Goal: Task Accomplishment & Management: Complete application form

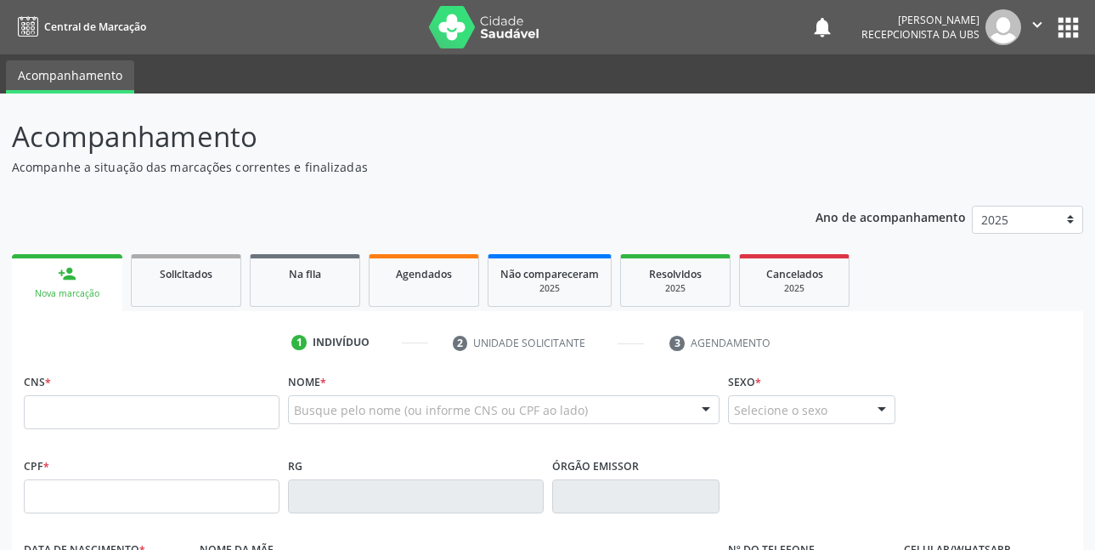
click at [140, 413] on input "text" at bounding box center [152, 412] width 256 height 34
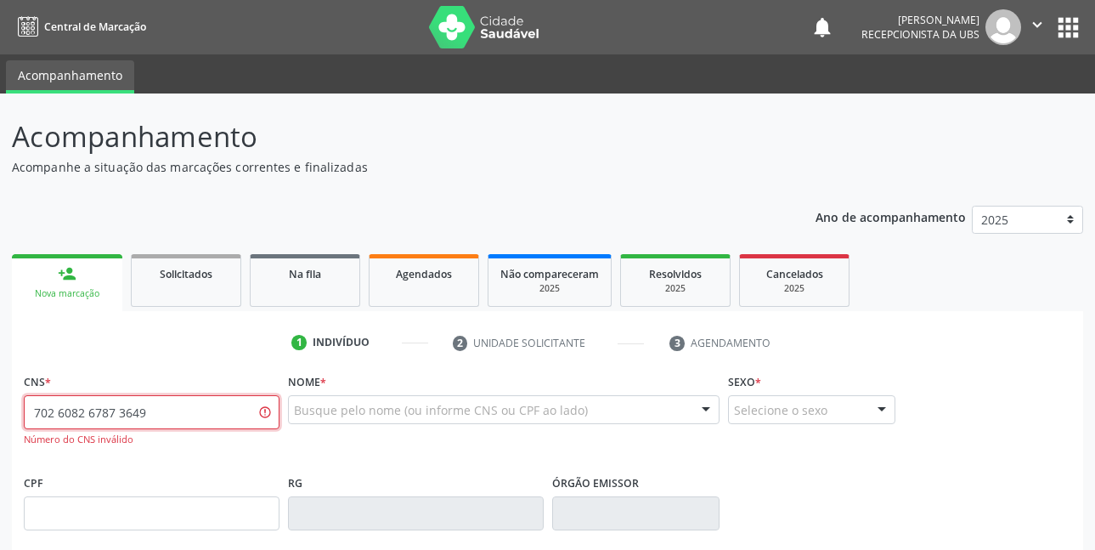
type input "702 6082 6787 3649"
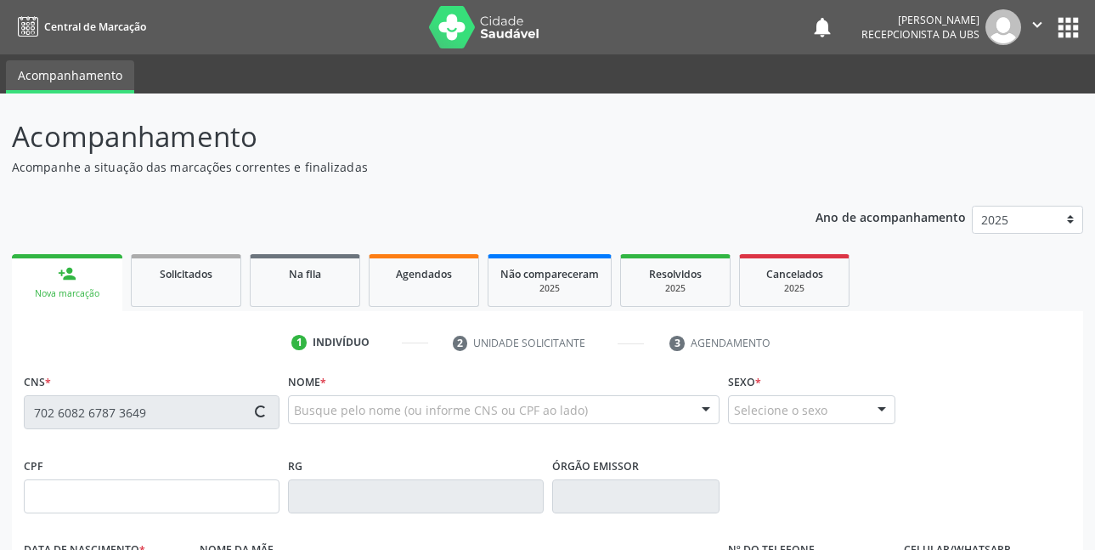
type input "162.376.804-70"
type input "11[DATE]"
type input "[PERSON_NAME]"
type input "[PHONE_NUMBER]"
type input "106.492.344-56"
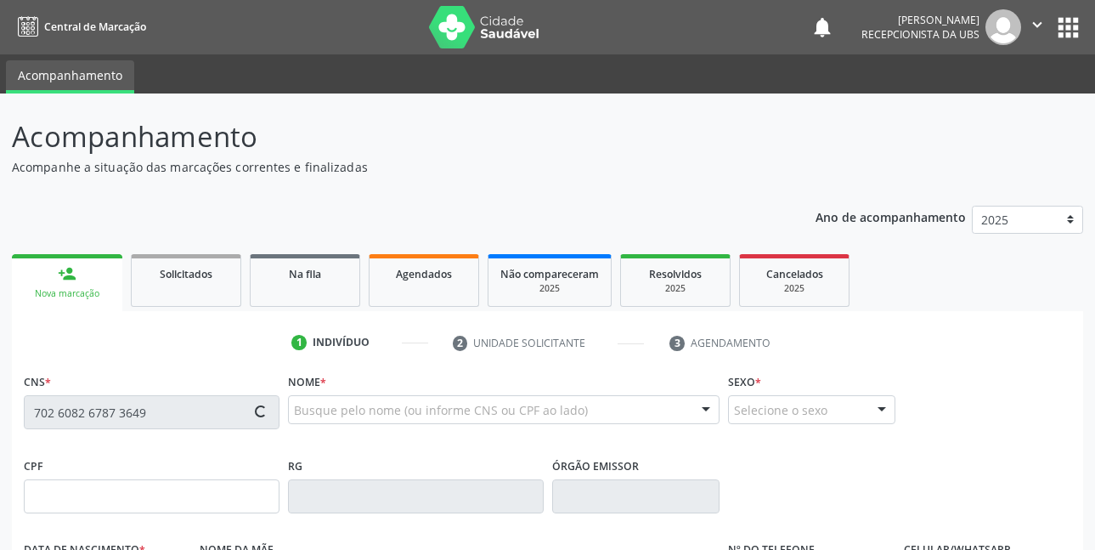
type input "102"
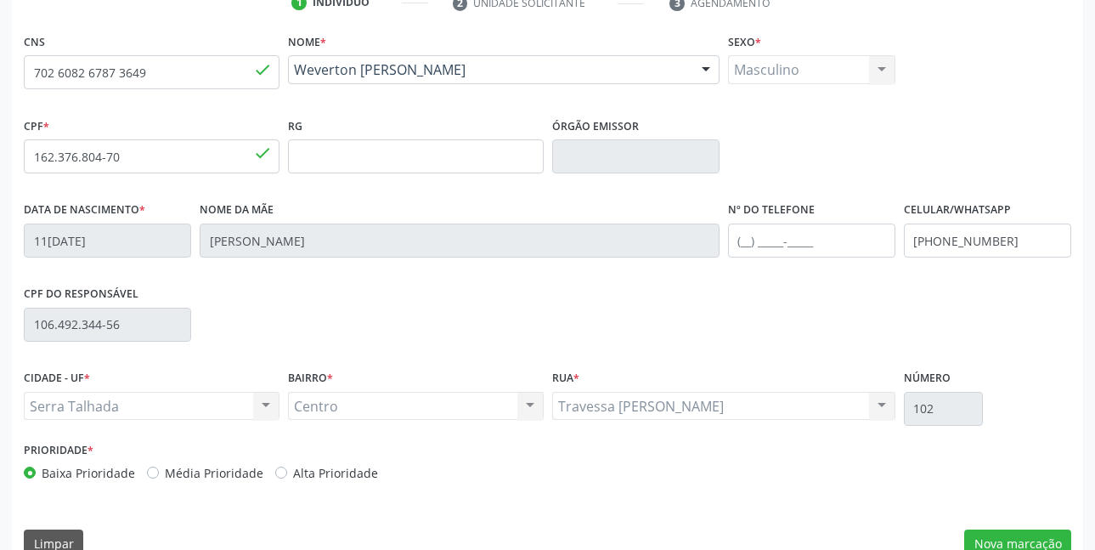
scroll to position [371, 0]
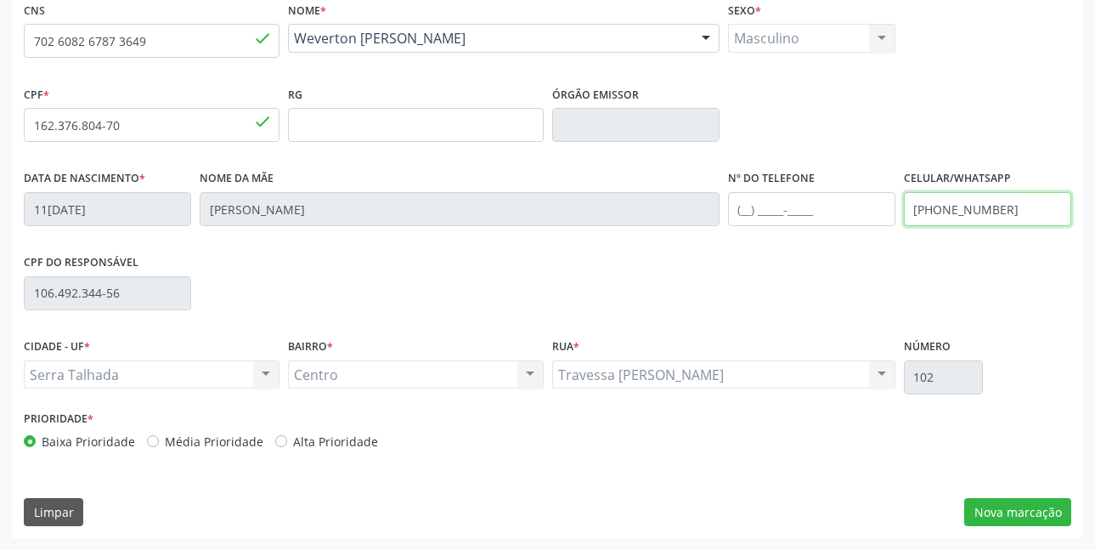
click at [1017, 207] on input "(87) 98181-5300" at bounding box center [987, 209] width 167 height 34
type input "(87) 98135-6274"
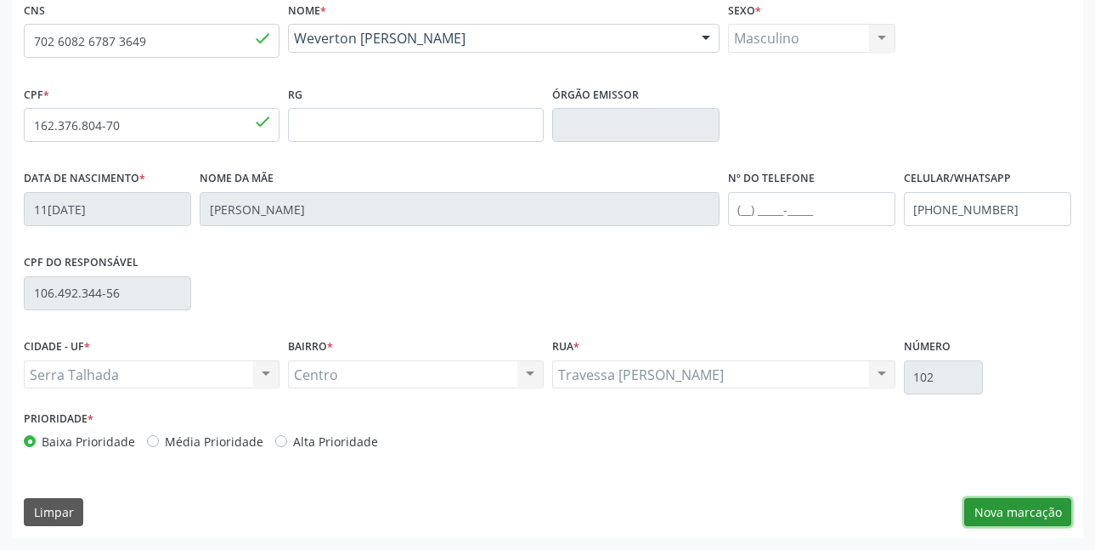
click at [1036, 512] on button "Nova marcação" at bounding box center [1017, 512] width 107 height 29
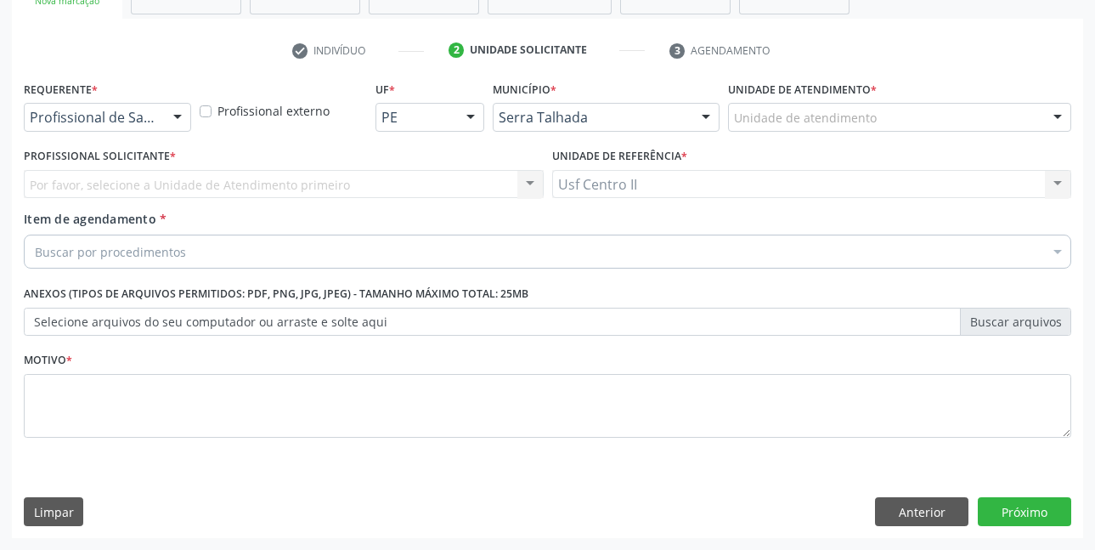
scroll to position [292, 0]
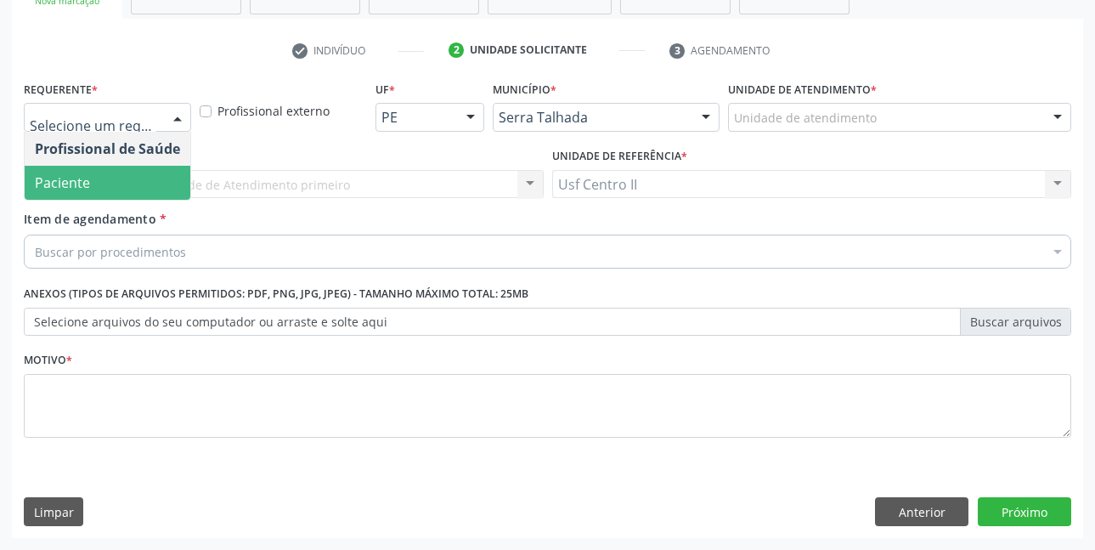
click at [94, 184] on span "Paciente" at bounding box center [108, 183] width 166 height 34
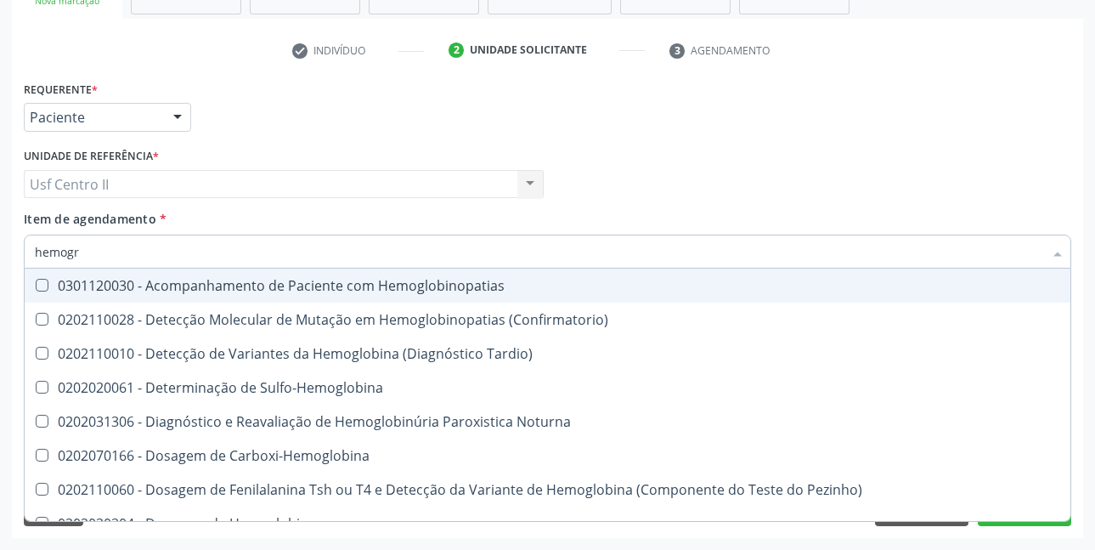
type input "hemogra"
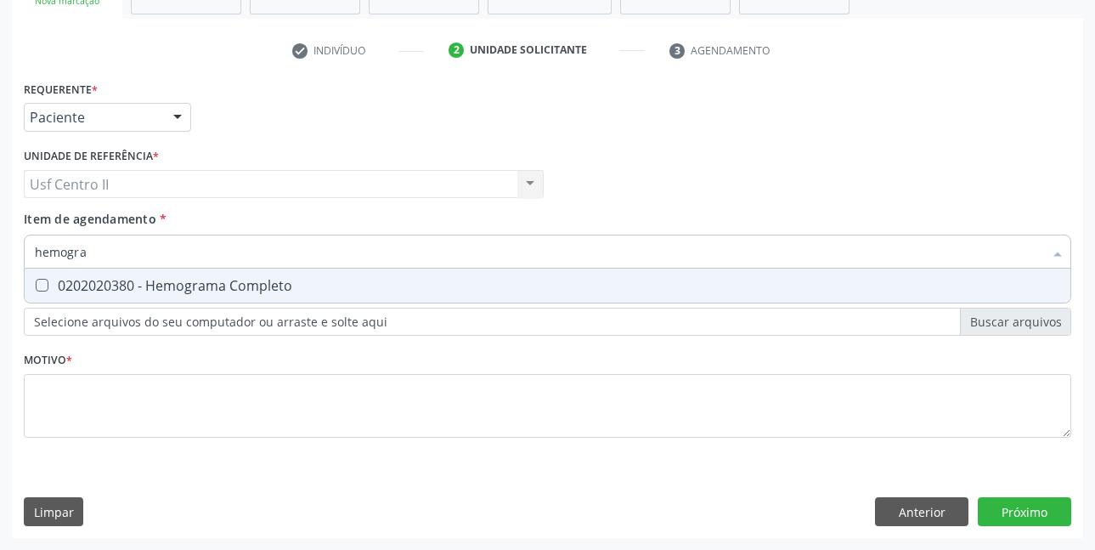
click at [44, 286] on Completo at bounding box center [42, 285] width 13 height 13
click at [36, 286] on Completo "checkbox" at bounding box center [30, 285] width 11 height 11
checkbox Completo "true"
type input "hemog"
checkbox Completo "false"
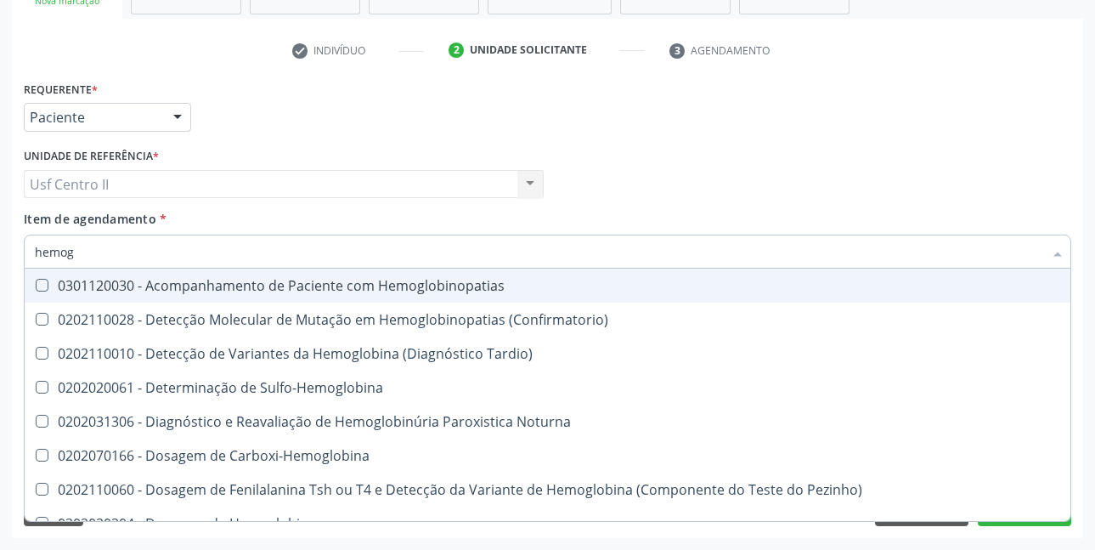
type input "hemo"
checkbox Completo "false"
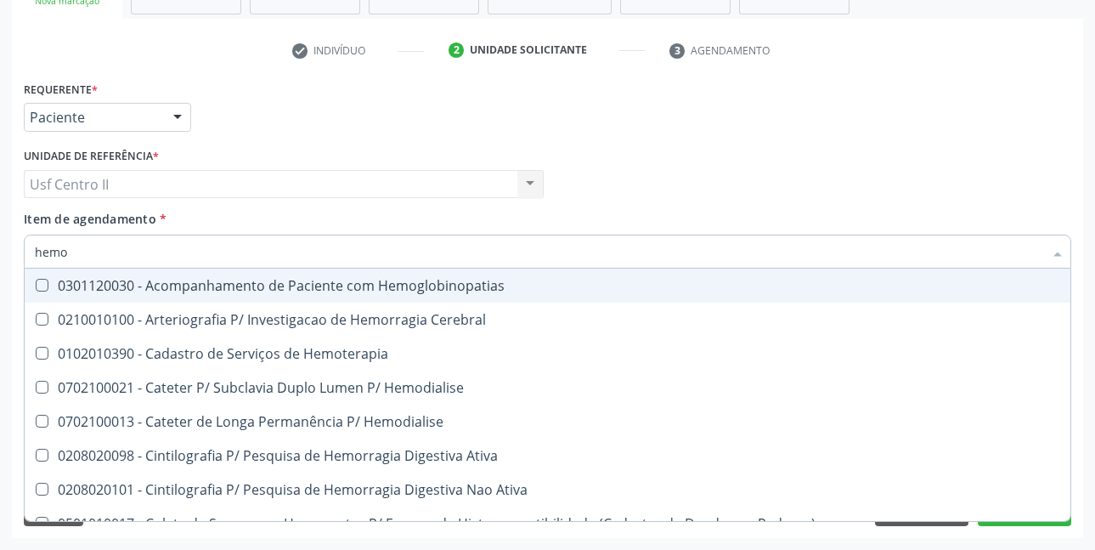
type input "hem"
checkbox Completo "false"
checkbox Elástica "true"
type input "he"
checkbox Elástica "false"
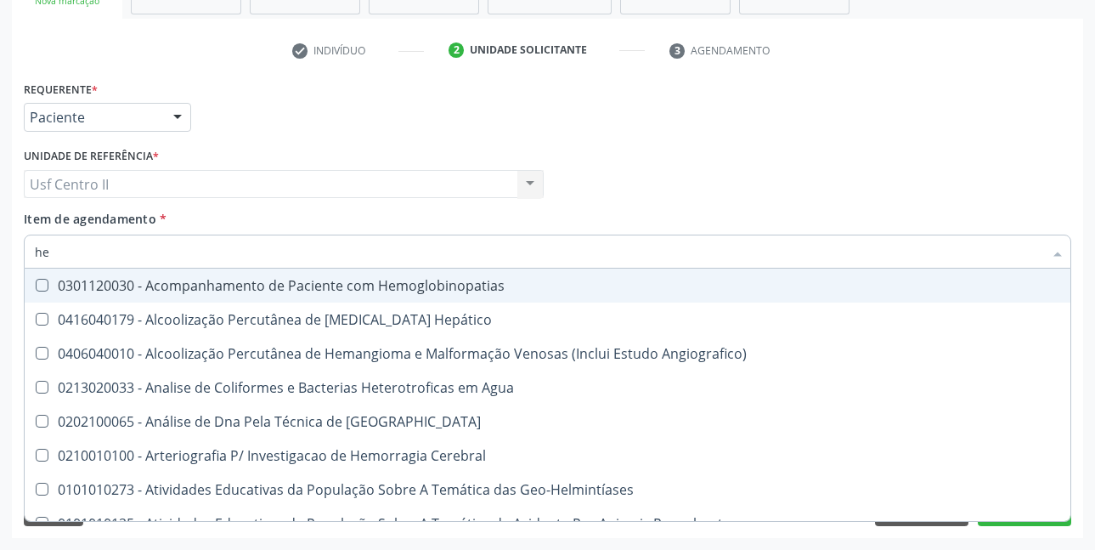
type input "h"
checkbox Completo "false"
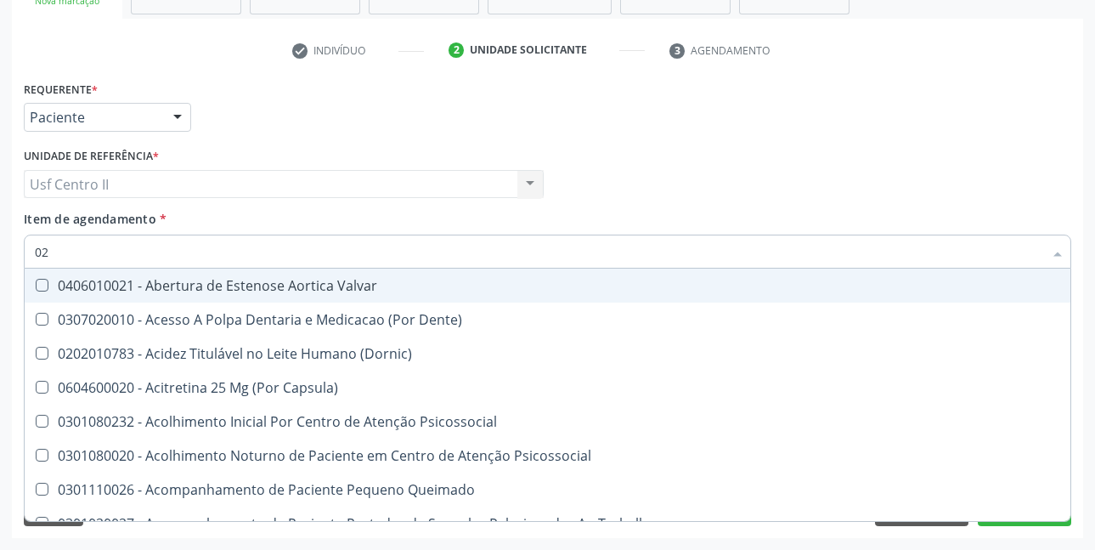
type input "020"
checkbox \(T3\) "true"
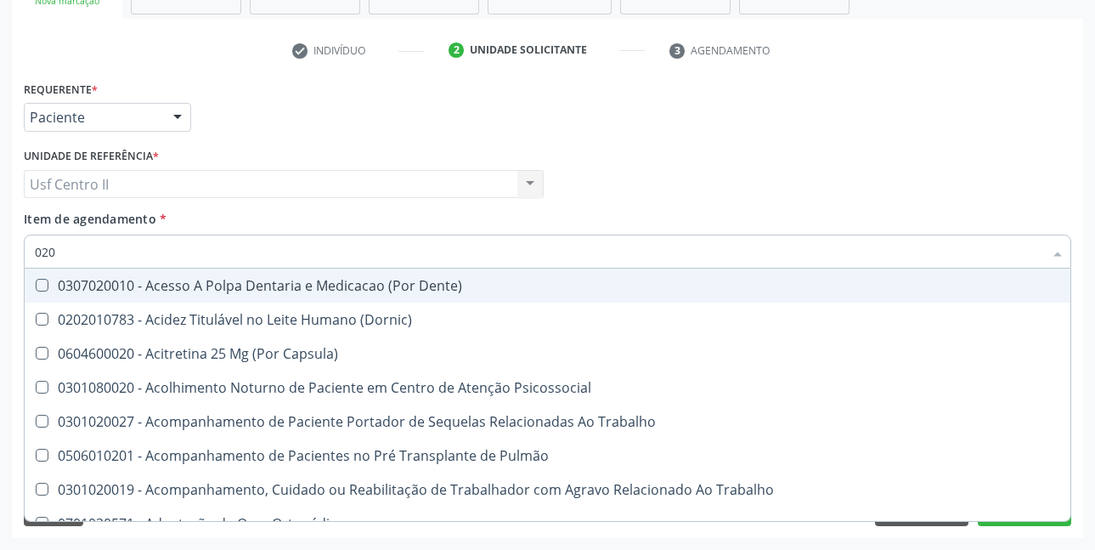
type input "0202"
checkbox Biologica "true"
type input "02020"
checkbox \(Cantoplastia\) "true"
checkbox Biologica "false"
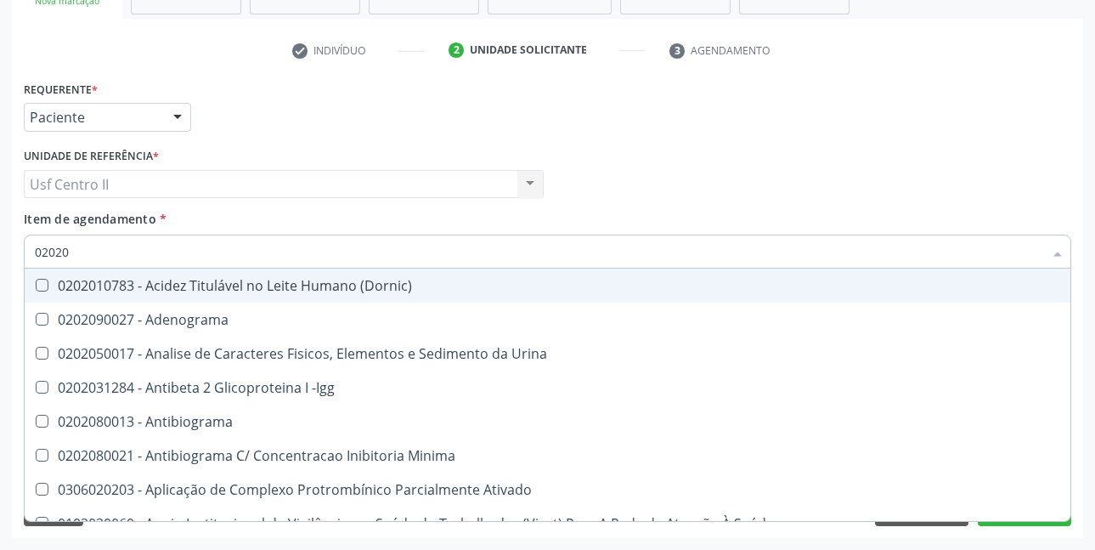
type input "020203"
checkbox Aminoacidos "true"
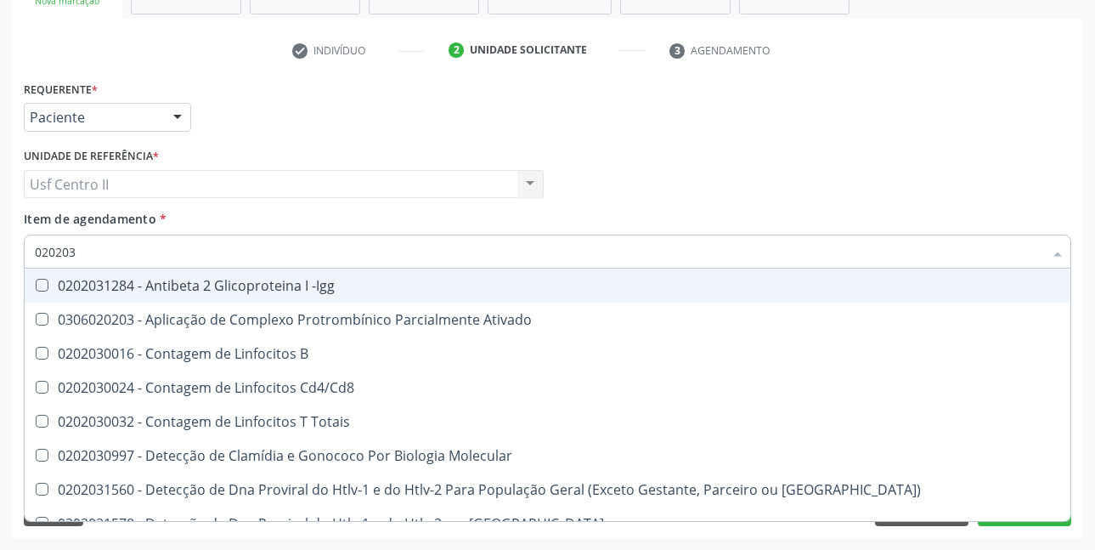
type input "0202030"
checkbox Completo "false"
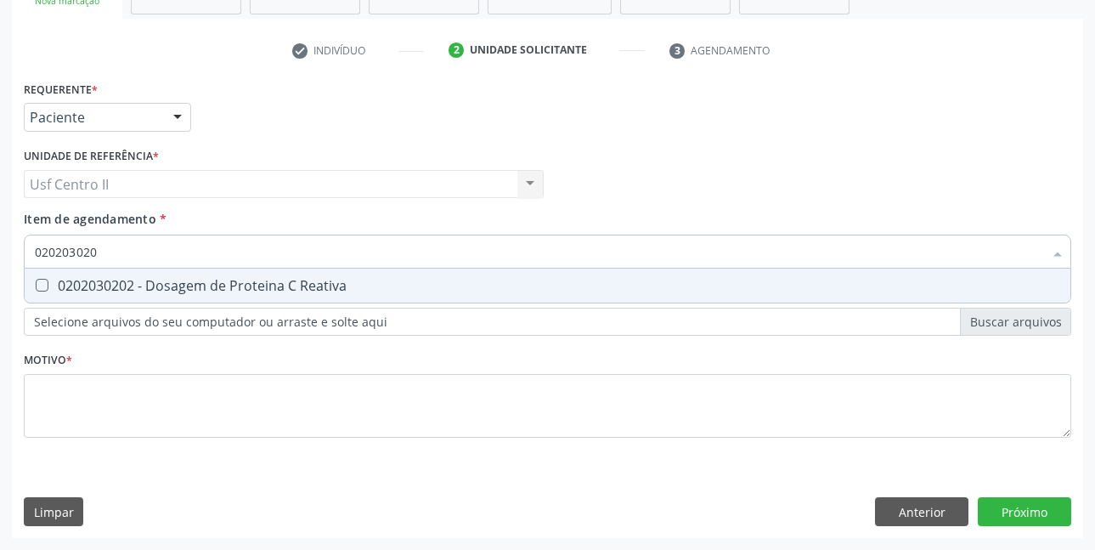
type input "0202030202"
click at [47, 283] on Reativa at bounding box center [42, 285] width 13 height 13
click at [36, 283] on Reativa "checkbox" at bounding box center [30, 285] width 11 height 11
checkbox Reativa "true"
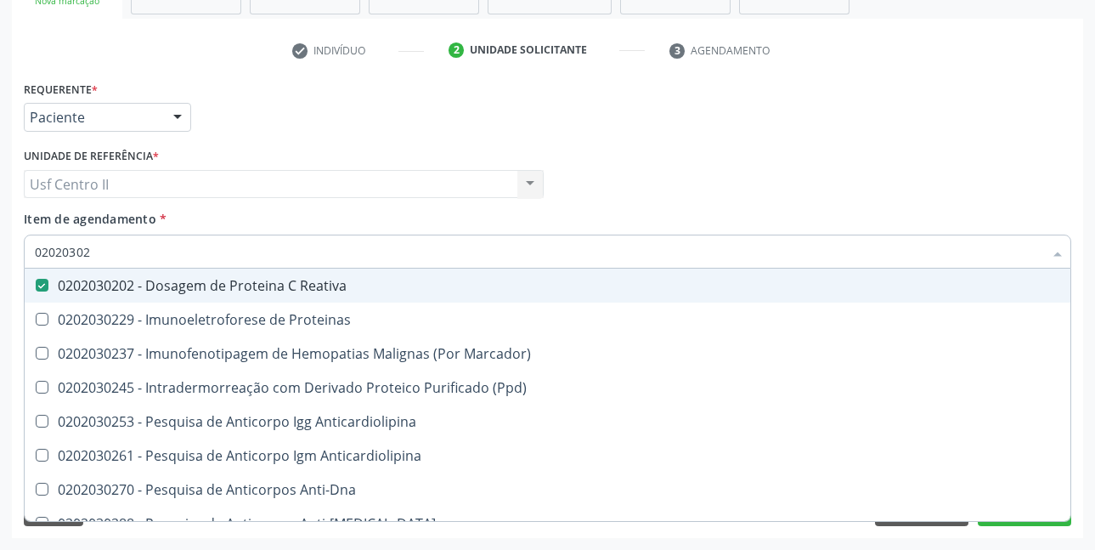
type input "0202030"
checkbox Reativa "false"
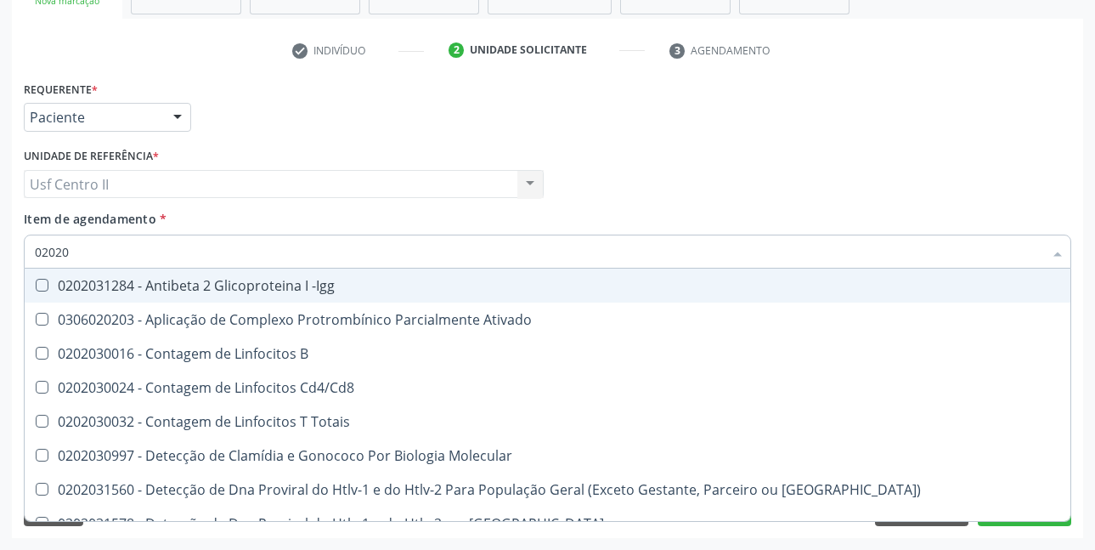
type input "0202"
checkbox Reativa "false"
checkbox Completo "false"
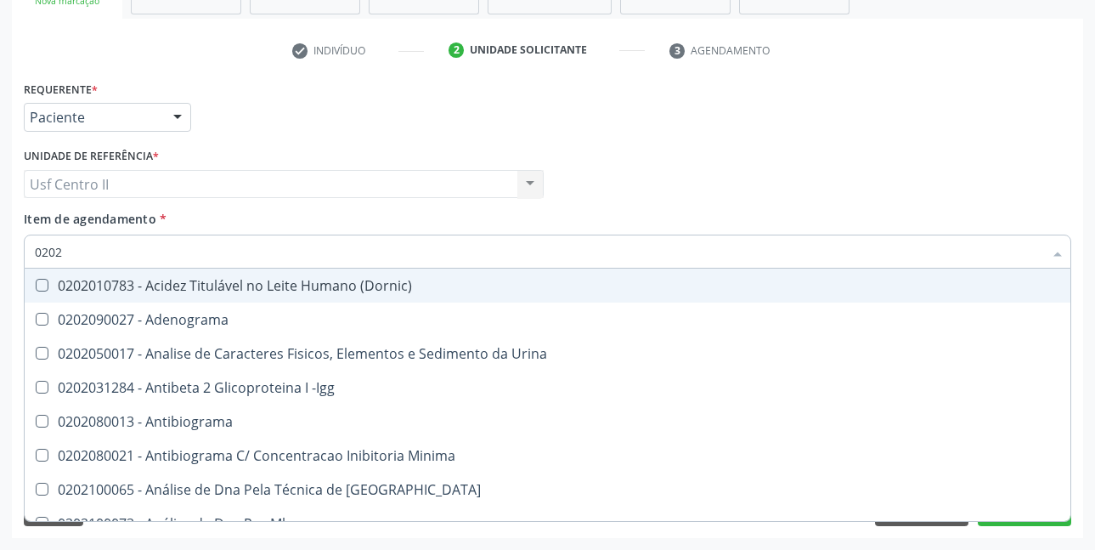
type input "020"
checkbox Reativa "false"
checkbox Completo "false"
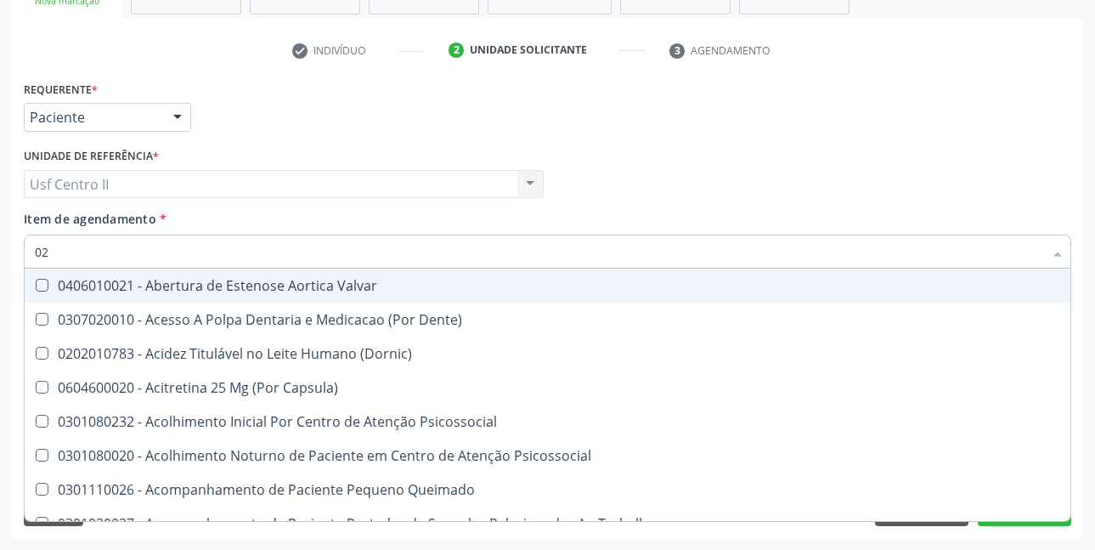
type input "0"
checkbox Reativa "false"
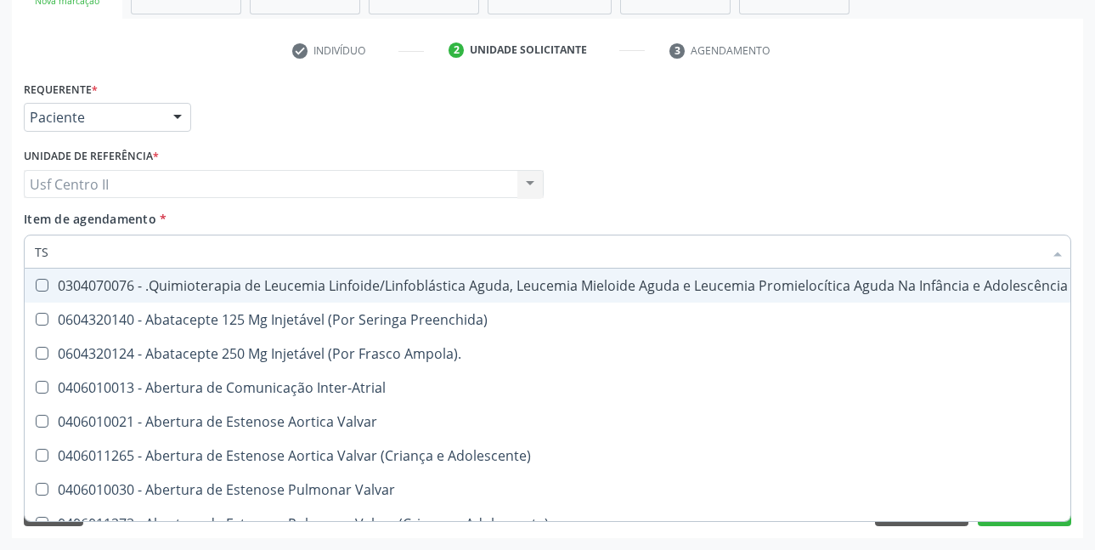
type input "TSH"
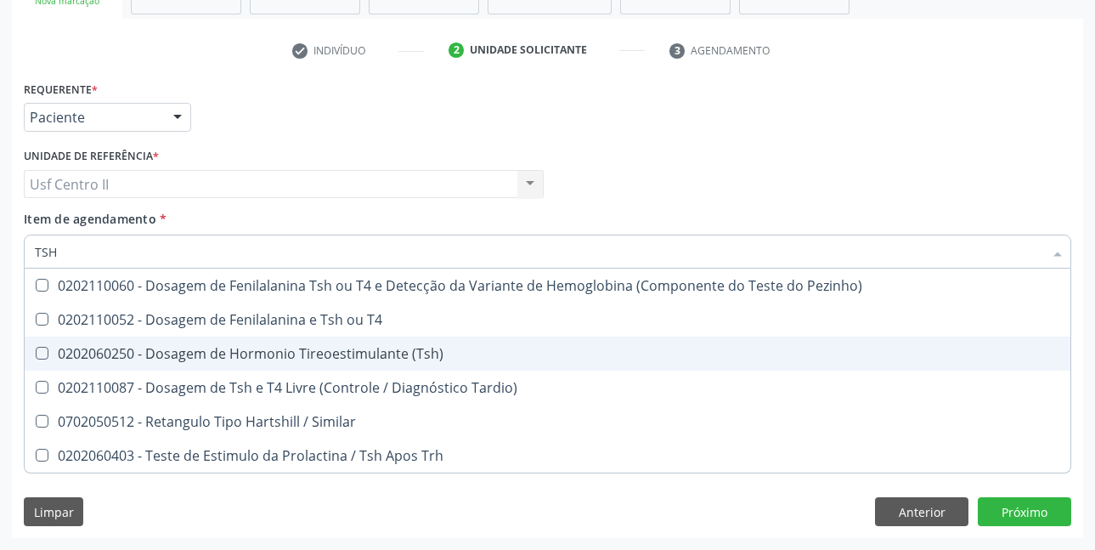
click at [46, 354] on \(Tsh\) at bounding box center [42, 353] width 13 height 13
click at [36, 354] on \(Tsh\) "checkbox" at bounding box center [30, 353] width 11 height 11
checkbox \(Tsh\) "true"
type input "TS"
checkbox \(Tsh\) "false"
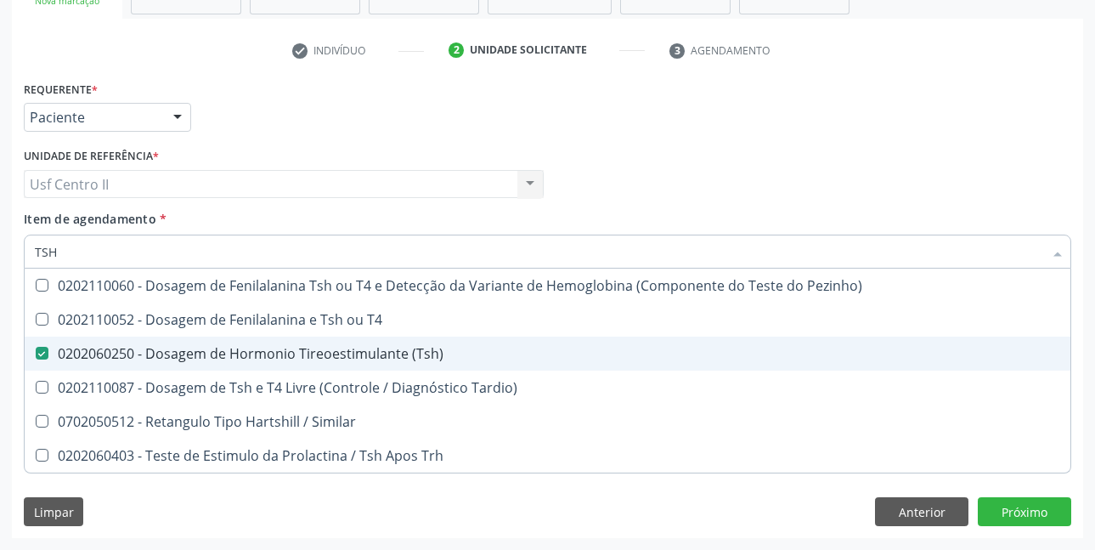
checkbox Tardio\) "true"
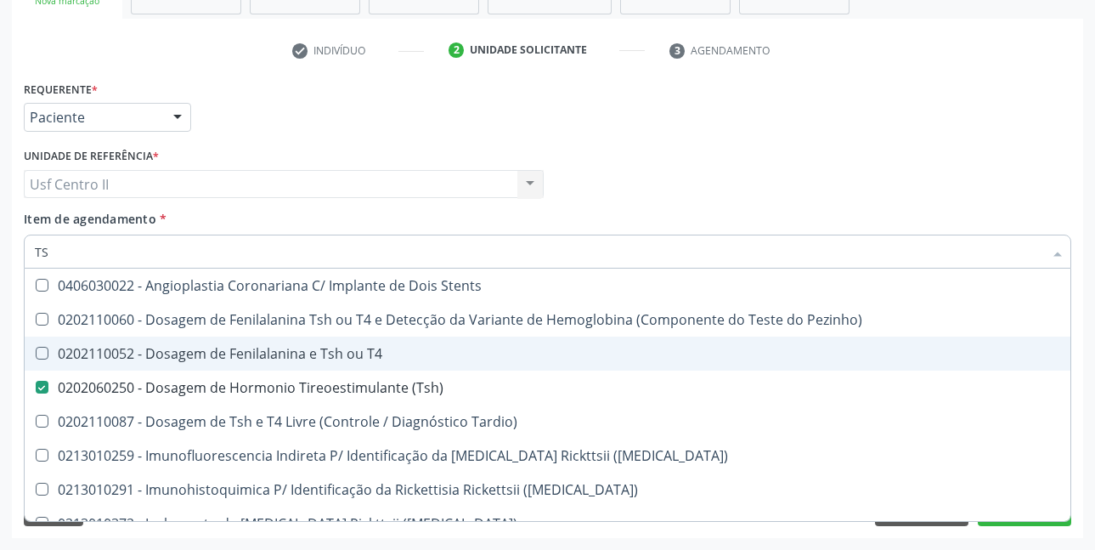
type input "T"
checkbox \(Tsh\) "false"
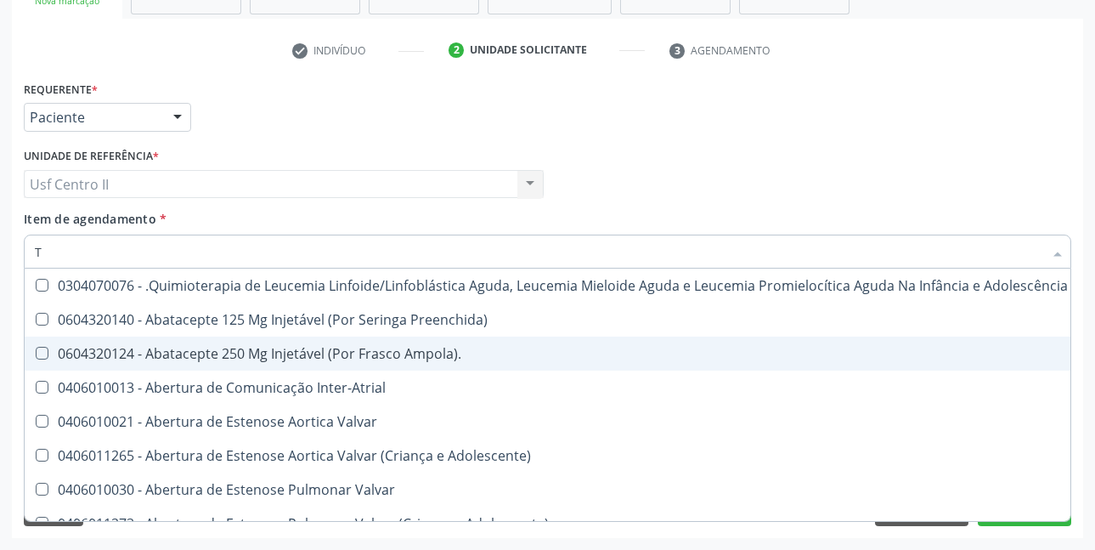
type input "T4"
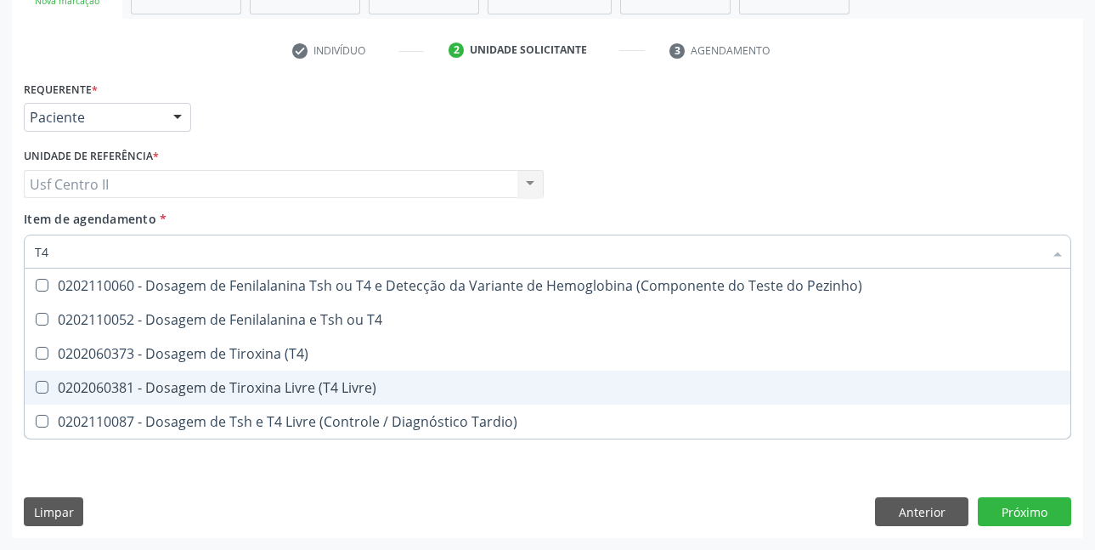
click at [37, 388] on Livre\) at bounding box center [42, 387] width 13 height 13
click at [36, 388] on Livre\) "checkbox" at bounding box center [30, 387] width 11 height 11
checkbox Livre\) "true"
type input "T"
checkbox Livre\) "false"
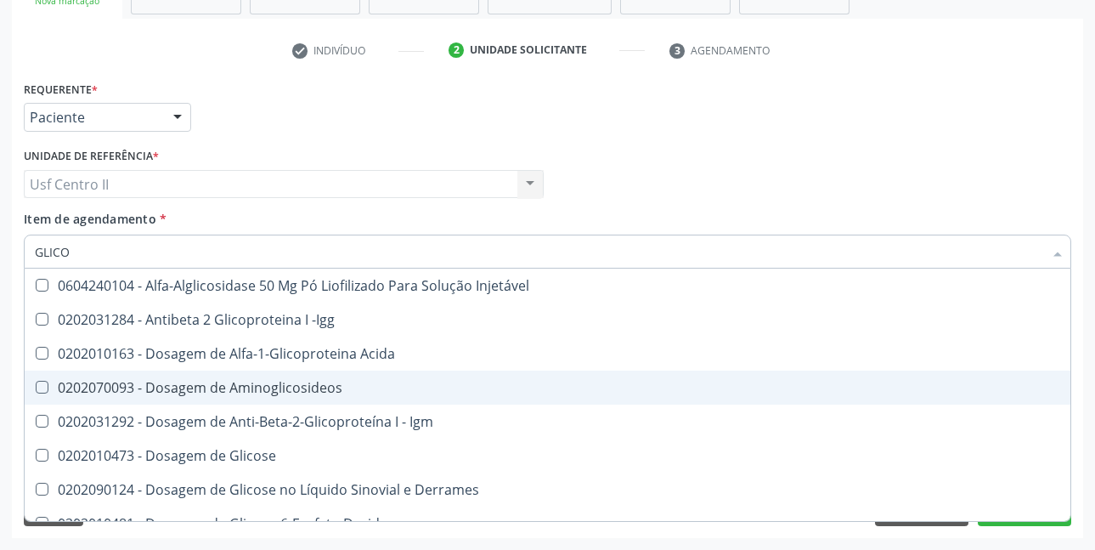
type input "GLICOS"
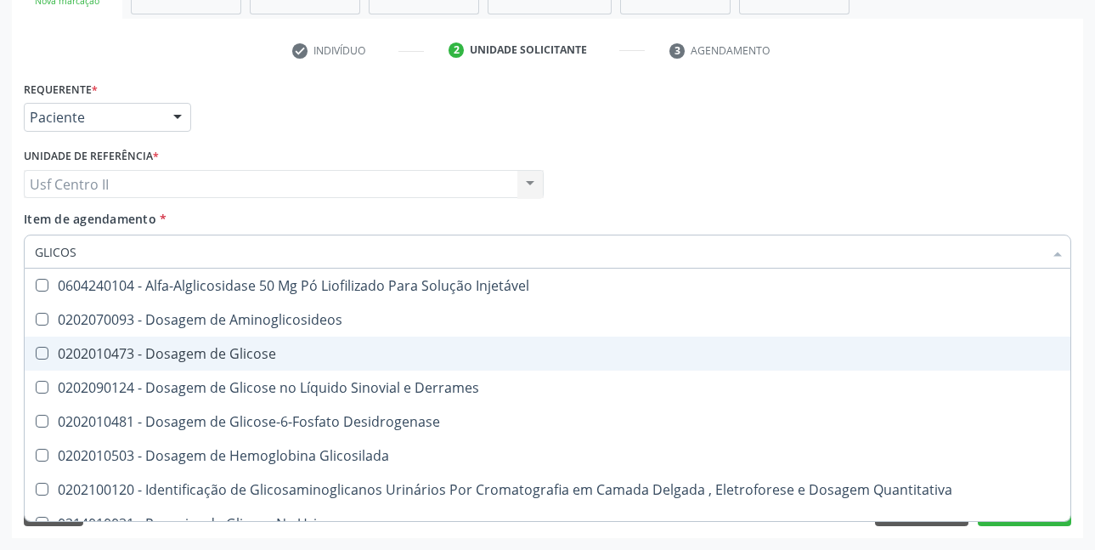
click at [152, 353] on div "0202010473 - Dosagem de Glicose" at bounding box center [548, 354] width 1026 height 14
checkbox Glicose "true"
type input "GLICO"
checkbox Glicose "false"
checkbox Glicosilada "true"
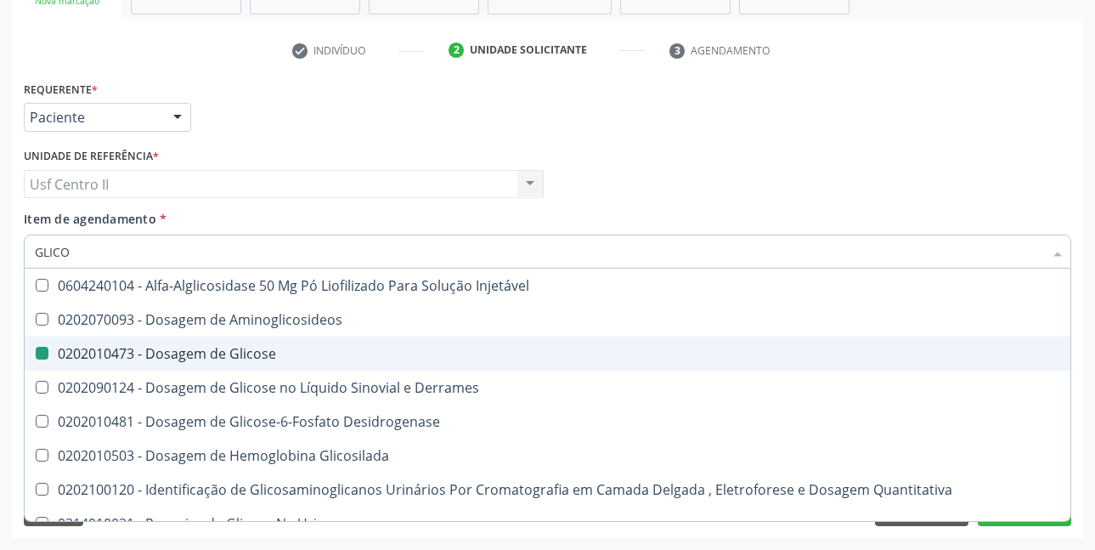
type input "GLIC"
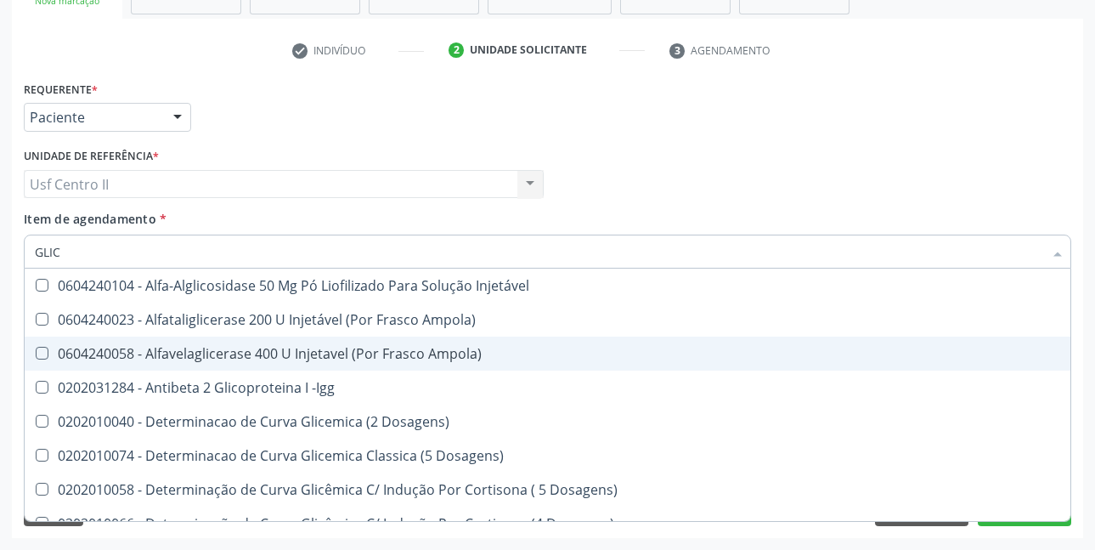
checkbox Dosagens\) "false"
type input "GLI"
checkbox Glicose "false"
checkbox Glicosilada "true"
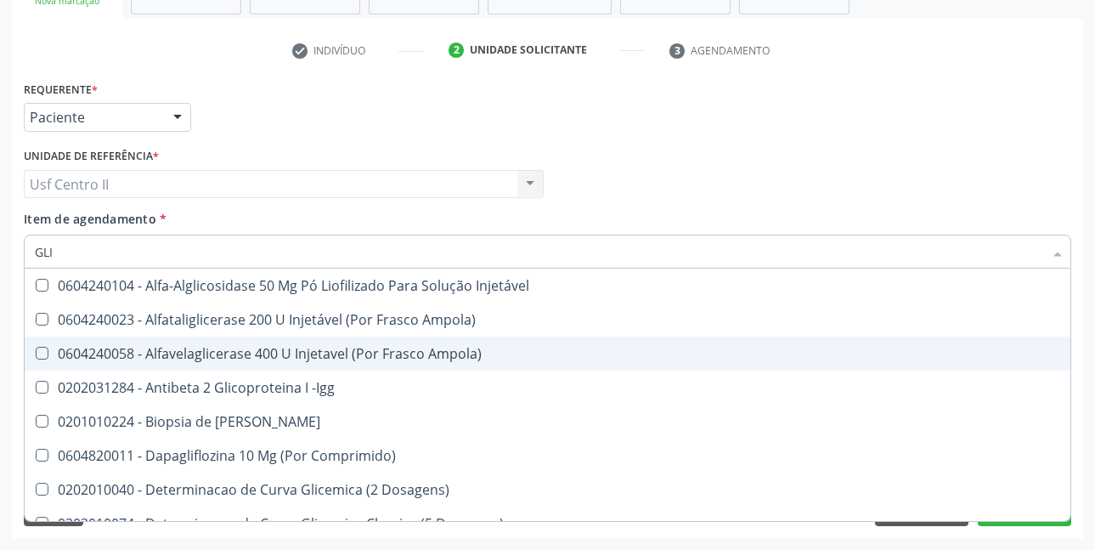
type input "GL"
checkbox Glicose "false"
type input "G"
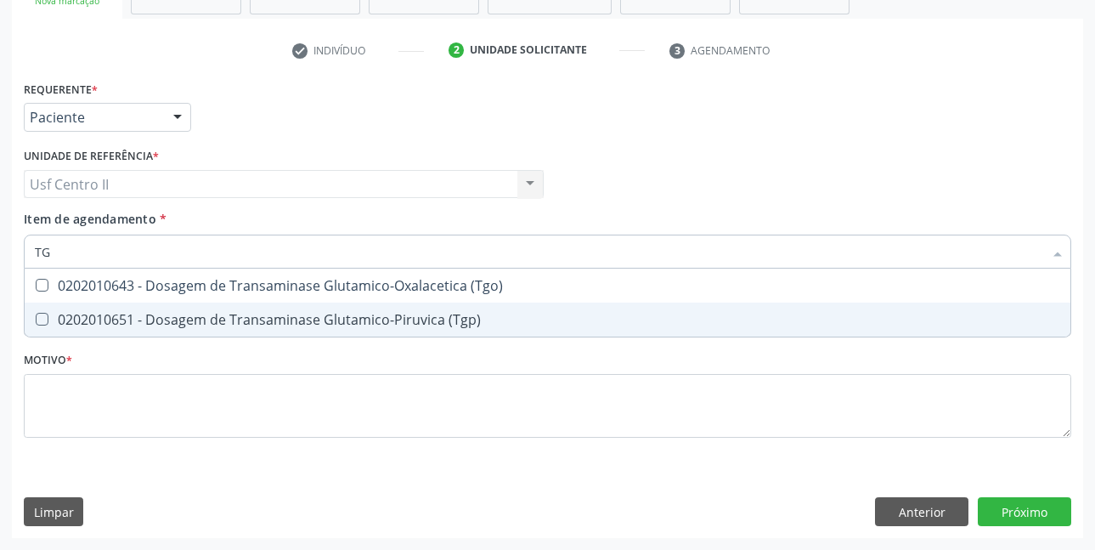
type input "TGO"
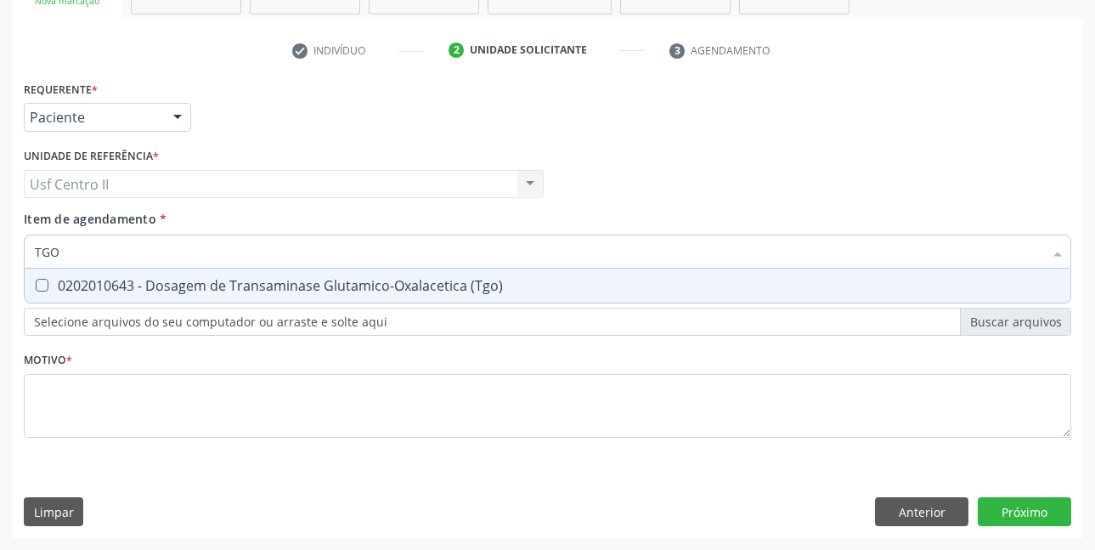
click at [212, 279] on div "0202010643 - Dosagem de Transaminase Glutamico-Oxalacetica (Tgo)" at bounding box center [548, 286] width 1026 height 14
checkbox \(Tgo\) "true"
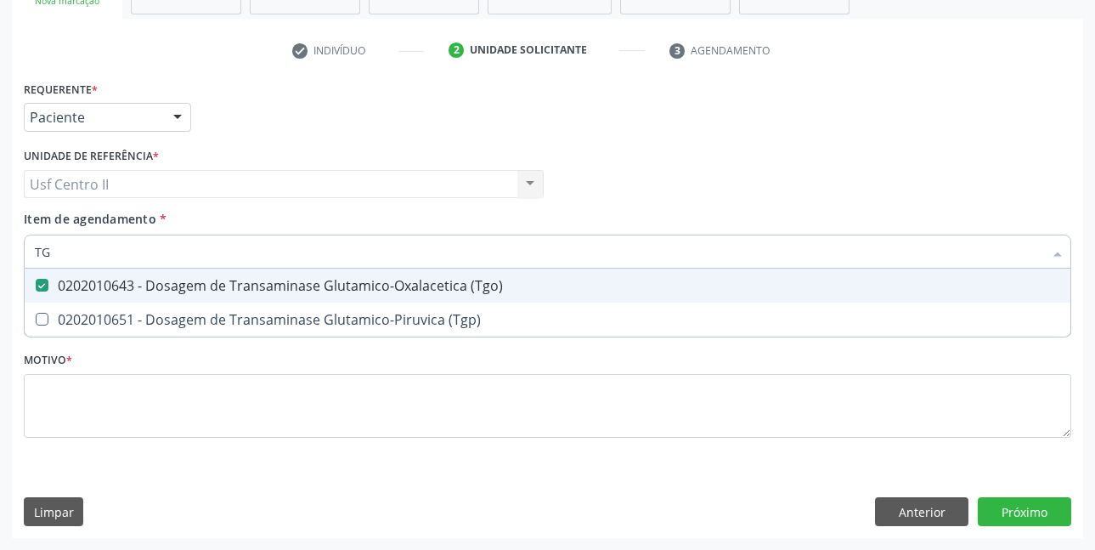
type input "TGP"
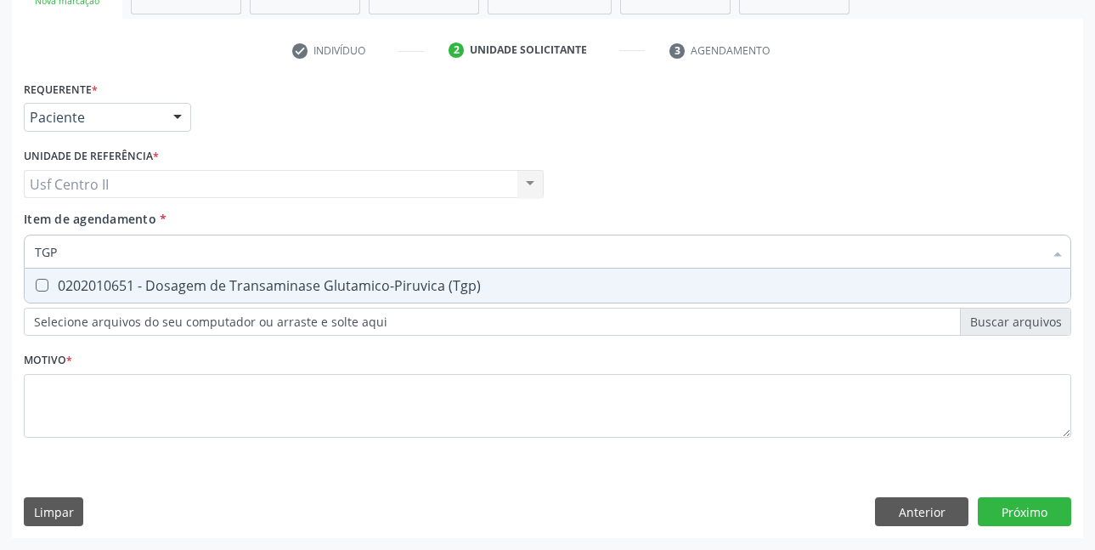
click at [212, 279] on div "0202010651 - Dosagem de Transaminase Glutamico-Piruvica (Tgp)" at bounding box center [548, 286] width 1026 height 14
checkbox \(Tgp\) "true"
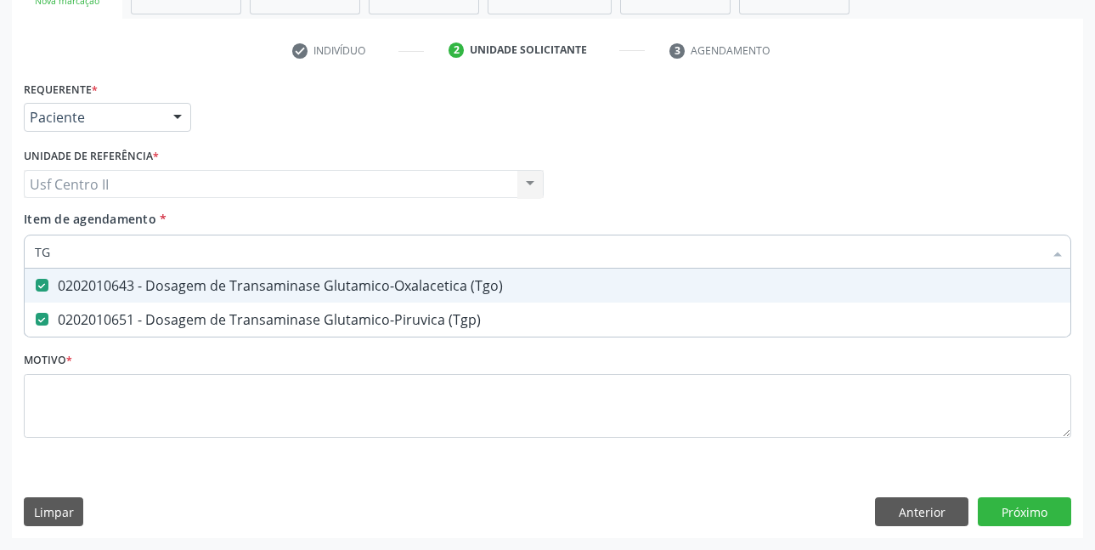
type input "T"
checkbox \(Tgo\) "false"
checkbox \(Tgp\) "false"
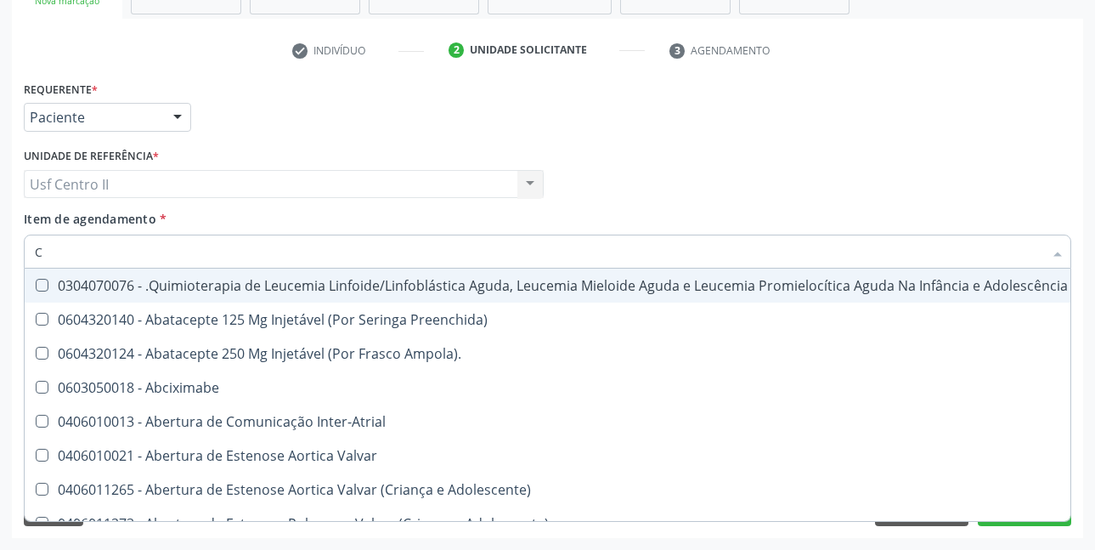
type input "CO"
checkbox Creatinina "true"
checkbox Comprimido\) "true"
checkbox \(Comprimido\) "true"
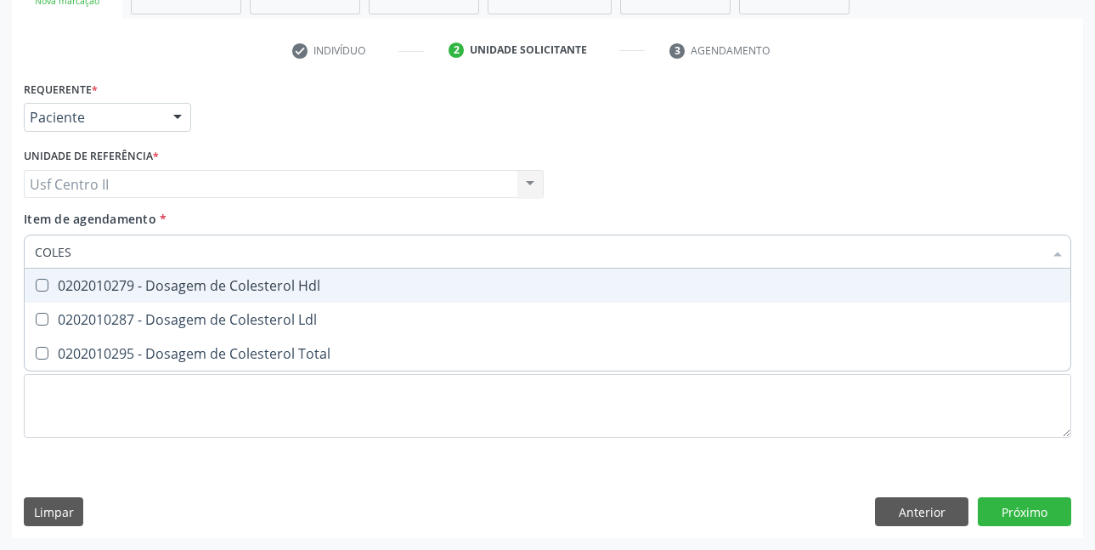
type input "COLEST"
click at [233, 279] on div "0202010279 - Dosagem de Colesterol Hdl" at bounding box center [548, 286] width 1026 height 14
checkbox Hdl "true"
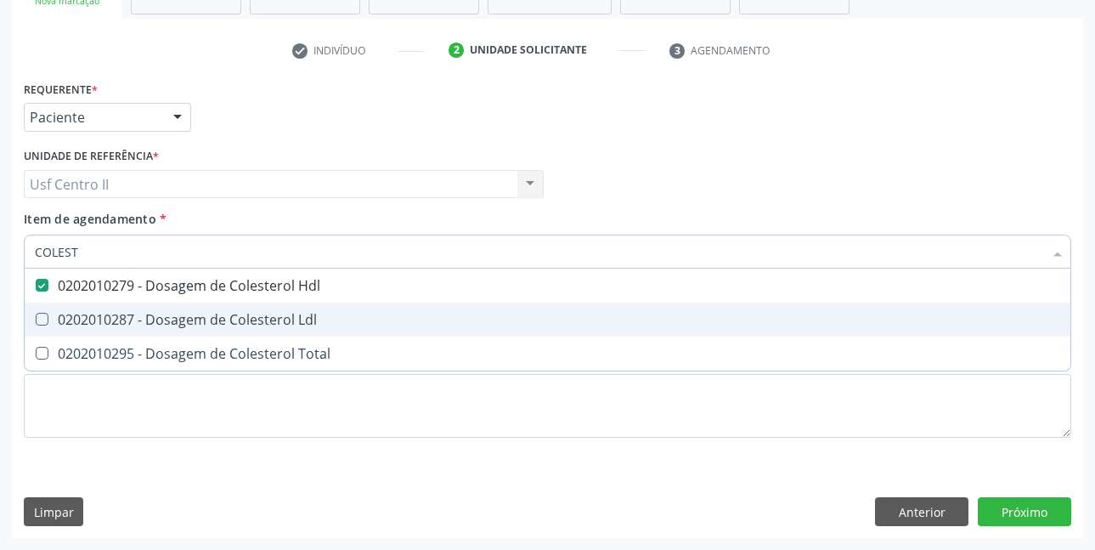
click at [239, 307] on span "0202010287 - Dosagem de Colesterol Ldl" at bounding box center [548, 320] width 1046 height 34
checkbox Ldl "true"
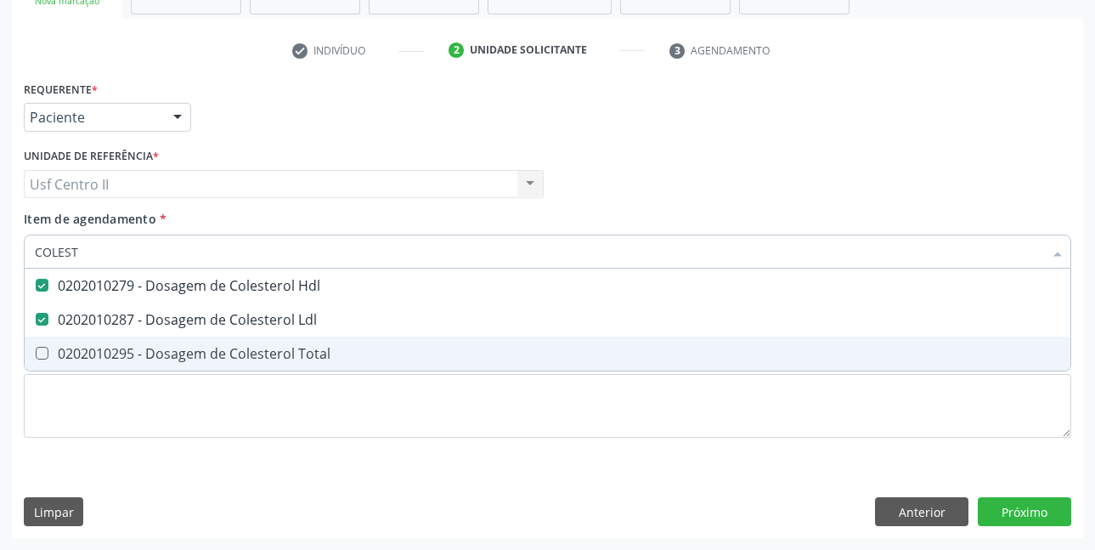
click at [246, 355] on div "0202010295 - Dosagem de Colesterol Total" at bounding box center [548, 354] width 1026 height 14
checkbox Total "true"
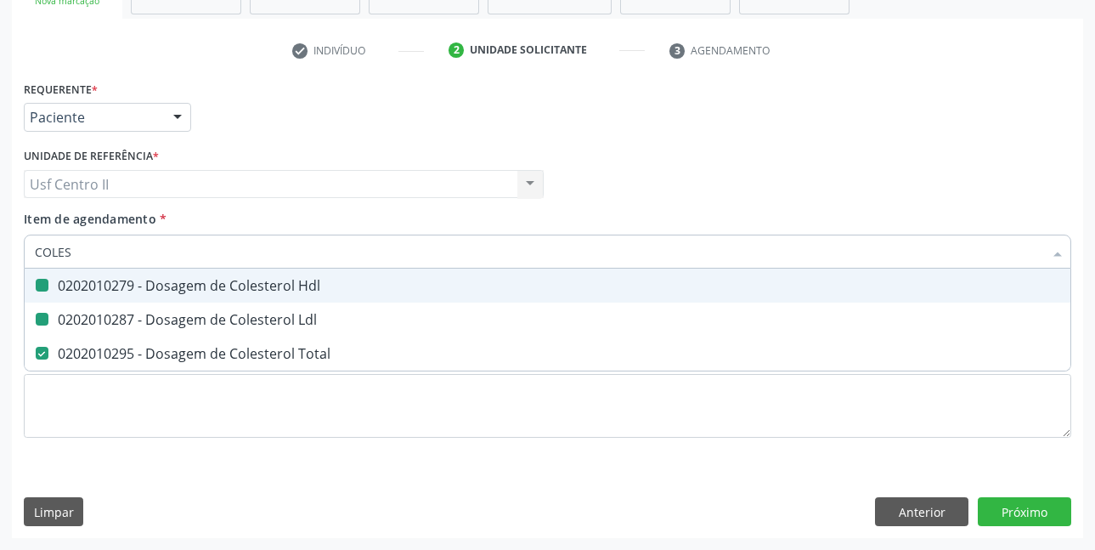
type input "COLE"
checkbox Hdl "false"
checkbox Ldl "false"
checkbox Total "false"
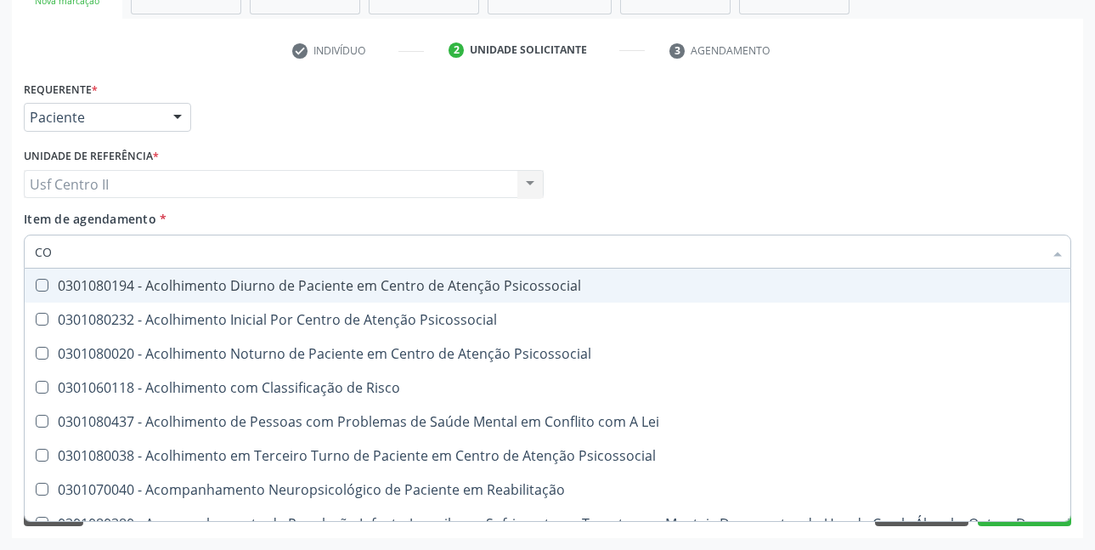
type input "C"
checkbox Hdl "false"
checkbox Ldl "false"
checkbox Total "false"
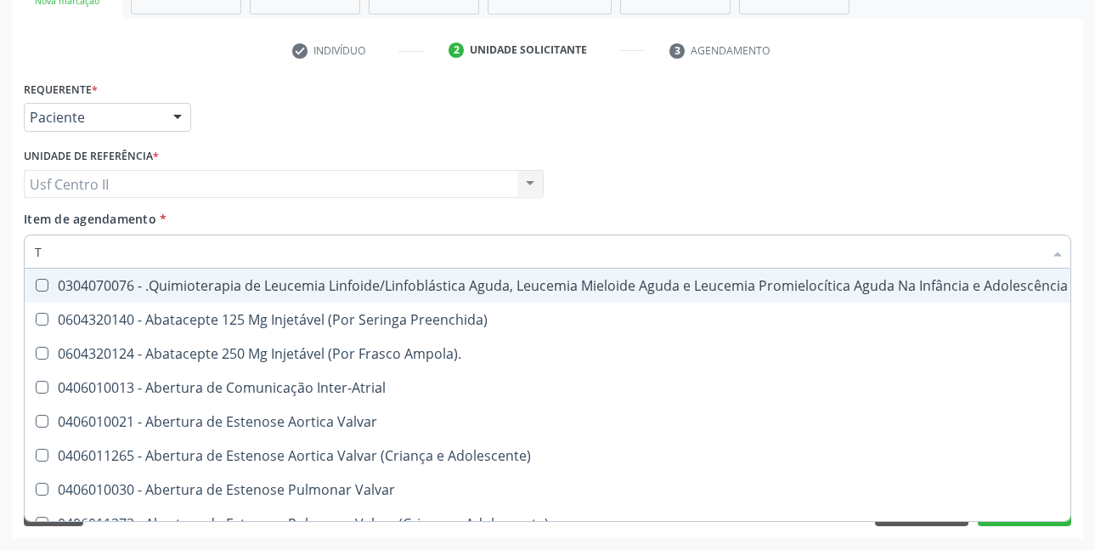
type input "TR"
checkbox Ii\) "true"
checkbox Grupo "true"
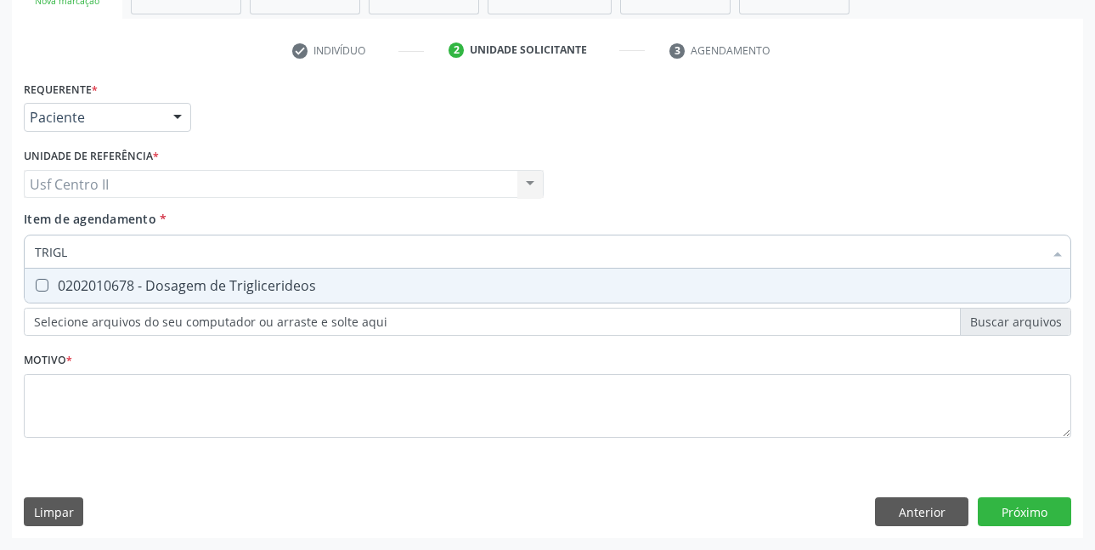
type input "TRIGLI"
click at [201, 287] on div "0202010678 - Dosagem de Triglicerideos" at bounding box center [548, 286] width 1026 height 14
checkbox Triglicerideos "true"
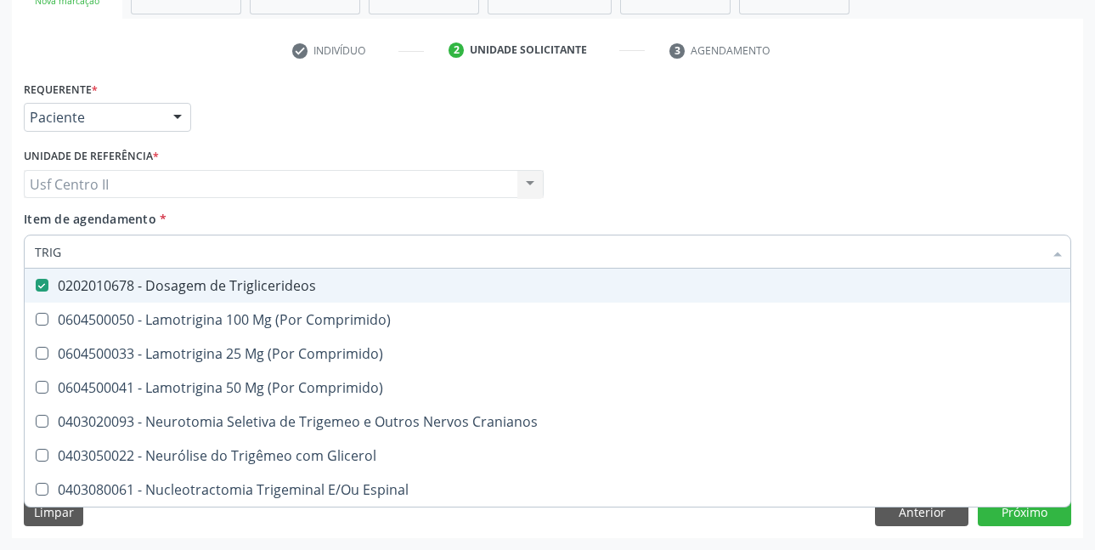
type input "TRI"
checkbox Triglicerideos "false"
type input "T"
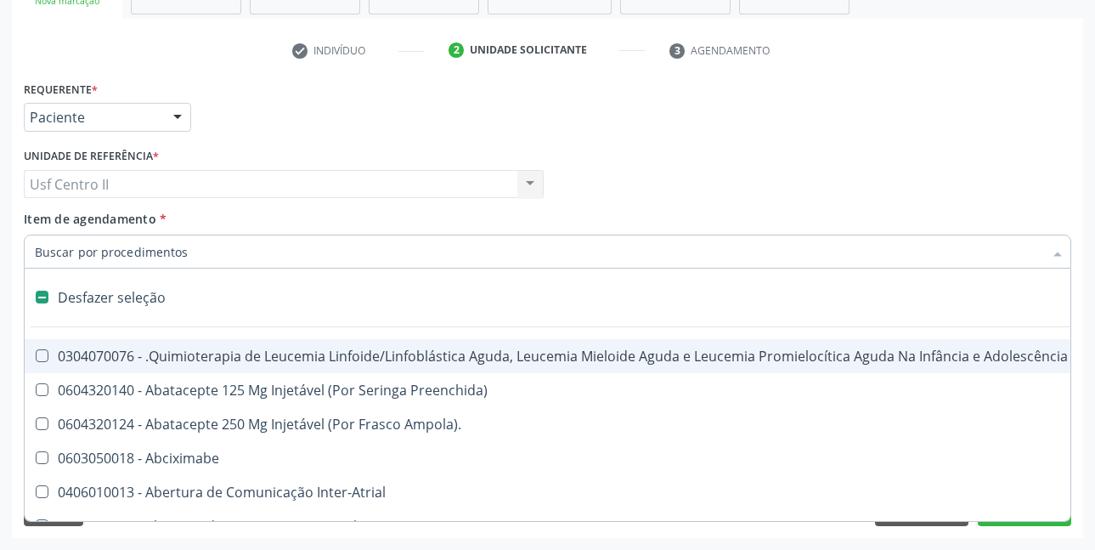
type input "U"
checkbox Per-Operatoria "true"
checkbox Leprae "true"
checkbox Laboratorial "true"
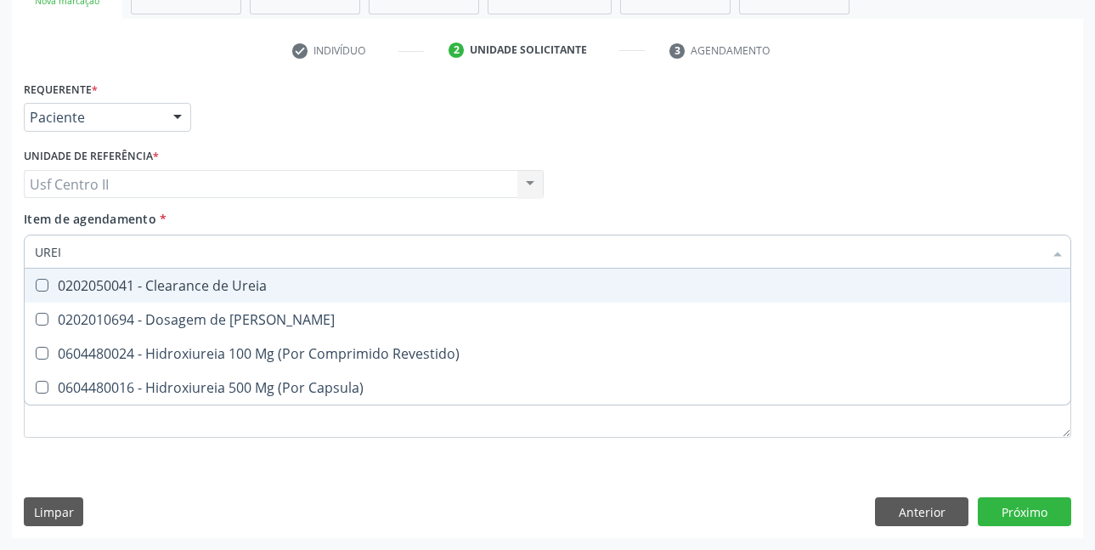
type input "UREIA"
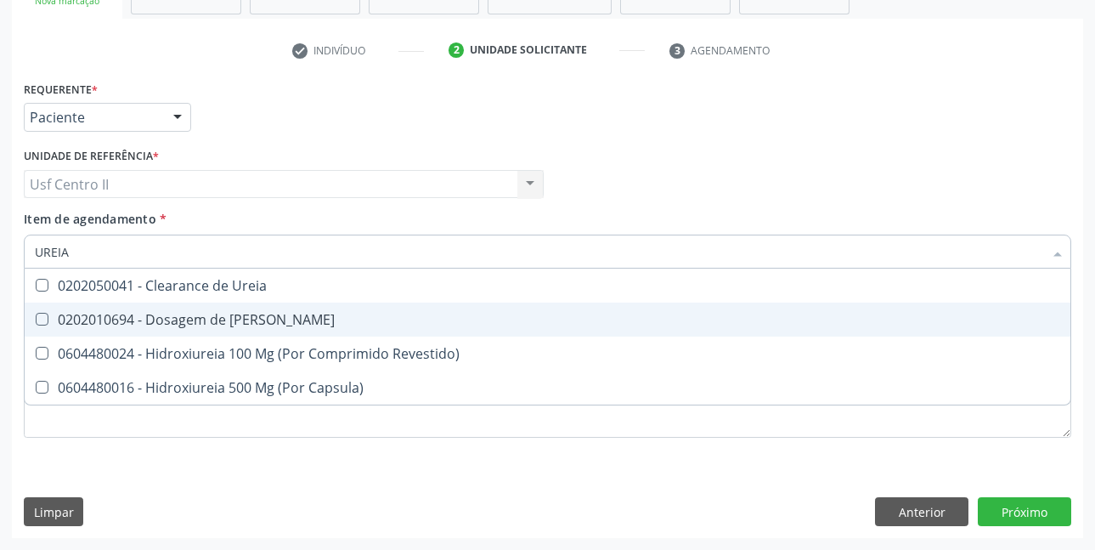
click at [230, 323] on div "0202010694 - Dosagem de [PERSON_NAME]" at bounding box center [548, 320] width 1026 height 14
checkbox Ureia "true"
type input "URE"
checkbox Ureia "false"
type input "U"
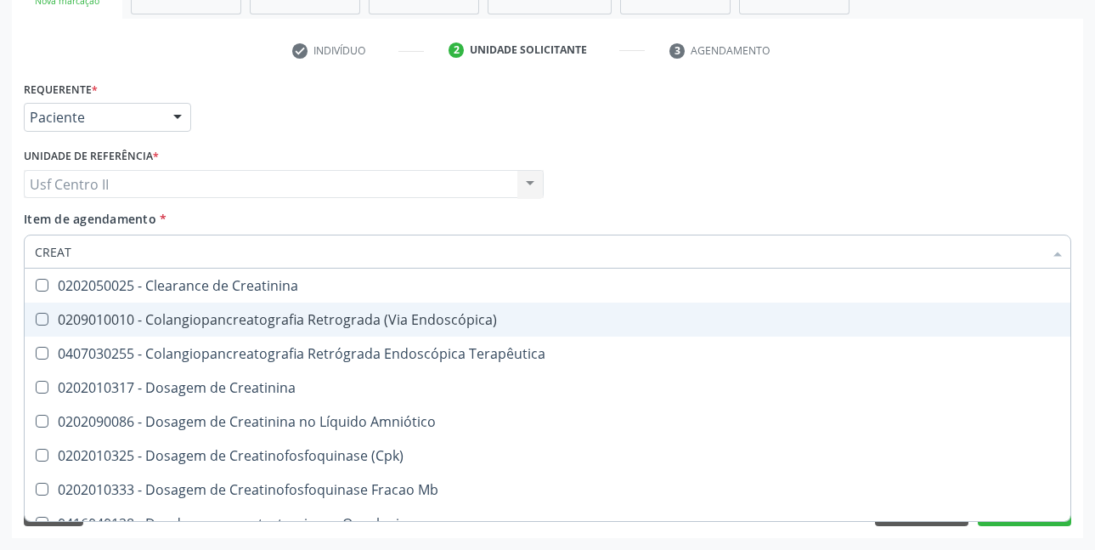
type input "CREATI"
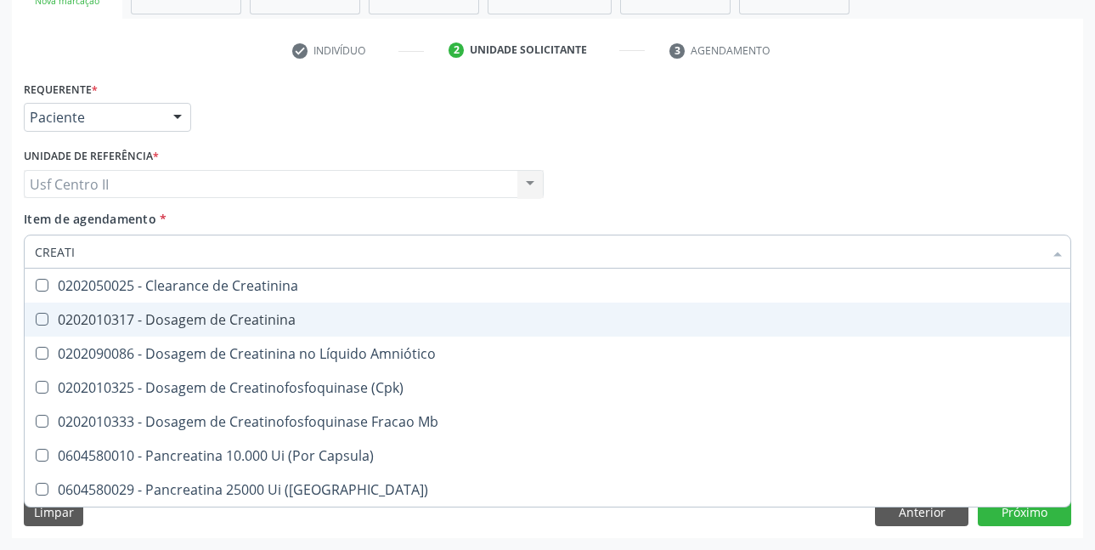
click at [228, 324] on div "0202010317 - Dosagem de Creatinina" at bounding box center [548, 320] width 1026 height 14
checkbox Creatinina "true"
type input "CREAT"
checkbox Creatinina "false"
checkbox \(Cpk\) "true"
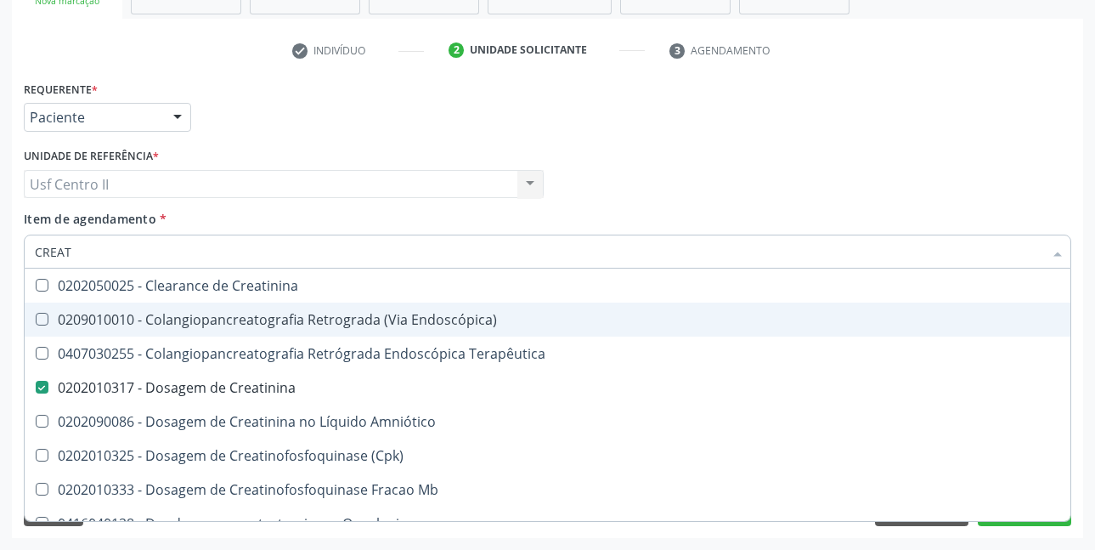
type input "CREA"
checkbox Creatinina "false"
checkbox Mb "true"
type input "CRE"
checkbox Mb "false"
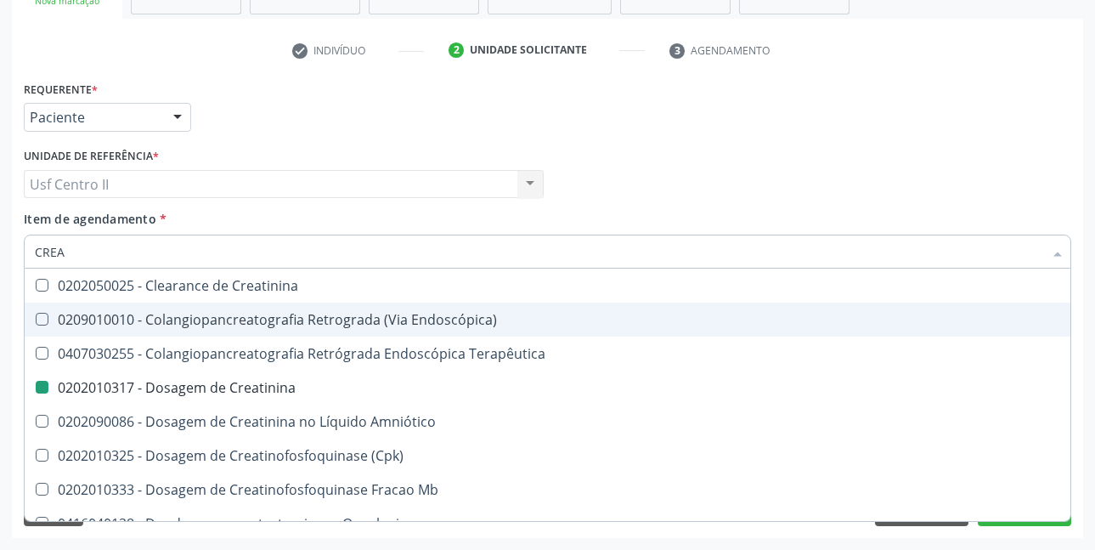
checkbox Oncologia "true"
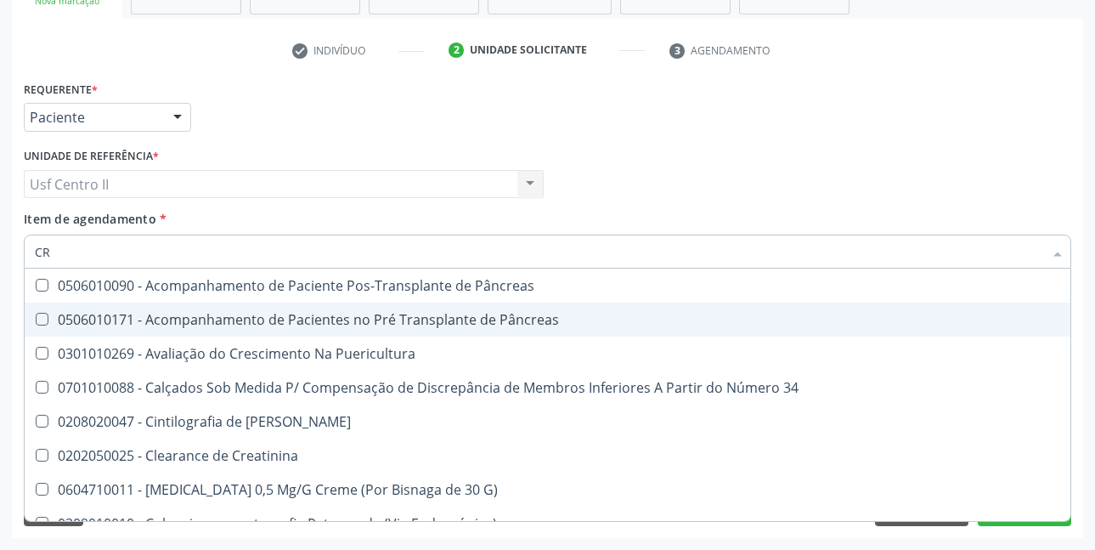
type input "C"
checkbox Creatinina "false"
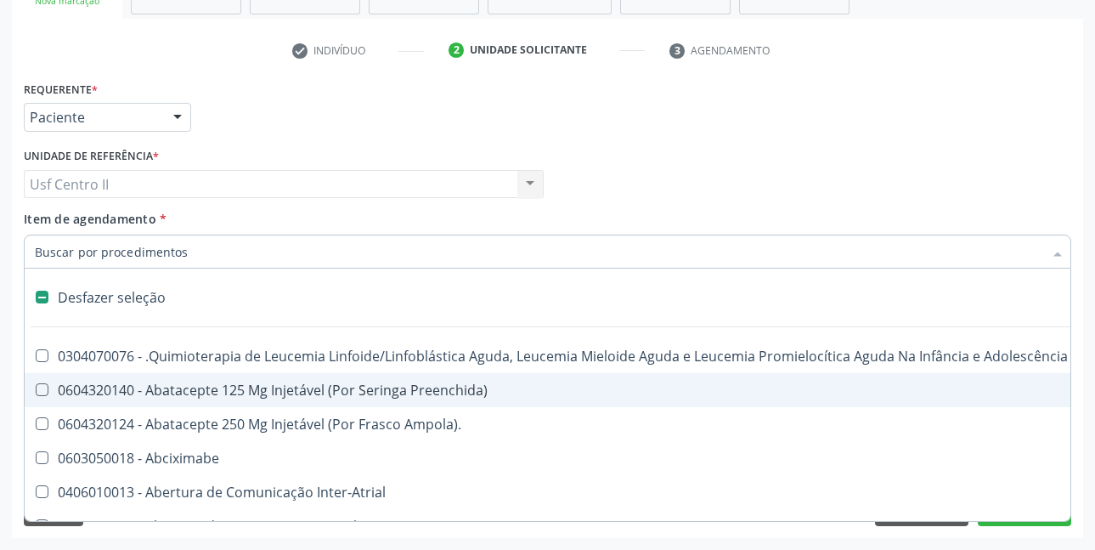
type input "U"
checkbox Per-Operatoria "true"
checkbox Leprae "true"
checkbox Laboratorial "true"
checkbox Hpv "true"
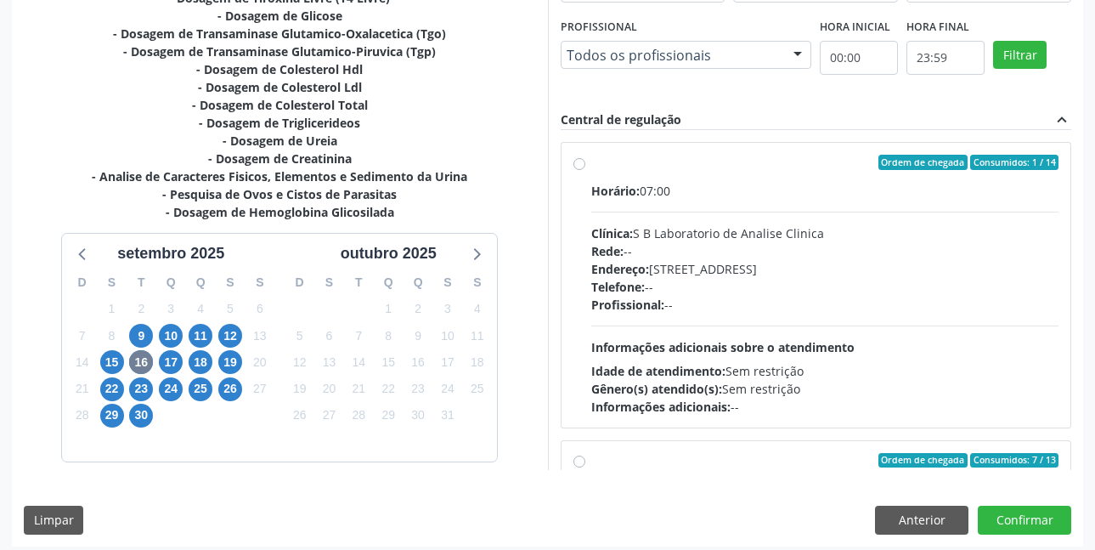
scroll to position [978, 0]
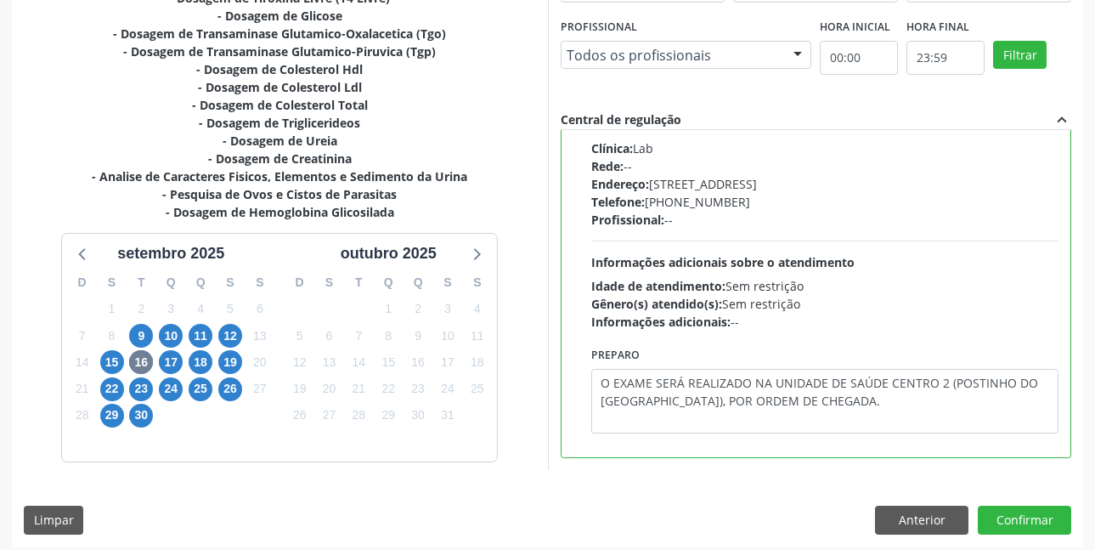
drag, startPoint x: 597, startPoint y: 386, endPoint x: 859, endPoint y: 398, distance: 262.0
click at [859, 398] on textarea "O EXAME SERÁ REALIZADO NA UNIDADE DE SAÚDE CENTRO 2 (POSTINHO DO RODEIO), POR O…" at bounding box center [825, 401] width 468 height 65
type textarea "O EXAME SERÁ REALIZADO NA UNIDADE DE SAÚDE CENTRO 2 (POSTINHO DO RODEIO), POR O…"
click at [1039, 513] on button "Confirmar" at bounding box center [1024, 520] width 93 height 29
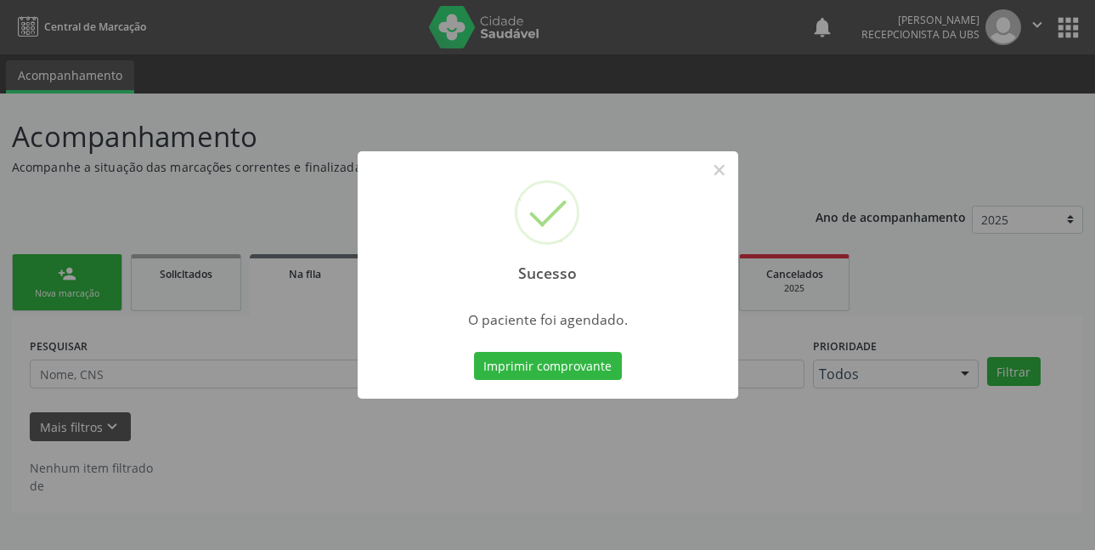
scroll to position [0, 0]
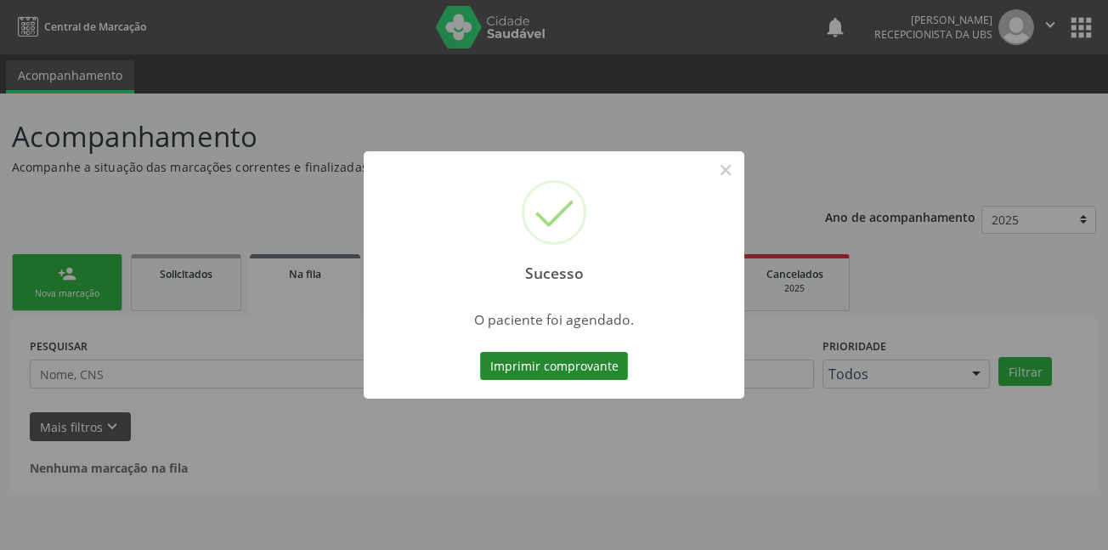
click at [568, 372] on button "Imprimir comprovante" at bounding box center [554, 366] width 148 height 29
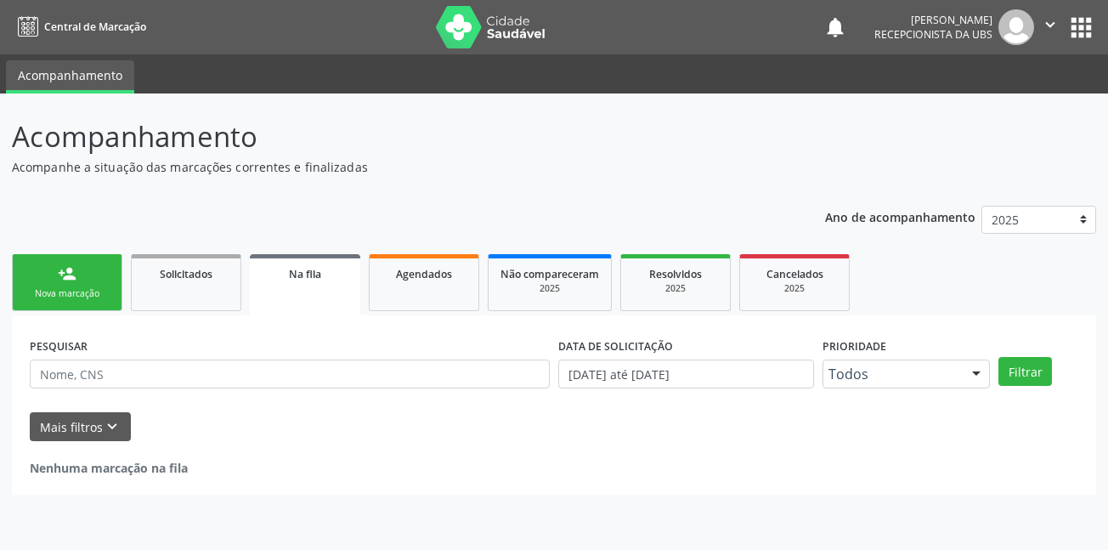
click at [70, 277] on div "person_add" at bounding box center [67, 273] width 19 height 19
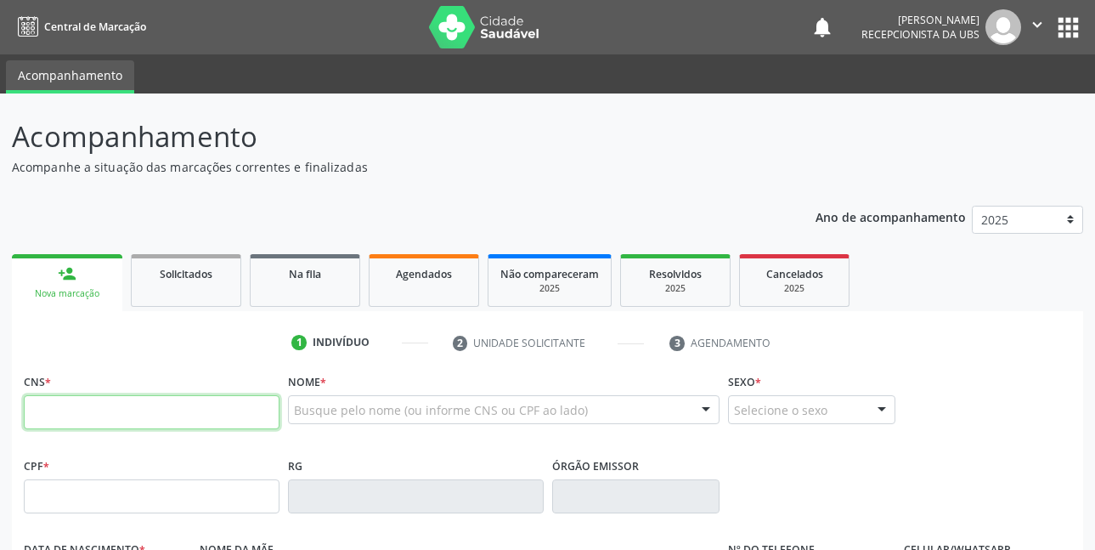
click at [99, 411] on input "text" at bounding box center [152, 412] width 256 height 34
type input "700 8054 8440 9486"
type input "13/09/1972"
type input "Neusa Maria da Silva"
type input "(87) 99954-7677"
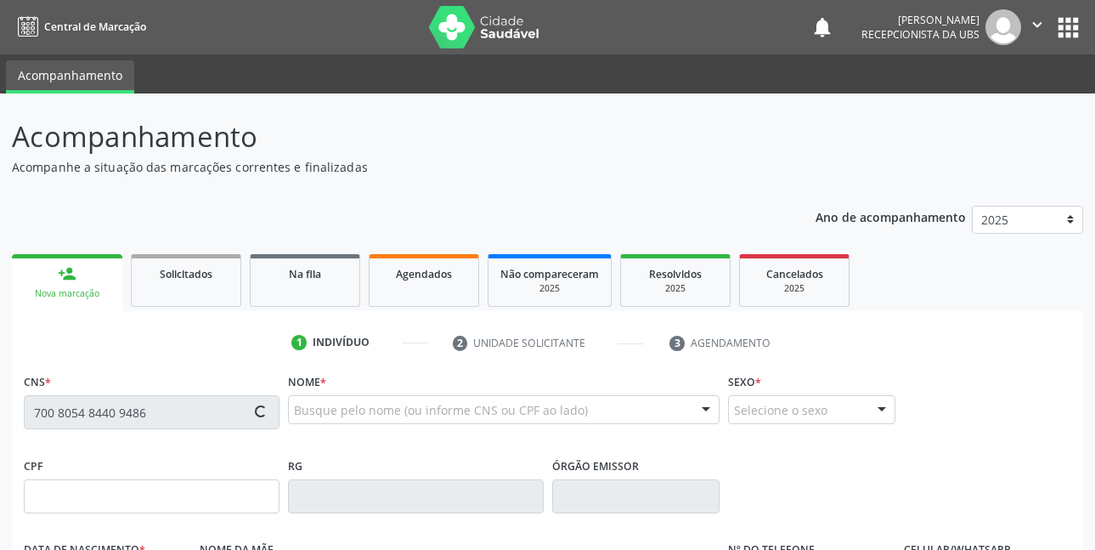
type input "(87) 98841-9493"
type input "690"
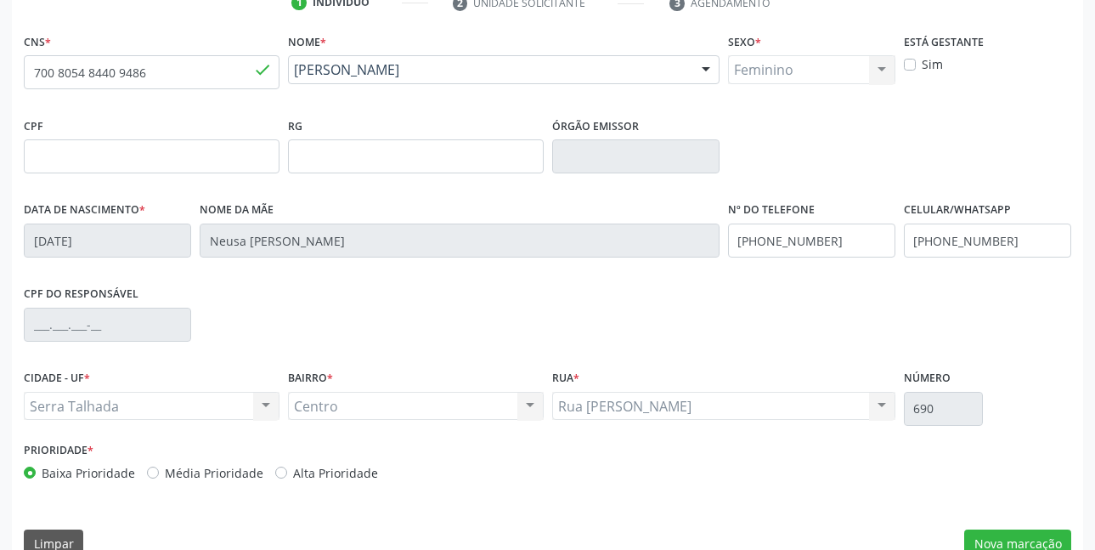
scroll to position [371, 0]
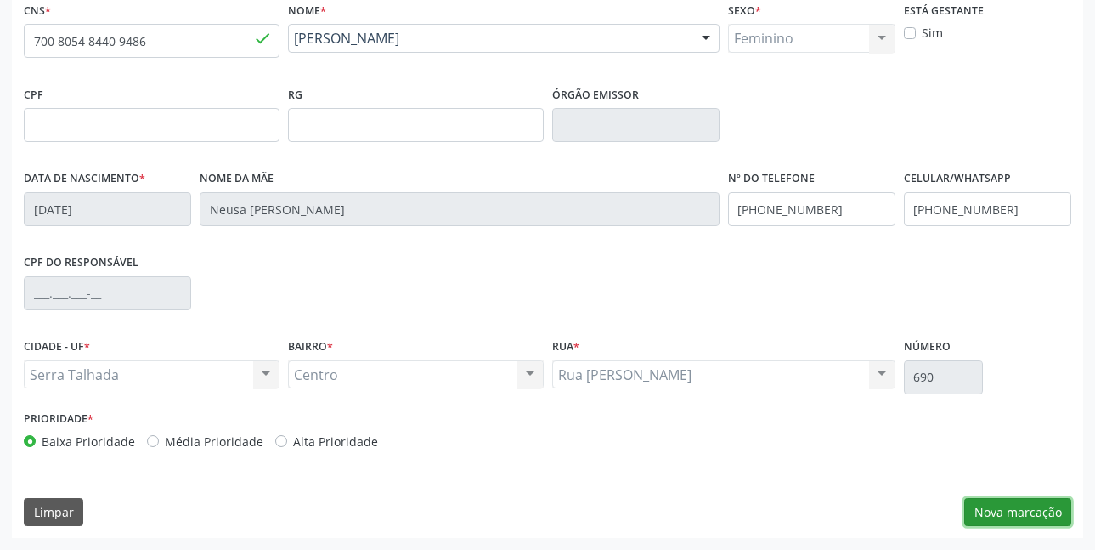
click at [1004, 517] on button "Nova marcação" at bounding box center [1017, 512] width 107 height 29
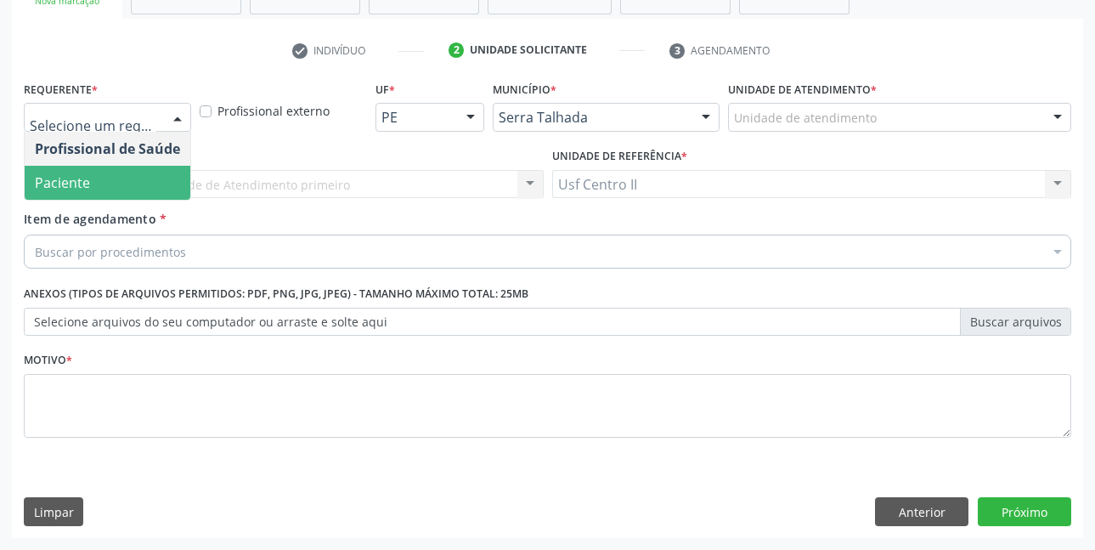
click at [99, 176] on span "Paciente" at bounding box center [108, 183] width 166 height 34
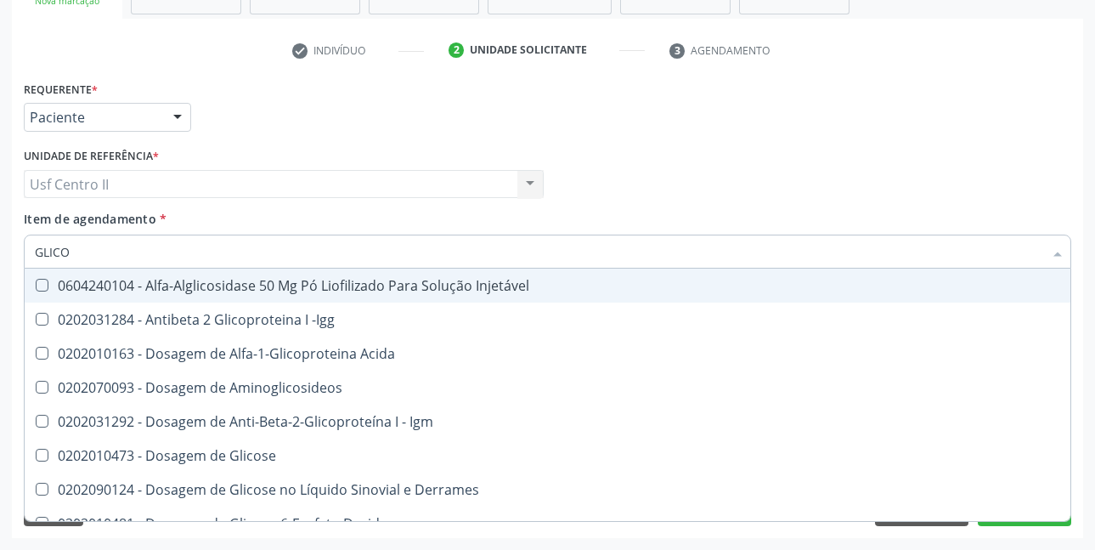
type input "GLICOS"
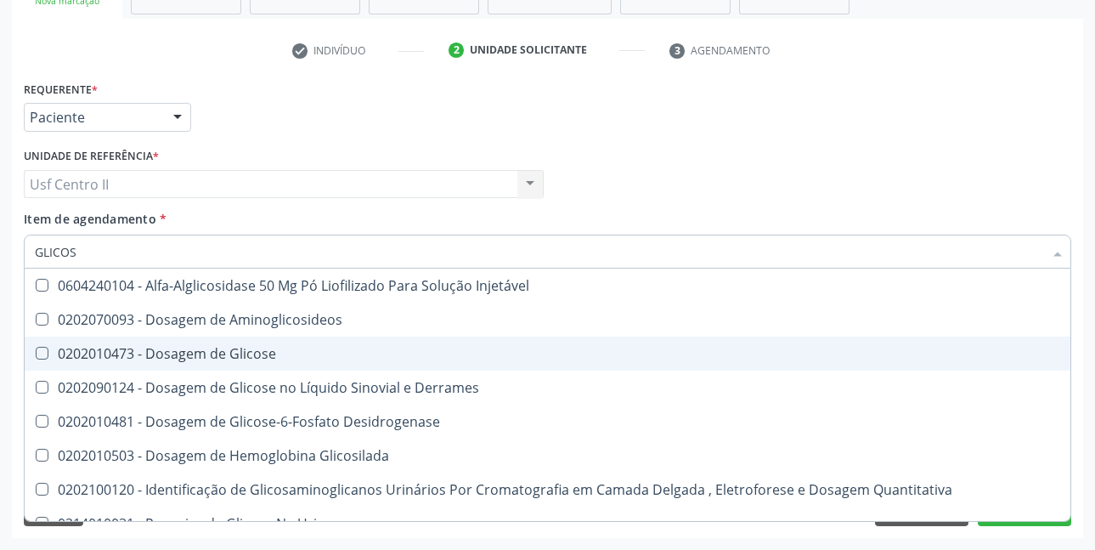
click at [248, 352] on div "0202010473 - Dosagem de Glicose" at bounding box center [548, 354] width 1026 height 14
checkbox Glicose "true"
type input "GLICOSI"
checkbox Glicose "false"
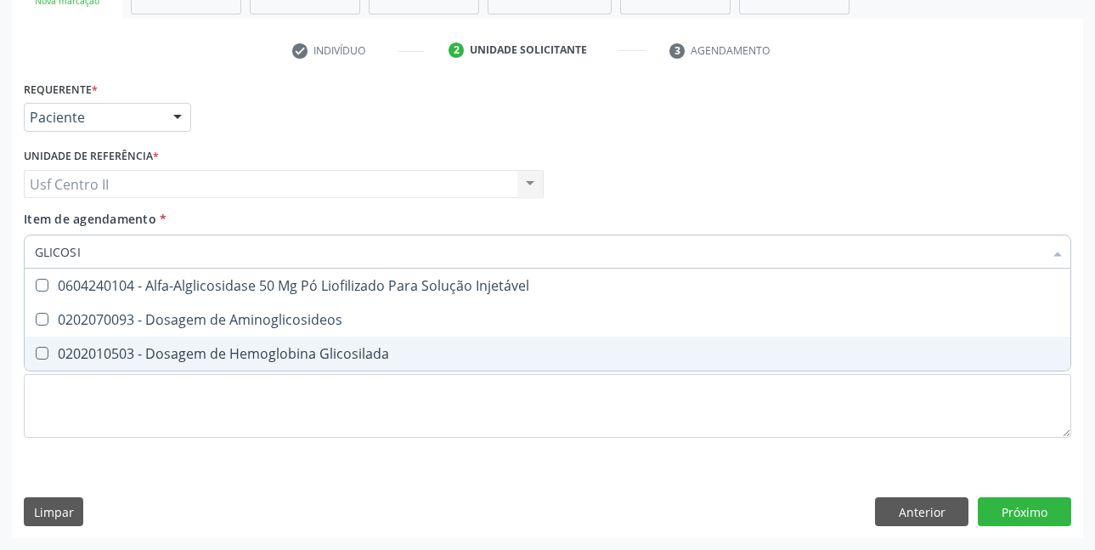
type input "GLICOSIL"
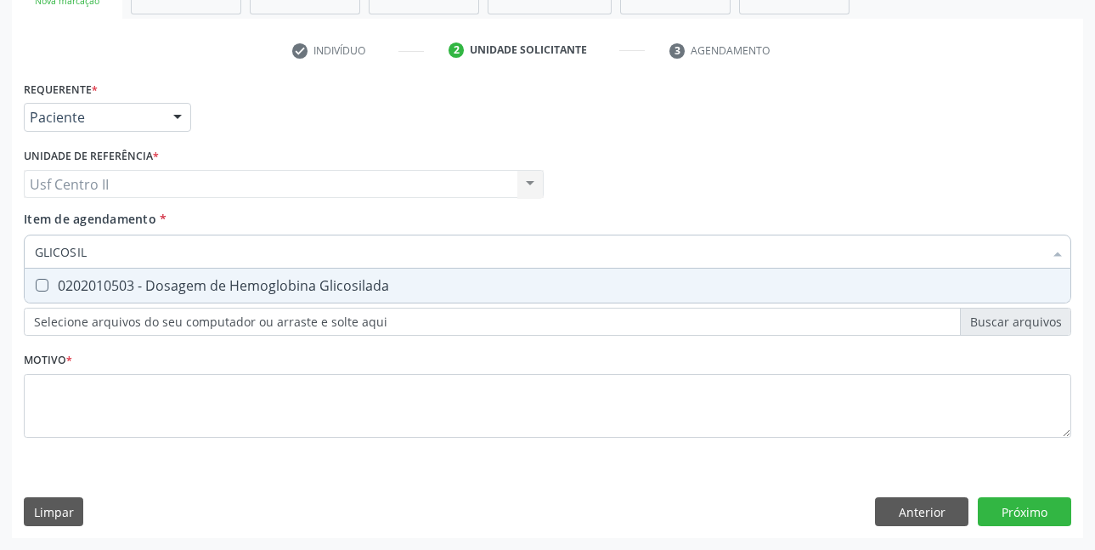
click at [325, 291] on div "0202010503 - Dosagem de Hemoglobina Glicosilada" at bounding box center [548, 286] width 1026 height 14
checkbox Glicosilada "true"
type input "GLICOSI"
checkbox Glicosilada "false"
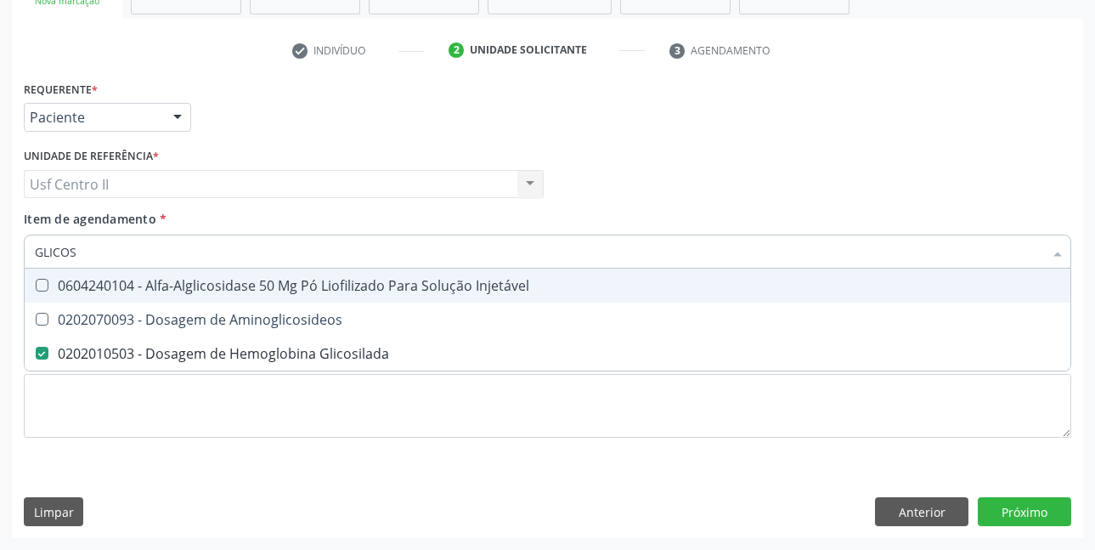
type input "GLICO"
checkbox Glicosilada "false"
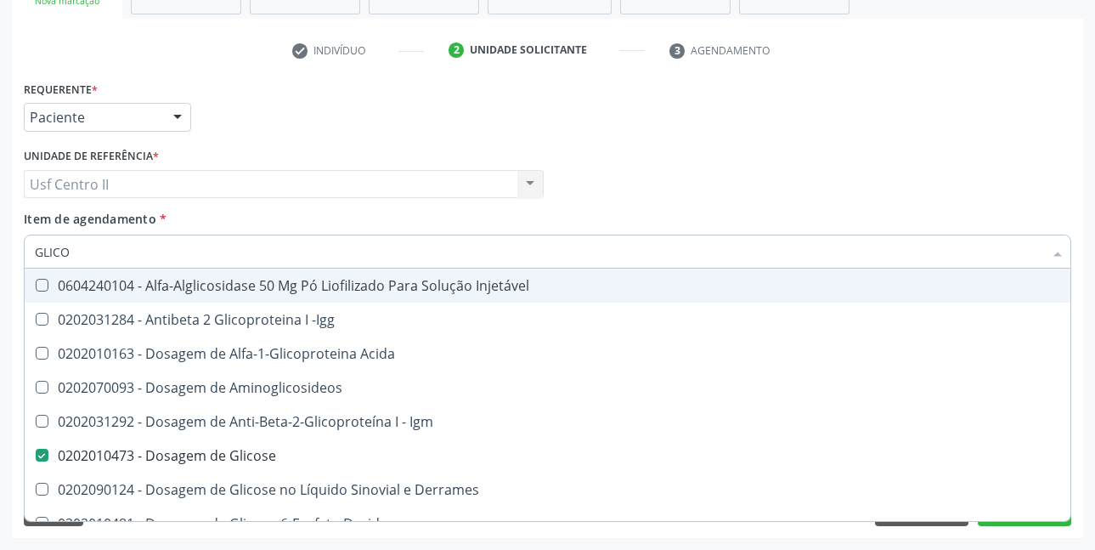
type input "GLIC"
checkbox Glicose "false"
checkbox Glicosilada "false"
checkbox Glicose "true"
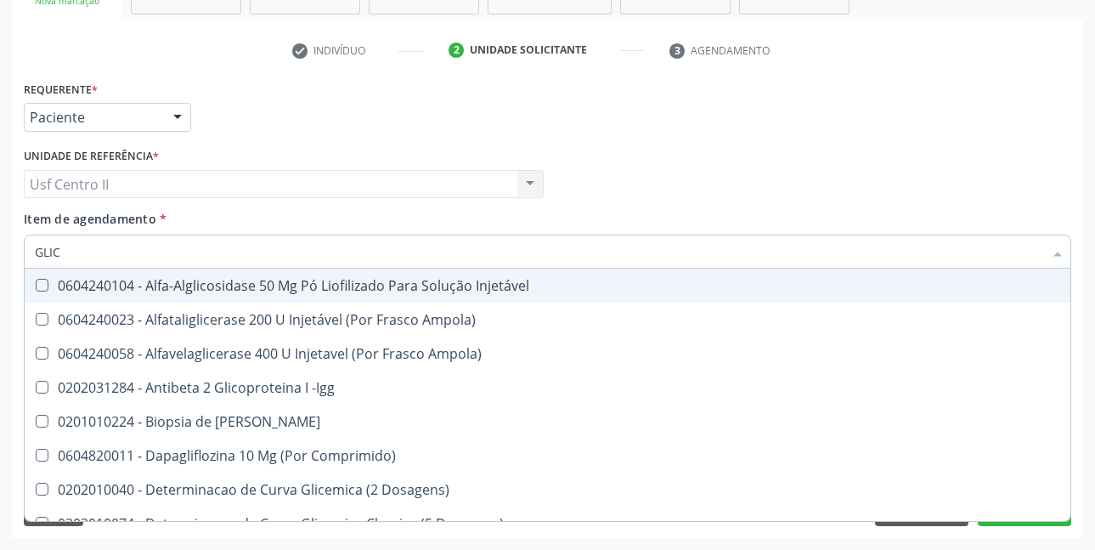
type input "GLI"
checkbox Aminoglicosideos "false"
type input "GL"
checkbox Glicose "false"
checkbox Glicosilada "false"
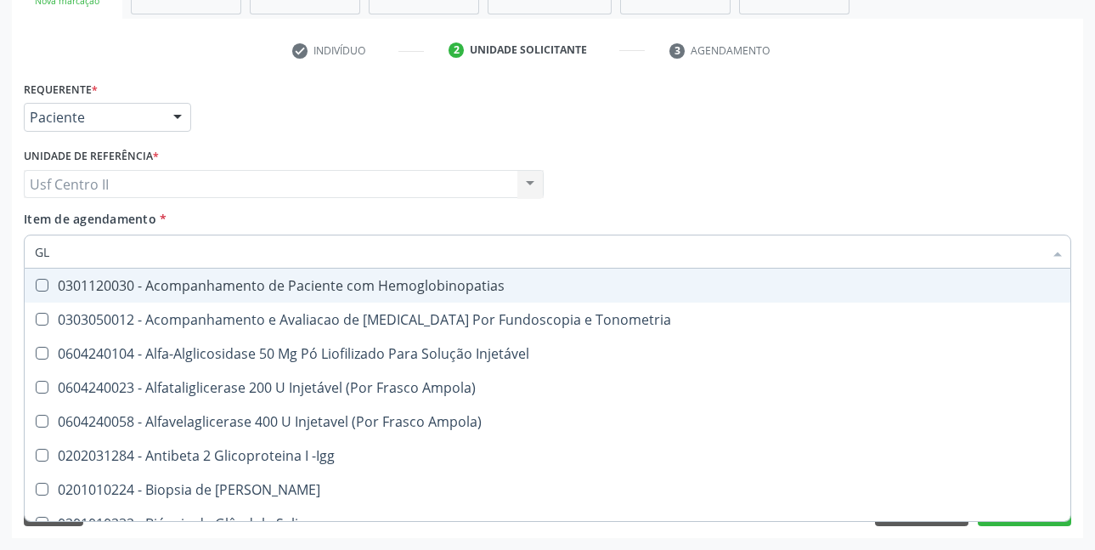
type input "G"
checkbox Glicose "false"
checkbox Glicosilada "false"
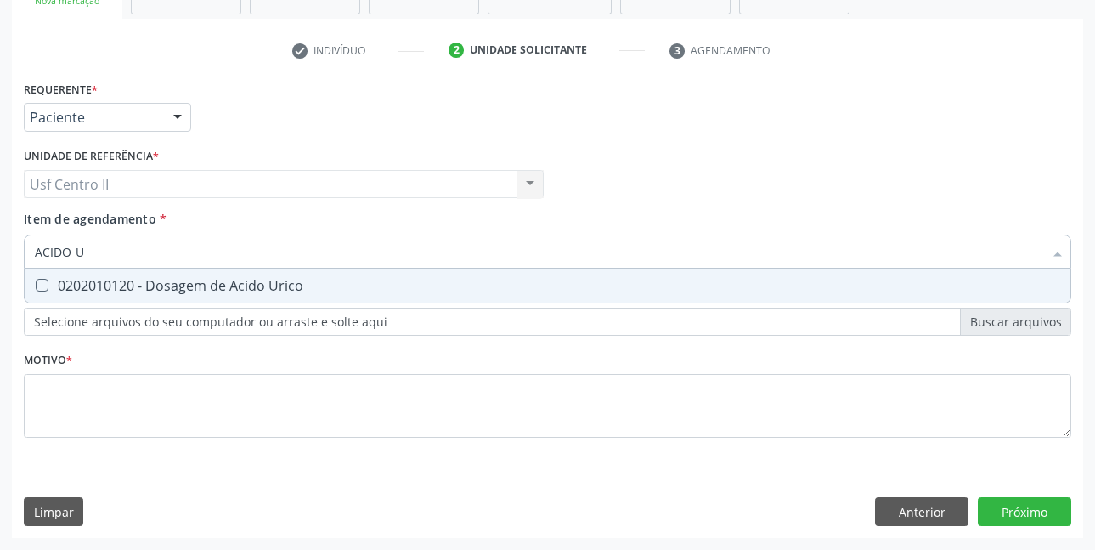
type input "ACIDO UR"
click at [303, 288] on div "0202010120 - Dosagem de Acido Urico" at bounding box center [548, 286] width 1026 height 14
checkbox Urico "true"
type input "ACIDO"
checkbox Urico "false"
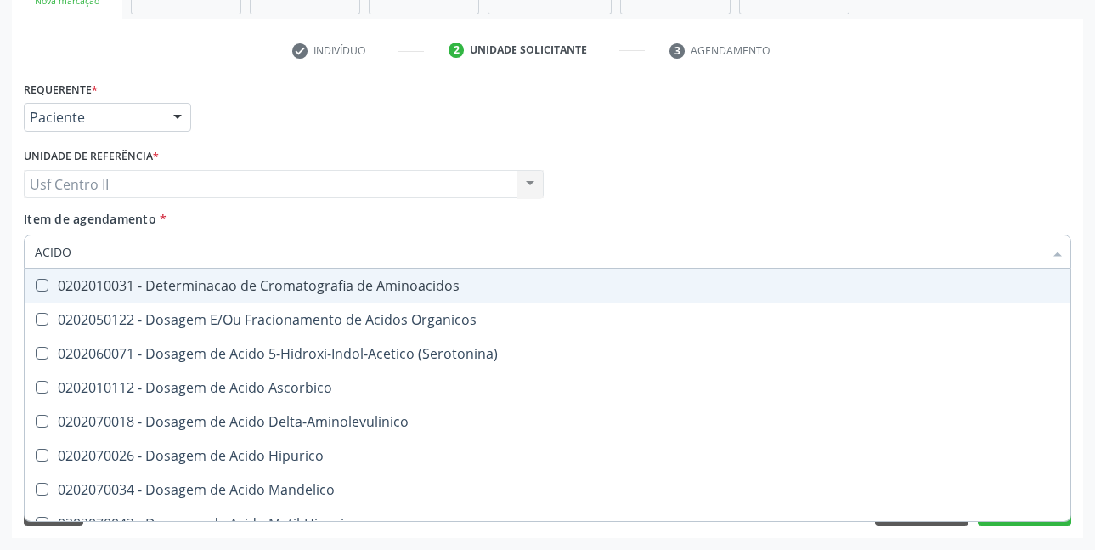
type input "ACID"
checkbox Urico "false"
checkbox Cromatografia\) "true"
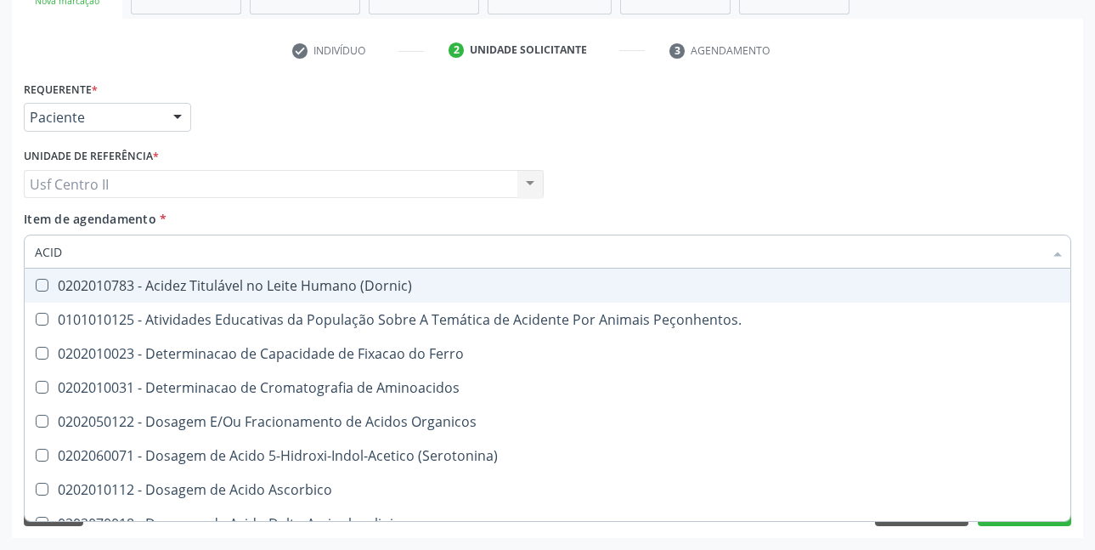
type input "ACI"
checkbox Urico "false"
type input "A"
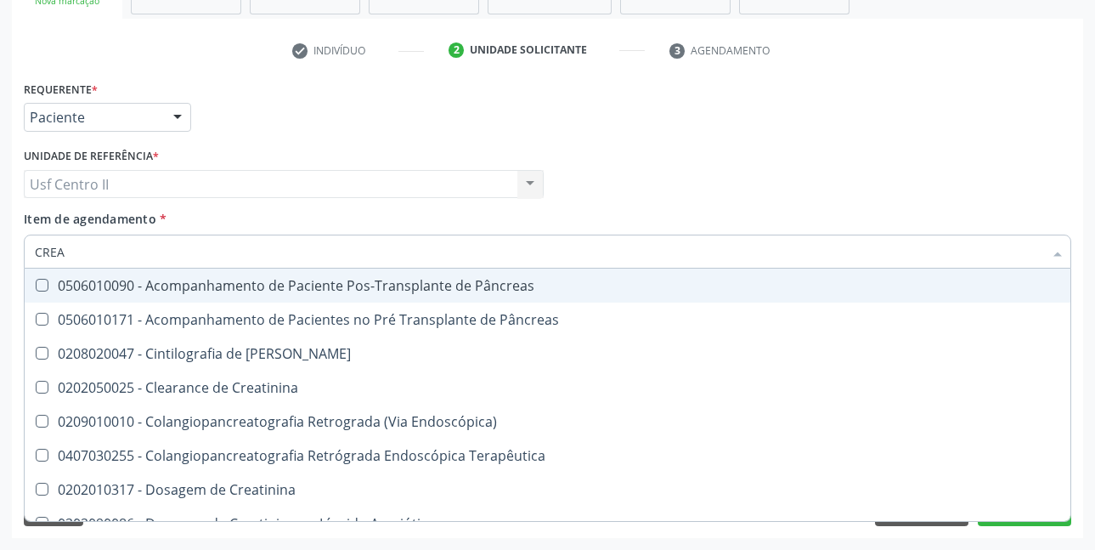
type input "CREAT"
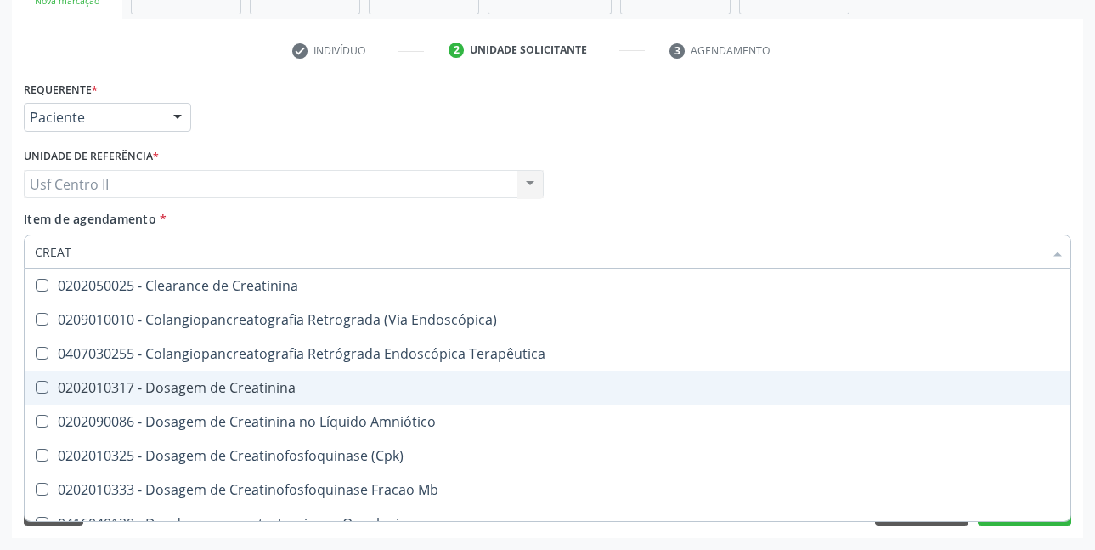
click at [269, 385] on div "0202010317 - Dosagem de Creatinina" at bounding box center [548, 388] width 1026 height 14
checkbox Creatinina "true"
type input "CREA"
checkbox Creatinina "false"
checkbox Mb "true"
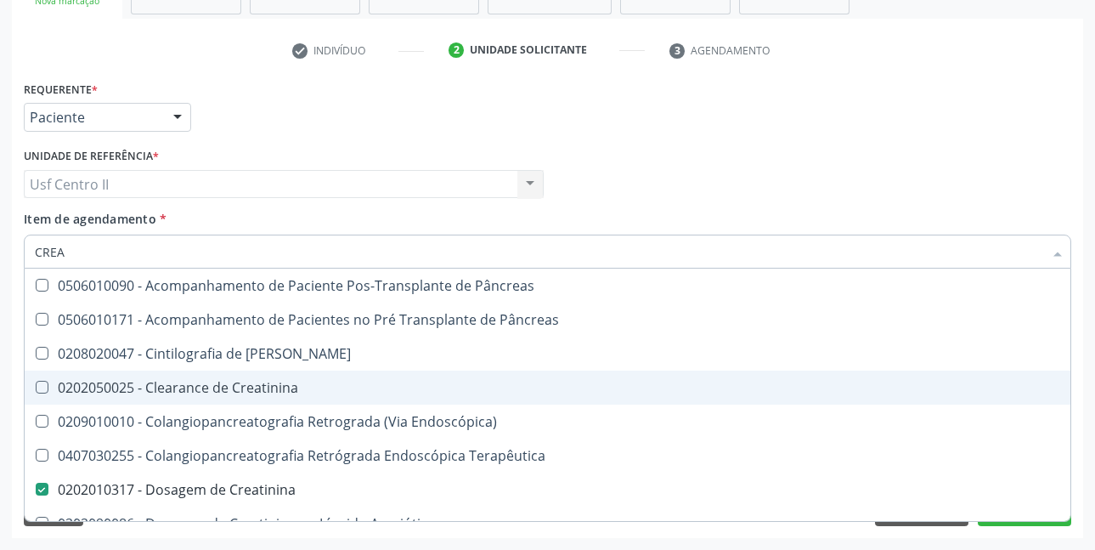
type input "CRE"
checkbox Creatinina "false"
checkbox Oncologia "true"
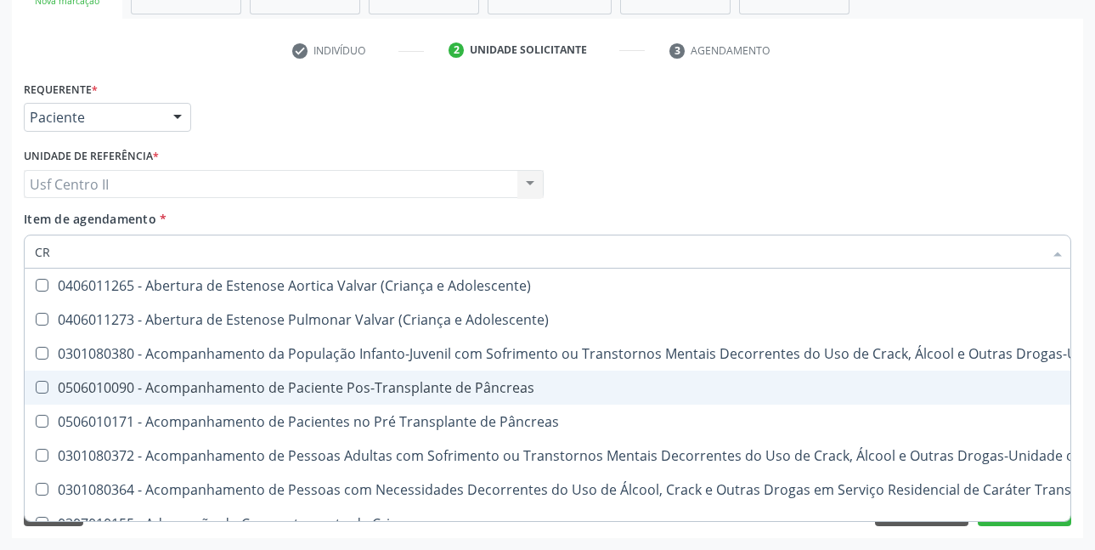
type input "C"
checkbox Crâniofacial "false"
checkbox Creatinina "false"
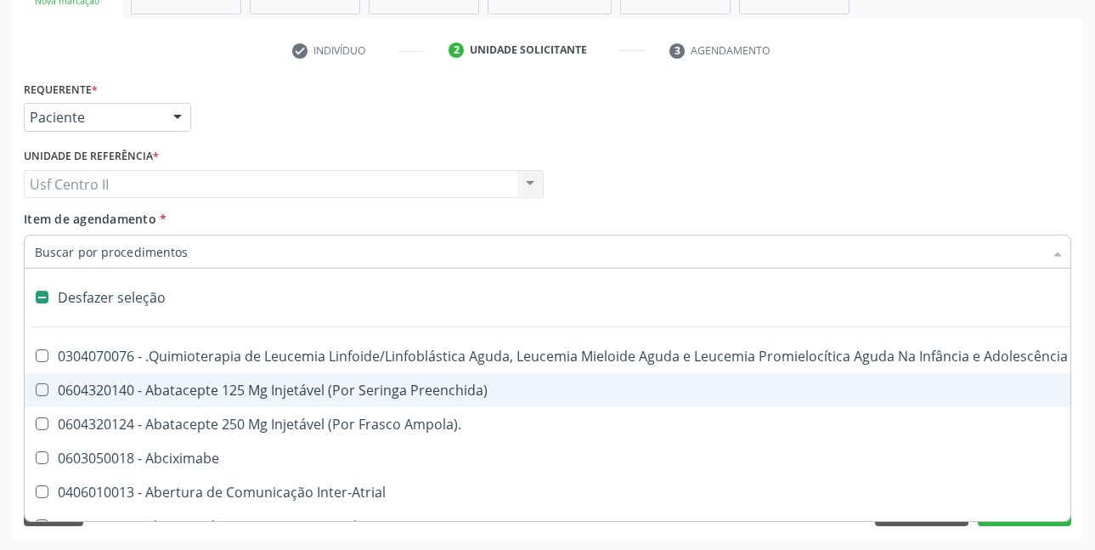
type input "U"
checkbox Cistorrafia "true"
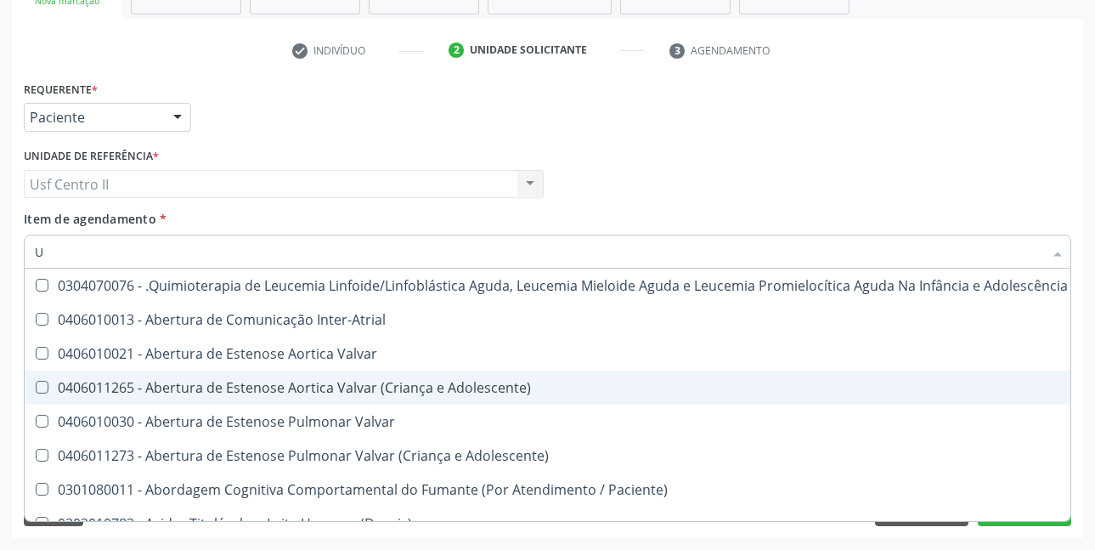
type input "UR"
checkbox B "true"
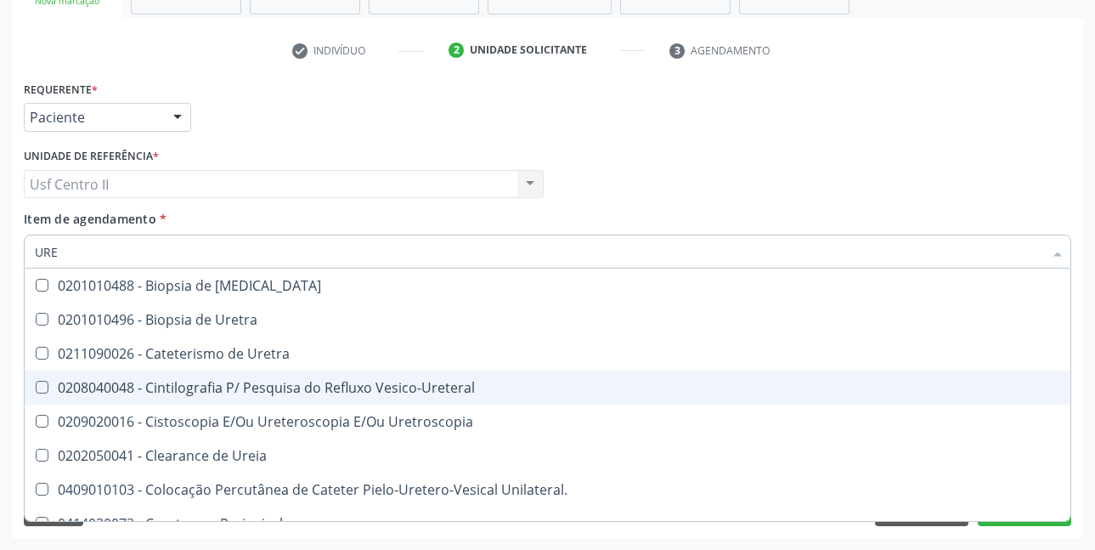
type input "UREI"
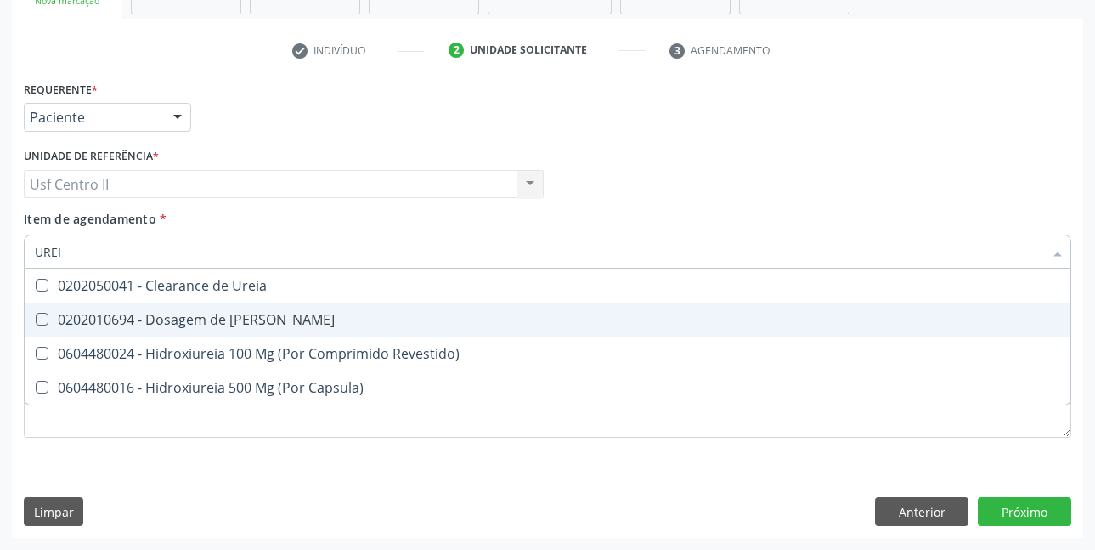
click at [253, 314] on div "0202010694 - Dosagem de [PERSON_NAME]" at bounding box center [548, 320] width 1026 height 14
checkbox Ureia "true"
type input "URE"
checkbox Ureia "false"
type input "U"
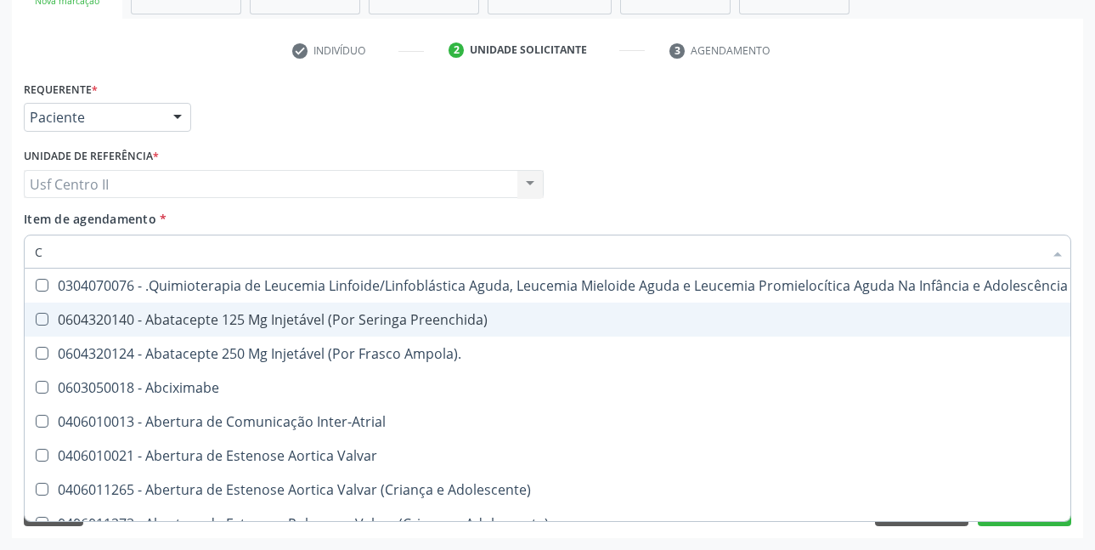
type input "CO"
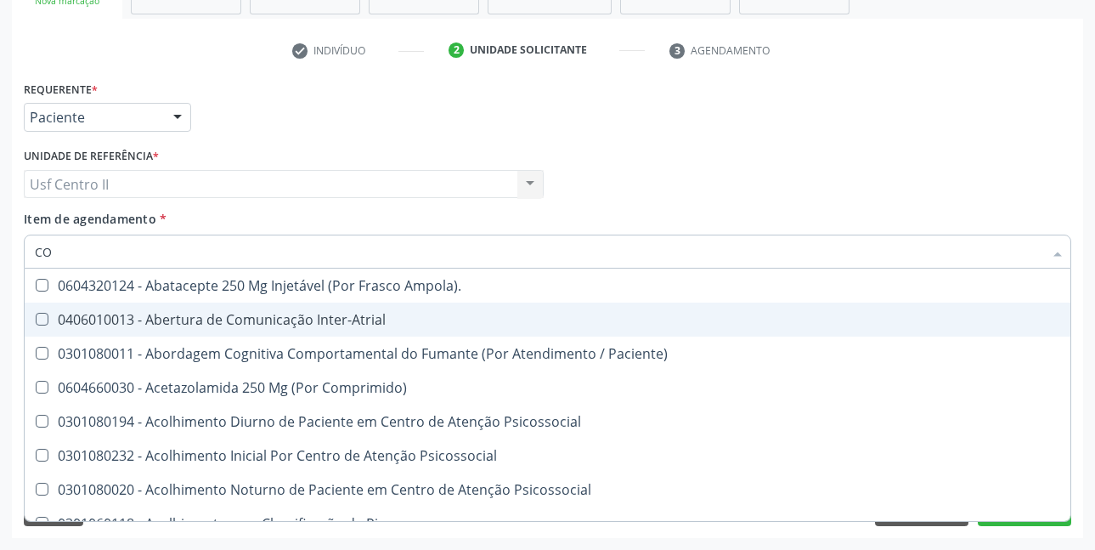
checkbox Urico "true"
checkbox Glicose "true"
checkbox Glicosilada "true"
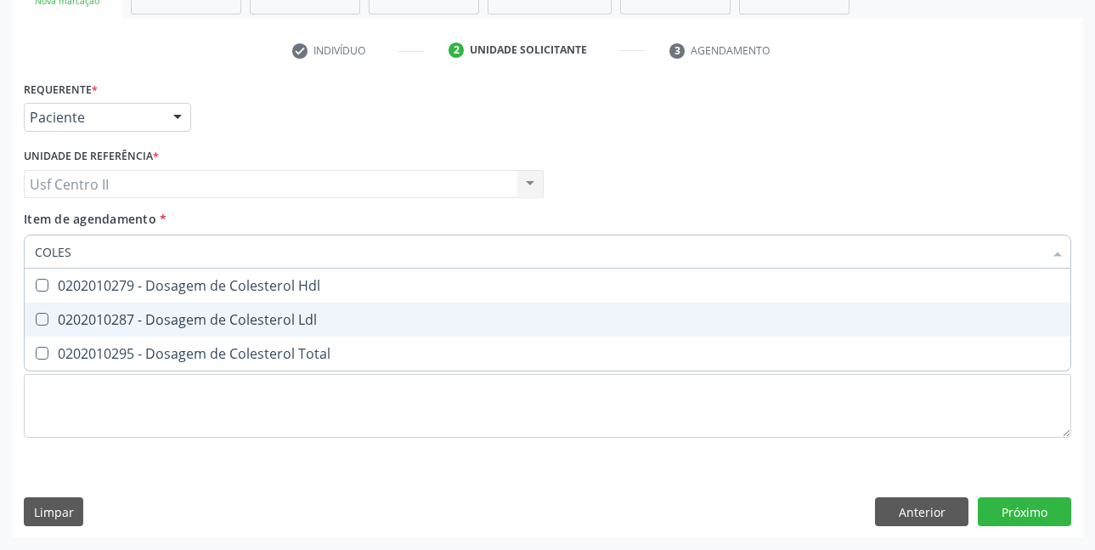
type input "COLEST"
click at [253, 314] on div "0202010287 - Dosagem de Colesterol Ldl" at bounding box center [548, 320] width 1026 height 14
checkbox Ldl "true"
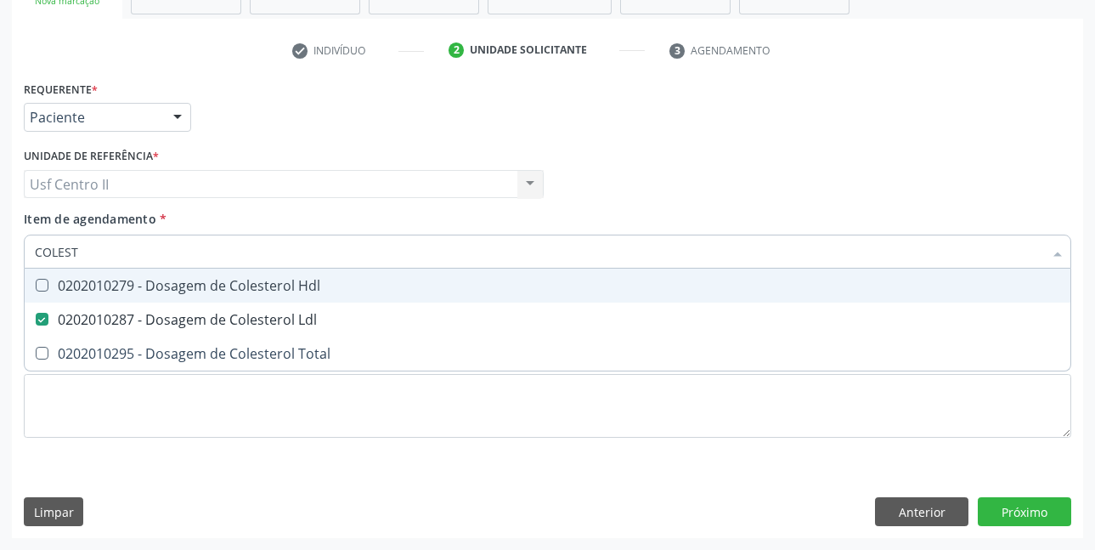
click at [273, 292] on div "0202010279 - Dosagem de Colesterol Hdl" at bounding box center [548, 286] width 1026 height 14
checkbox Hdl "true"
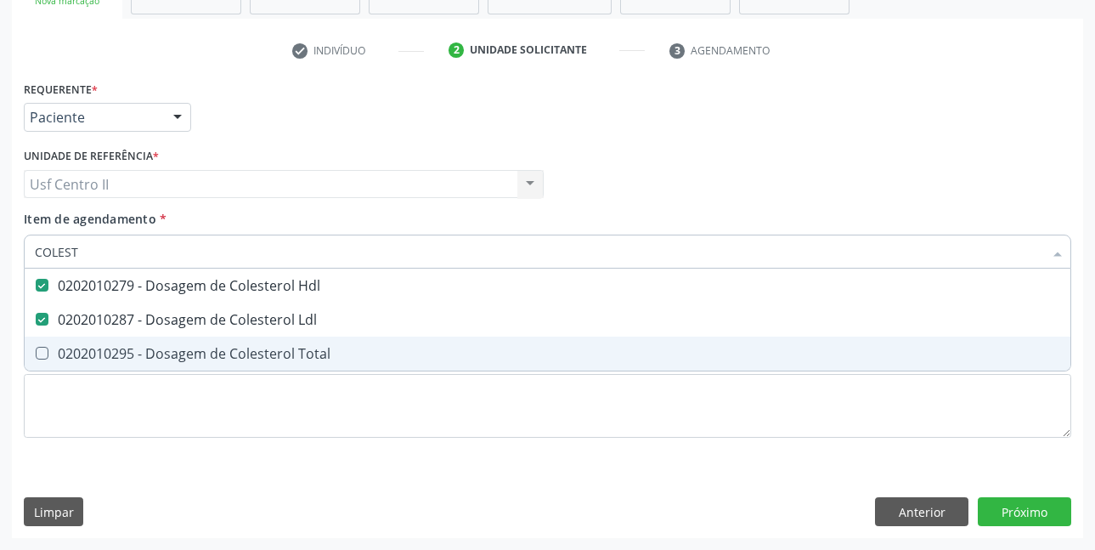
click at [296, 347] on div "0202010295 - Dosagem de Colesterol Total" at bounding box center [548, 354] width 1026 height 14
checkbox Total "true"
type input "COLE"
checkbox Hdl "false"
checkbox Ldl "false"
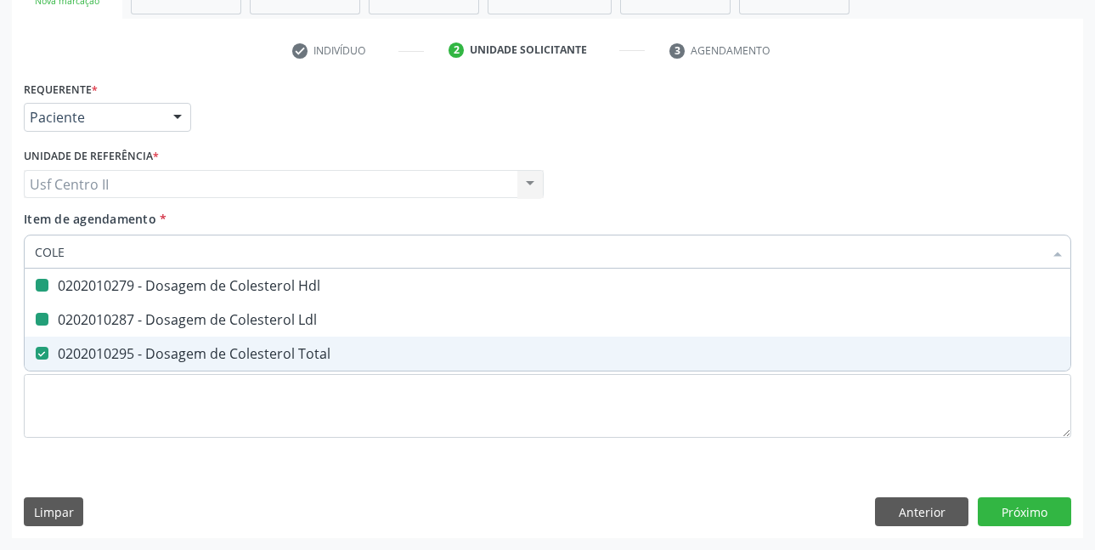
checkbox Total "false"
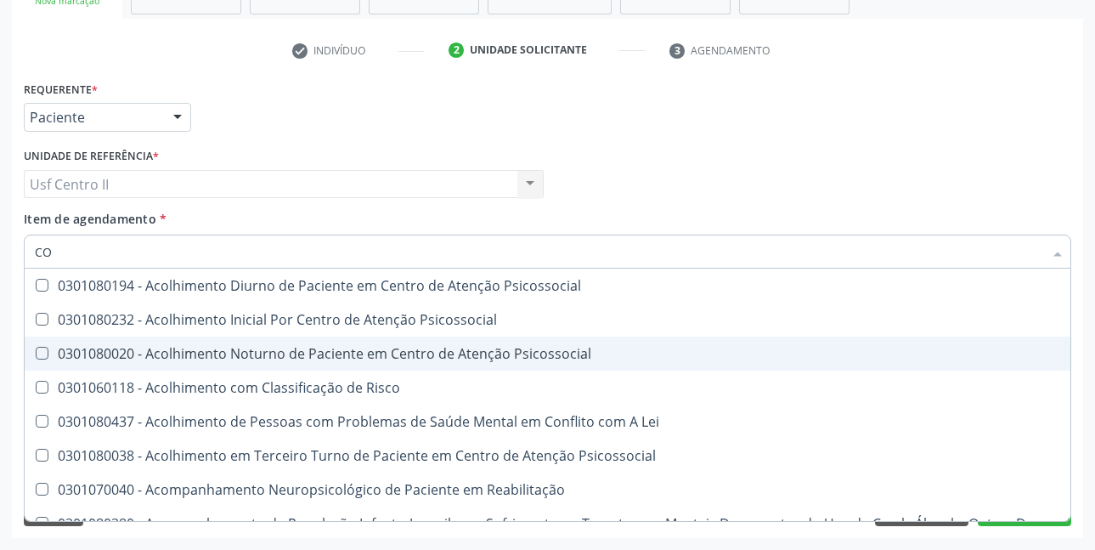
type input "C"
checkbox Hdl "false"
checkbox Ldl "false"
checkbox Total "false"
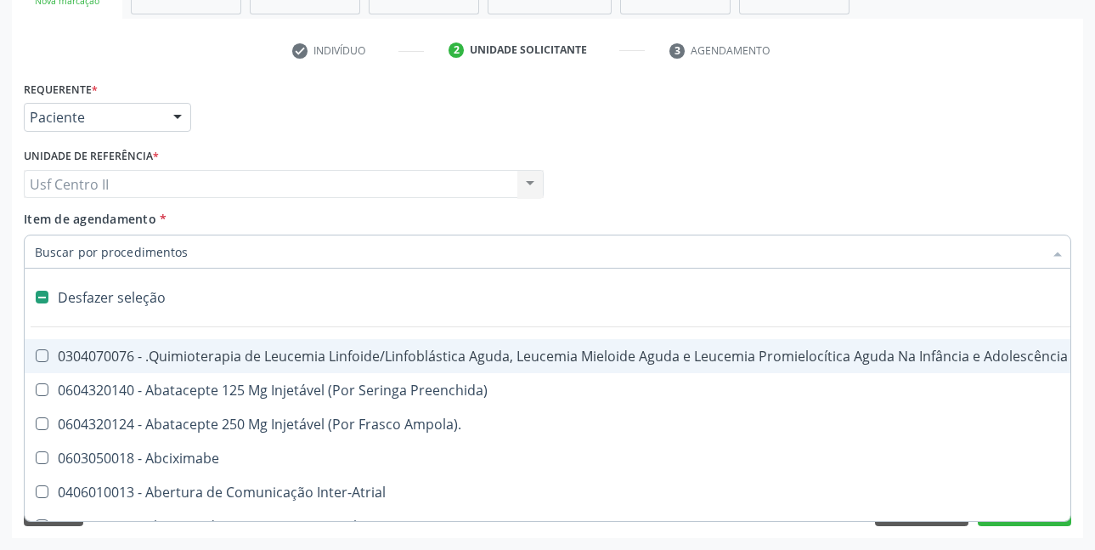
type input "B"
checkbox Completa "true"
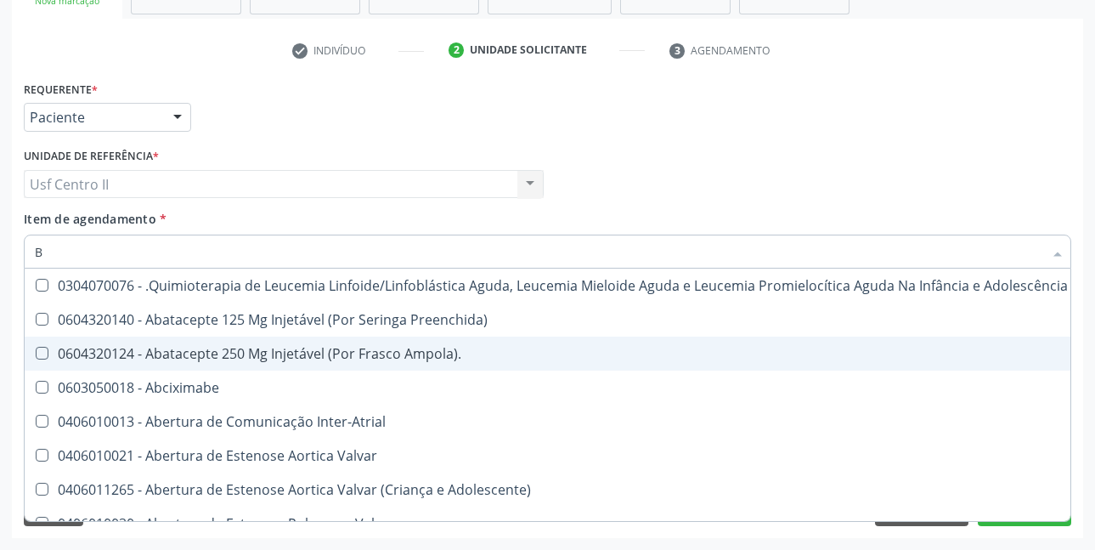
type input "BI"
checkbox Saúde\ "true"
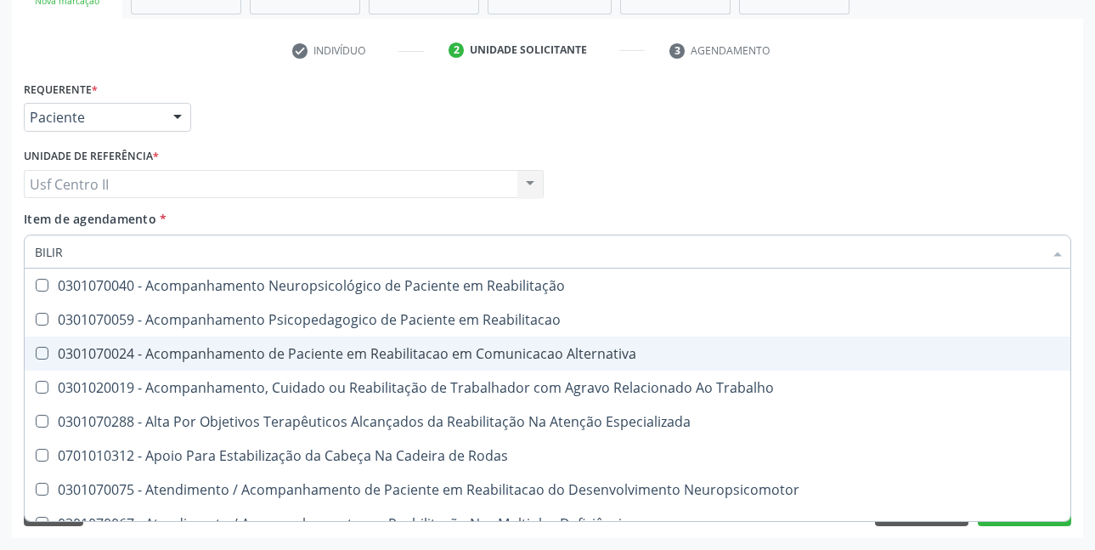
type input "BILIRR"
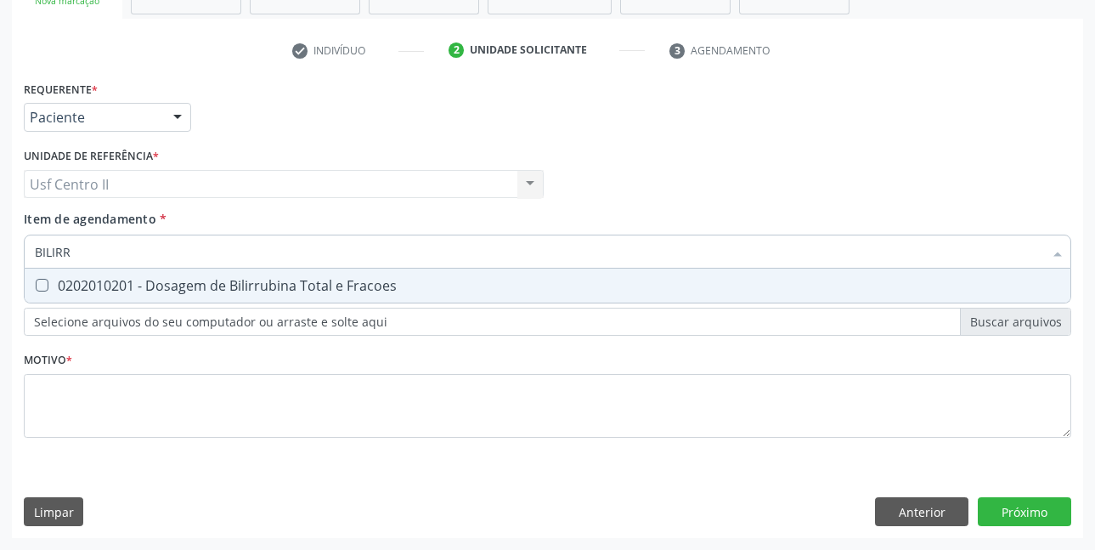
click at [331, 279] on div "0202010201 - Dosagem de Bilirrubina Total e Fracoes" at bounding box center [548, 286] width 1026 height 14
checkbox Fracoes "true"
type input "BILI"
checkbox Fracoes "false"
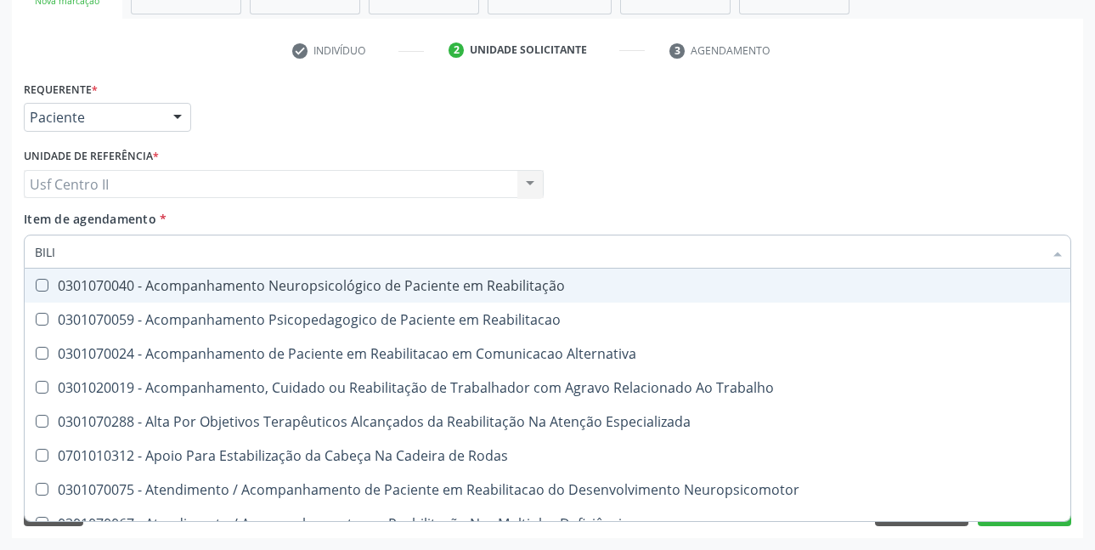
type input "BIL"
checkbox Fracoes "false"
checkbox Completo\) "true"
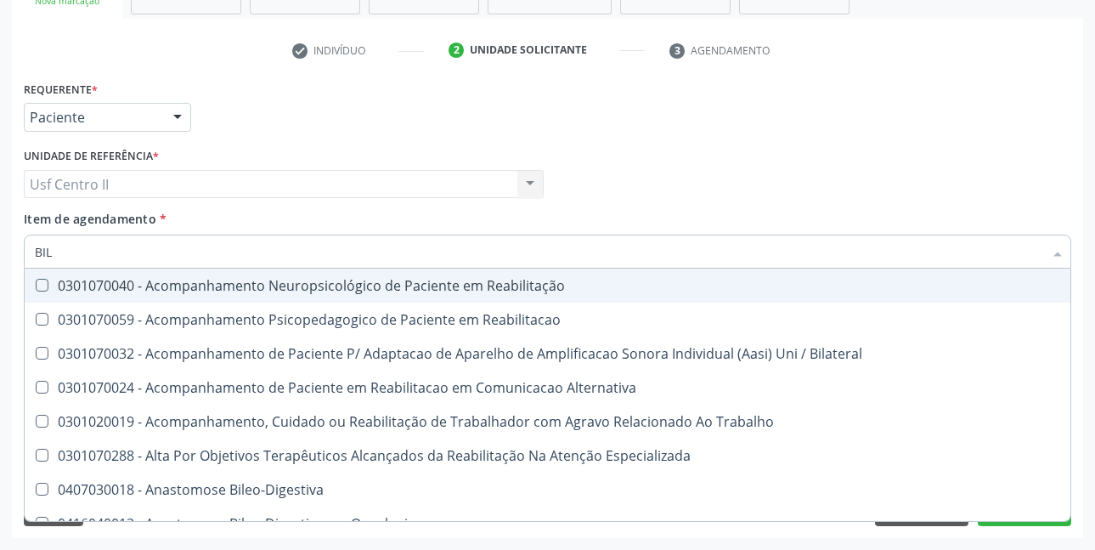
type input "BI"
checkbox Fracoes "false"
type input "B"
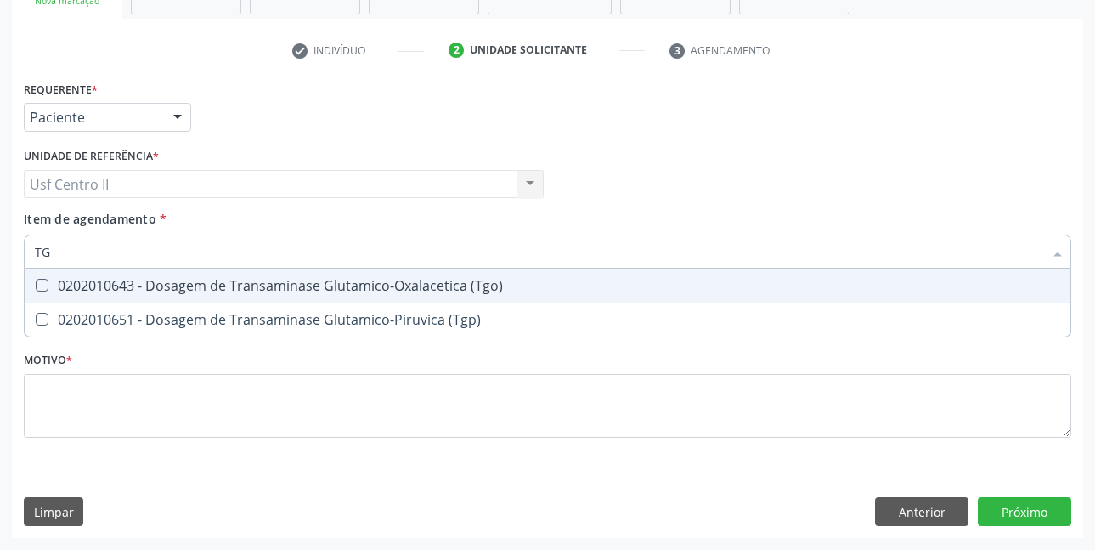
type input "TGO"
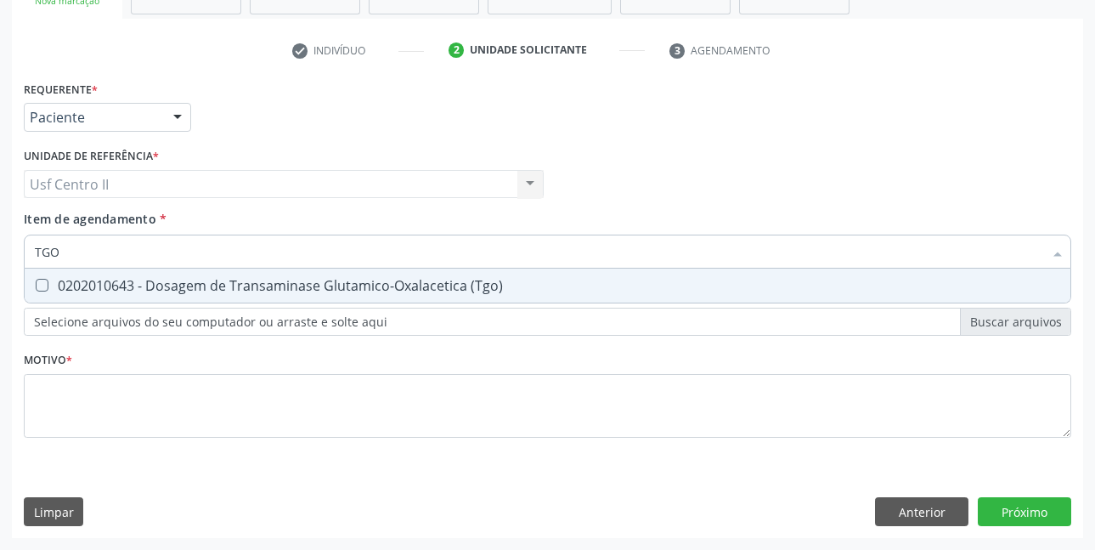
click at [331, 279] on div "0202010643 - Dosagem de Transaminase Glutamico-Oxalacetica (Tgo)" at bounding box center [548, 286] width 1026 height 14
checkbox \(Tgo\) "true"
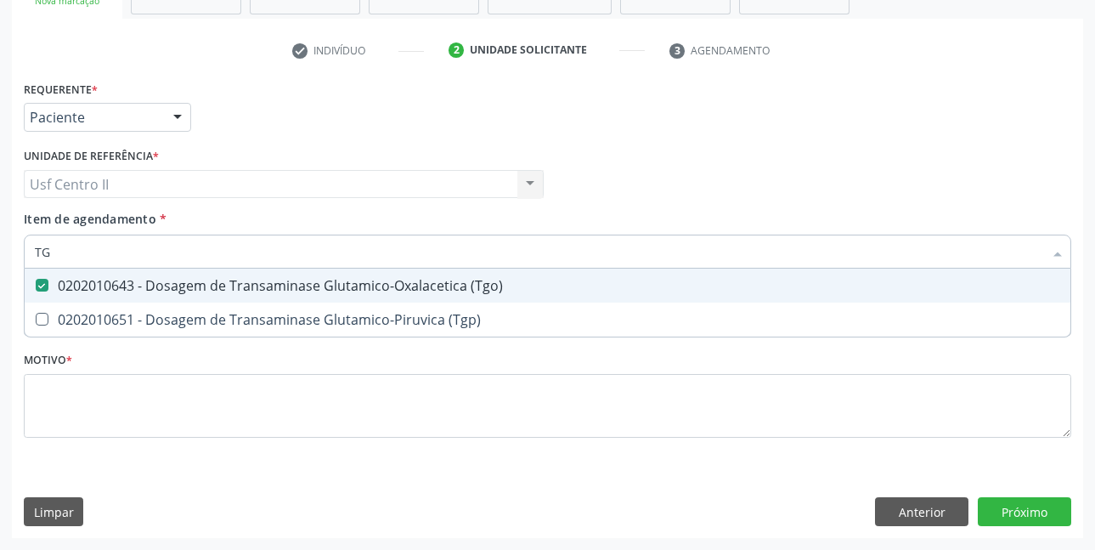
type input "TGP"
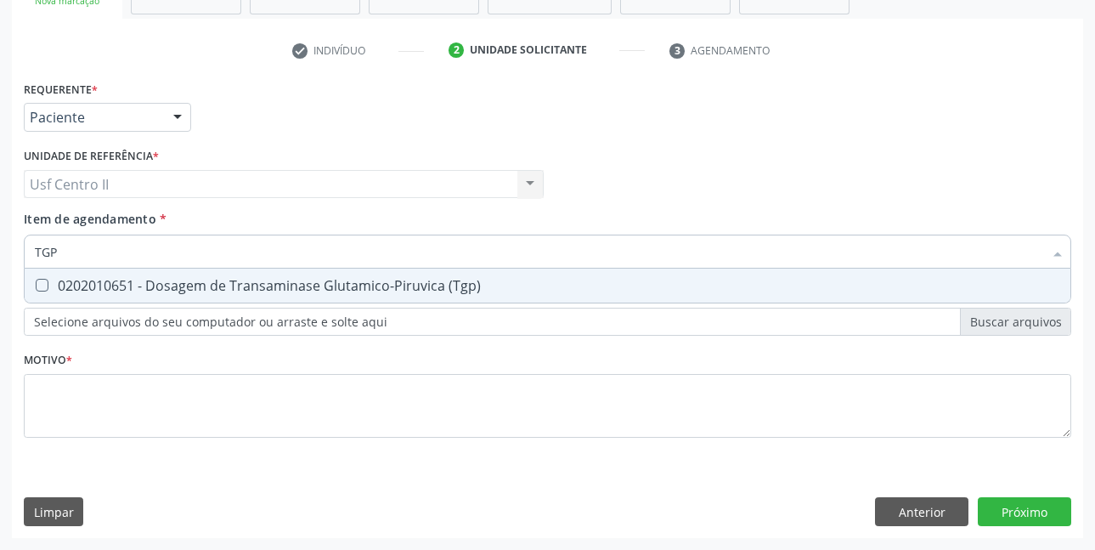
click at [331, 279] on div "0202010651 - Dosagem de Transaminase Glutamico-Piruvica (Tgp)" at bounding box center [548, 286] width 1026 height 14
checkbox \(Tgp\) "true"
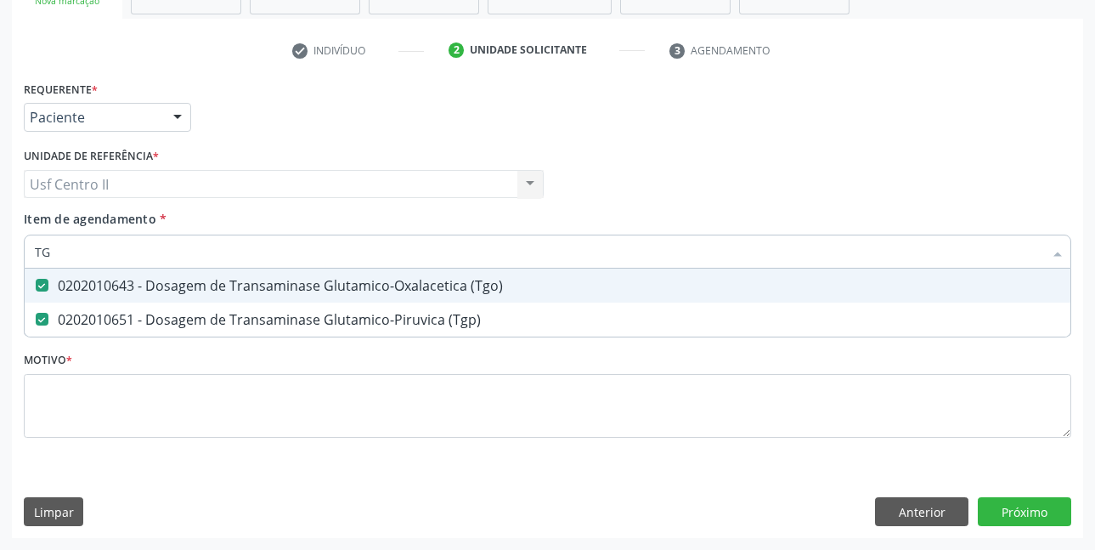
type input "T"
checkbox \(Tgo\) "false"
checkbox \(Tgp\) "false"
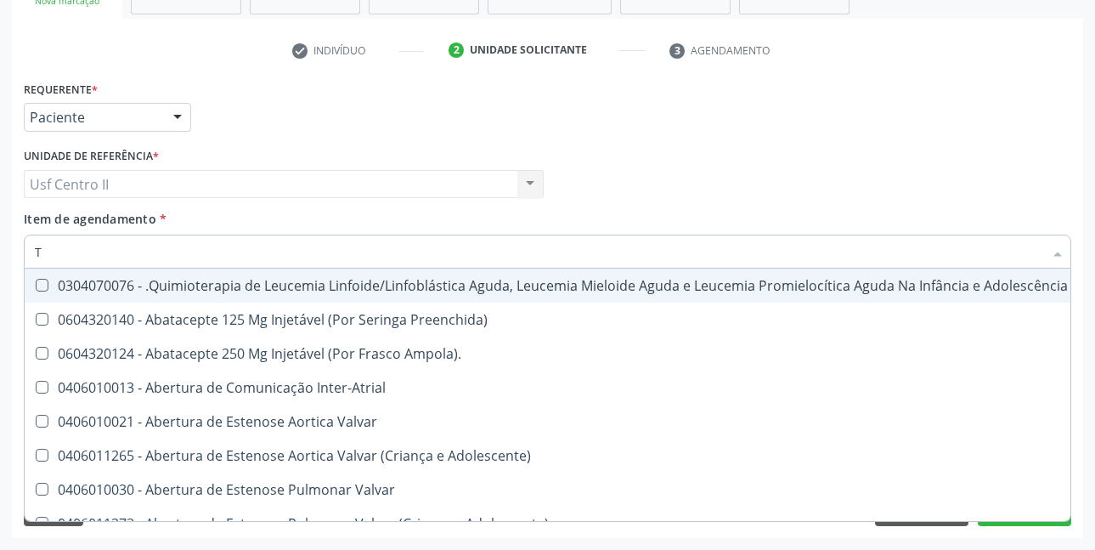
type input "TR"
checkbox Ii\) "true"
checkbox Grupo "true"
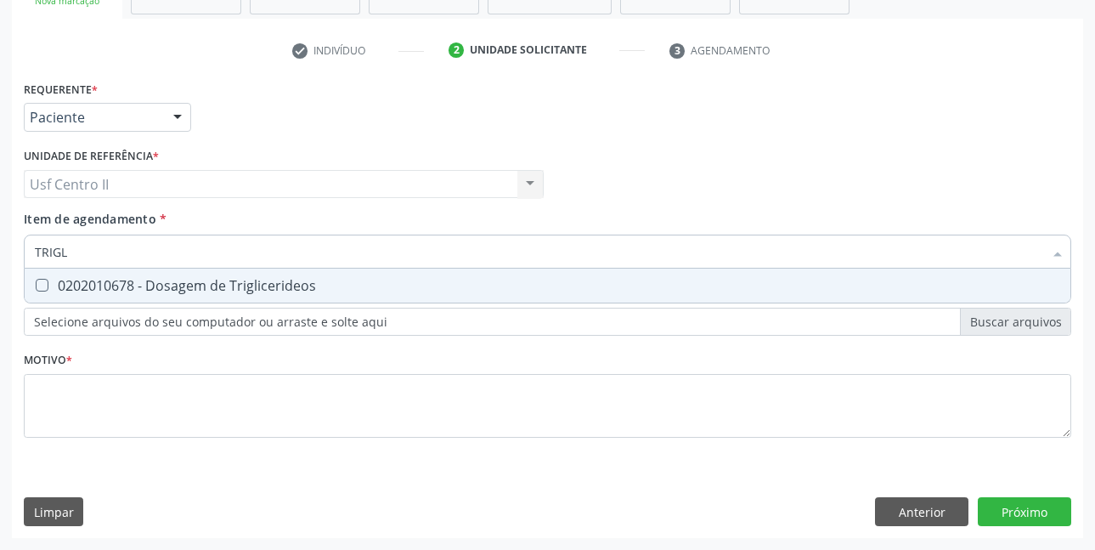
type input "TRIGLI"
click at [331, 279] on div "0202010678 - Dosagem de Triglicerideos" at bounding box center [548, 286] width 1026 height 14
checkbox Triglicerideos "true"
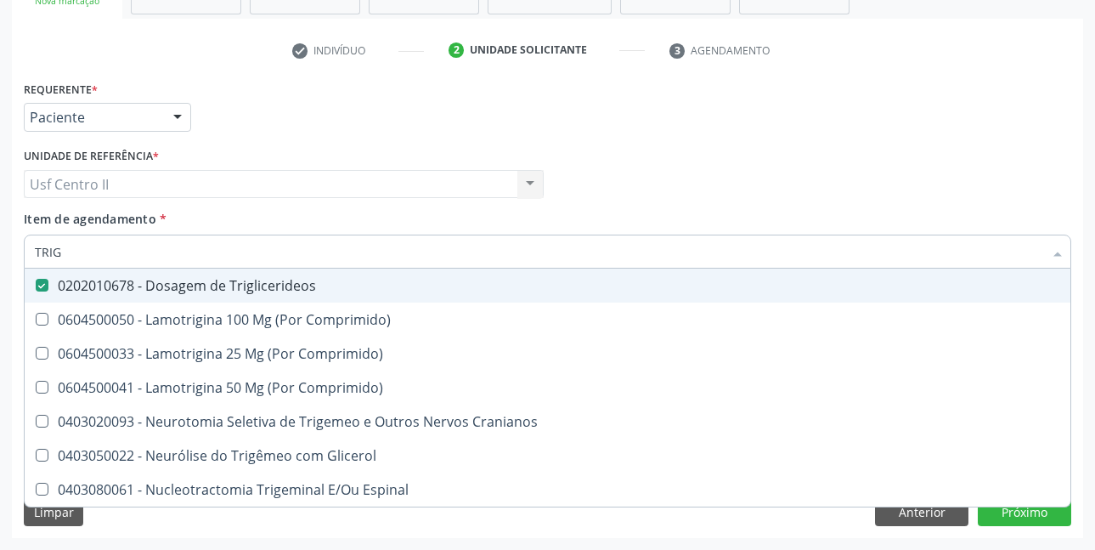
type input "TRI"
checkbox Triglicerideos "false"
type input "T"
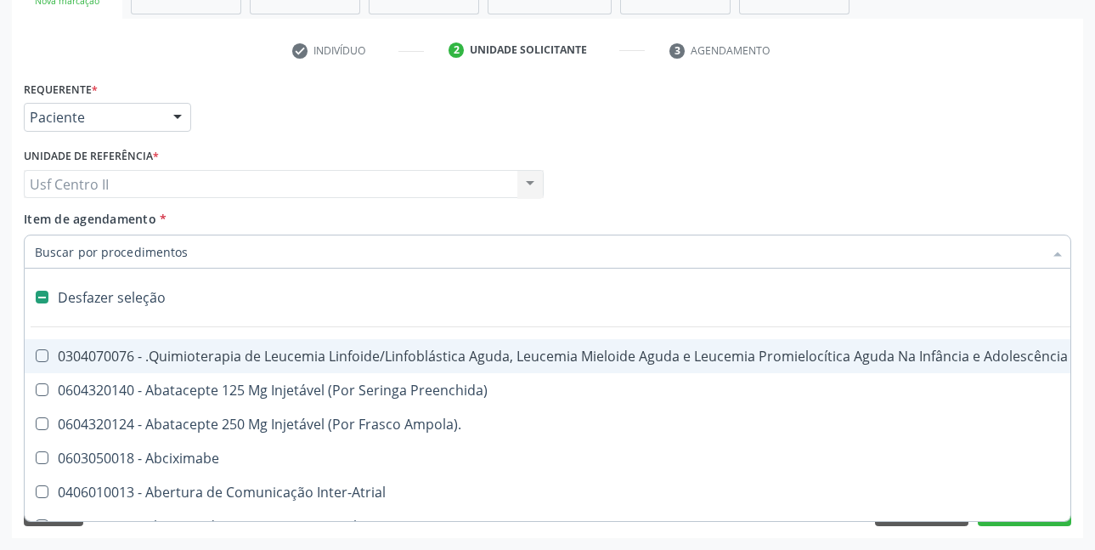
type input "H"
checkbox B "true"
checkbox Fibrinogênio "true"
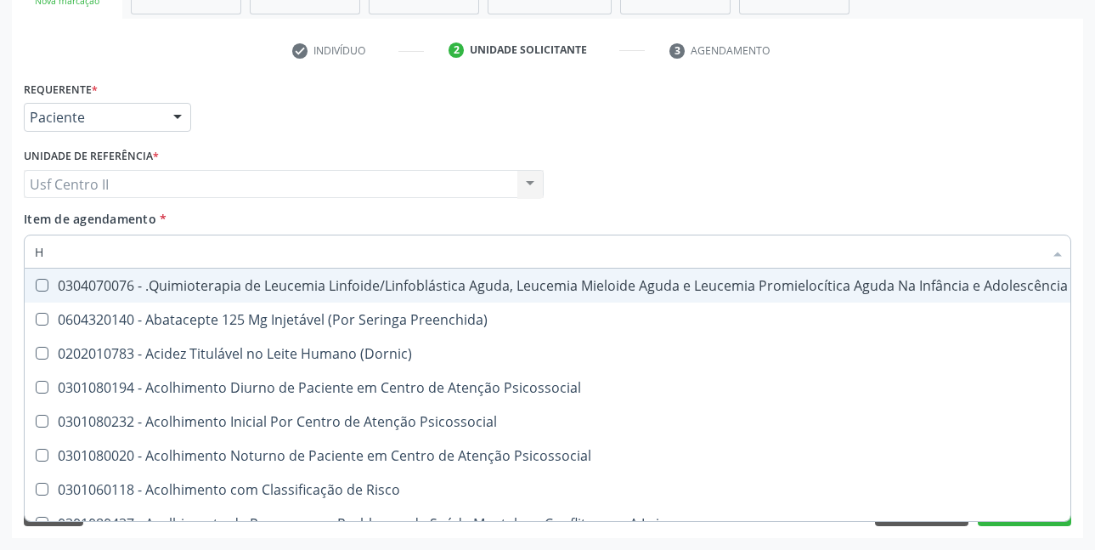
type input "HE"
checkbox Pulmão "true"
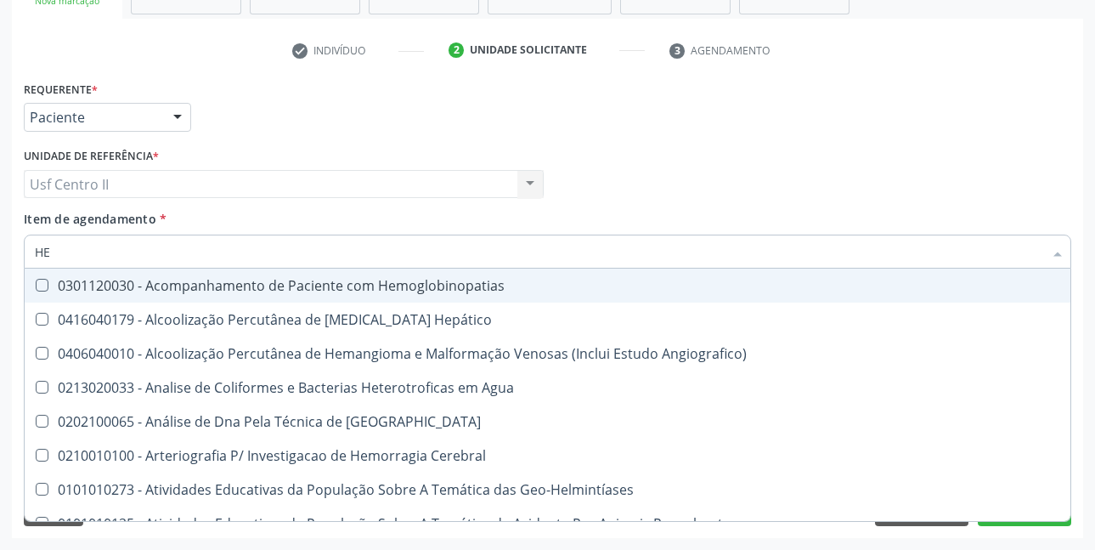
type input "HEM"
checkbox \(Qualitativo\) "true"
checkbox Glicosilada "false"
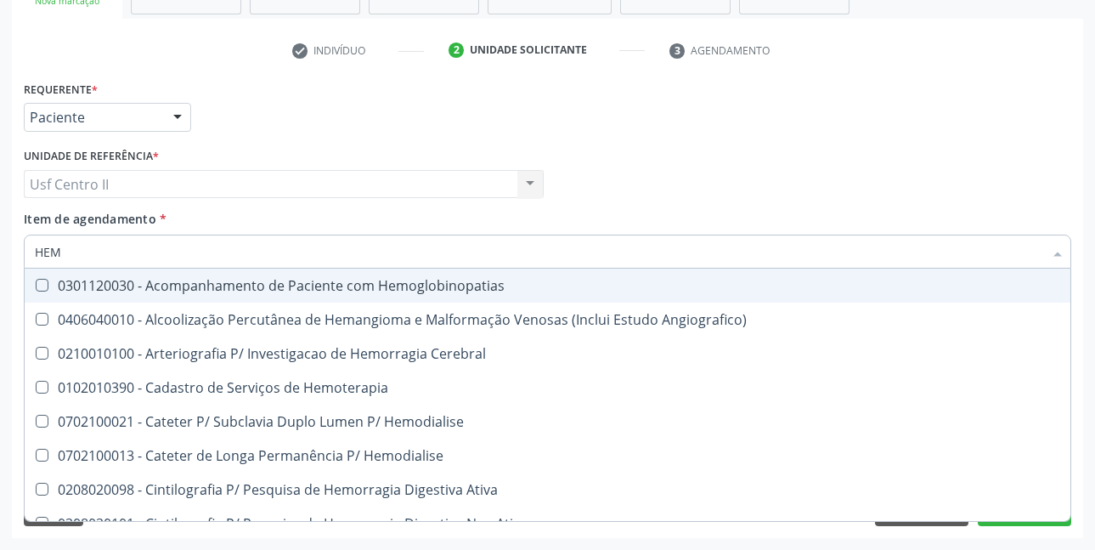
type input "HEMO"
checkbox Hemacias "true"
checkbox Glicosilada "false"
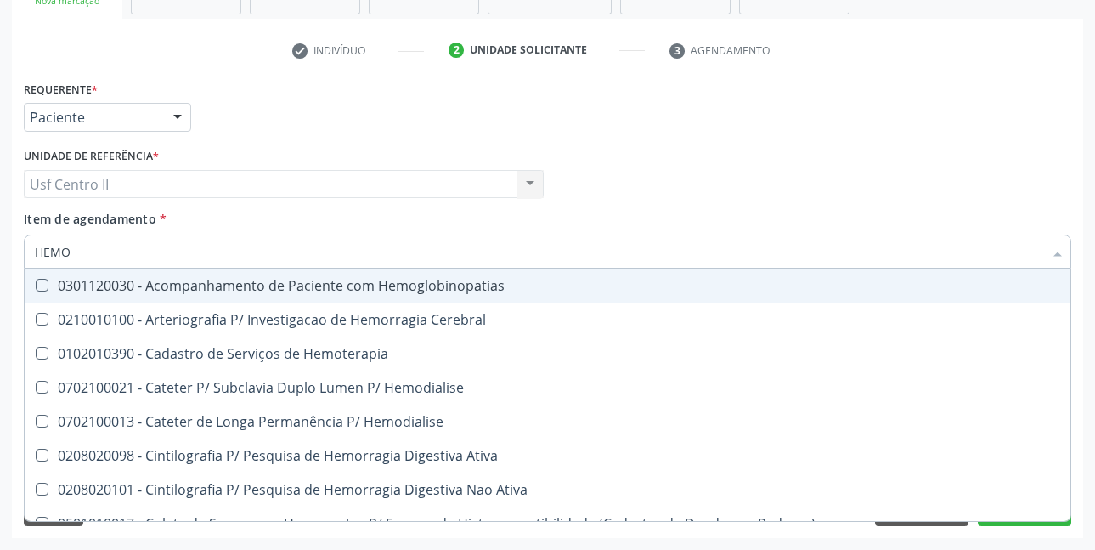
type input "HEMOG"
checkbox Tardio\) "true"
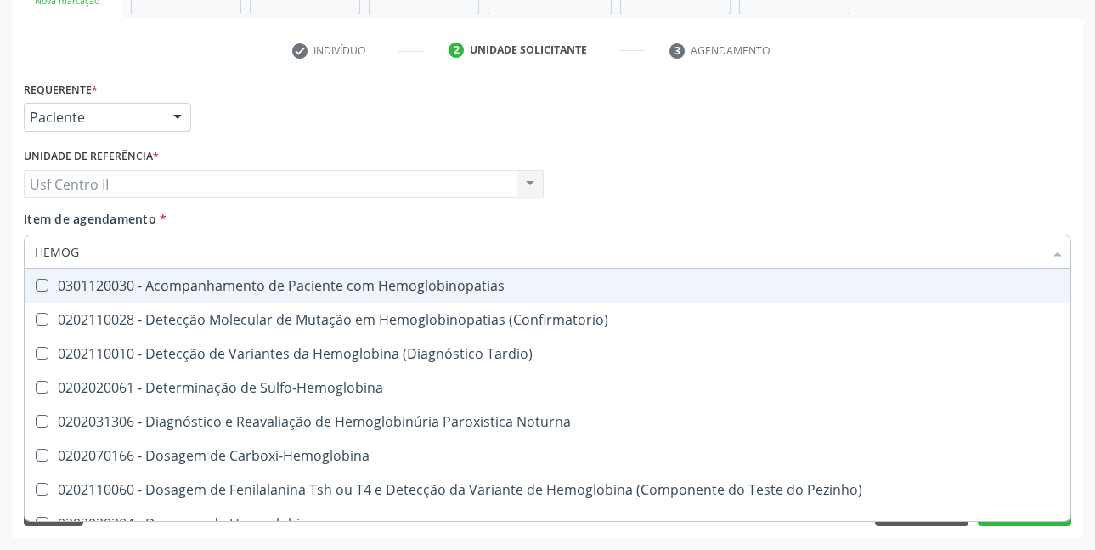
type input "HEMOGR"
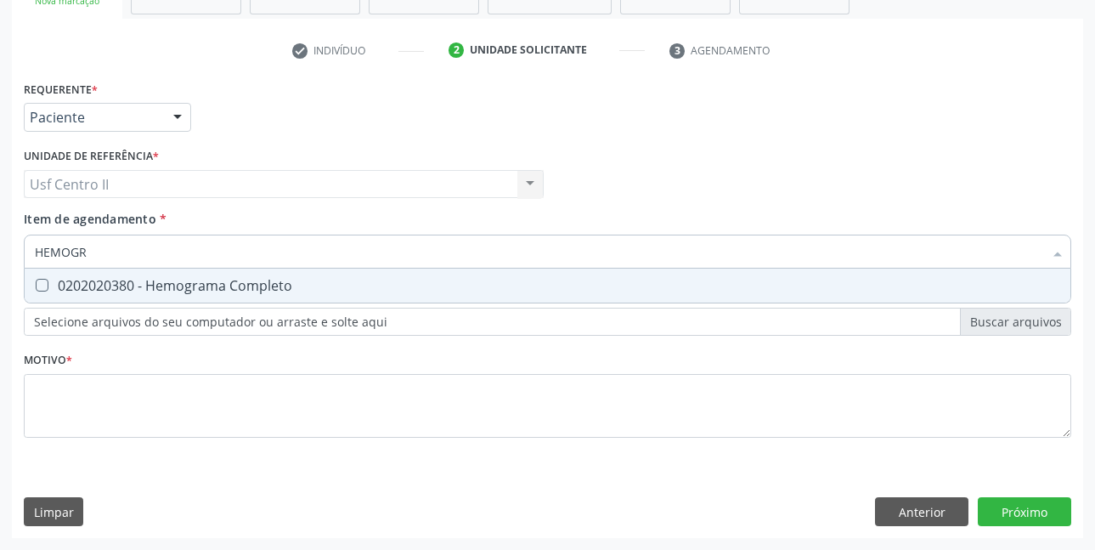
click at [331, 279] on div "0202020380 - Hemograma Completo" at bounding box center [548, 286] width 1026 height 14
checkbox Completo "true"
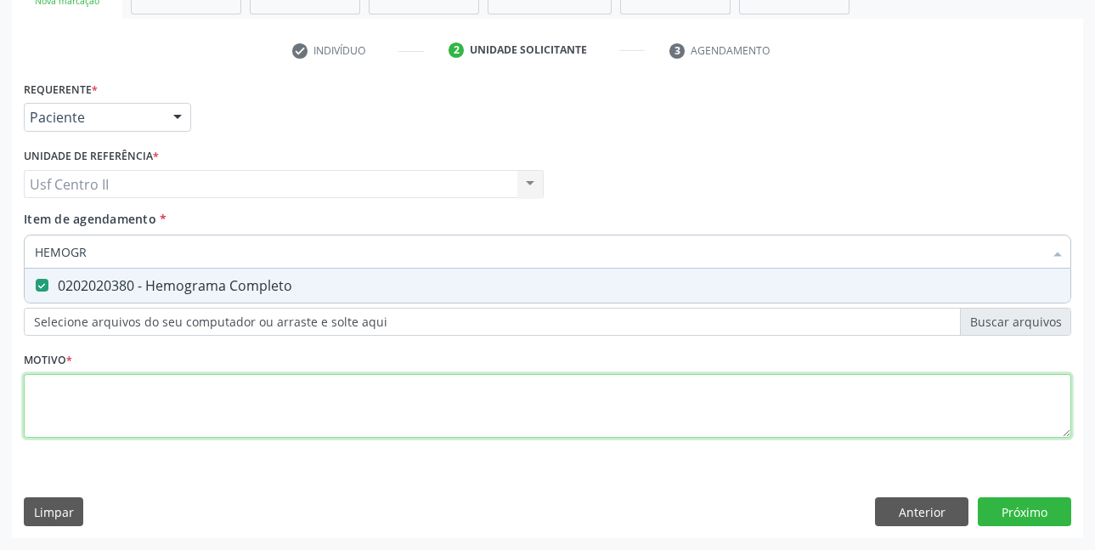
click at [399, 398] on div "Requerente * Paciente Profissional de Saúde Paciente Nenhum resultado encontrad…" at bounding box center [548, 268] width 1048 height 385
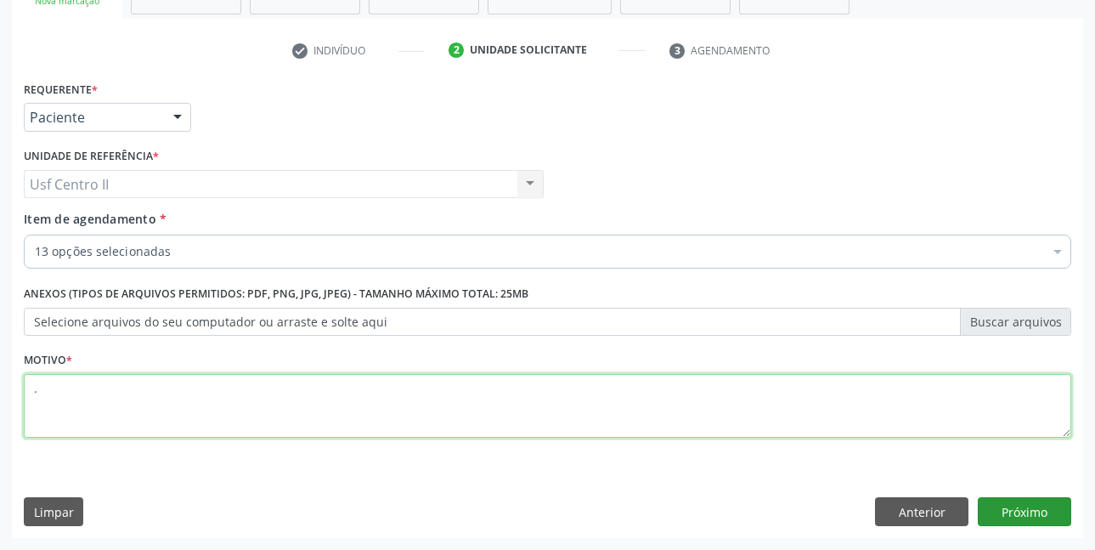
type textarea "."
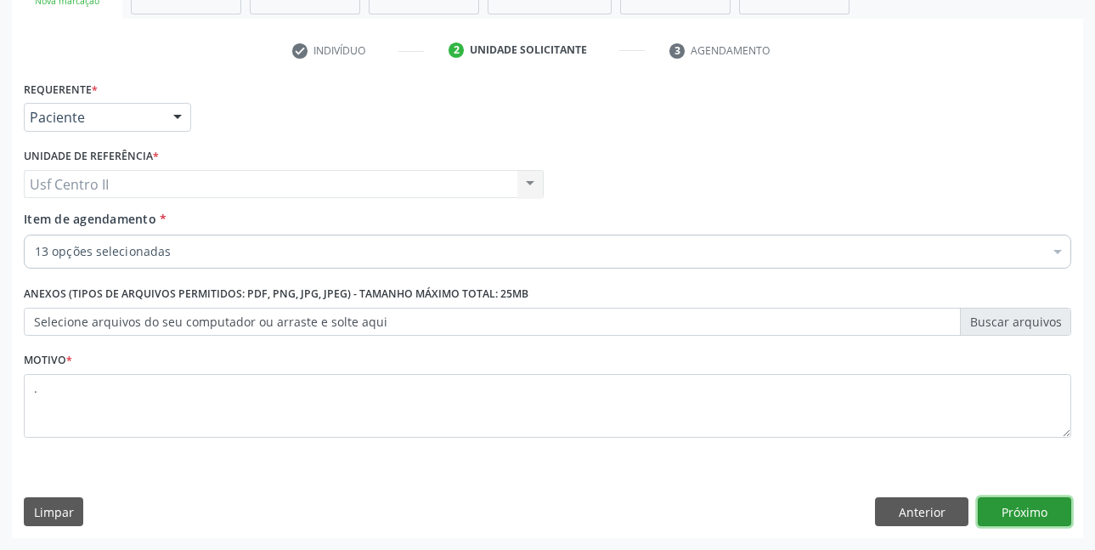
click at [1014, 504] on button "Próximo" at bounding box center [1024, 511] width 93 height 29
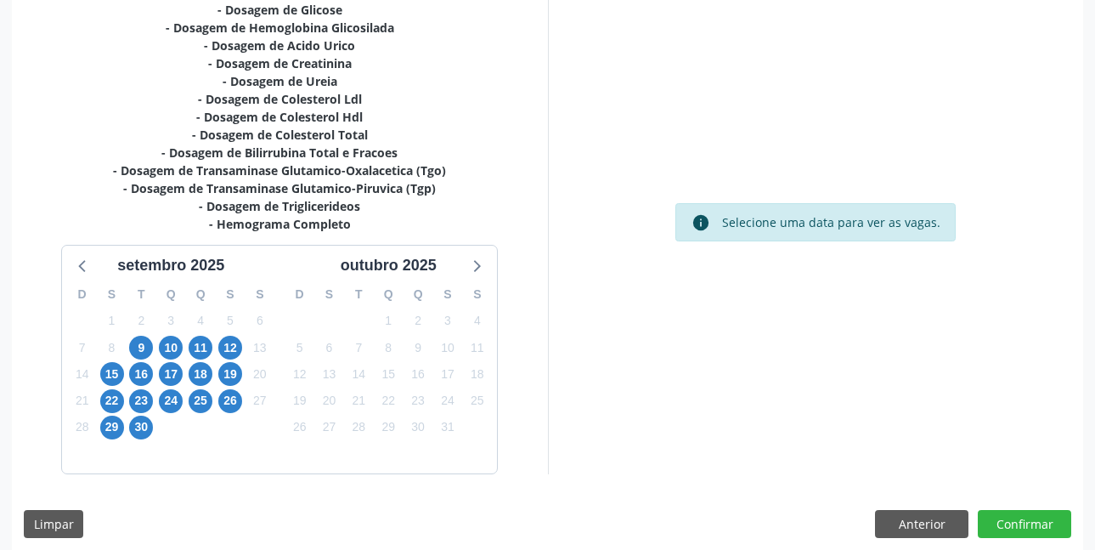
scroll to position [404, 0]
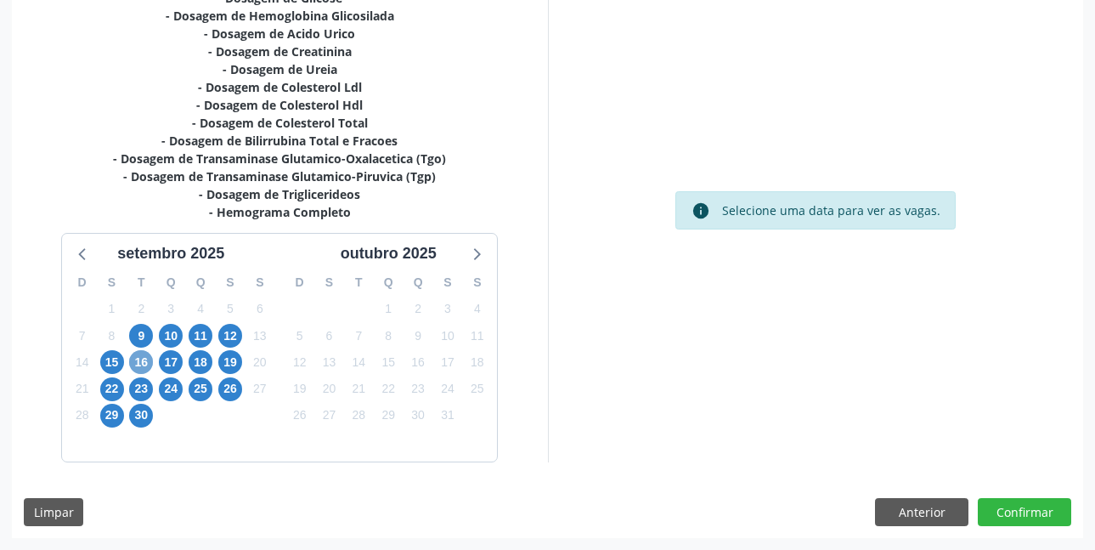
click at [147, 360] on span "16" at bounding box center [141, 362] width 24 height 24
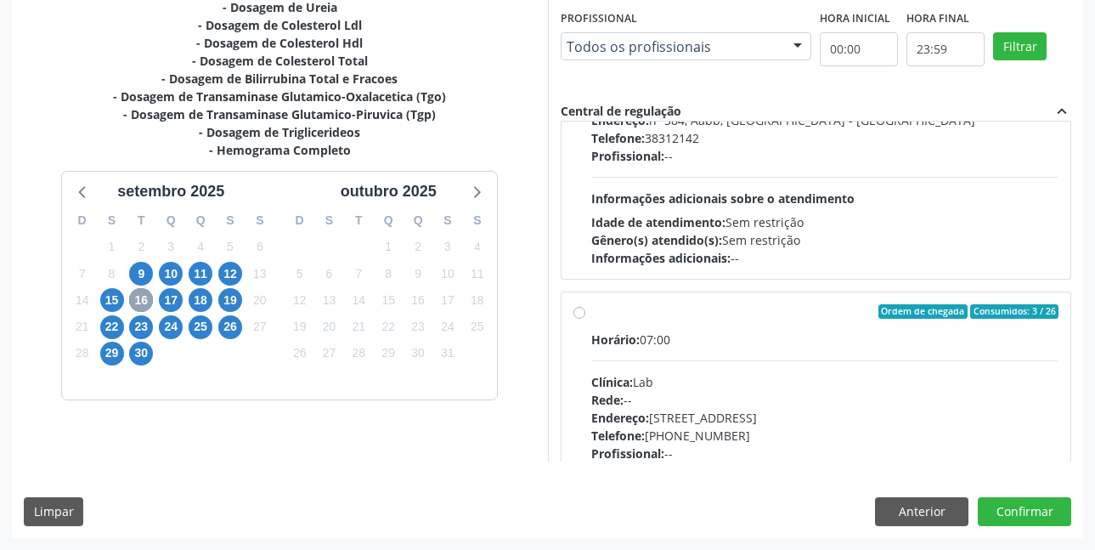
scroll to position [850, 0]
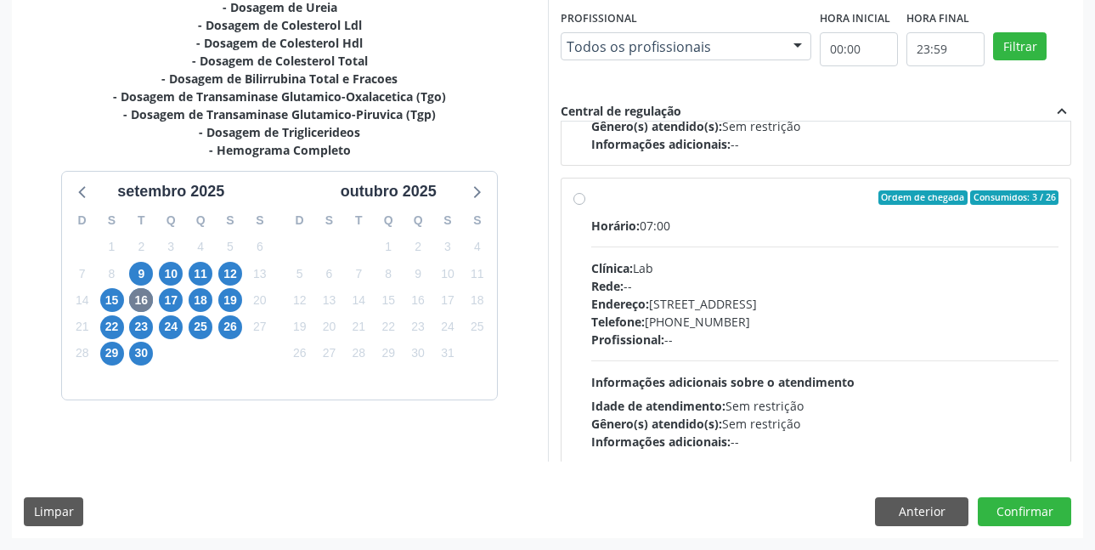
click at [591, 202] on label "Ordem de chegada Consumidos: 3 / 26 Horário: 07:00 Clínica: Lab Rede: -- Endere…" at bounding box center [825, 320] width 468 height 261
click at [580, 202] on input "Ordem de chegada Consumidos: 3 / 26 Horário: 07:00 Clínica: Lab Rede: -- Endere…" at bounding box center [580, 197] width 12 height 15
radio input "true"
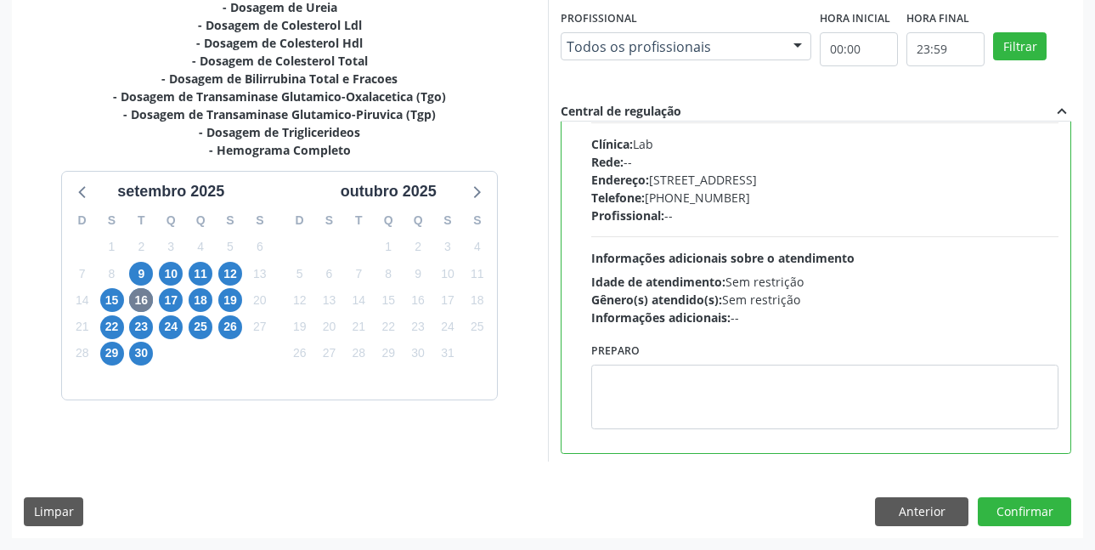
scroll to position [978, 0]
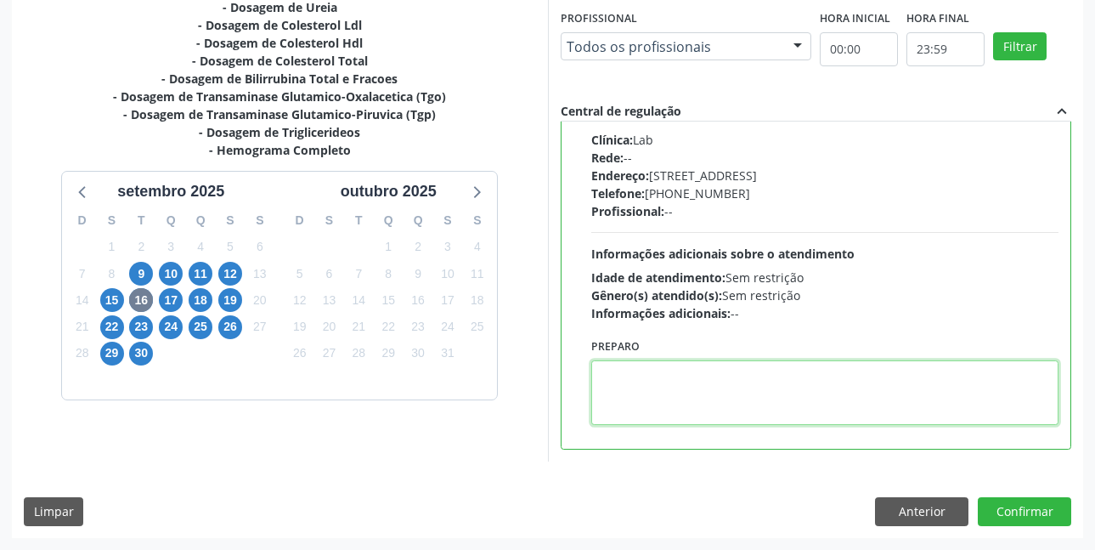
click at [719, 376] on textarea at bounding box center [825, 392] width 468 height 65
paste textarea "O"
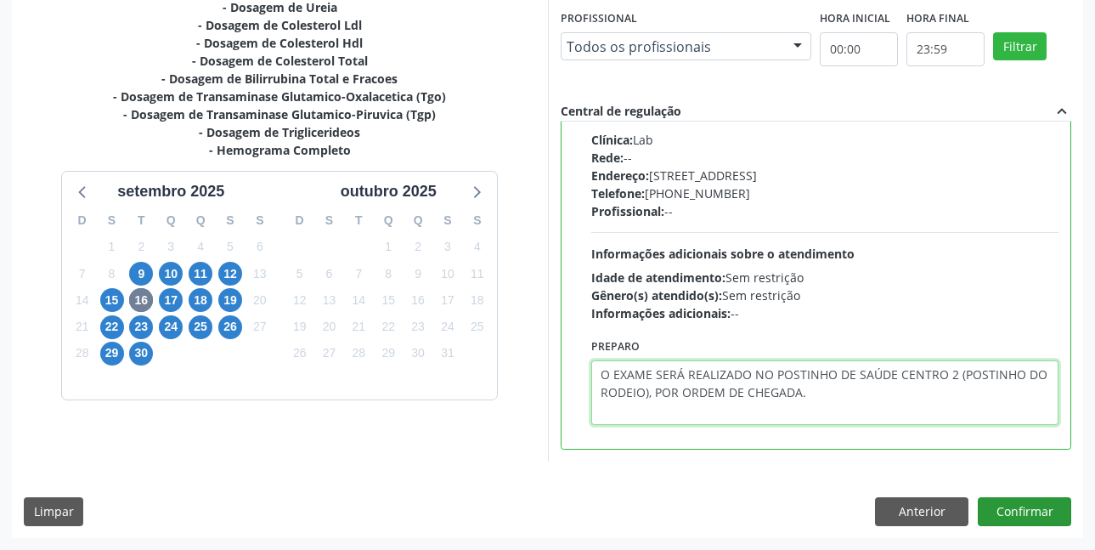
type textarea "O EXAME SERÁ REALIZADO NO POSTINHO DE SAÚDE CENTRO 2 (POSTINHO DO RODEIO), POR …"
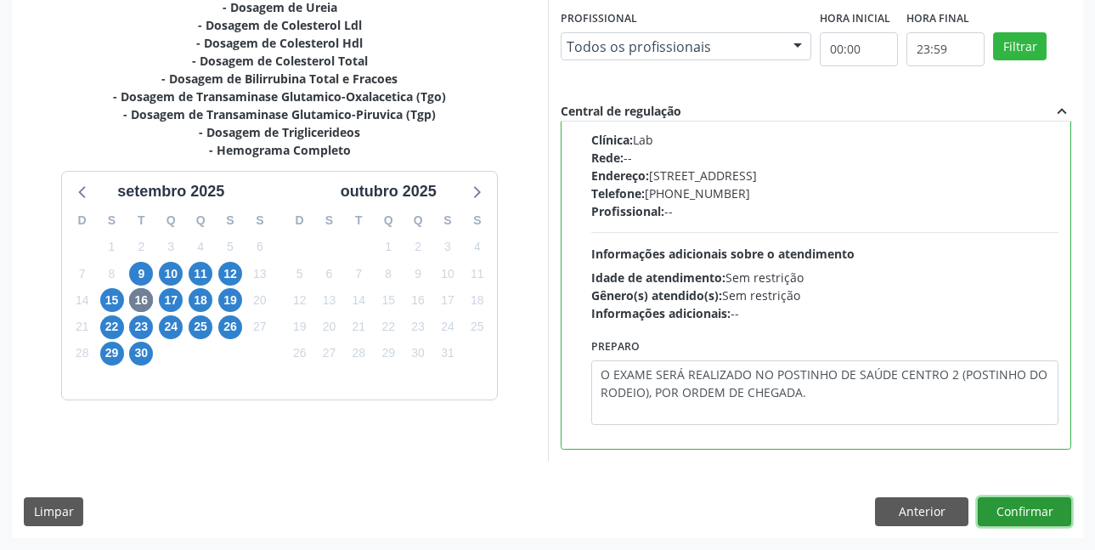
click at [1049, 509] on button "Confirmar" at bounding box center [1024, 511] width 93 height 29
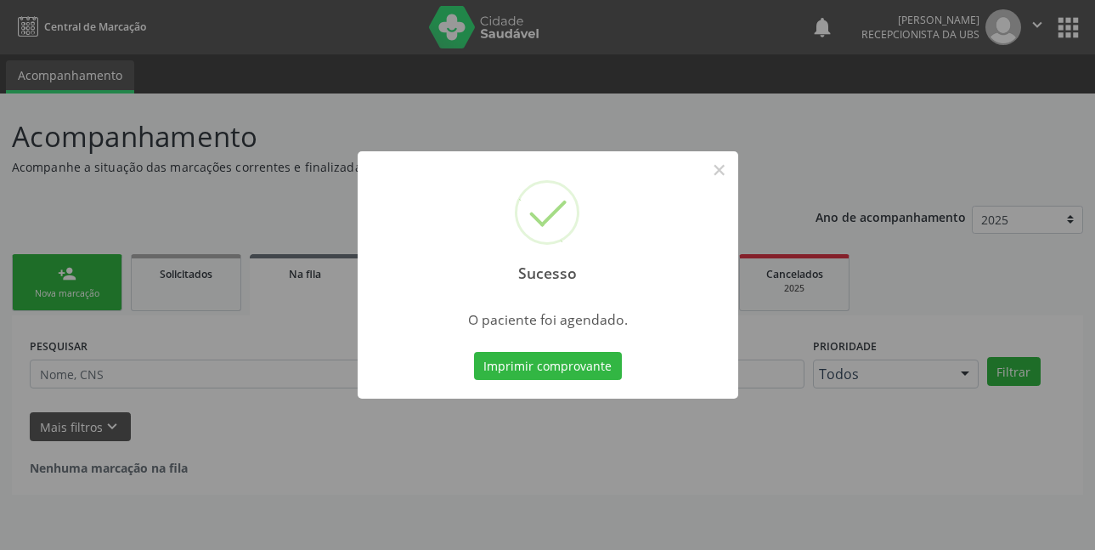
scroll to position [0, 0]
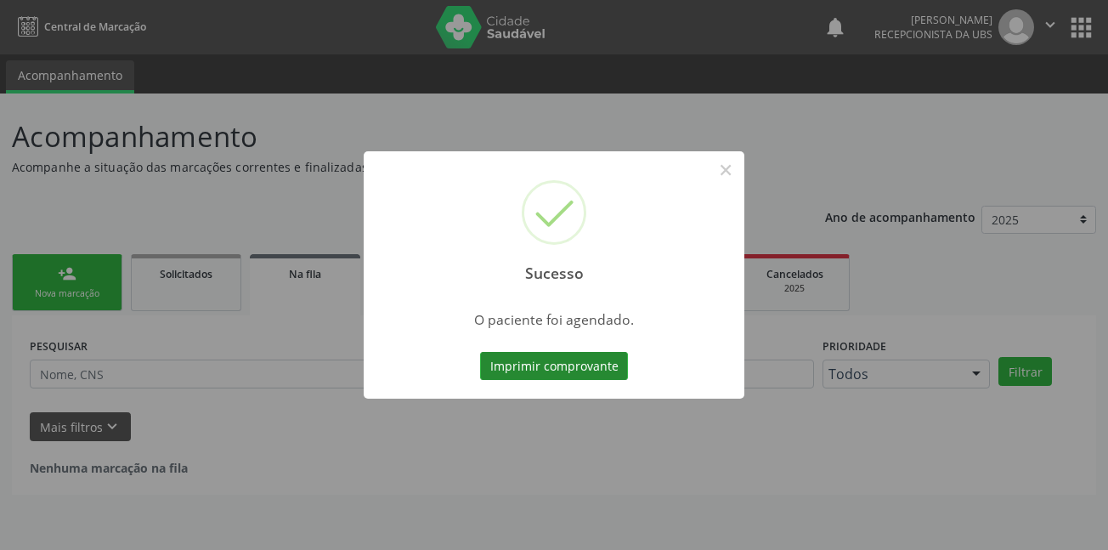
click at [524, 370] on button "Imprimir comprovante" at bounding box center [554, 366] width 148 height 29
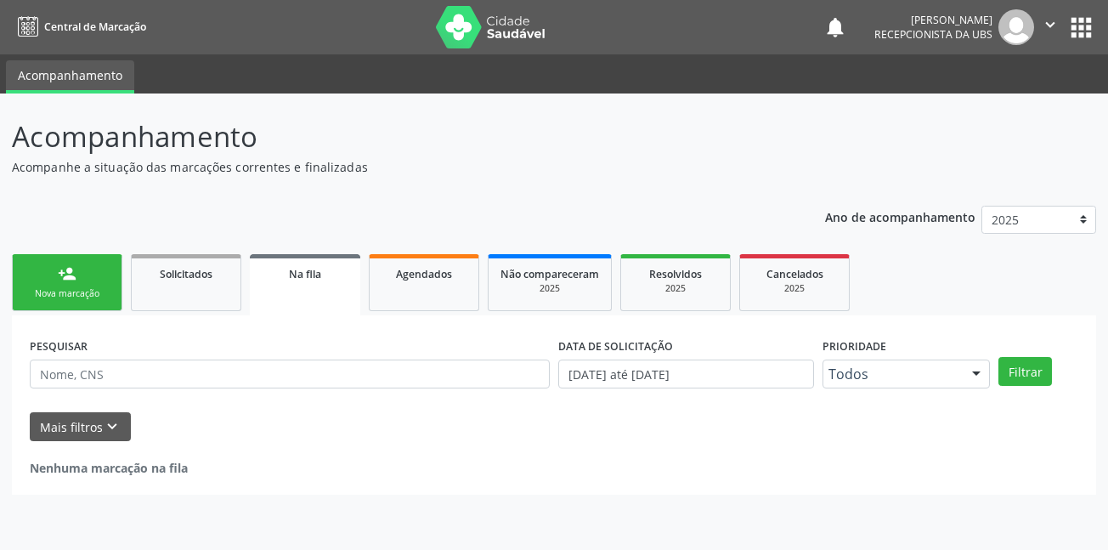
click at [65, 284] on link "person_add Nova marcação" at bounding box center [67, 282] width 110 height 57
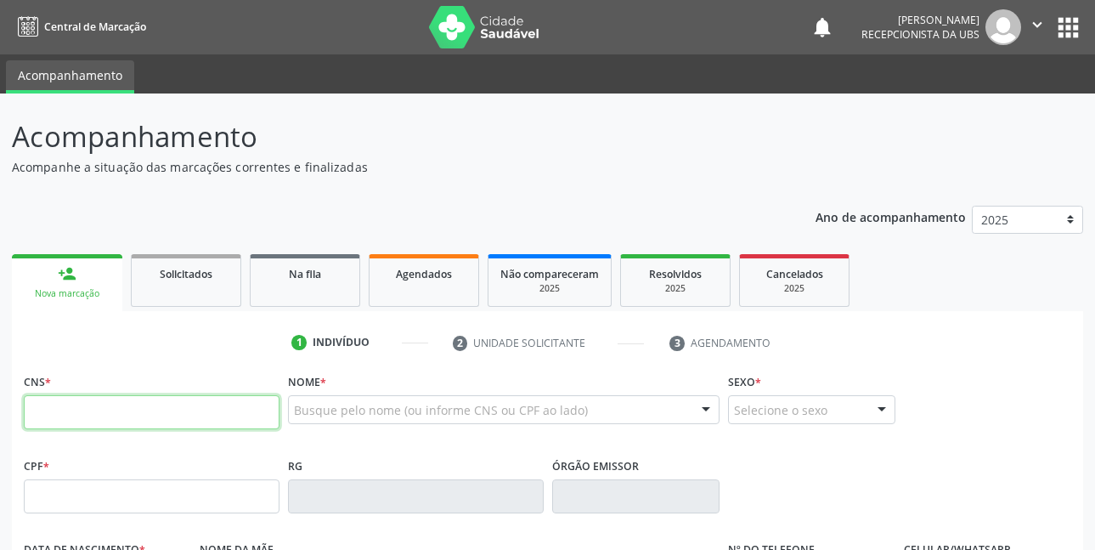
click at [207, 408] on input "text" at bounding box center [152, 412] width 256 height 34
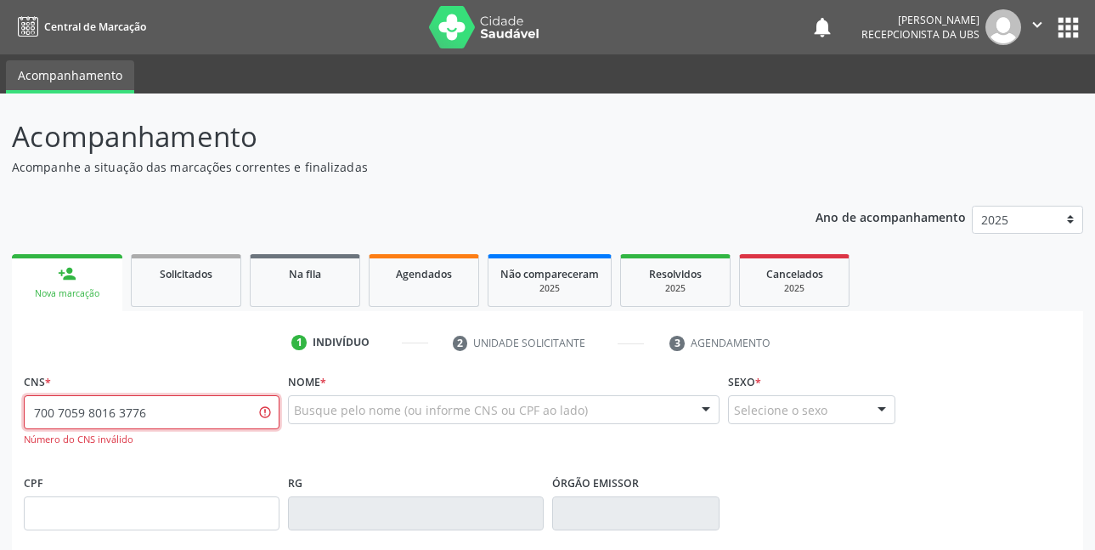
type input "700 7059 8016 3776"
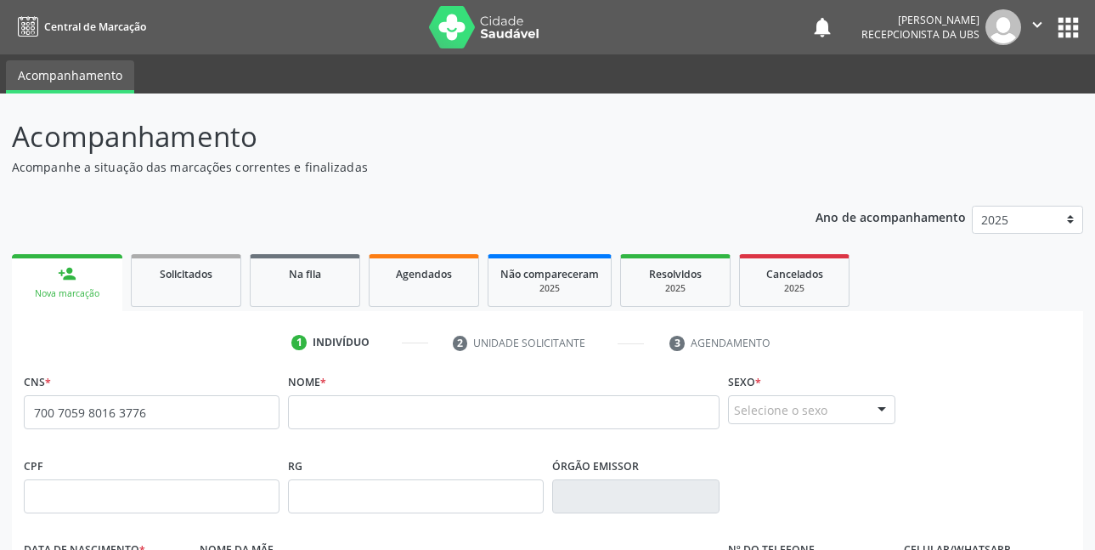
click at [244, 404] on span "none" at bounding box center [234, 409] width 75 height 19
click at [235, 416] on span "none" at bounding box center [234, 409] width 75 height 19
click at [106, 280] on link "person_add Nova marcação" at bounding box center [67, 282] width 110 height 57
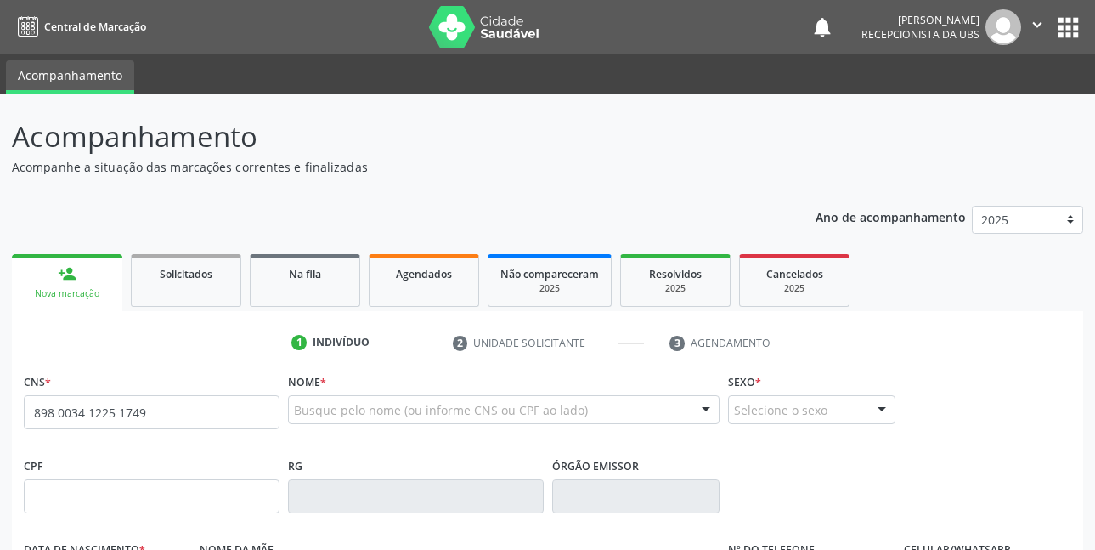
type input "898 0034 1225 1749"
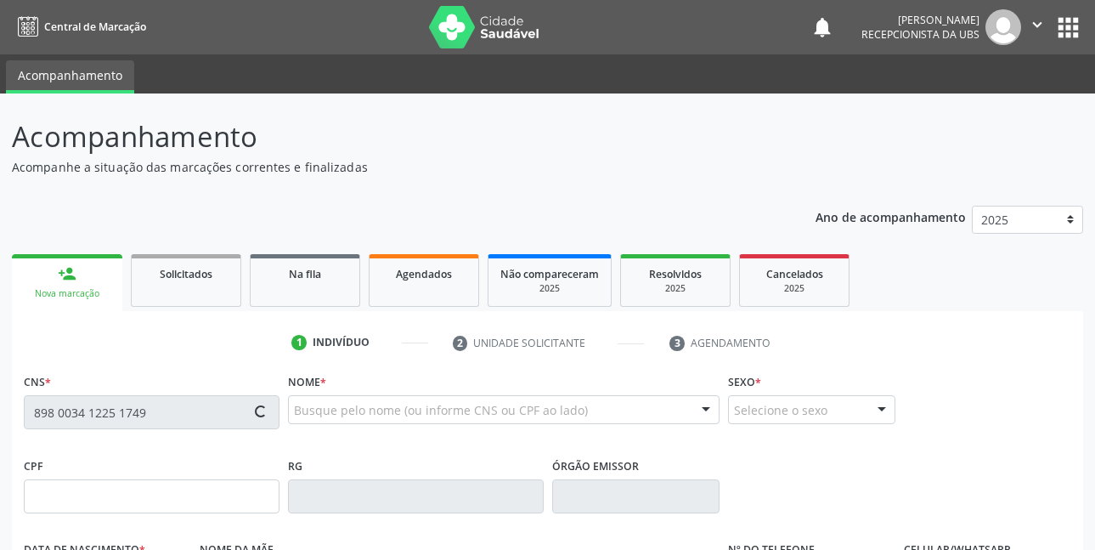
type input "339.203.624-20"
type input "1[DATE]"
type input "[PERSON_NAME]"
type input "[PHONE_NUMBER]"
type input "446"
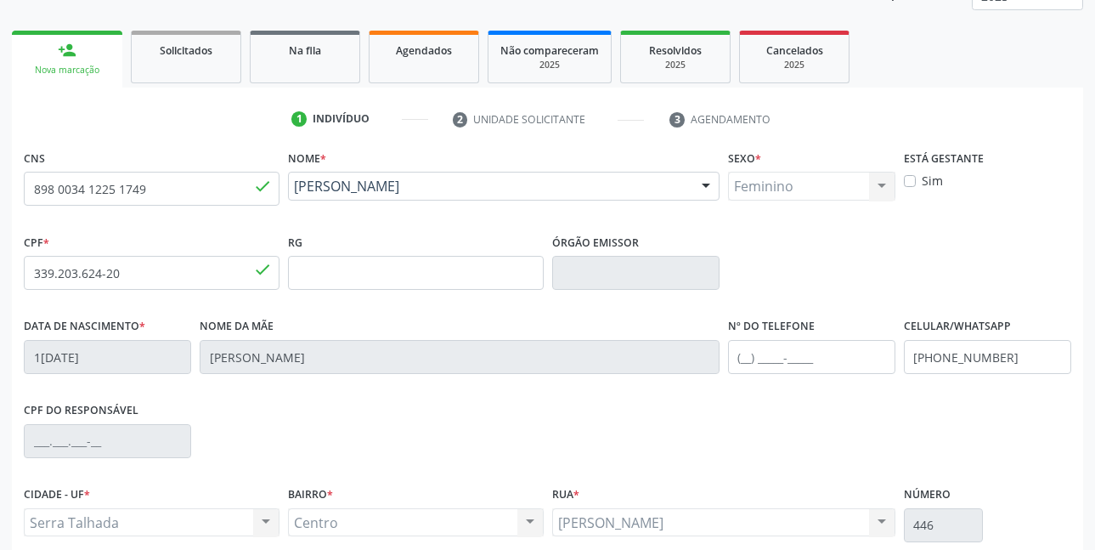
scroll to position [255, 0]
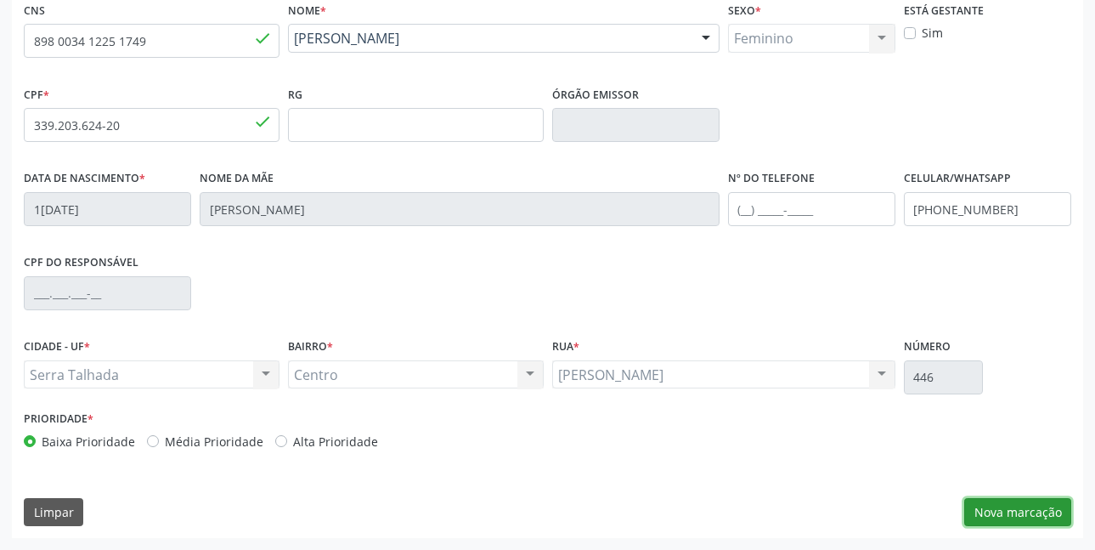
click at [1045, 512] on button "Nova marcação" at bounding box center [1017, 512] width 107 height 29
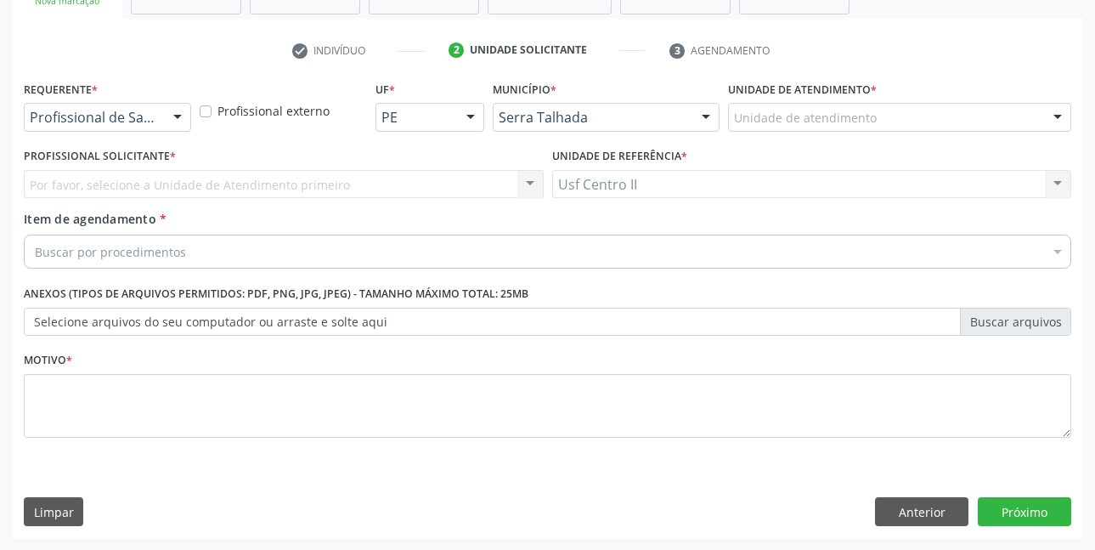
scroll to position [292, 0]
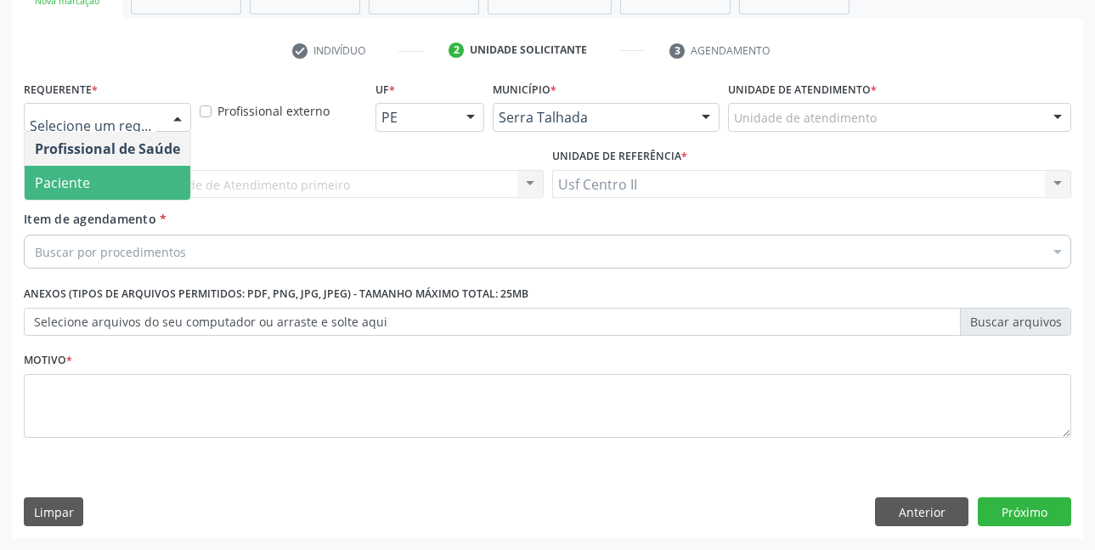
click at [76, 177] on span "Paciente" at bounding box center [62, 182] width 55 height 19
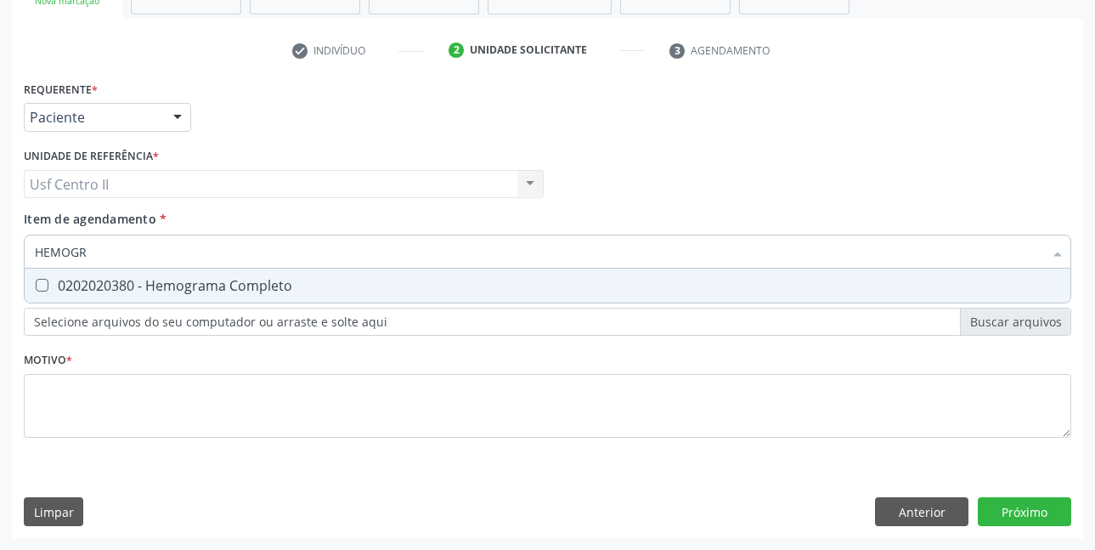
type input "HEMOGRA"
click at [130, 279] on div "0202020380 - Hemograma Completo" at bounding box center [548, 286] width 1026 height 14
checkbox Completo "true"
type input "HEMOG"
checkbox Completo "false"
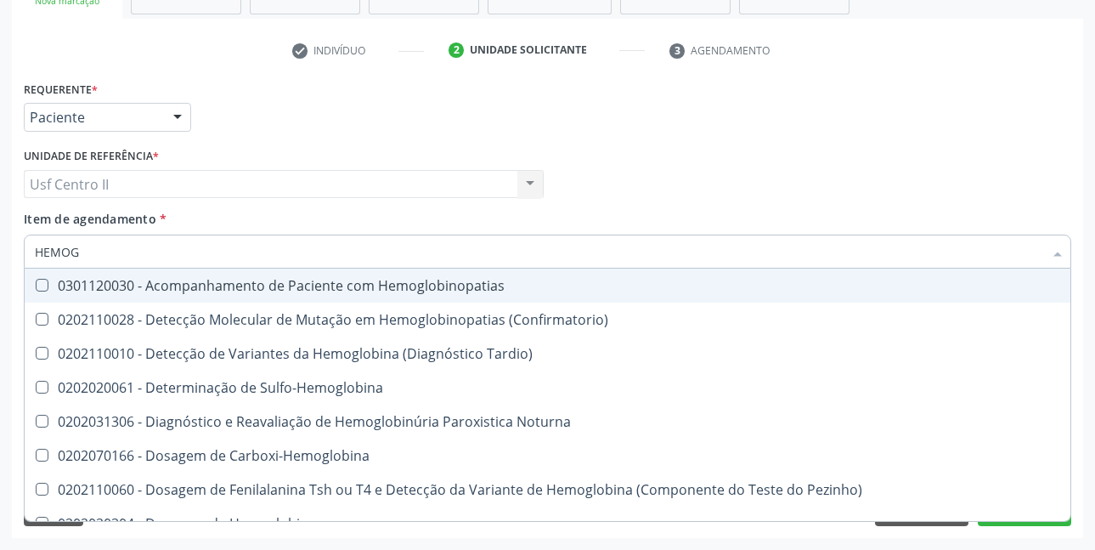
type input "HEMO"
checkbox Completo "false"
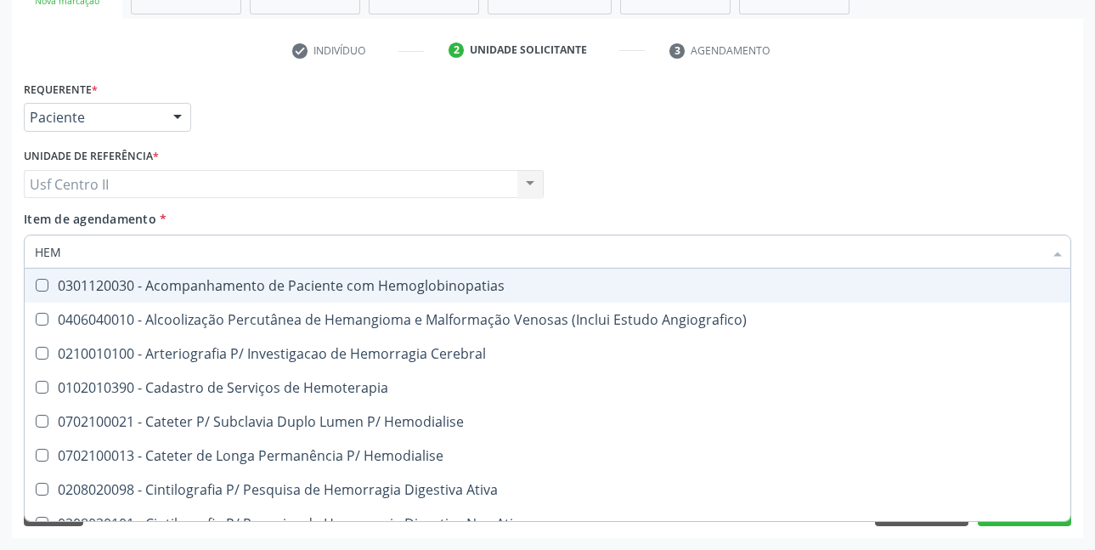
type input "HE"
checkbox Completo "false"
checkbox Orgaos "true"
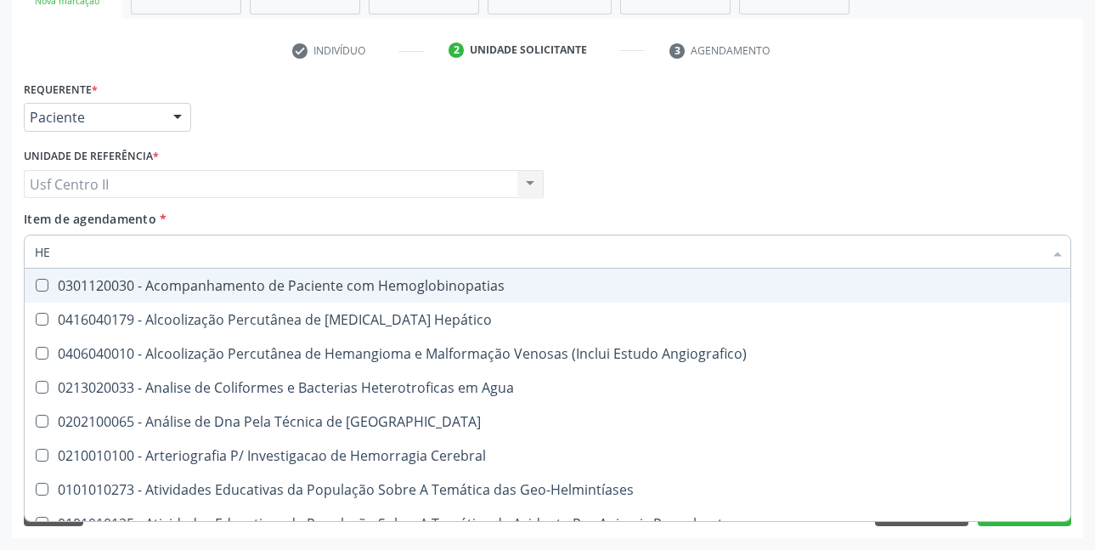
type input "H"
checkbox Completo "false"
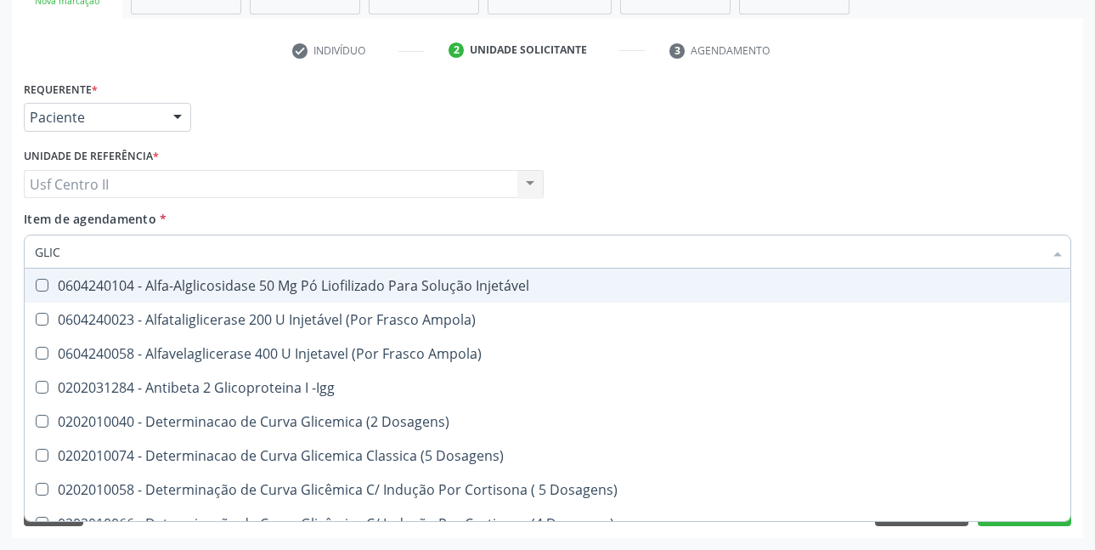
type input "GLICO"
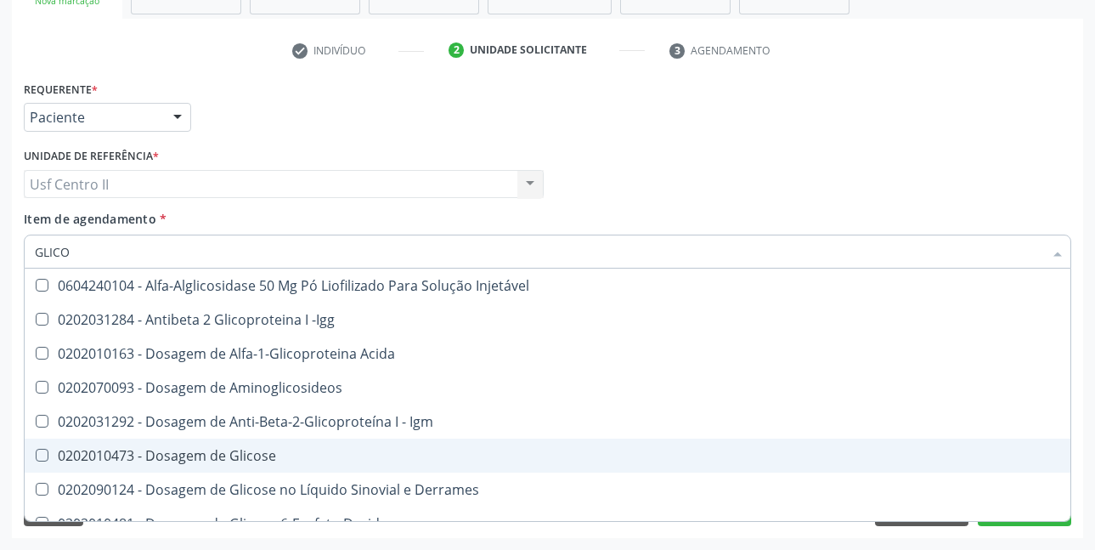
click at [209, 458] on div "0202010473 - Dosagem de Glicose" at bounding box center [548, 456] width 1026 height 14
checkbox Glicose "true"
type input "GLICOS"
checkbox Acida "true"
checkbox Glicose "false"
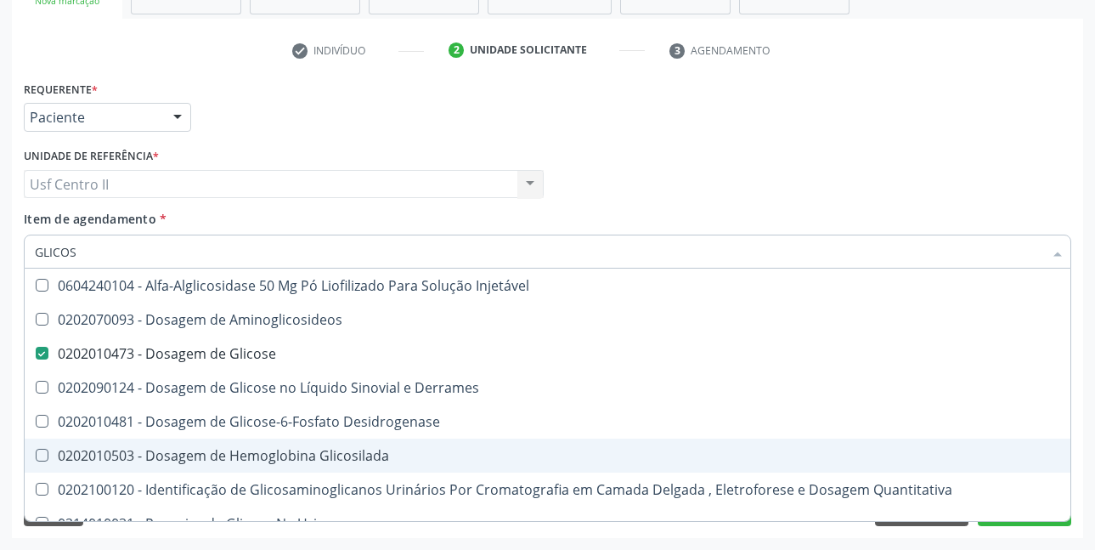
type input "GLICOSI"
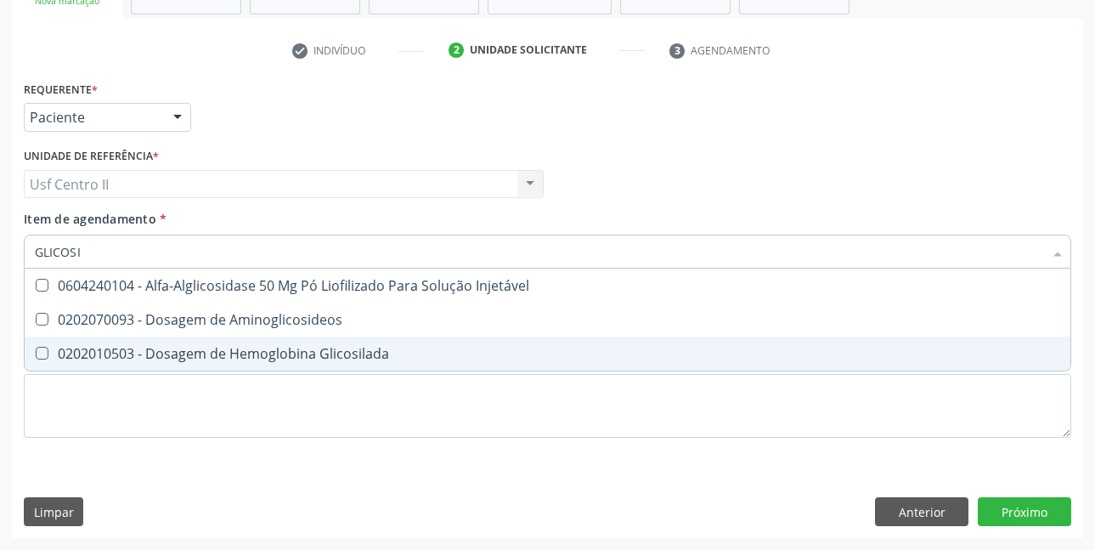
click at [269, 355] on div "0202010503 - Dosagem de Hemoglobina Glicosilada" at bounding box center [548, 354] width 1026 height 14
checkbox Glicosilada "false"
type input "GLICOS"
checkbox Glicosilada "true"
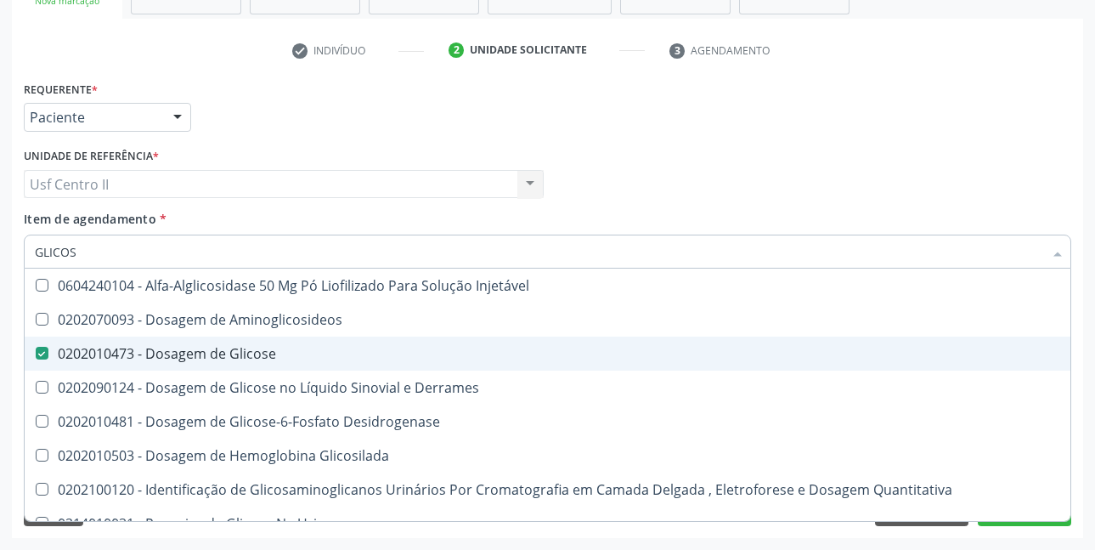
type input "GLICO"
checkbox Glicose "false"
checkbox Glicosilada "true"
type input "GLIC"
checkbox Glicosilada "false"
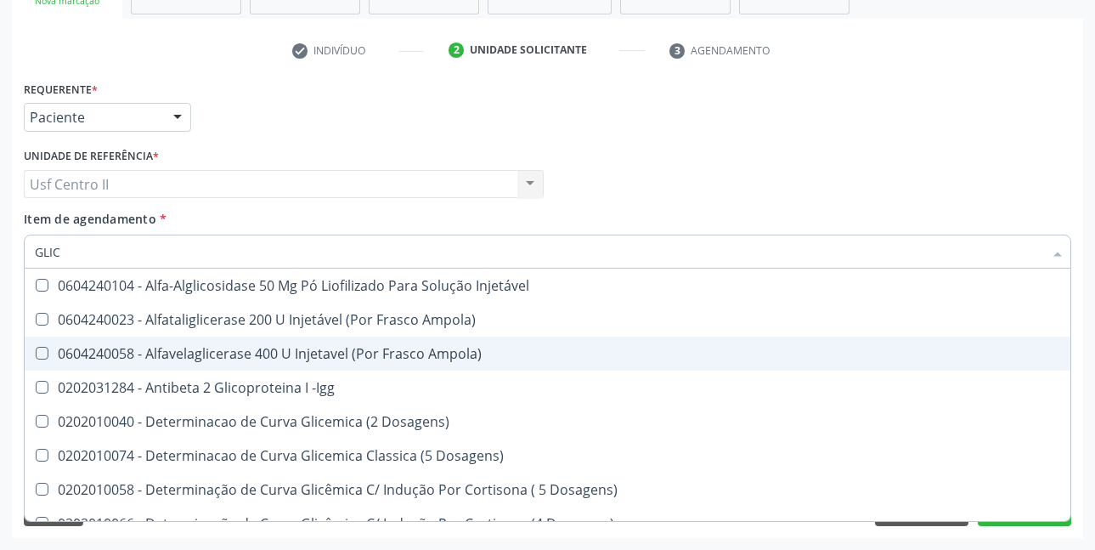
type input "GLI"
checkbox Glicose "false"
checkbox Glicosilada "true"
type input "GL"
checkbox Glicosilada "false"
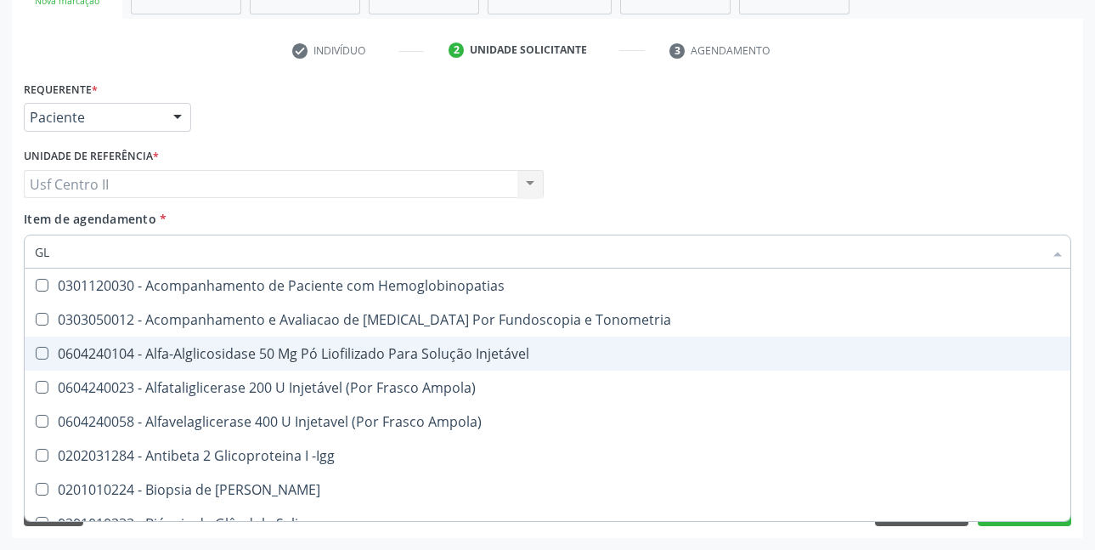
type input "G"
checkbox Glicose "false"
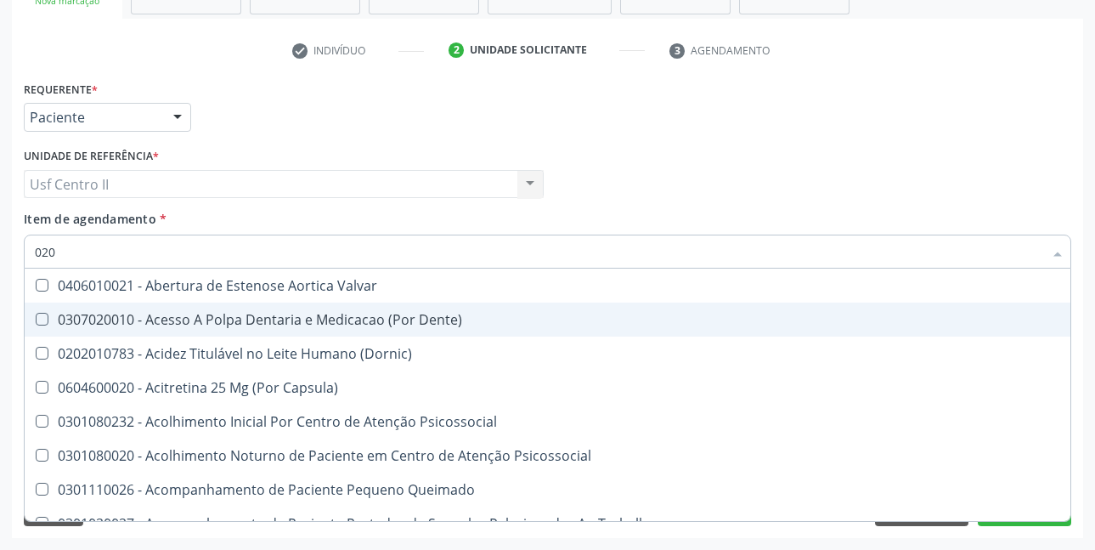
type input "0202"
checkbox Auditiva "true"
checkbox Monobloco "true"
checkbox \(Qualitativo\) "false"
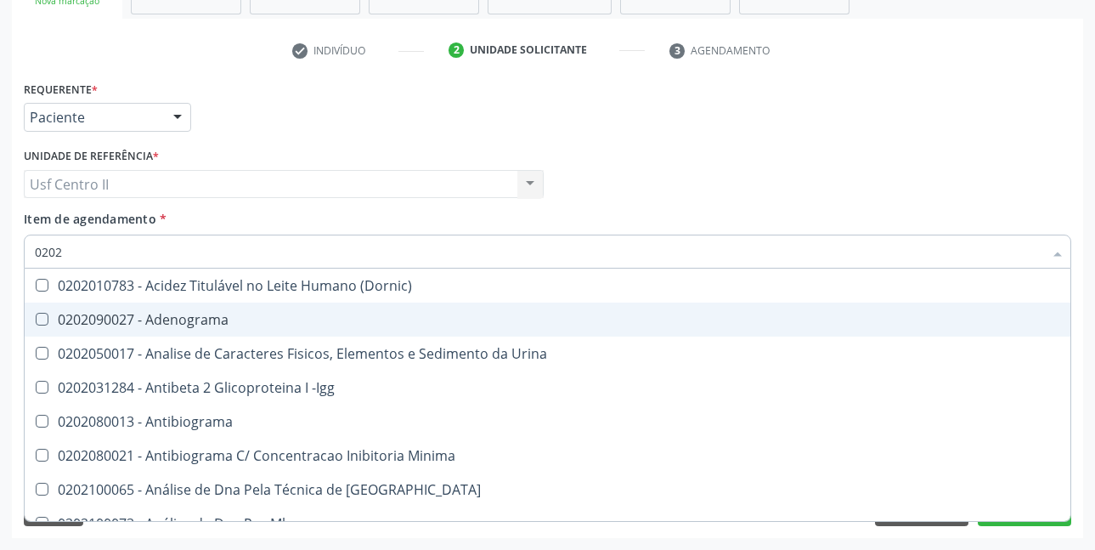
type input "02020"
checkbox Glicose "true"
checkbox Lactato "false"
checkbox Completo "true"
checkbox Pylori "false"
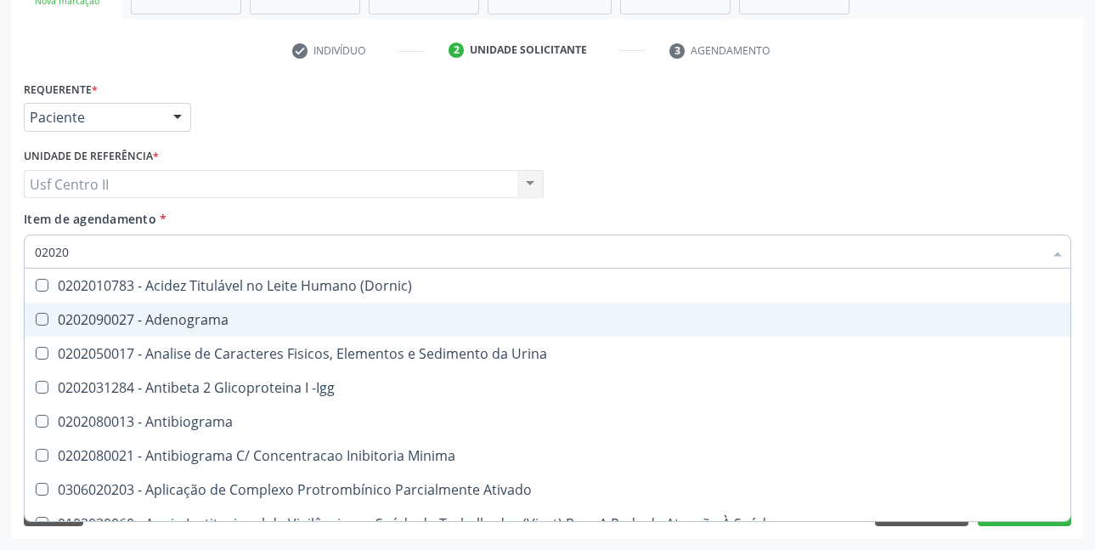
type input "020202"
checkbox Molecular "true"
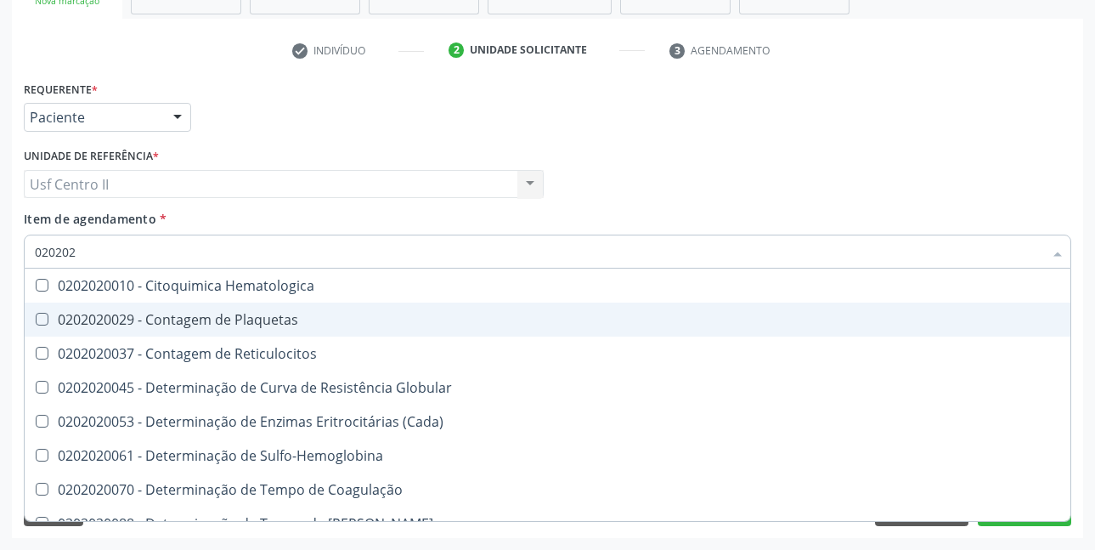
type input "0202020"
checkbox Hematocrito "true"
checkbox Completo "false"
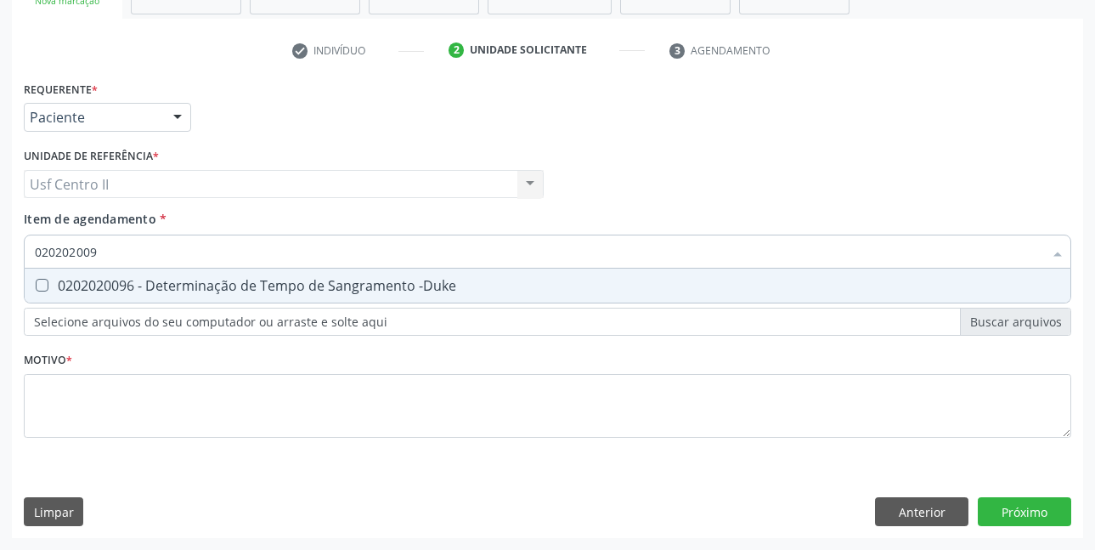
type input "0202020096"
click at [381, 286] on div "0202020096 - Determinação de Tempo de Sangramento -Duke" at bounding box center [548, 286] width 1026 height 14
checkbox -Duke "true"
type input "02020200"
checkbox -Duke "false"
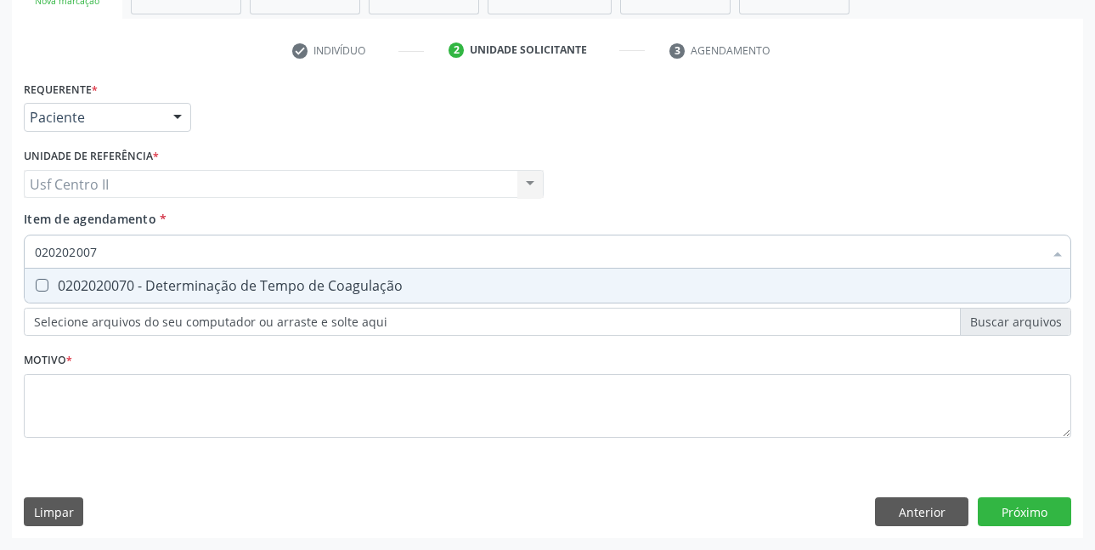
type input "0202020070"
click at [381, 286] on div "0202020070 - Determinação de Tempo de Coagulação" at bounding box center [548, 286] width 1026 height 14
checkbox Coagulação "true"
type input "02020200"
checkbox Coagulação "false"
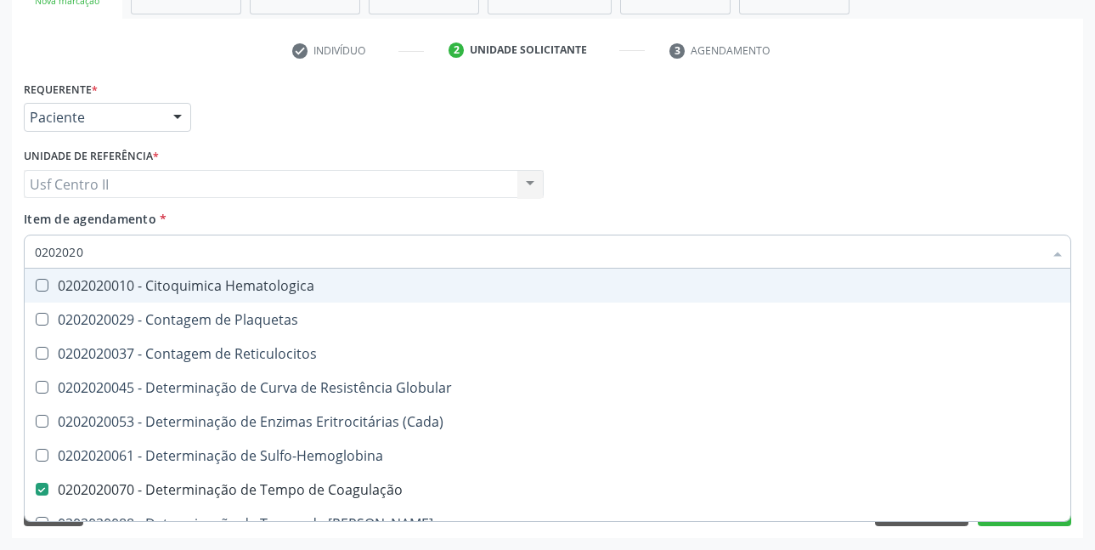
type input "02020201"
checkbox Coagulação "false"
checkbox -Duke "false"
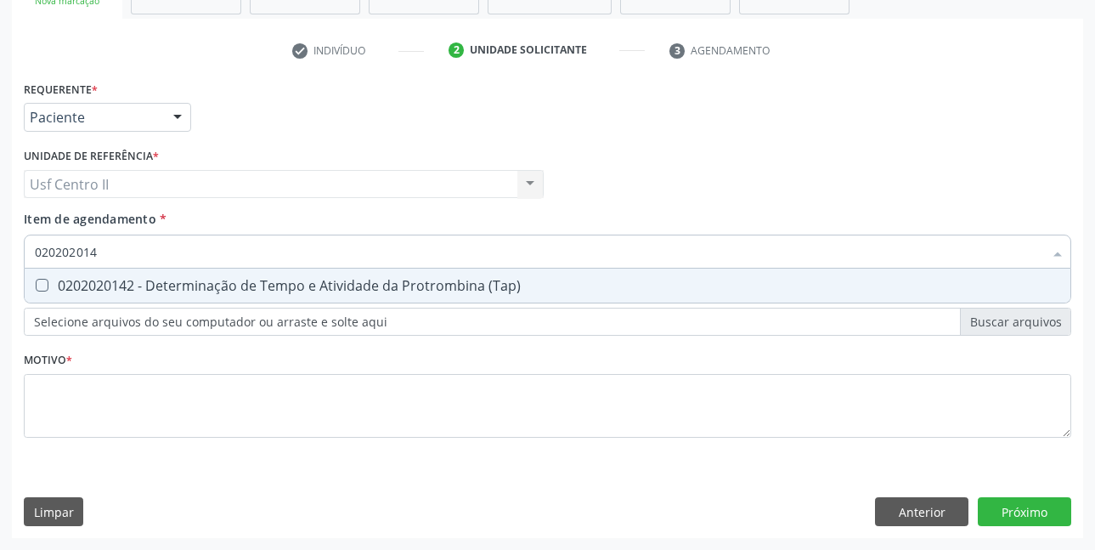
type input "0202020142"
click at [381, 286] on div "0202020142 - Determinação de Tempo e Atividade da Protrombina (Tap)" at bounding box center [548, 286] width 1026 height 14
checkbox \(Tap\) "true"
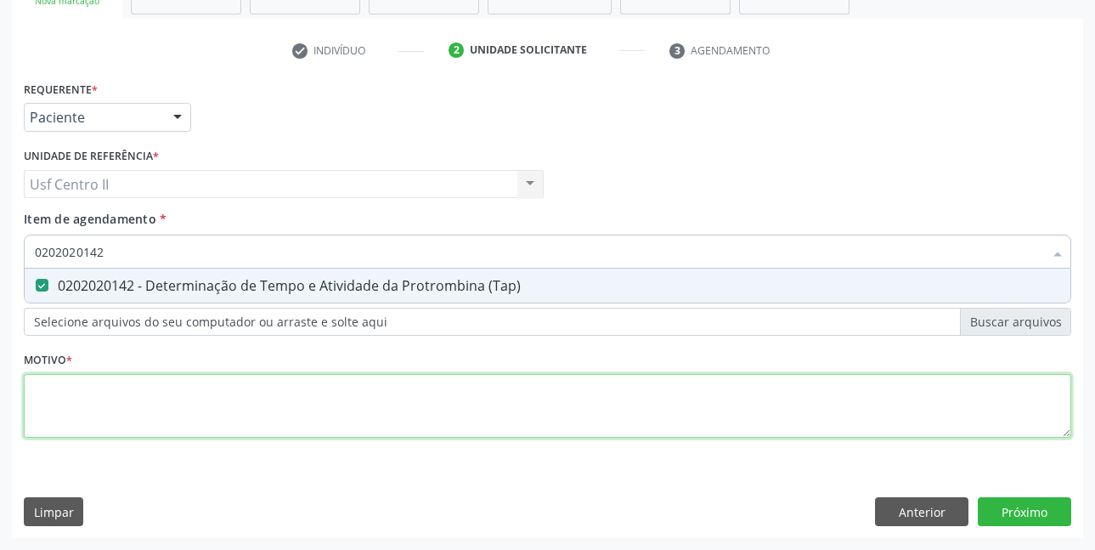
click at [391, 406] on div "Requerente * Paciente Profissional de Saúde Paciente Nenhum resultado encontrad…" at bounding box center [548, 268] width 1048 height 385
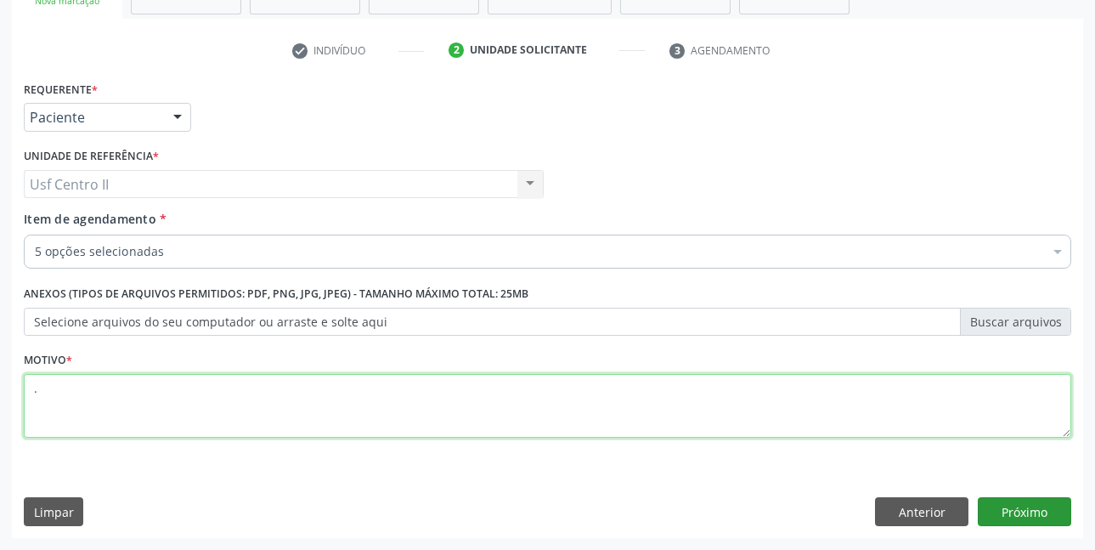
type textarea "."
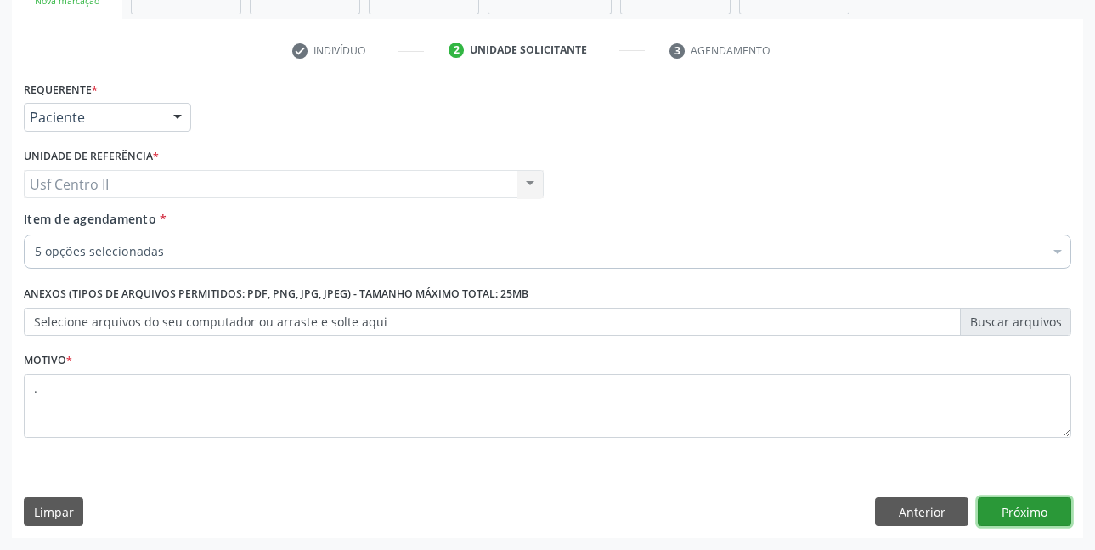
click at [1043, 506] on button "Próximo" at bounding box center [1024, 511] width 93 height 29
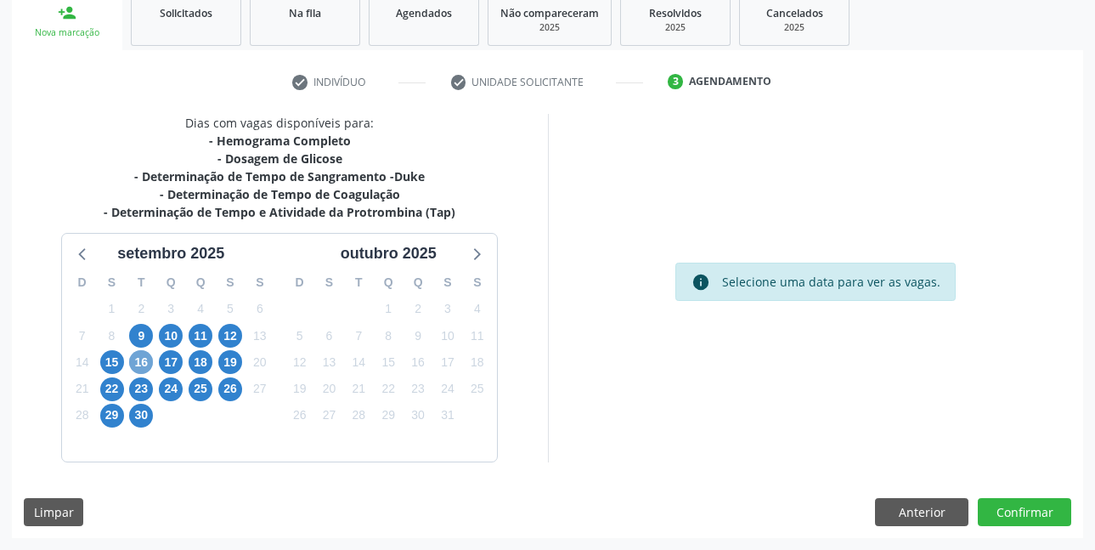
click at [139, 358] on span "16" at bounding box center [141, 362] width 24 height 24
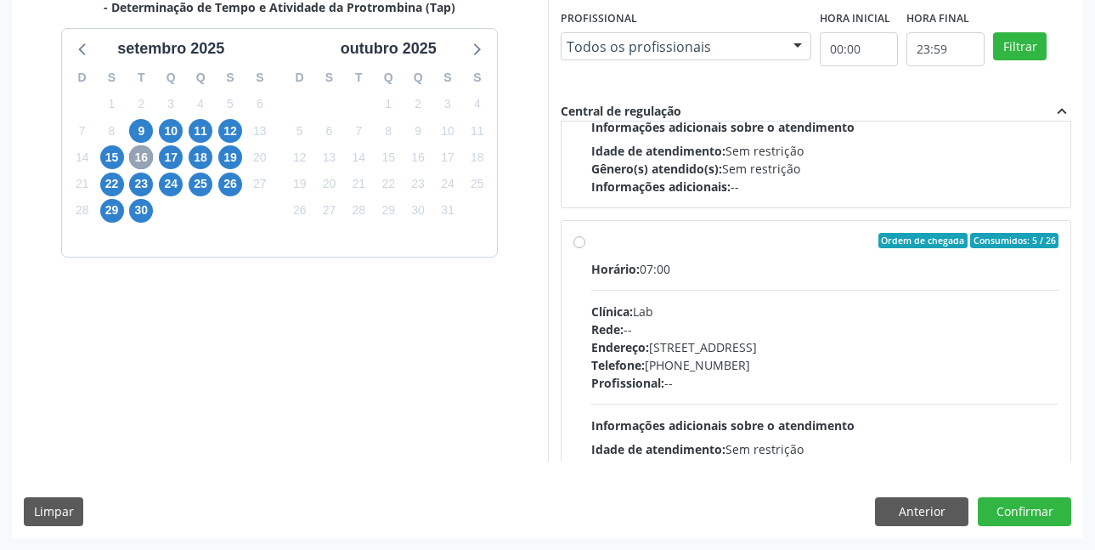
scroll to position [1162, 0]
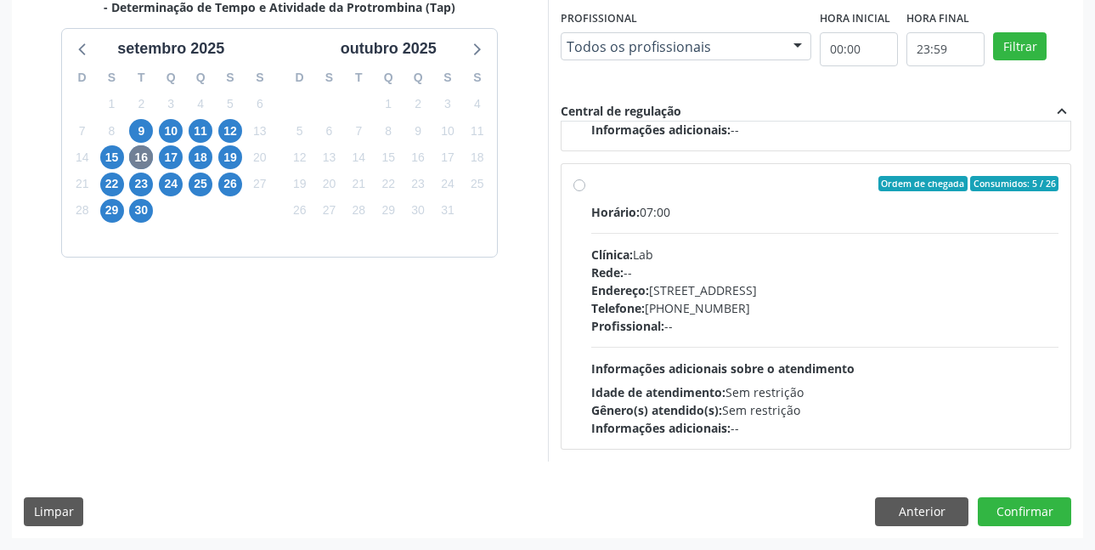
click at [591, 186] on label "Ordem de chegada Consumidos: 5 / 26 Horário: 07:00 Clínica: Lab Rede: -- Endere…" at bounding box center [825, 306] width 468 height 261
click at [578, 186] on input "Ordem de chegada Consumidos: 5 / 26 Horário: 07:00 Clínica: Lab Rede: -- Endere…" at bounding box center [580, 183] width 12 height 15
radio input "true"
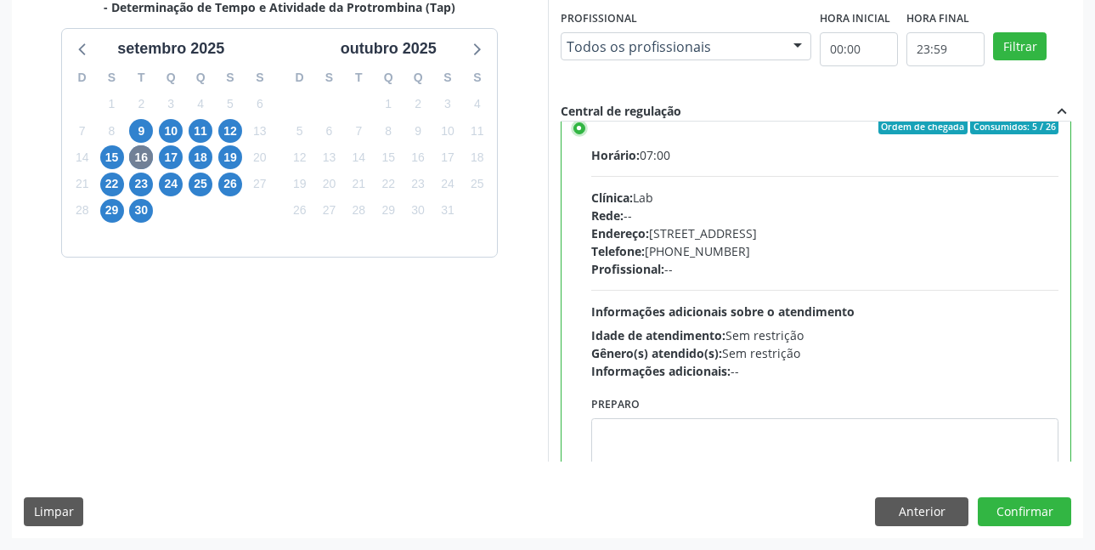
scroll to position [1247, 0]
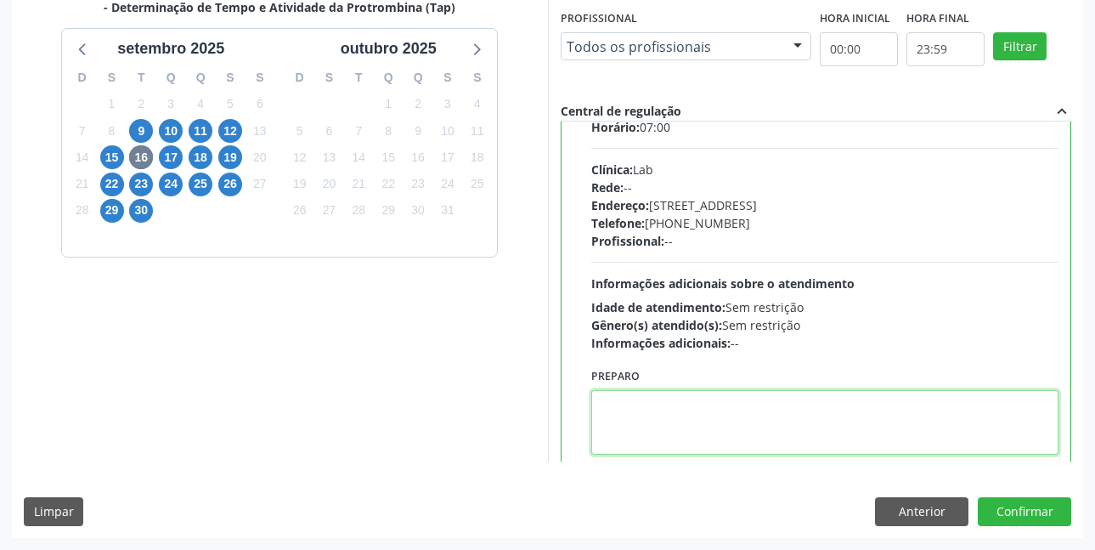
click at [860, 413] on textarea at bounding box center [825, 422] width 468 height 65
paste textarea "O"
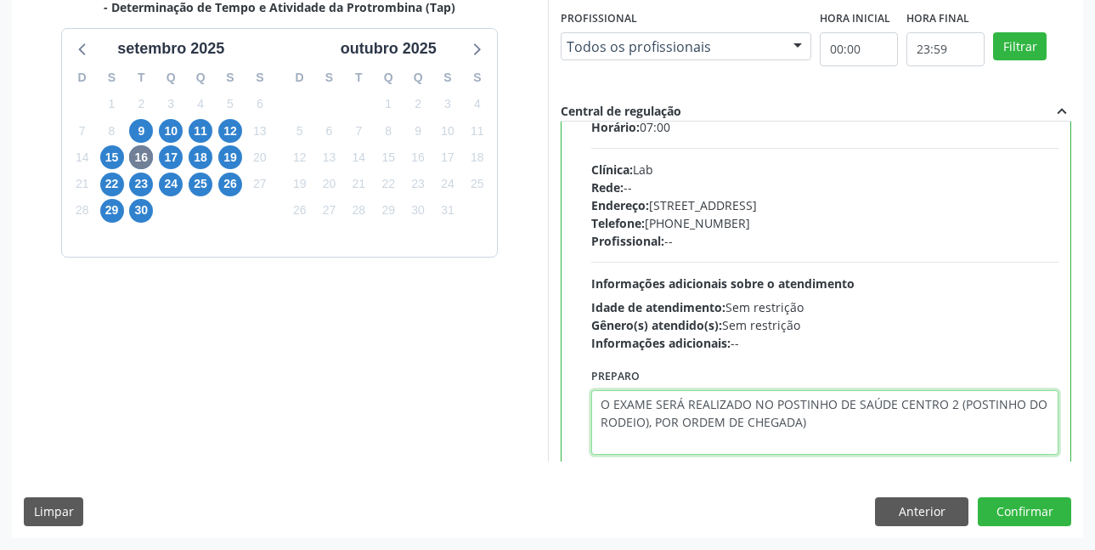
drag, startPoint x: 601, startPoint y: 404, endPoint x: 872, endPoint y: 427, distance: 272.0
click at [872, 427] on textarea "O EXAME SERÁ REALIZADO NO POSTINHO DE SAÚDE CENTRO 2 (POSTINHO DO RODEIO), POR …" at bounding box center [825, 422] width 468 height 65
type textarea "O EXAME SERÁ REALIZADO NO POSTINHO DE SAÚDE CENTRO 2 (POSTINHO DO RODEIO), POR …"
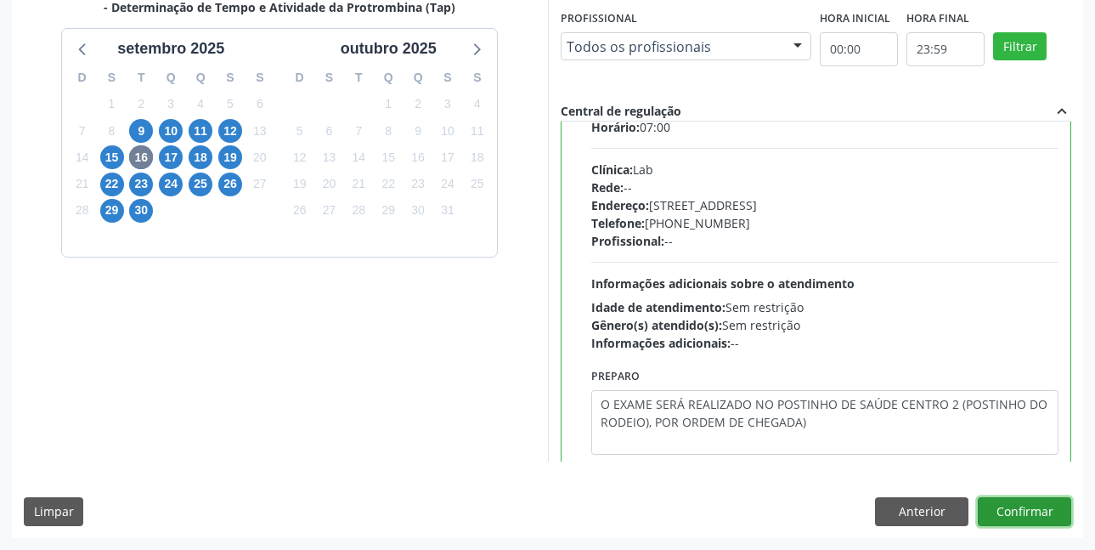
click at [1010, 510] on button "Confirmar" at bounding box center [1024, 511] width 93 height 29
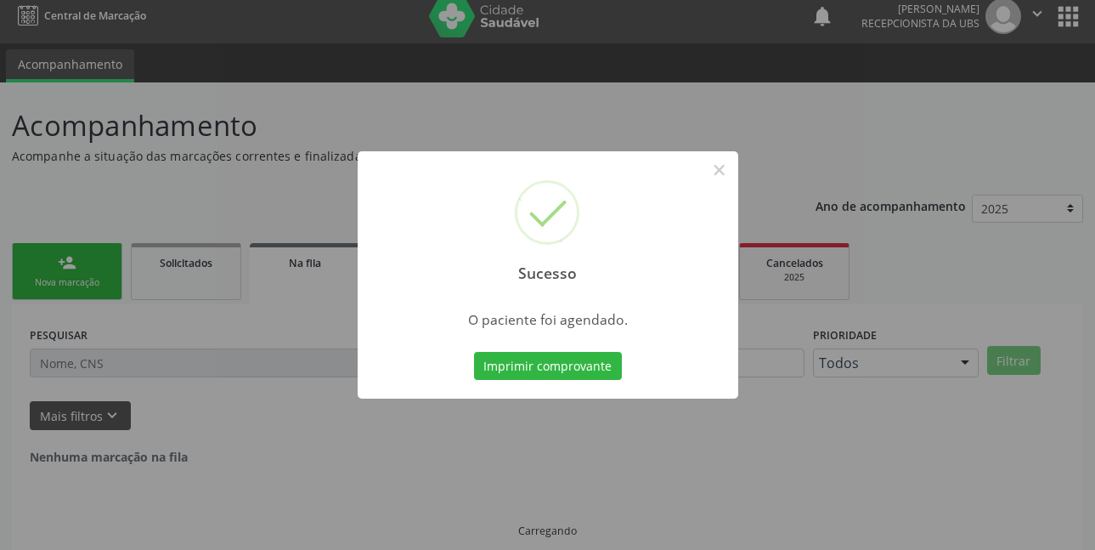
scroll to position [0, 0]
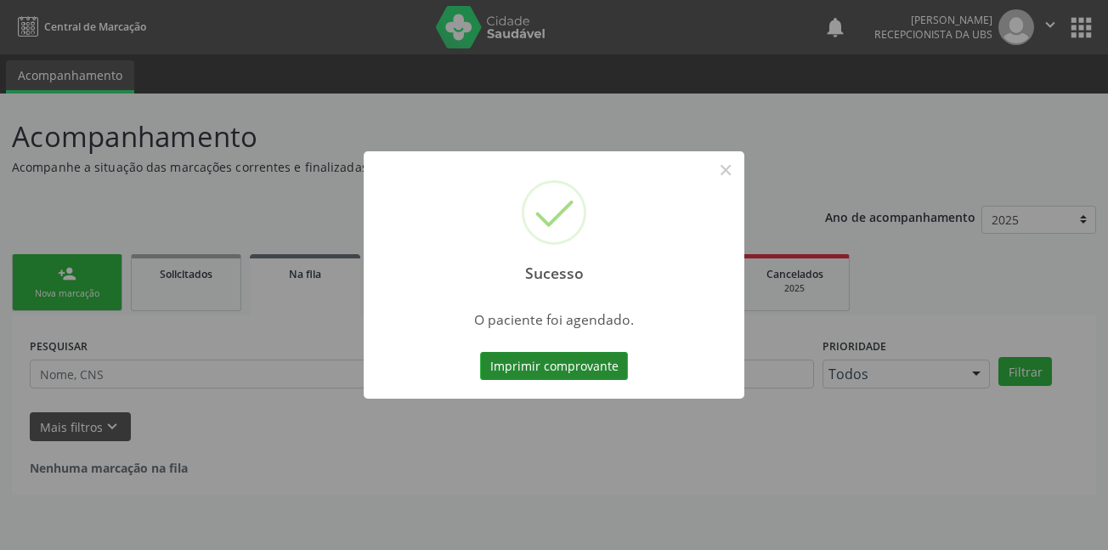
click at [601, 366] on button "Imprimir comprovante" at bounding box center [554, 366] width 148 height 29
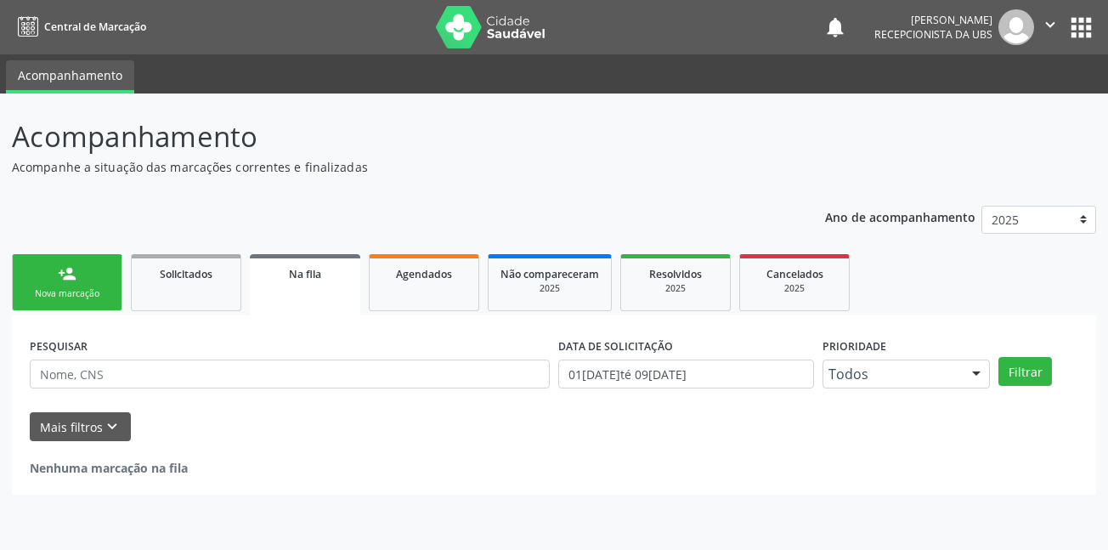
click at [62, 283] on link "person_add Nova marcação" at bounding box center [67, 282] width 110 height 57
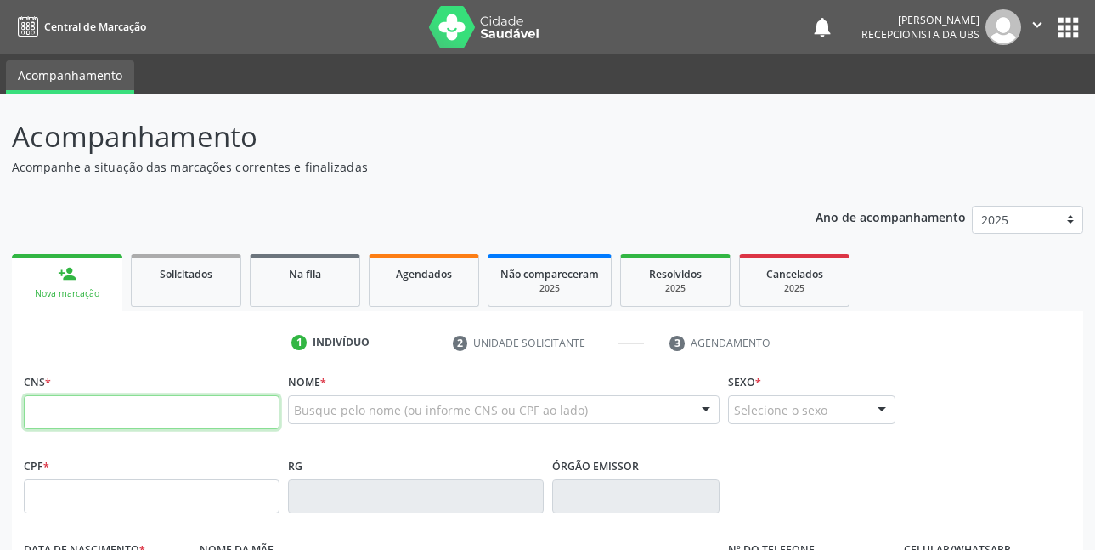
click at [218, 412] on input "text" at bounding box center [152, 412] width 256 height 34
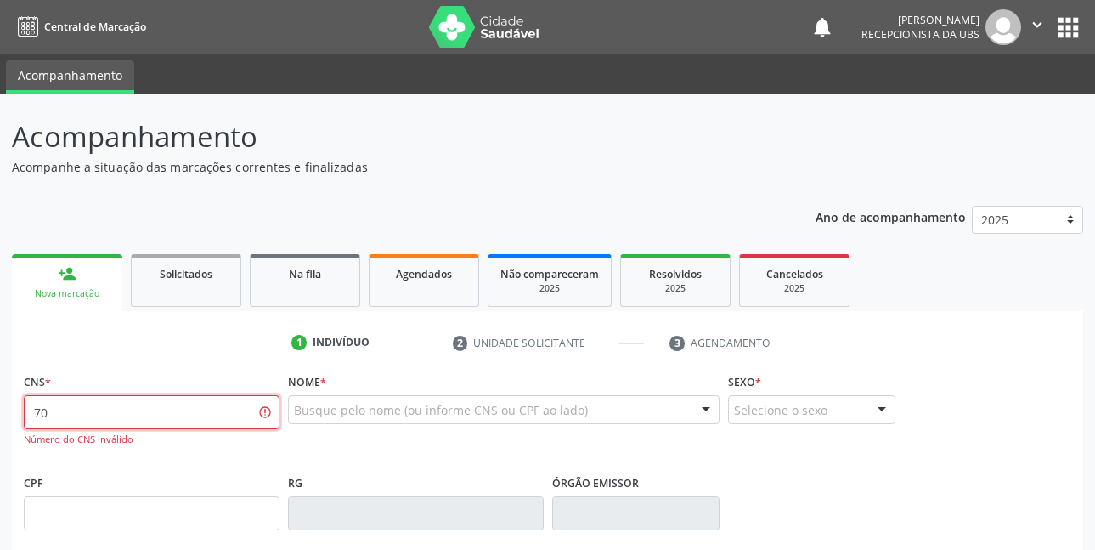
type input "7"
type input "706 0073 4283 6749"
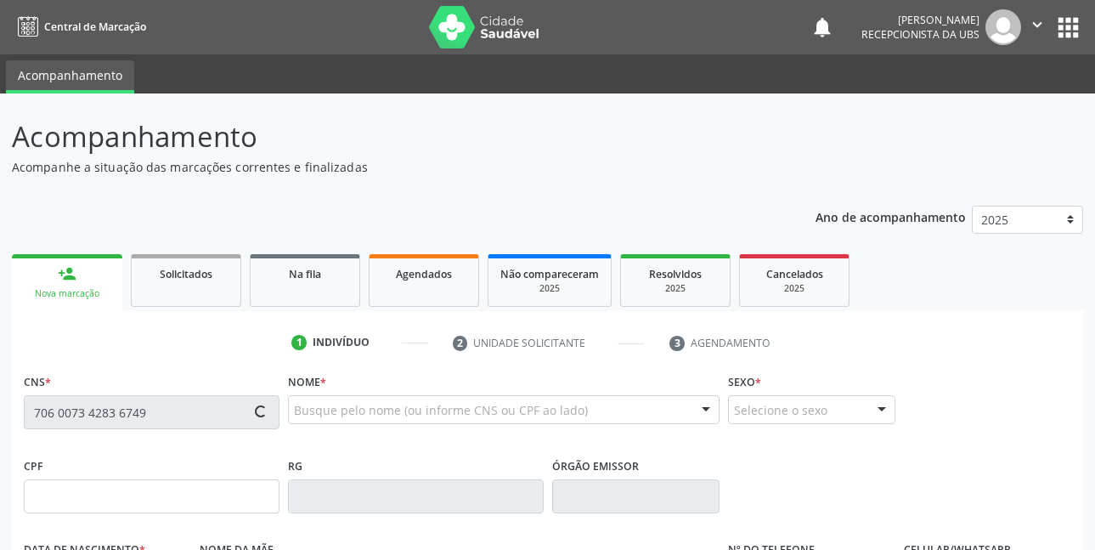
type input "531.710.557-91"
type input "21/02/1957"
type input "Lourdes de Souza Loureiro"
type input "(21) 99161-6199"
type input "700"
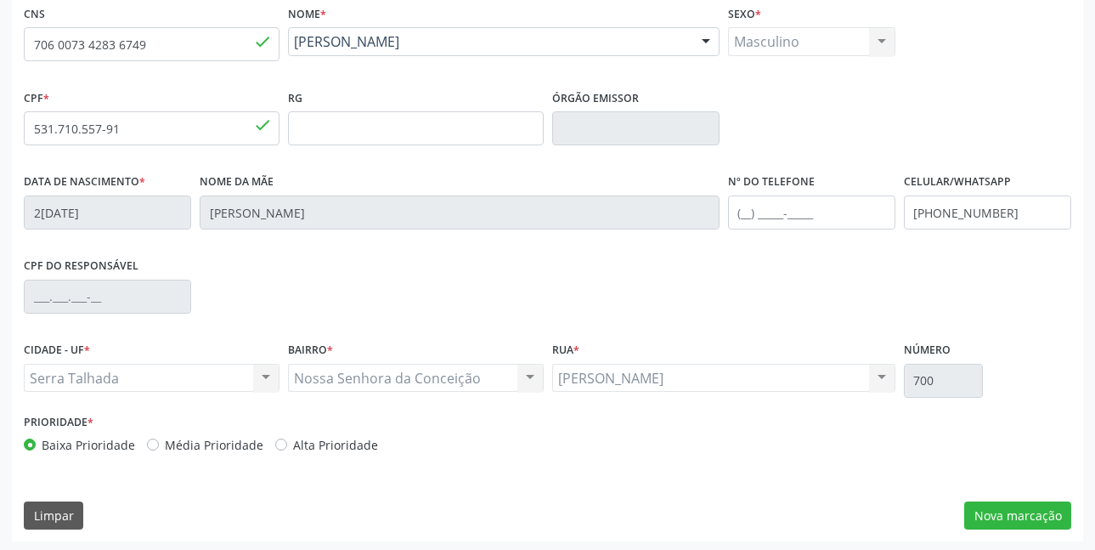
scroll to position [371, 0]
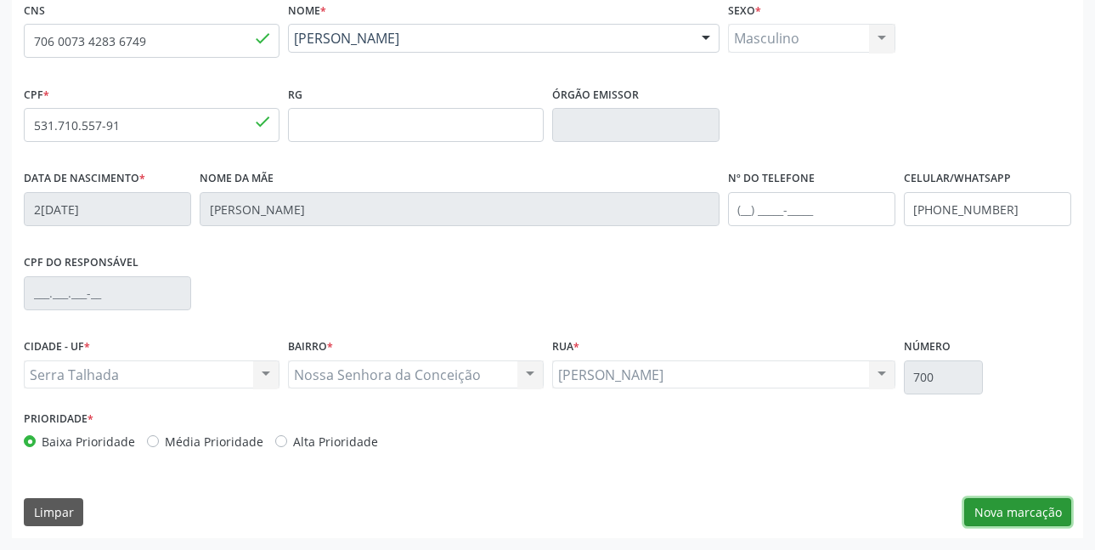
click at [998, 521] on button "Nova marcação" at bounding box center [1017, 512] width 107 height 29
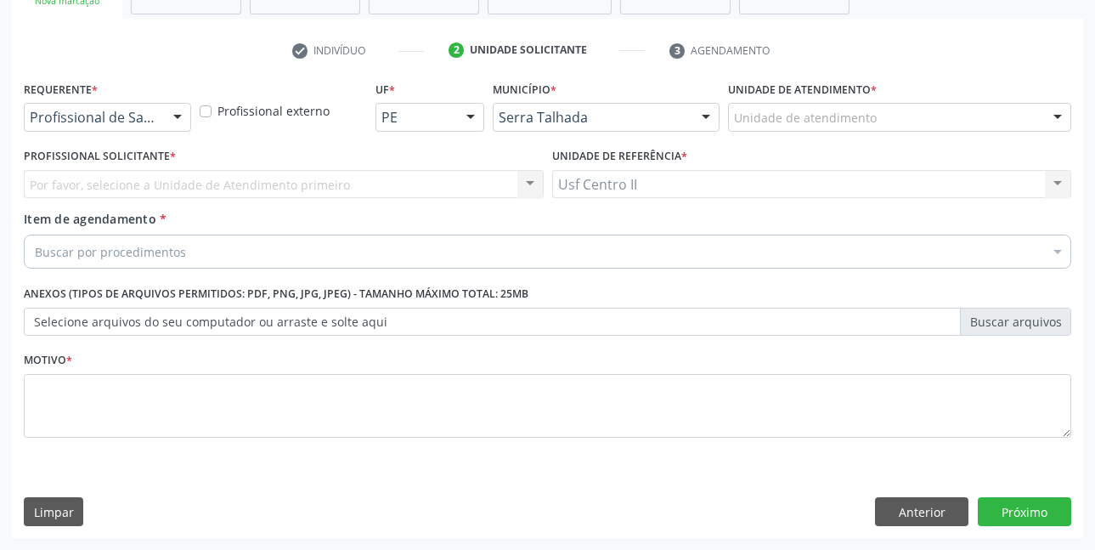
scroll to position [292, 0]
click at [30, 122] on input "text" at bounding box center [30, 126] width 0 height 34
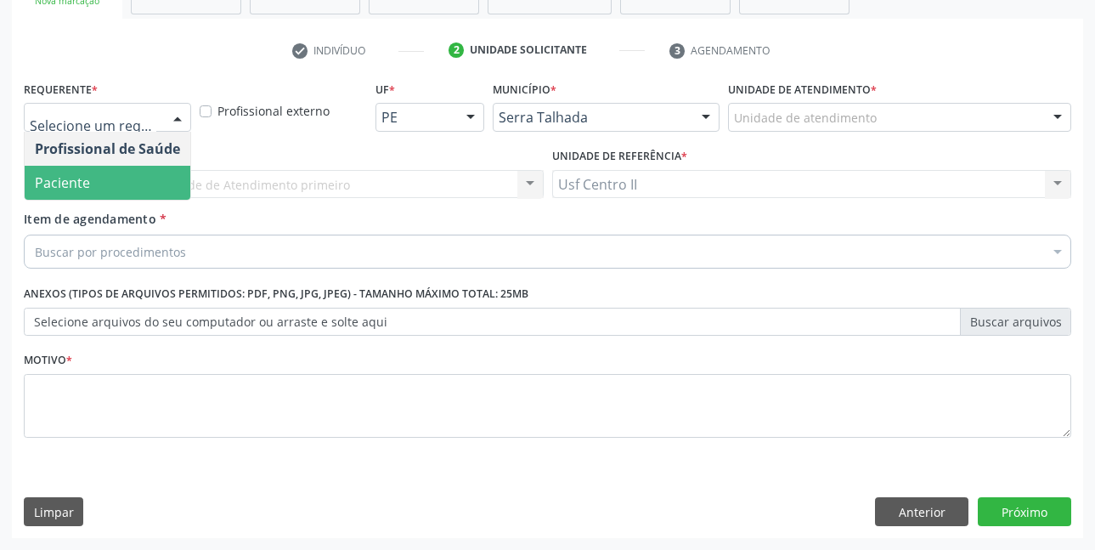
click at [121, 179] on span "Paciente" at bounding box center [108, 183] width 166 height 34
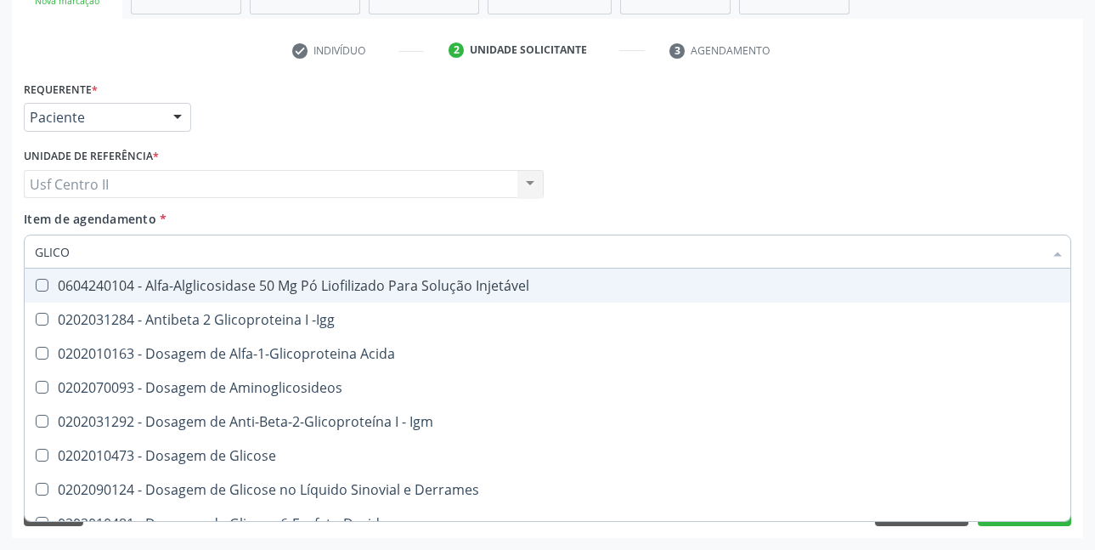
type input "GLICOS"
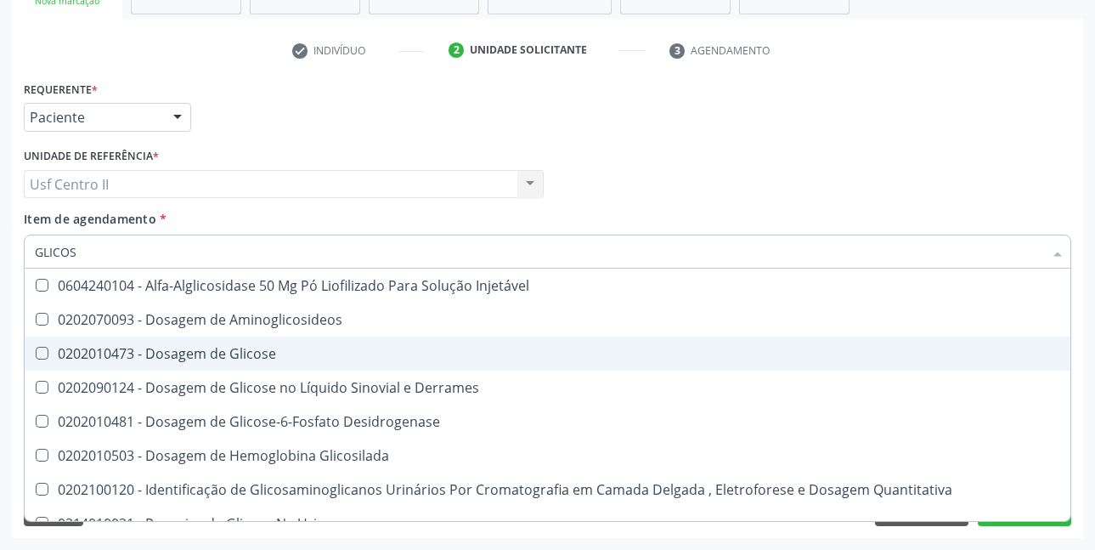
click at [204, 351] on div "0202010473 - Dosagem de Glicose" at bounding box center [548, 354] width 1026 height 14
checkbox Glicose "true"
type input "GLICO"
checkbox Glicose "false"
checkbox Glicosilada "true"
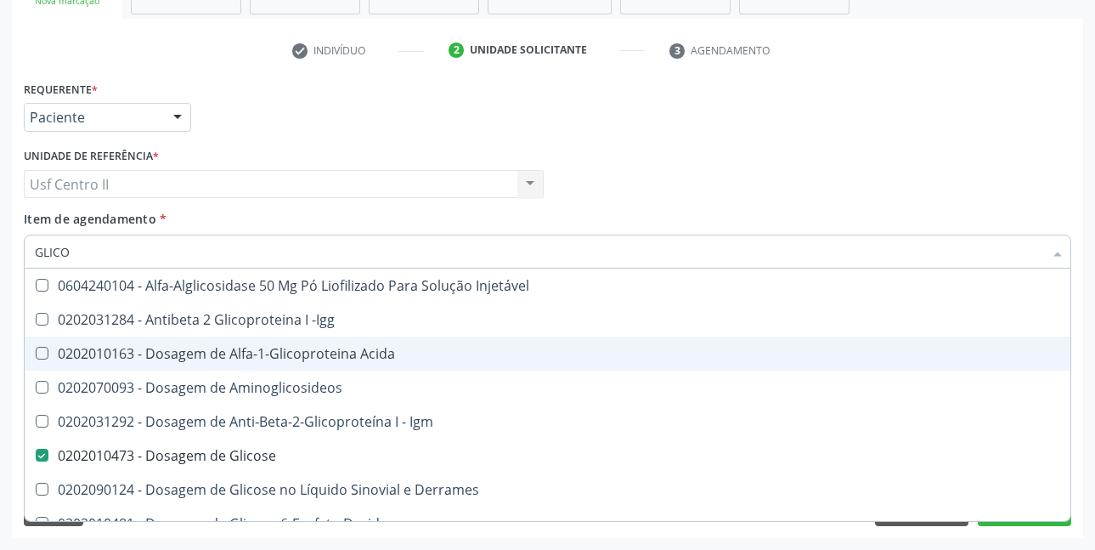
type input "GLIC"
checkbox Glicose "false"
checkbox Glicose "true"
type input "GLI"
checkbox Glicose "false"
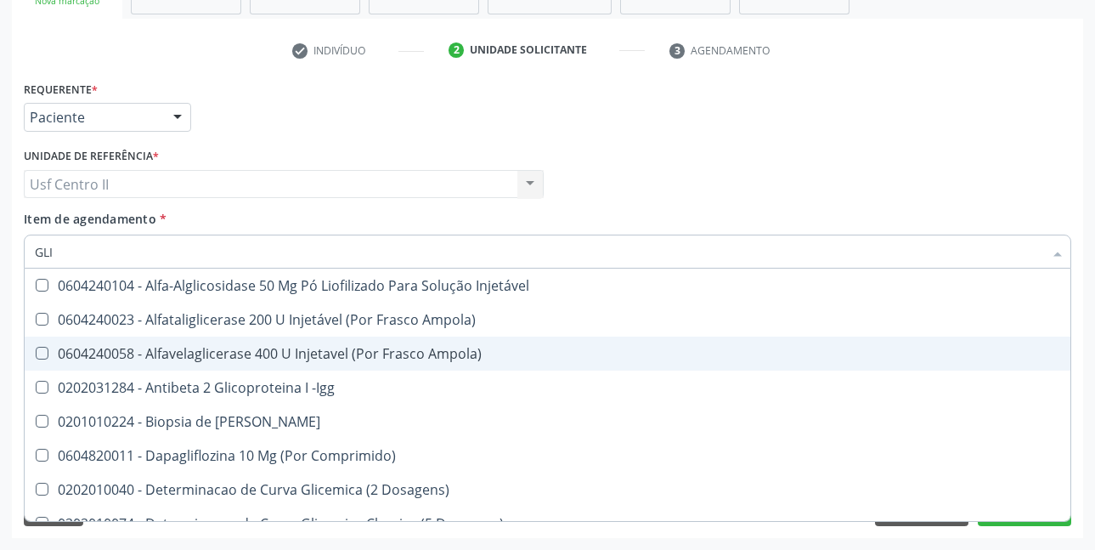
type input "GL"
checkbox Glicose "false"
type input "G"
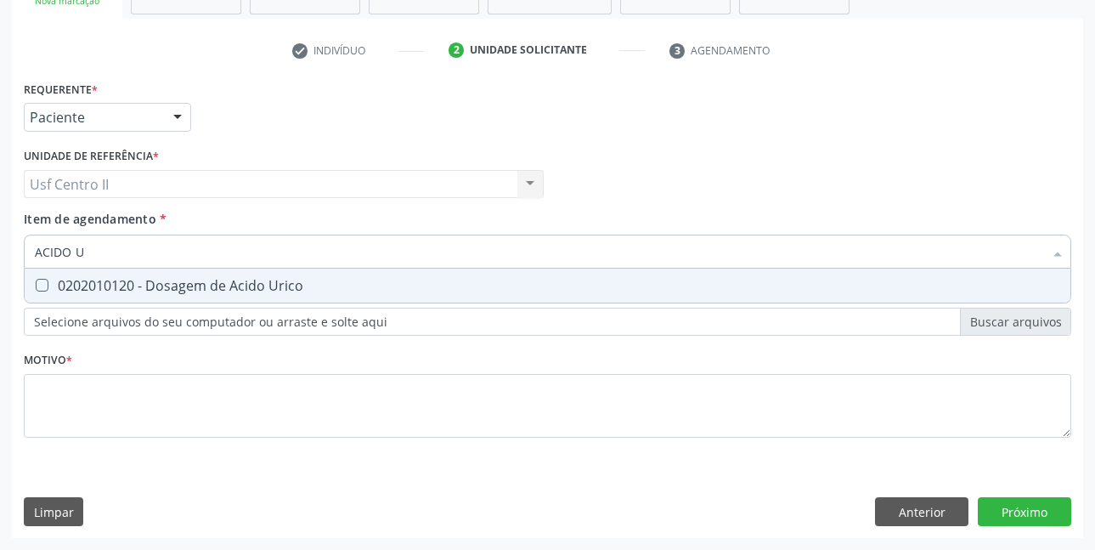
type input "ACIDO UR"
click at [236, 284] on div "0202010120 - Dosagem de Acido Urico" at bounding box center [548, 286] width 1026 height 14
checkbox Urico "true"
type input "ACIDO"
checkbox Urico "false"
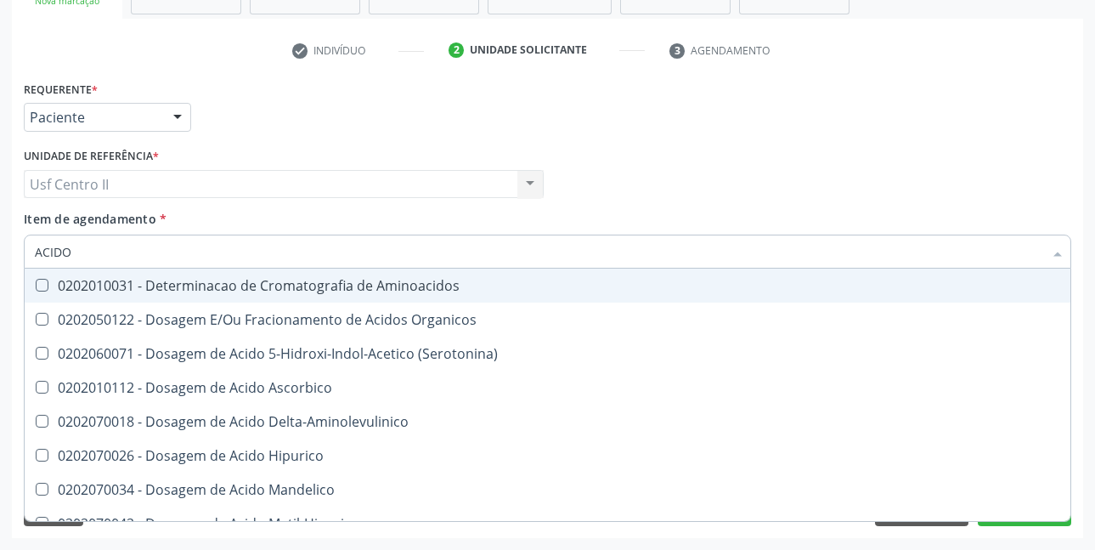
type input "ACID"
checkbox Urico "false"
checkbox Cromatografia\) "true"
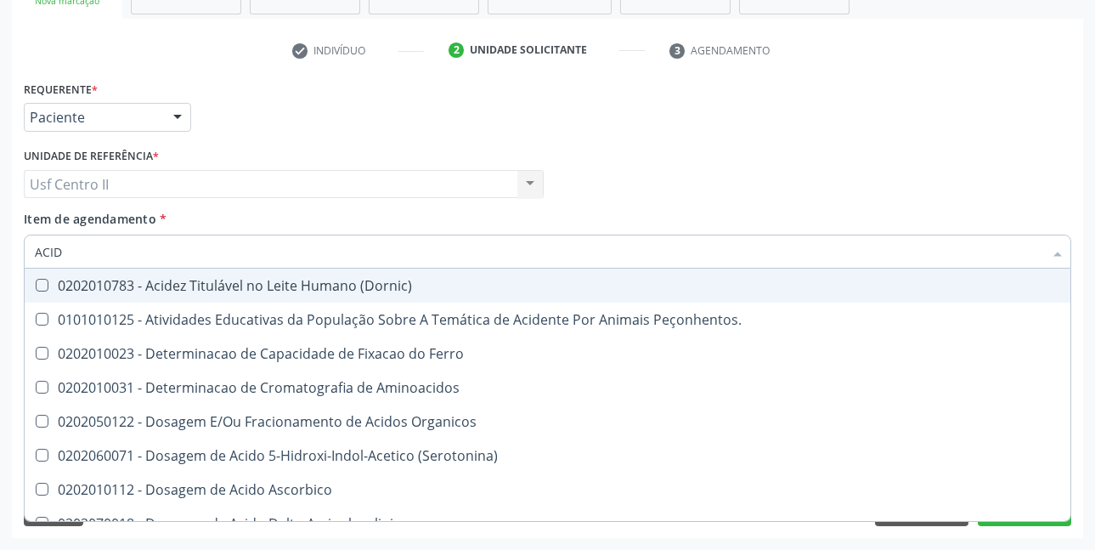
type input "ACI"
checkbox Urico "false"
type input "A"
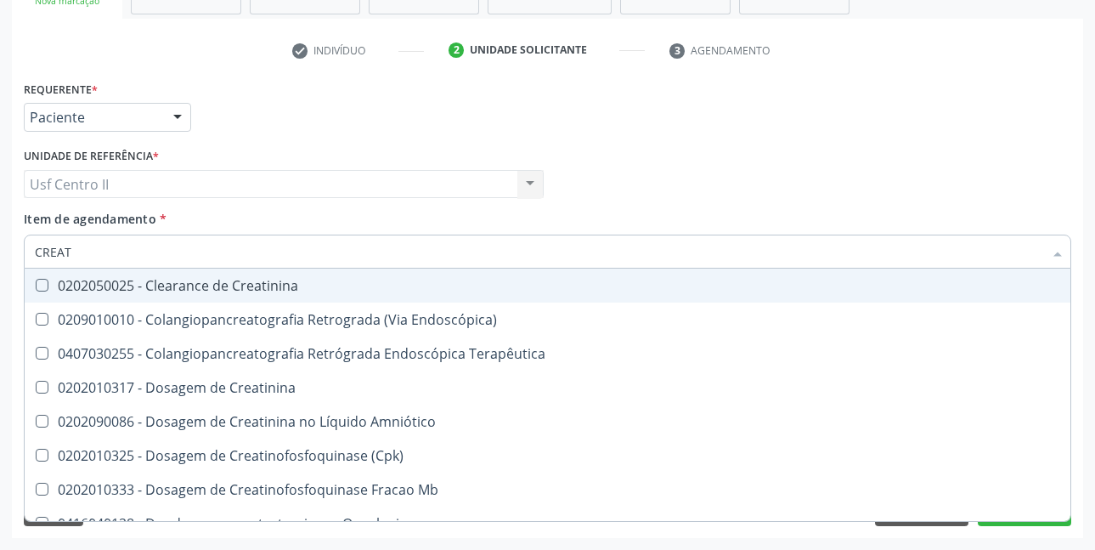
type input "CREATI"
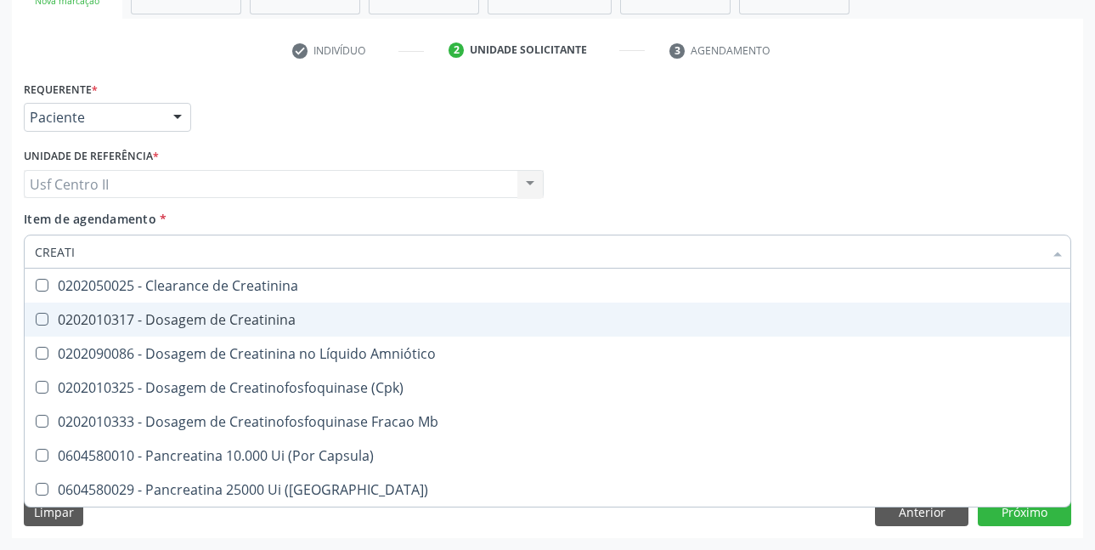
click at [243, 314] on div "0202010317 - Dosagem de Creatinina" at bounding box center [548, 320] width 1026 height 14
checkbox Creatinina "true"
type input "CREAT"
checkbox Creatinina "false"
checkbox \(Cpk\) "true"
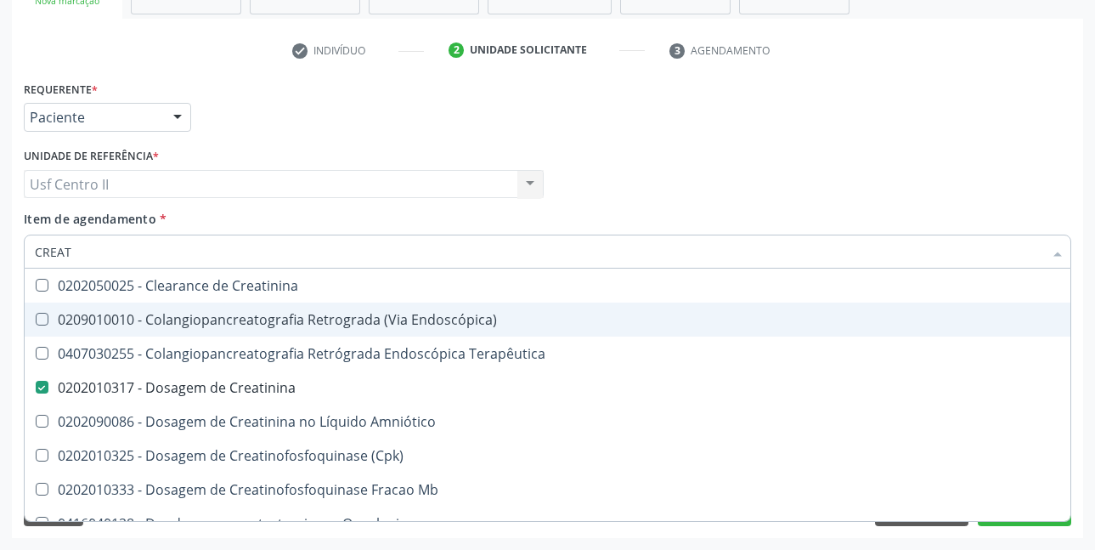
type input "CREA"
checkbox Creatinina "false"
checkbox Mb "true"
type input "CRE"
checkbox Mb "false"
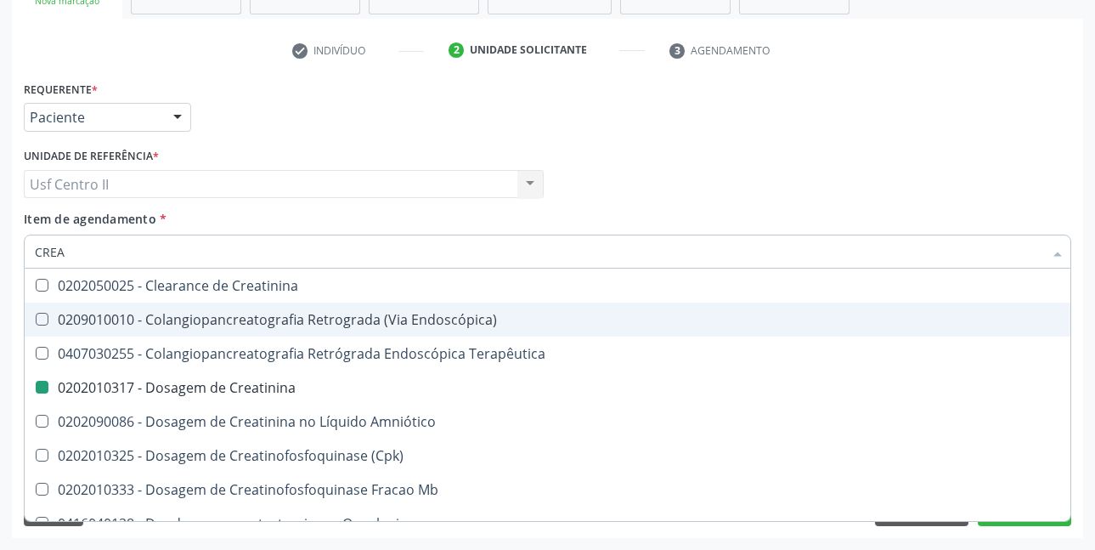
checkbox Oncologia "true"
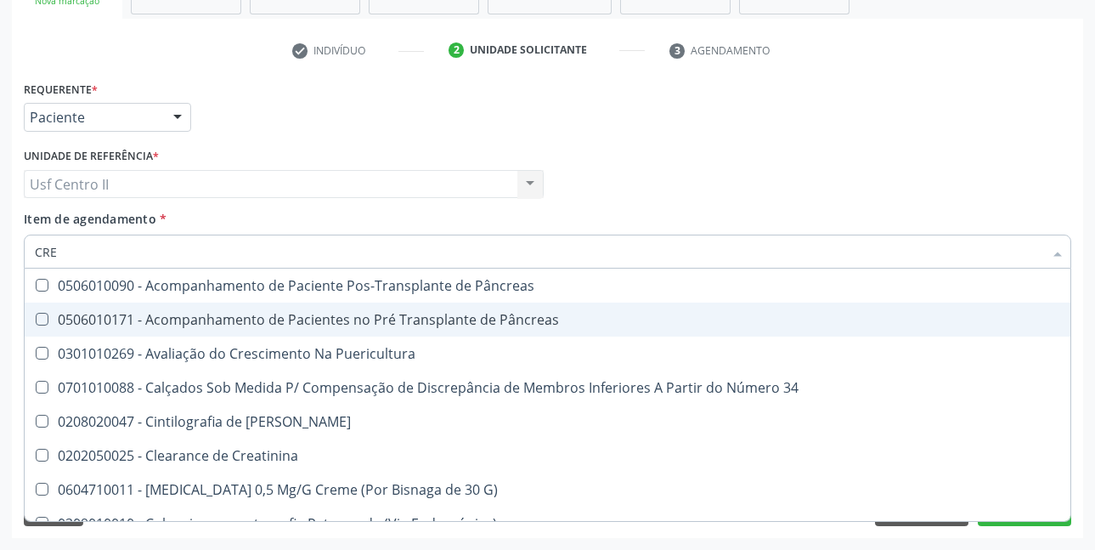
type input "CR"
checkbox Creatinina "false"
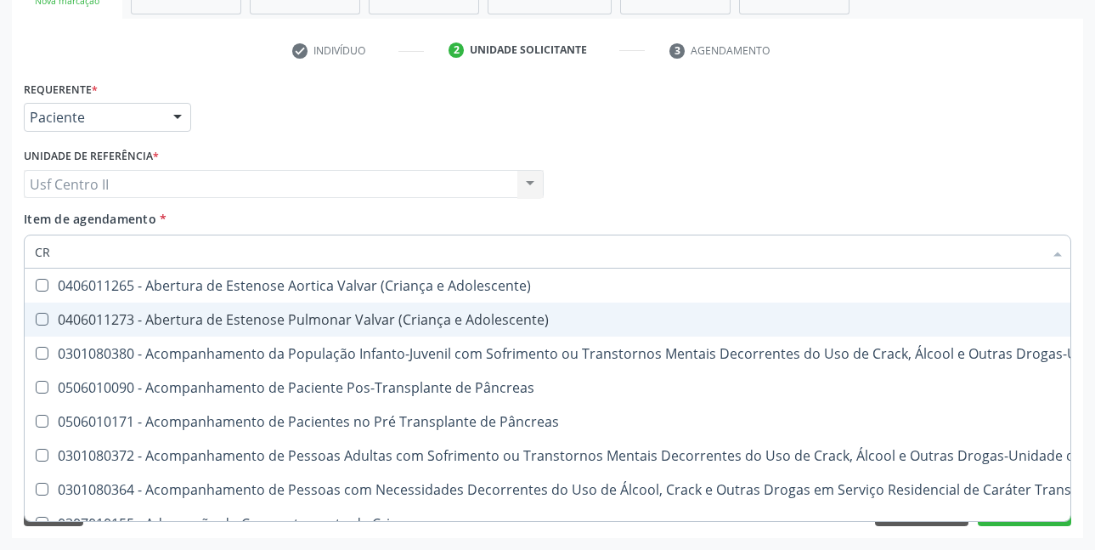
type input "C"
checkbox Creatinina "false"
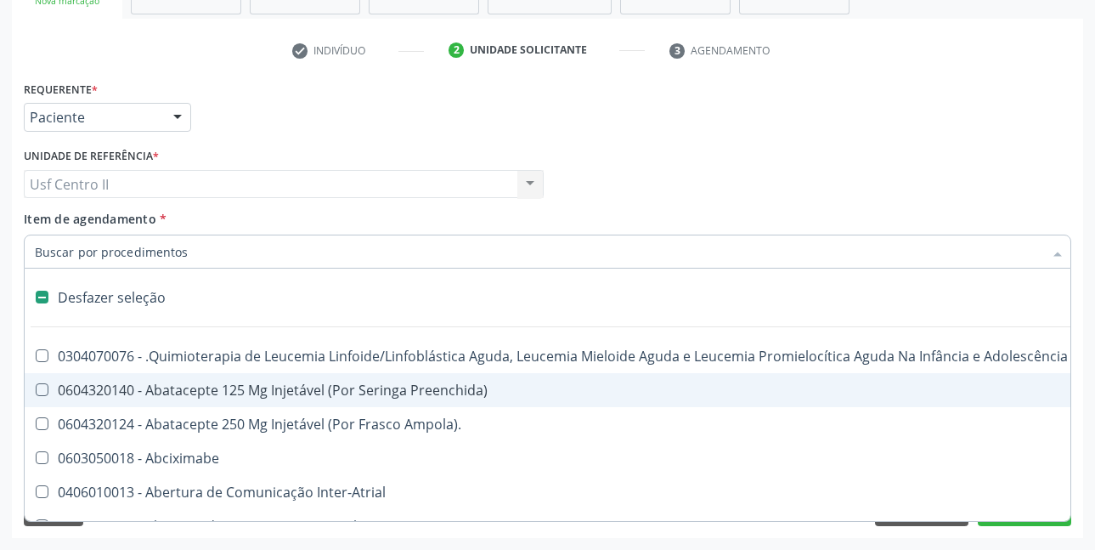
type input "U"
checkbox Cistorrafia "true"
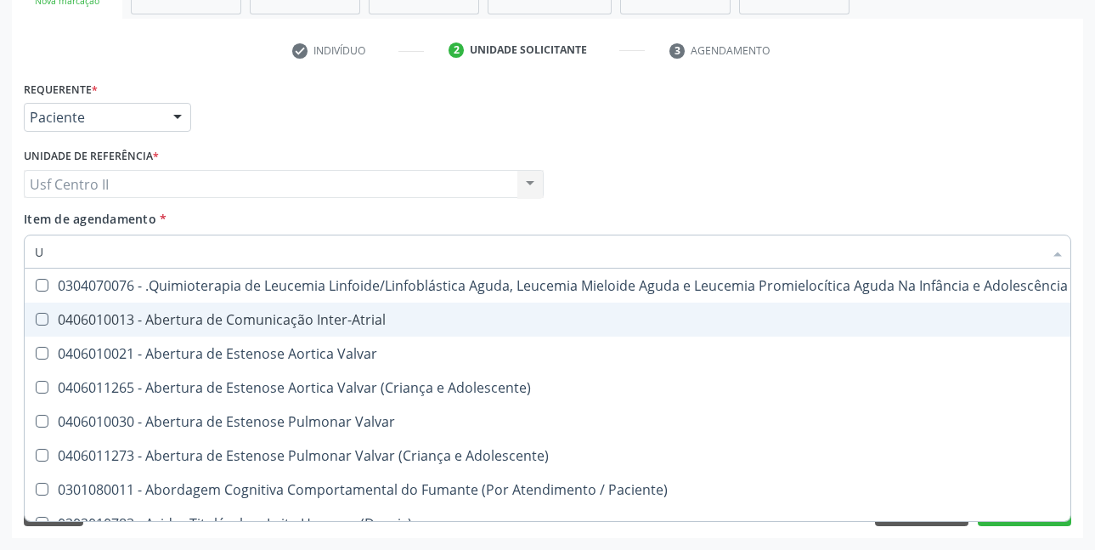
type input "UR"
checkbox B "true"
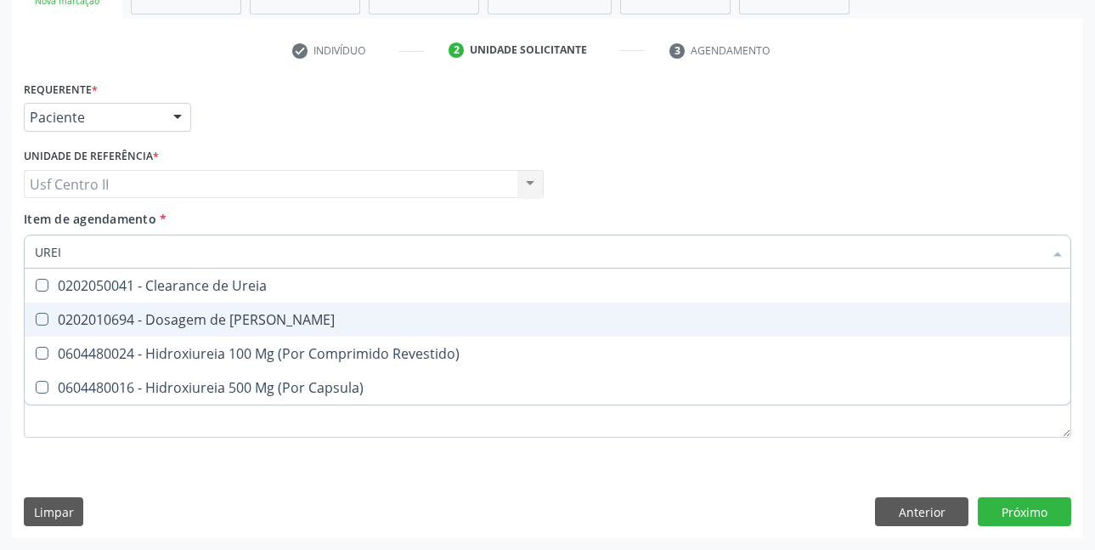
type input "UREIA"
click at [243, 314] on div "0202010694 - Dosagem de [PERSON_NAME]" at bounding box center [548, 320] width 1026 height 14
checkbox Ureia "true"
type input "URE"
checkbox Ureia "false"
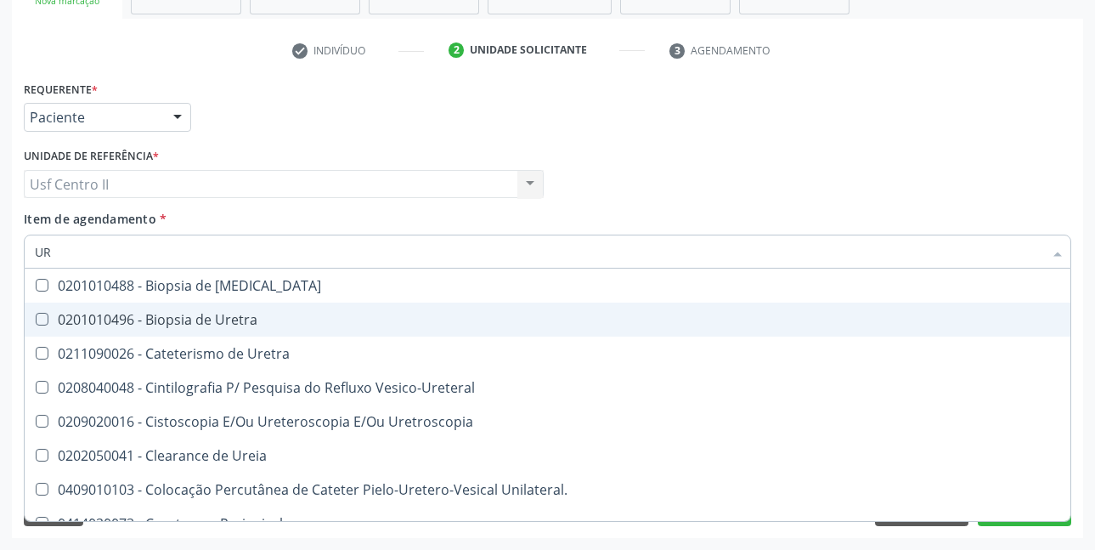
type input "U"
checkbox Ureia "false"
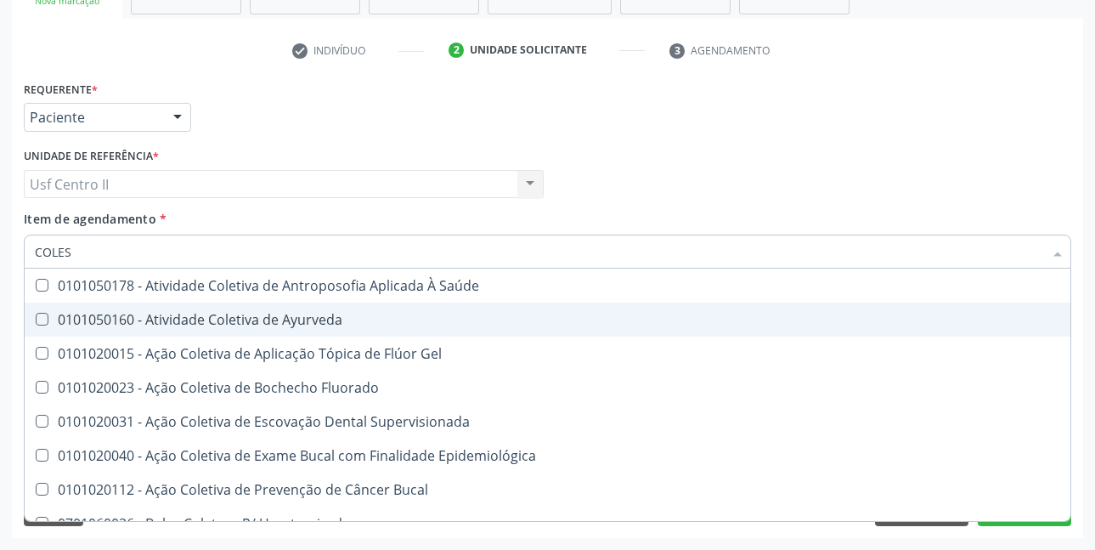
type input "COLEST"
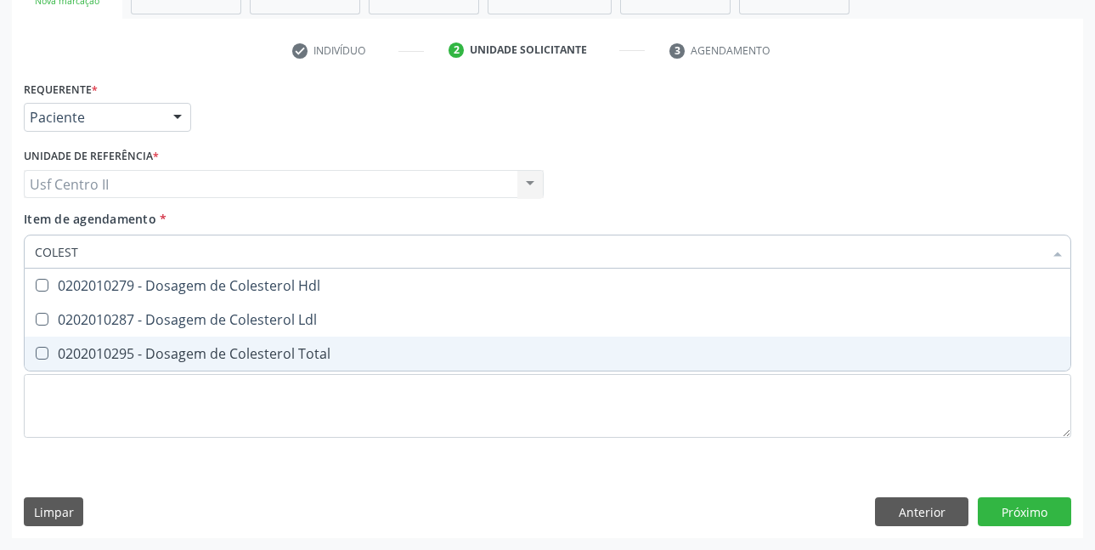
click at [243, 356] on div "0202010295 - Dosagem de Colesterol Total" at bounding box center [548, 354] width 1026 height 14
checkbox Total "true"
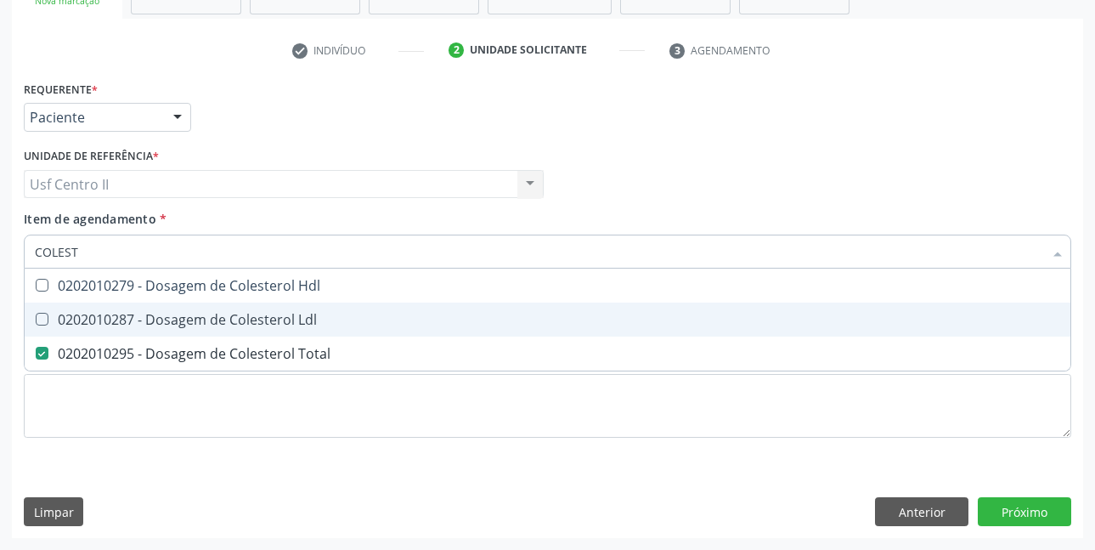
click at [265, 313] on div "0202010287 - Dosagem de Colesterol Ldl" at bounding box center [548, 320] width 1026 height 14
checkbox Ldl "true"
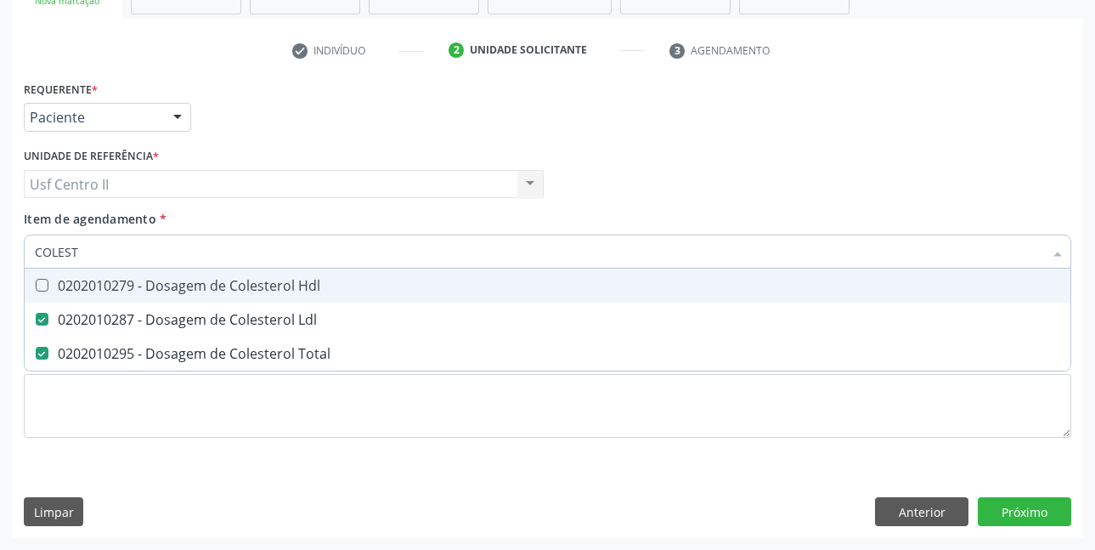
click at [274, 292] on div "0202010279 - Dosagem de Colesterol Hdl" at bounding box center [548, 286] width 1026 height 14
checkbox Hdl "true"
type input "COLE"
checkbox Hdl "false"
checkbox Ldl "false"
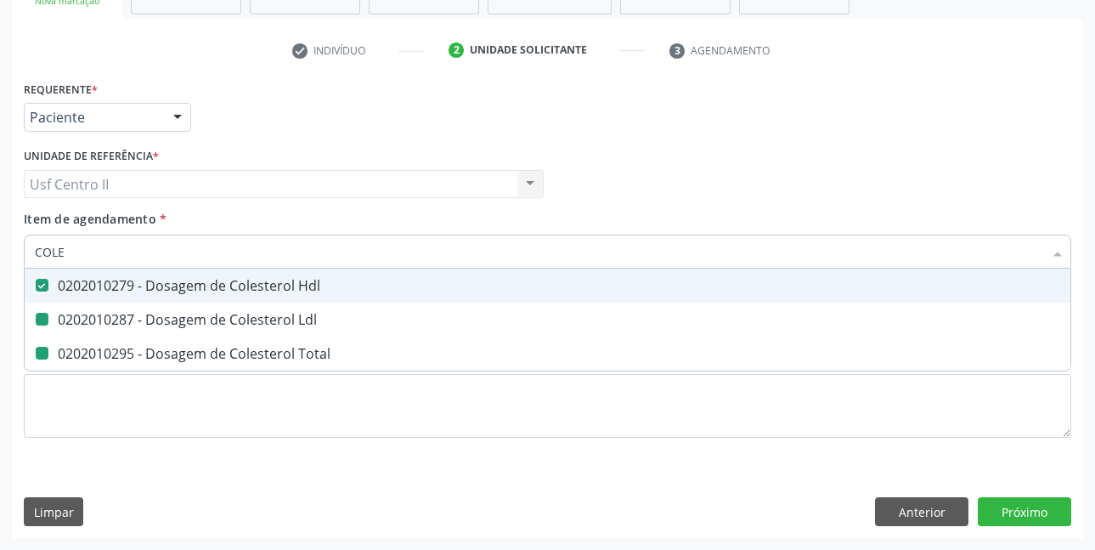
checkbox Total "false"
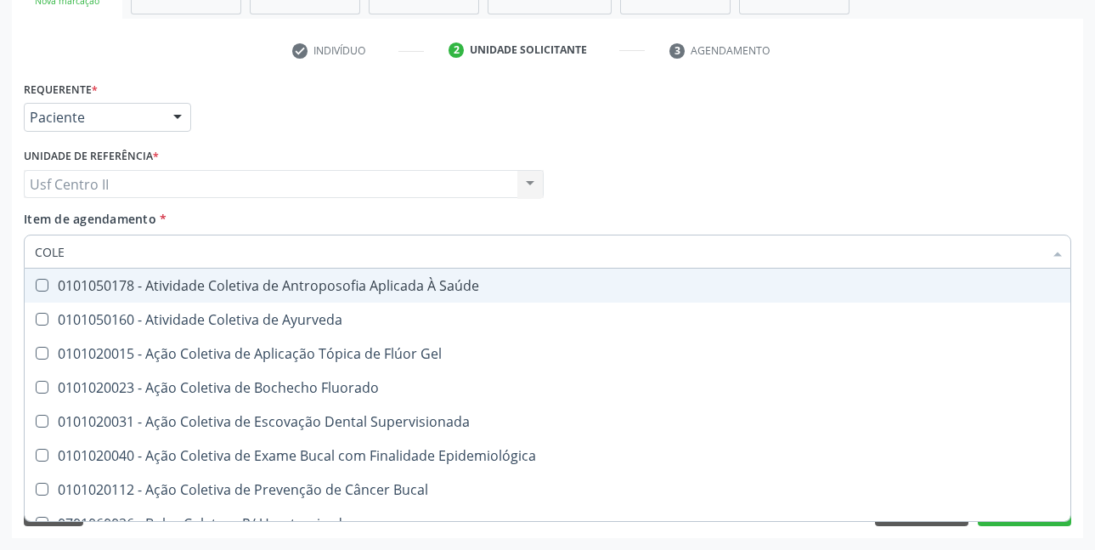
type input "COL"
checkbox Hdl "false"
checkbox Ldl "false"
checkbox Total "false"
type input "C"
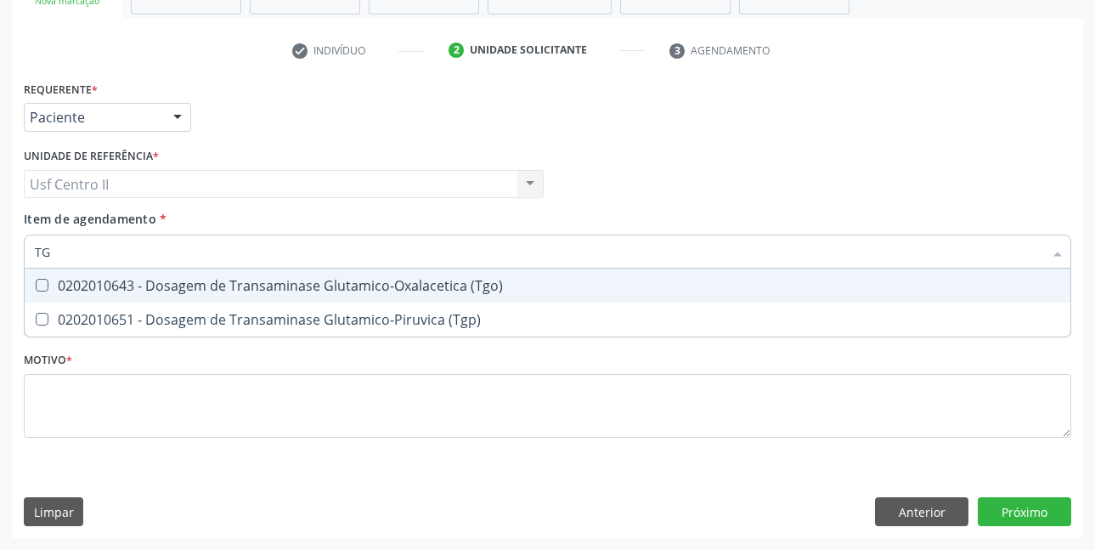
type input "TGO"
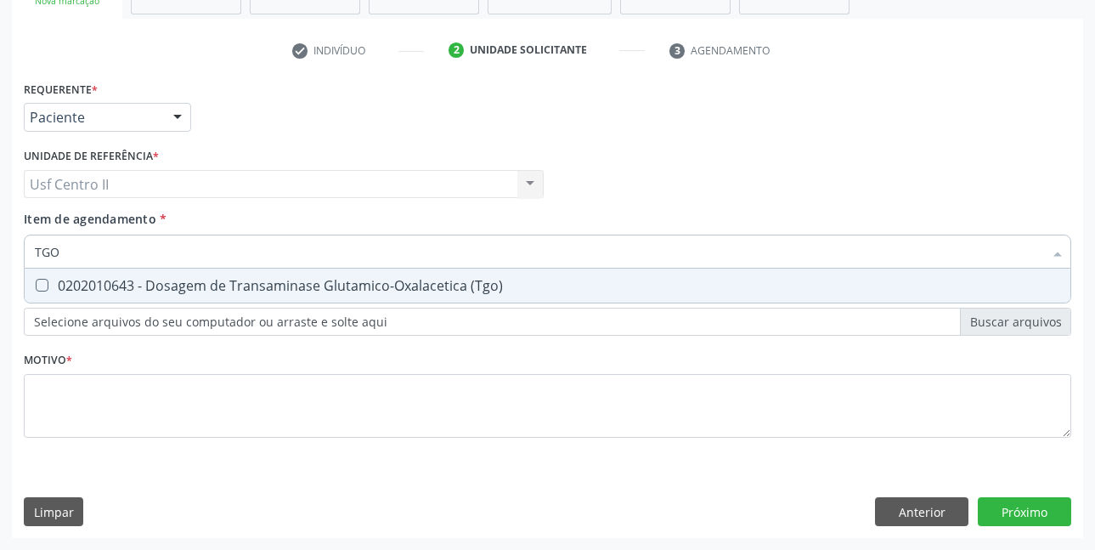
click at [274, 292] on div "0202010643 - Dosagem de Transaminase Glutamico-Oxalacetica (Tgo)" at bounding box center [548, 286] width 1026 height 14
checkbox \(Tgo\) "true"
type input "TGP"
click at [274, 292] on div "0202010651 - Dosagem de Transaminase Glutamico-Piruvica (Tgp)" at bounding box center [548, 286] width 1026 height 14
checkbox \(Tgp\) "true"
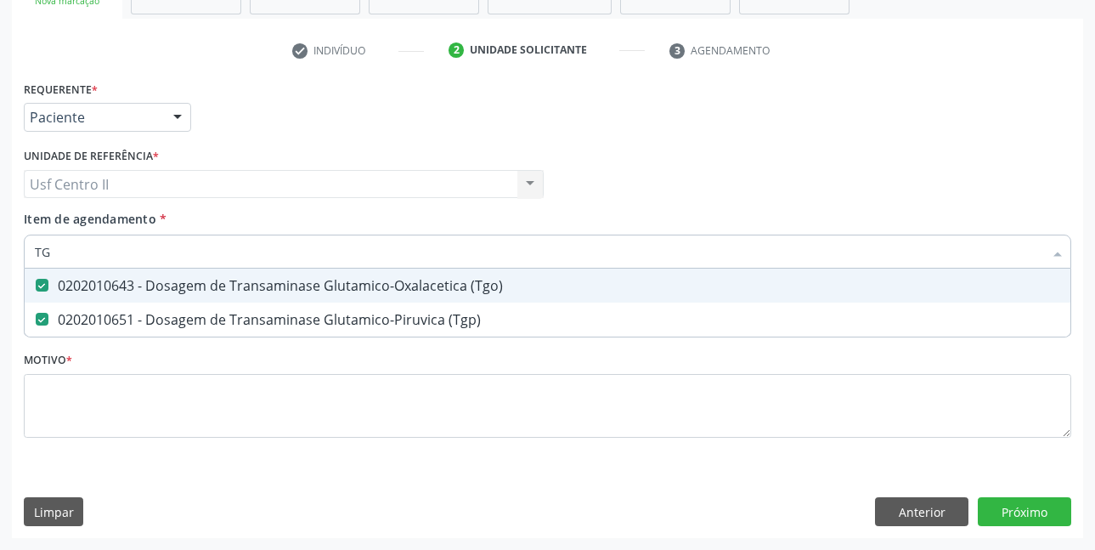
type input "T"
checkbox \(Tgo\) "false"
checkbox \(Tgp\) "false"
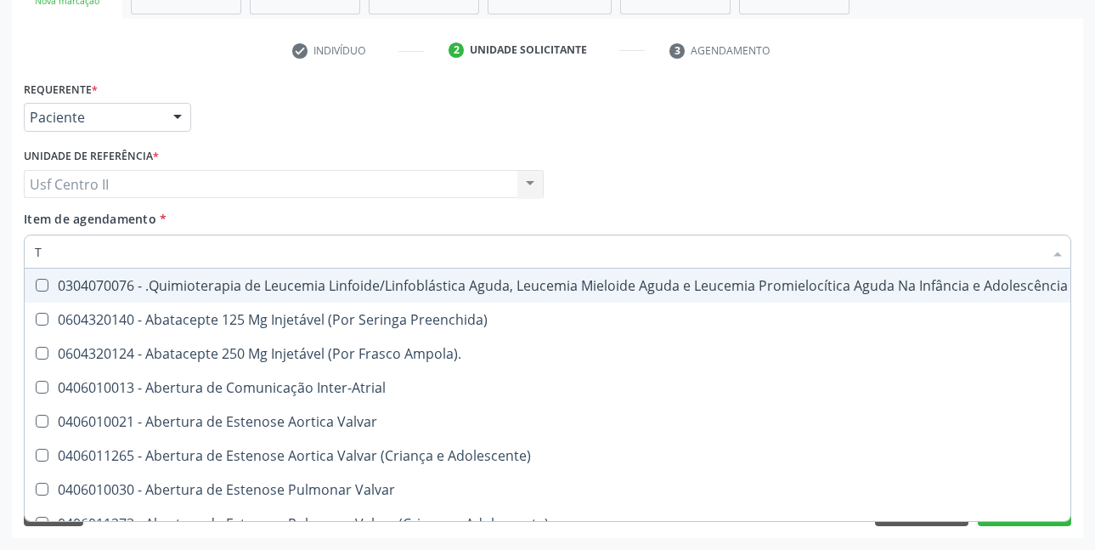
type input "TR"
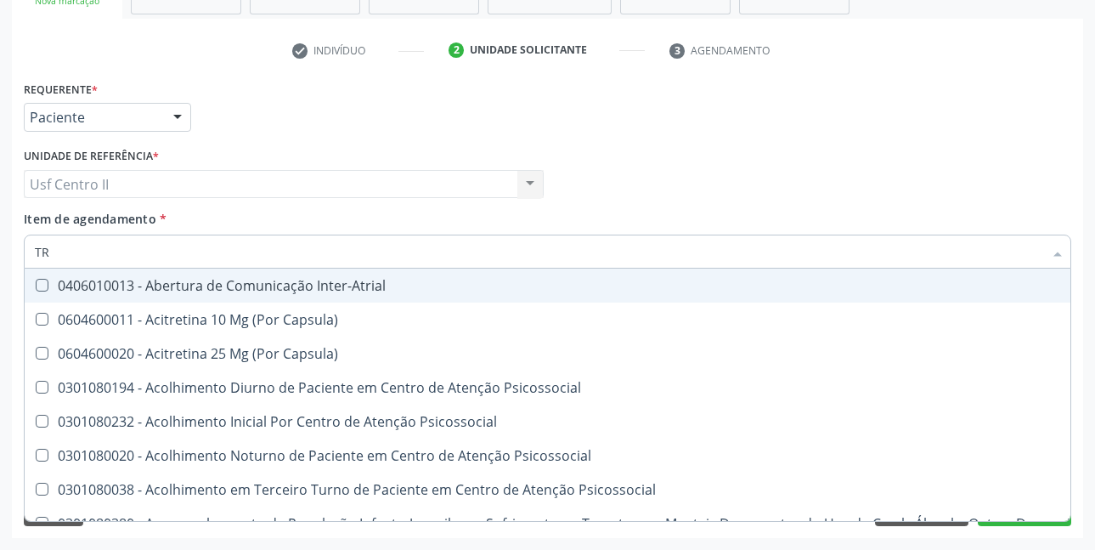
checkbox \(Tgo\) "true"
checkbox \(Tgp\) "true"
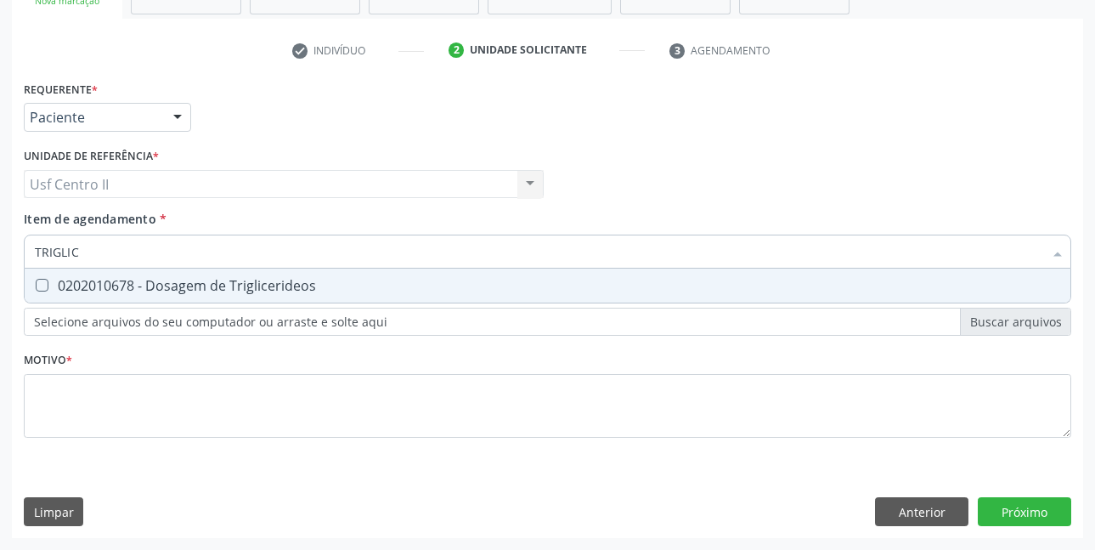
type input "TRIGLICE"
click at [274, 292] on div "0202010678 - Dosagem de Triglicerideos" at bounding box center [548, 286] width 1026 height 14
checkbox Triglicerideos "true"
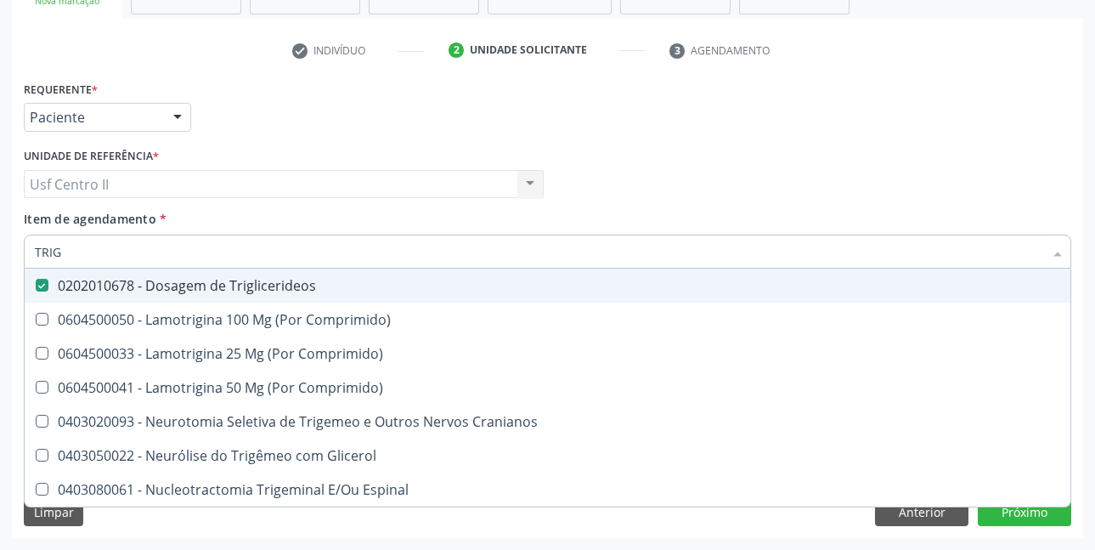
type input "TRI"
checkbox Triglicerideos "false"
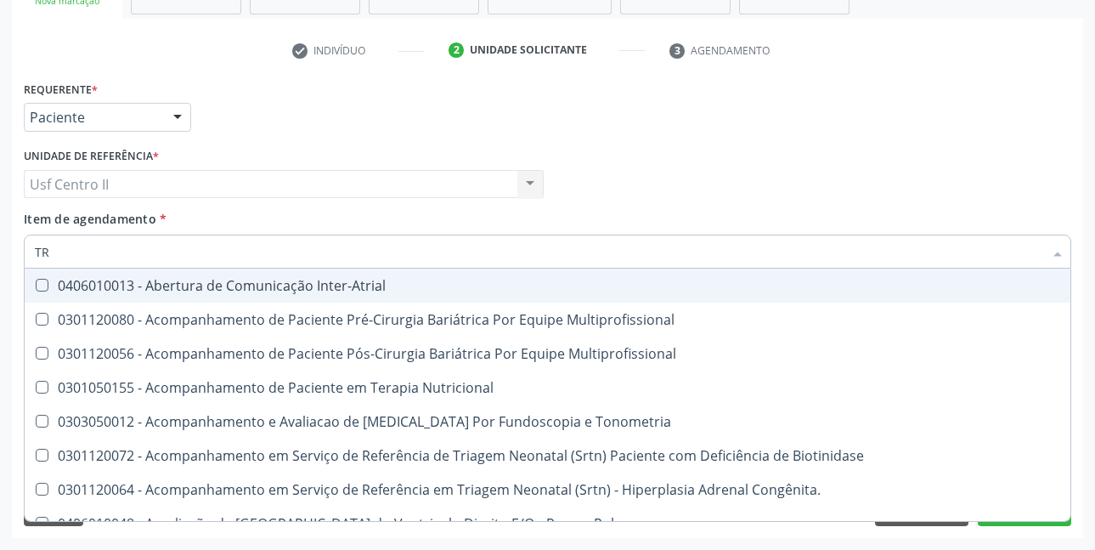
type input "T"
checkbox Triglicerideos "false"
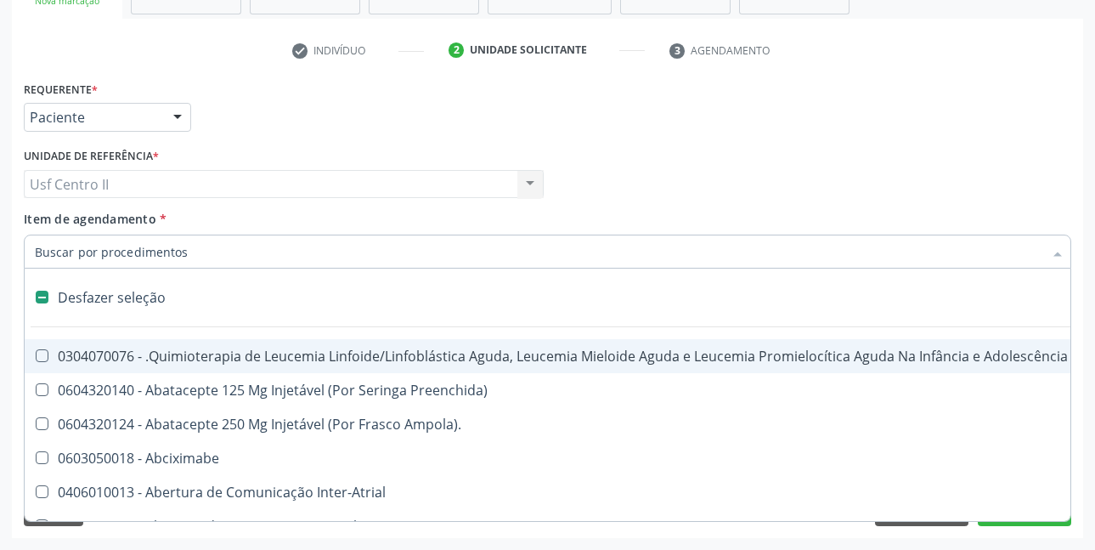
type input "H"
checkbox B "true"
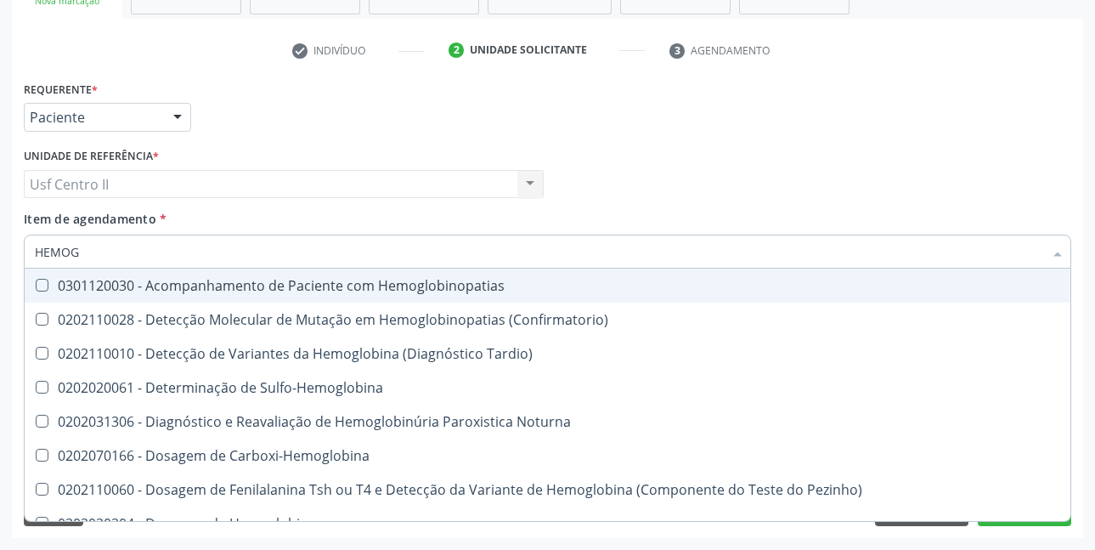
type input "HEMOGR"
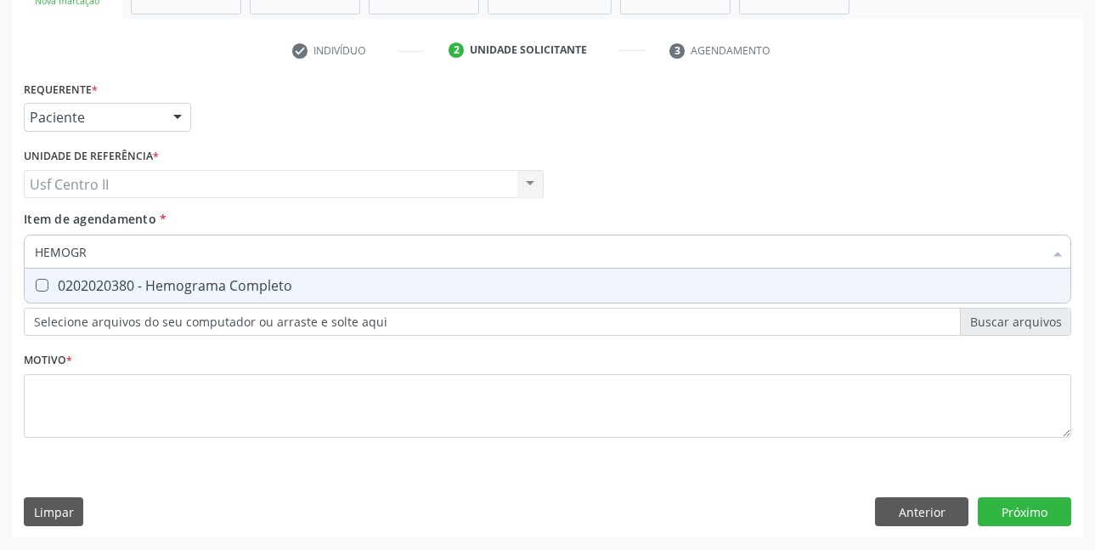
click at [274, 292] on div "0202020380 - Hemograma Completo" at bounding box center [548, 286] width 1026 height 14
checkbox Completo "true"
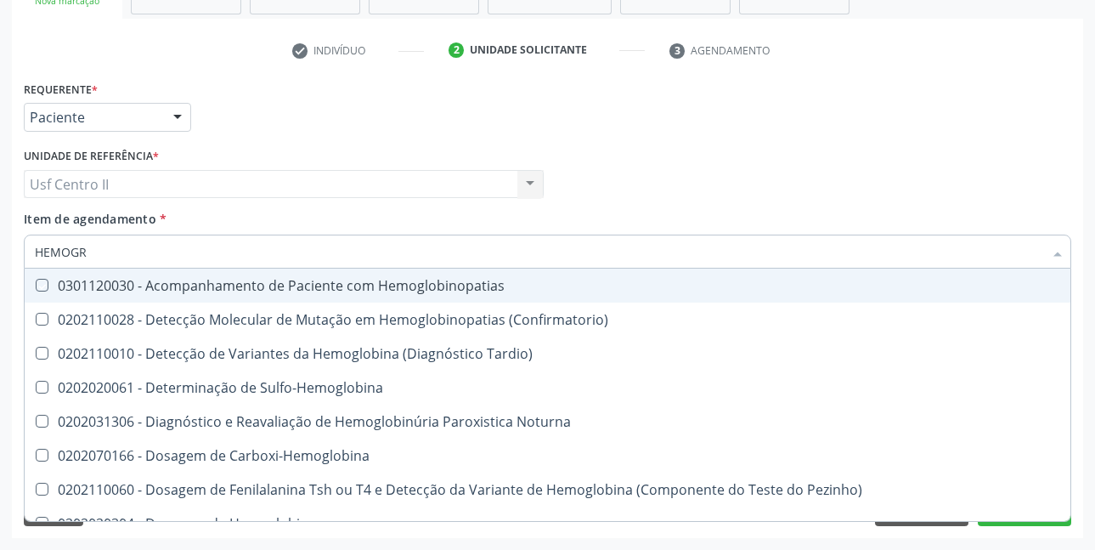
type input "HEMOG"
checkbox Hemoglobinopatias "false"
type input "HEMO"
checkbox Completo "false"
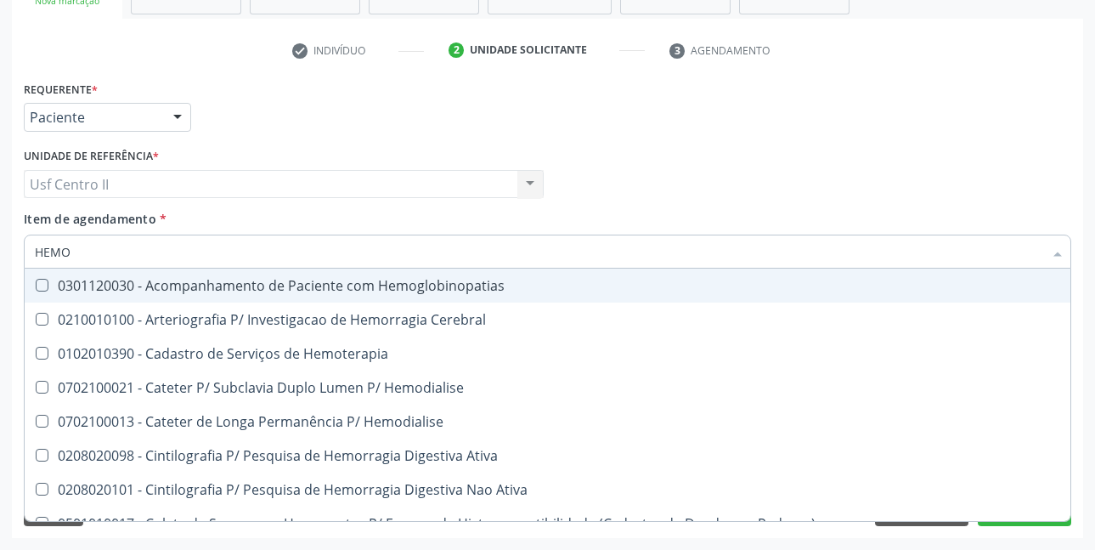
type input "HEM"
checkbox Completo "false"
checkbox Elástica "true"
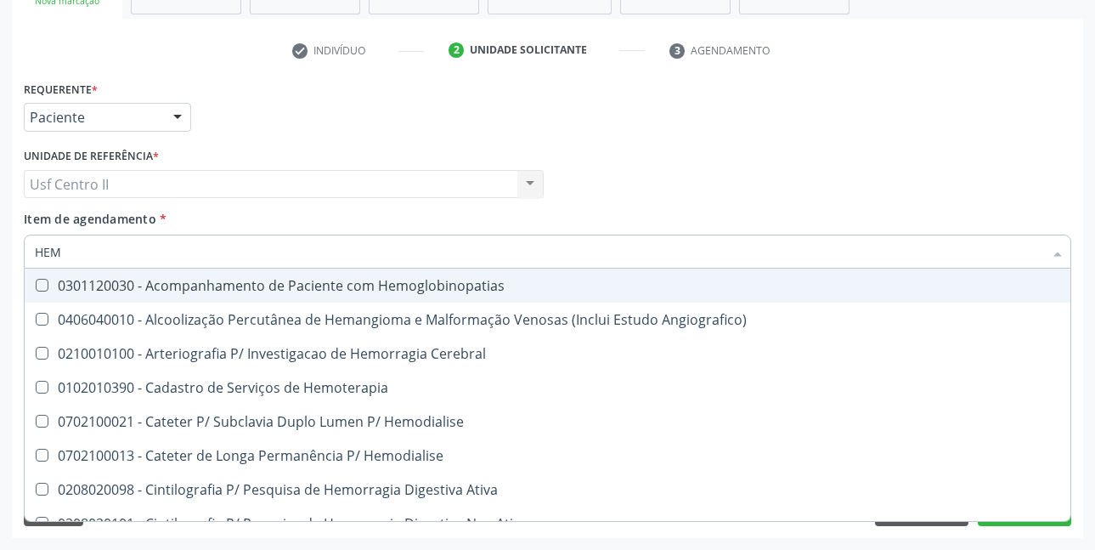
type input "HE"
checkbox Completo "false"
checkbox Orgaos "true"
type input "H"
checkbox Orgaos "false"
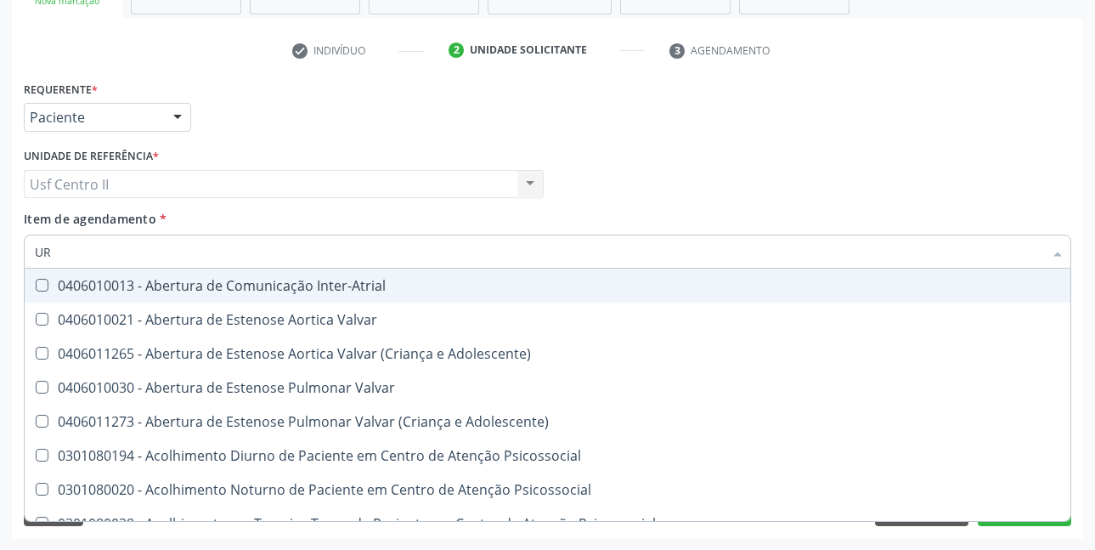
type input "URI"
checkbox B "true"
type input "URIN"
checkbox B "false"
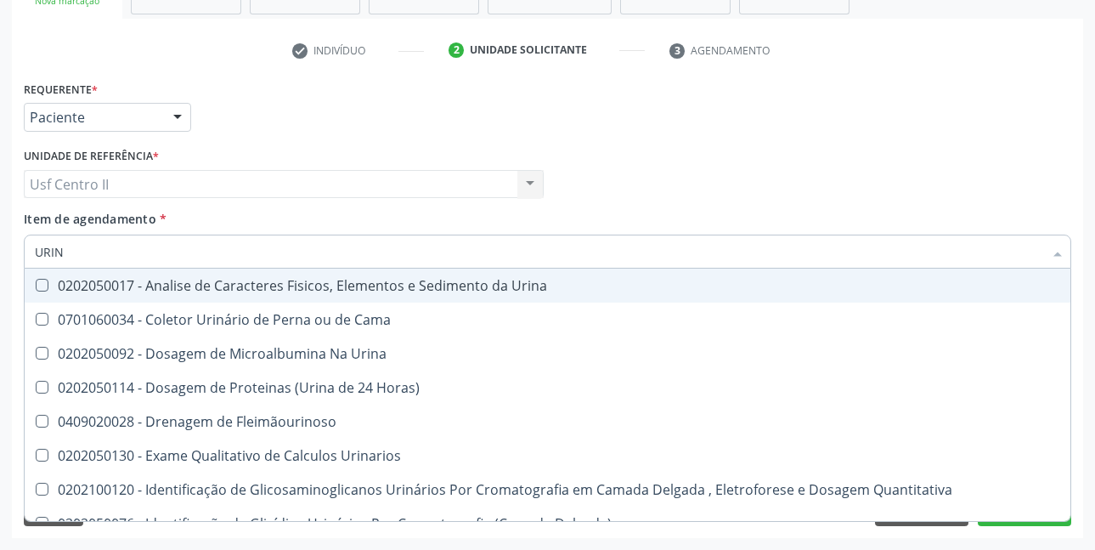
type input "URINA"
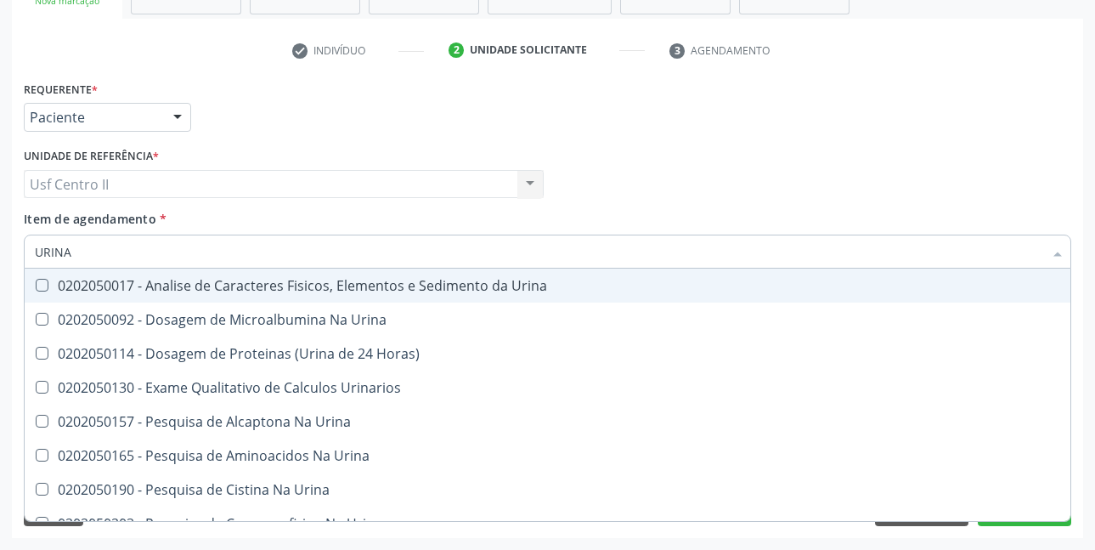
click at [278, 289] on div "0202050017 - Analise de Caracteres Fisicos, Elementos e Sedimento da Urina" at bounding box center [548, 286] width 1026 height 14
checkbox Urina "true"
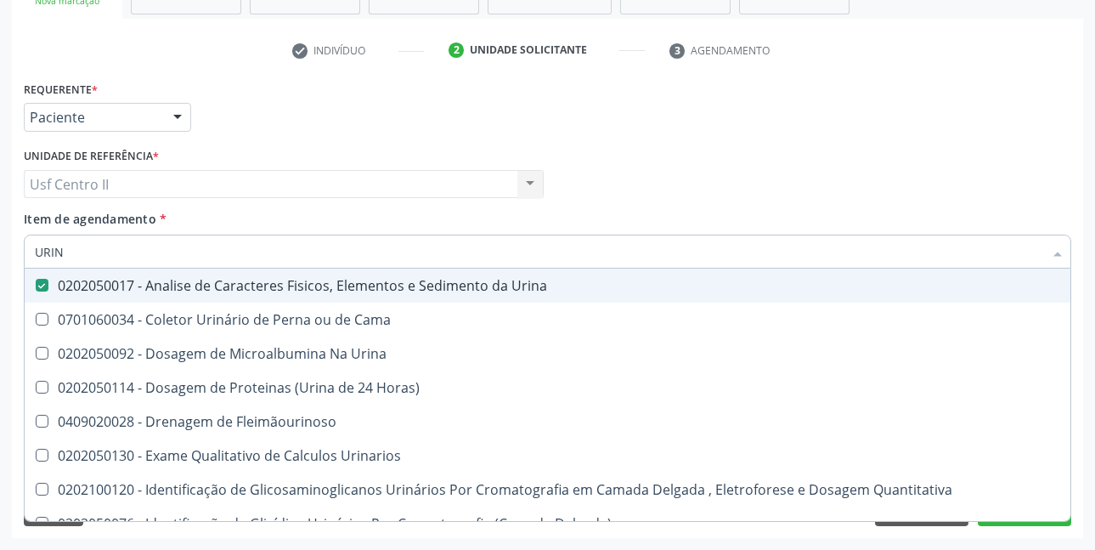
type input "URI"
checkbox Eletroforese\) "true"
type input "U"
checkbox Urina "false"
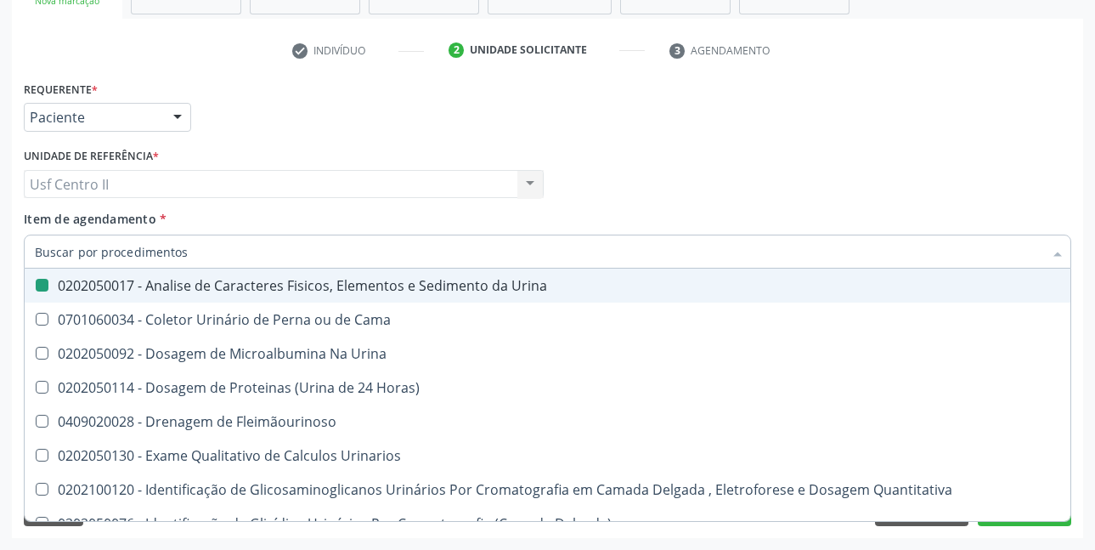
checkbox Eletroforese\) "false"
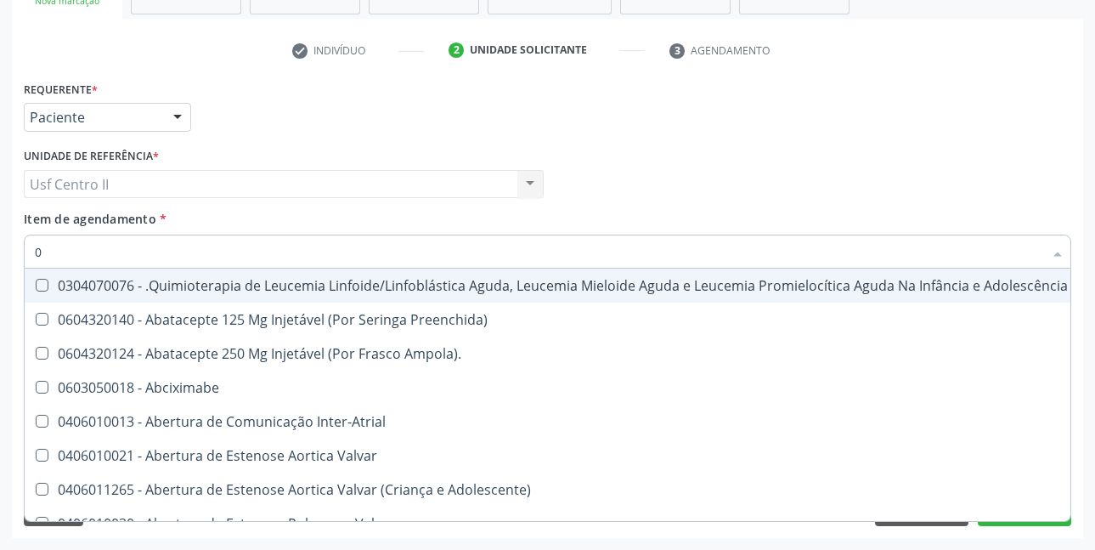
type input "02"
checkbox Coração "true"
checkbox Urina "false"
checkbox Hemodialise "true"
checkbox Comprimido\) "true"
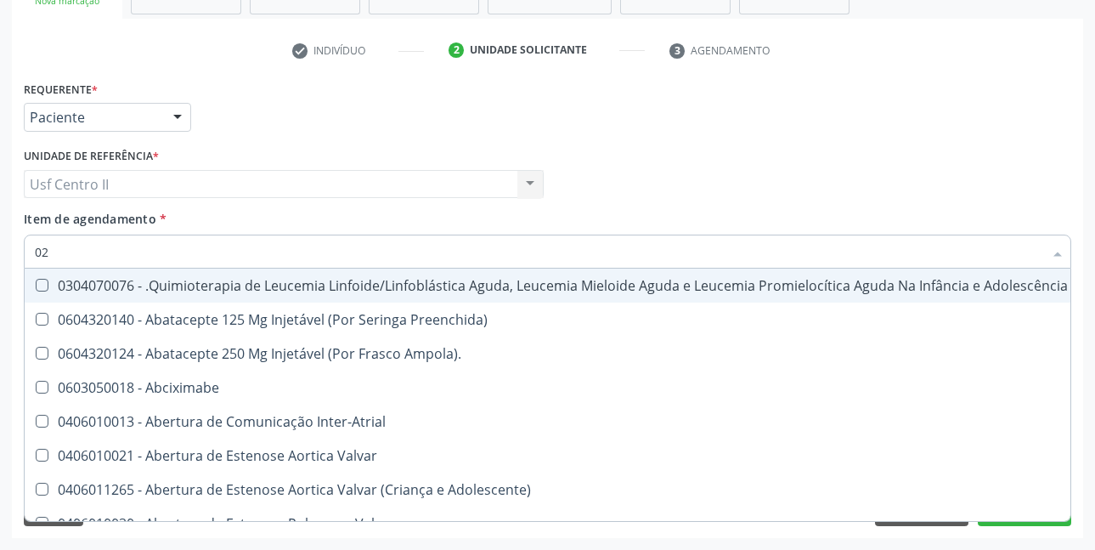
checkbox Comprimido\) "true"
checkbox Transferências "true"
checkbox Meckel "true"
checkbox Bilateral "true"
checkbox Laboratorial "true"
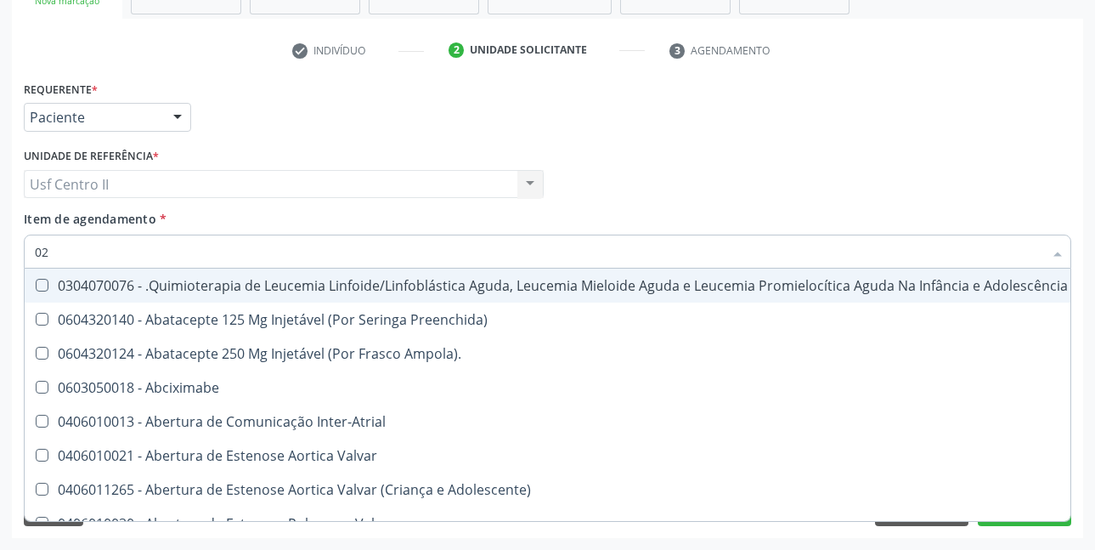
checkbox Citopatológico "true"
checkbox Transfusao "true"
checkbox Transplante "true"
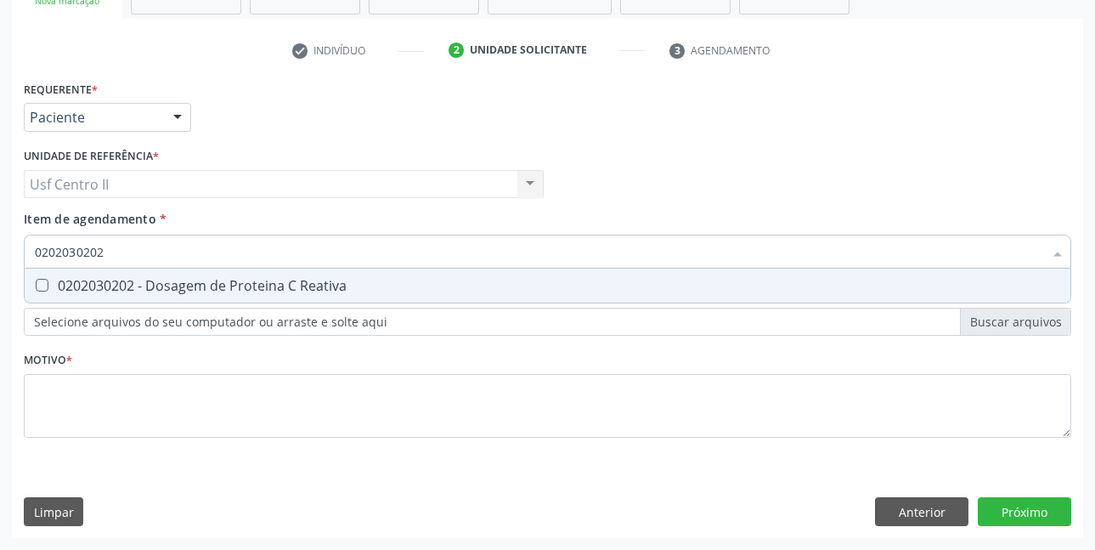
click at [278, 289] on div "0202030202 - Dosagem de Proteina C Reativa" at bounding box center [548, 286] width 1026 height 14
click at [278, 289] on div "0202030105 - Dosagem de Antigeno Prostatico Especifico (Psa)" at bounding box center [548, 286] width 1026 height 14
click at [278, 289] on div "0202030075 - Determinação de Fator Reumatoide" at bounding box center [548, 286] width 1026 height 14
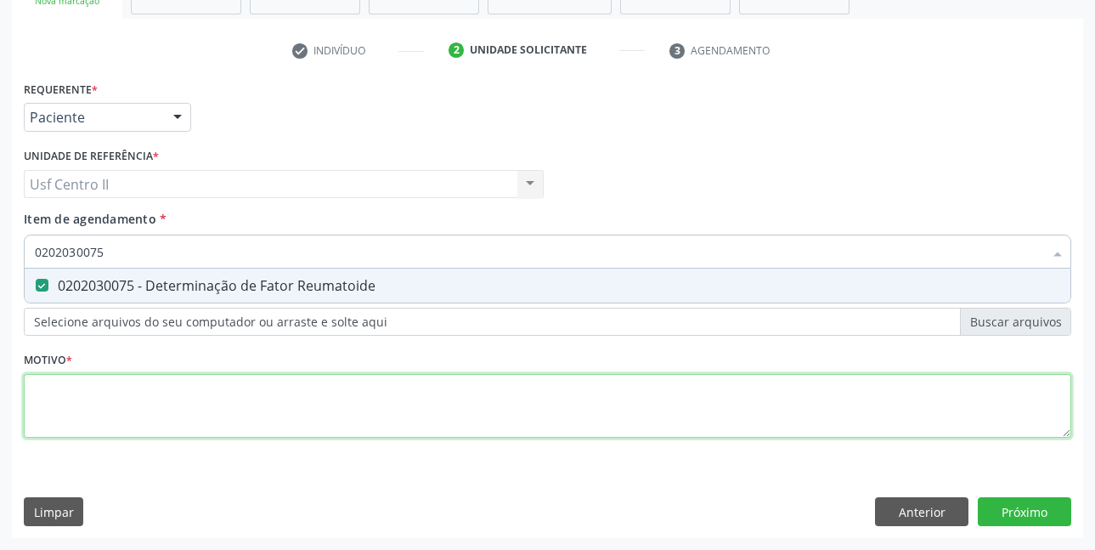
click at [282, 388] on div "Requerente * Paciente Profissional de Saúde Paciente Nenhum resultado encontrad…" at bounding box center [548, 268] width 1048 height 385
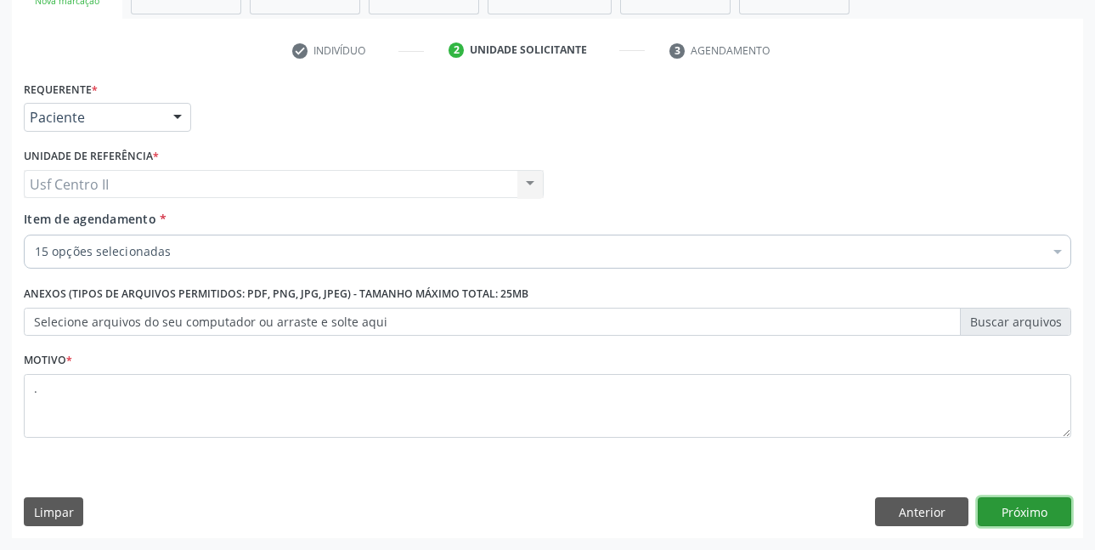
click at [1032, 510] on button "Próximo" at bounding box center [1024, 511] width 93 height 29
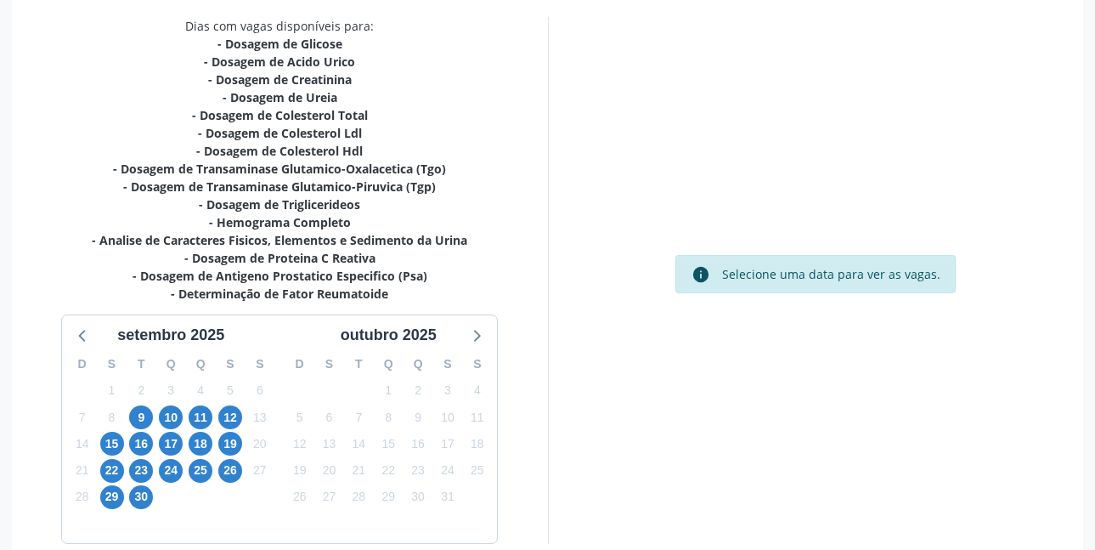
scroll to position [439, 0]
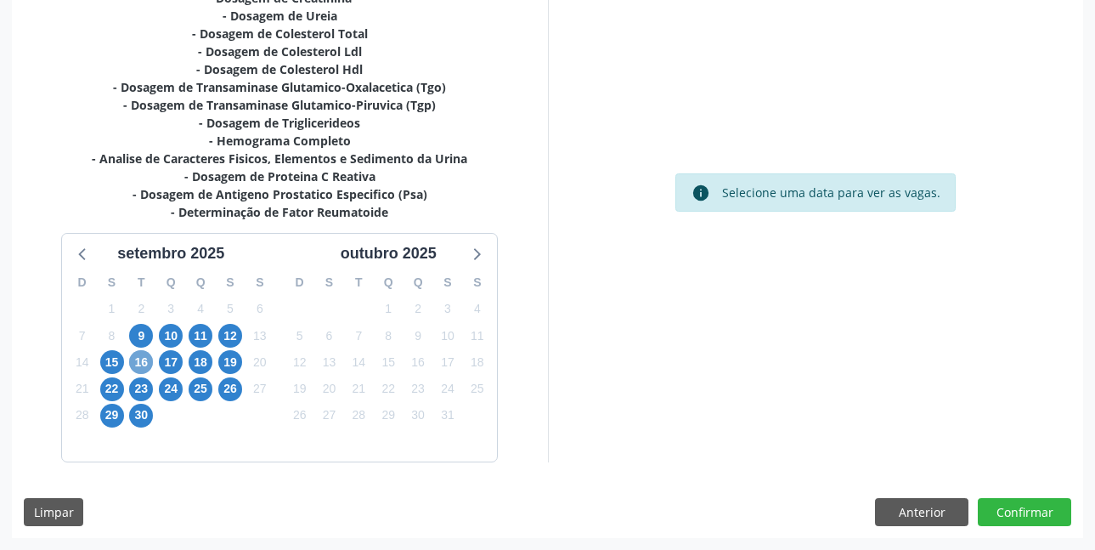
click at [143, 361] on span "16" at bounding box center [141, 362] width 24 height 24
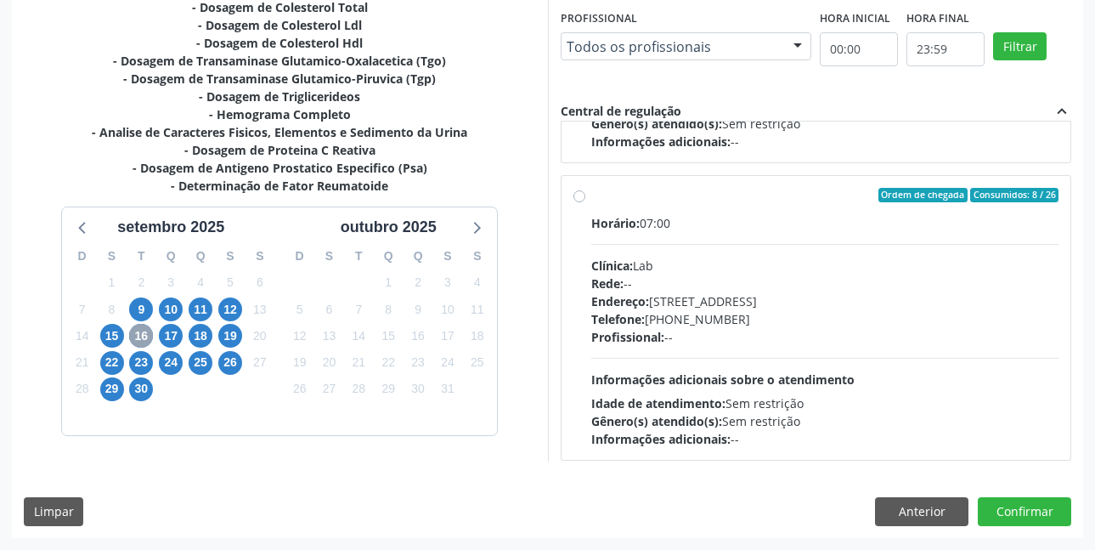
scroll to position [863, 0]
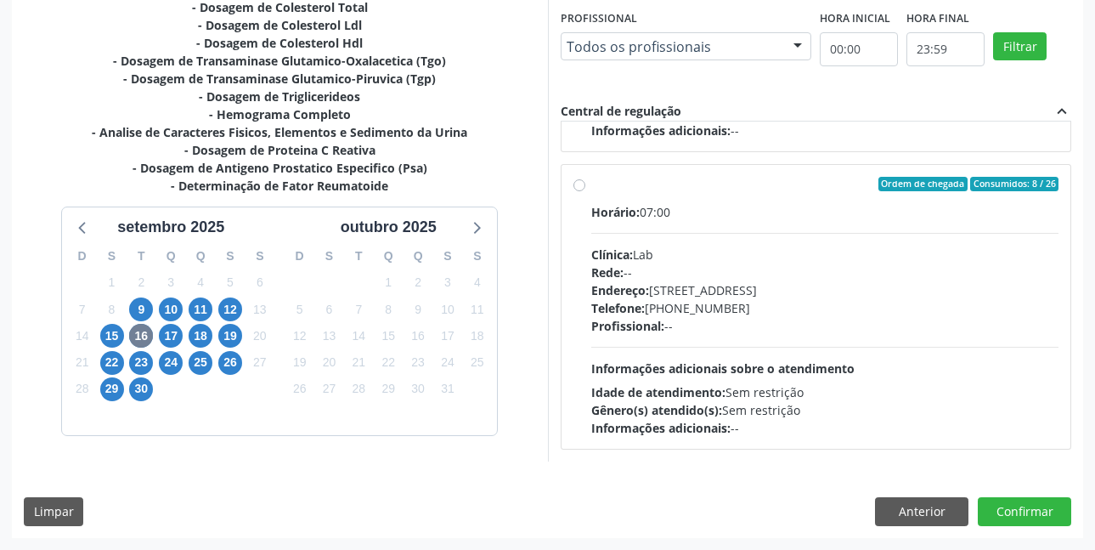
click at [591, 186] on label "Ordem de chegada Consumidos: 8 / 26 Horário: 07:00 Clínica: Lab Rede: -- Endere…" at bounding box center [825, 307] width 468 height 261
click at [584, 186] on input "Ordem de chegada Consumidos: 8 / 26 Horário: 07:00 Clínica: Lab Rede: -- Endere…" at bounding box center [580, 184] width 12 height 15
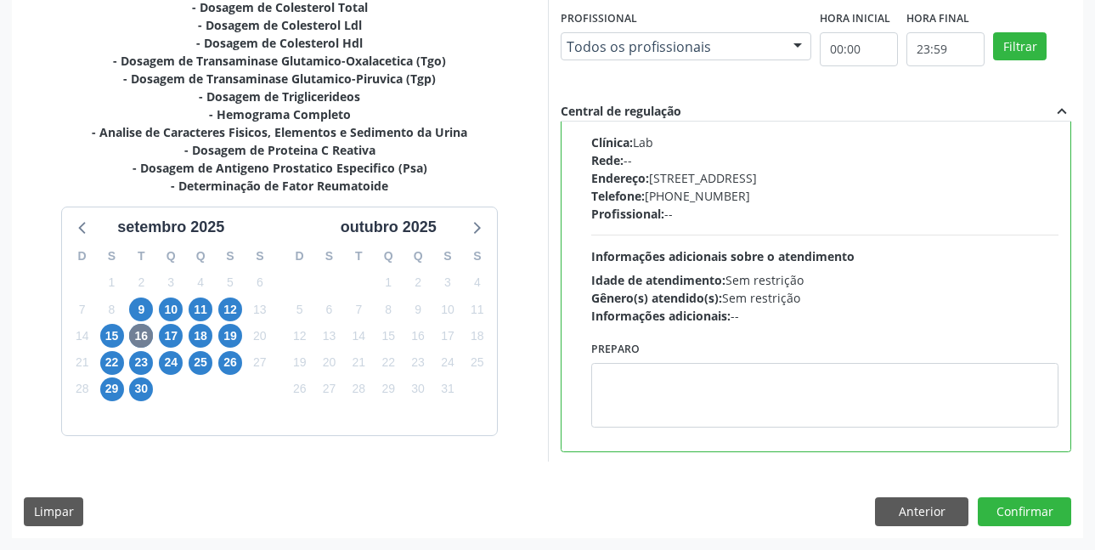
scroll to position [978, 0]
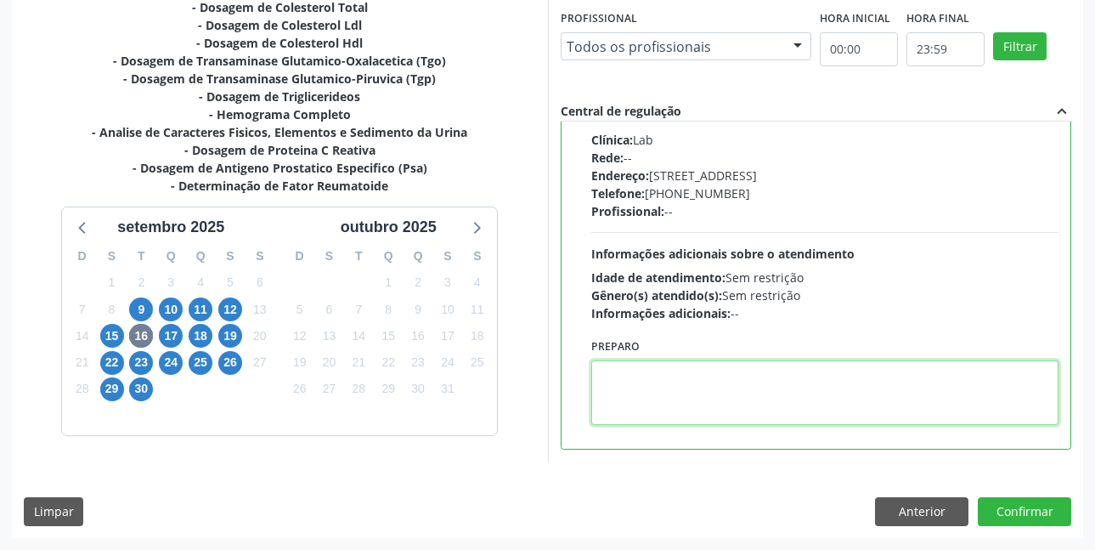
click at [659, 401] on textarea at bounding box center [825, 392] width 468 height 65
paste textarea "O EXAME SERÁ REALIZADO NO POSTINHO DE SAÚDE CENTRO 2 (POSTINHO DO RODEIO), POR …"
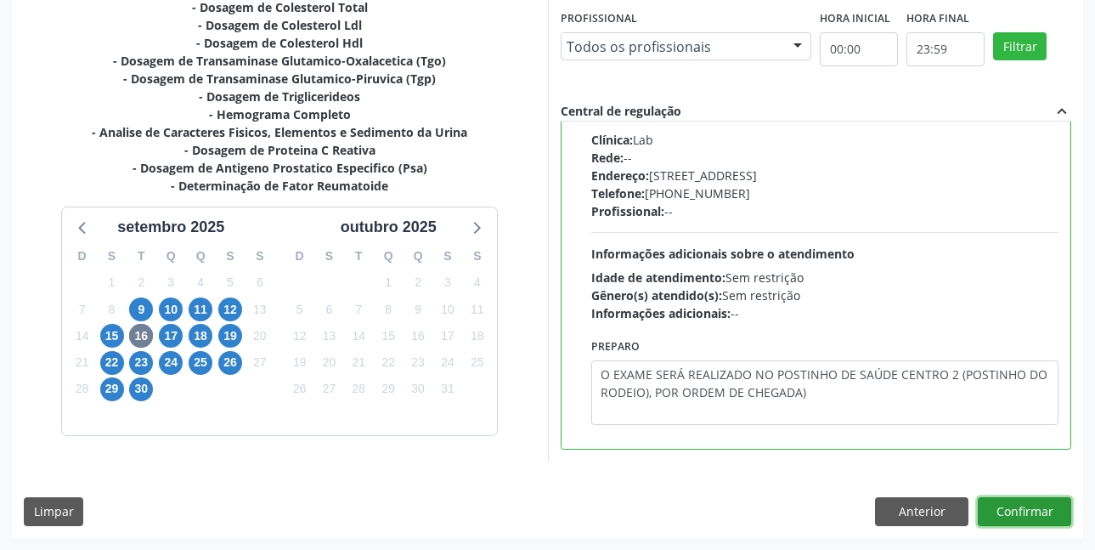
click at [1009, 503] on button "Confirmar" at bounding box center [1024, 511] width 93 height 29
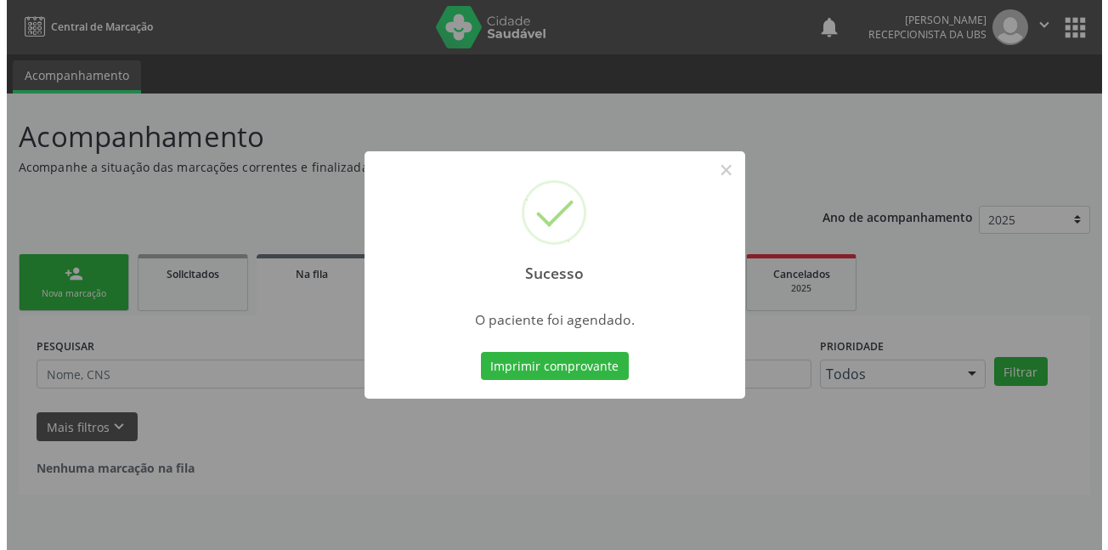
scroll to position [0, 0]
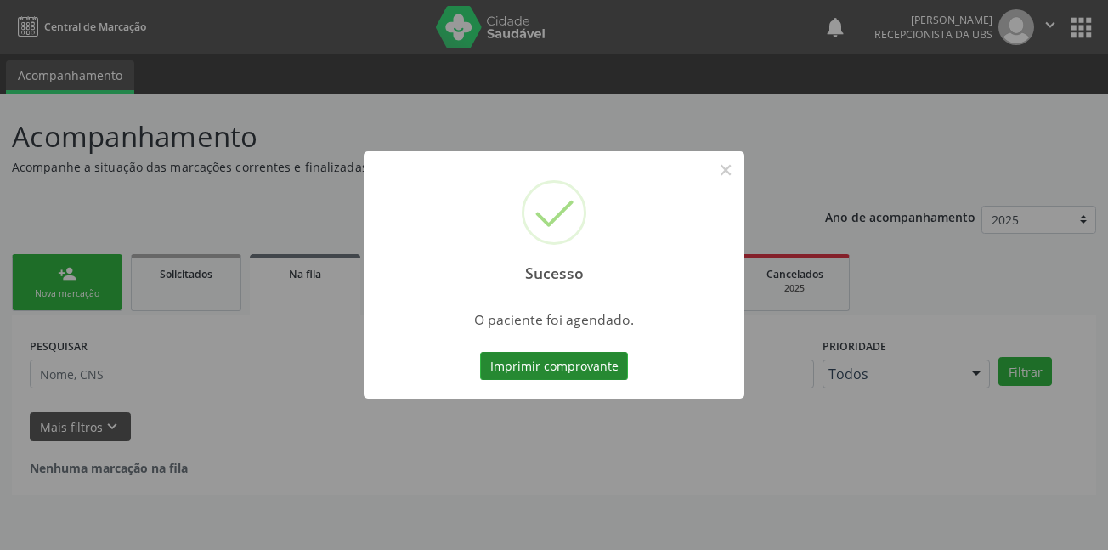
click at [540, 364] on button "Imprimir comprovante" at bounding box center [554, 366] width 148 height 29
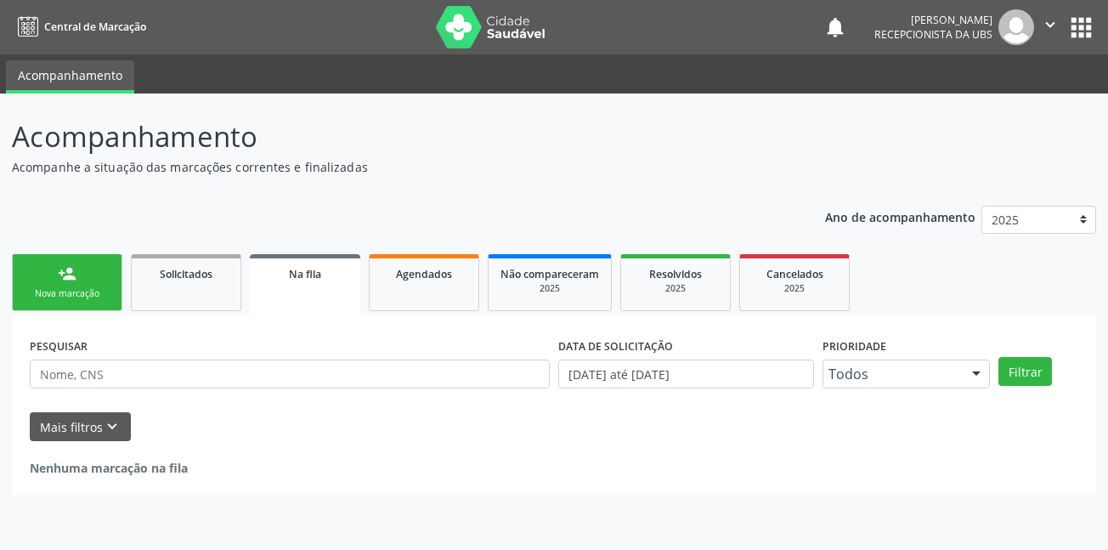
click at [84, 286] on link "person_add Nova marcação" at bounding box center [67, 282] width 110 height 57
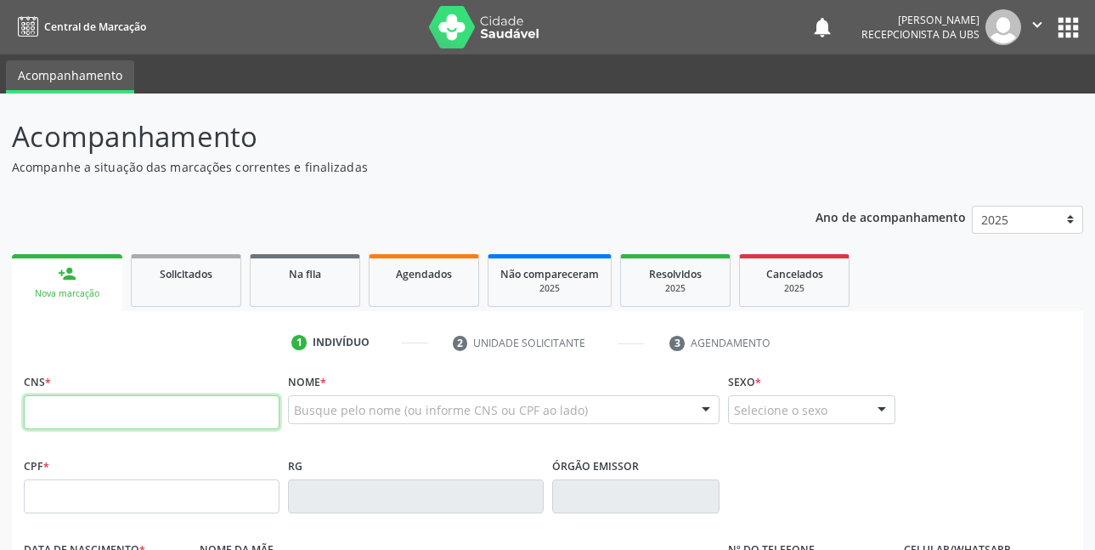
click at [110, 421] on input "text" at bounding box center [152, 412] width 256 height 34
type input "700 7029 2236 4273"
type input "008.407.528-73"
type input "21/10/1957"
type input "Ana Raimunda da Conçeição"
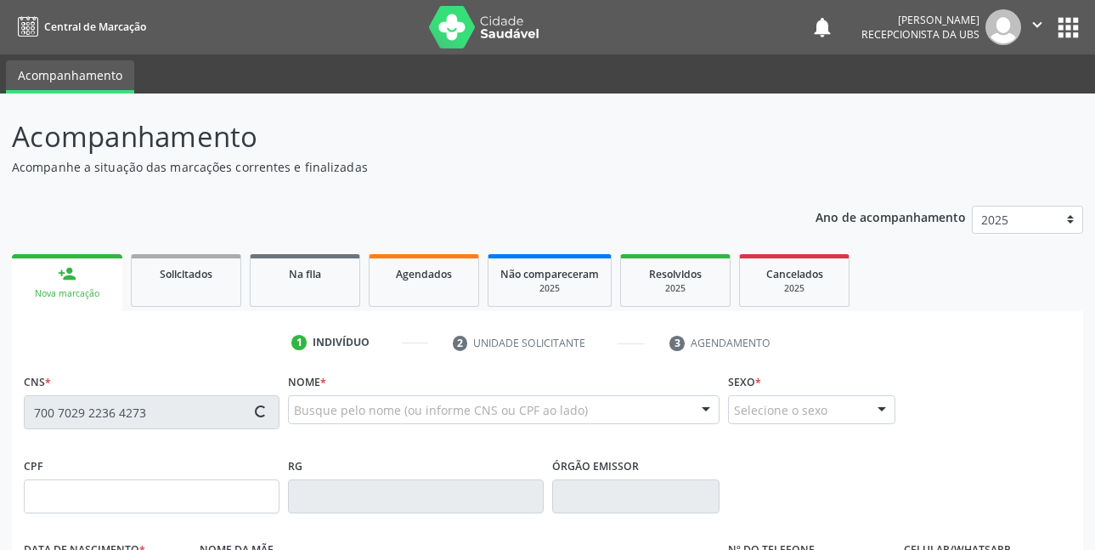
type input "(87) 99919-0101"
type input "110.207.444-64"
type input "95"
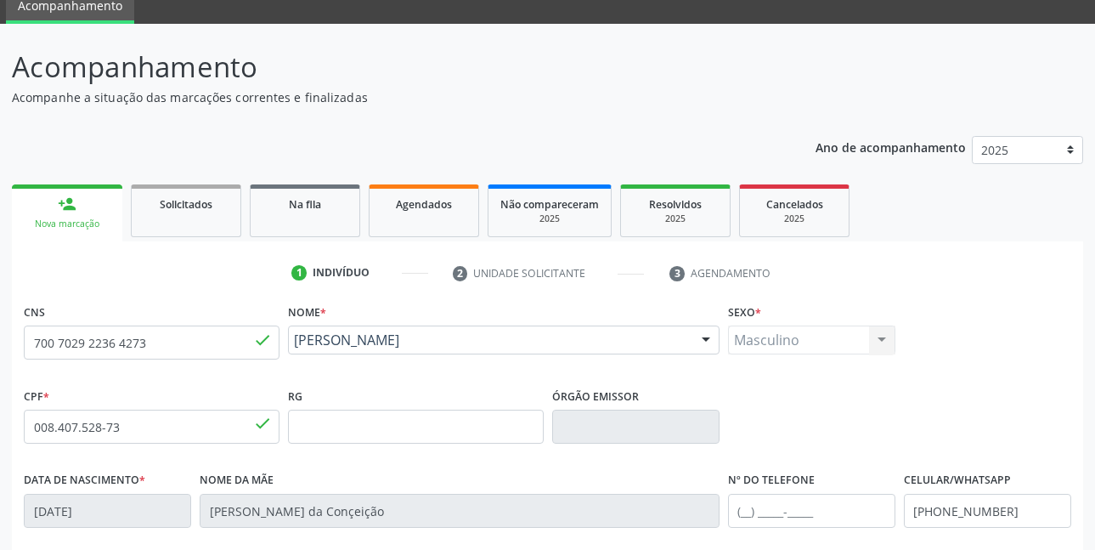
scroll to position [255, 0]
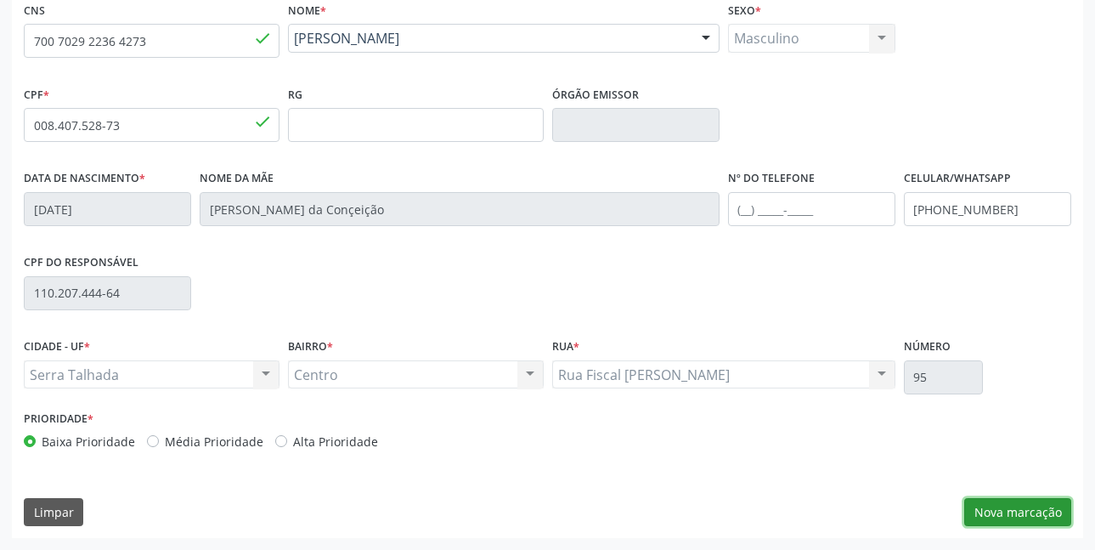
click at [1010, 516] on button "Nova marcação" at bounding box center [1017, 512] width 107 height 29
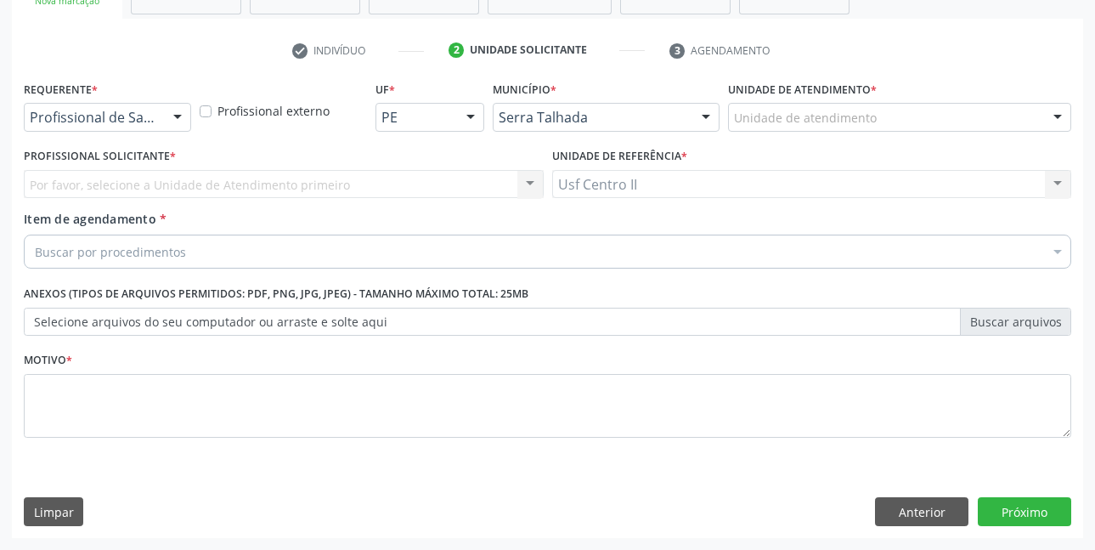
scroll to position [292, 0]
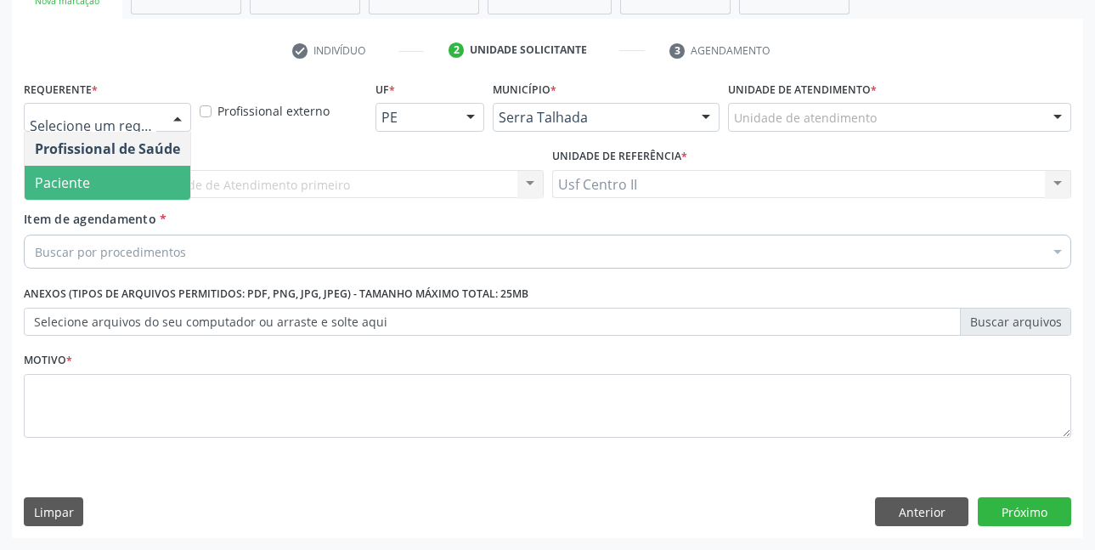
click at [77, 171] on span "Paciente" at bounding box center [108, 183] width 166 height 34
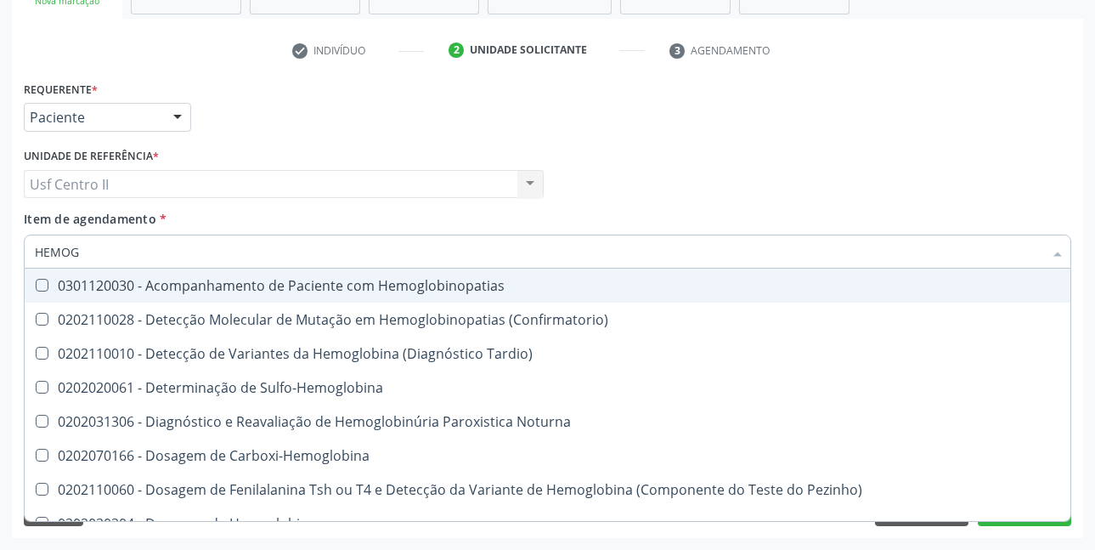
type input "HEMOGR"
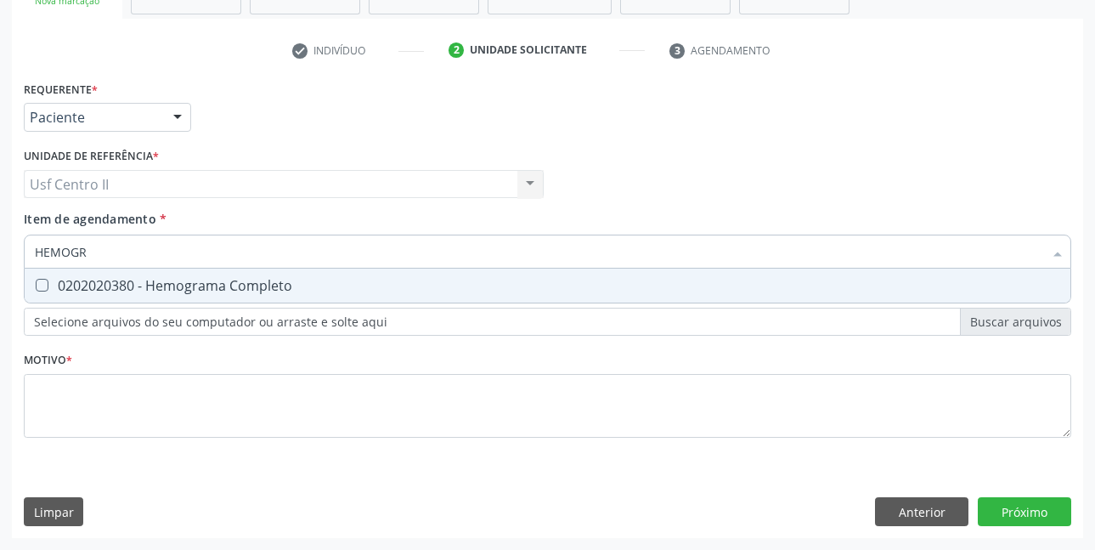
click at [149, 286] on div "0202020380 - Hemograma Completo" at bounding box center [548, 286] width 1026 height 14
checkbox Completo "true"
type input "HEMOG"
checkbox Completo "false"
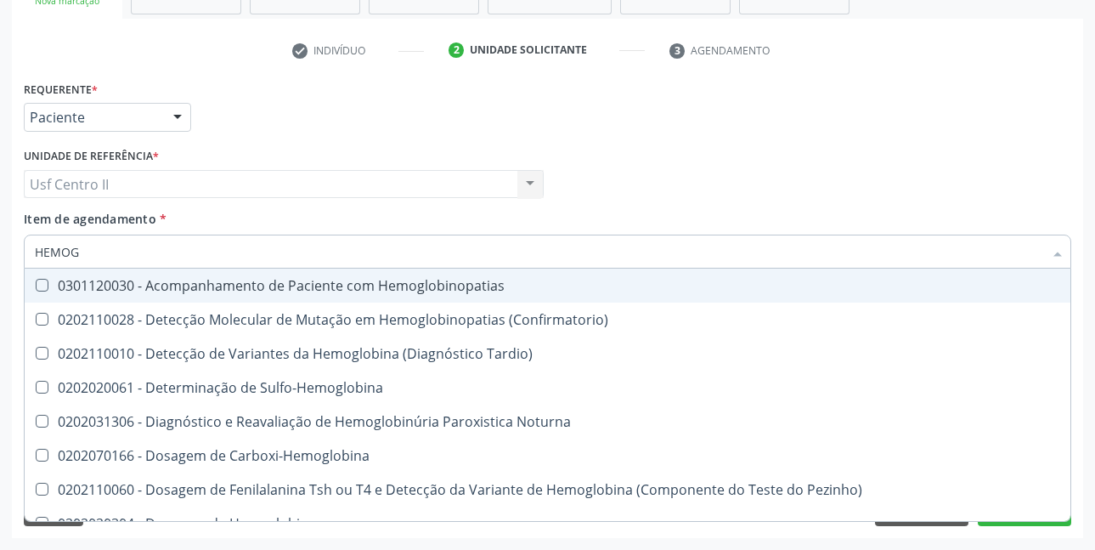
type input "HEMO"
checkbox Completo "false"
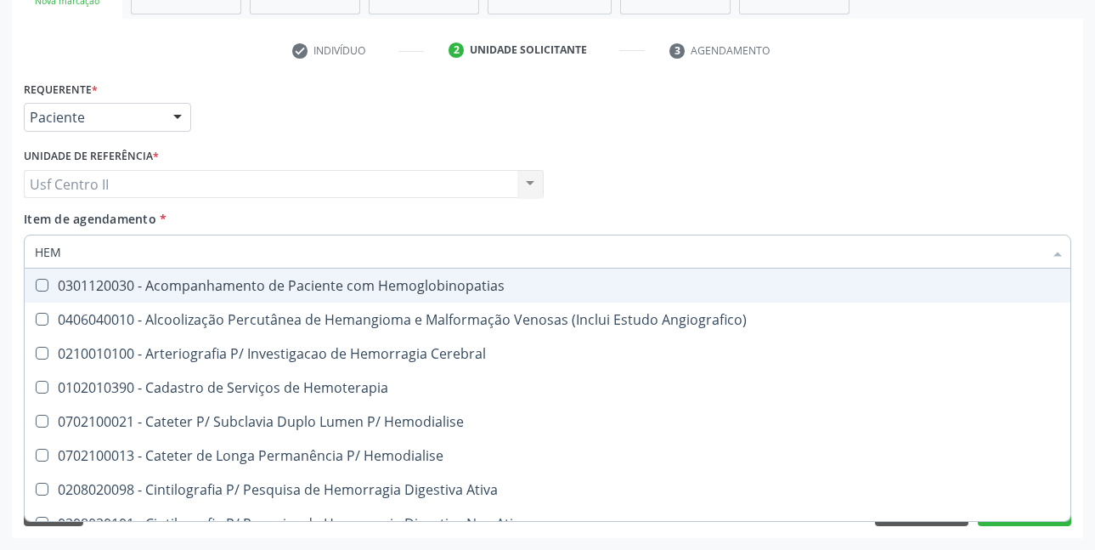
type input "HE"
checkbox Completo "false"
checkbox Orgaos "true"
type input "H"
checkbox Orgaos "false"
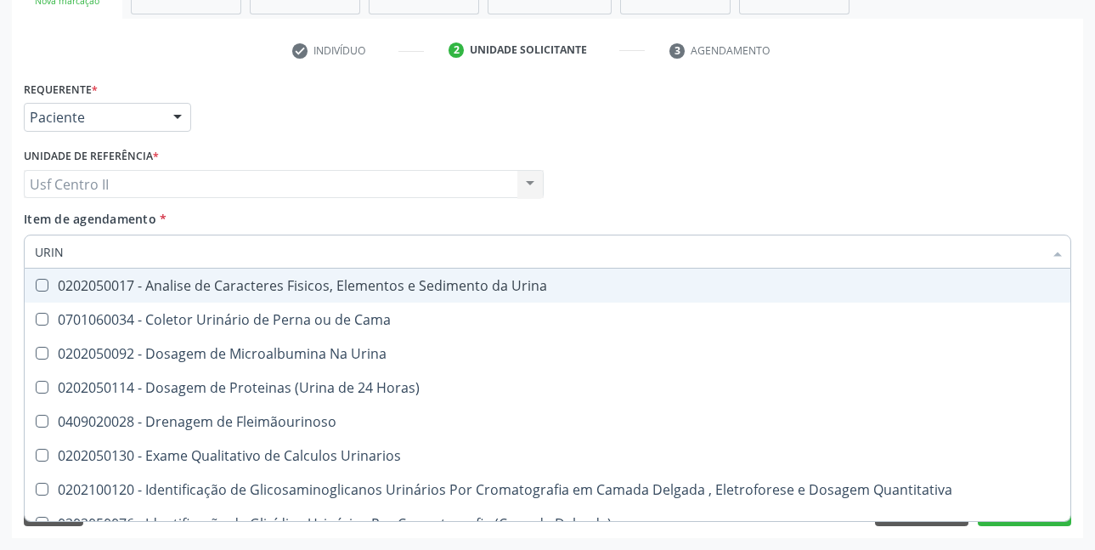
type input "URINA"
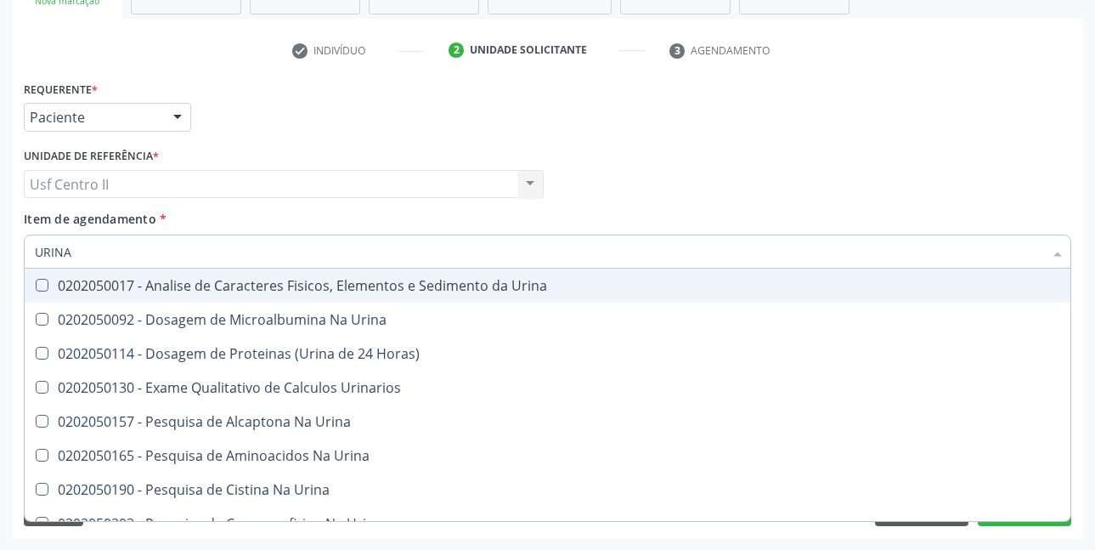
click at [156, 286] on div "0202050017 - Analise de Caracteres Fisicos, Elementos e Sedimento da Urina" at bounding box center [548, 286] width 1026 height 14
checkbox Urina "true"
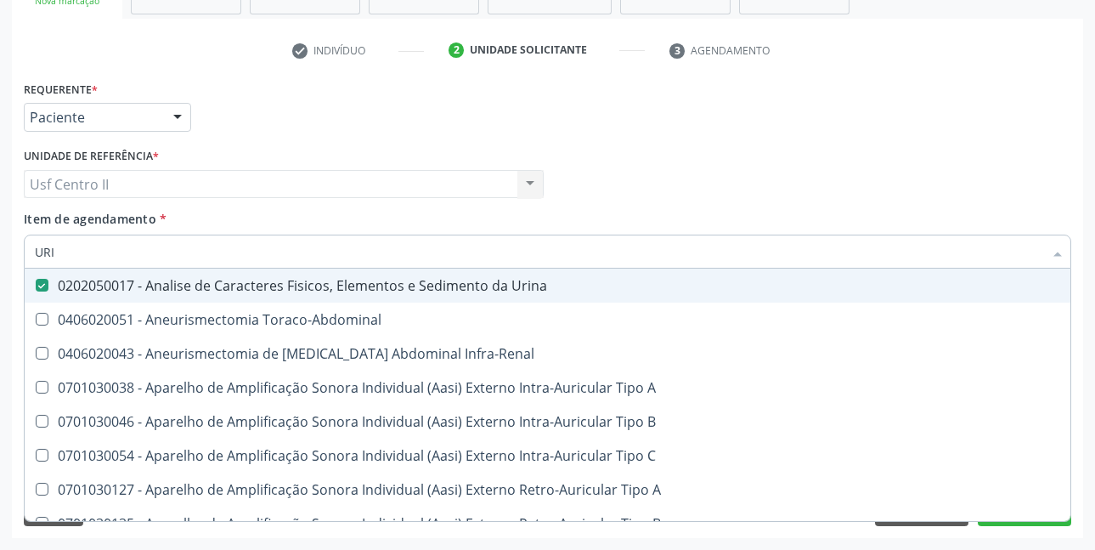
type input "UR"
checkbox Urina "false"
checkbox Cônica "true"
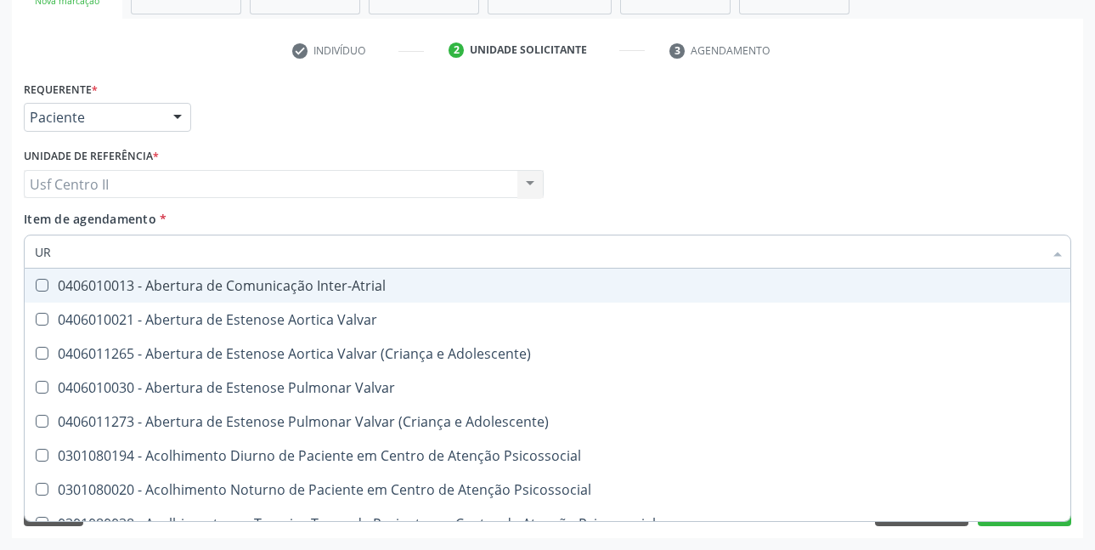
type input "URE"
checkbox Urina "false"
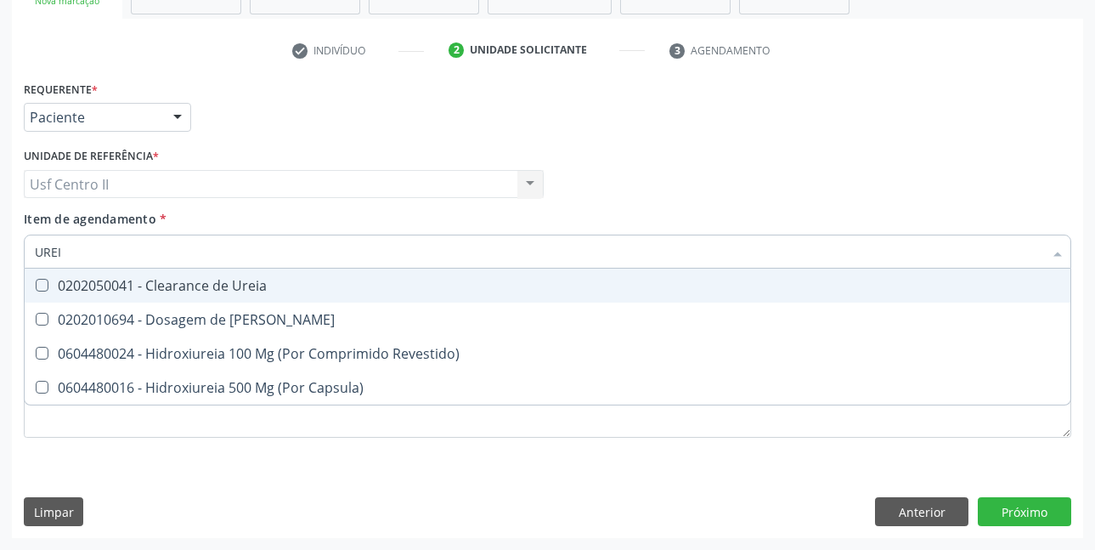
type input "UREIA"
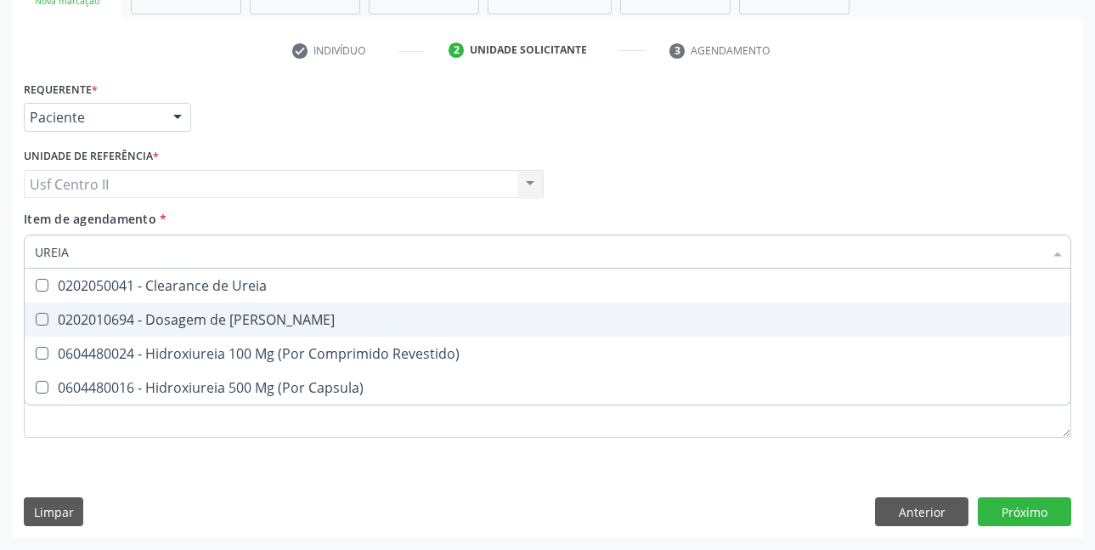
click at [169, 313] on div "0202010694 - Dosagem de [PERSON_NAME]" at bounding box center [548, 320] width 1026 height 14
checkbox Ureia "true"
type input "URE"
checkbox Ureia "false"
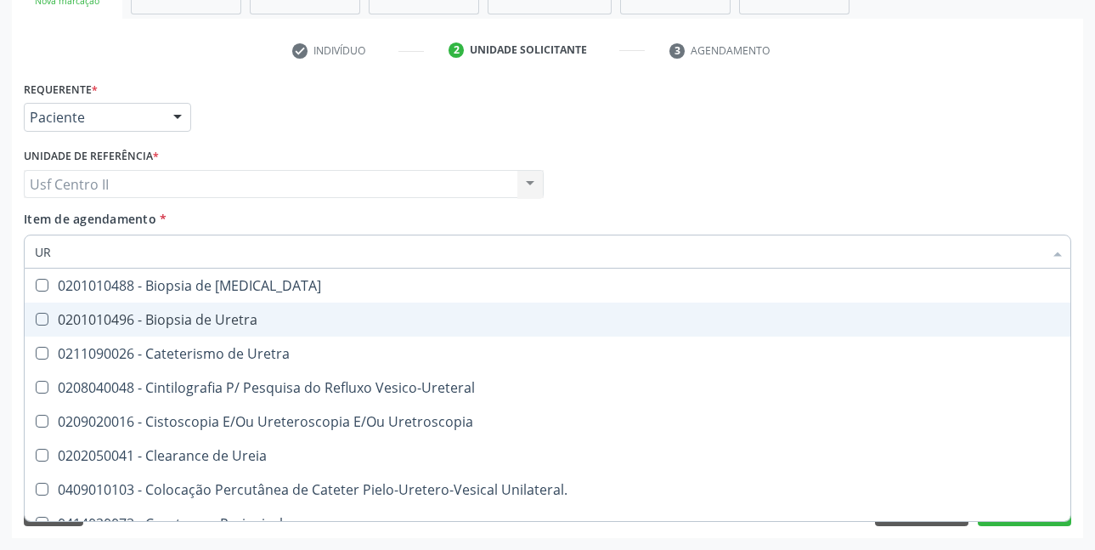
type input "U"
checkbox Ureia "false"
checkbox Peri-Uretral "false"
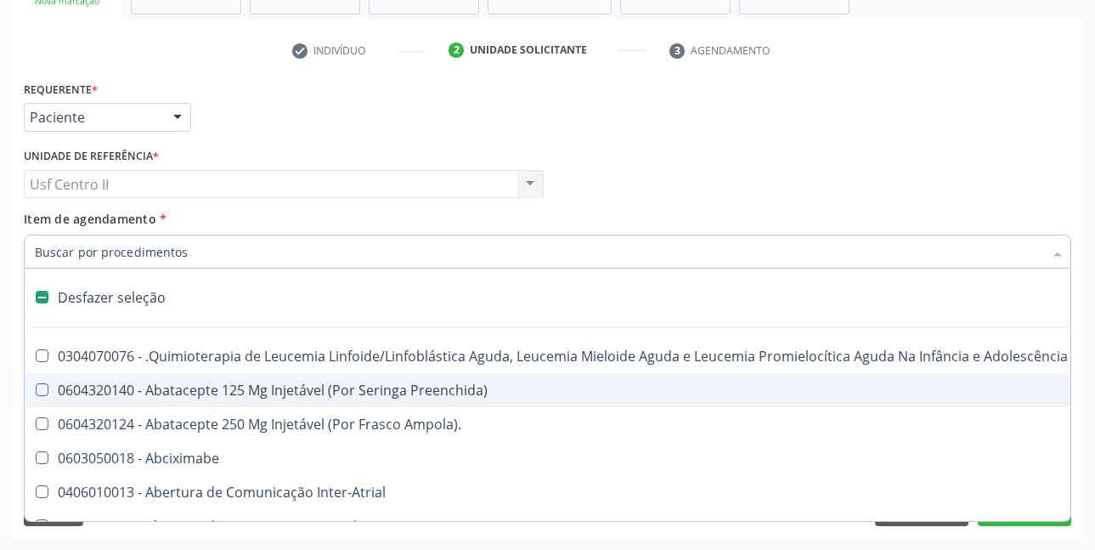
type input "C"
checkbox Punho "true"
checkbox Urina "false"
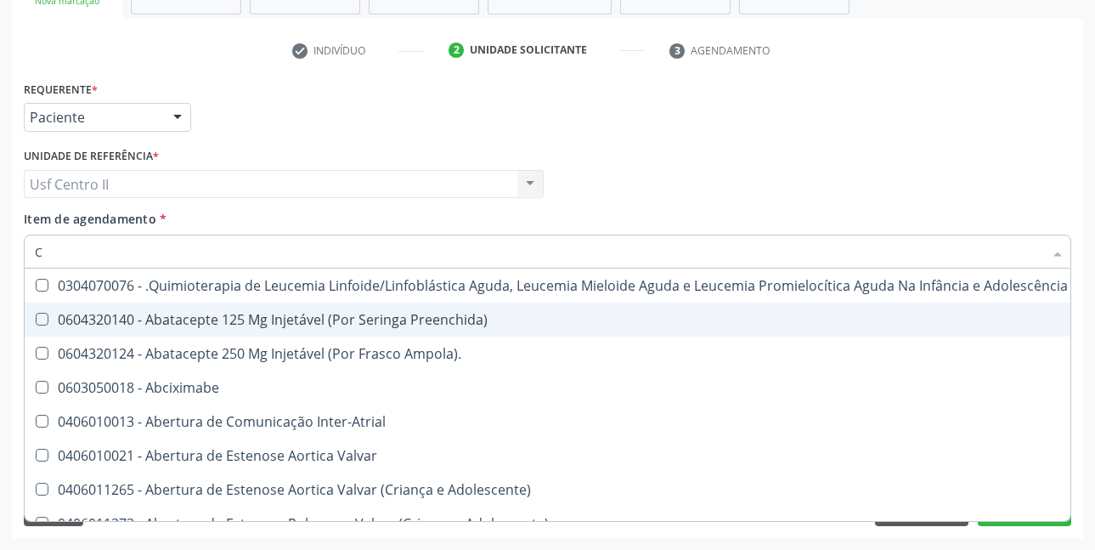
type input "CR"
checkbox Urina "false"
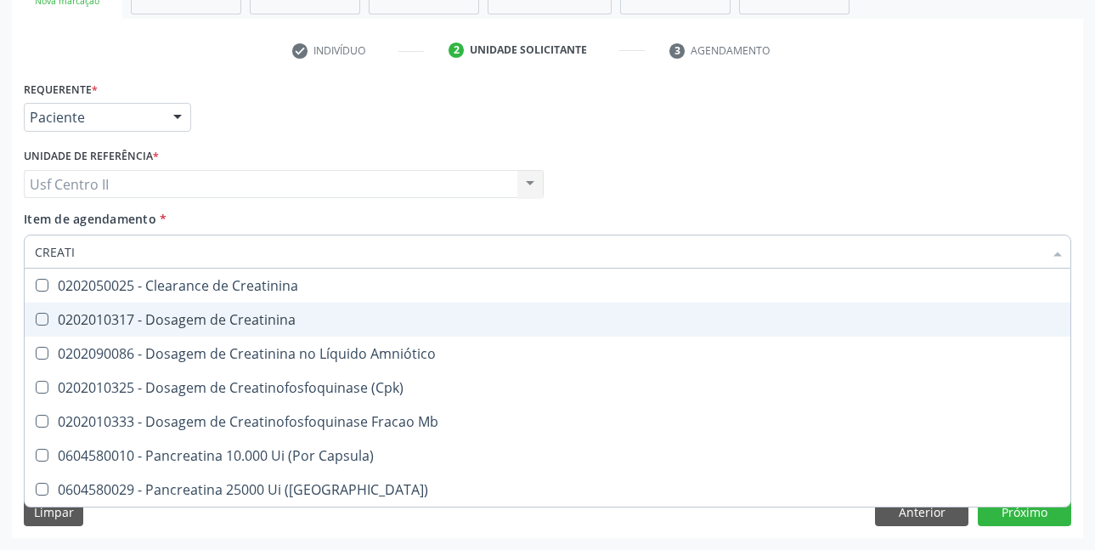
type input "CREATIN"
click at [172, 314] on div "0202010317 - Dosagem de Creatinina" at bounding box center [548, 320] width 1026 height 14
checkbox Creatinina "true"
type input "CREAT"
checkbox Creatinina "false"
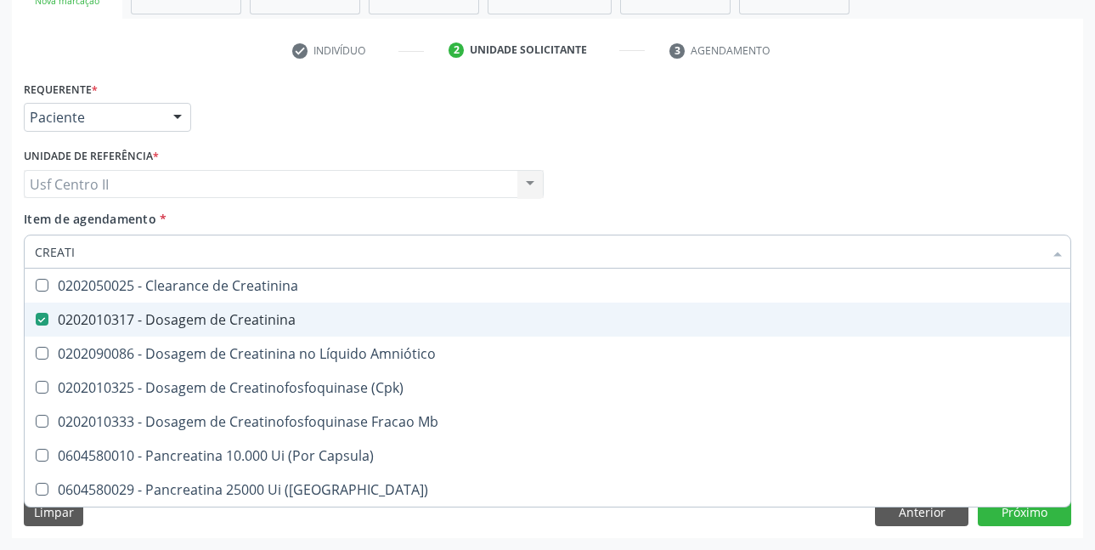
checkbox \(Cpk\) "true"
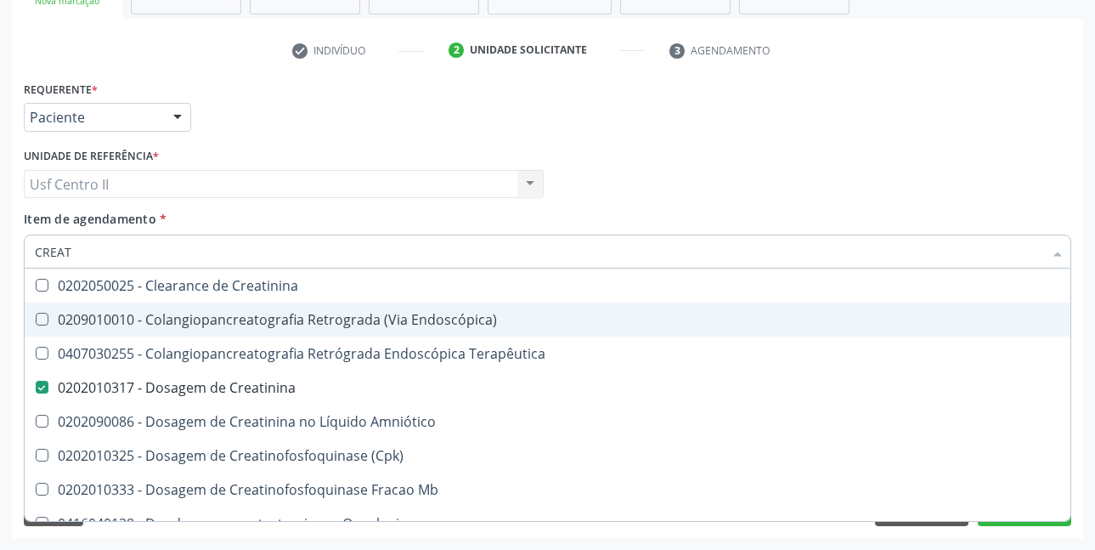
type input "CREA"
checkbox Creatinina "false"
checkbox Mb "true"
type input "CRE"
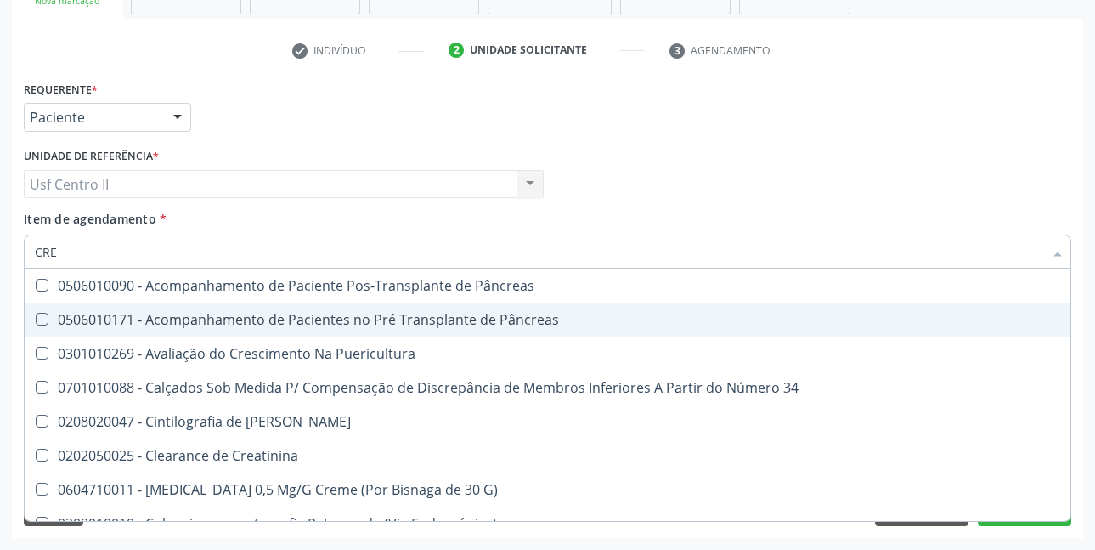
checkbox G\) "false"
checkbox Creatinina "true"
type input "CR"
checkbox Creatinina "false"
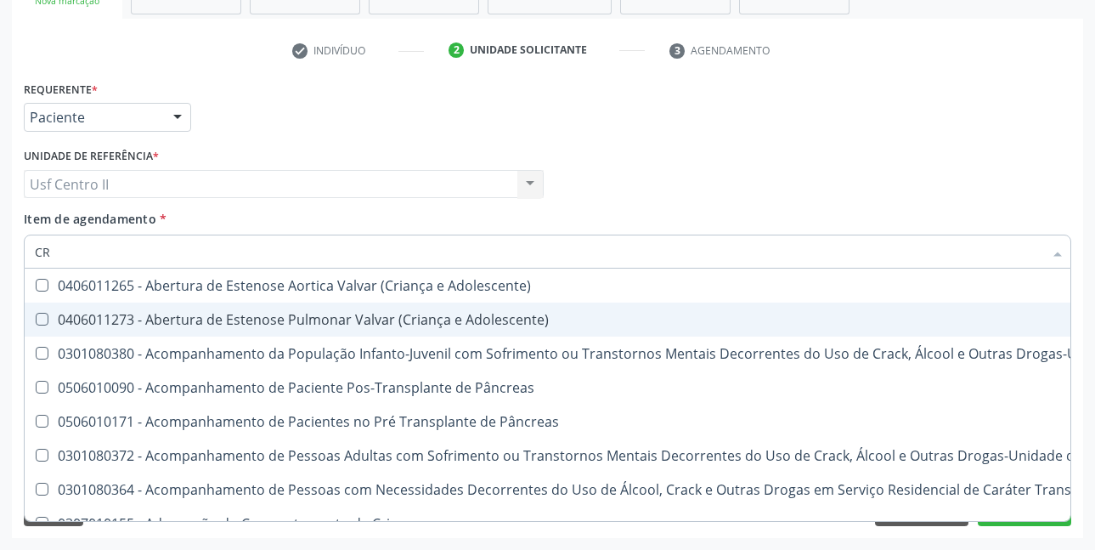
type input "C"
checkbox Creatinina "false"
checkbox Craniana "false"
checkbox Remodelagem "true"
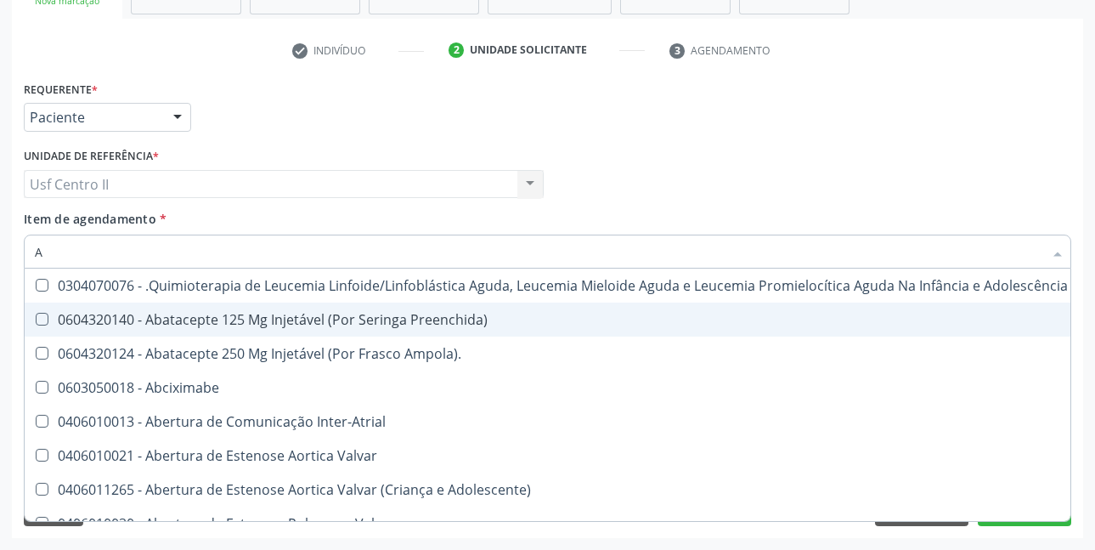
type input "AC"
checkbox Ortopédica "true"
checkbox Urina "false"
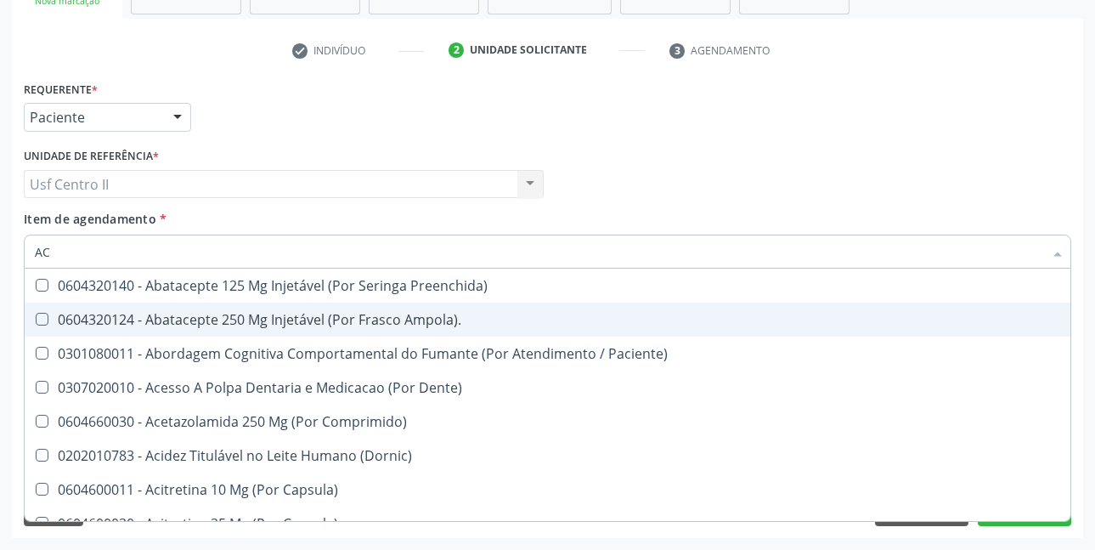
type input "ACI"
checkbox Urina "false"
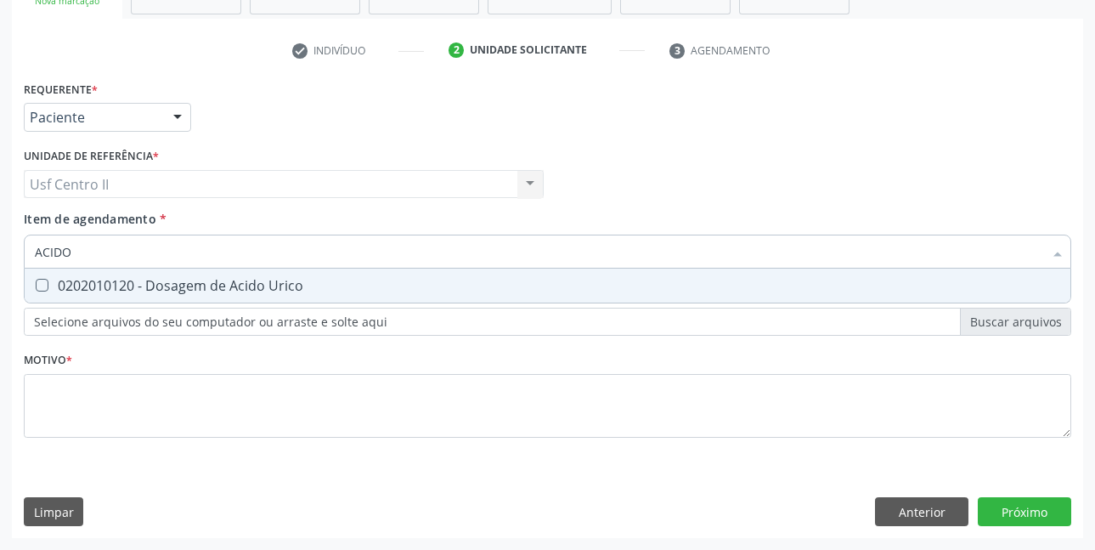
type input "ACIDO U"
click at [196, 295] on span "0202010120 - Dosagem de Acido Urico" at bounding box center [548, 286] width 1046 height 34
checkbox Urico "true"
type input "ACIDO"
checkbox Urico "false"
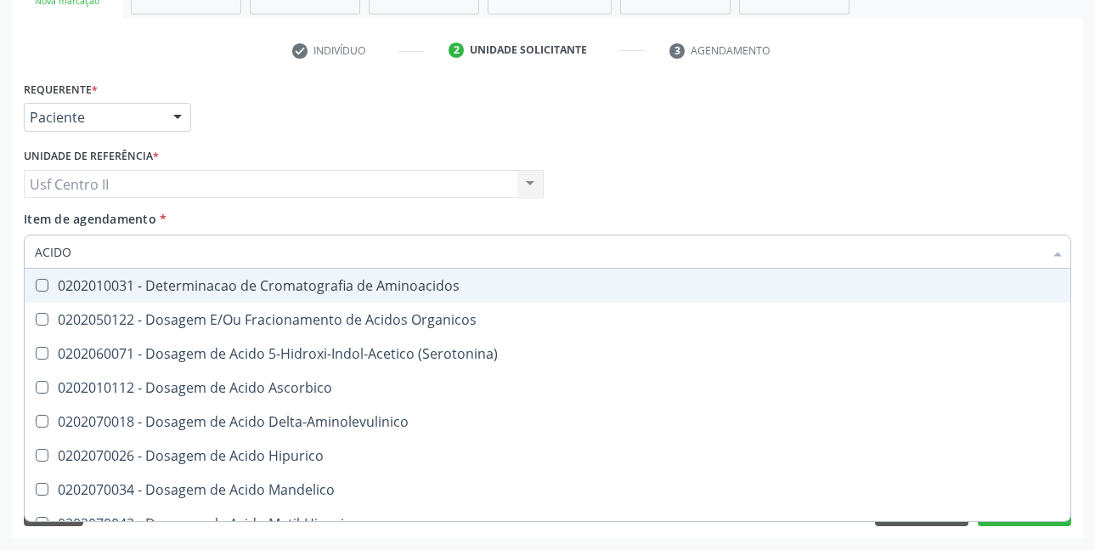
type input "ACID"
checkbox Urico "false"
checkbox Cromatografia\) "true"
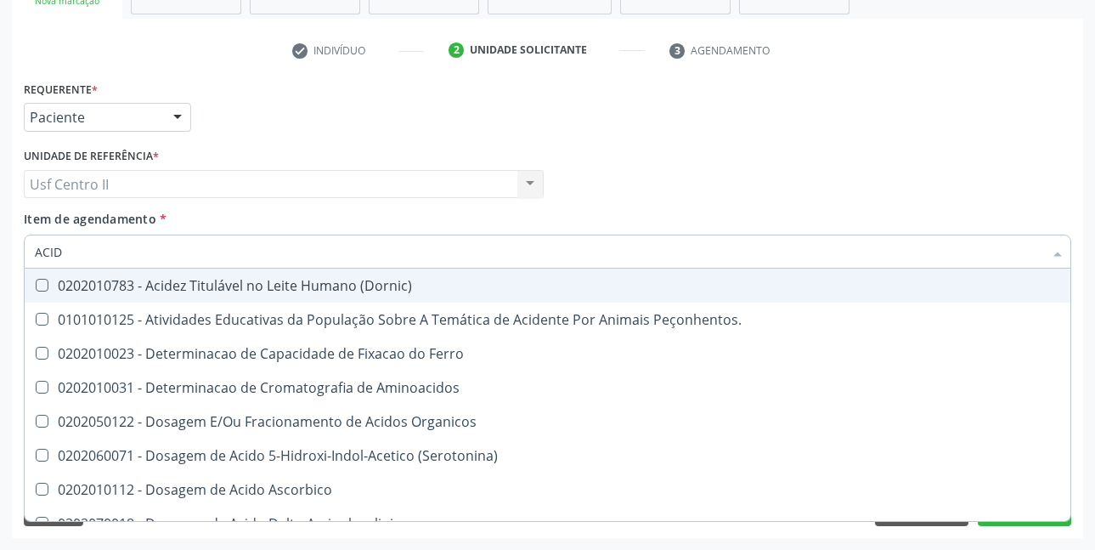
type input "ACI"
checkbox Urico "false"
type input "A"
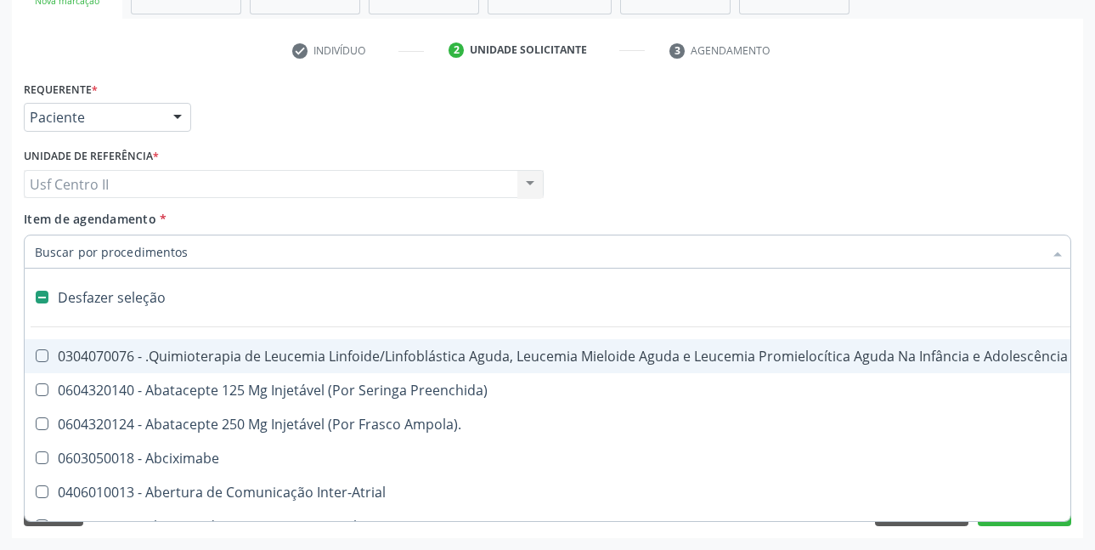
type input "T"
checkbox Reto "true"
checkbox Urina "false"
type input "TR"
checkbox Reto "false"
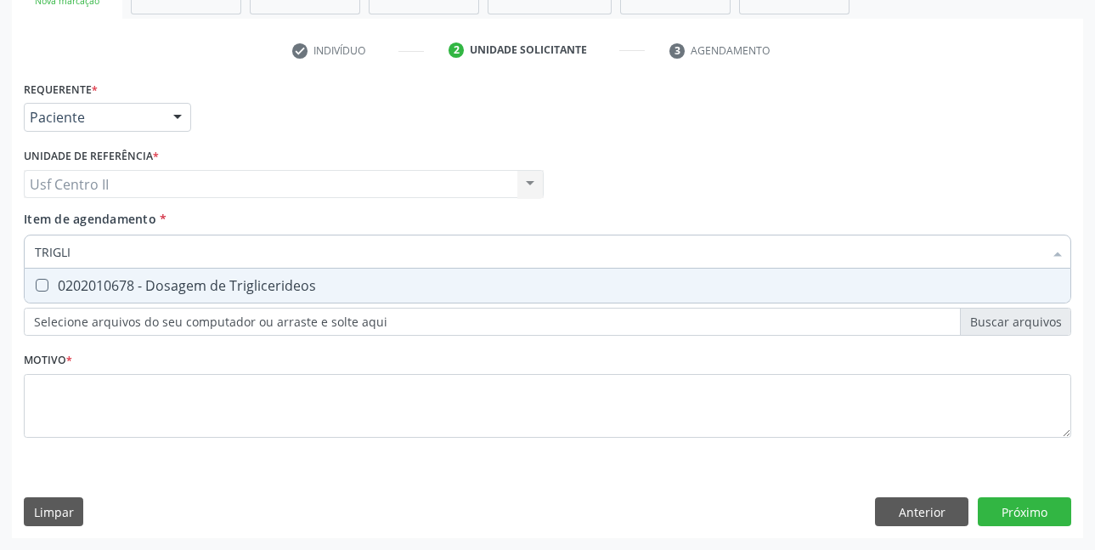
type input "TRIGLIC"
click at [218, 279] on div "0202010678 - Dosagem de Triglicerideos" at bounding box center [548, 286] width 1026 height 14
checkbox Triglicerideos "true"
type input "TRI"
checkbox Triglicerideos "false"
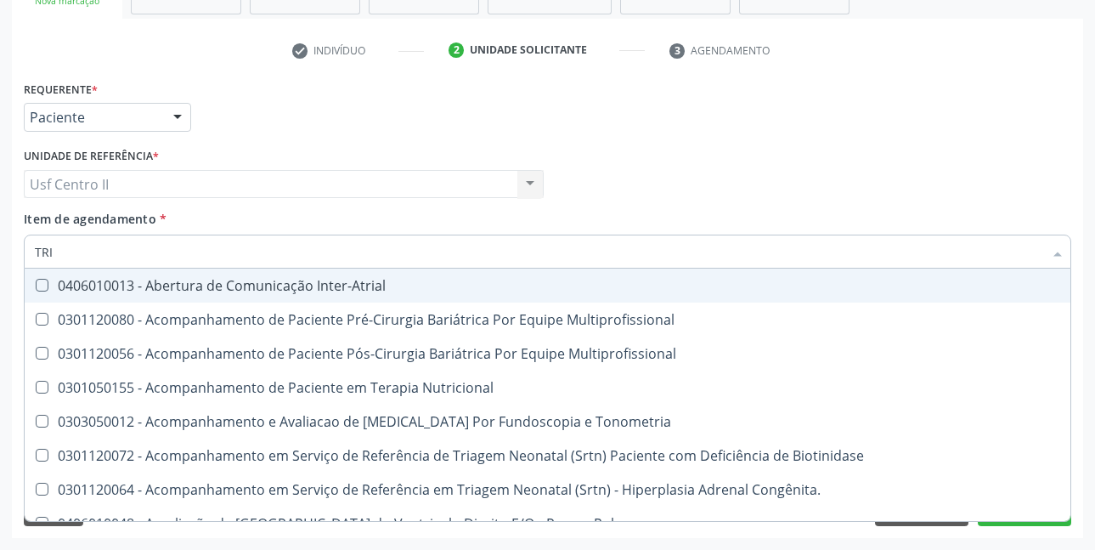
type input "TR"
checkbox Triglicerideos "false"
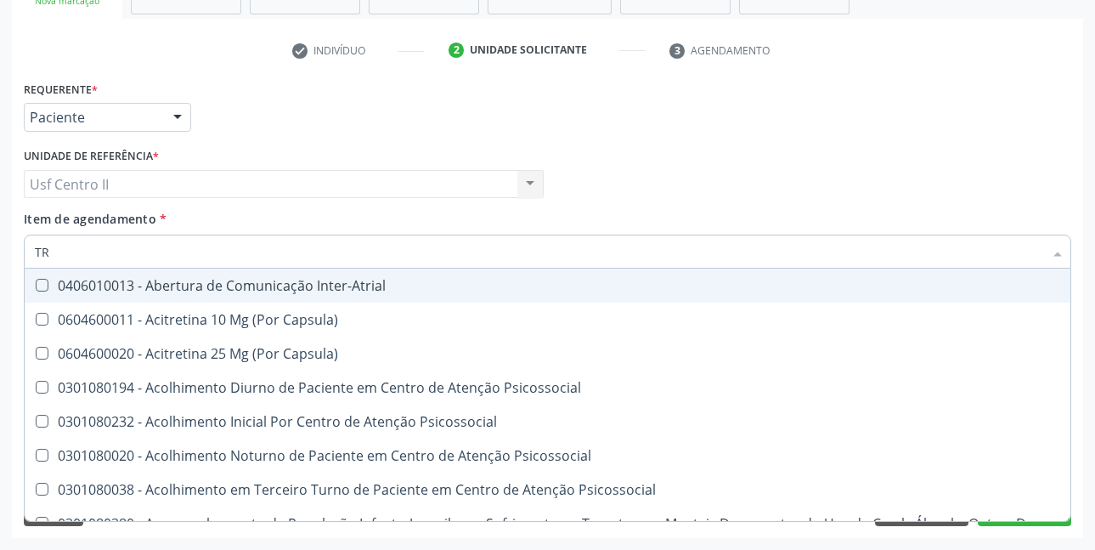
type input "T"
checkbox Articulação "true"
checkbox Triglicerideos "false"
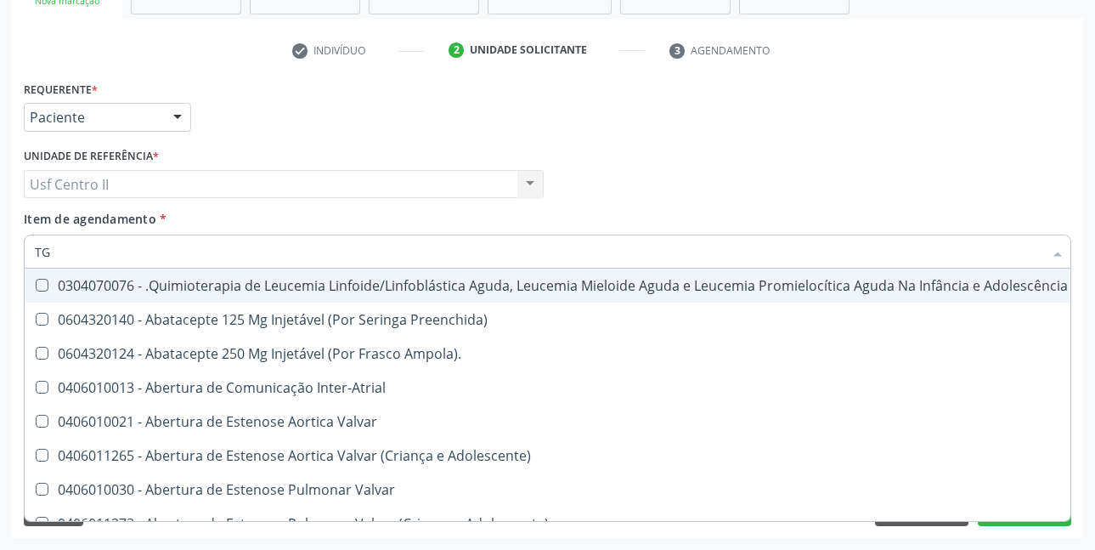
type input "TGO"
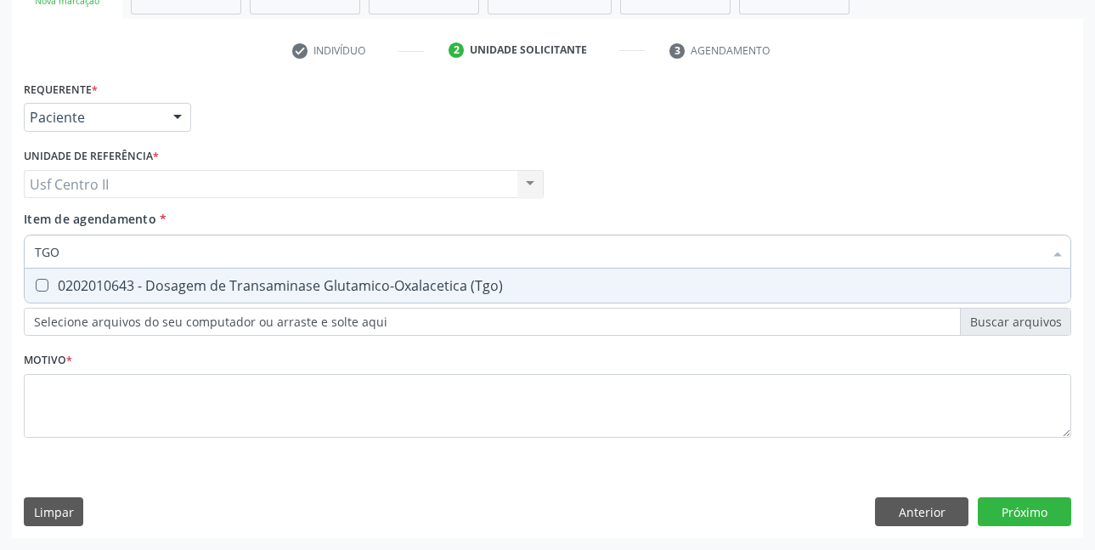
click at [218, 279] on div "0202010643 - Dosagem de Transaminase Glutamico-Oxalacetica (Tgo)" at bounding box center [548, 286] width 1026 height 14
checkbox \(Tgo\) "true"
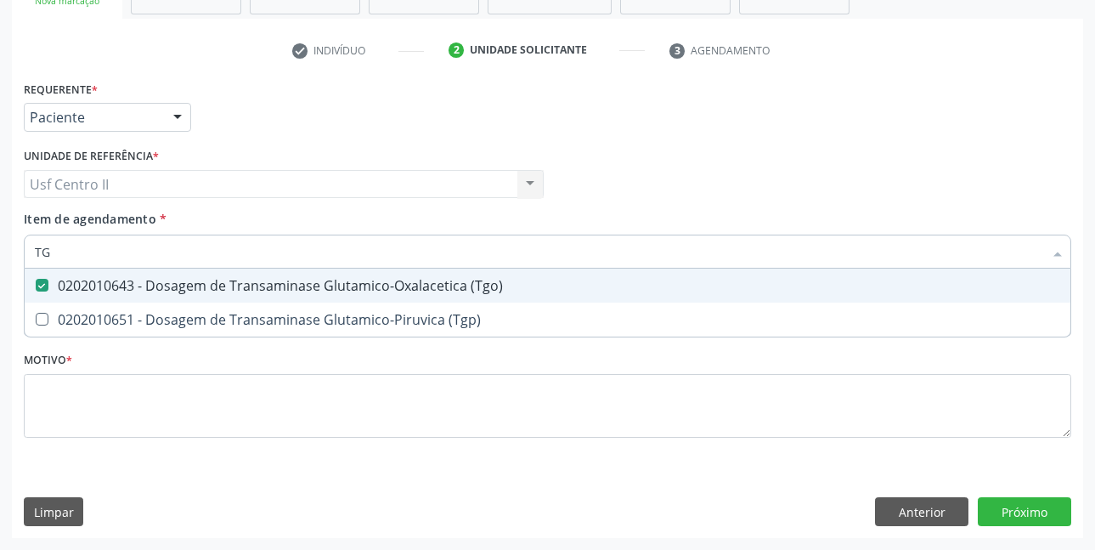
type input "TGP"
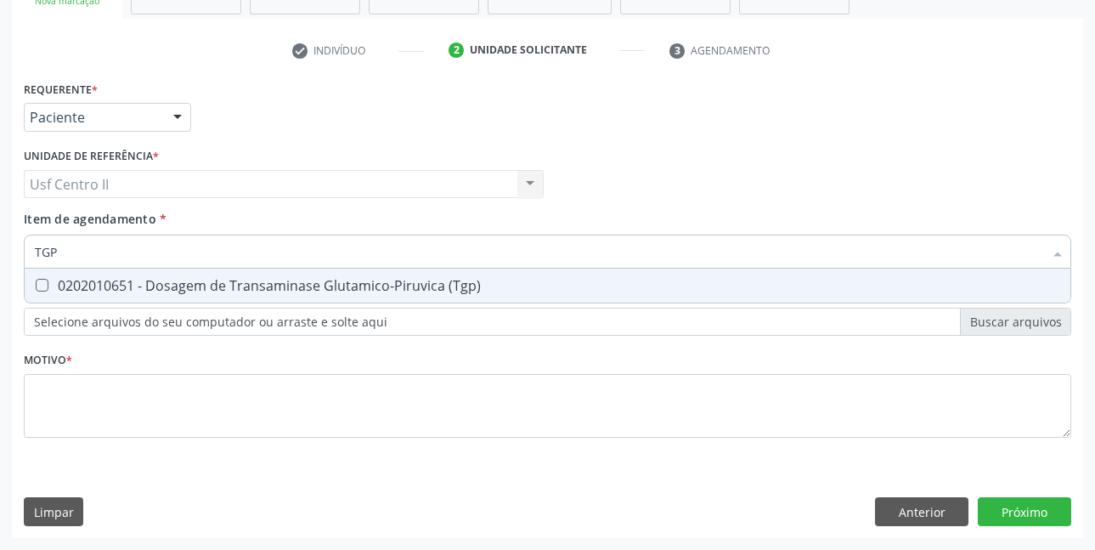
click at [218, 279] on div "0202010651 - Dosagem de Transaminase Glutamico-Piruvica (Tgp)" at bounding box center [548, 286] width 1026 height 14
checkbox \(Tgp\) "true"
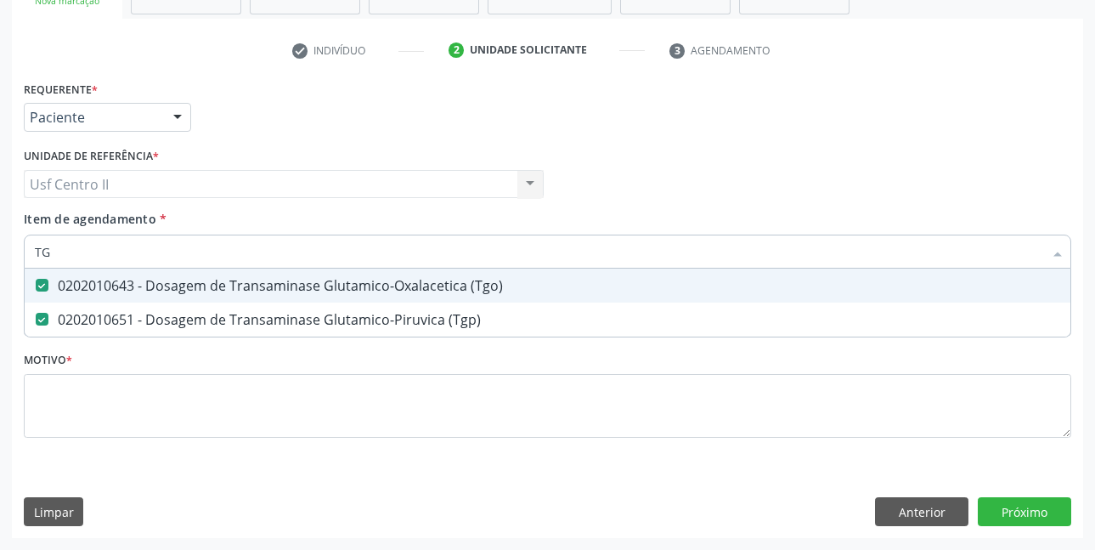
type input "T"
checkbox \(Tgo\) "false"
checkbox \(Tgp\) "false"
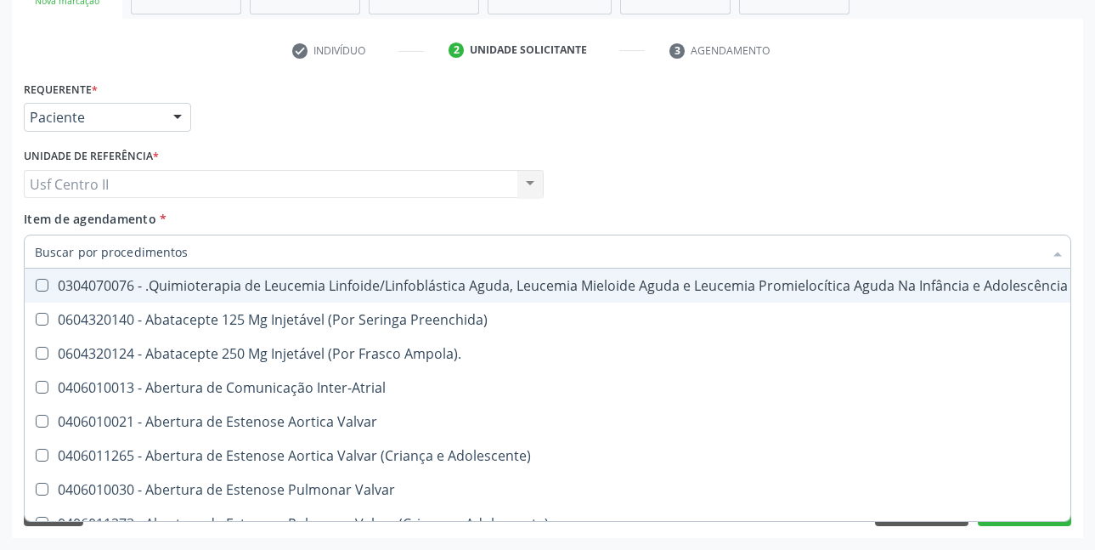
checkbox Urina "false"
checkbox Central "true"
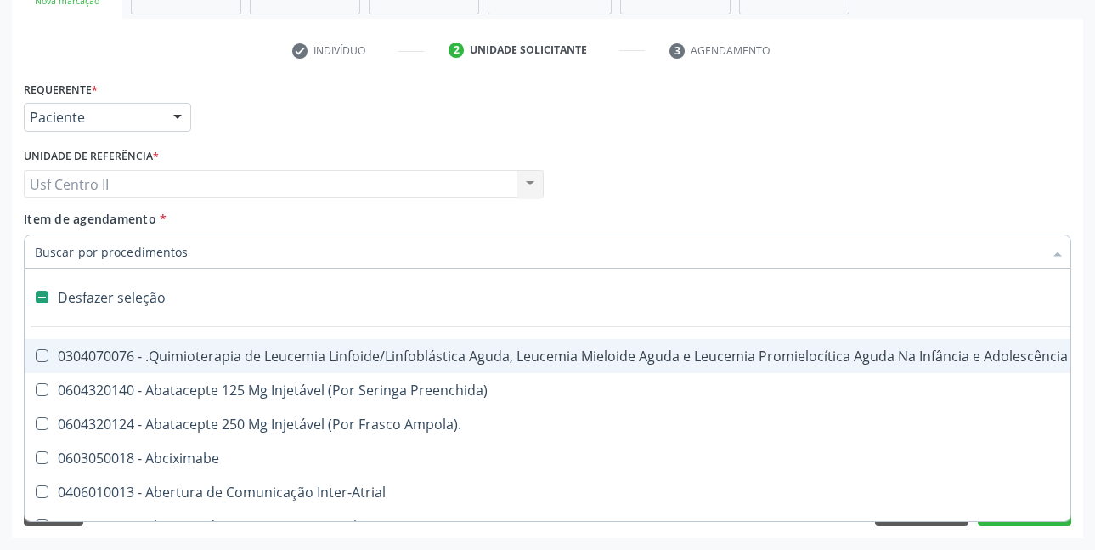
type input "P"
checkbox Urina "false"
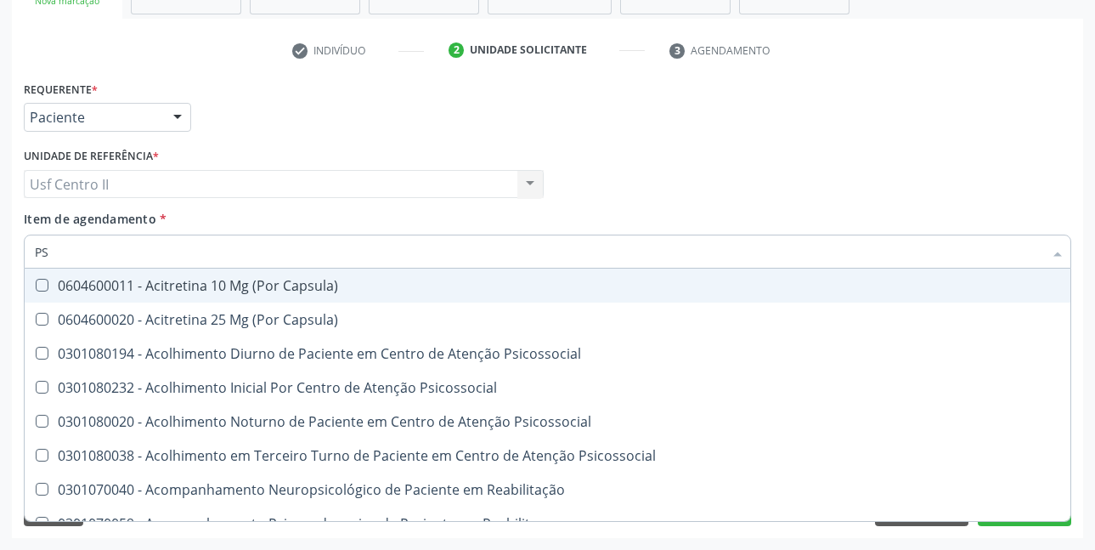
type input "PSA"
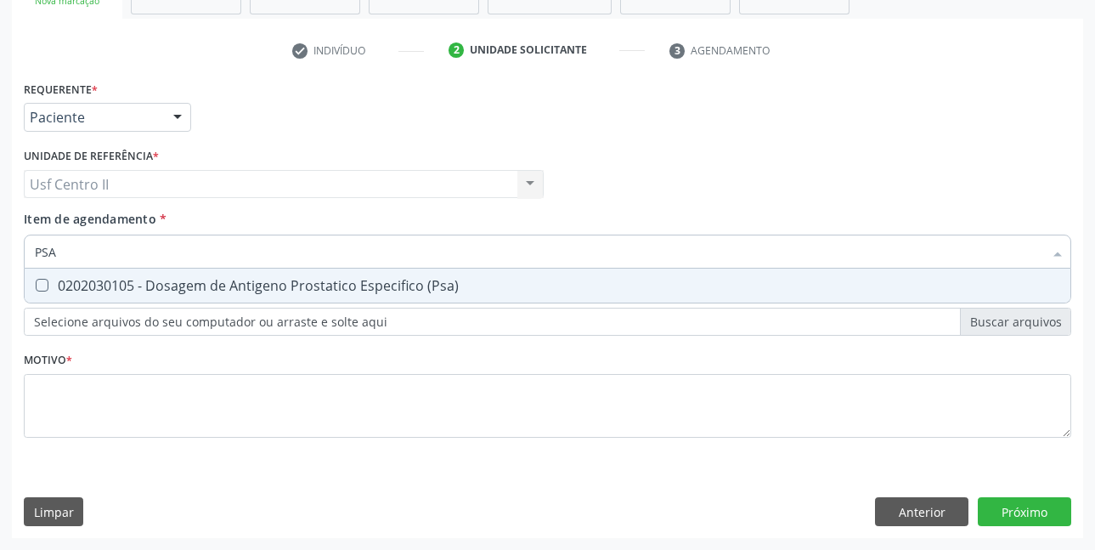
click at [218, 279] on div "0202030105 - Dosagem de Antigeno Prostatico Especifico (Psa)" at bounding box center [548, 286] width 1026 height 14
checkbox \(Psa\) "true"
type input "PS"
checkbox \(Psa\) "false"
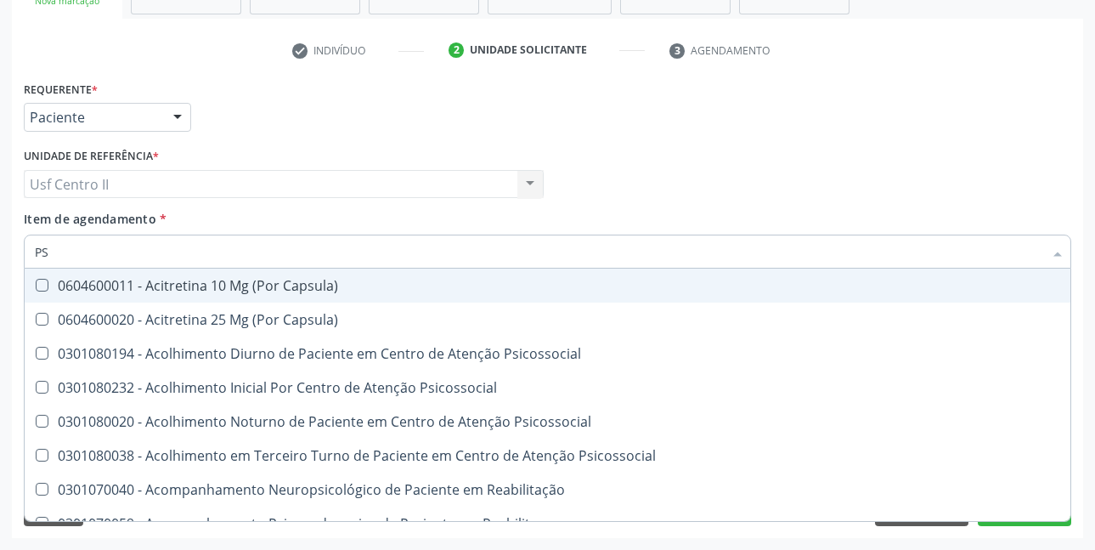
type input "P"
checkbox \(Psa\) "false"
checkbox Teno-Capsulo-Ligamentar "true"
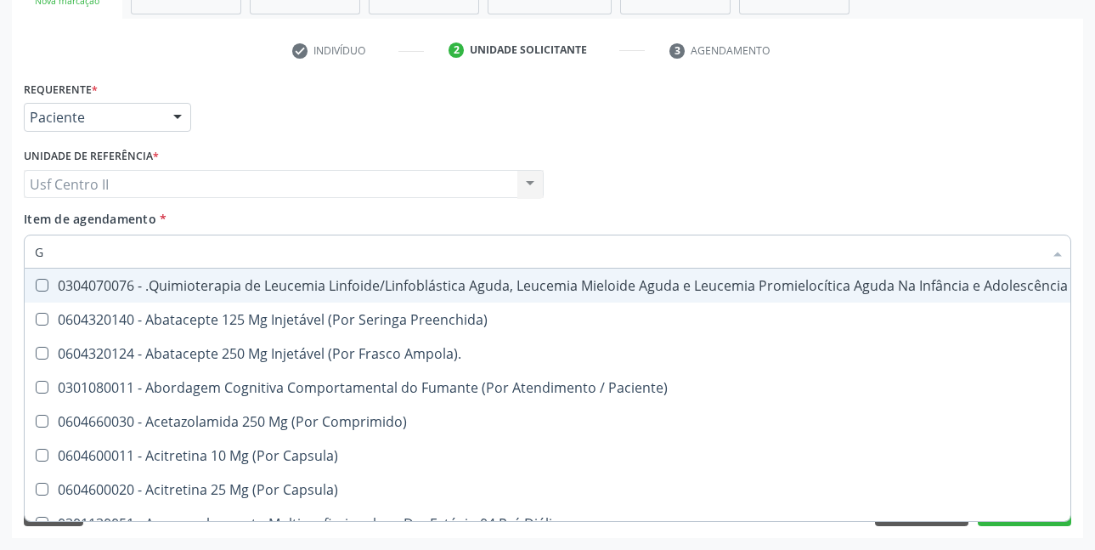
type input "GL"
checkbox 5Ml\) "true"
checkbox Miotendinoso "true"
checkbox Pé "true"
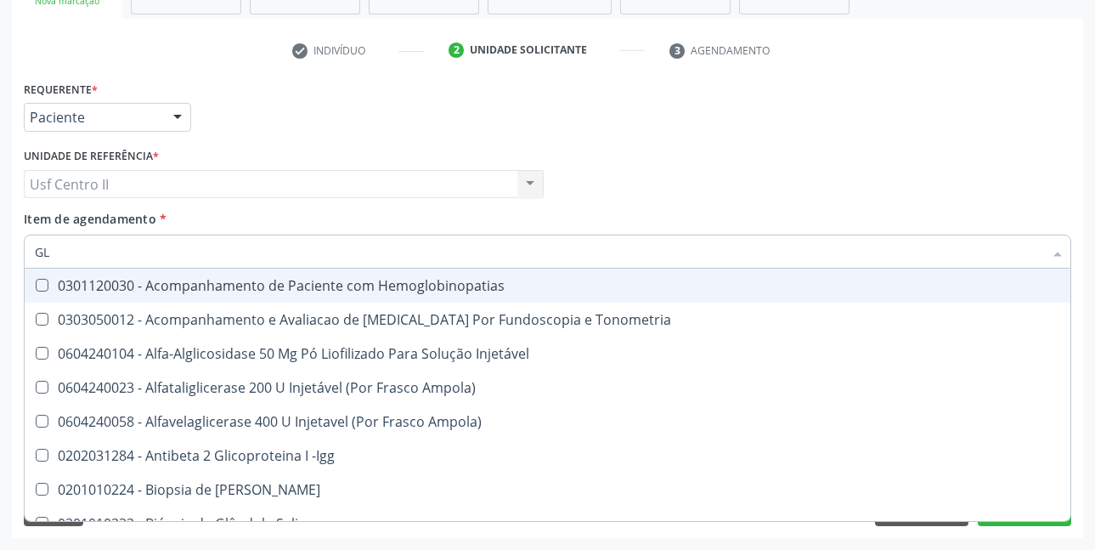
type input "GLI"
checkbox Glomerular "true"
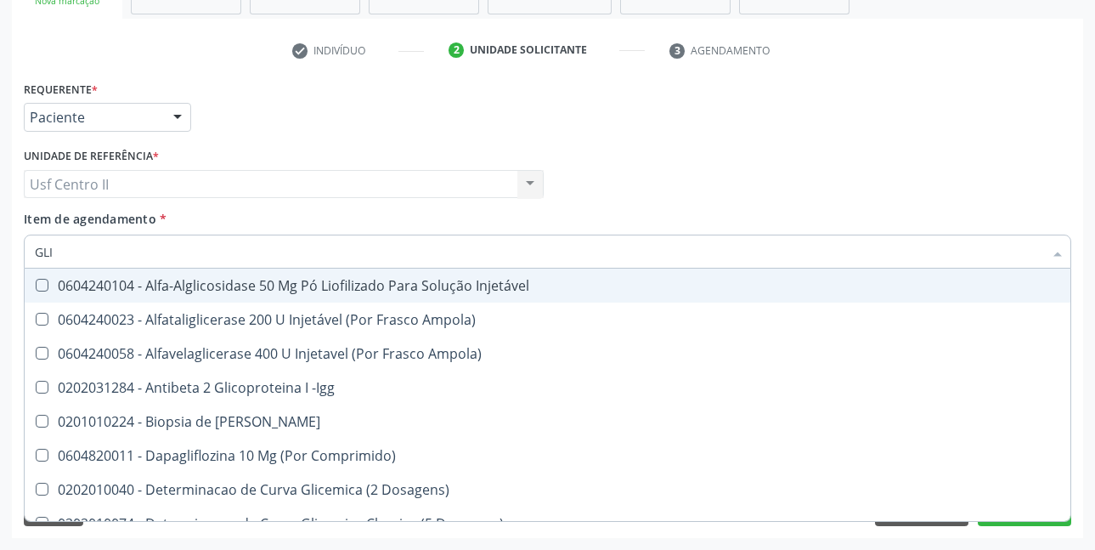
type input "GLIC"
checkbox Derrames "true"
checkbox Triglicerideos "false"
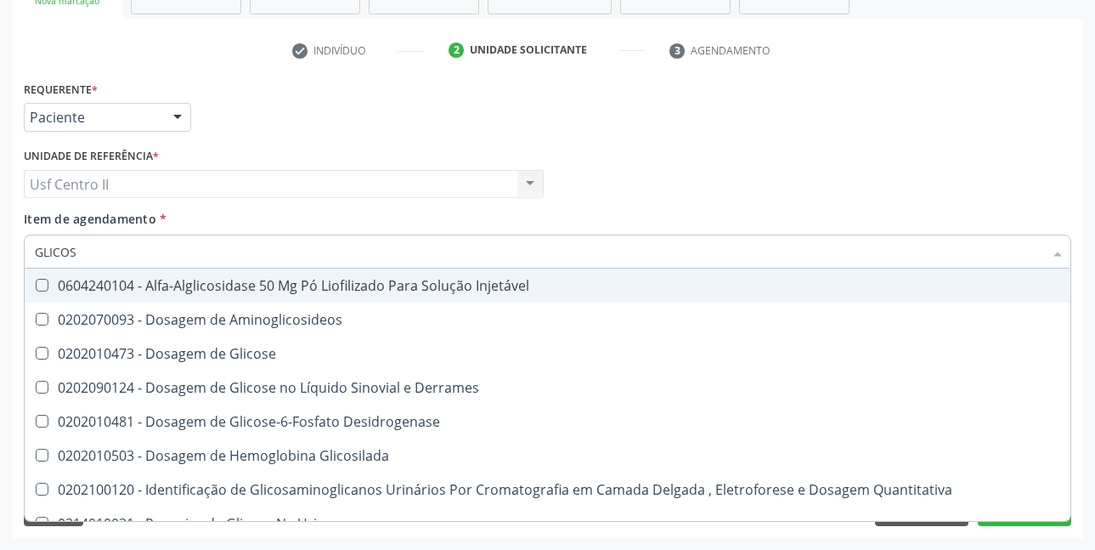
type input "GLICOSI"
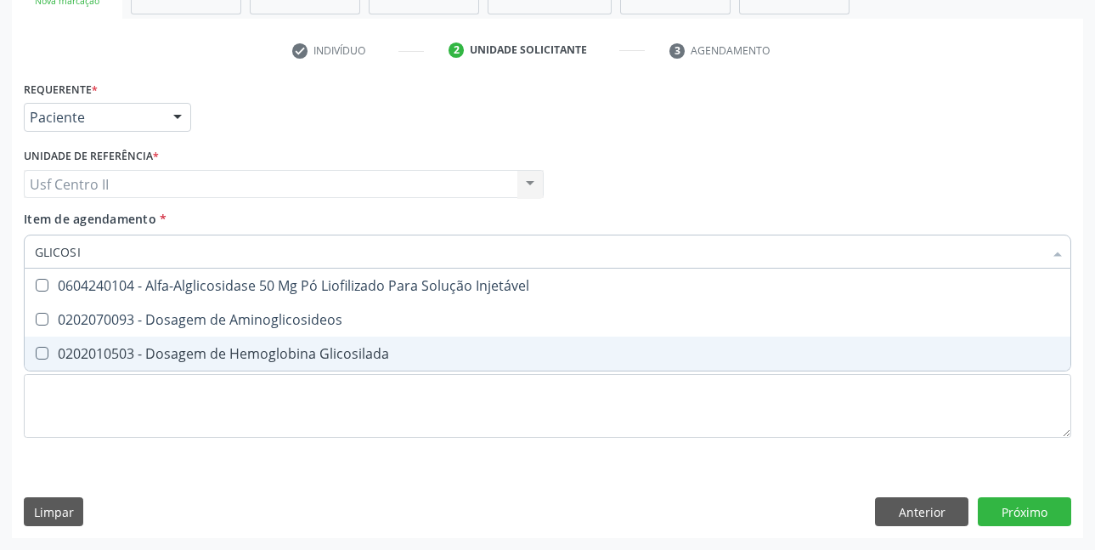
click at [281, 354] on div "0202010503 - Dosagem de Hemoglobina Glicosilada" at bounding box center [548, 354] width 1026 height 14
checkbox Glicosilada "true"
type input "GLICOS"
checkbox Glicosilada "false"
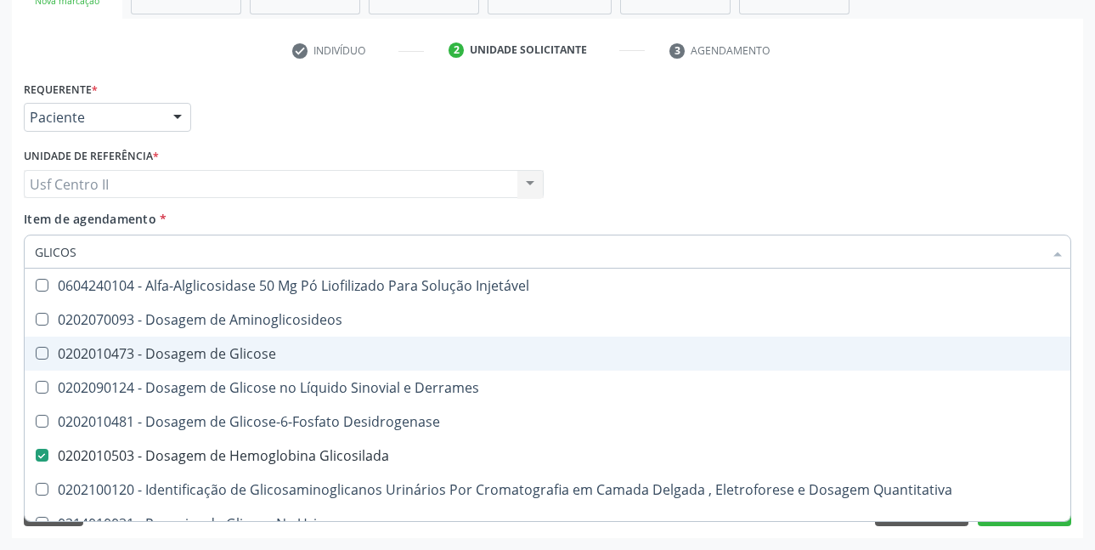
type input "GLICO"
checkbox Glicosilada "false"
checkbox Glicose "true"
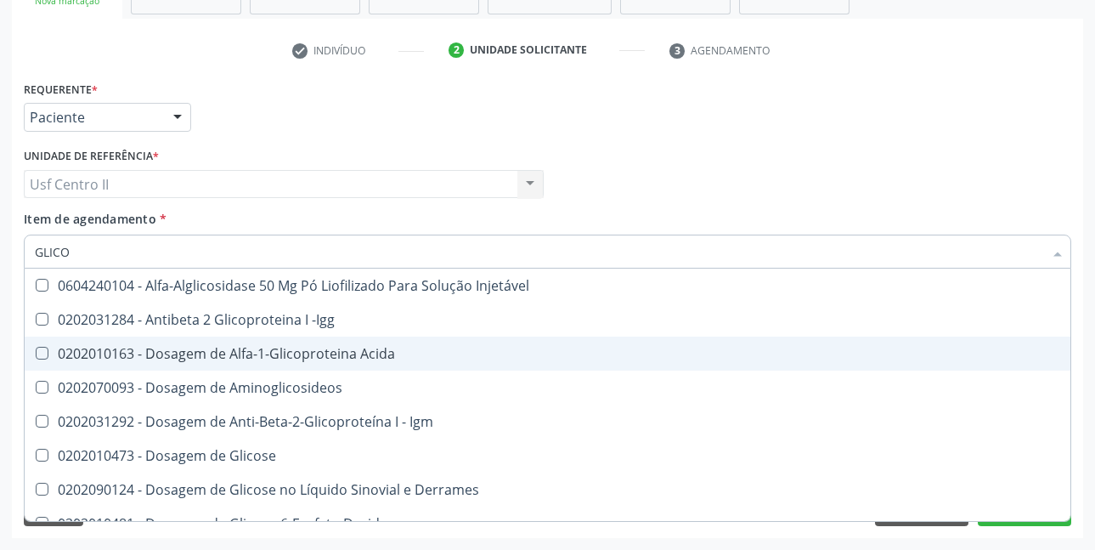
type input "GLIC"
checkbox Glicosilada "false"
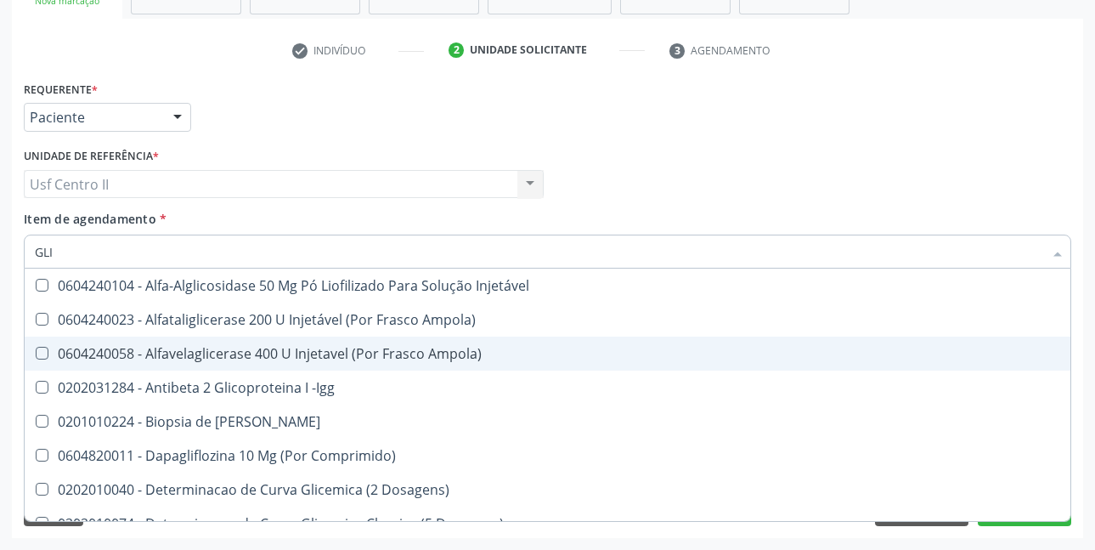
type input "GL"
checkbox Glicosilada "false"
checkbox Triglicerideos "false"
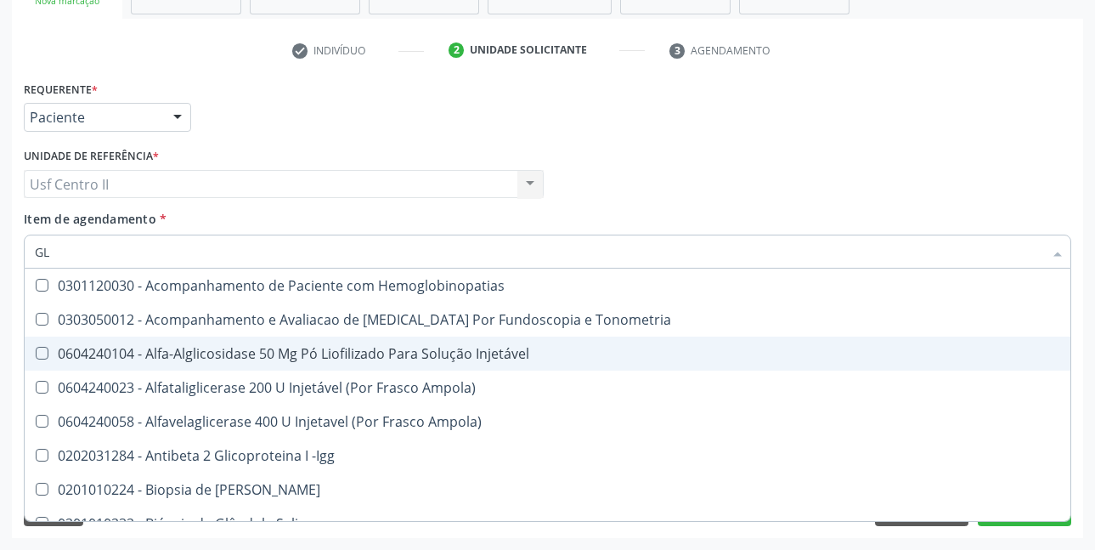
type input "G"
checkbox Glicosilada "false"
checkbox \(Tgo\) "false"
checkbox \(Tgp\) "false"
checkbox Triglicerideos "false"
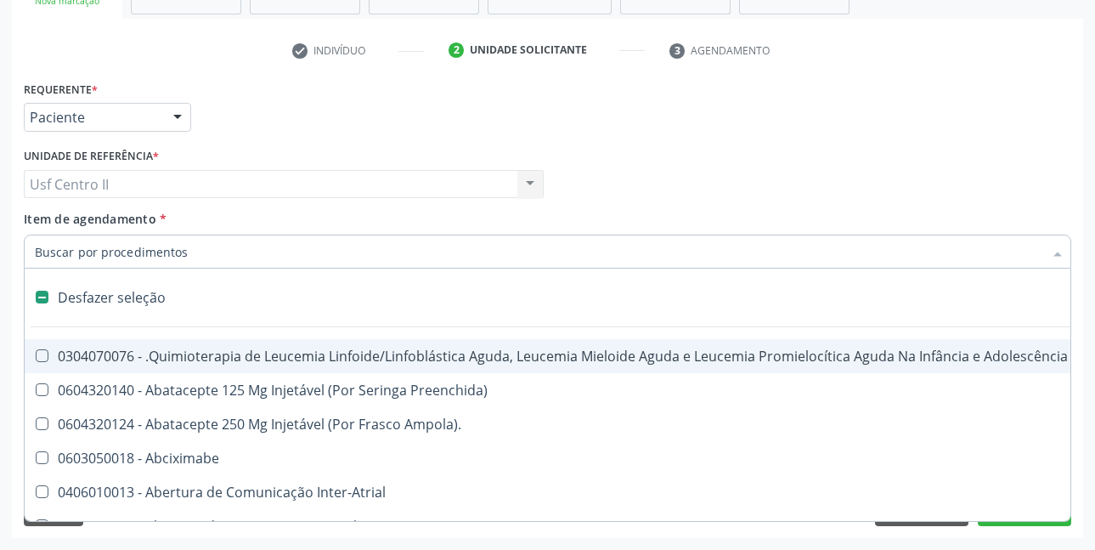
type input "C"
checkbox Punho "true"
checkbox Urina "false"
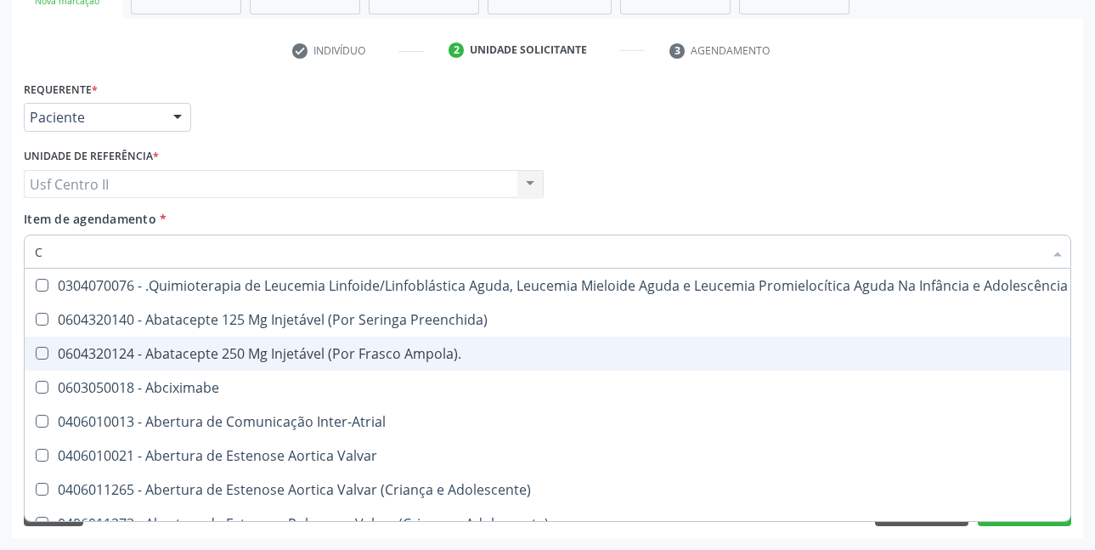
type input "CO"
checkbox Injetável "true"
checkbox Urina "false"
checkbox Único "true"
checkbox Oncologia "true"
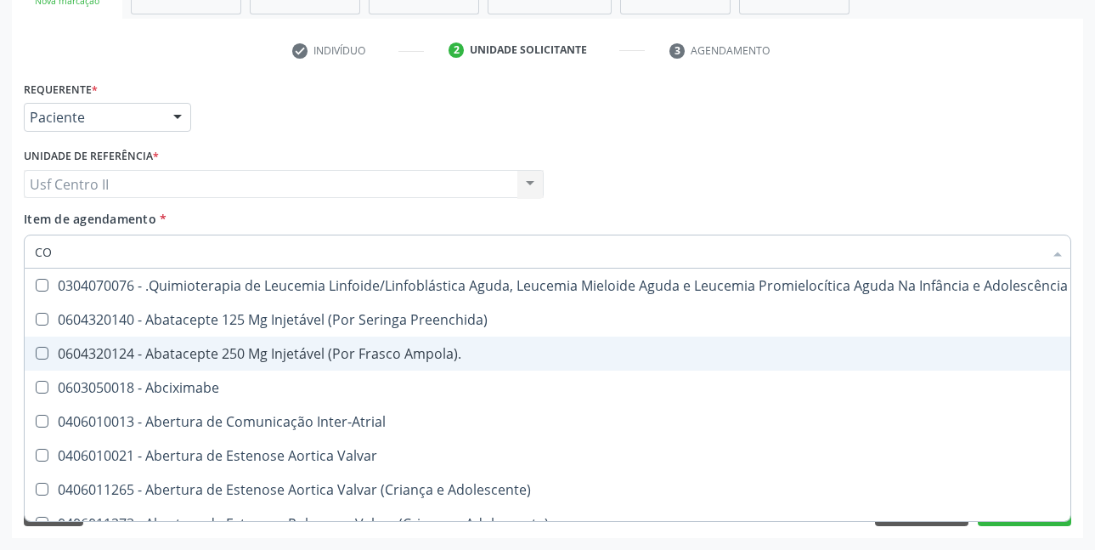
checkbox Neurocirurgia "true"
checkbox Comprimido\) "true"
checkbox \(Comprimido\) "true"
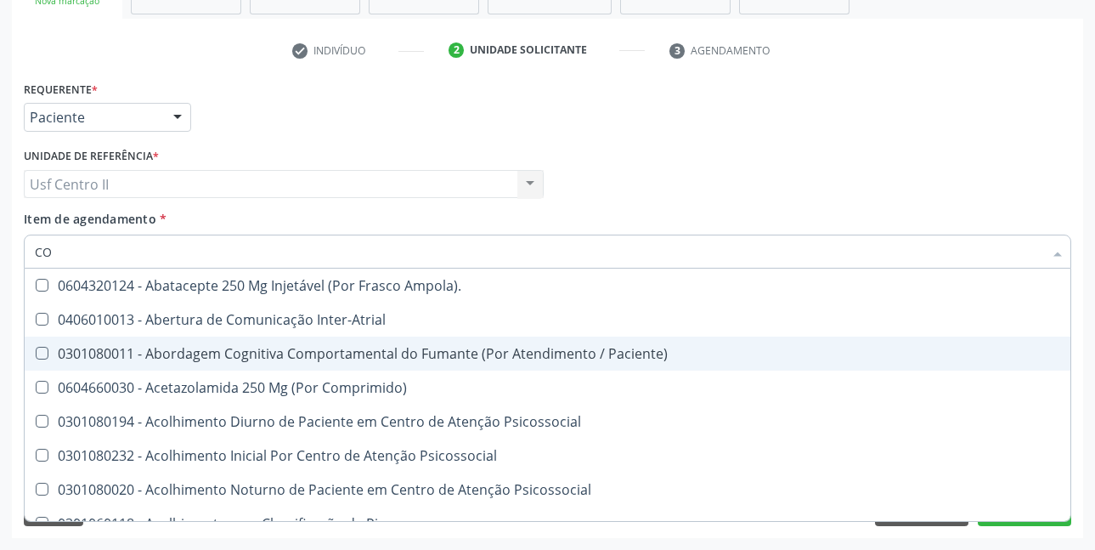
type input "COL"
checkbox Urina "false"
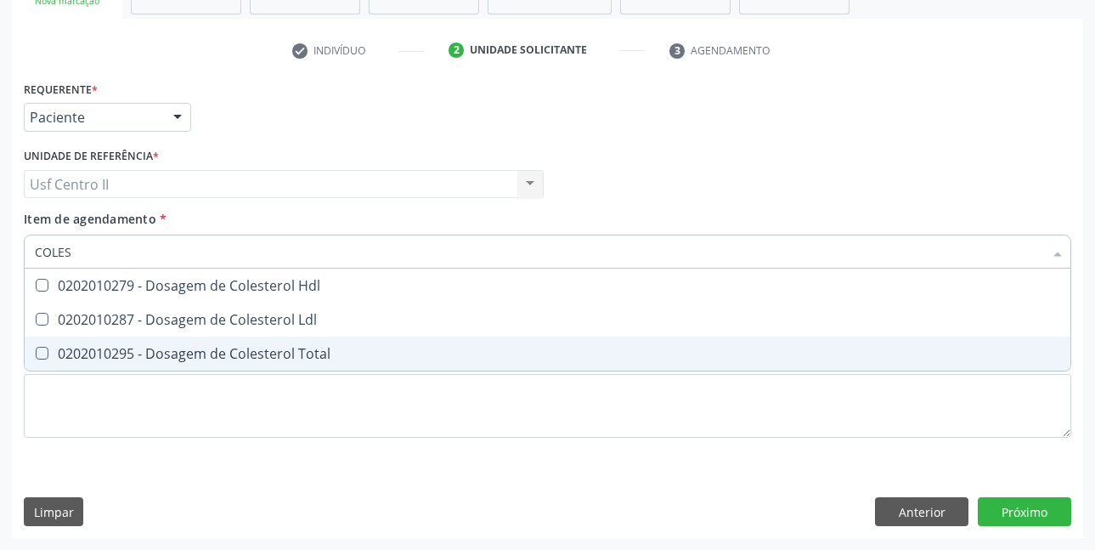
type input "COLEST"
click at [281, 354] on div "0202010295 - Dosagem de Colesterol Total" at bounding box center [548, 354] width 1026 height 14
checkbox Total "true"
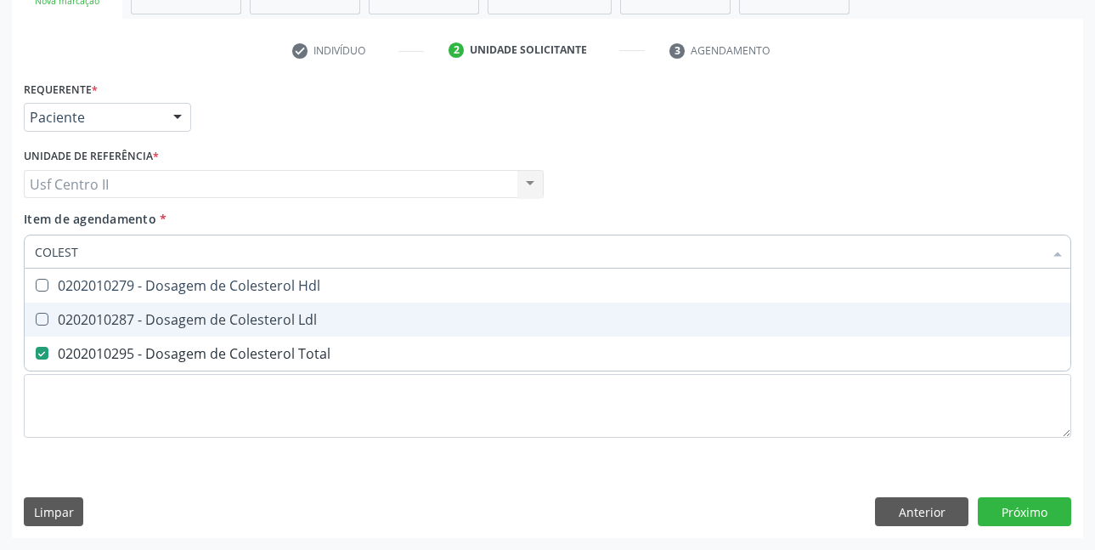
click at [290, 326] on div "0202010287 - Dosagem de Colesterol Ldl" at bounding box center [548, 320] width 1026 height 14
checkbox Ldl "true"
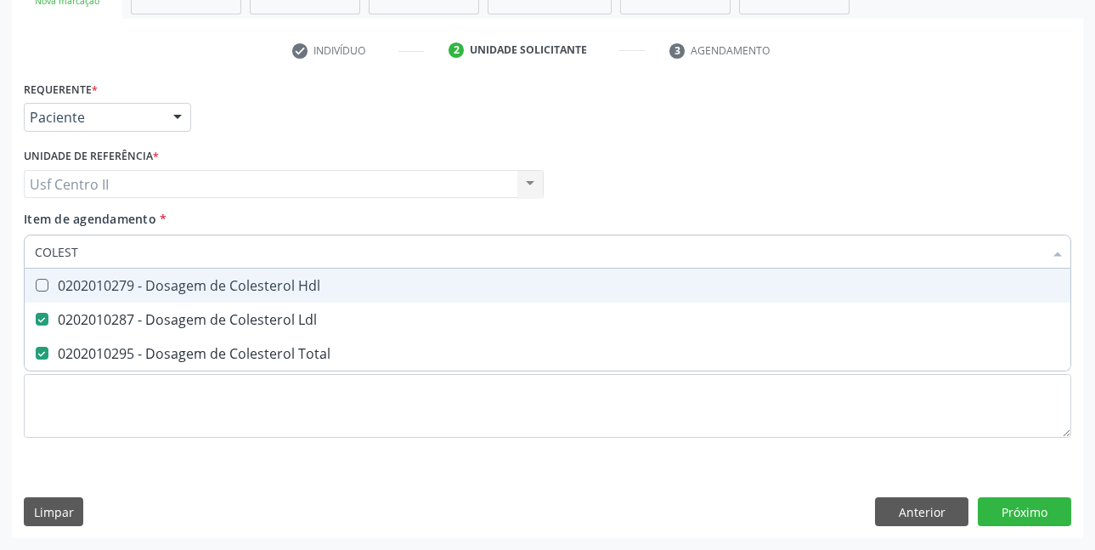
click at [317, 291] on div "0202010279 - Dosagem de Colesterol Hdl" at bounding box center [548, 286] width 1026 height 14
checkbox Hdl "true"
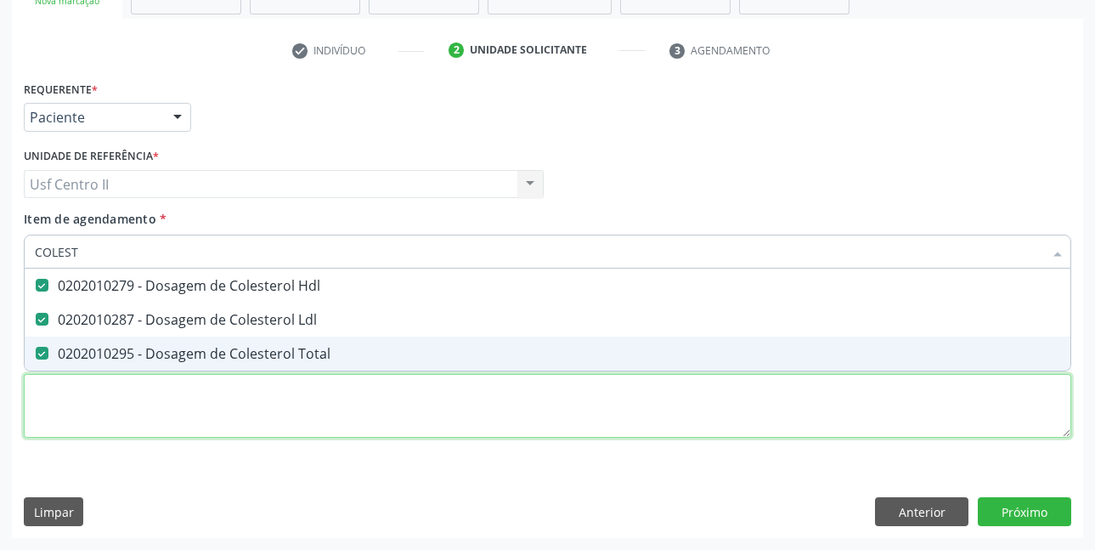
click at [343, 393] on div "Requerente * Paciente Profissional de Saúde Paciente Nenhum resultado encontrad…" at bounding box center [548, 268] width 1048 height 385
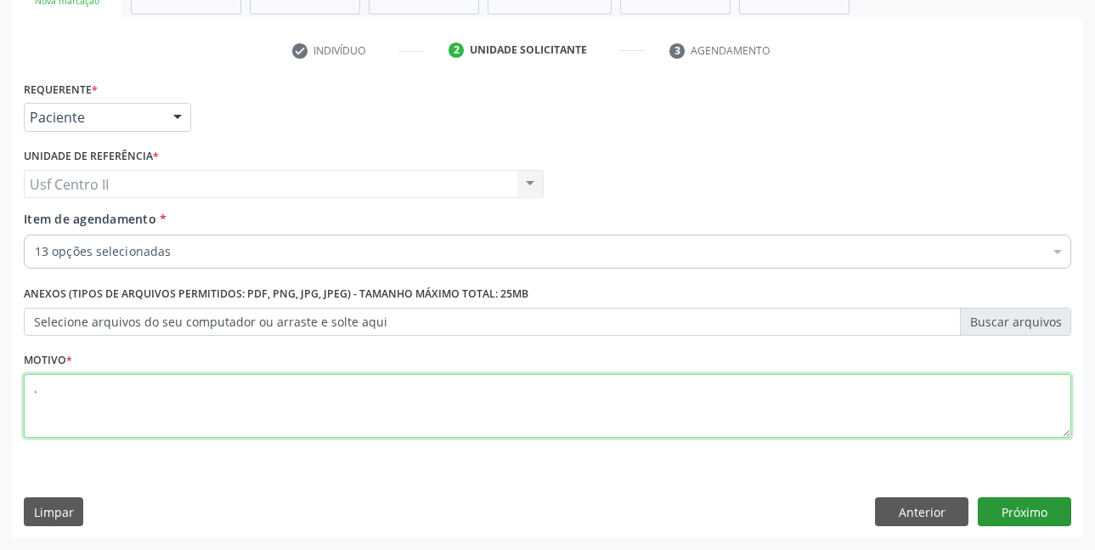
type textarea "."
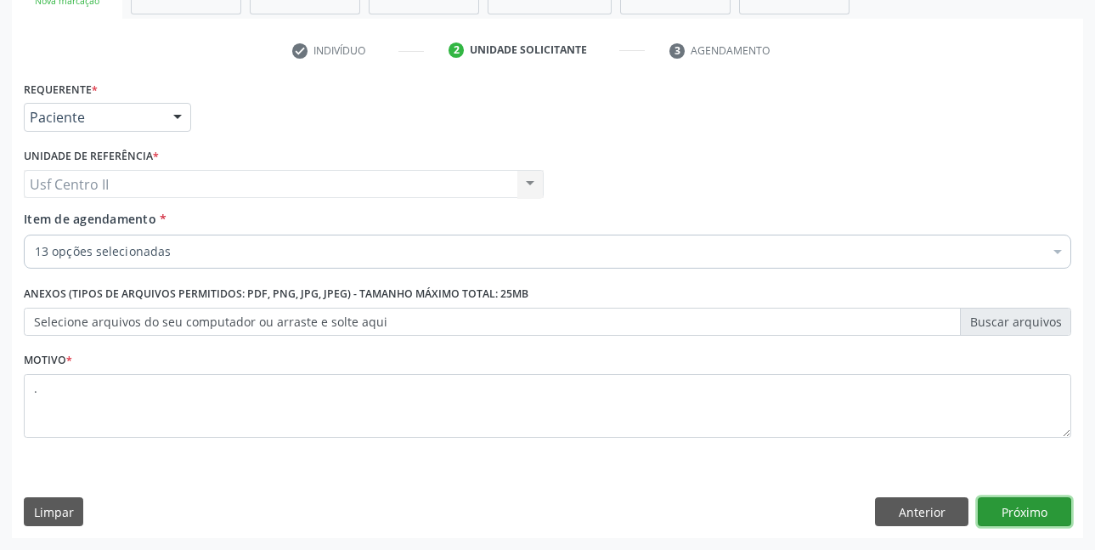
click at [1019, 504] on button "Próximo" at bounding box center [1024, 511] width 93 height 29
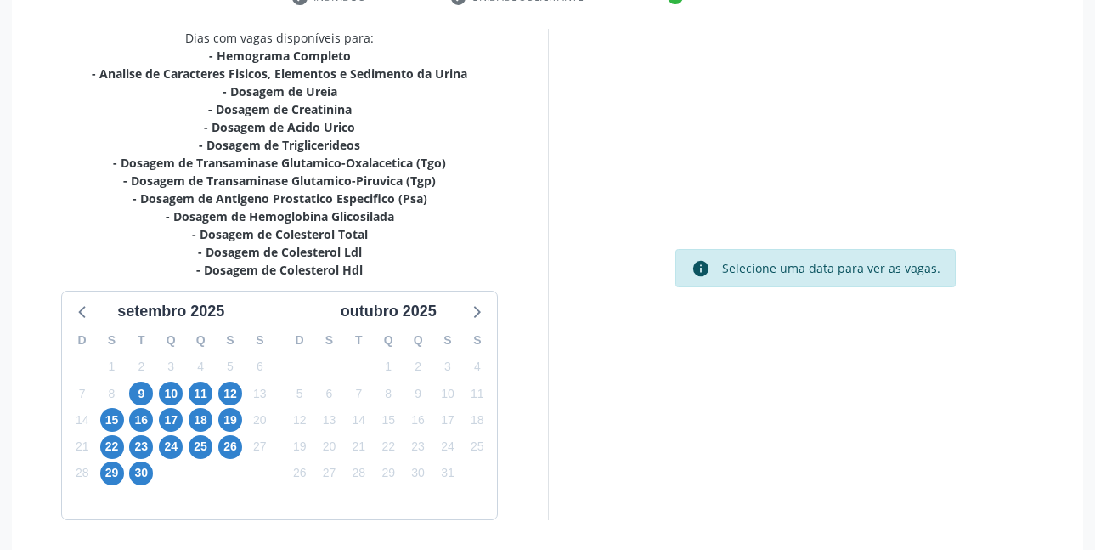
scroll to position [404, 0]
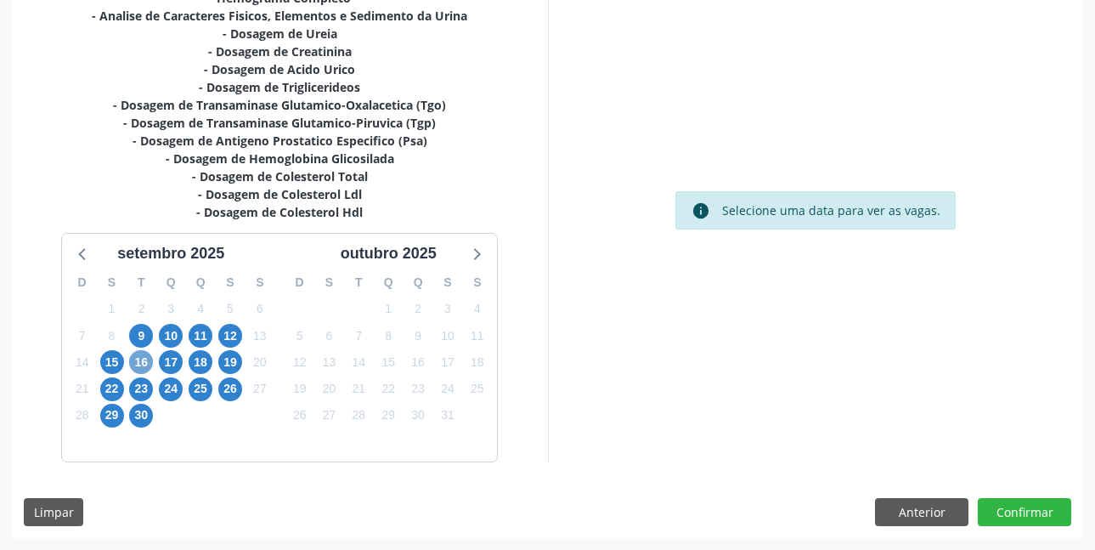
click at [135, 359] on span "16" at bounding box center [141, 362] width 24 height 24
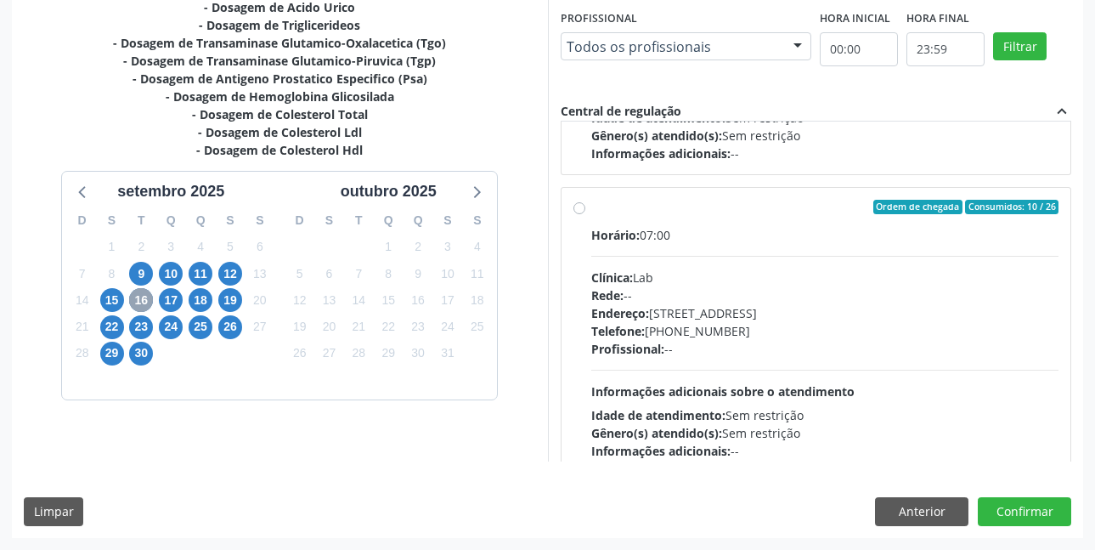
scroll to position [850, 0]
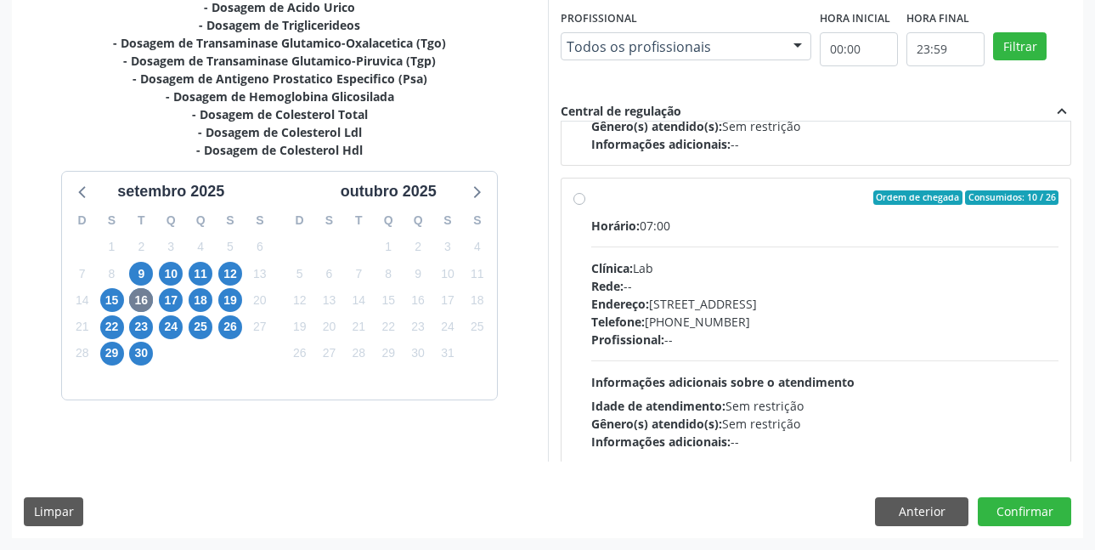
click at [591, 199] on label "Ordem de chegada Consumidos: 10 / 26 Horário: 07:00 Clínica: Lab Rede: -- Ender…" at bounding box center [825, 320] width 468 height 261
click at [579, 199] on input "Ordem de chegada Consumidos: 10 / 26 Horário: 07:00 Clínica: Lab Rede: -- Ender…" at bounding box center [580, 197] width 12 height 15
radio input "true"
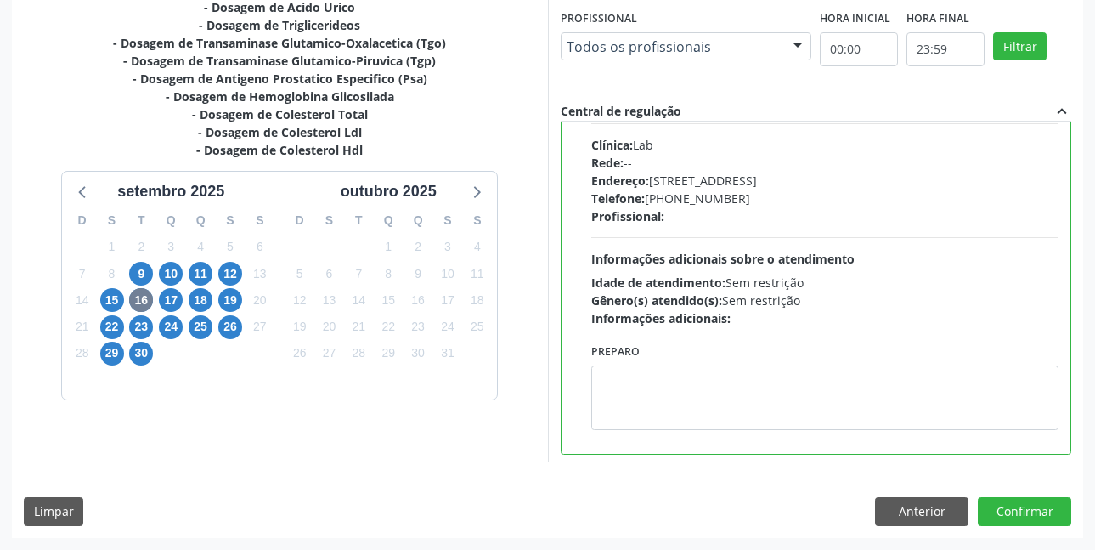
scroll to position [978, 0]
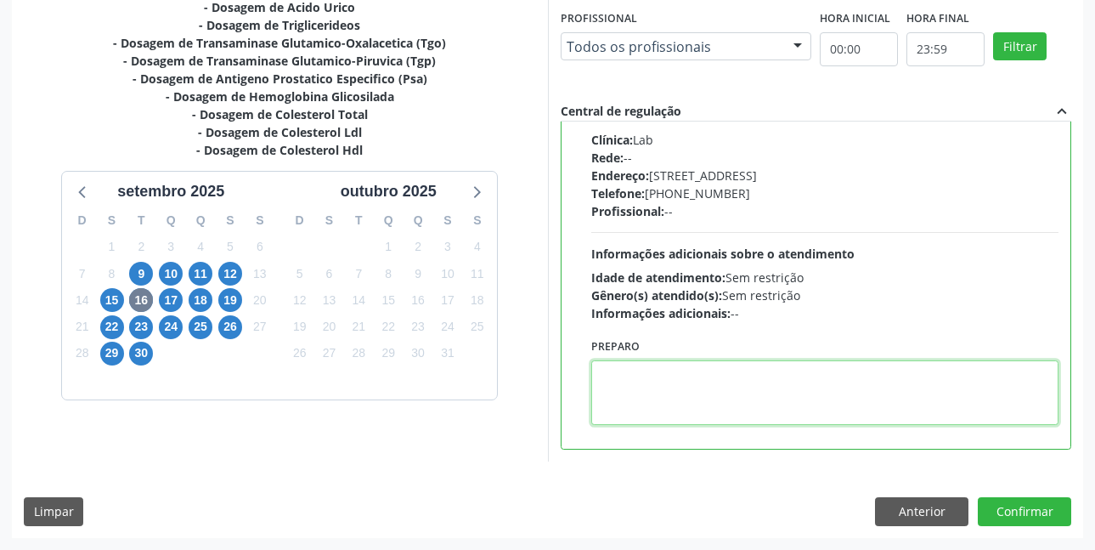
click at [653, 385] on textarea at bounding box center [825, 392] width 468 height 65
paste textarea "O EXAME SERÁ REALIZADO NO POSTINHO DE SAÚDE CENTRO 2 (POSTINHO DO RODEIO), POR …"
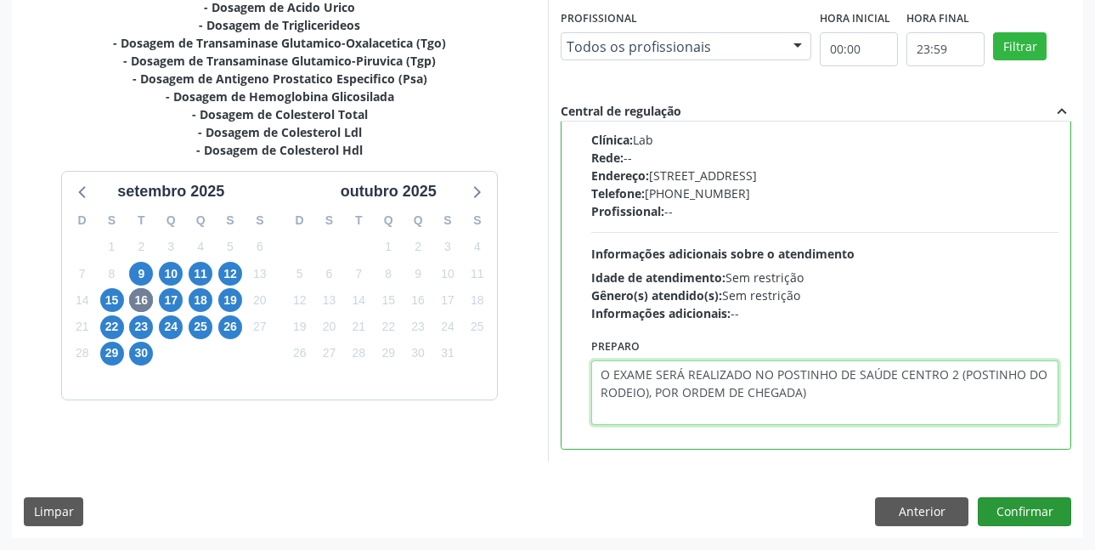
type textarea "O EXAME SERÁ REALIZADO NO POSTINHO DE SAÚDE CENTRO 2 (POSTINHO DO RODEIO), POR …"
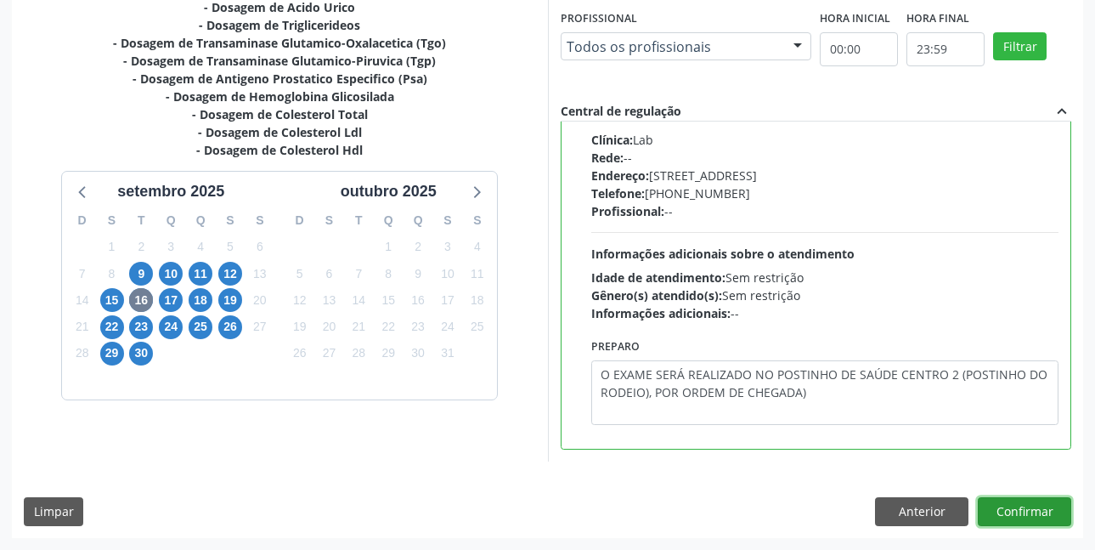
click at [1047, 508] on button "Confirmar" at bounding box center [1024, 511] width 93 height 29
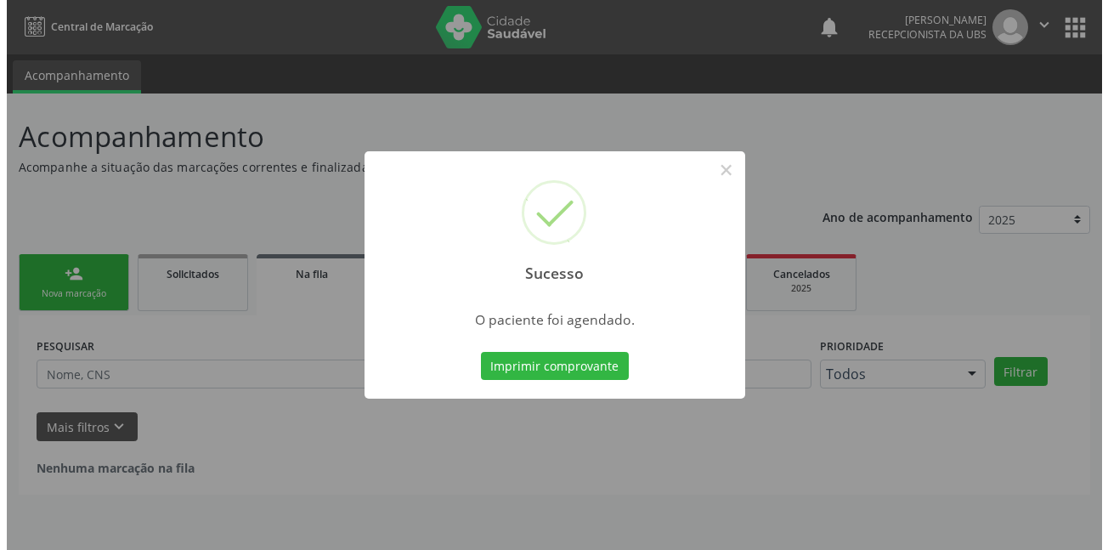
scroll to position [0, 0]
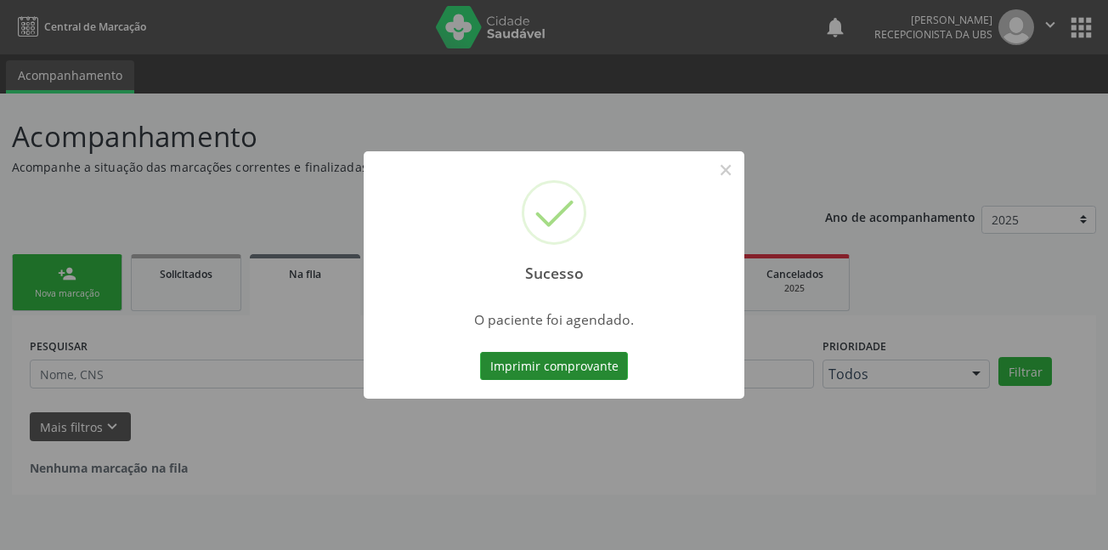
click at [564, 369] on button "Imprimir comprovante" at bounding box center [554, 366] width 148 height 29
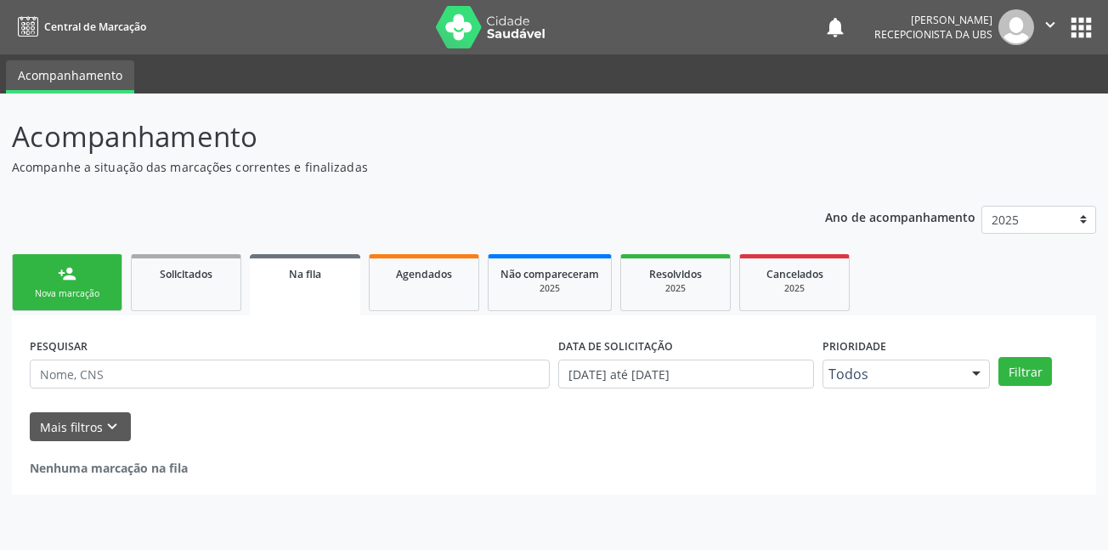
click at [99, 286] on link "person_add Nova marcação" at bounding box center [67, 282] width 110 height 57
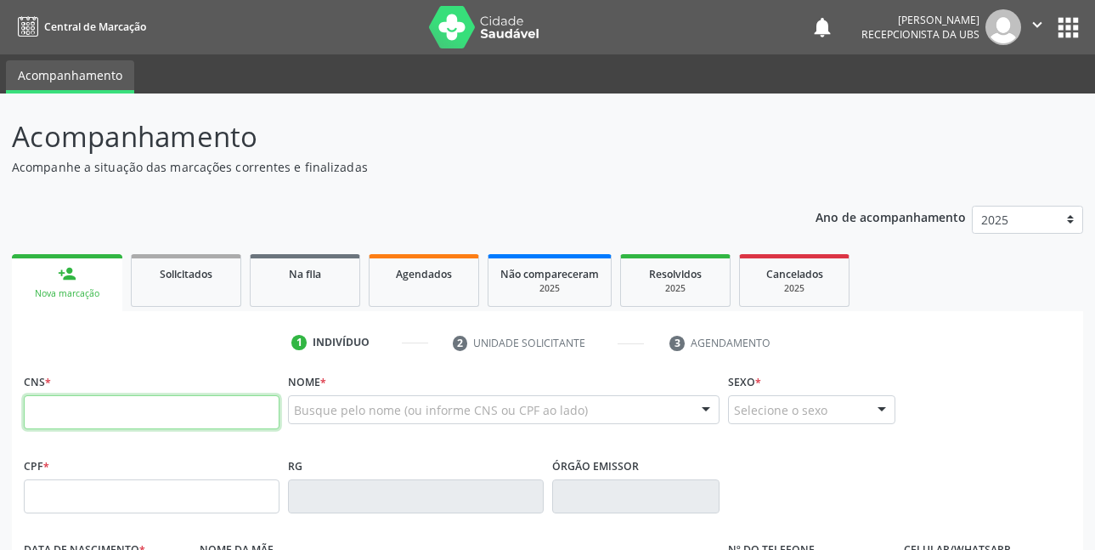
click at [164, 420] on input "text" at bounding box center [152, 412] width 256 height 34
type input "706 0093 1098 8545"
type input "035.441.072-52"
type input "2[DATE]"
type input "[PERSON_NAME]"
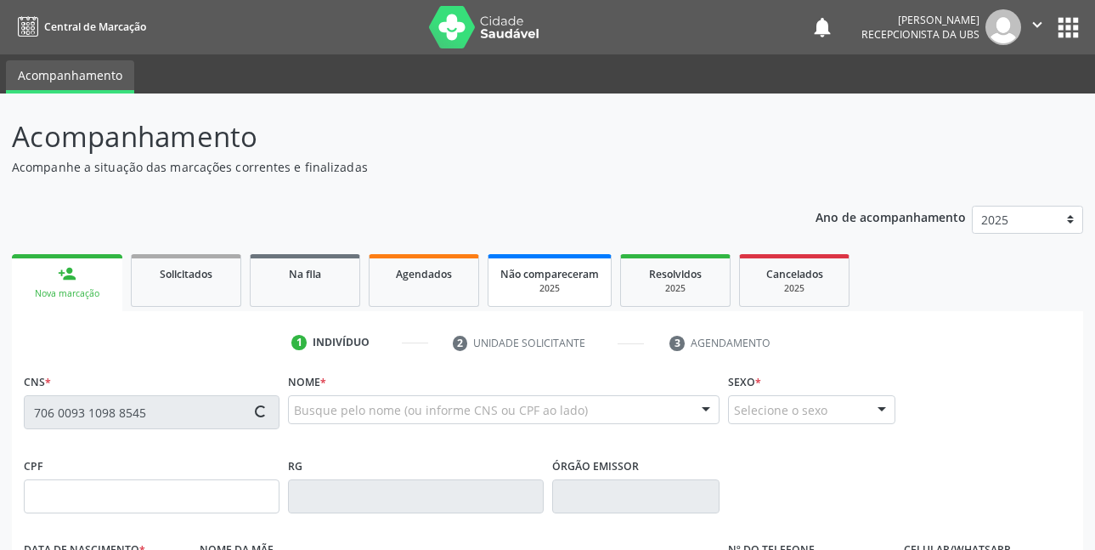
type input "[PHONE_NUMBER]"
type input "790.690.378-15"
type input "647"
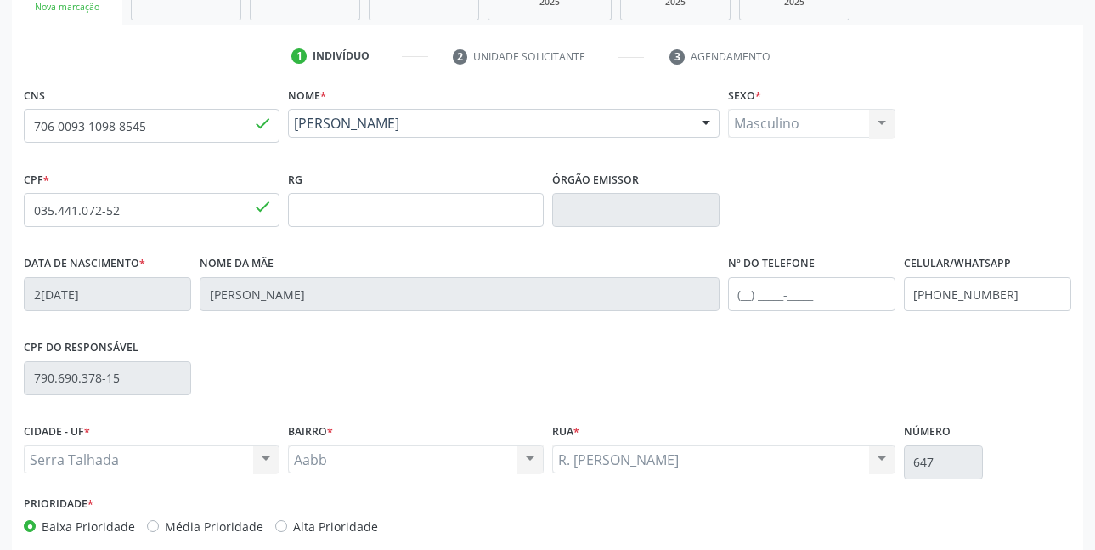
scroll to position [371, 0]
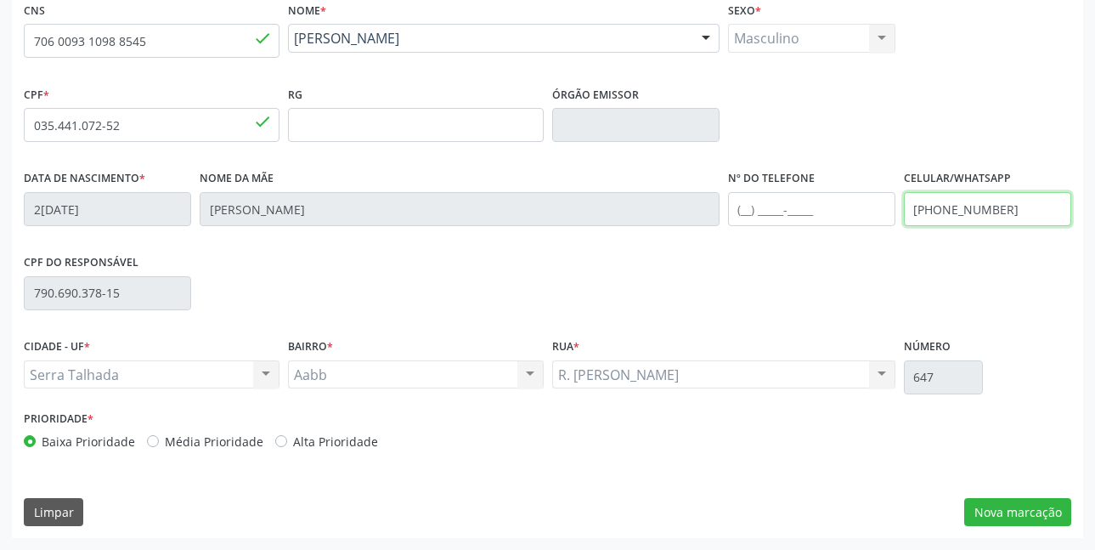
click at [930, 207] on input "[PHONE_NUMBER]" at bounding box center [987, 209] width 167 height 34
type input "[PHONE_NUMBER]"
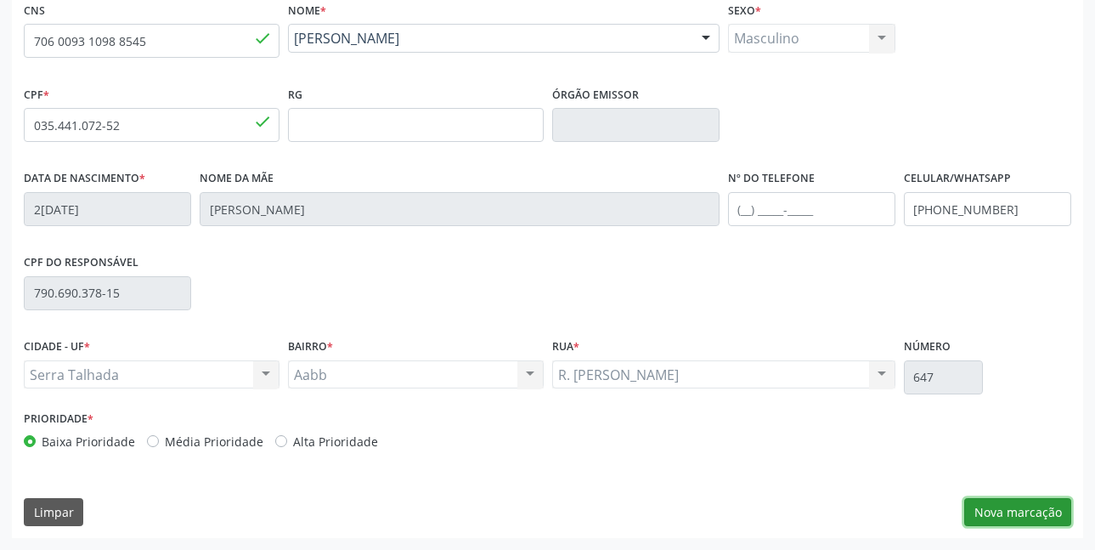
click at [1030, 513] on button "Nova marcação" at bounding box center [1017, 512] width 107 height 29
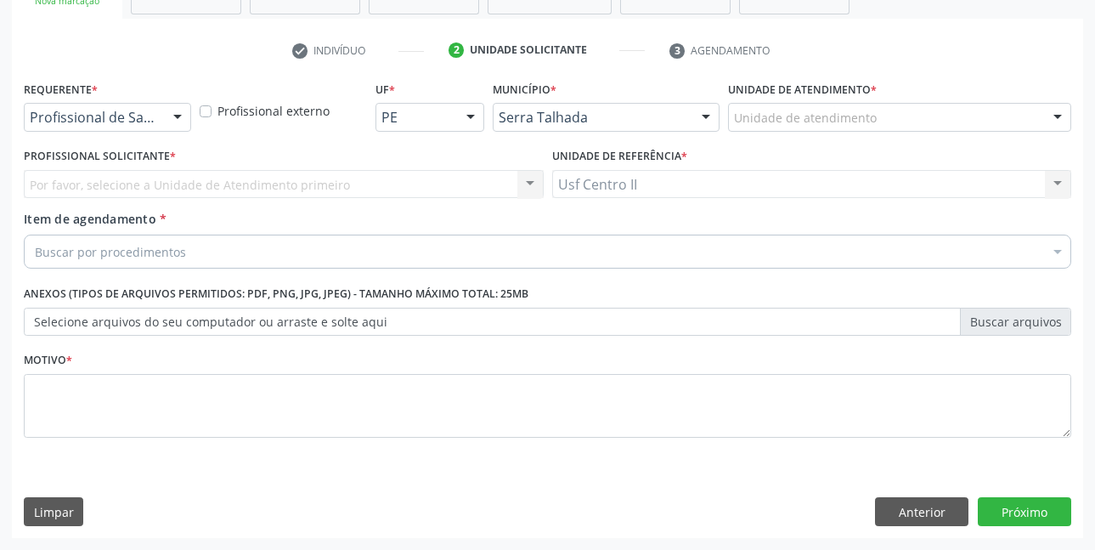
scroll to position [292, 0]
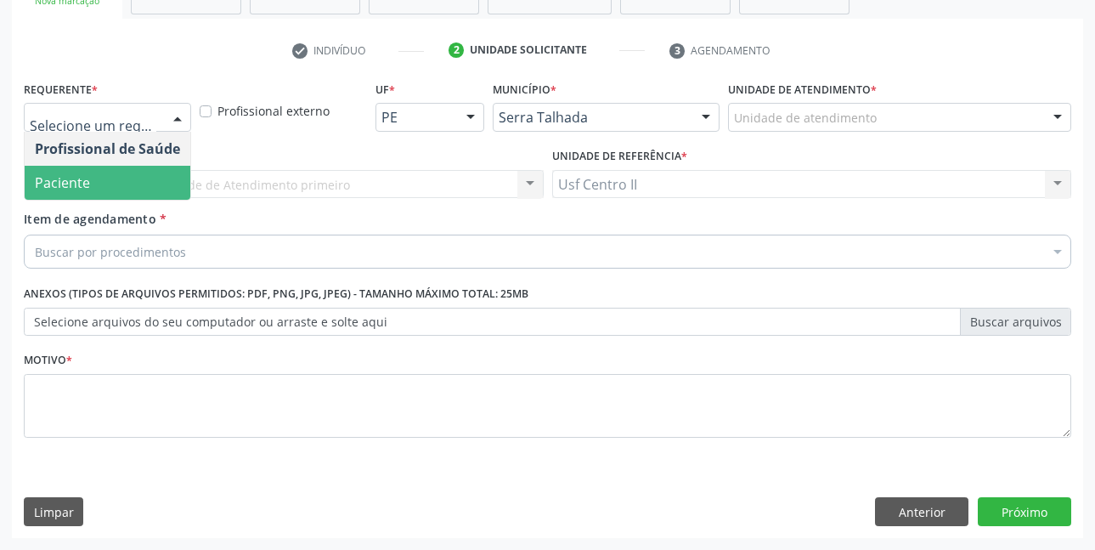
click at [67, 188] on span "Paciente" at bounding box center [62, 182] width 55 height 19
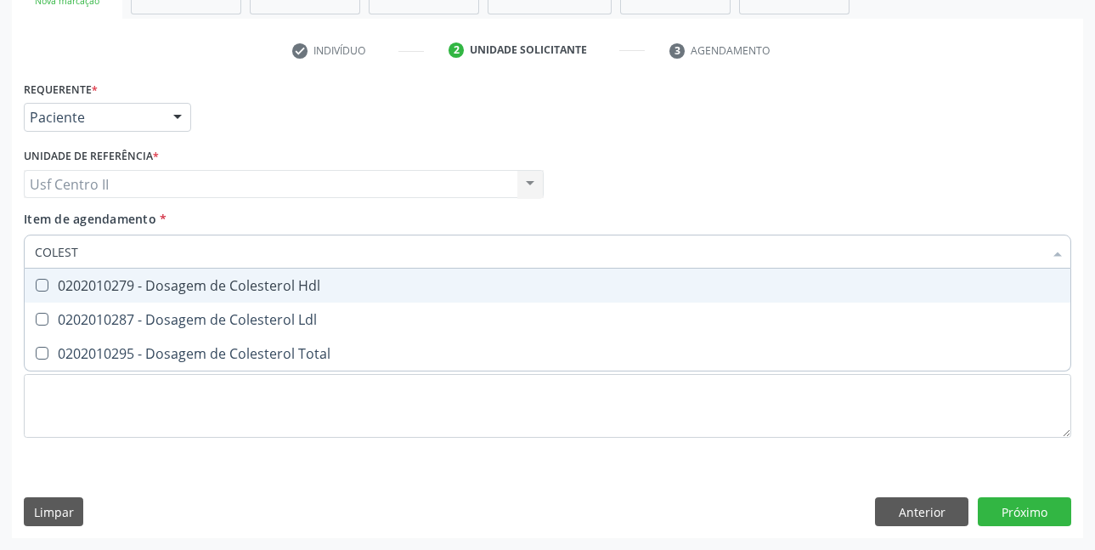
type input "COLESTE"
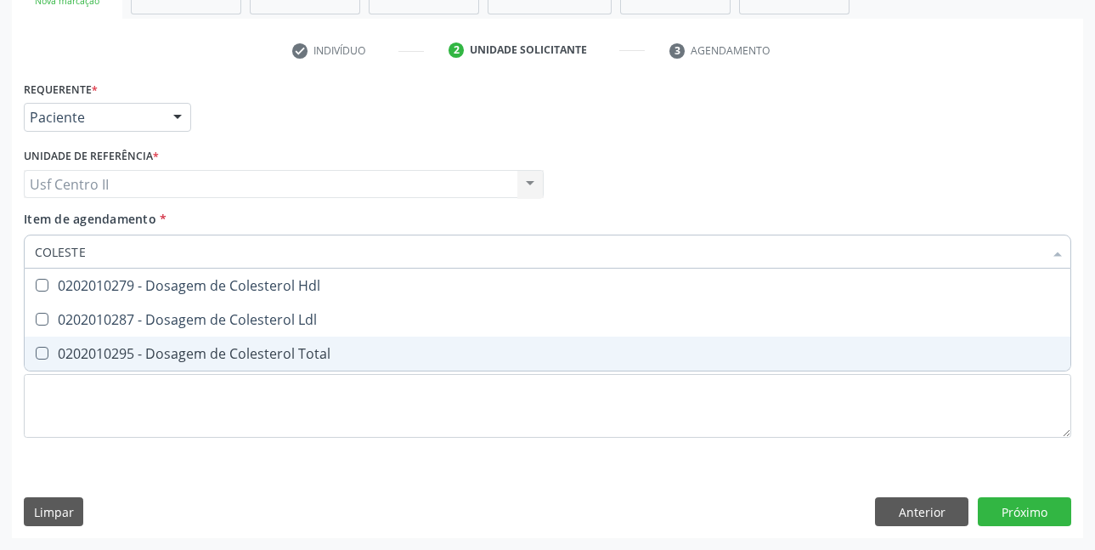
click at [291, 354] on div "0202010295 - Dosagem de Colesterol Total" at bounding box center [548, 354] width 1026 height 14
checkbox Total "true"
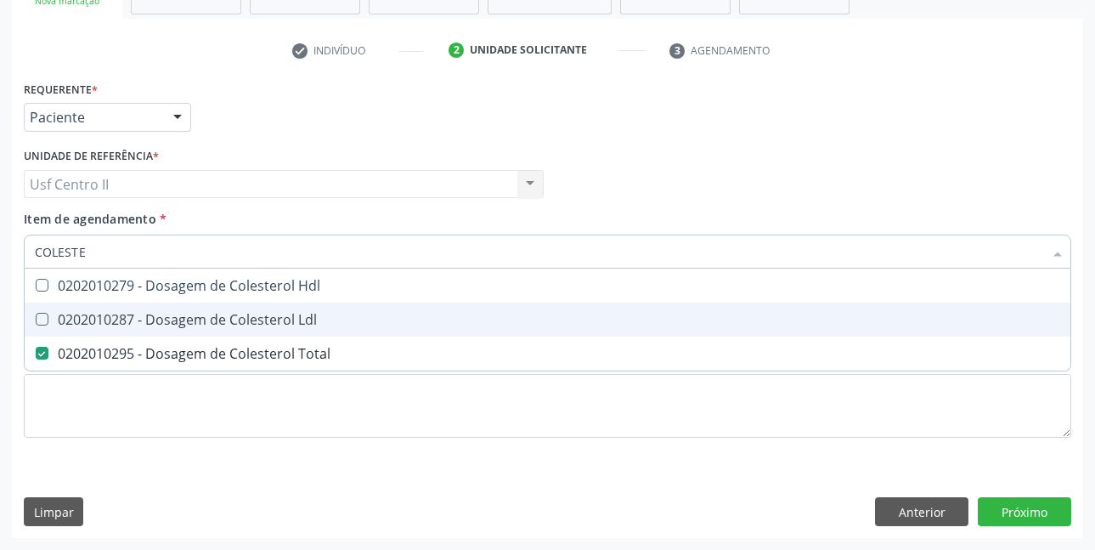
click at [302, 319] on div "0202010287 - Dosagem de Colesterol Ldl" at bounding box center [548, 320] width 1026 height 14
checkbox Ldl "true"
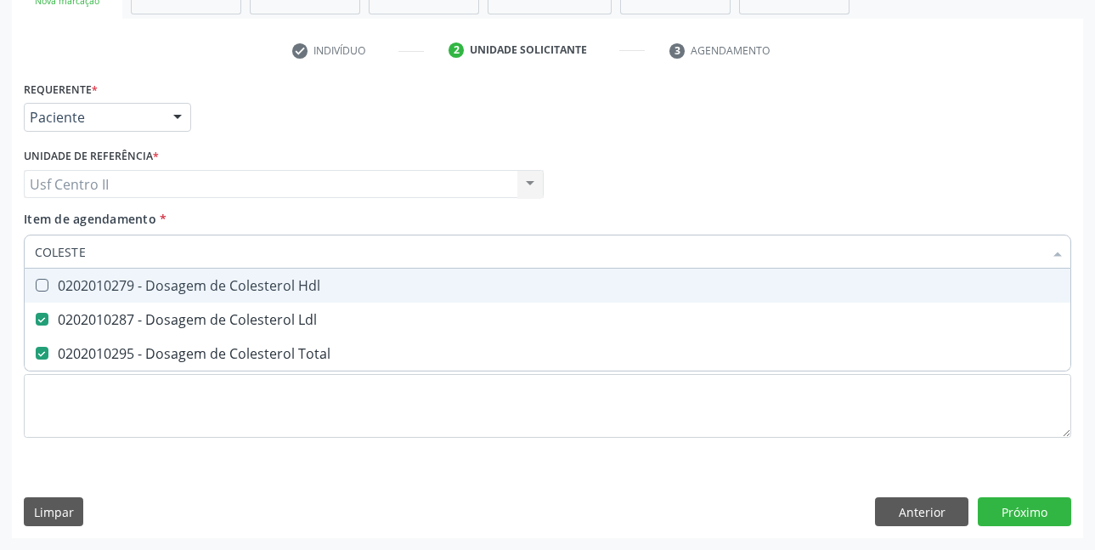
click at [311, 280] on div "0202010279 - Dosagem de Colesterol Hdl" at bounding box center [548, 286] width 1026 height 14
checkbox Hdl "true"
type input "COLE"
checkbox Hdl "false"
checkbox Ldl "false"
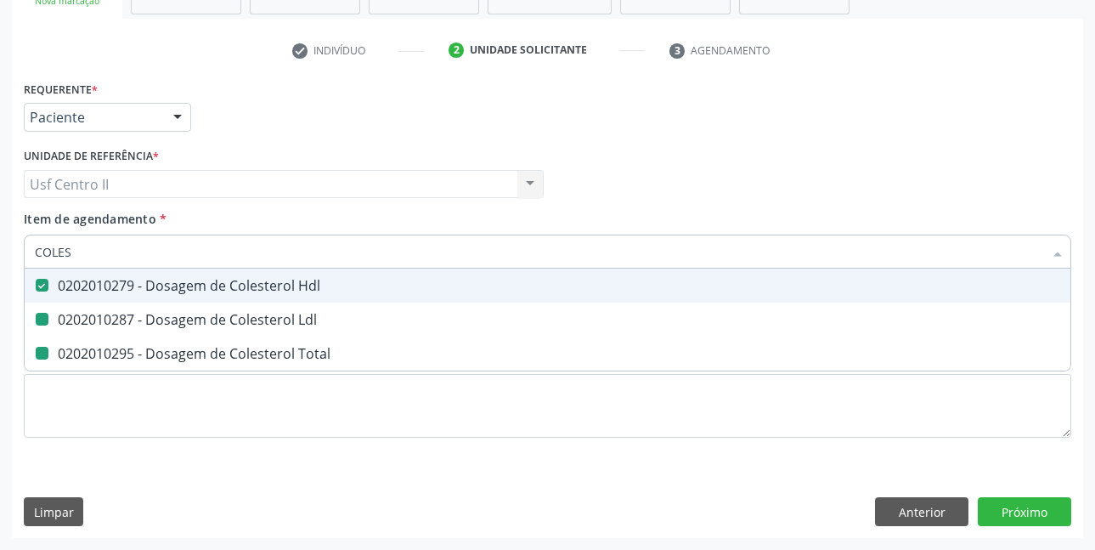
checkbox Total "false"
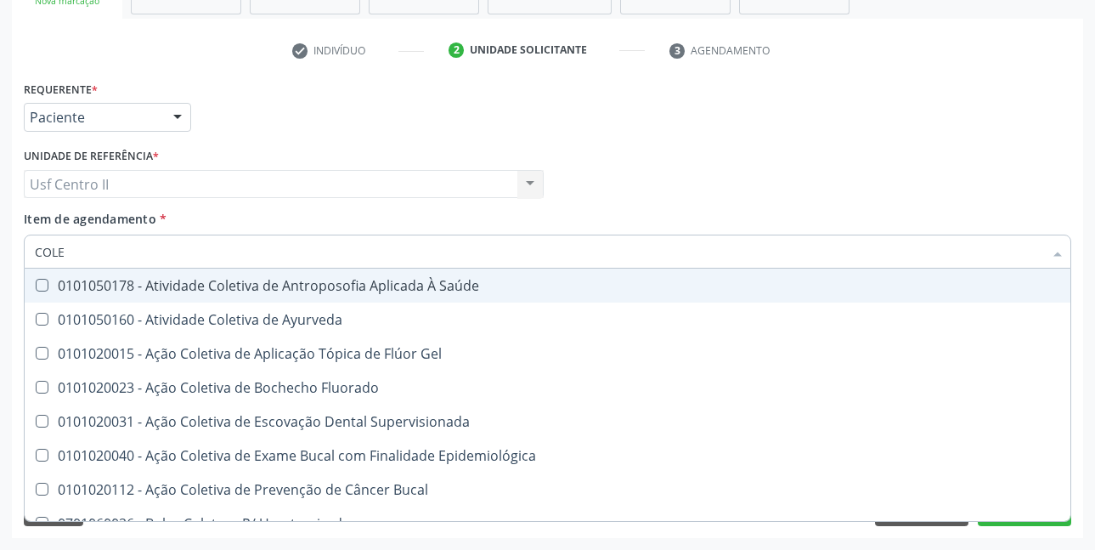
type input "COL"
checkbox Hdl "false"
checkbox Ldl "false"
checkbox Total "false"
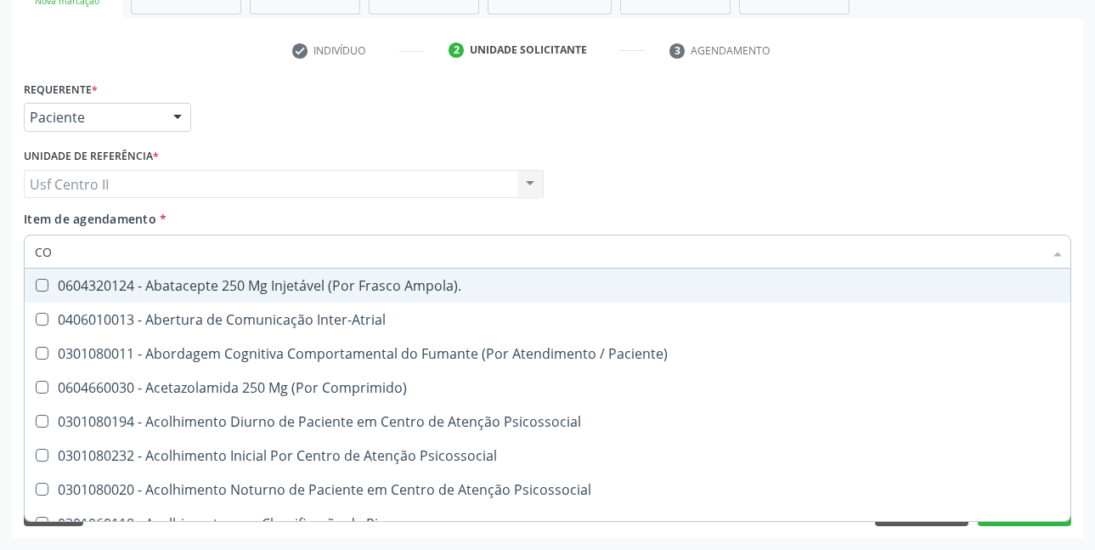
type input "C"
checkbox Hdl "false"
checkbox Ldl "false"
checkbox Total "false"
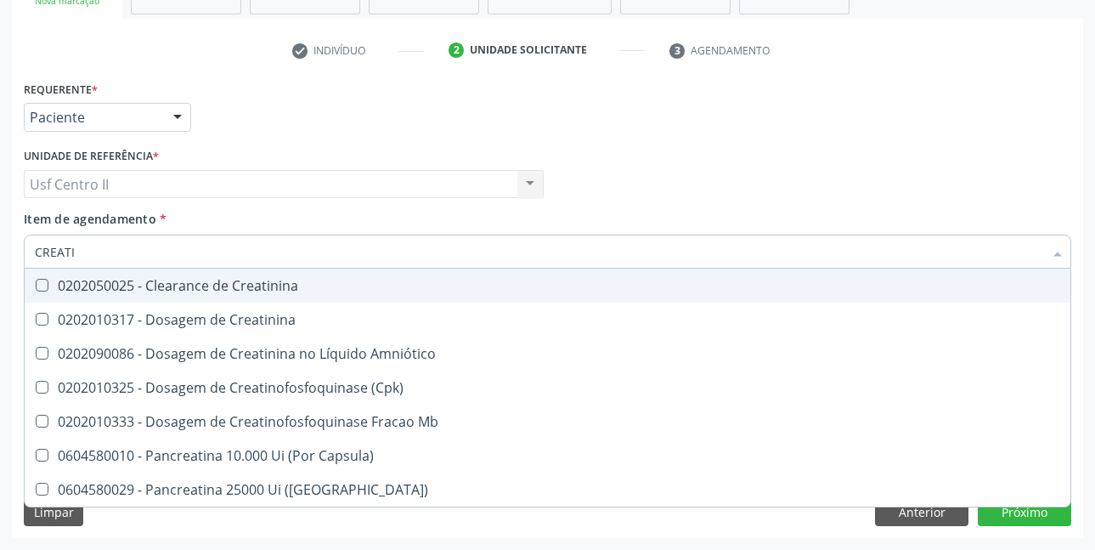
type input "CREATIN"
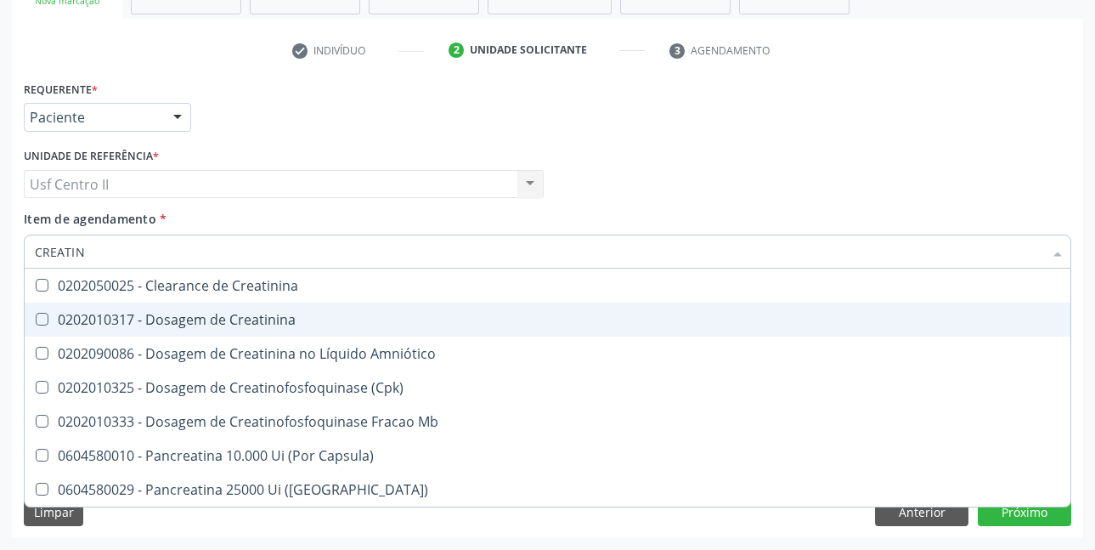
click at [292, 313] on div "0202010317 - Dosagem de Creatinina" at bounding box center [548, 320] width 1026 height 14
checkbox Creatinina "true"
type input "CREAT"
checkbox Creatinina "false"
checkbox \(Cpk\) "true"
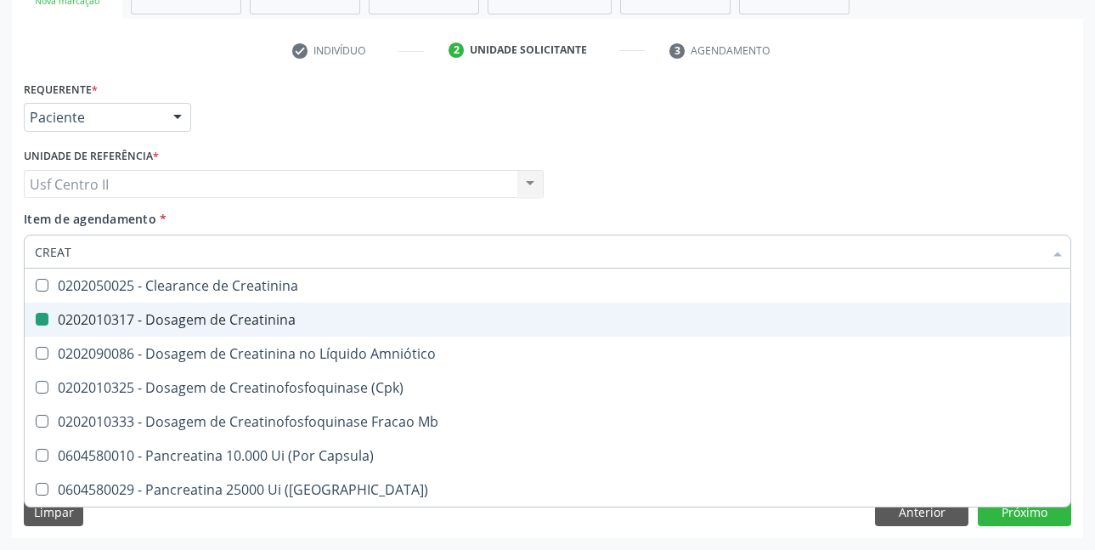
type input "CREA"
checkbox \(Cpk\) "false"
checkbox Capsula\) "true"
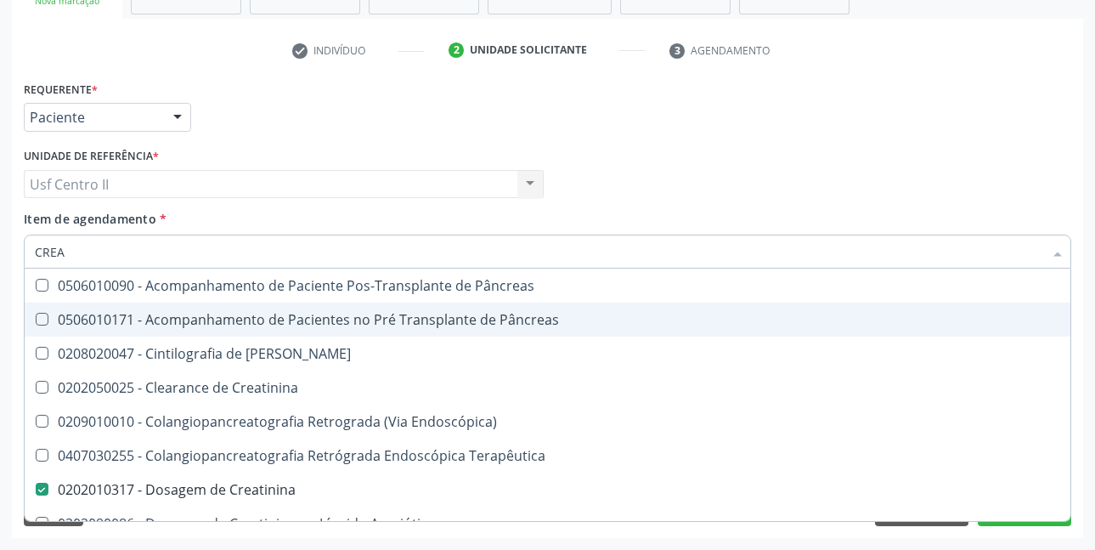
type input "CRE"
checkbox Creatinina "false"
checkbox Oncologia "true"
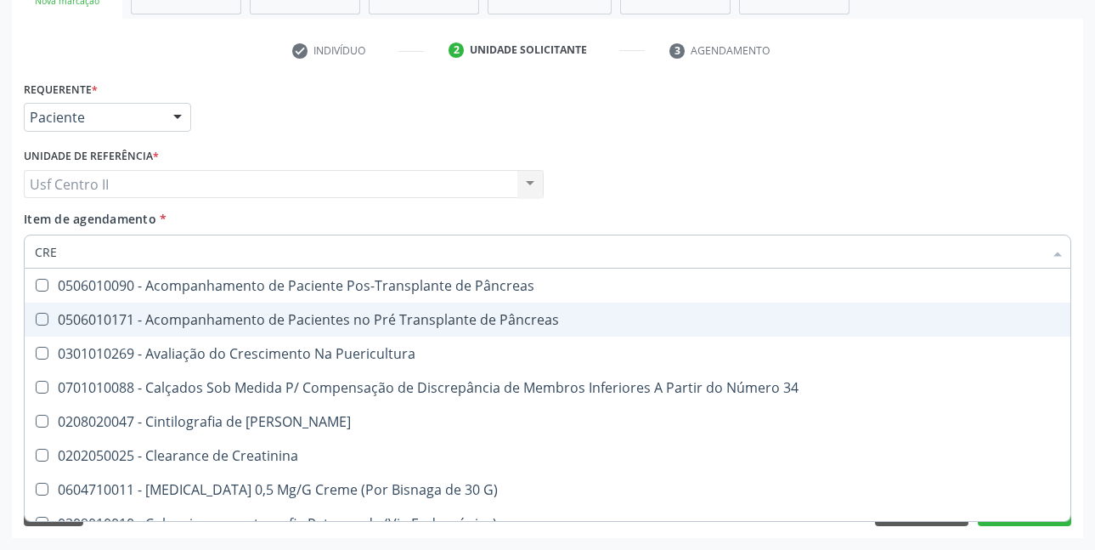
type input "CR"
checkbox Creatinina "false"
type input "C"
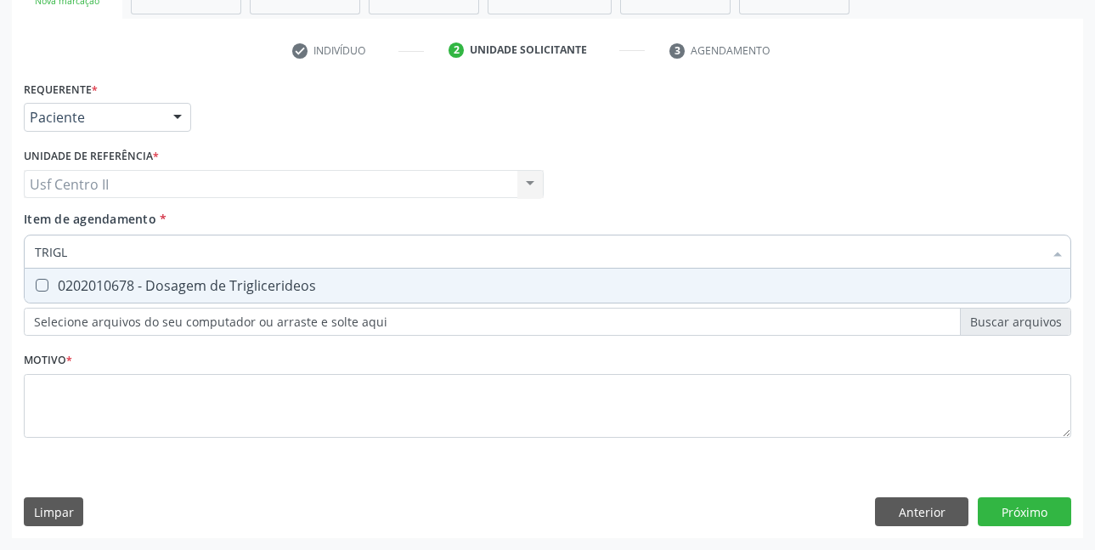
type input "TRIGLI"
click at [230, 287] on div "0202010678 - Dosagem de Triglicerideos" at bounding box center [548, 286] width 1026 height 14
checkbox Triglicerideos "true"
type input "TRI"
checkbox Triglicerideos "false"
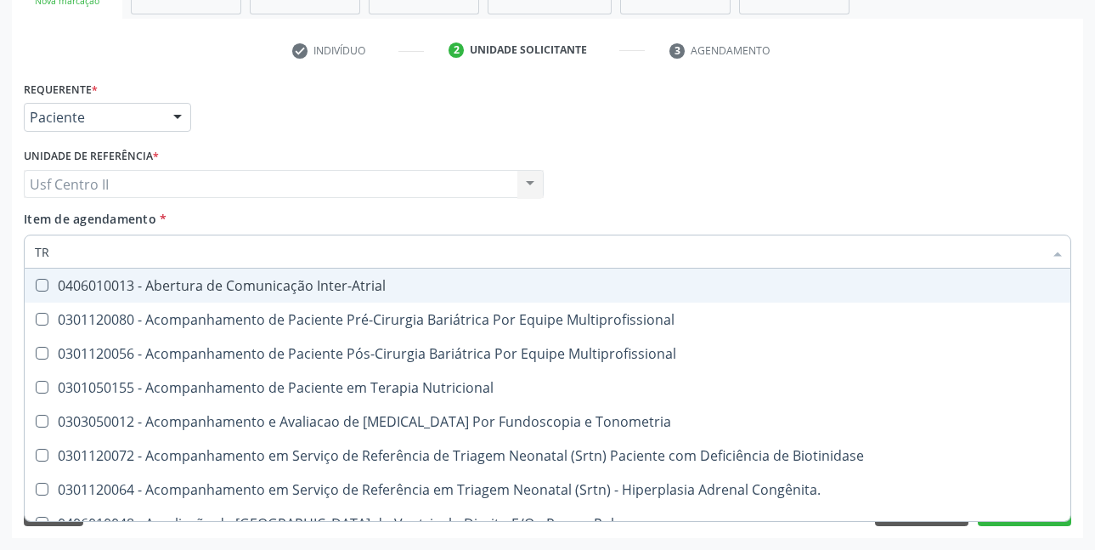
type input "T"
checkbox Triglicerideos "false"
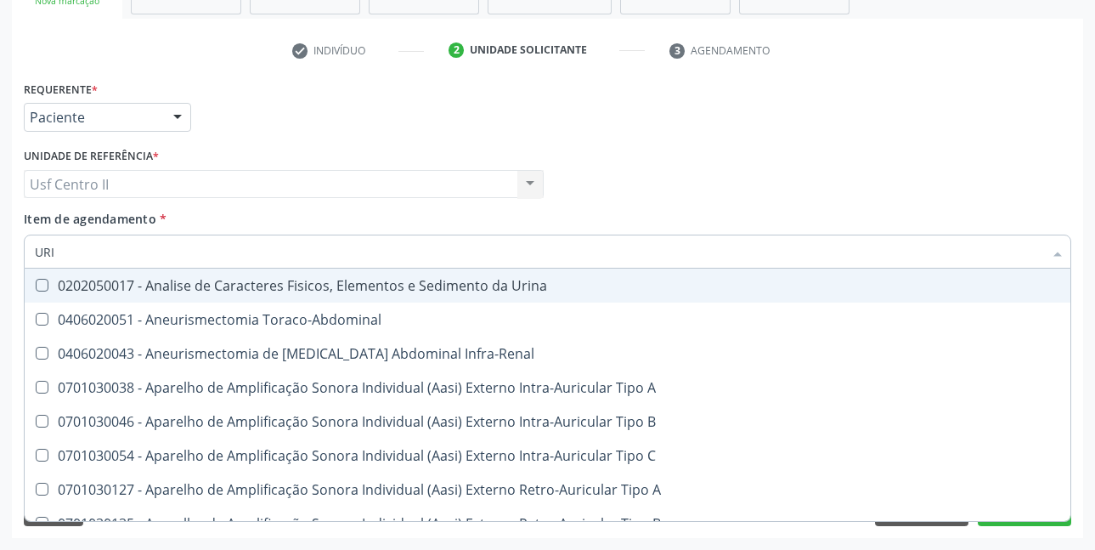
type input "URIN"
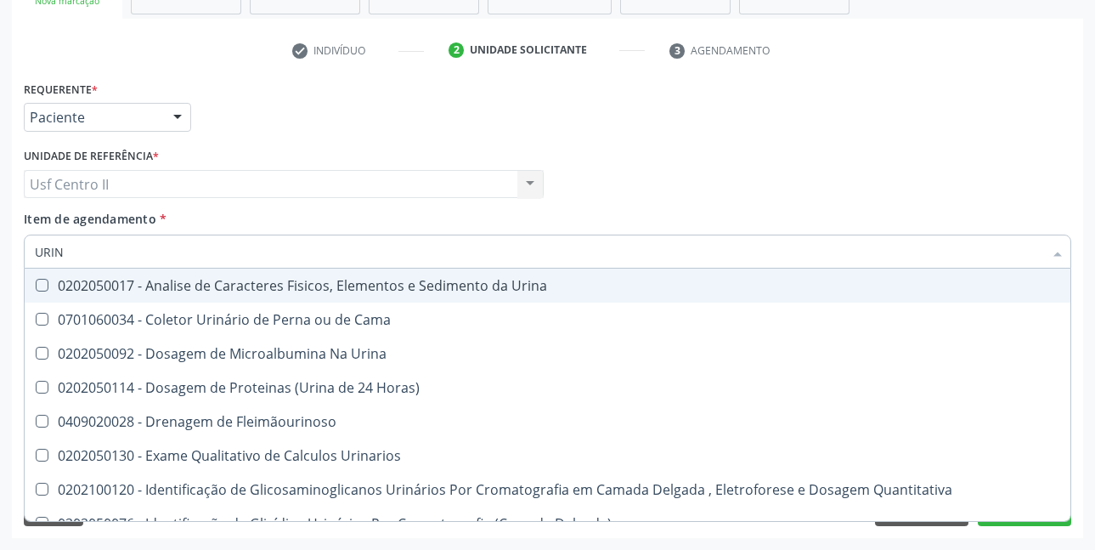
click at [235, 285] on div "0202050017 - Analise de Caracteres Fisicos, Elementos e Sedimento da Urina" at bounding box center [548, 286] width 1026 height 14
checkbox Urina "true"
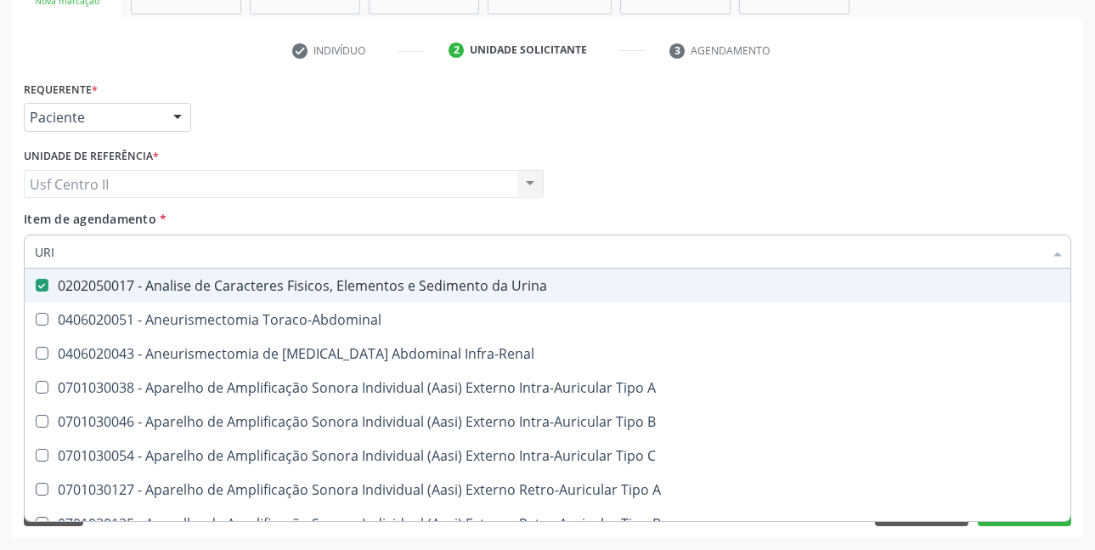
type input "UR"
checkbox Urina "false"
checkbox Cônica "true"
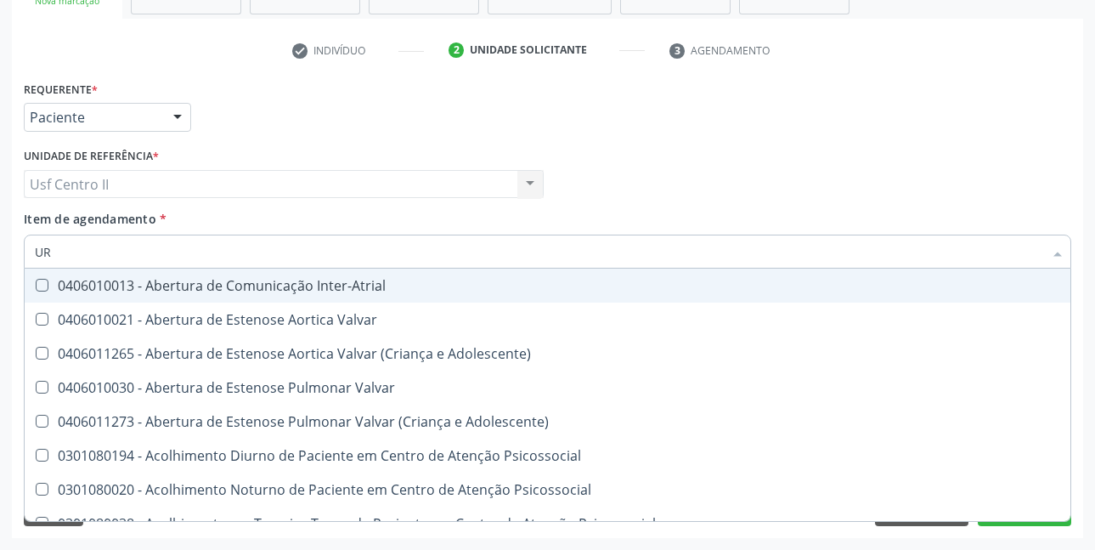
type input "U"
checkbox Urina "false"
checkbox Alimentos "false"
checkbox Segmento\) "true"
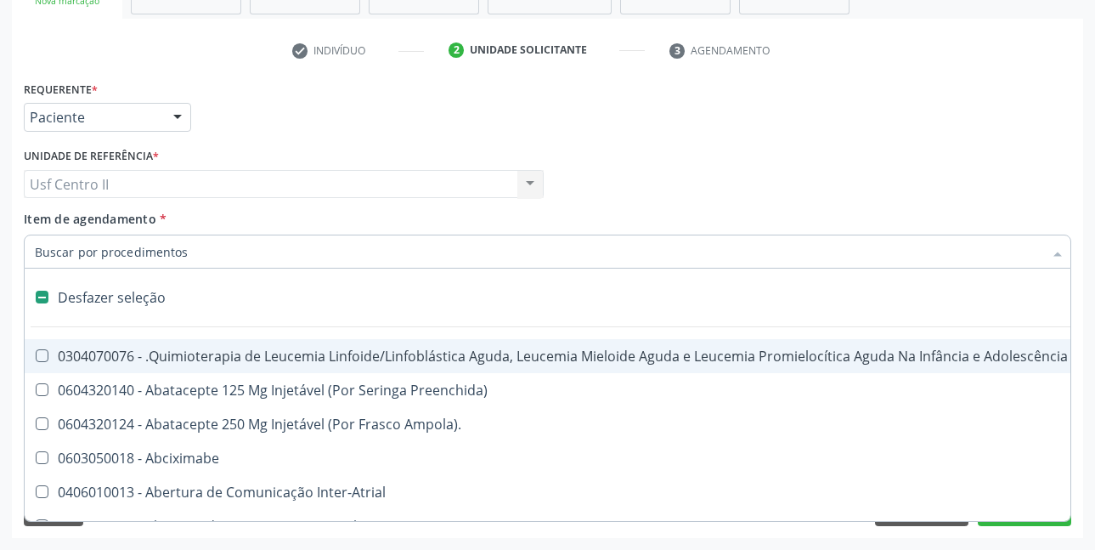
type input "G"
checkbox Urina "false"
checkbox Linha "true"
checkbox Infusão "true"
checkbox Urostomizados "true"
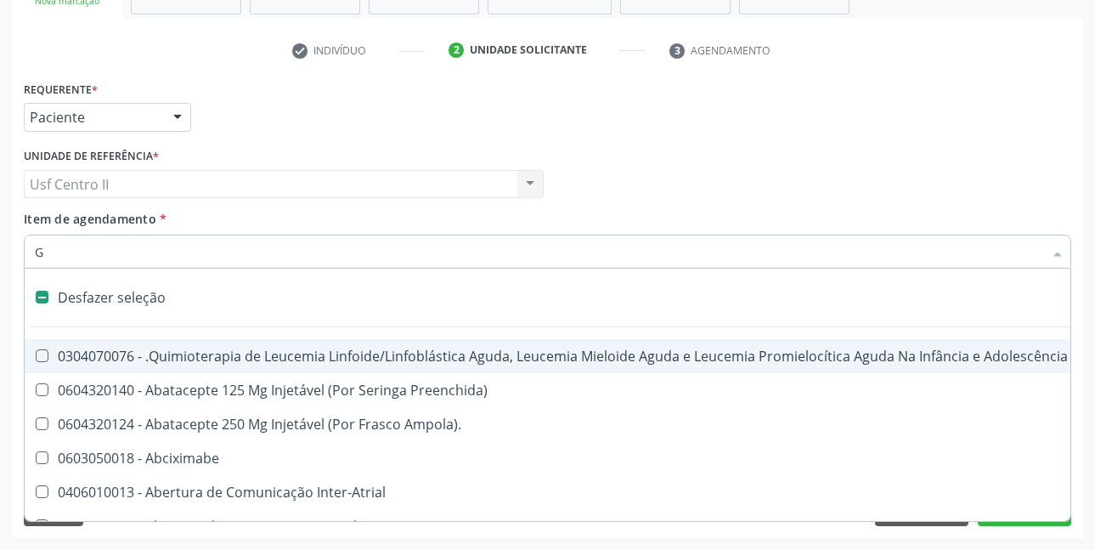
checkbox Revestido\) "true"
checkbox Capsula\) "true"
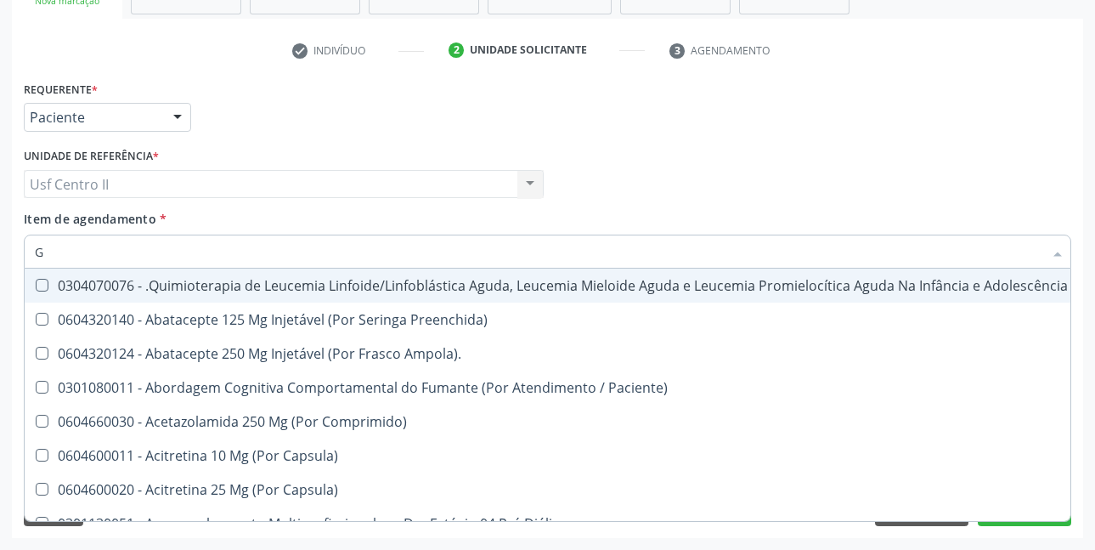
type input "GL"
checkbox Pé "true"
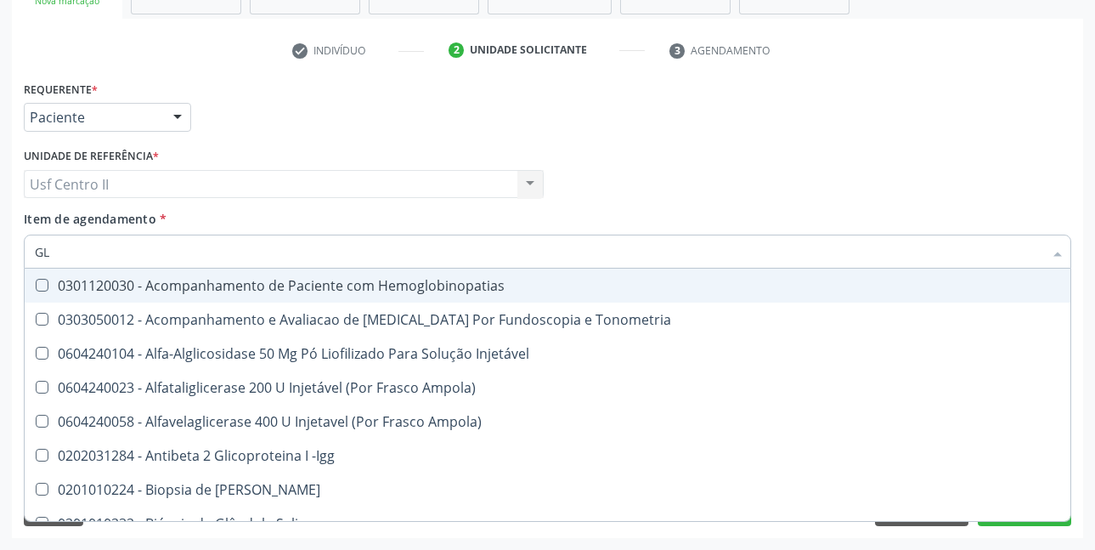
type input "GLI"
checkbox Glomerular "true"
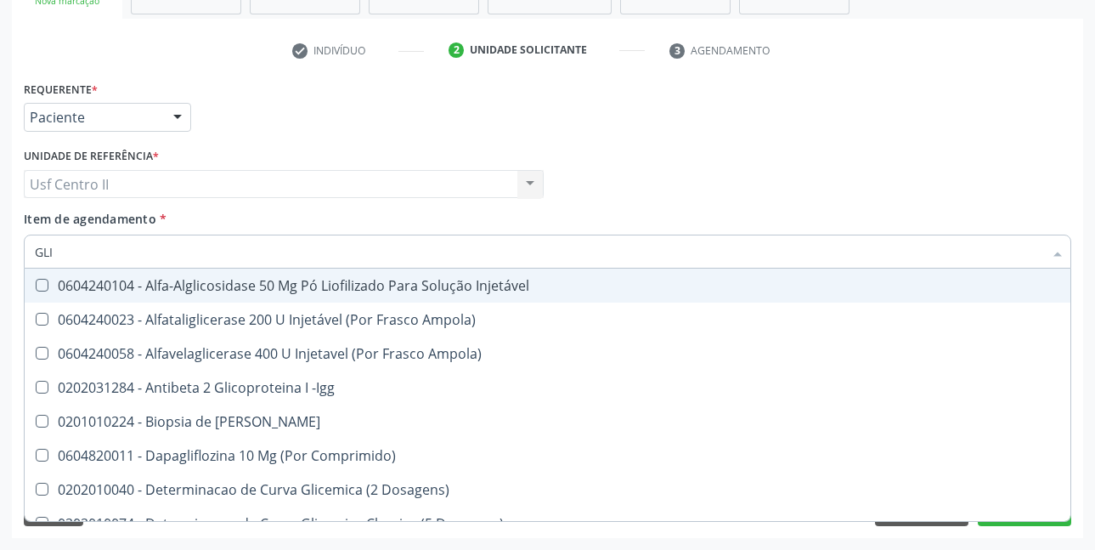
type input "GLIC"
checkbox Derrames "true"
checkbox Triglicerideos "false"
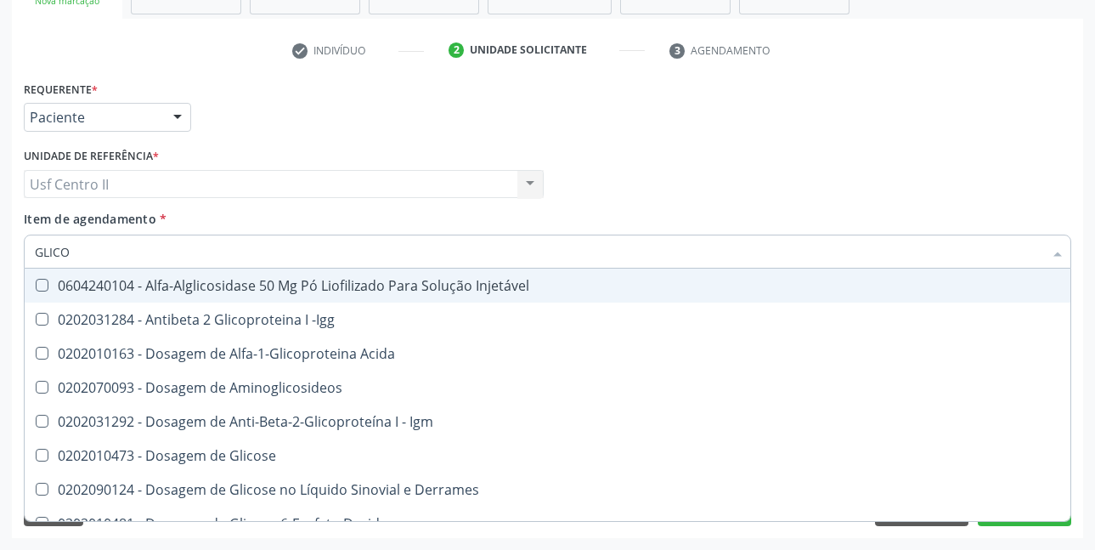
type input "GLICOS"
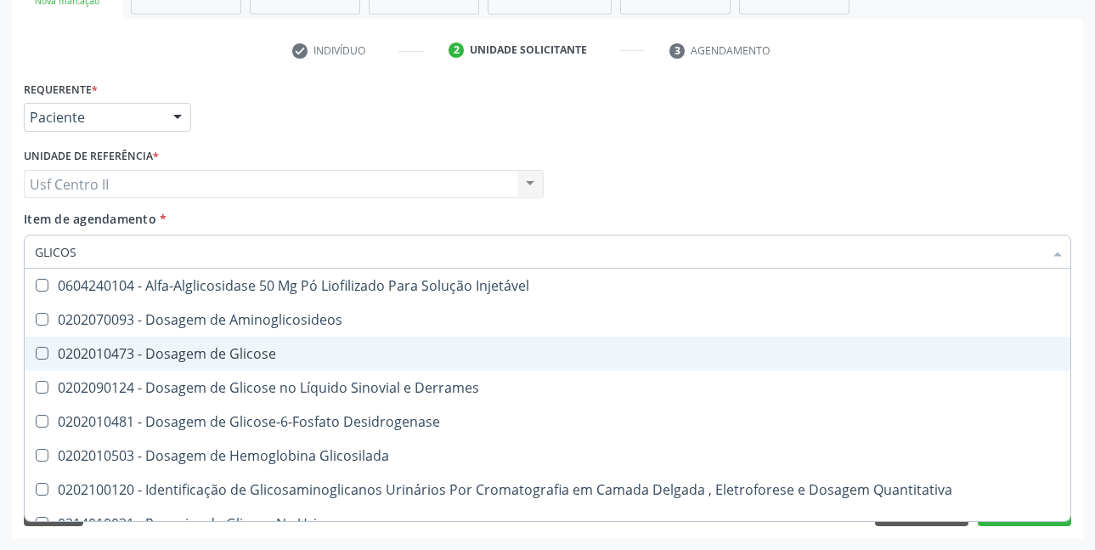
click at [218, 354] on div "0202010473 - Dosagem de Glicose" at bounding box center [548, 354] width 1026 height 14
checkbox Glicose "false"
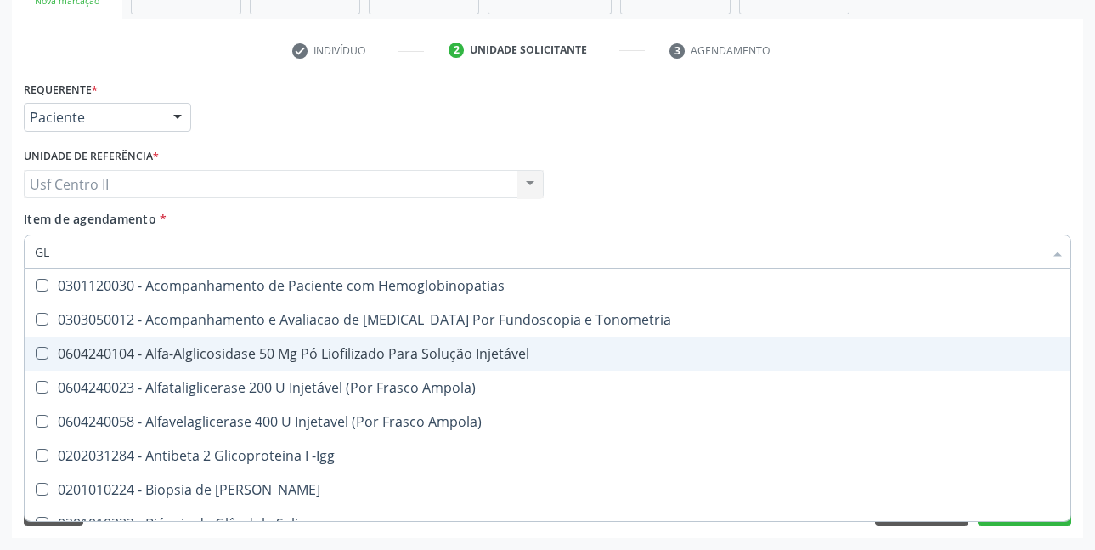
type input "G"
checkbox Triglicerideos "false"
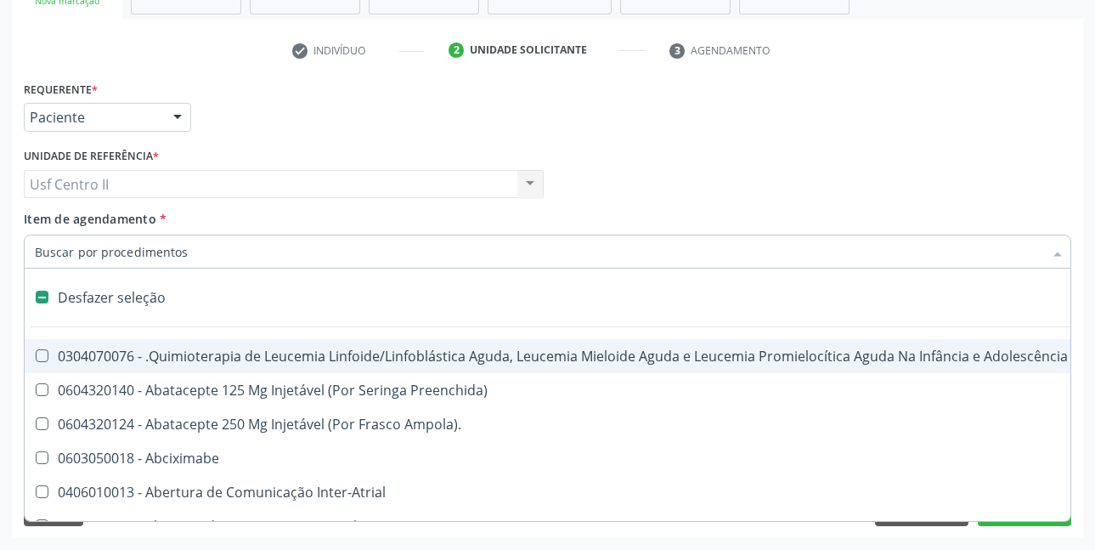
type input "U"
checkbox Ml\) "true"
checkbox Urina "false"
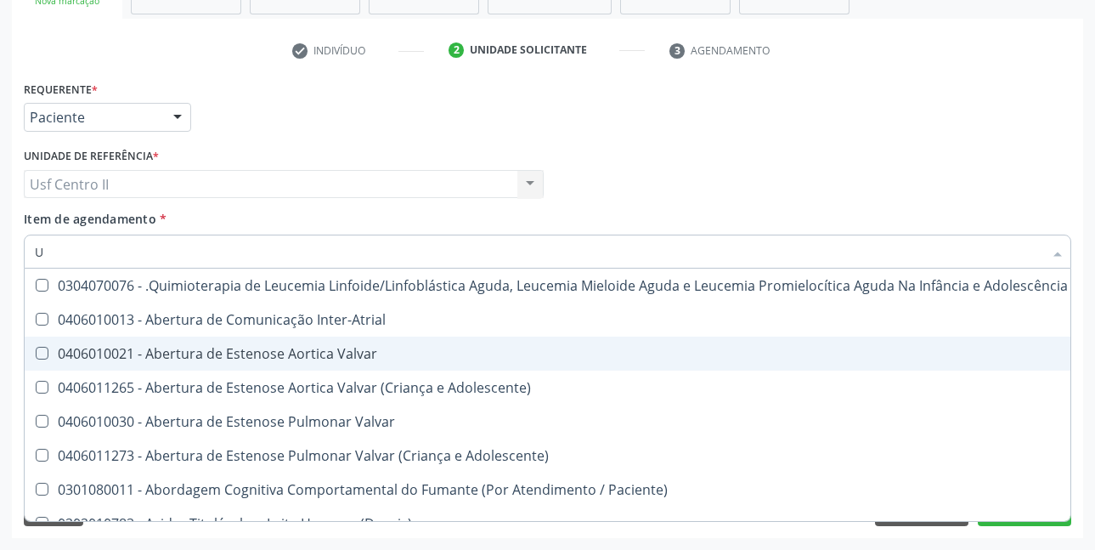
type input "UR"
checkbox Diálise "true"
checkbox Urina "false"
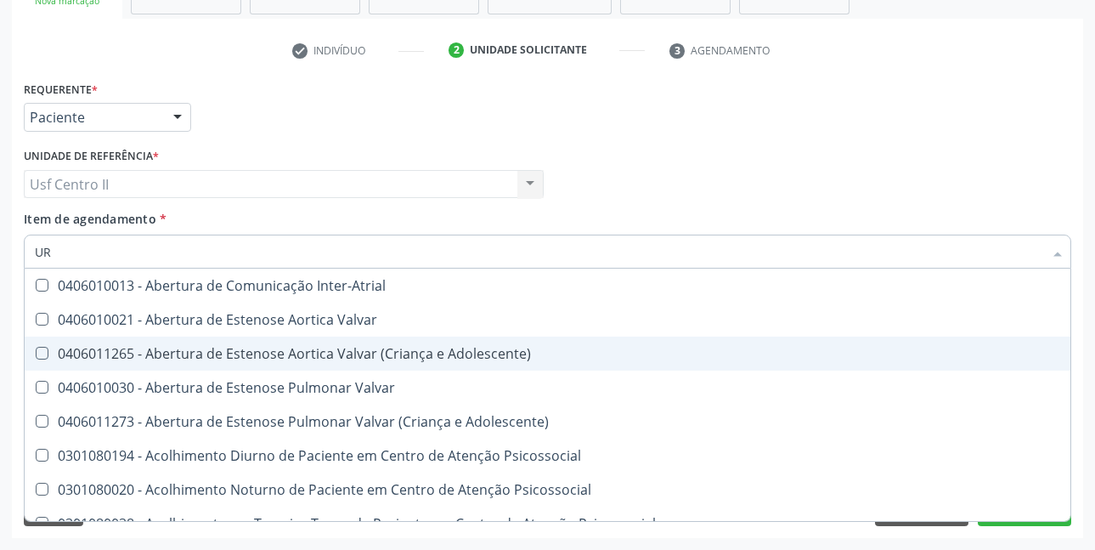
type input "URE"
checkbox Urina "false"
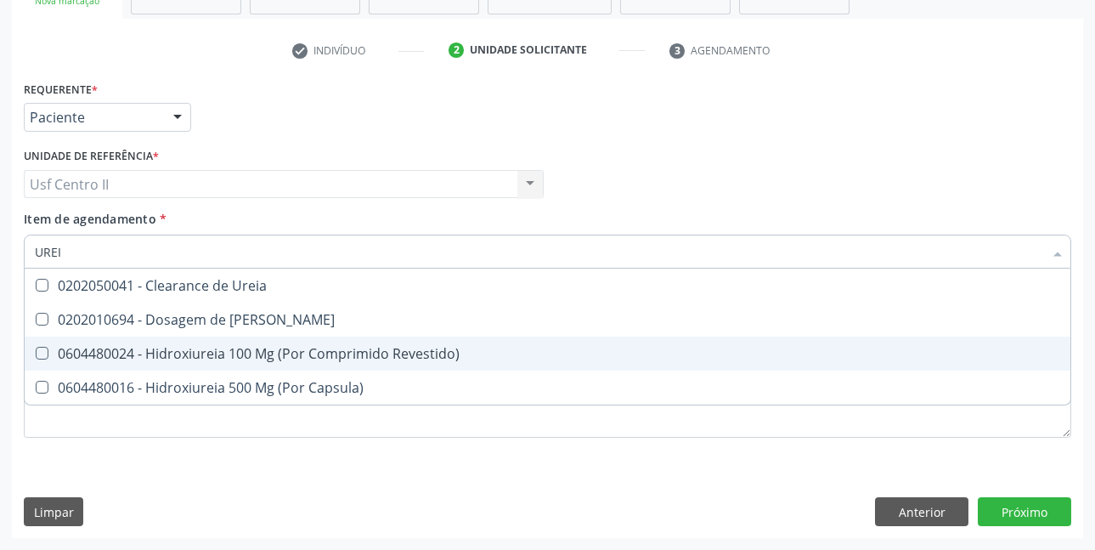
type input "UREIA"
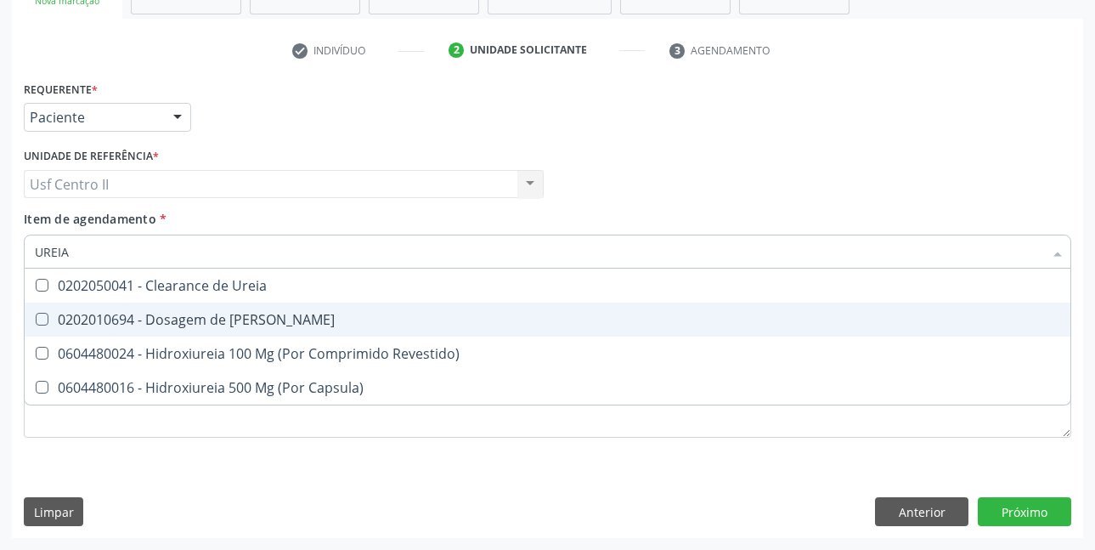
click at [225, 316] on div "0202010694 - Dosagem de [PERSON_NAME]" at bounding box center [548, 320] width 1026 height 14
checkbox Ureia "true"
type input "UR"
checkbox Ureia "false"
type input "U"
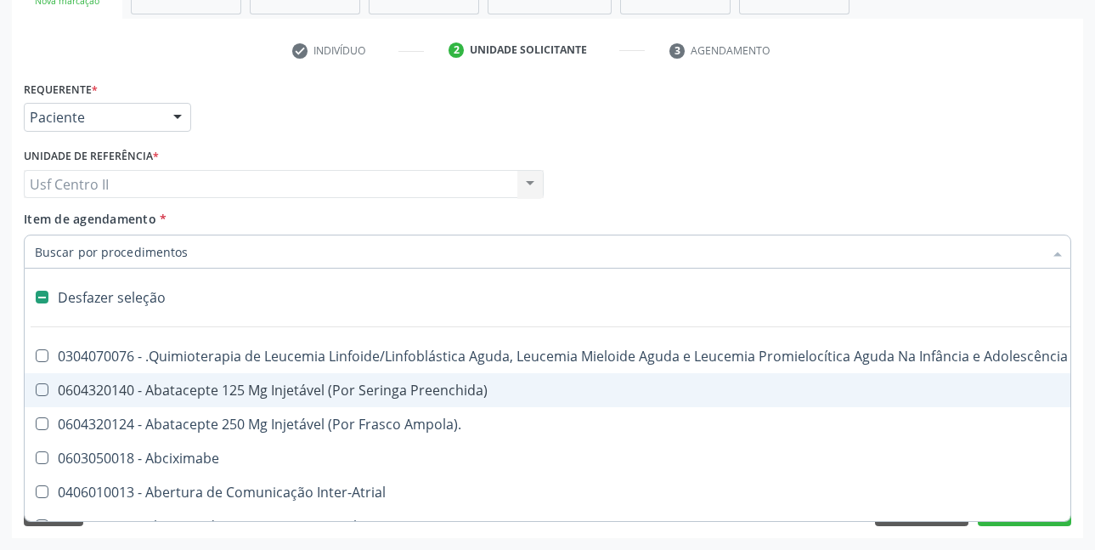
type input "H"
checkbox Urina "false"
checkbox B "true"
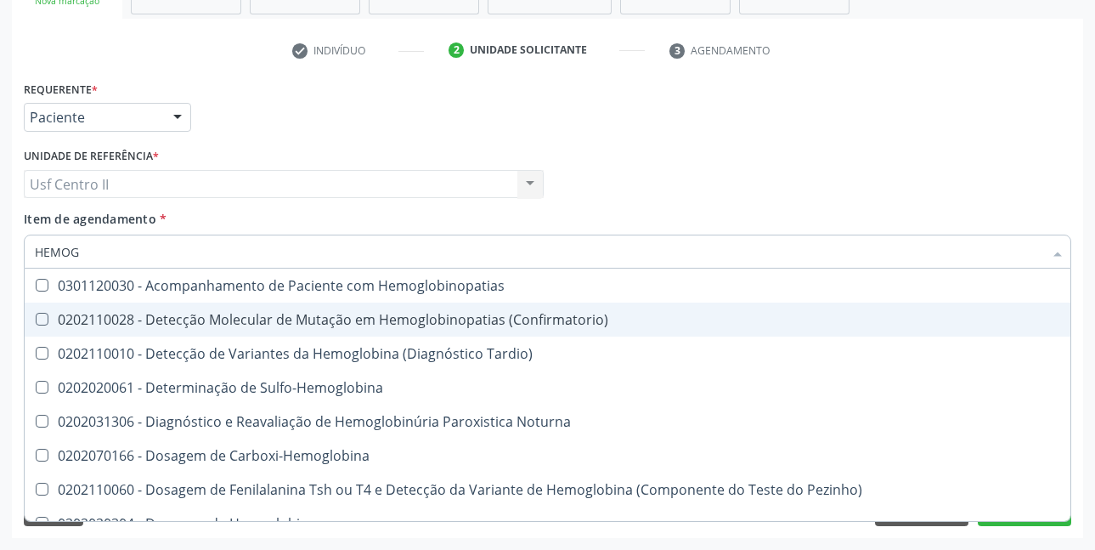
type input "HEMOGR"
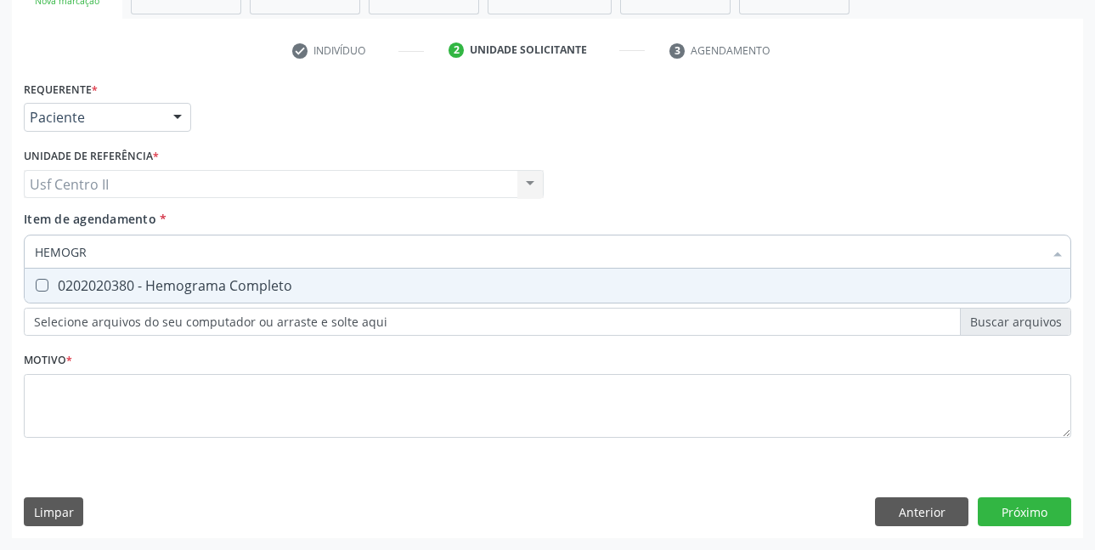
click at [292, 291] on div "0202020380 - Hemograma Completo" at bounding box center [548, 286] width 1026 height 14
checkbox Completo "true"
type input "HEMOG"
checkbox Completo "false"
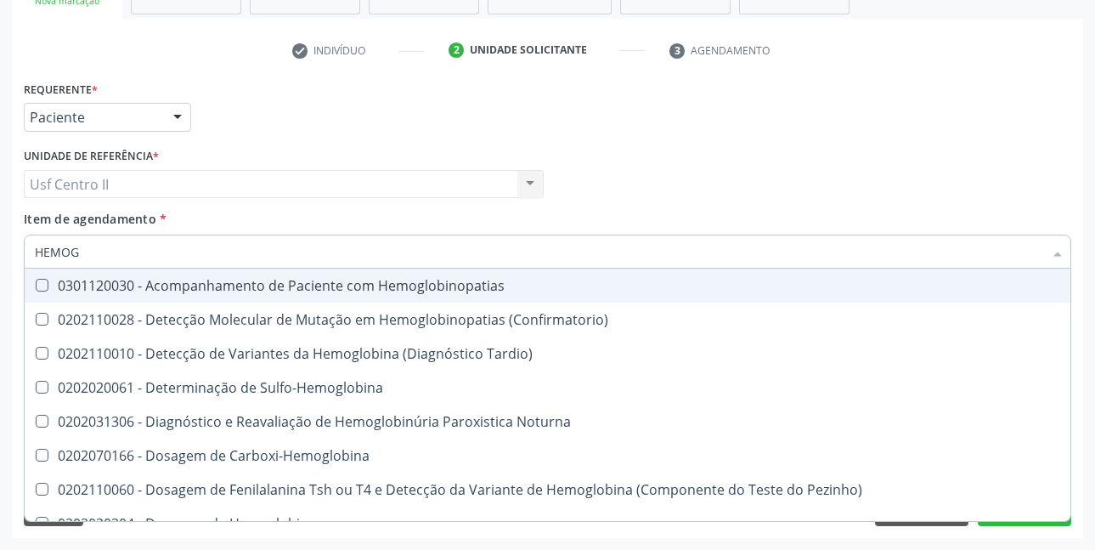
type input "HEMO"
checkbox Completo "false"
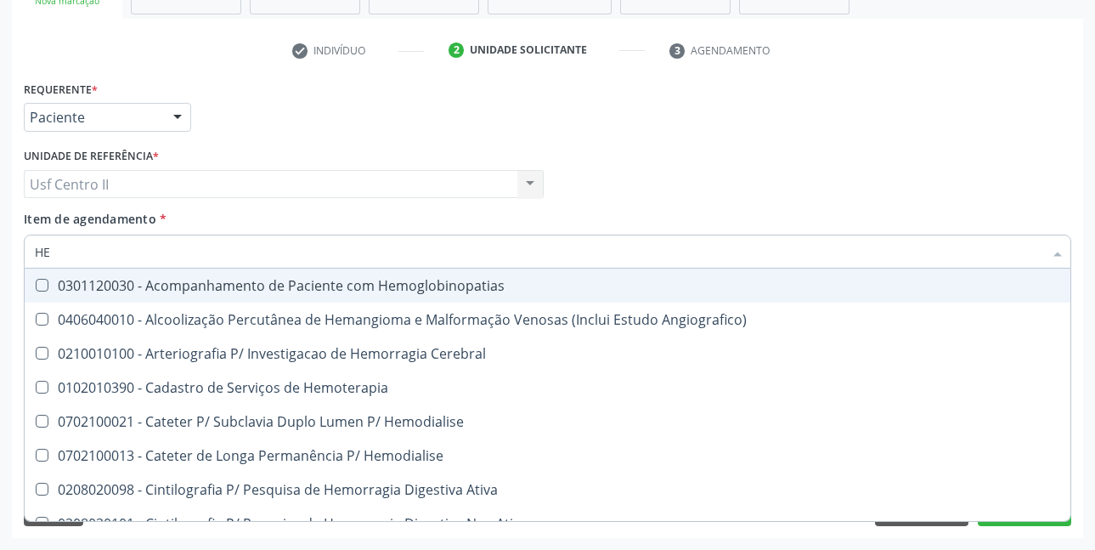
type input "H"
checkbox Completo "false"
checkbox Orgaos "false"
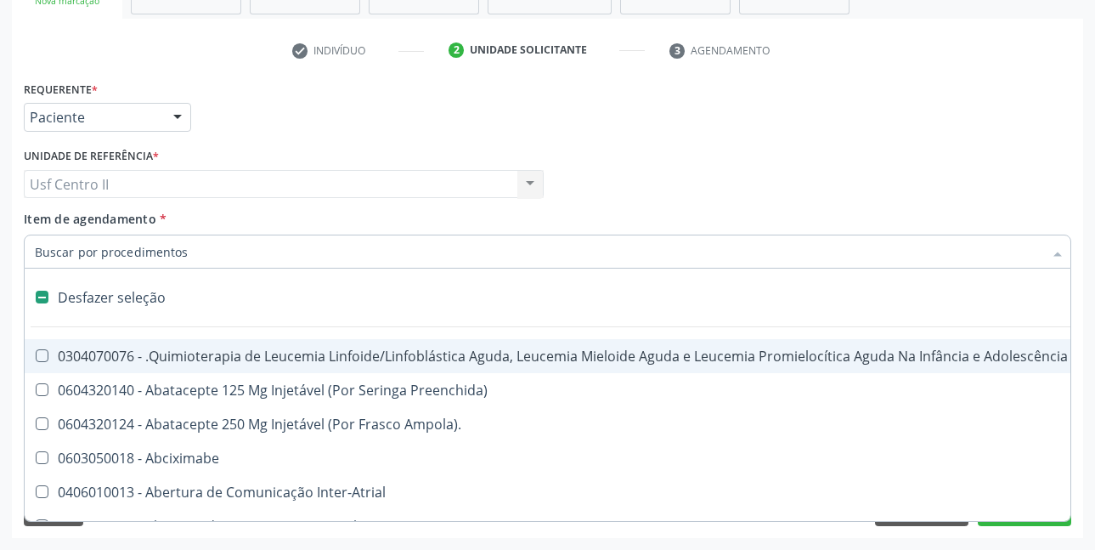
type input "T"
checkbox Reto "true"
checkbox Urina "false"
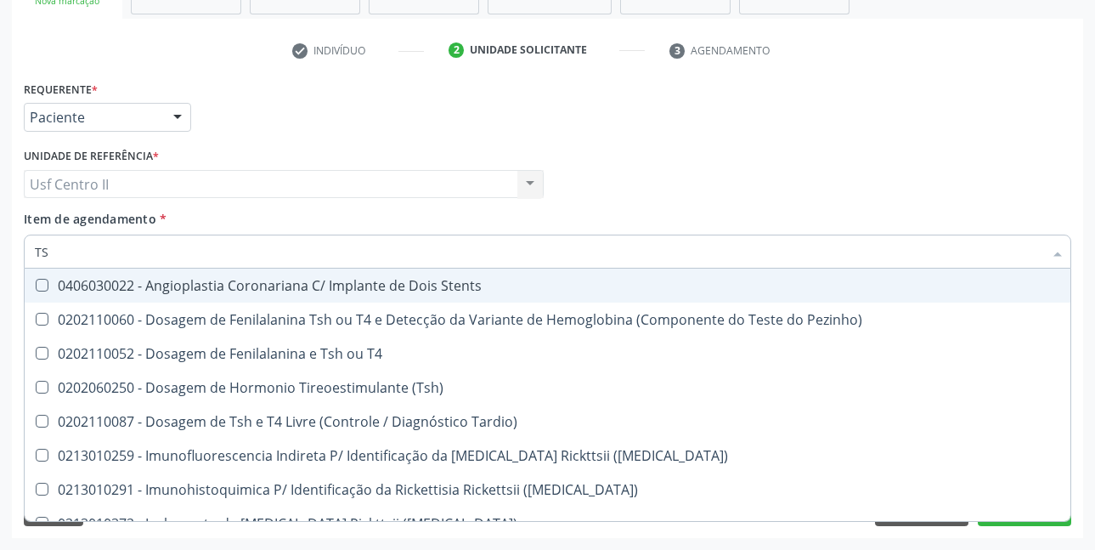
type input "TSH"
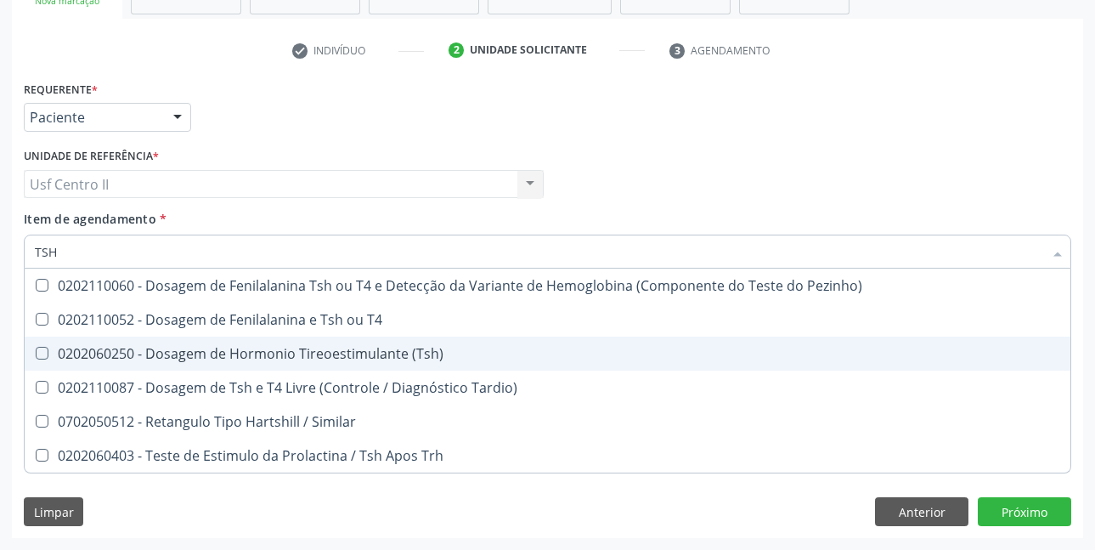
click at [314, 348] on div "0202060250 - Dosagem de Hormonio Tireoestimulante (Tsh)" at bounding box center [548, 354] width 1026 height 14
checkbox \(Tsh\) "true"
type input "TS"
checkbox \(Tsh\) "false"
checkbox Tardio\) "true"
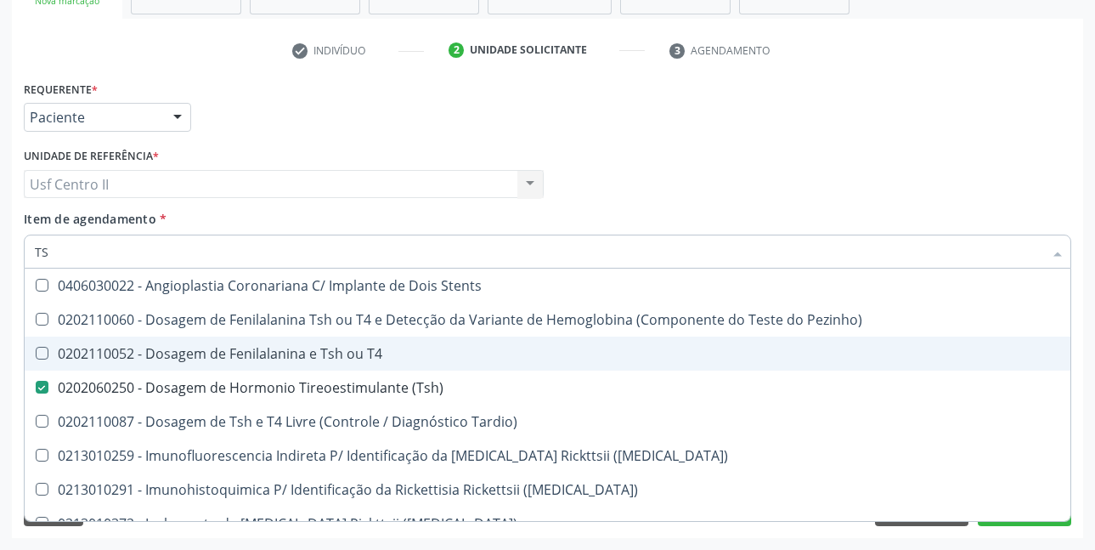
type input "T"
checkbox \(Tsh\) "false"
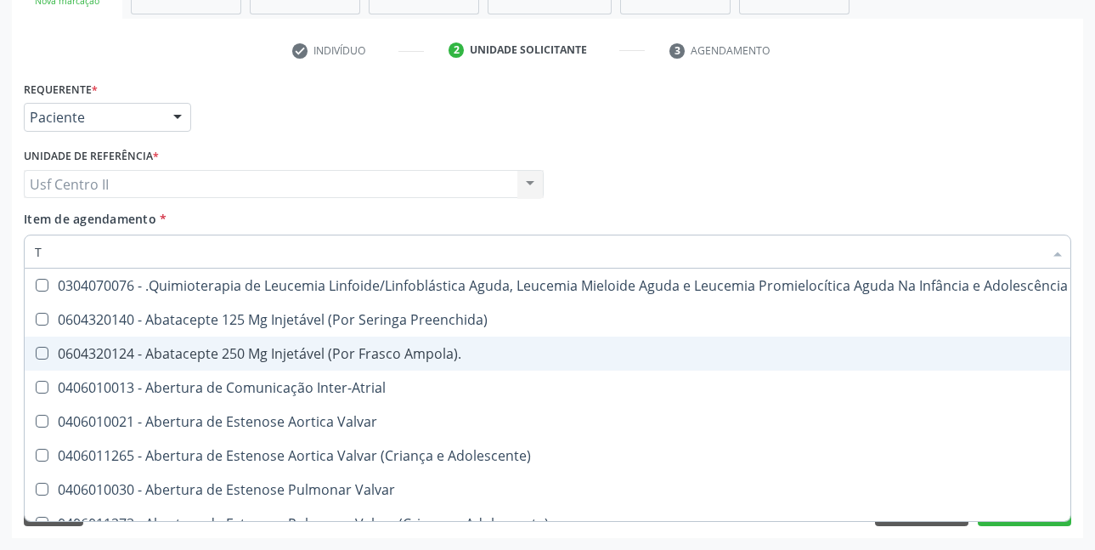
type input "T4"
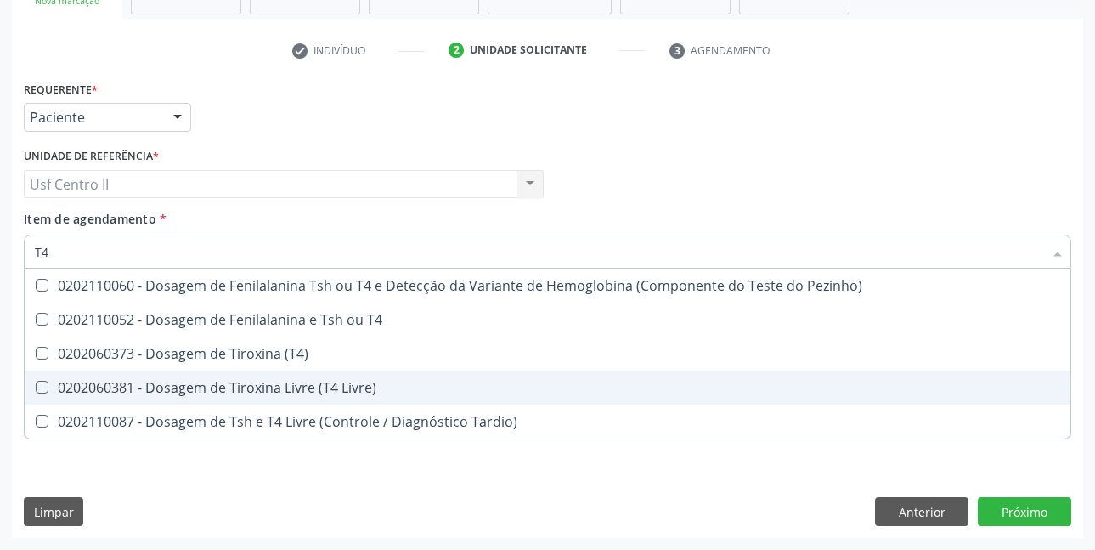
click at [340, 390] on div "0202060381 - Dosagem de Tiroxina Livre (T4 Livre)" at bounding box center [548, 388] width 1026 height 14
checkbox Livre\) "true"
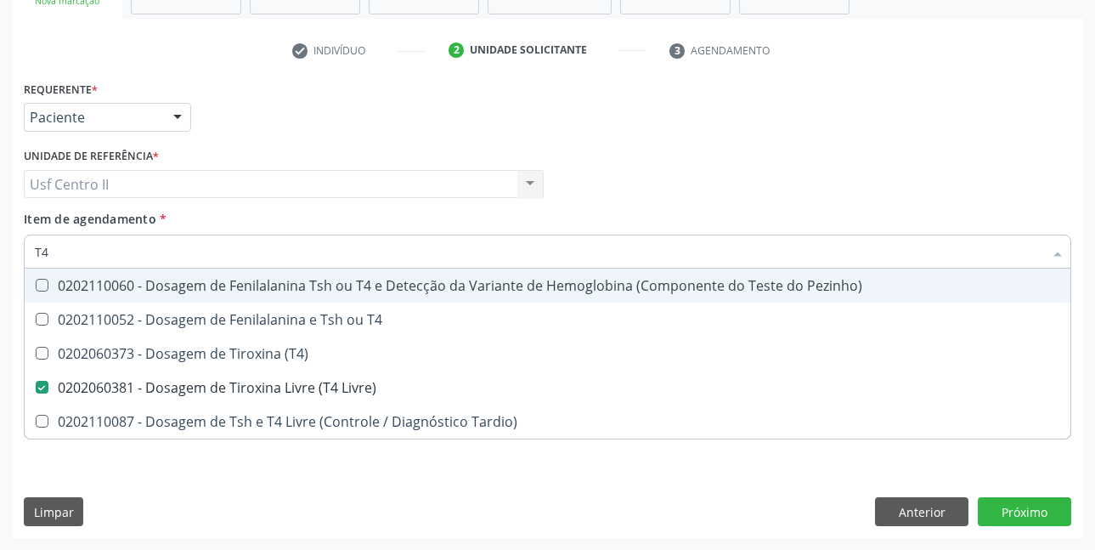
click at [834, 167] on div "Profissional Solicitante Por favor, selecione a Unidade de Atendimento primeiro…" at bounding box center [548, 177] width 1056 height 66
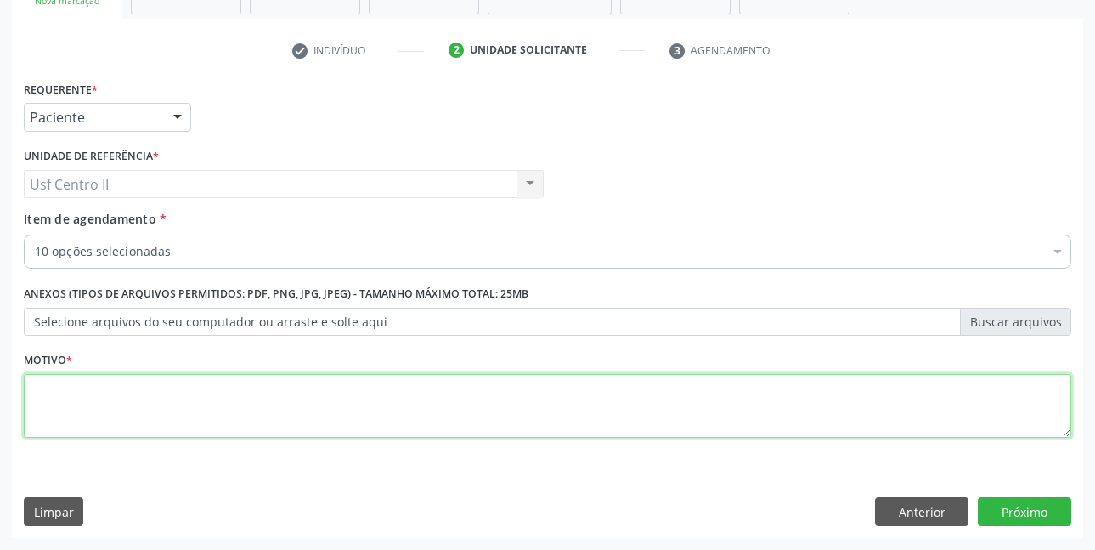
click at [145, 395] on textarea at bounding box center [548, 406] width 1048 height 65
type textarea "."
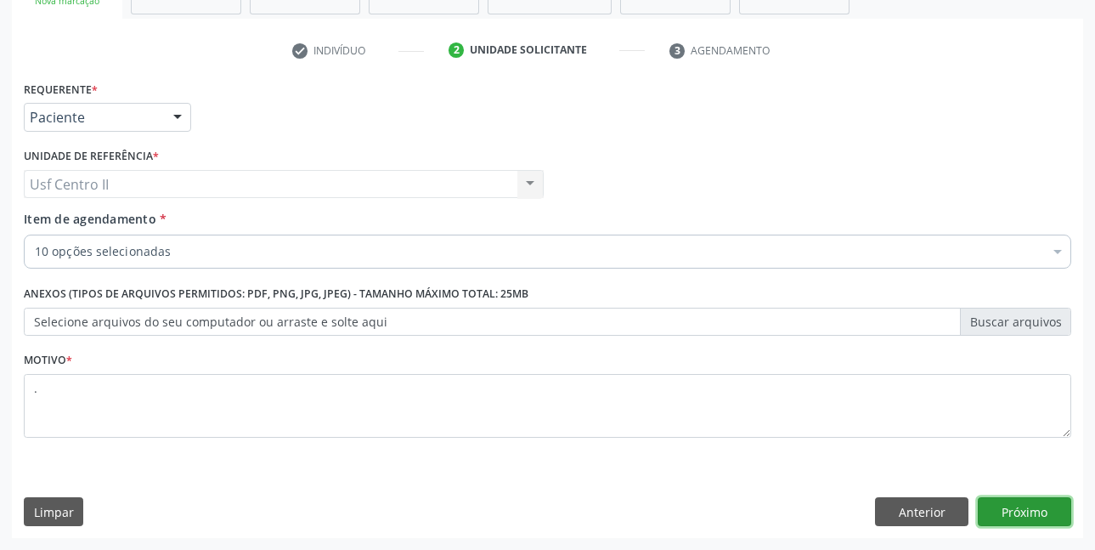
click at [1012, 506] on button "Próximo" at bounding box center [1024, 511] width 93 height 29
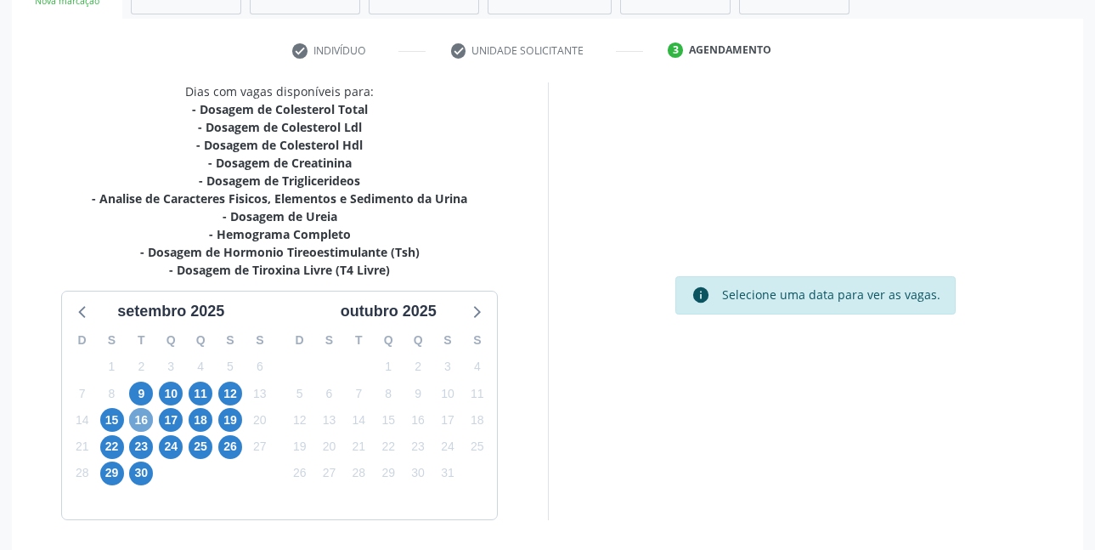
click at [145, 416] on span "16" at bounding box center [141, 420] width 24 height 24
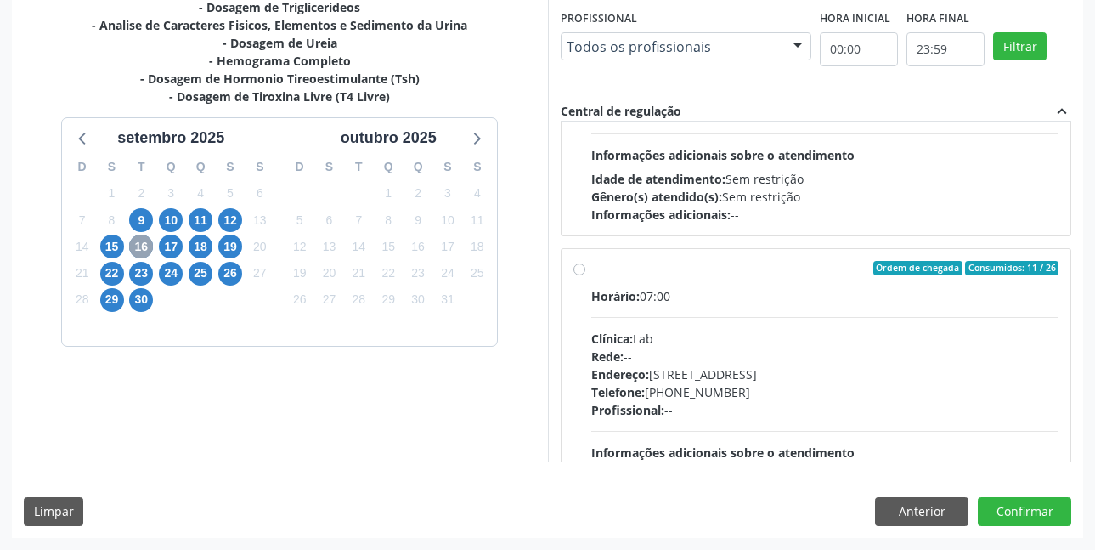
scroll to position [850, 0]
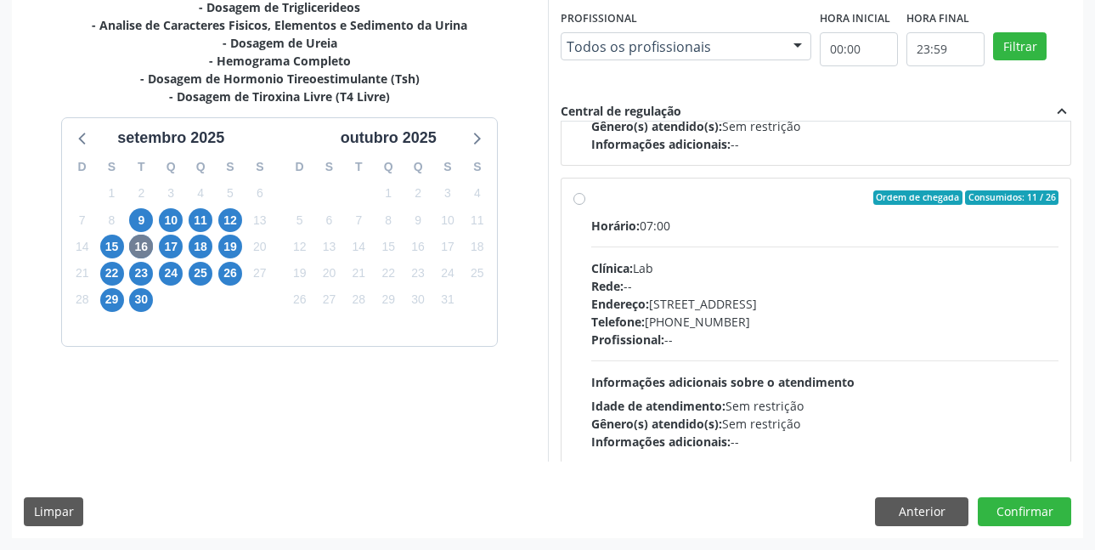
click at [591, 198] on label "Ordem de chegada Consumidos: 11 / 26 Horário: 07:00 Clínica: Lab Rede: -- Ender…" at bounding box center [825, 320] width 468 height 261
click at [581, 198] on input "Ordem de chegada Consumidos: 11 / 26 Horário: 07:00 Clínica: Lab Rede: -- Ender…" at bounding box center [580, 197] width 12 height 15
radio input "true"
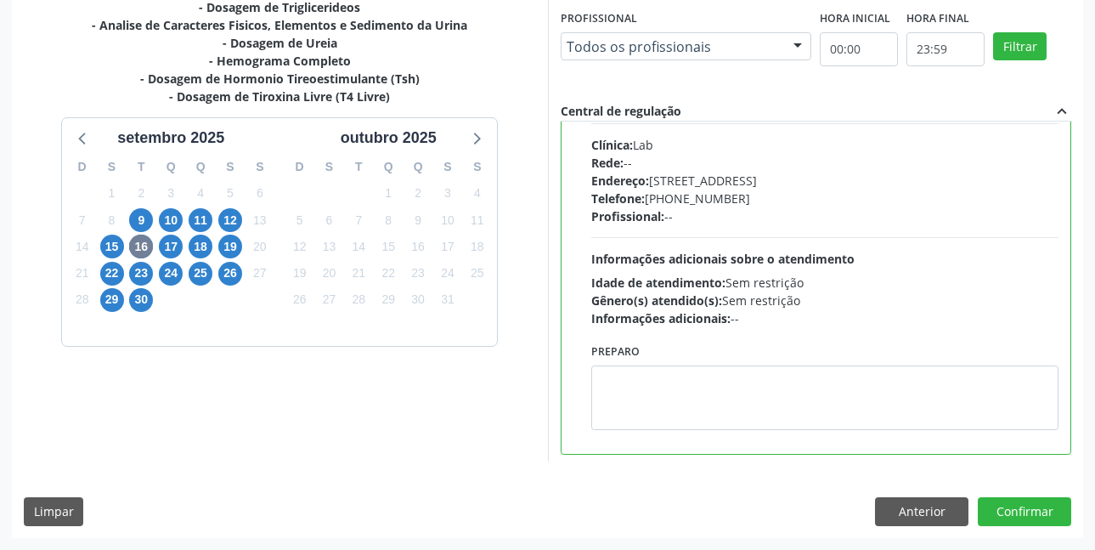
scroll to position [978, 0]
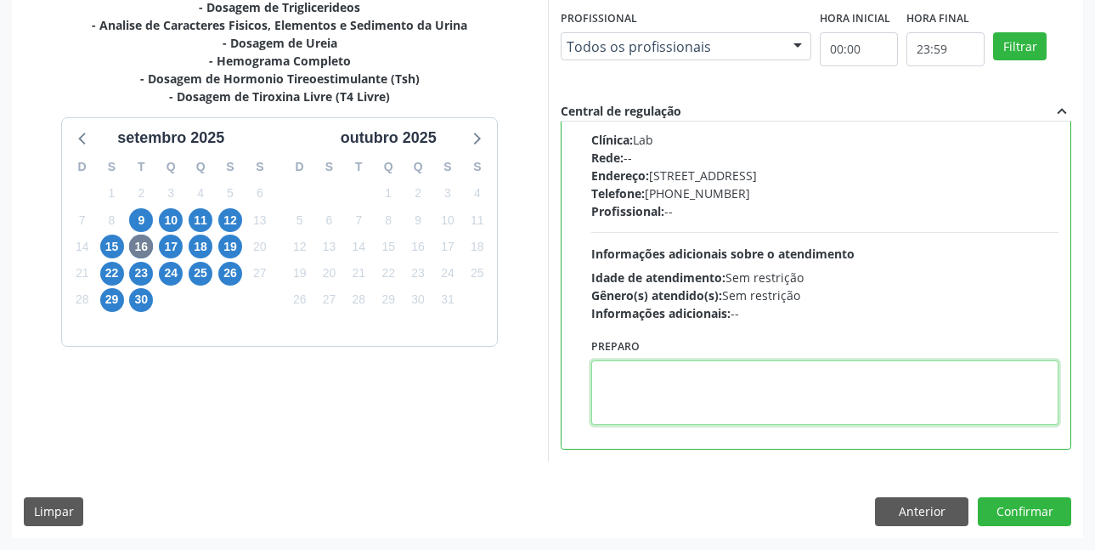
click at [678, 387] on textarea at bounding box center [825, 392] width 468 height 65
paste textarea "O EXAME SERÁ REALIZADO NO POSTINHO DE SAÚDE CENTRO 2 (POSTINHO DO RODEIO), POR …"
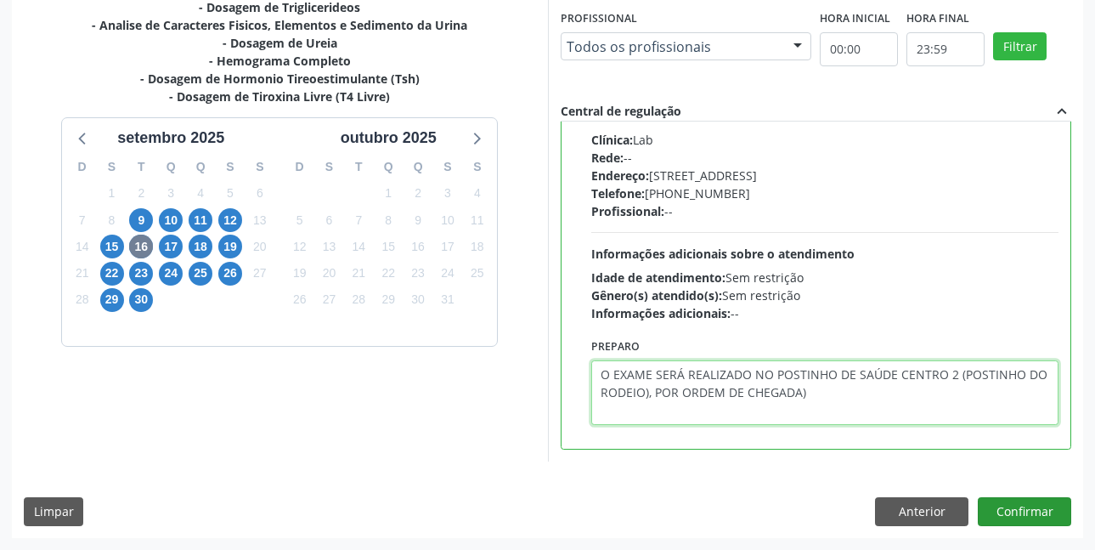
type textarea "O EXAME SERÁ REALIZADO NO POSTINHO DE SAÚDE CENTRO 2 (POSTINHO DO RODEIO), POR …"
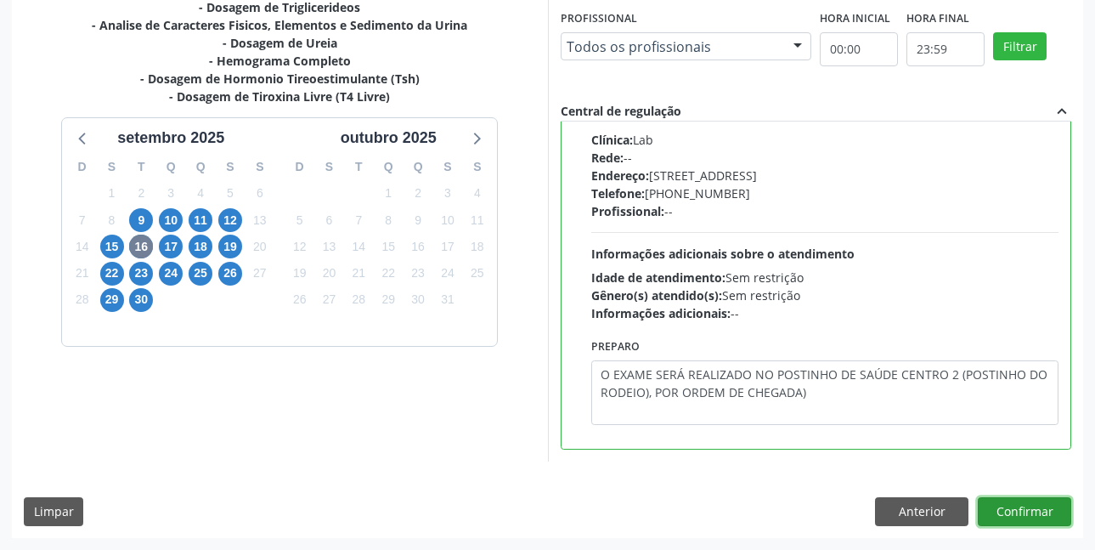
click at [1020, 512] on button "Confirmar" at bounding box center [1024, 511] width 93 height 29
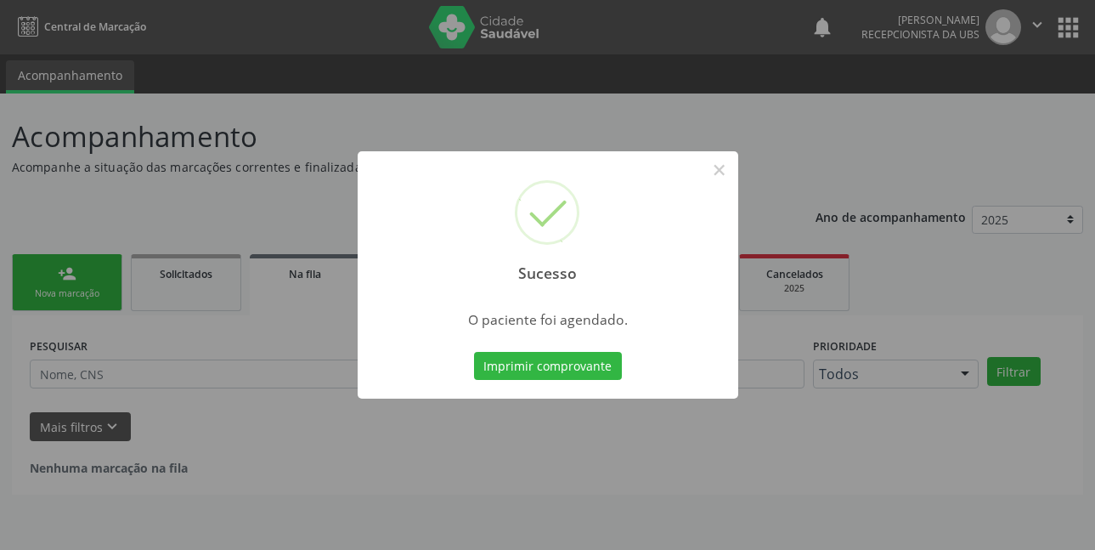
scroll to position [0, 0]
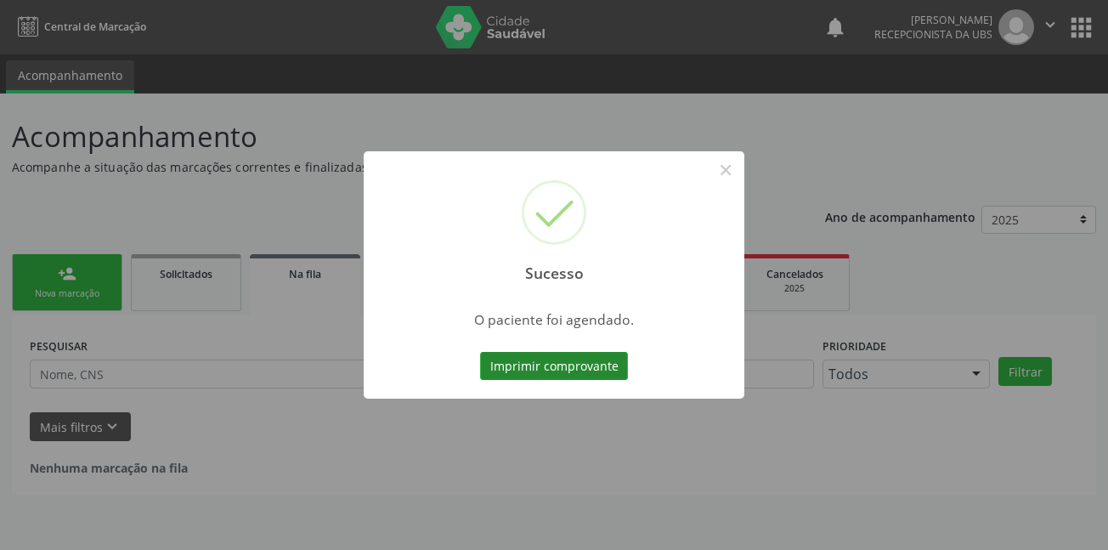
click at [522, 367] on button "Imprimir comprovante" at bounding box center [554, 366] width 148 height 29
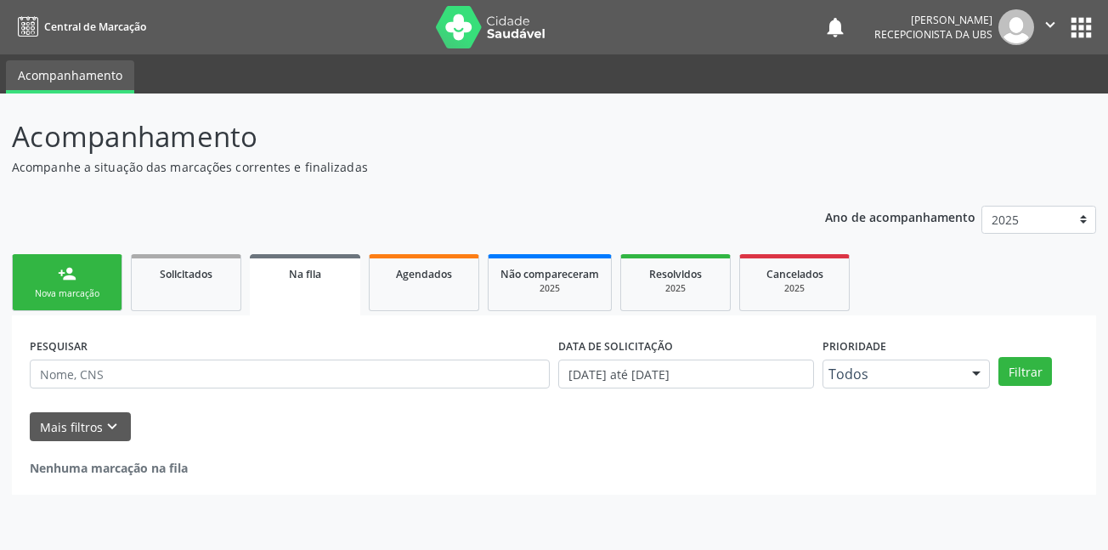
click at [84, 286] on link "person_add Nova marcação" at bounding box center [67, 282] width 110 height 57
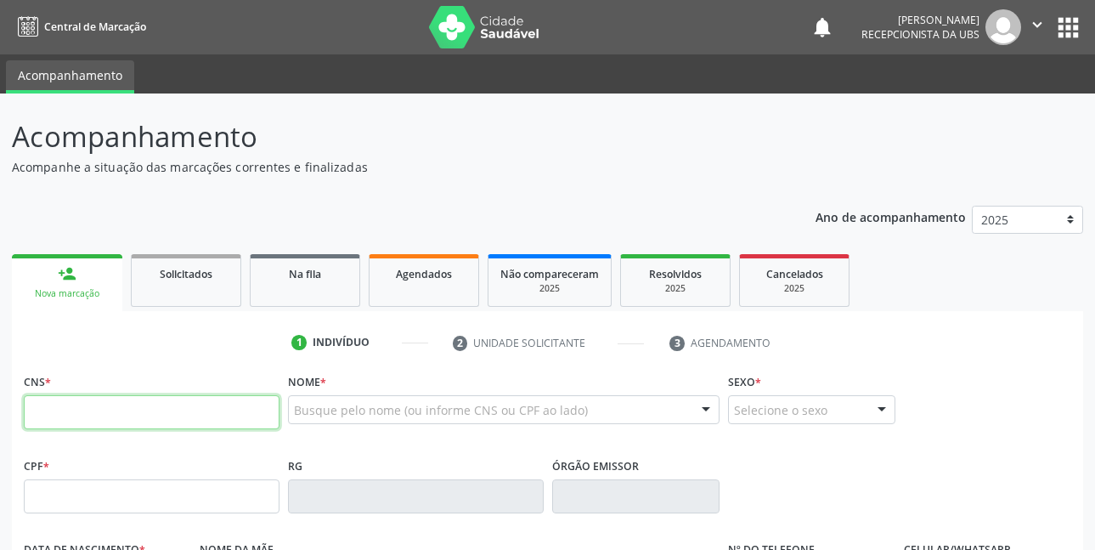
click at [82, 416] on input "text" at bounding box center [152, 412] width 256 height 34
type input "700 0025 2895 7801"
type input "06/01/2005"
type input "Poliana Shirley Amaral Carvalho Pinto"
type input "(87) 99999-9999"
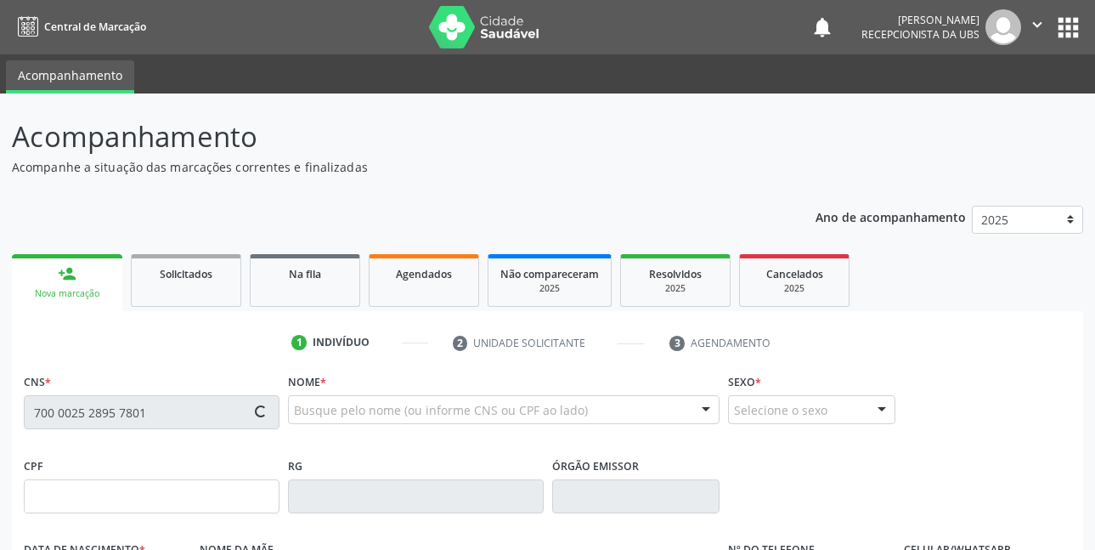
type input "057.300.754-30"
type input "150"
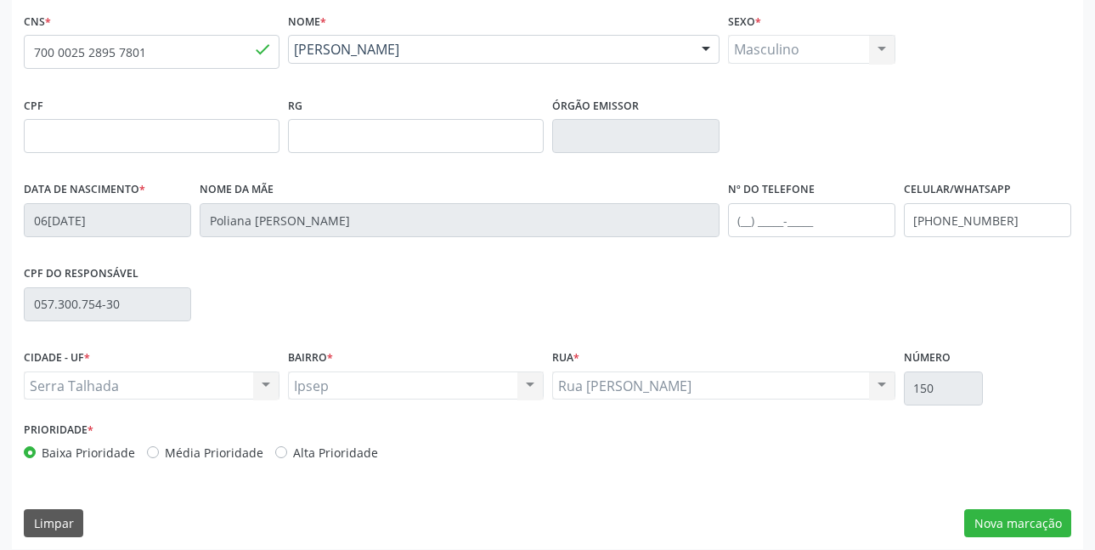
scroll to position [371, 0]
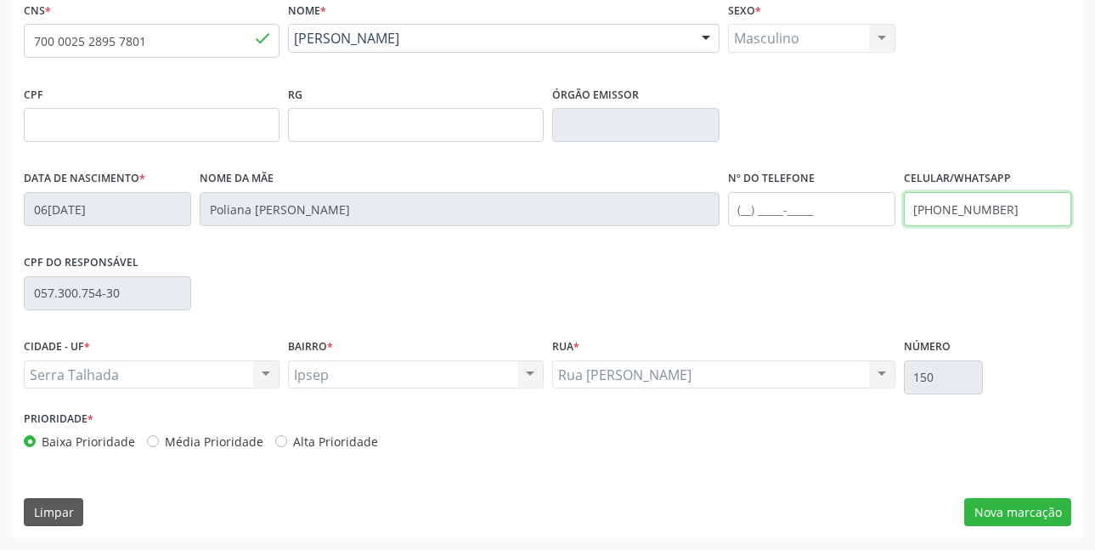
click at [1007, 209] on input "(87) 99999-9999" at bounding box center [987, 209] width 167 height 34
type input "(87) 99924-9495"
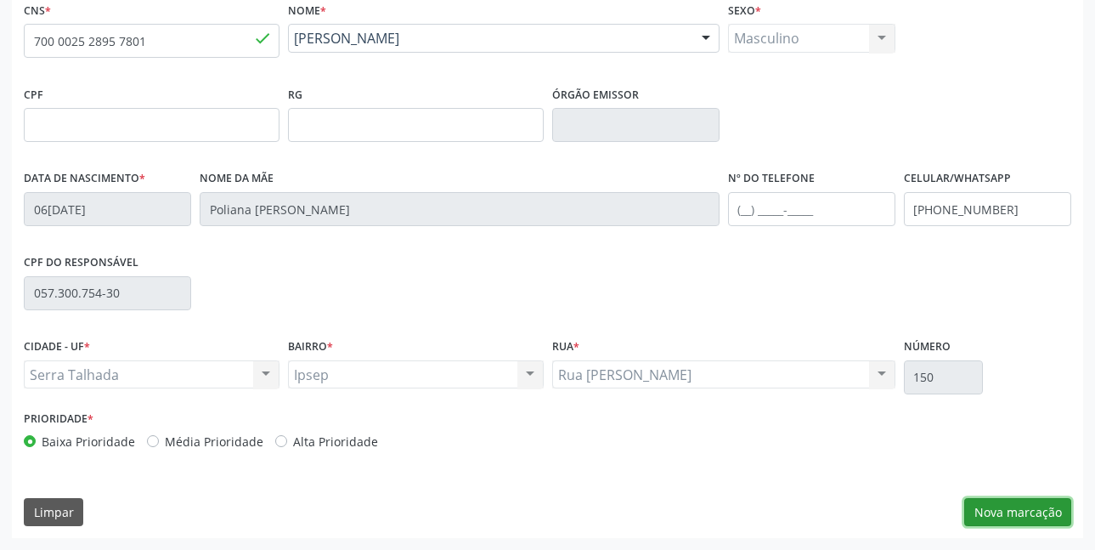
click at [1032, 508] on button "Nova marcação" at bounding box center [1017, 512] width 107 height 29
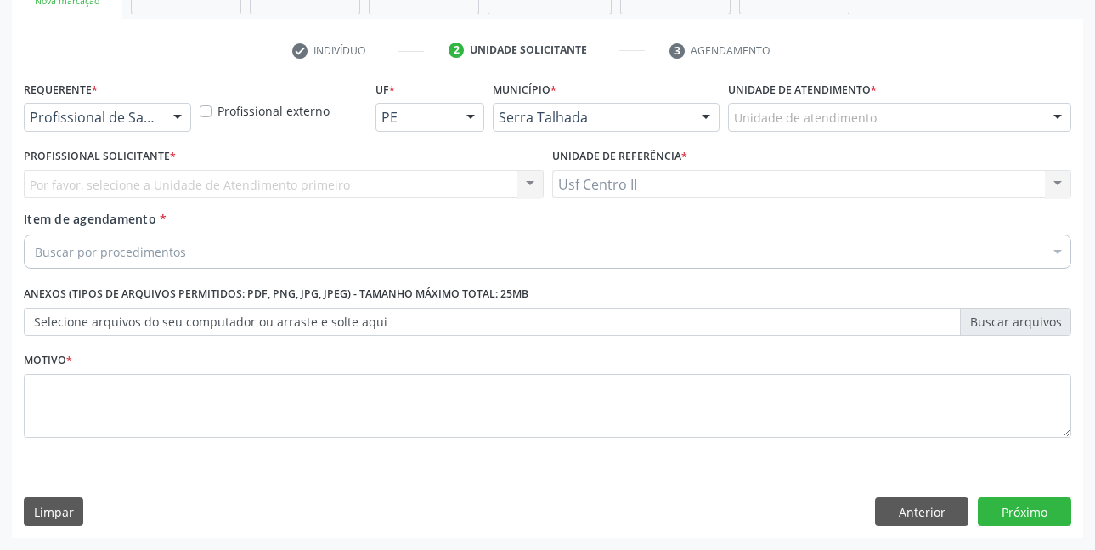
scroll to position [292, 0]
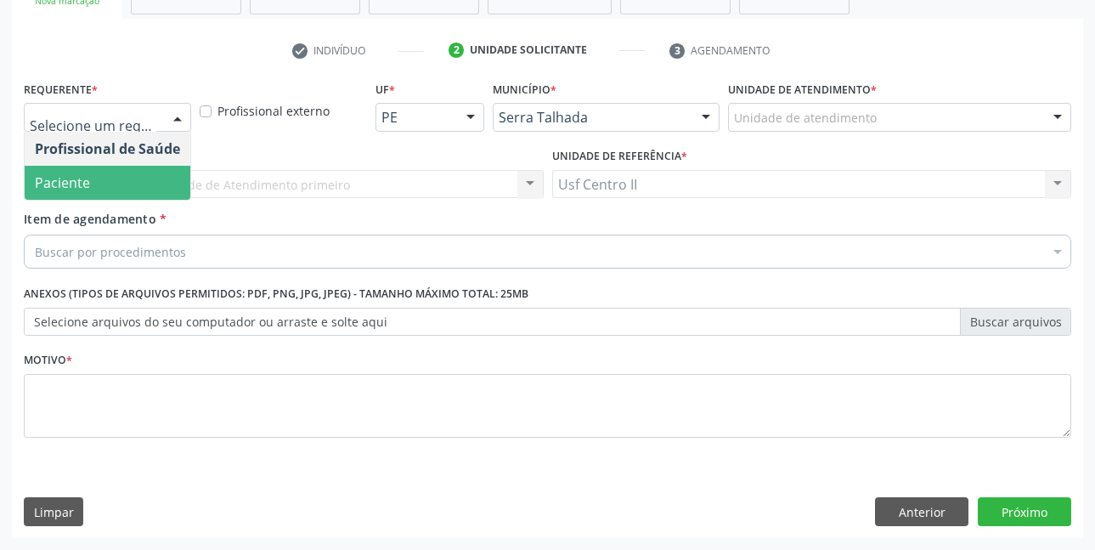
click at [67, 173] on span "Paciente" at bounding box center [62, 182] width 55 height 19
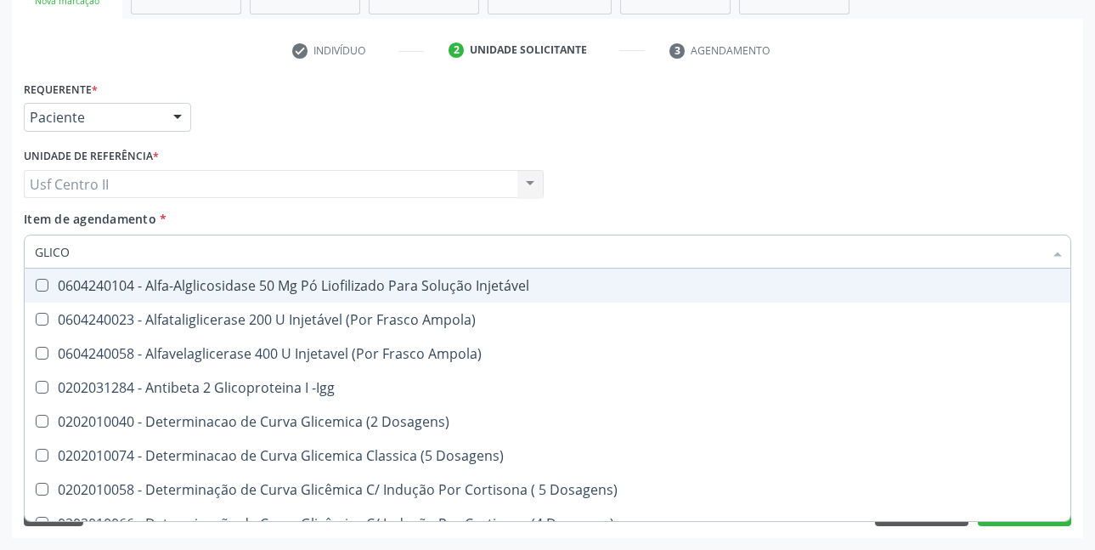
type input "GLICOS"
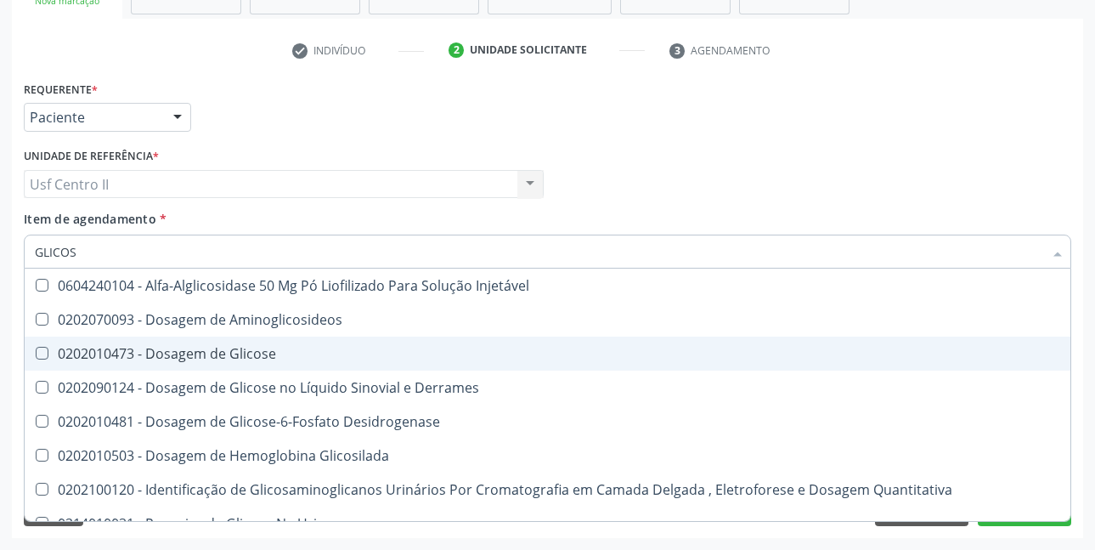
click at [149, 357] on div "0202010473 - Dosagem de Glicose" at bounding box center [548, 354] width 1026 height 14
checkbox Glicose "true"
type input "GLICO"
checkbox Glicose "false"
checkbox Glicosilada "true"
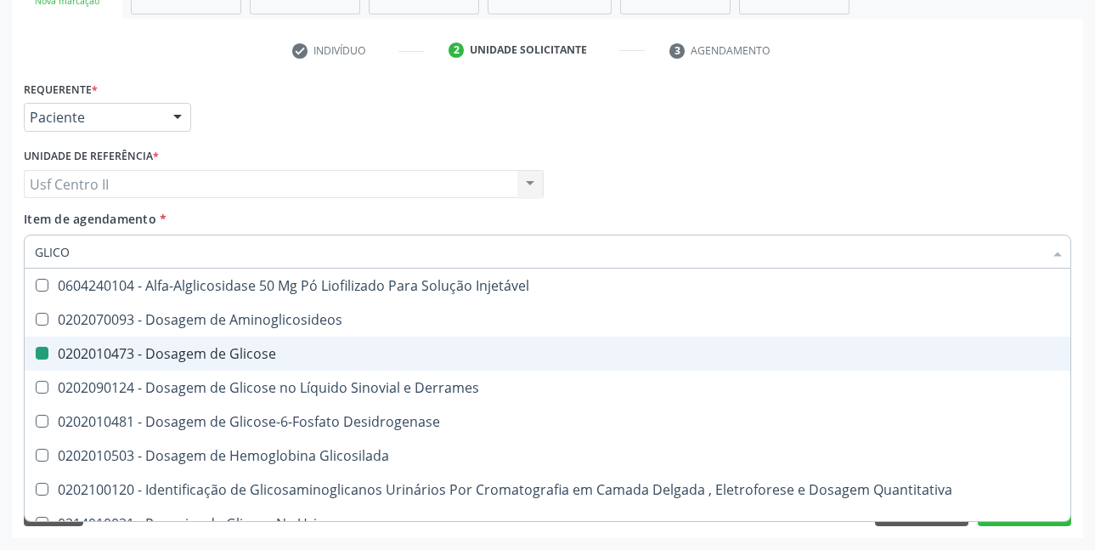
type input "GLIC"
checkbox Glicosilada "false"
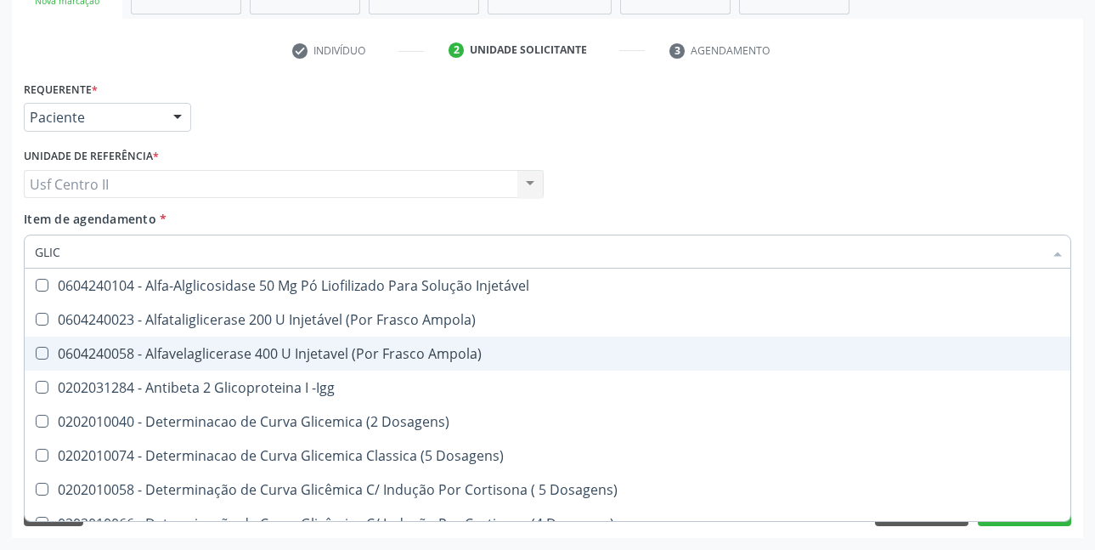
type input "GLI"
checkbox Glicose "false"
checkbox Glicosilada "true"
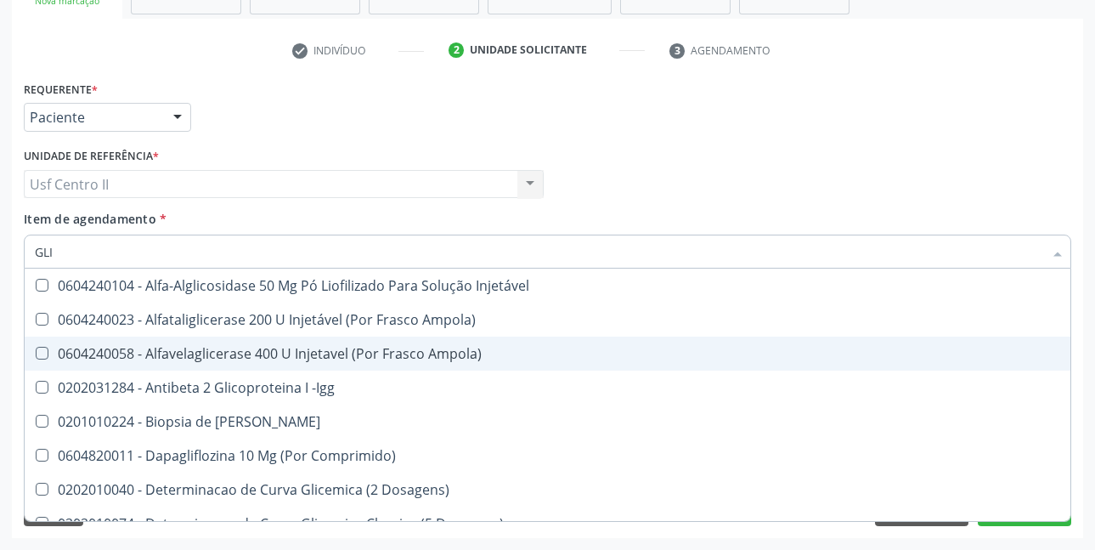
type input "GL"
checkbox Glicose "false"
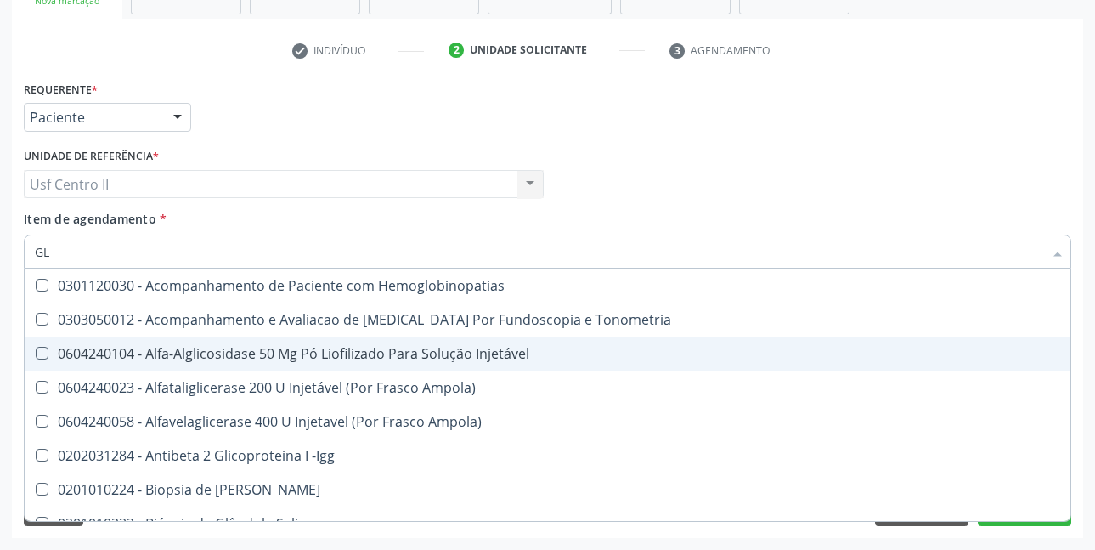
type input "G"
checkbox Glicose "false"
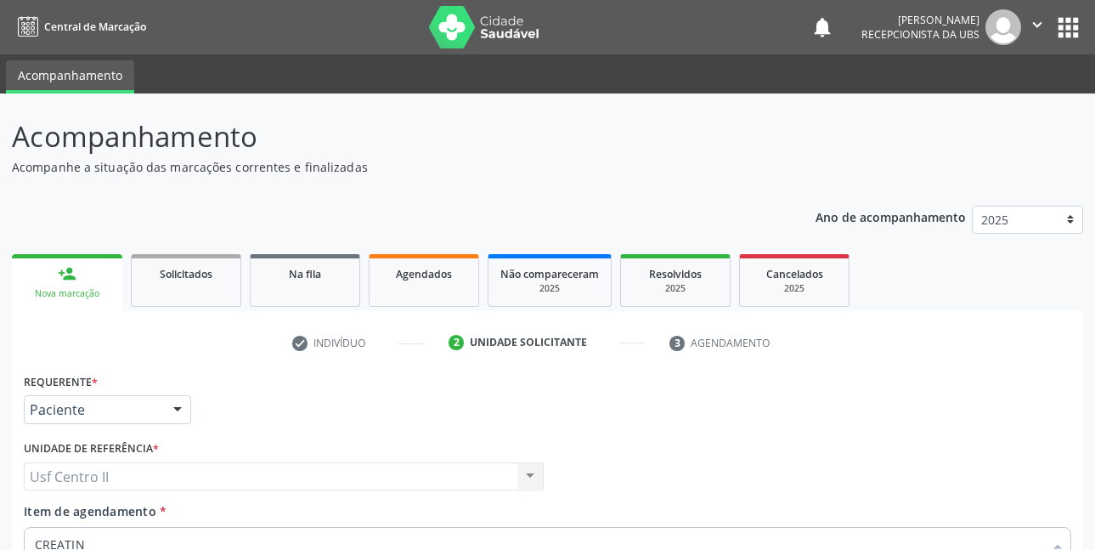
scroll to position [292, 0]
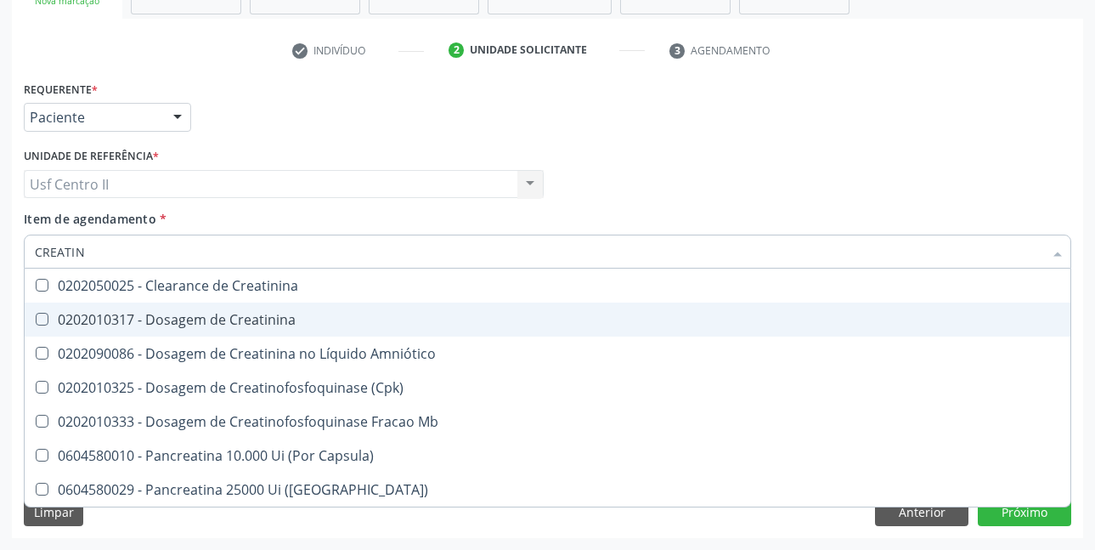
click at [279, 319] on div "0202010317 - Dosagem de Creatinina" at bounding box center [548, 320] width 1026 height 14
checkbox Creatinina "true"
type input "CREAT"
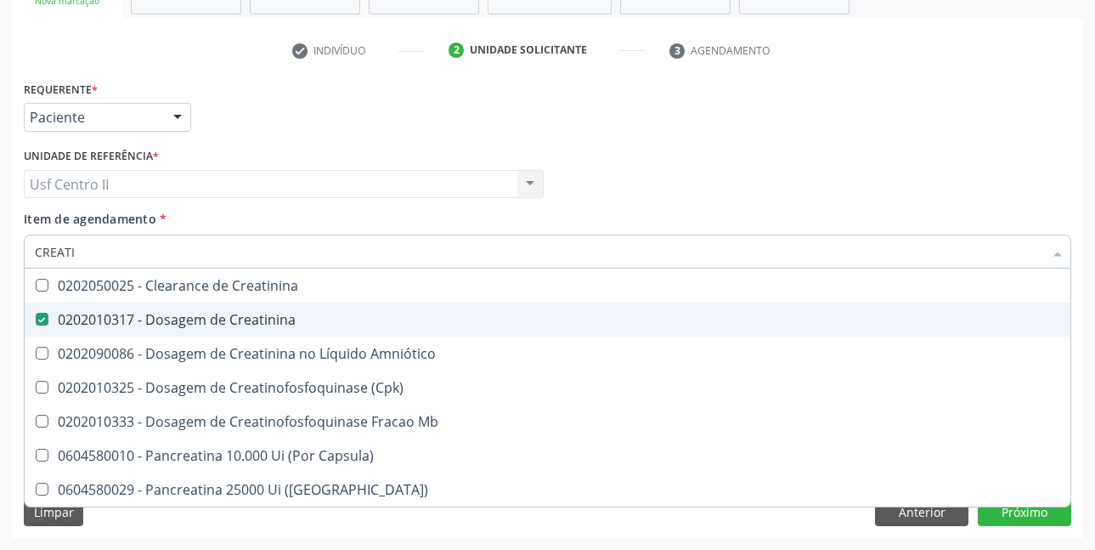
checkbox Creatinina "false"
checkbox \(Cpk\) "true"
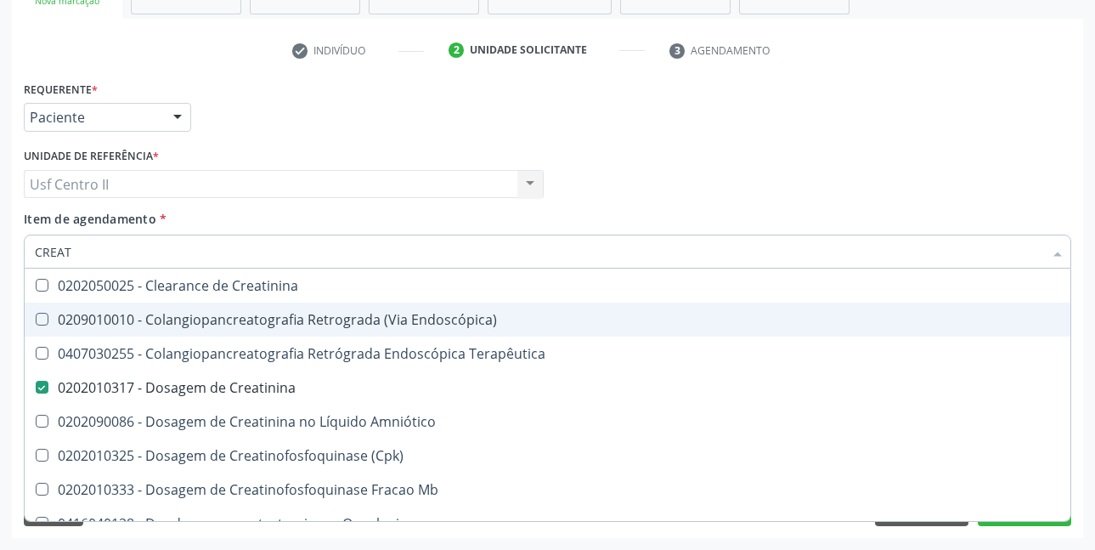
type input "CREA"
checkbox Creatinina "false"
checkbox Mb "true"
type input "CRE"
checkbox Mb "false"
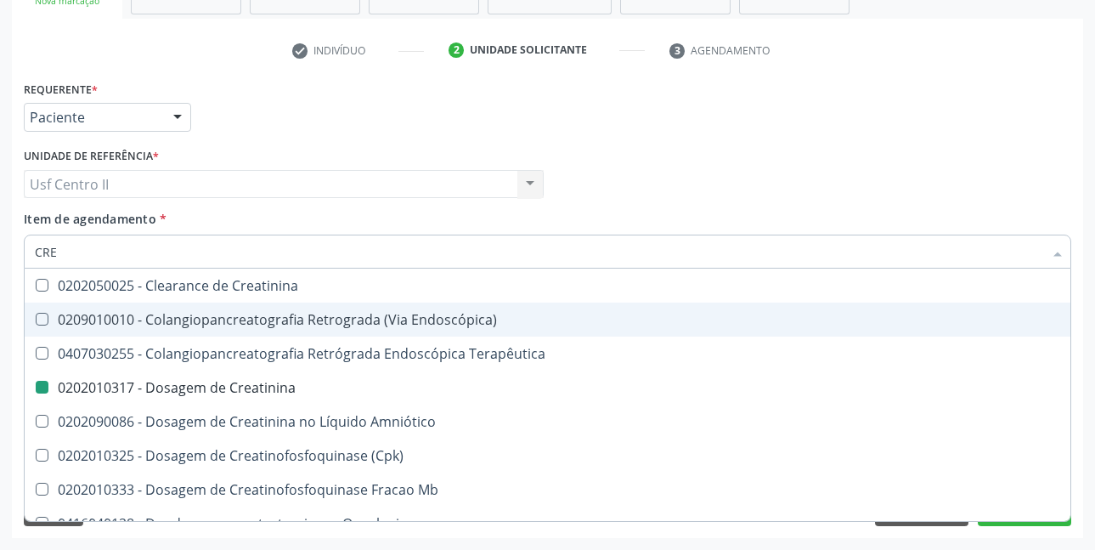
checkbox Oncologia "true"
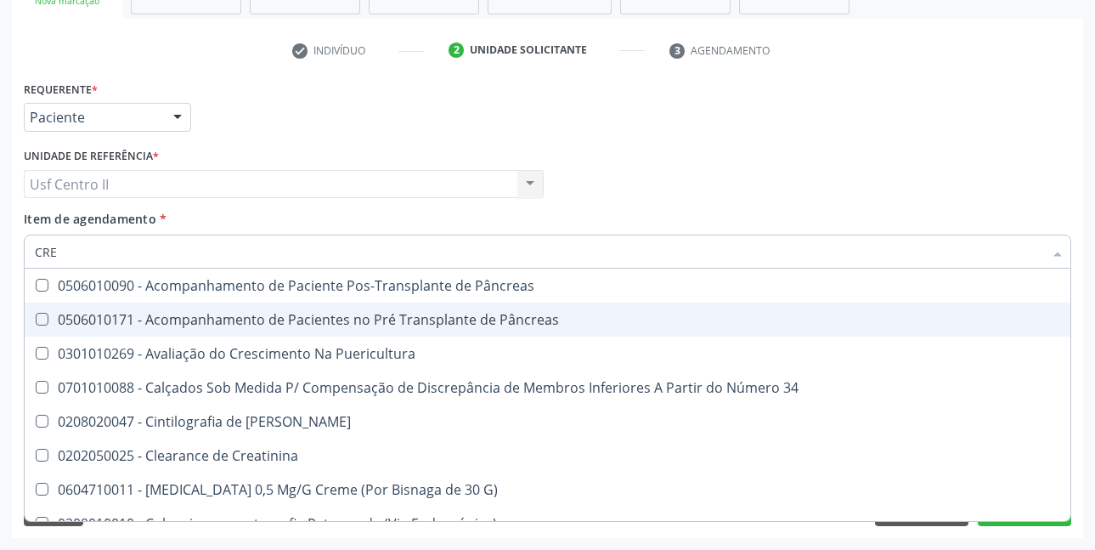
type input "CR"
checkbox Creatinina "false"
type input "C"
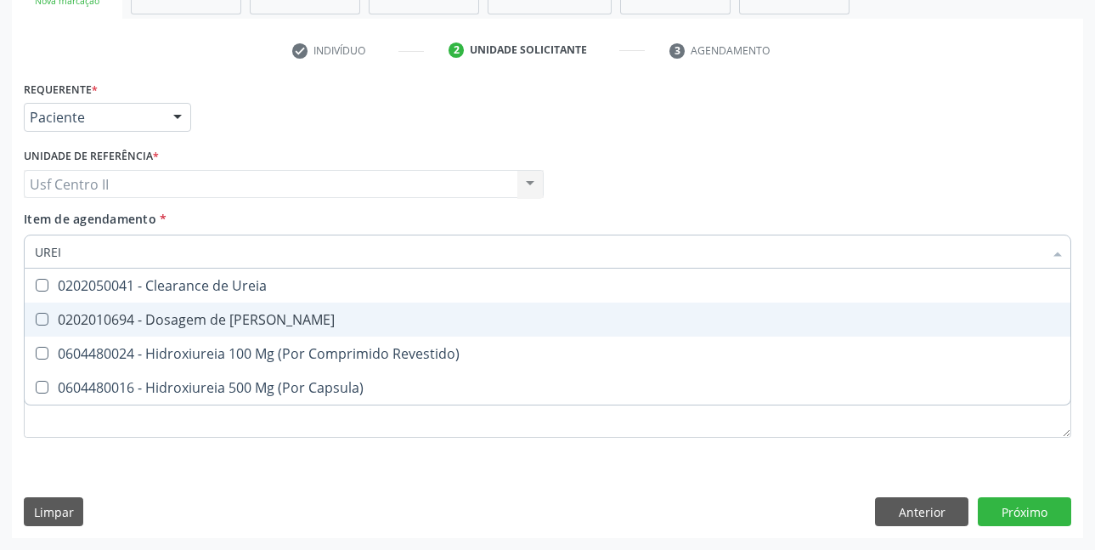
type input "UREIA"
click at [250, 319] on div "0202010694 - Dosagem de [PERSON_NAME]" at bounding box center [548, 320] width 1026 height 14
checkbox Ureia "true"
type input "URE"
checkbox Ureia "false"
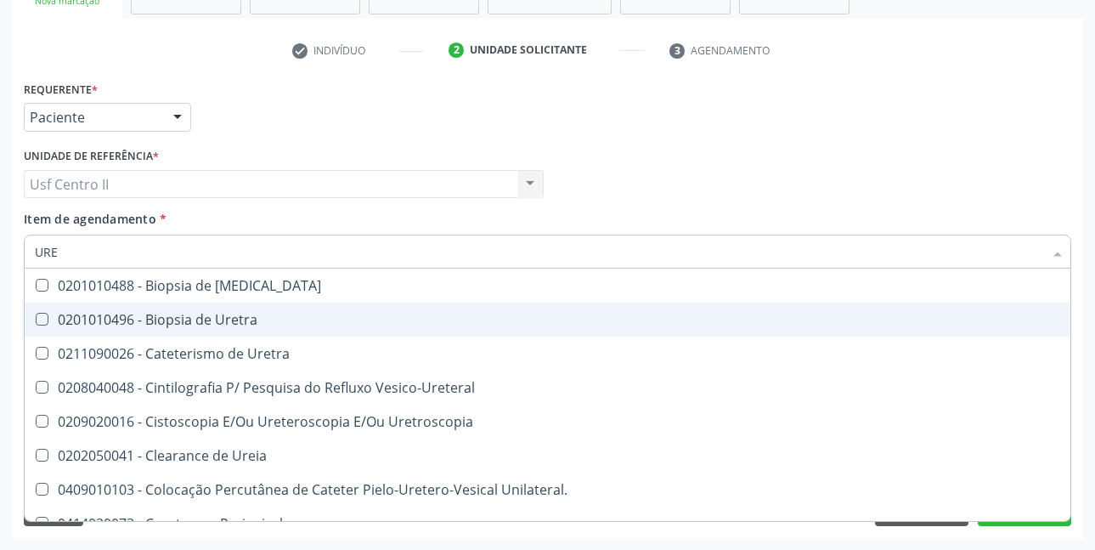
type input "UR"
checkbox Ureia "false"
type input "U"
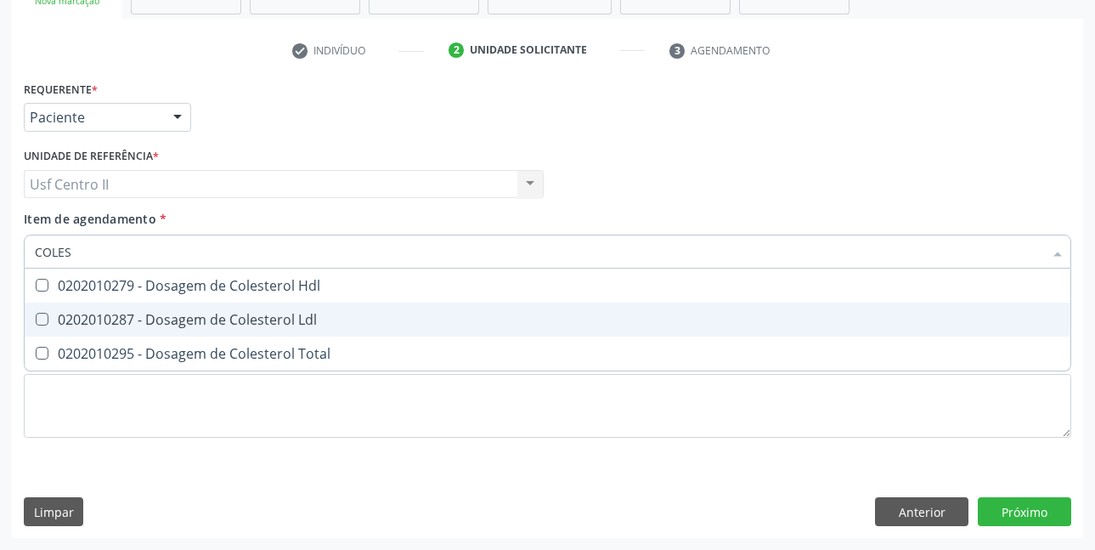
type input "COLEST"
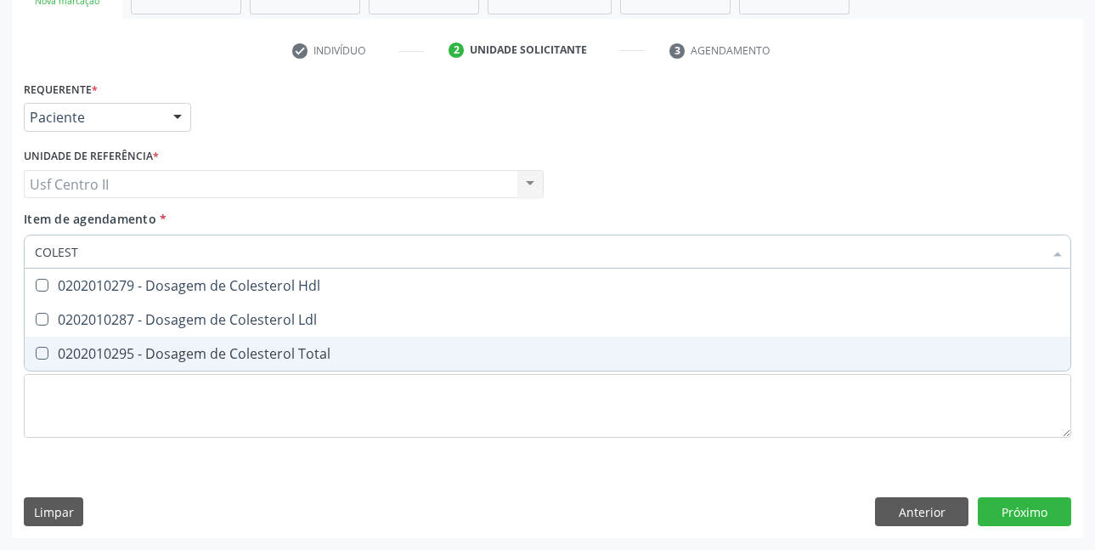
click at [286, 354] on div "0202010295 - Dosagem de Colesterol Total" at bounding box center [548, 354] width 1026 height 14
checkbox Total "true"
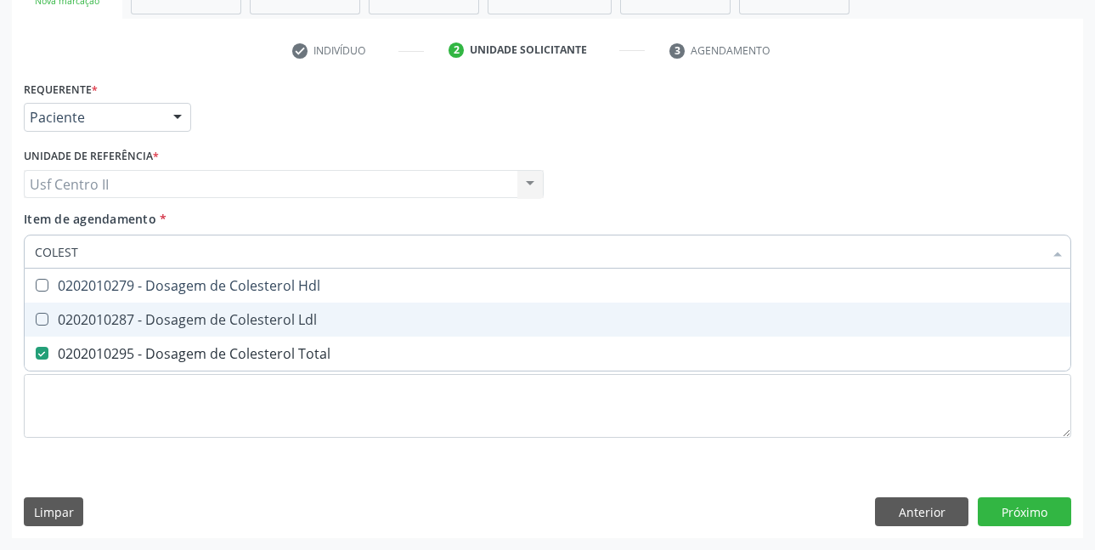
click at [290, 324] on div "0202010287 - Dosagem de Colesterol Ldl" at bounding box center [548, 320] width 1026 height 14
checkbox Ldl "true"
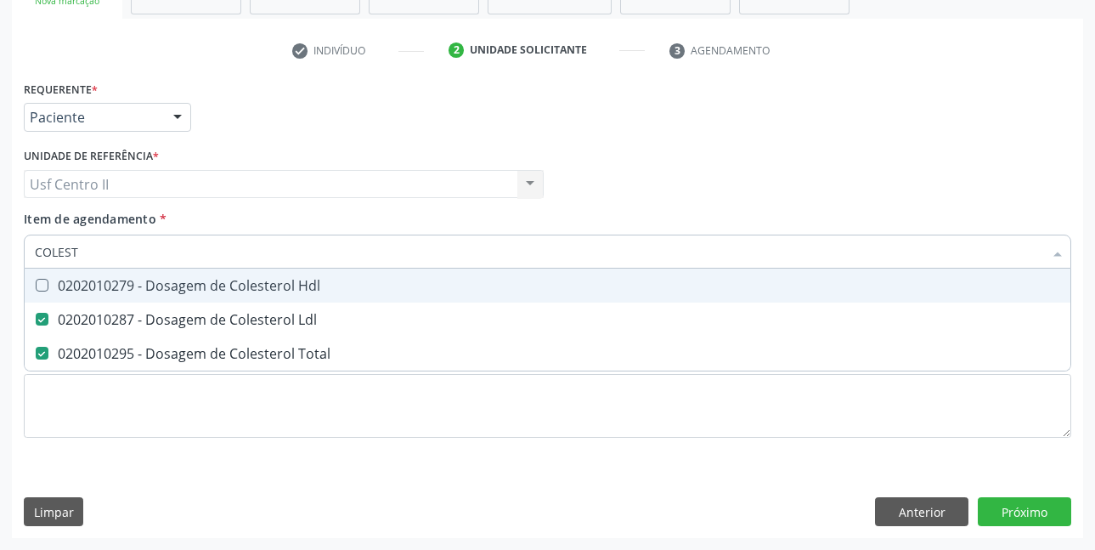
click at [303, 286] on div "0202010279 - Dosagem de Colesterol Hdl" at bounding box center [548, 286] width 1026 height 14
checkbox Hdl "true"
type input "COLE"
checkbox Hdl "false"
checkbox Ldl "false"
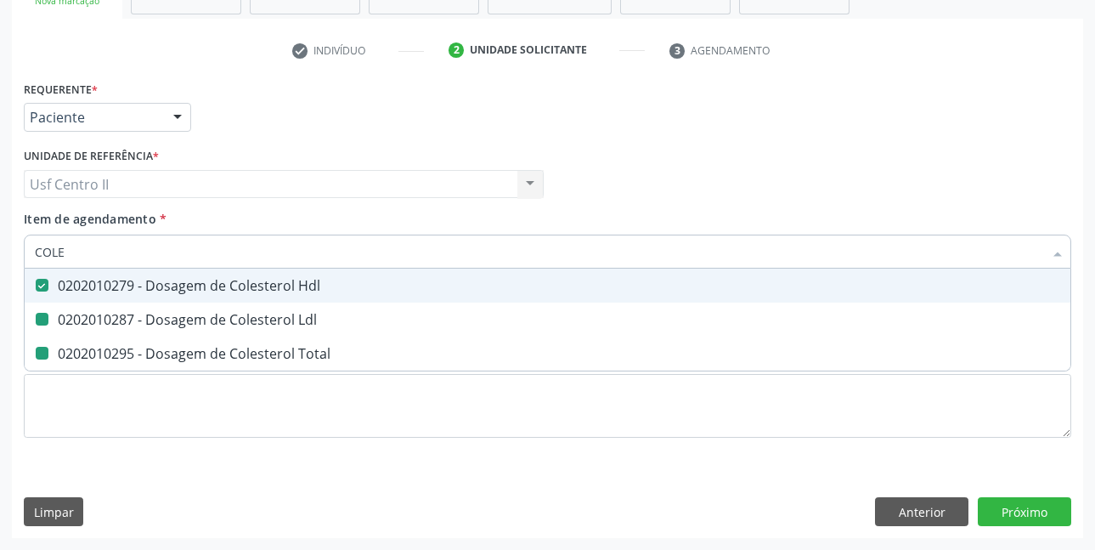
checkbox Total "false"
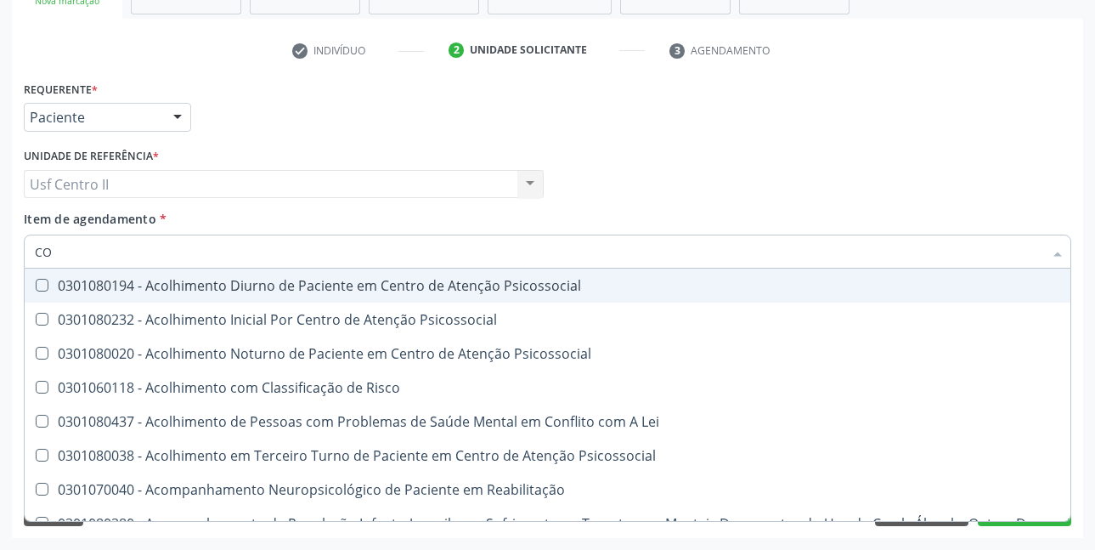
type input "C"
checkbox Hdl "false"
checkbox Ldl "false"
checkbox Total "false"
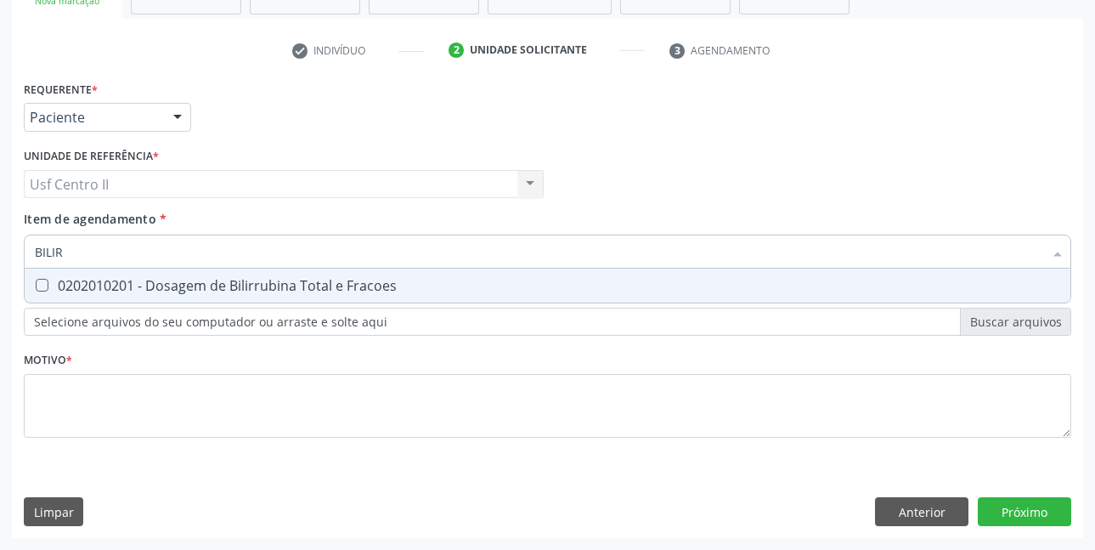
type input "BILIRR"
click at [303, 286] on div "0202010201 - Dosagem de Bilirrubina Total e Fracoes" at bounding box center [548, 286] width 1026 height 14
checkbox Fracoes "true"
type input "BILI"
checkbox Fracoes "false"
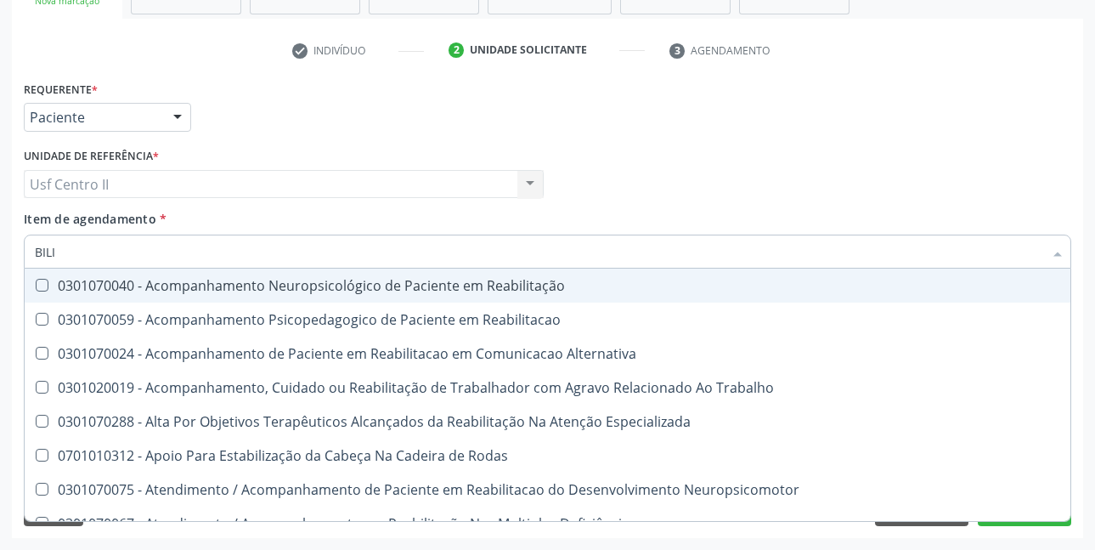
type input "BIL"
checkbox Fracoes "false"
checkbox Completo\) "true"
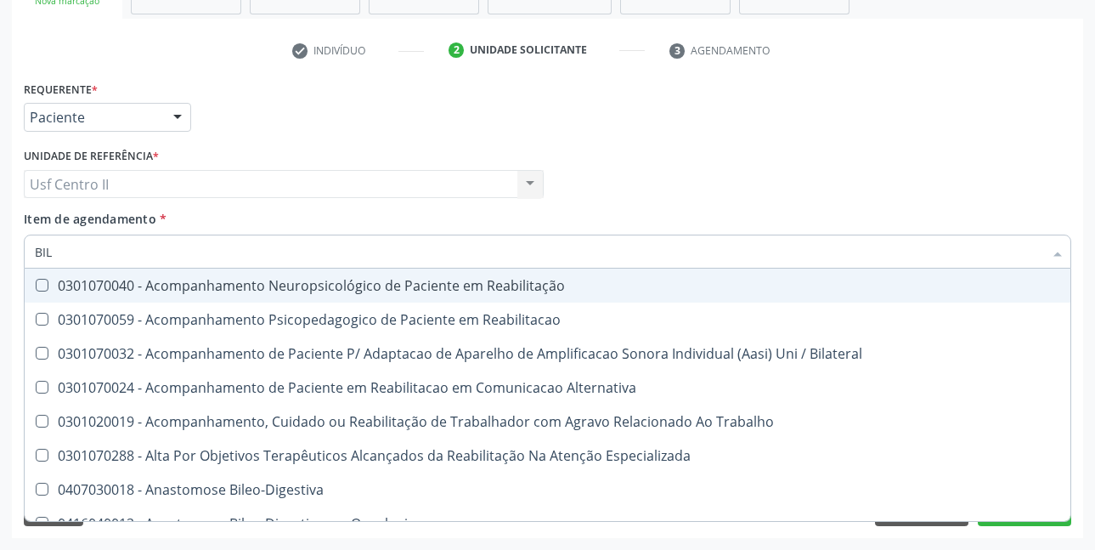
type input "BI"
checkbox Fracoes "false"
type input "B"
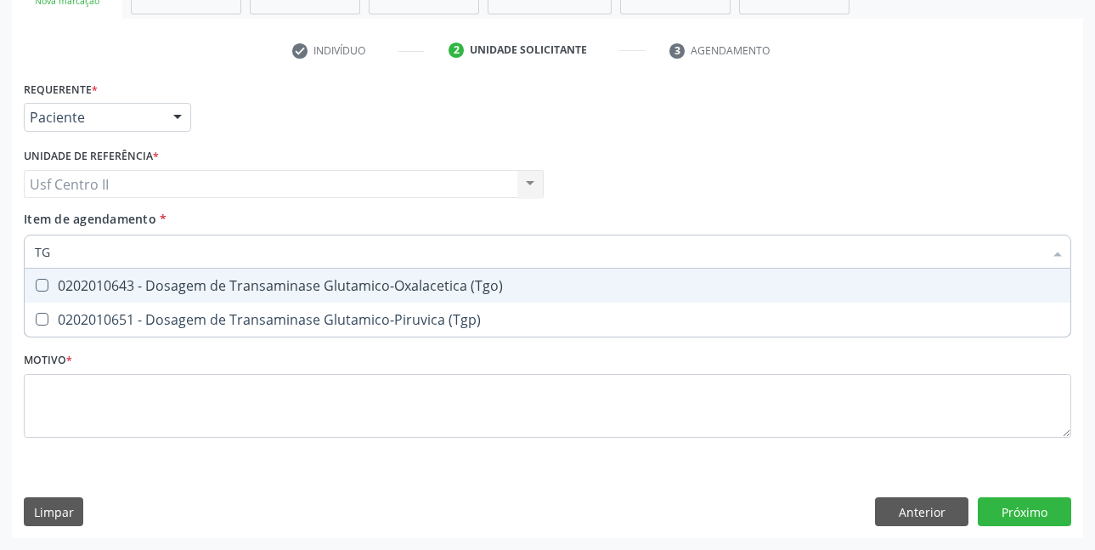
type input "TGO"
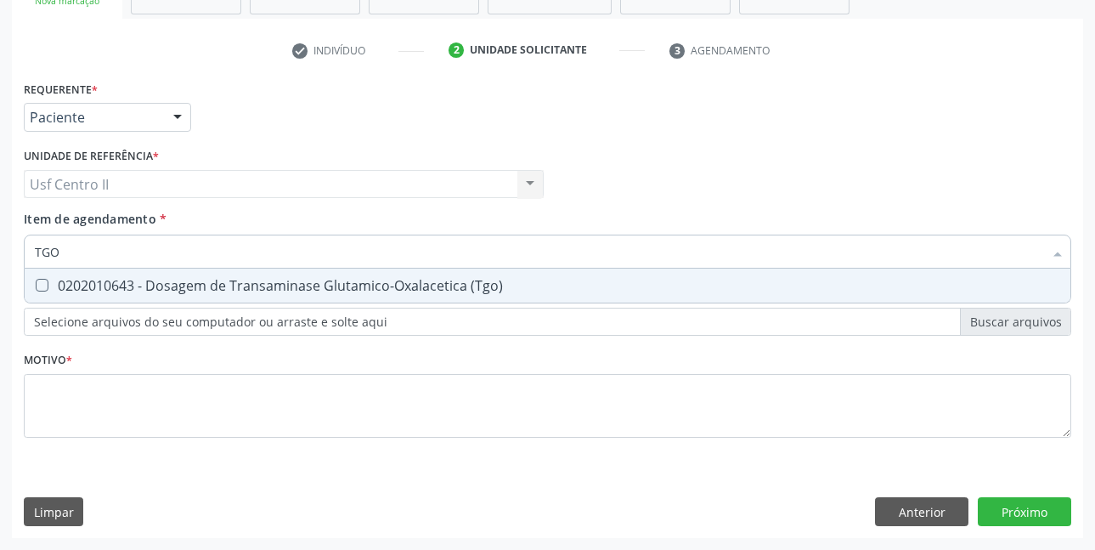
click at [303, 286] on div "0202010643 - Dosagem de Transaminase Glutamico-Oxalacetica (Tgo)" at bounding box center [548, 286] width 1026 height 14
checkbox \(Tgo\) "true"
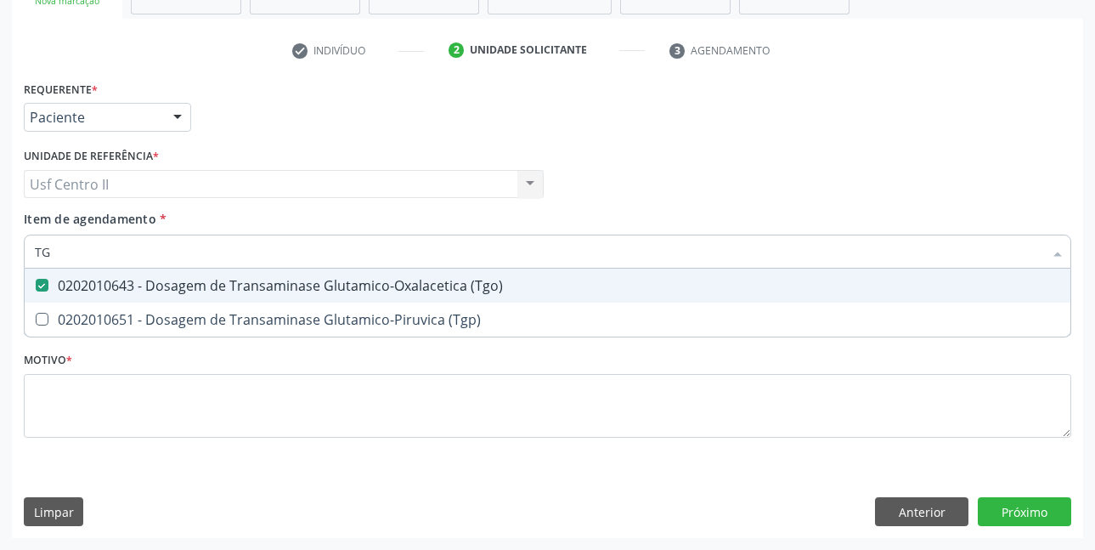
type input "TGP"
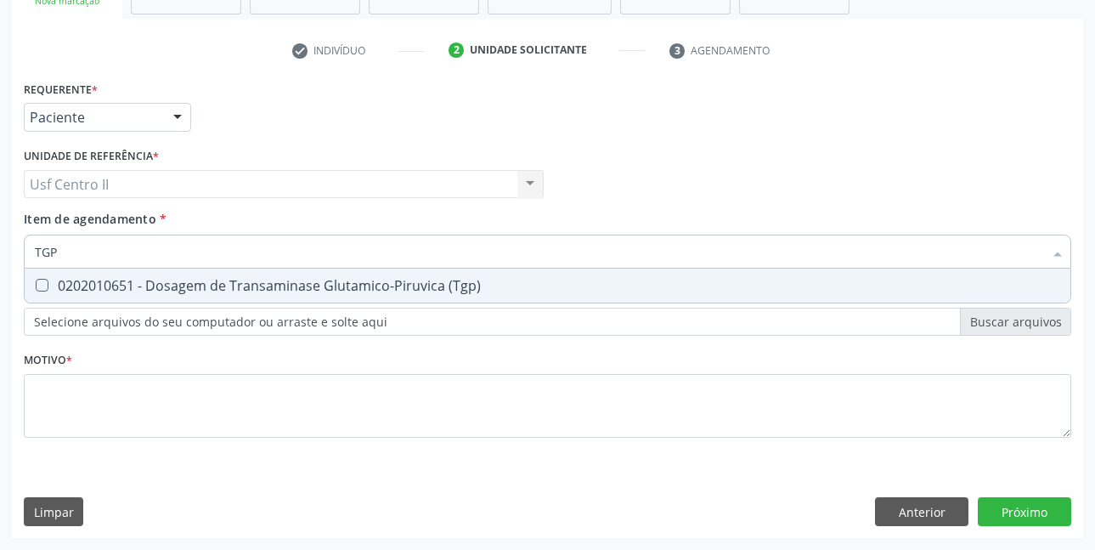
click at [303, 286] on div "0202010651 - Dosagem de Transaminase Glutamico-Piruvica (Tgp)" at bounding box center [548, 286] width 1026 height 14
checkbox \(Tgp\) "true"
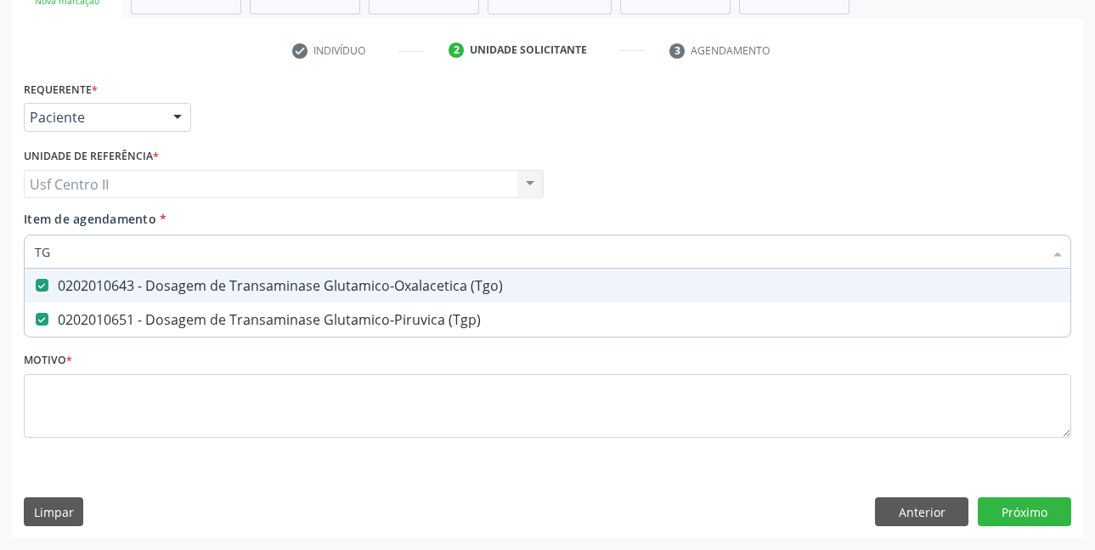
type input "T"
checkbox \(Tgo\) "false"
checkbox \(Tgp\) "false"
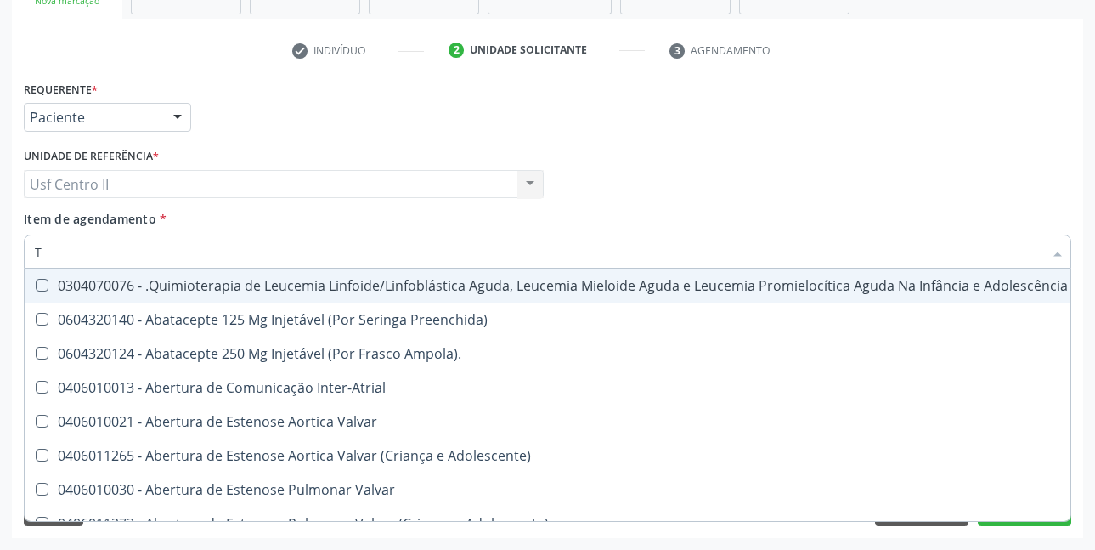
type input "TR"
checkbox Ii\) "true"
checkbox Grupo "true"
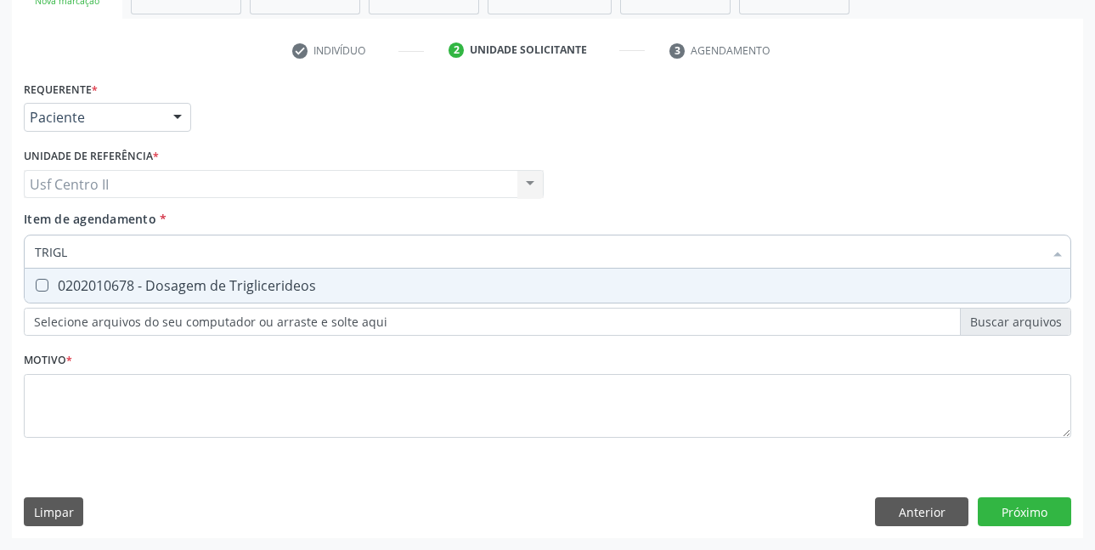
type input "TRIGLI"
click at [303, 286] on div "0202010678 - Dosagem de Triglicerideos" at bounding box center [548, 286] width 1026 height 14
checkbox Triglicerideos "true"
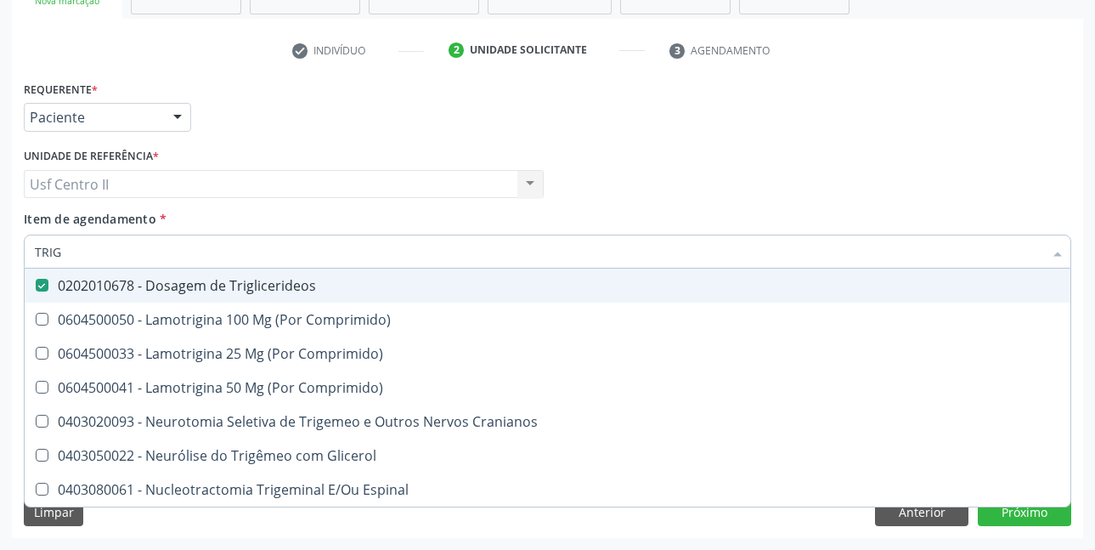
type input "TRI"
checkbox Triglicerideos "false"
type input "T"
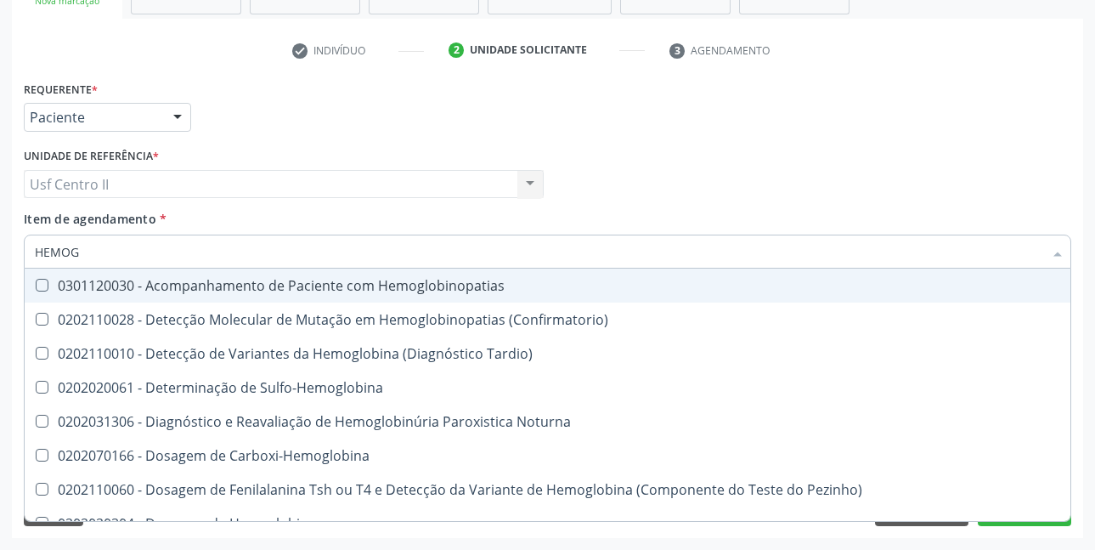
type input "HEMOGR"
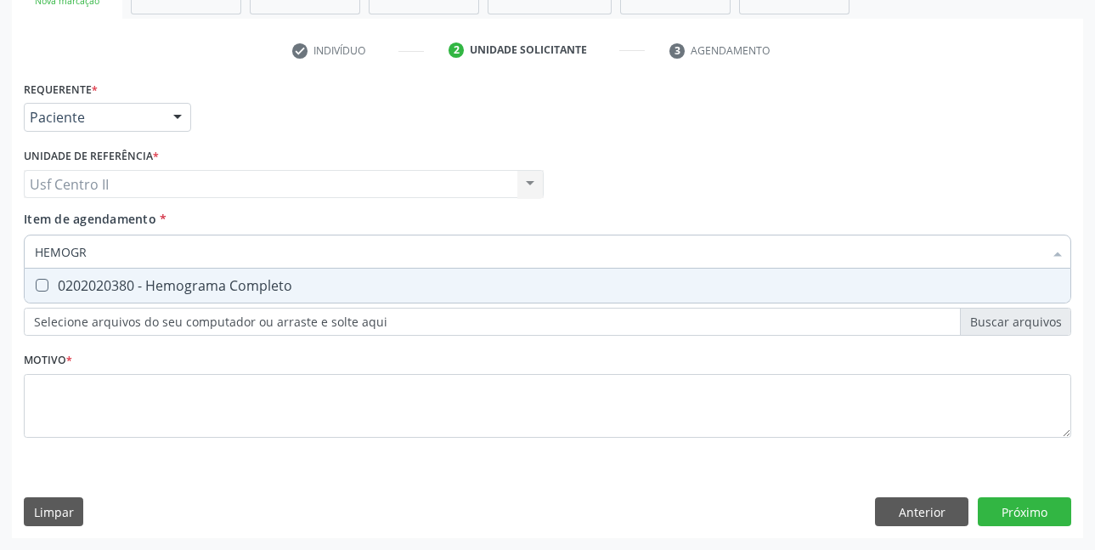
click at [303, 286] on div "0202020380 - Hemograma Completo" at bounding box center [548, 286] width 1026 height 14
checkbox Completo "true"
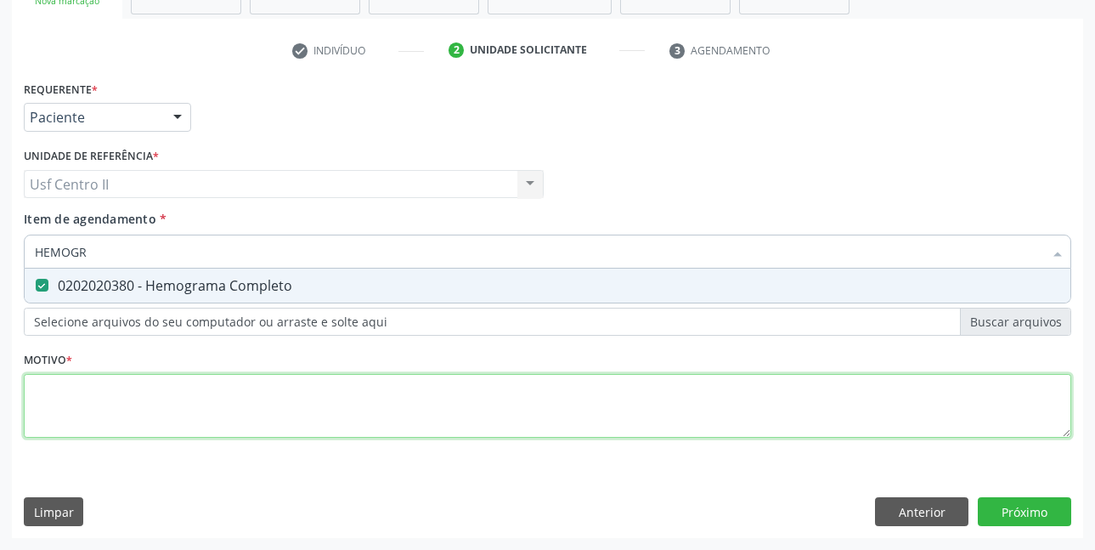
click at [297, 394] on div "Requerente * Paciente Profissional de Saúde Paciente Nenhum resultado encontrad…" at bounding box center [548, 268] width 1048 height 385
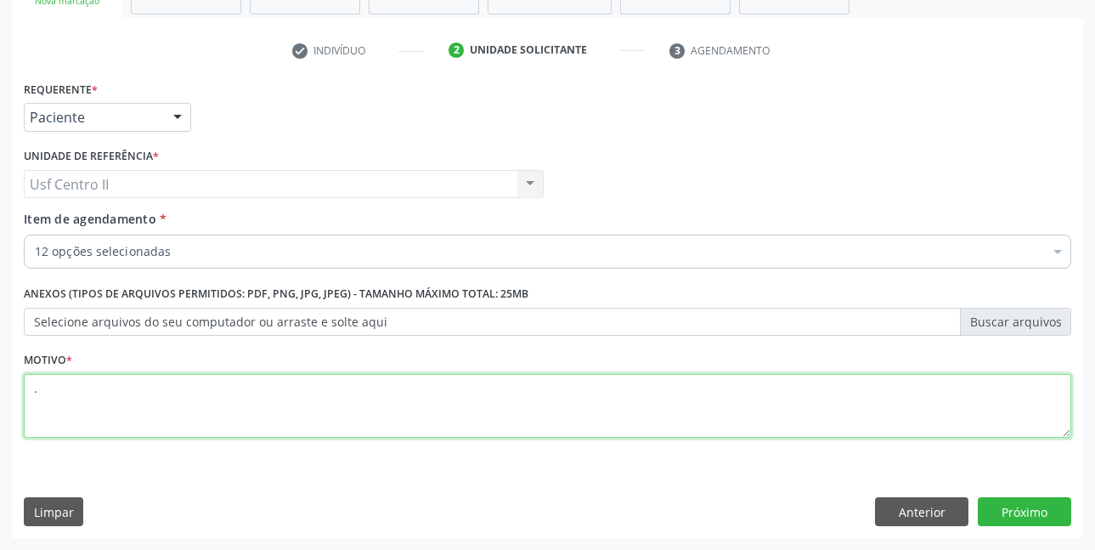
type textarea "."
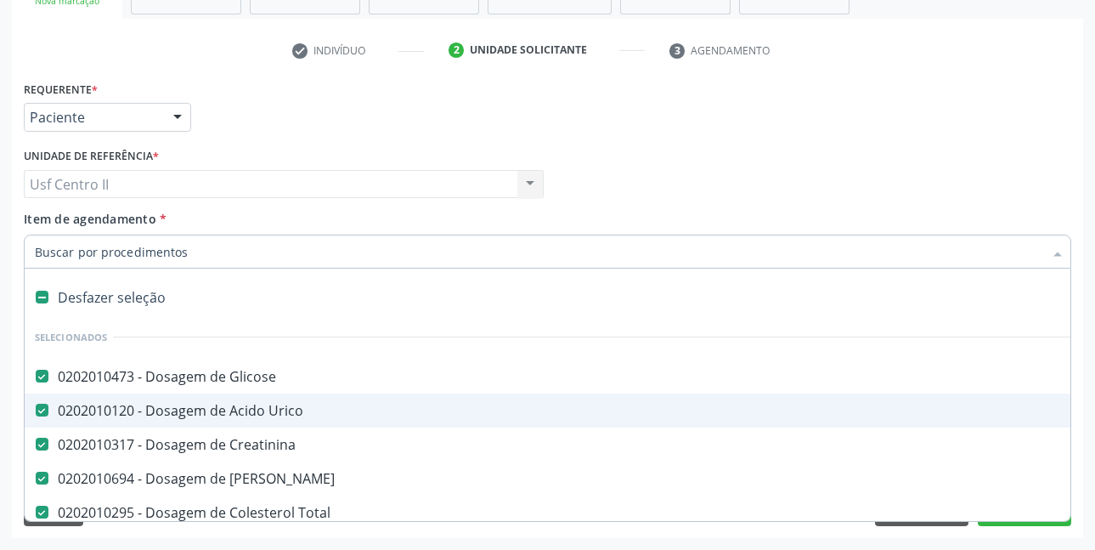
type input "T"
checkbox Triglicerideos "false"
checkbox Completo "false"
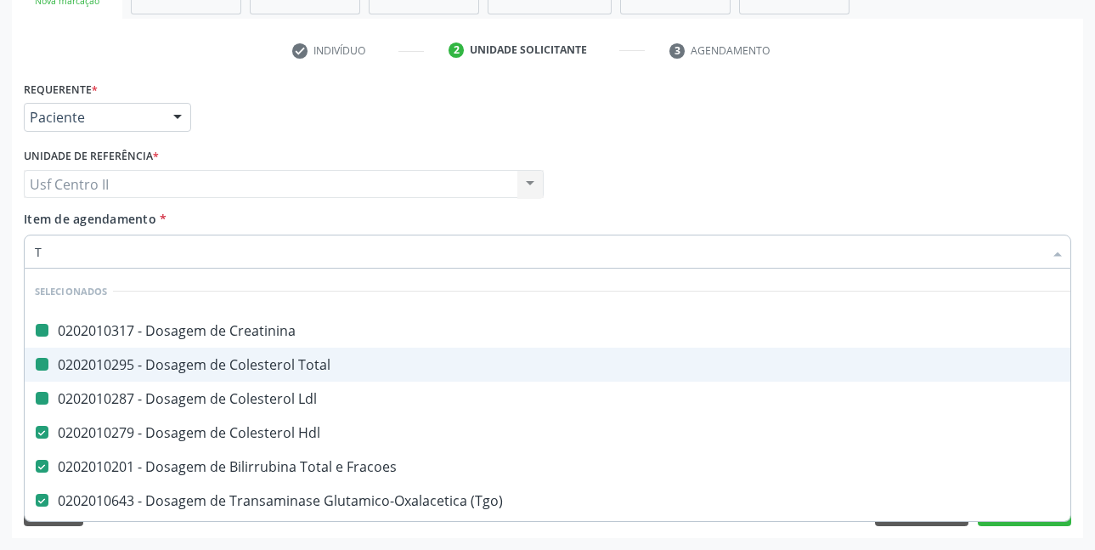
type input "T3"
checkbox Creatinina "false"
checkbox Total "false"
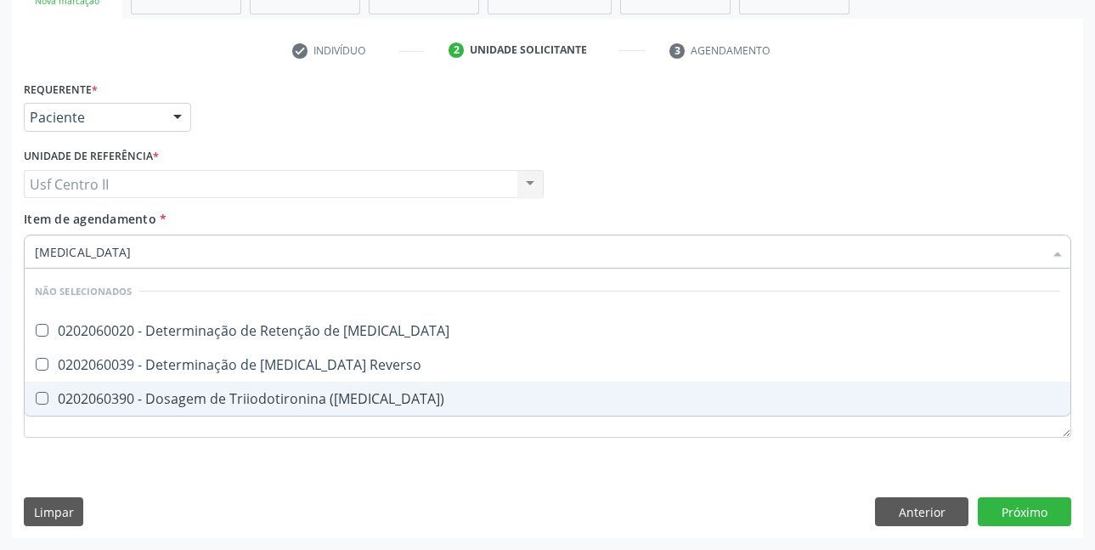
click at [261, 401] on div "0202060390 - Dosagem de Triiodotironina ([MEDICAL_DATA])" at bounding box center [548, 399] width 1026 height 14
checkbox \(T3\) "true"
type input "T"
checkbox T3 "true"
checkbox Reverso "true"
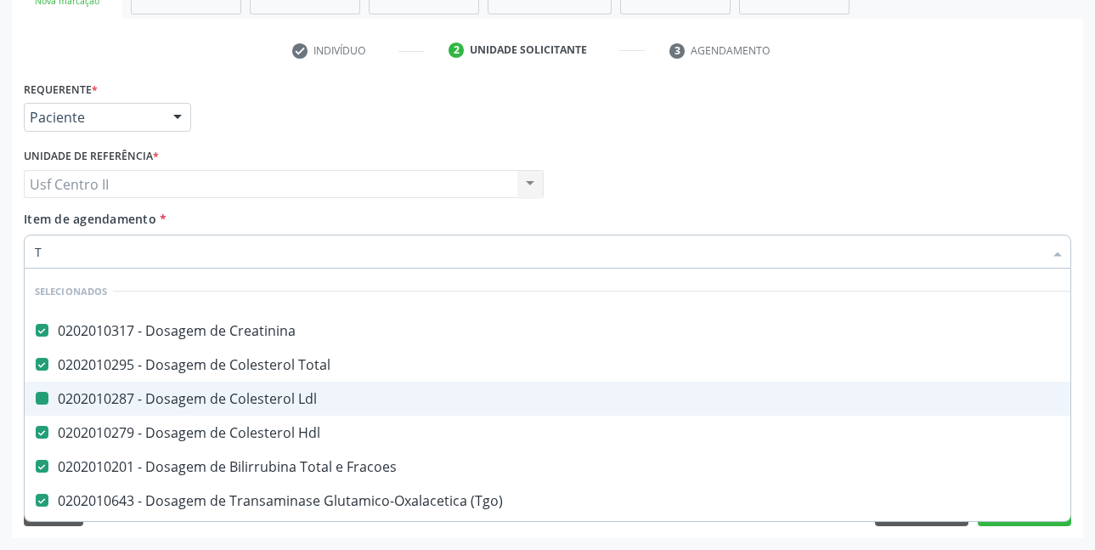
type input "T4"
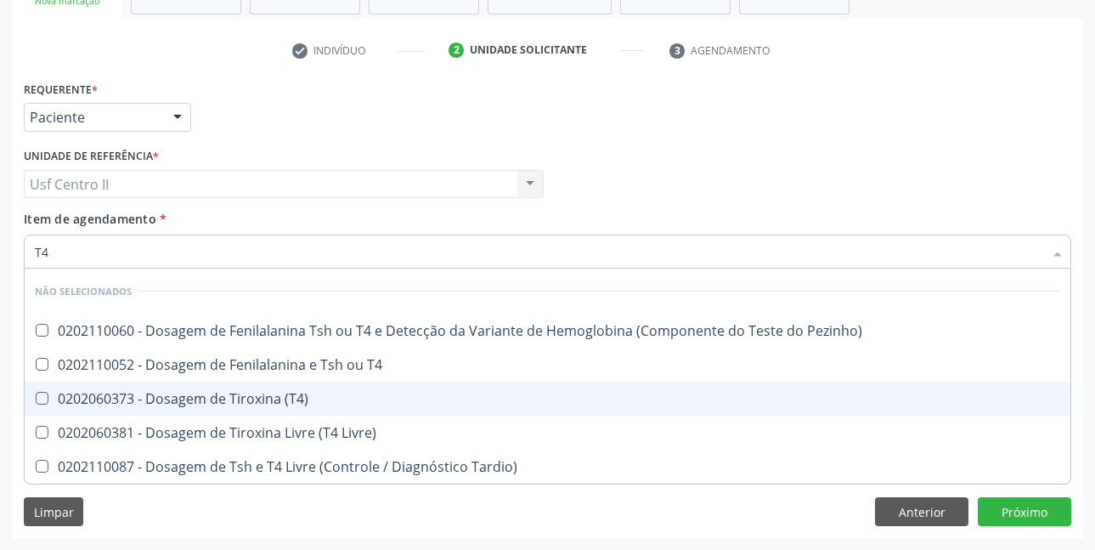
checkbox Pezinho\) "false"
checkbox T4 "false"
checkbox \(T4\) "false"
checkbox Livre\) "false"
checkbox Tardio\) "false"
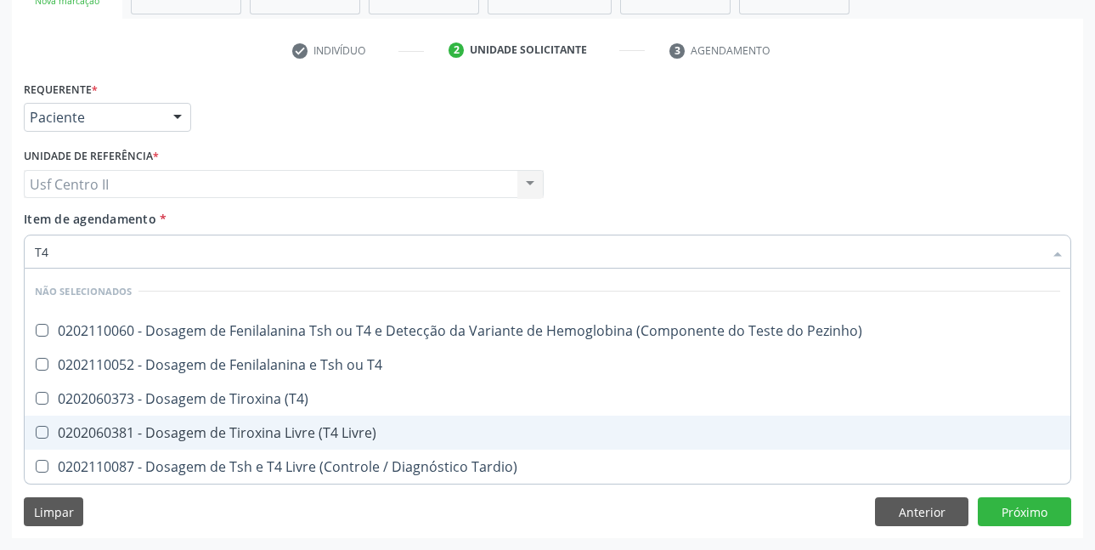
click at [318, 431] on div "0202060381 - Dosagem de Tiroxina Livre (T4 Livre)" at bounding box center [548, 433] width 1026 height 14
checkbox Livre\) "true"
type input "T"
checkbox Pezinho\) "true"
checkbox T4 "true"
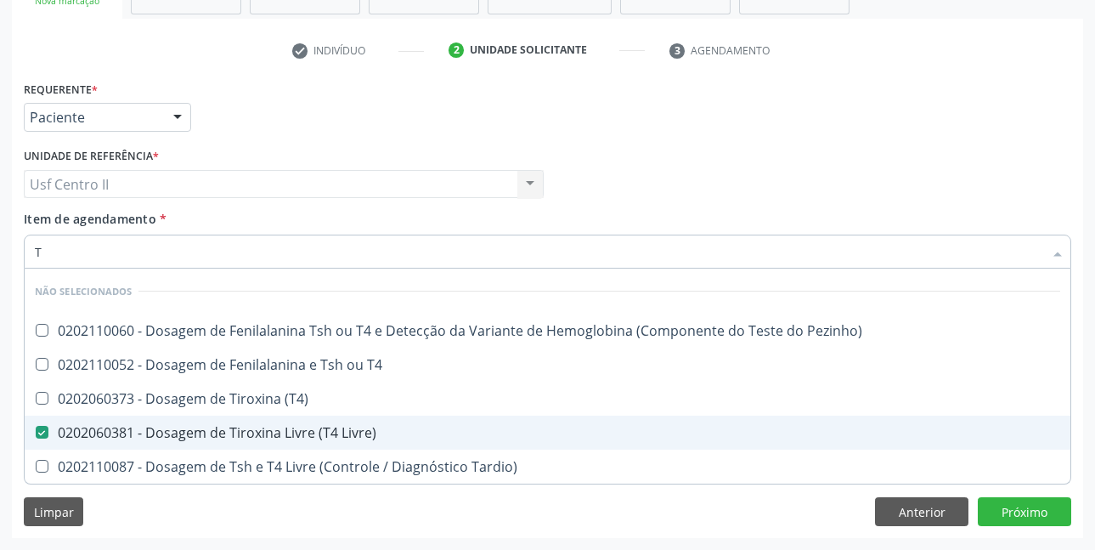
checkbox \(T4\) "true"
checkbox Tardio\) "true"
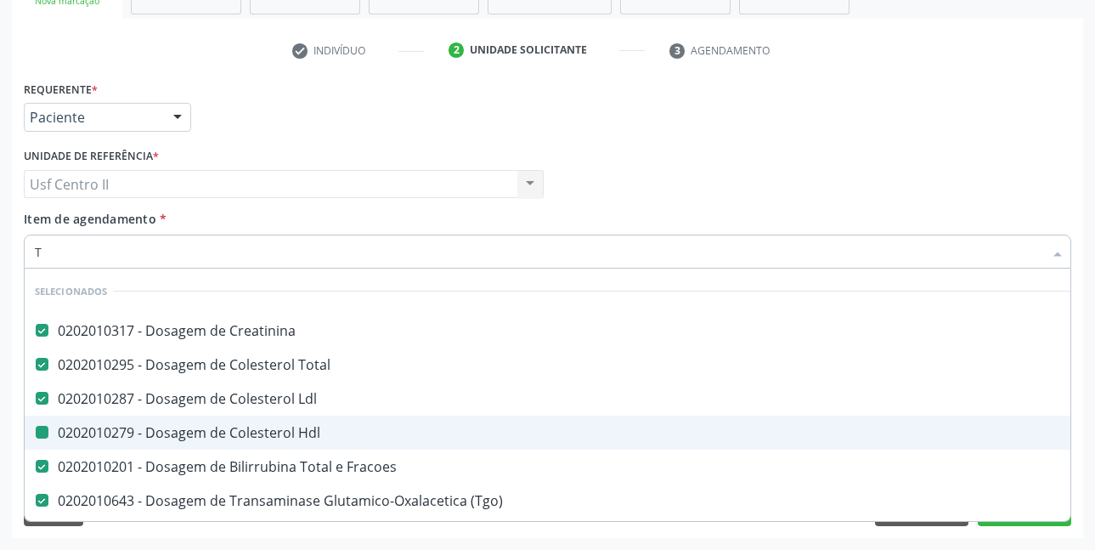
type input "TS"
checkbox Creatinina "false"
checkbox Total "false"
checkbox Ldl "false"
checkbox Hdl "false"
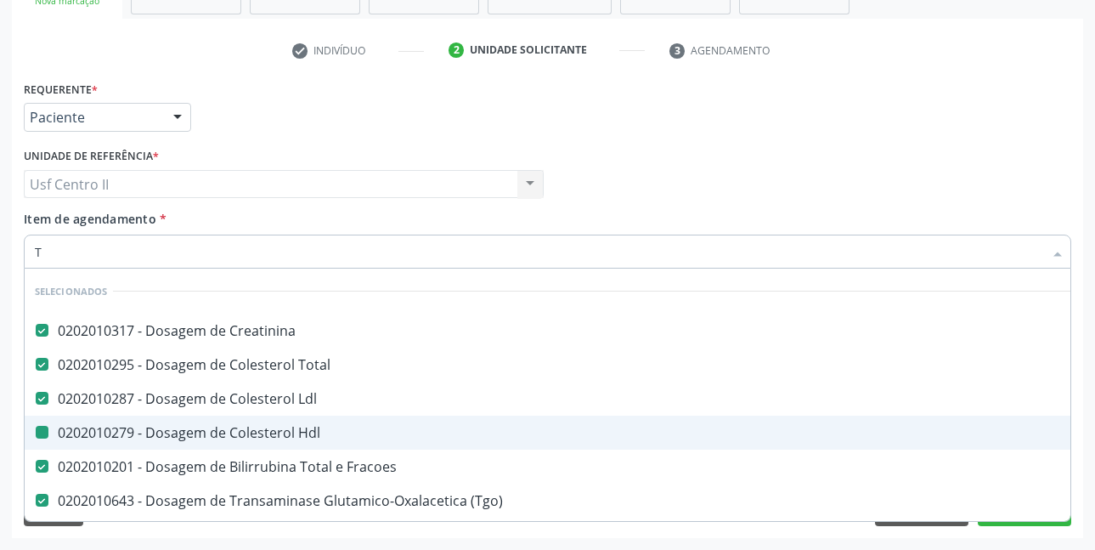
checkbox Fracoes "false"
checkbox \(Tgo\) "false"
checkbox \(Tgp\) "false"
checkbox Triglicerideos "false"
checkbox Completo "false"
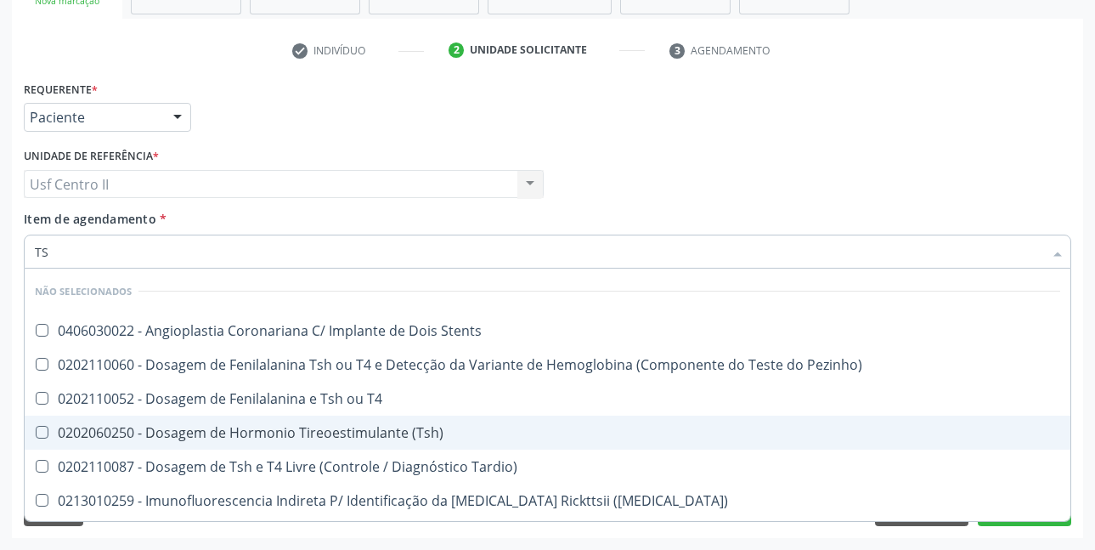
type input "TSH"
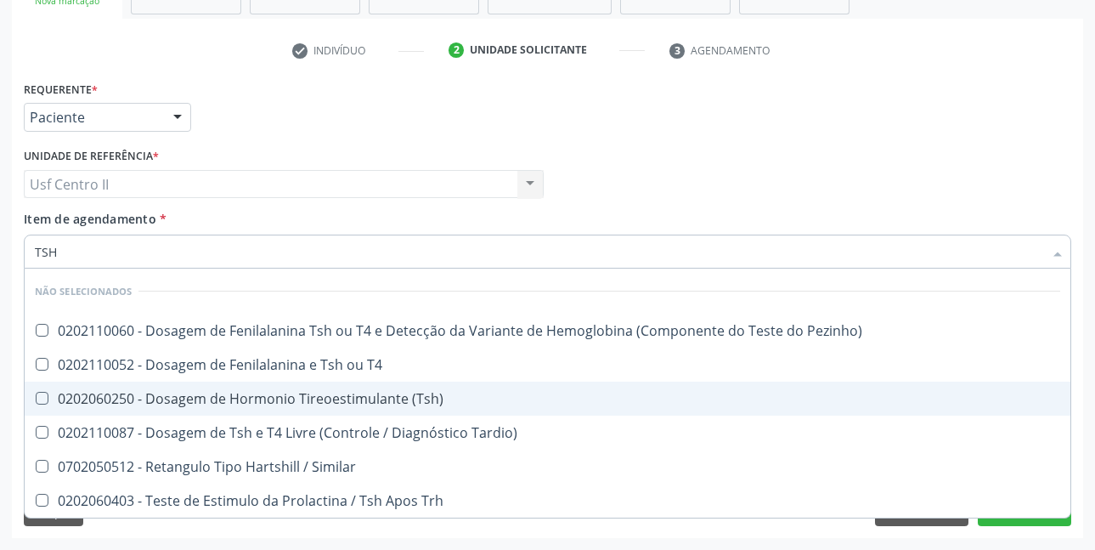
click at [342, 402] on div "0202060250 - Dosagem de Hormonio Tireoestimulante (Tsh)" at bounding box center [548, 399] width 1026 height 14
checkbox \(Tsh\) "true"
type input "TS"
checkbox \(Tsh\) "false"
checkbox Tardio\) "true"
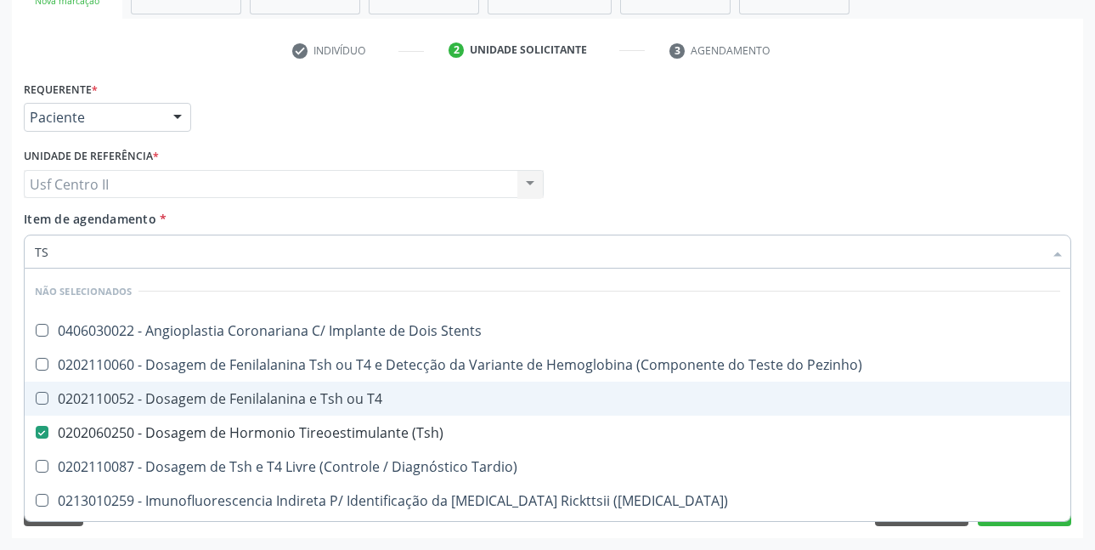
type input "T"
checkbox Stents "true"
checkbox Pezinho\) "true"
checkbox T4 "true"
checkbox Tardio\) "true"
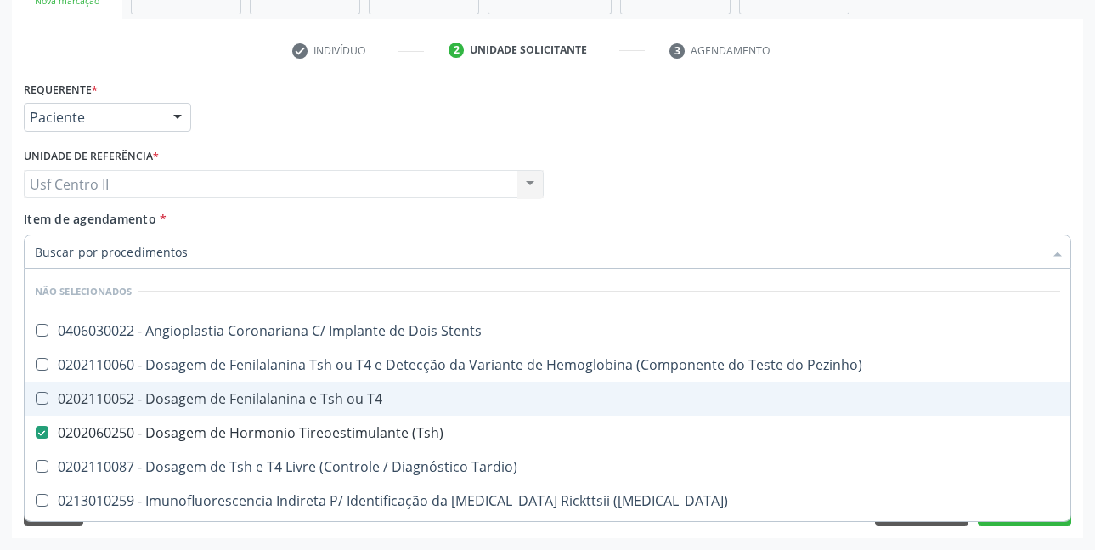
checkbox Maculosa\) "true"
checkbox Aço "true"
checkbox Stents "true"
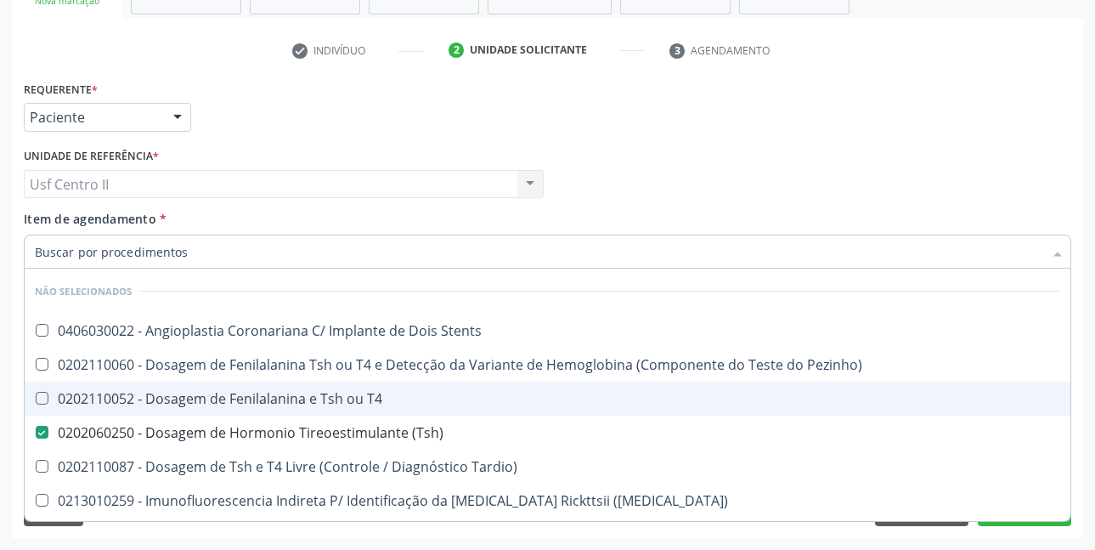
checkbox Similar "true"
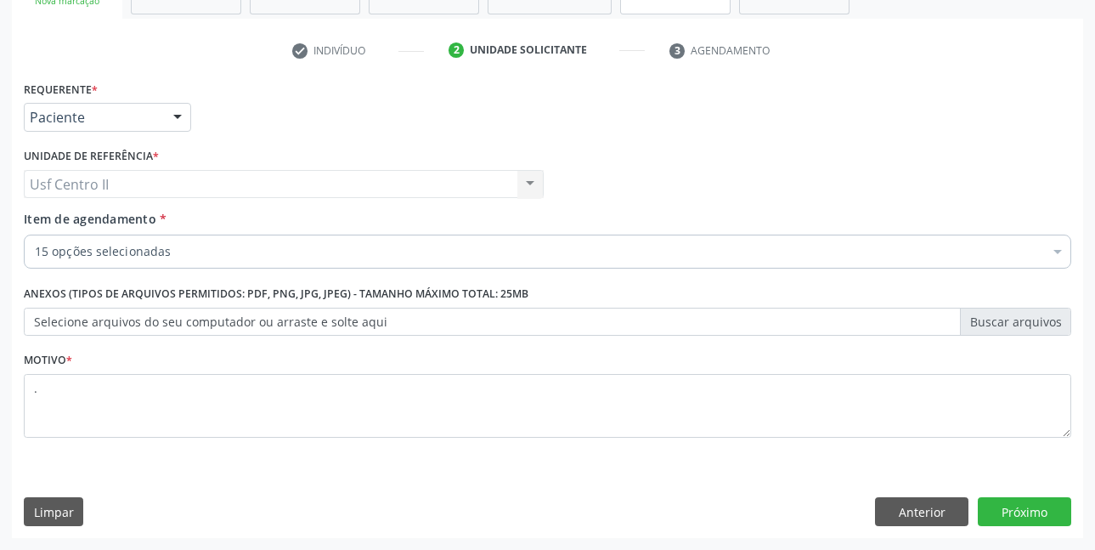
checkbox Livre\) "true"
checkbox \(Tsh\) "true"
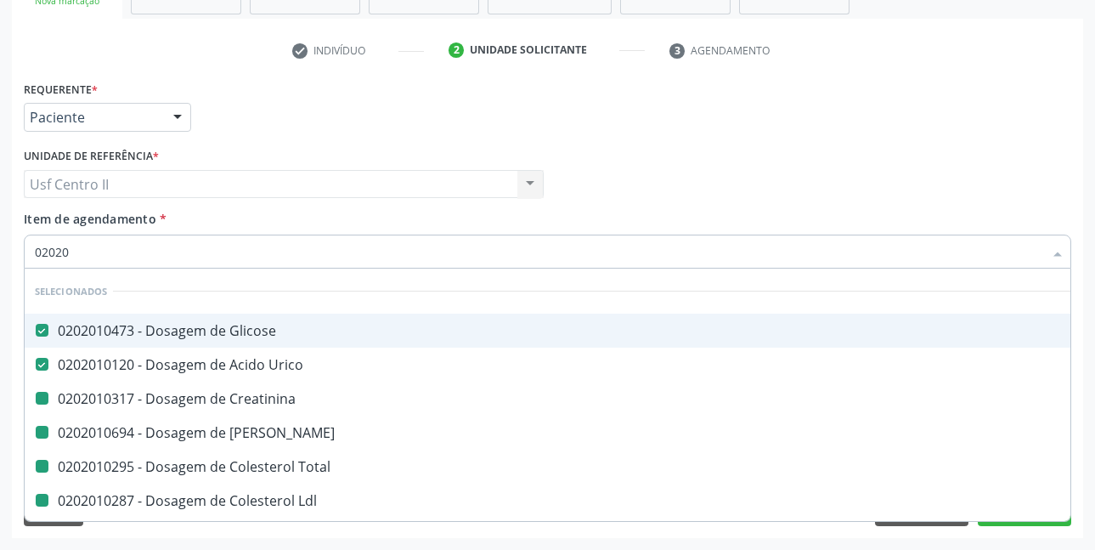
type input "020203"
checkbox Creatinina "false"
checkbox Ureia "false"
checkbox Total "false"
checkbox Ldl "false"
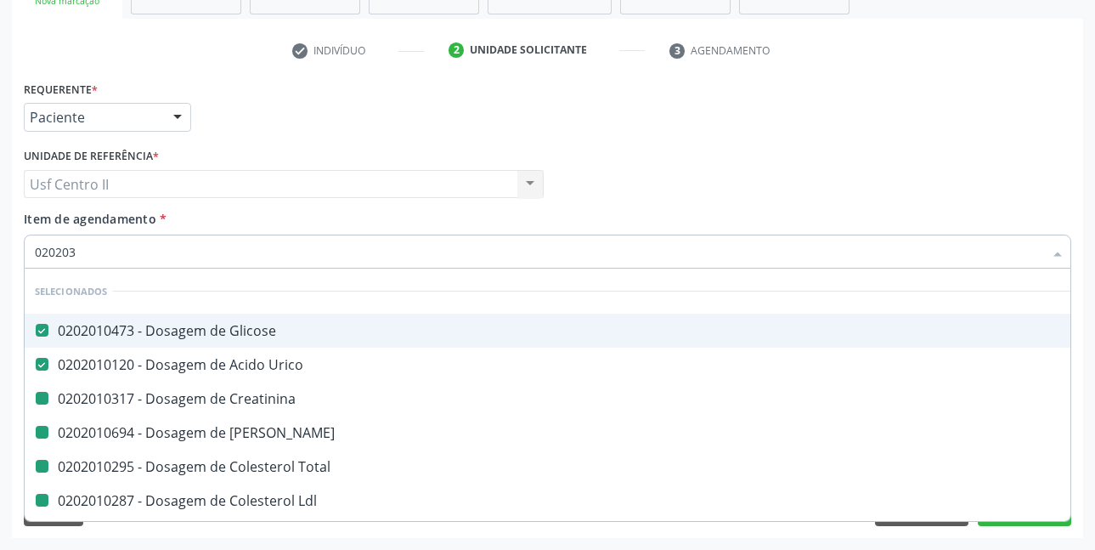
checkbox Hdl "false"
checkbox Fracoes "false"
checkbox \(Tgo\) "false"
checkbox Triglicerideos "false"
checkbox Completo "false"
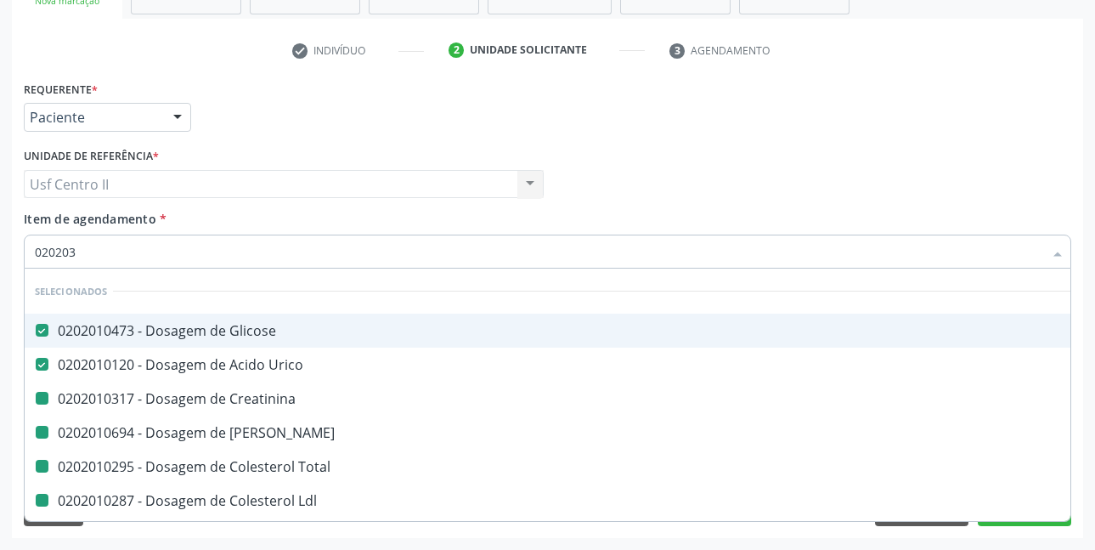
checkbox Livre\) "false"
checkbox \(Tsh\) "false"
checkbox \(Tgp\) "false"
checkbox \(T3\) "false"
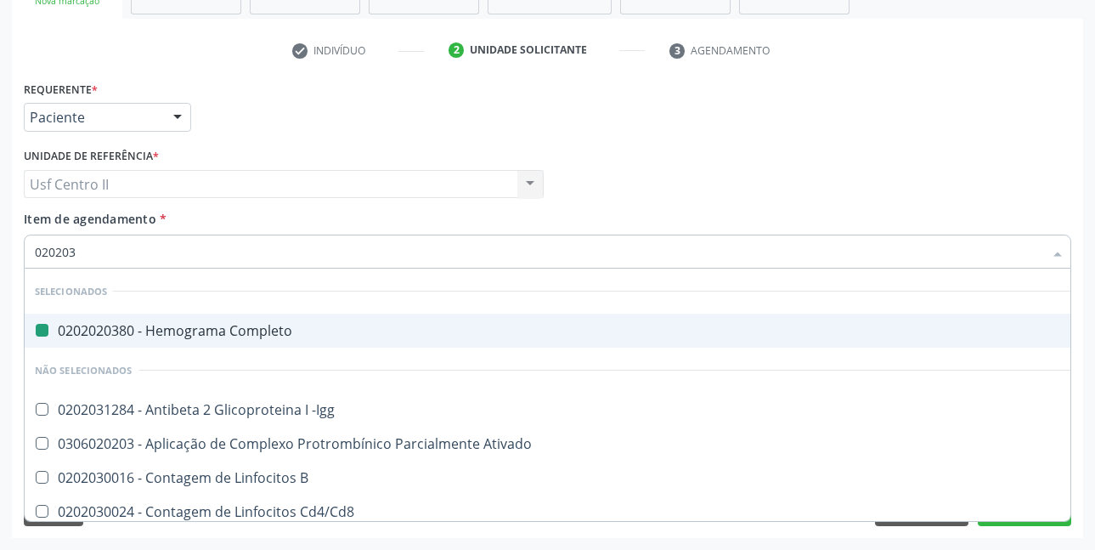
type input "0202030"
checkbox Completo "false"
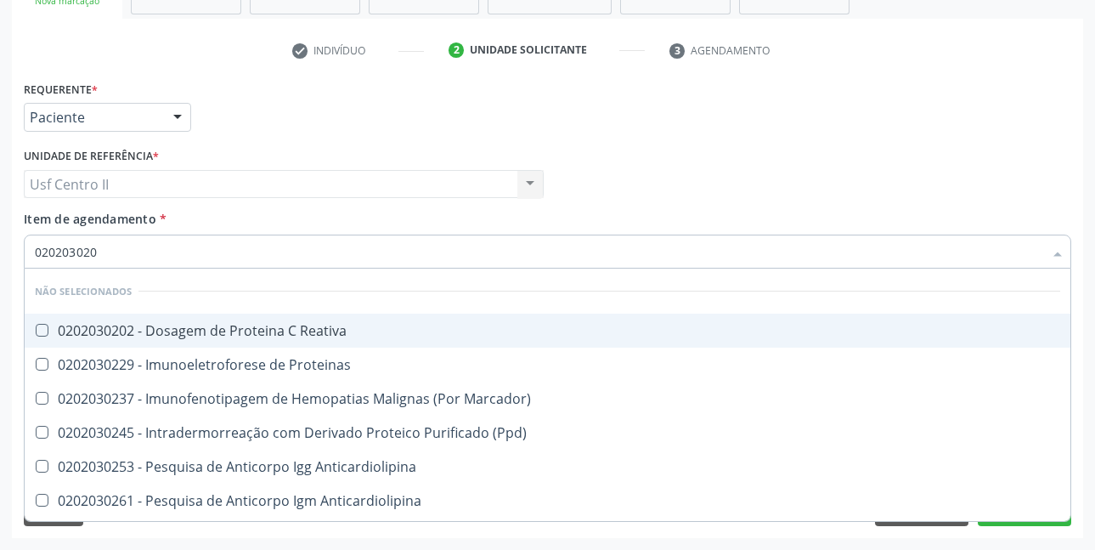
type input "0202030202"
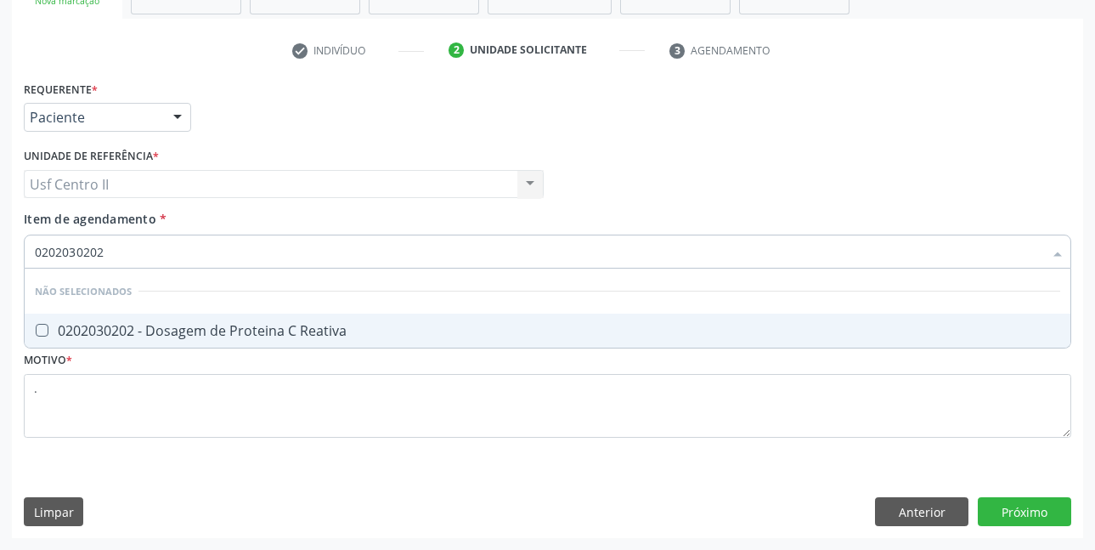
click at [289, 331] on div "0202030202 - Dosagem de Proteina C Reativa" at bounding box center [548, 331] width 1026 height 14
checkbox Reativa "true"
click at [1018, 513] on div "Requerente * Paciente Profissional de Saúde Paciente Nenhum resultado encontrad…" at bounding box center [548, 306] width 1072 height 461
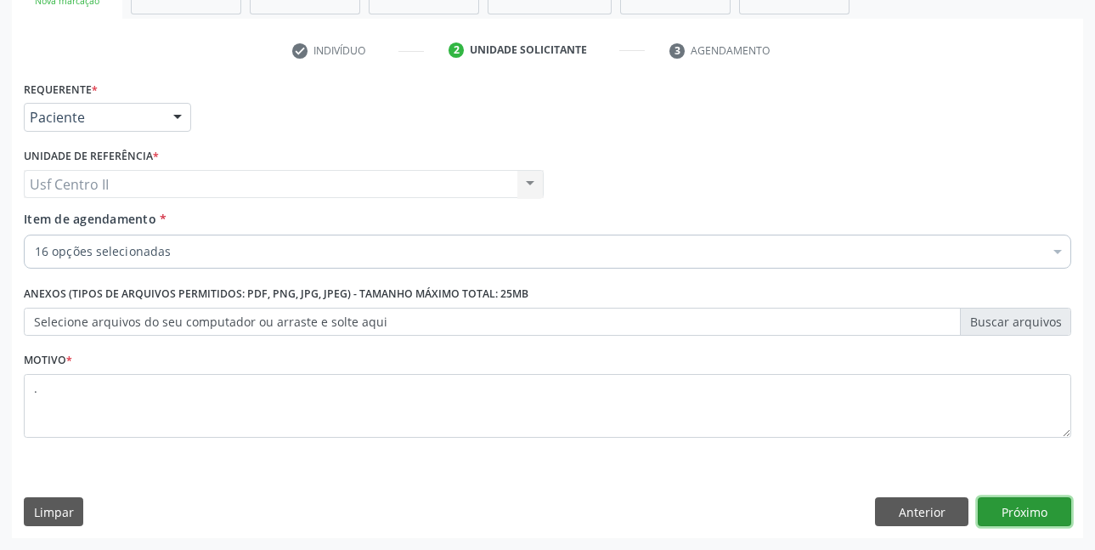
click at [1013, 503] on button "Próximo" at bounding box center [1024, 511] width 93 height 29
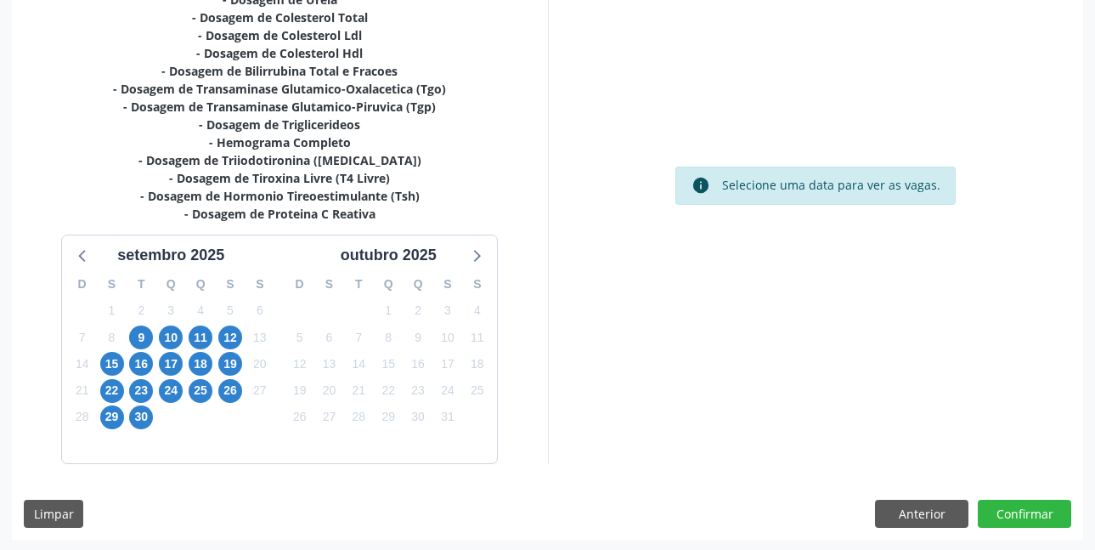
scroll to position [457, 0]
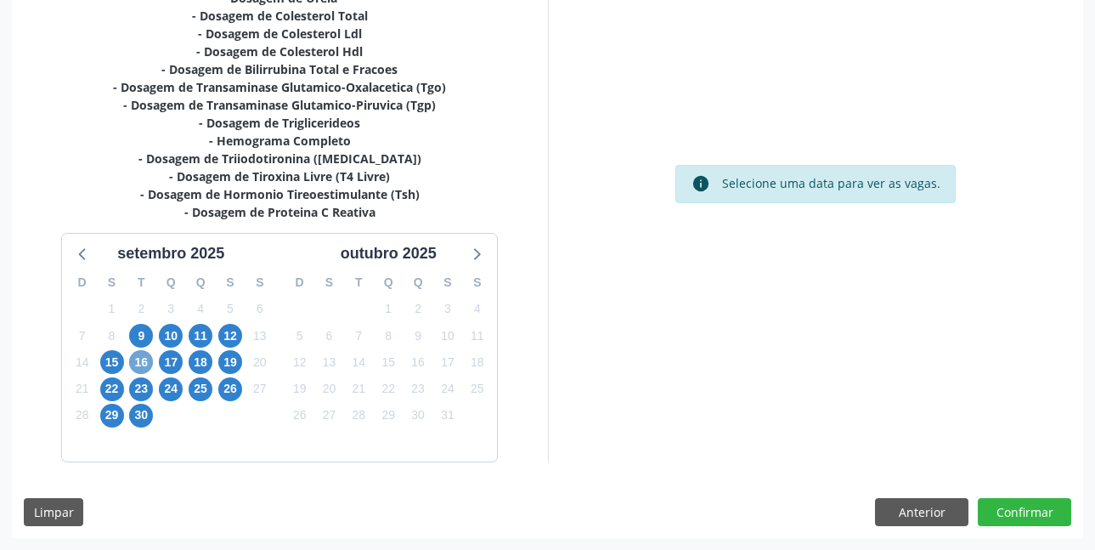
click at [150, 364] on span "16" at bounding box center [141, 362] width 24 height 24
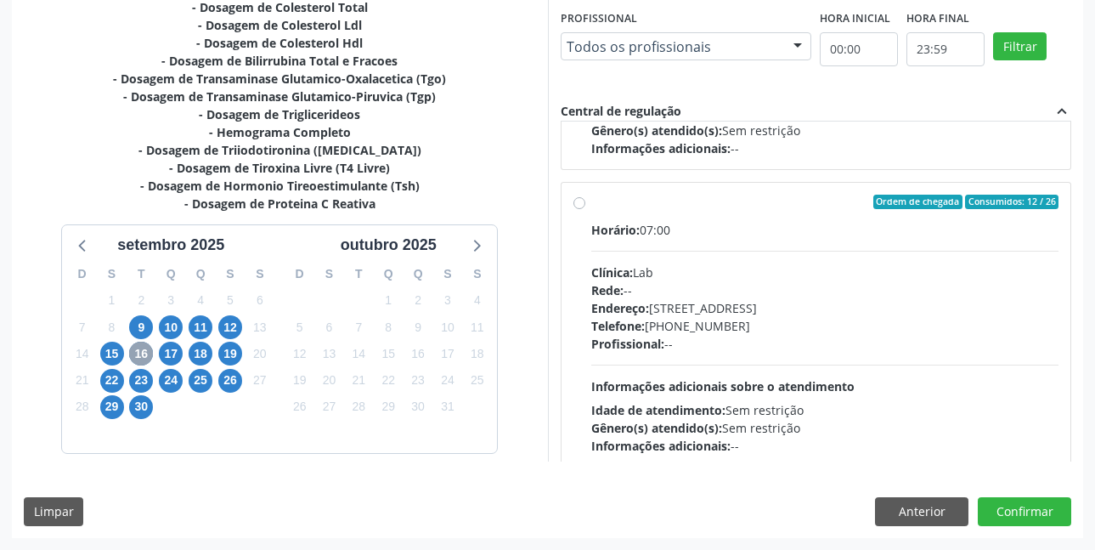
scroll to position [850, 0]
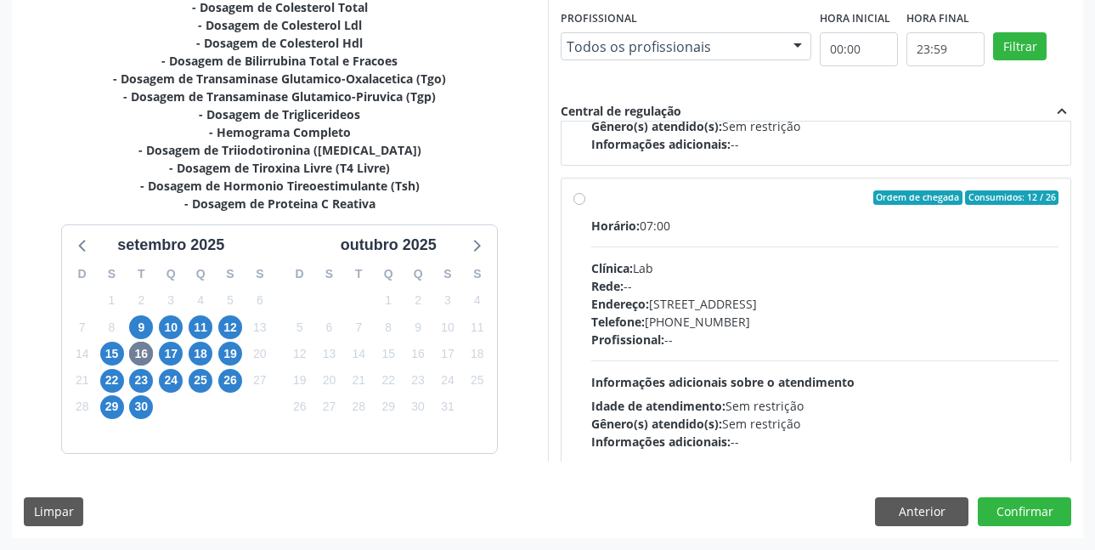
click at [591, 201] on label "Ordem de chegada Consumidos: 12 / 26 Horário: 07:00 Clínica: Lab Rede: -- Ender…" at bounding box center [825, 320] width 468 height 261
click at [577, 201] on input "Ordem de chegada Consumidos: 12 / 26 Horário: 07:00 Clínica: Lab Rede: -- Ender…" at bounding box center [580, 197] width 12 height 15
radio input "true"
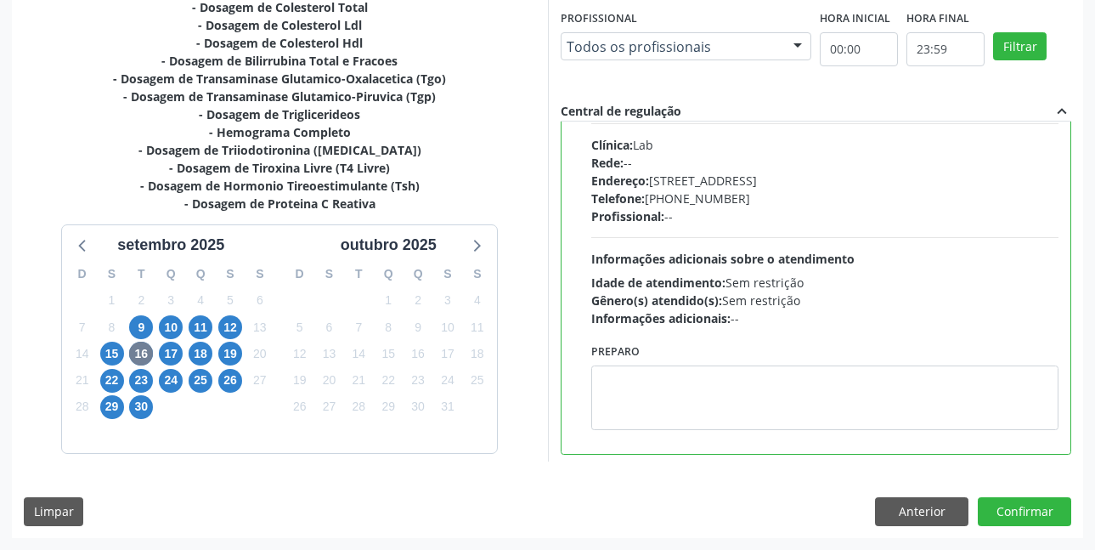
scroll to position [978, 0]
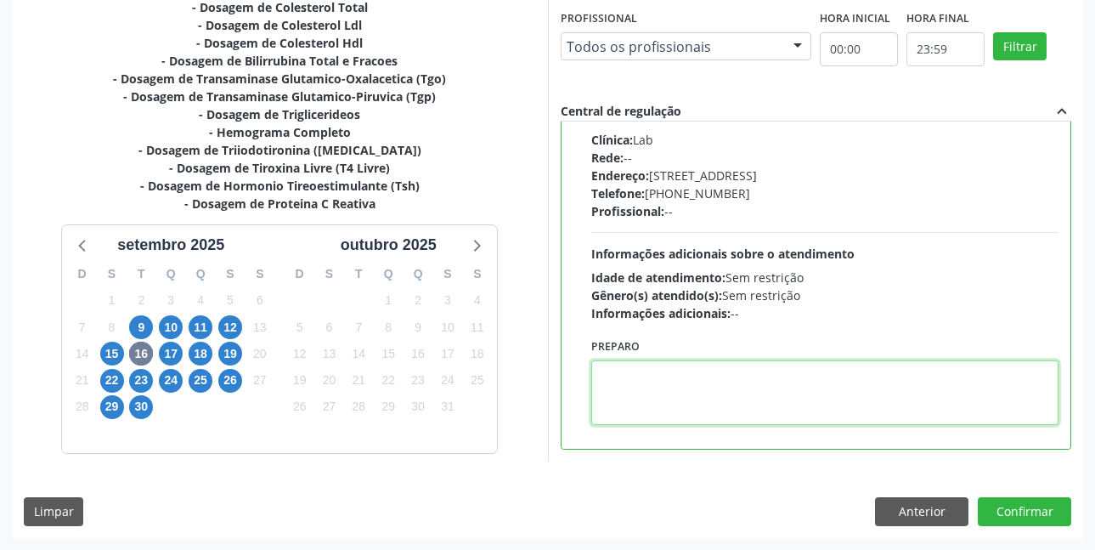
click at [718, 372] on textarea at bounding box center [825, 392] width 468 height 65
paste textarea "O EXAME SERÁ REALIZADO NO POSTINHO DE SAÚDE CENTRO 2 (POSTINHO DO RODEIO), POR …"
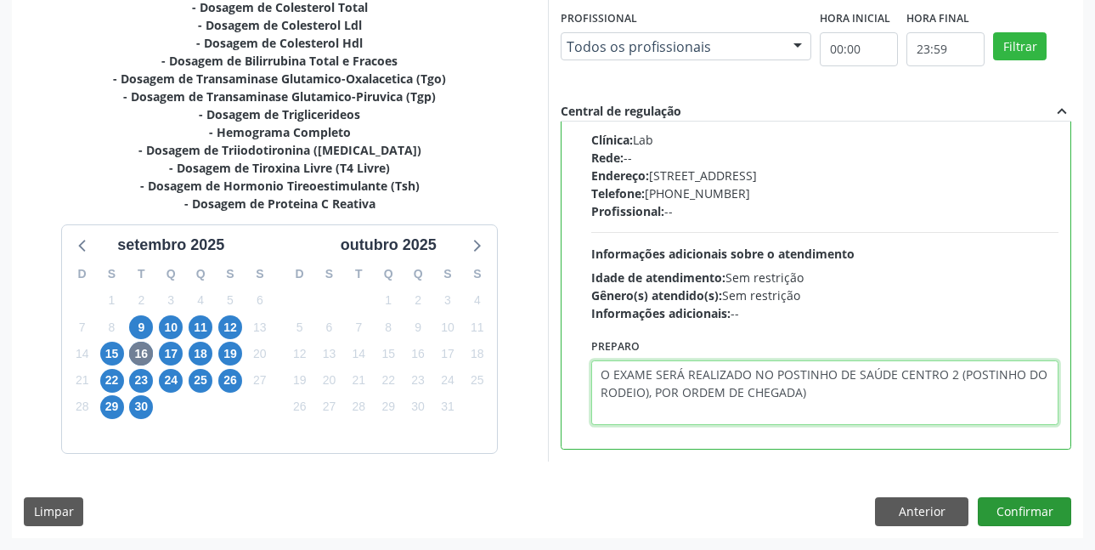
type textarea "O EXAME SERÁ REALIZADO NO POSTINHO DE SAÚDE CENTRO 2 (POSTINHO DO RODEIO), POR …"
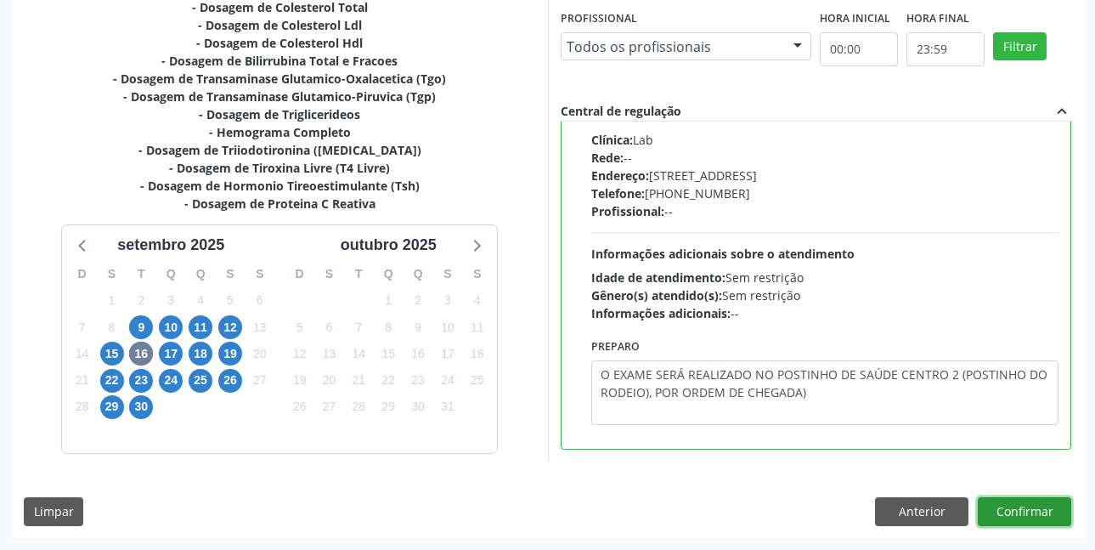
click at [1021, 508] on button "Confirmar" at bounding box center [1024, 511] width 93 height 29
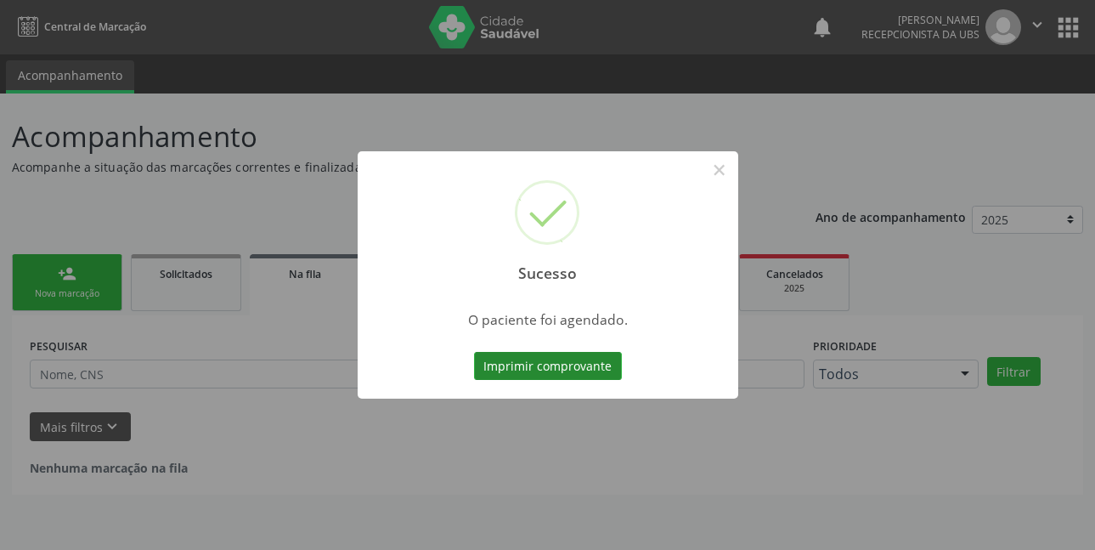
scroll to position [0, 0]
click at [579, 363] on button "Imprimir comprovante" at bounding box center [554, 366] width 148 height 29
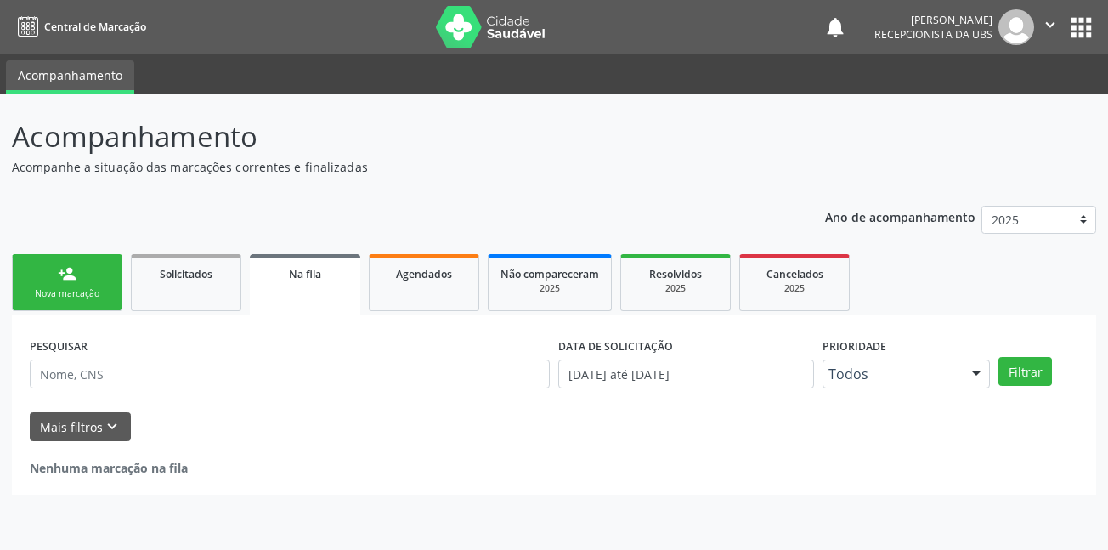
click at [47, 276] on link "person_add Nova marcação" at bounding box center [67, 282] width 110 height 57
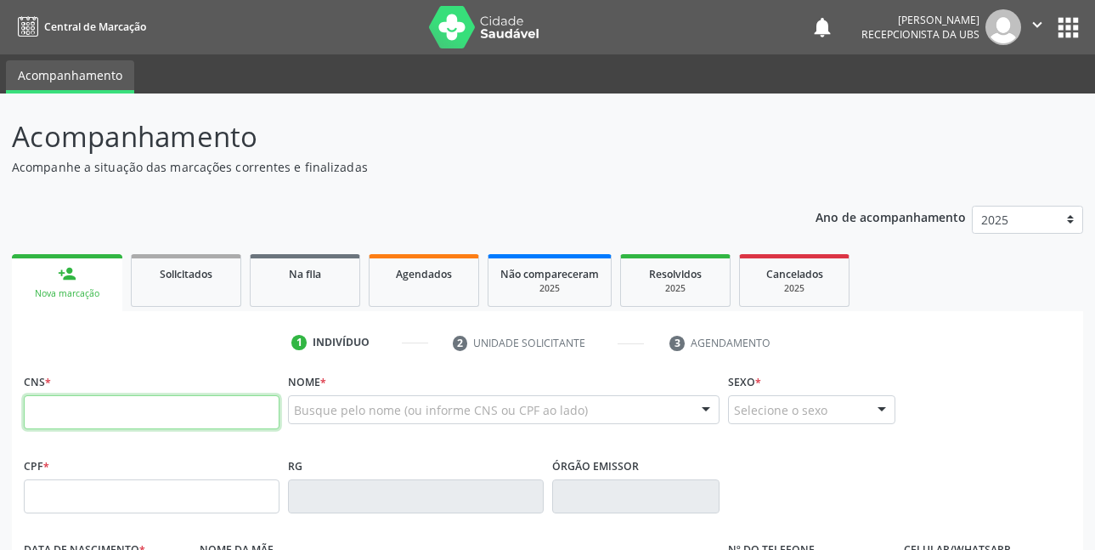
click at [72, 403] on input "text" at bounding box center [152, 412] width 256 height 34
click at [178, 416] on input "text" at bounding box center [152, 412] width 256 height 34
type input "708 0038 5928 4525"
type input "084.254.504-20"
type input "13/07/1947"
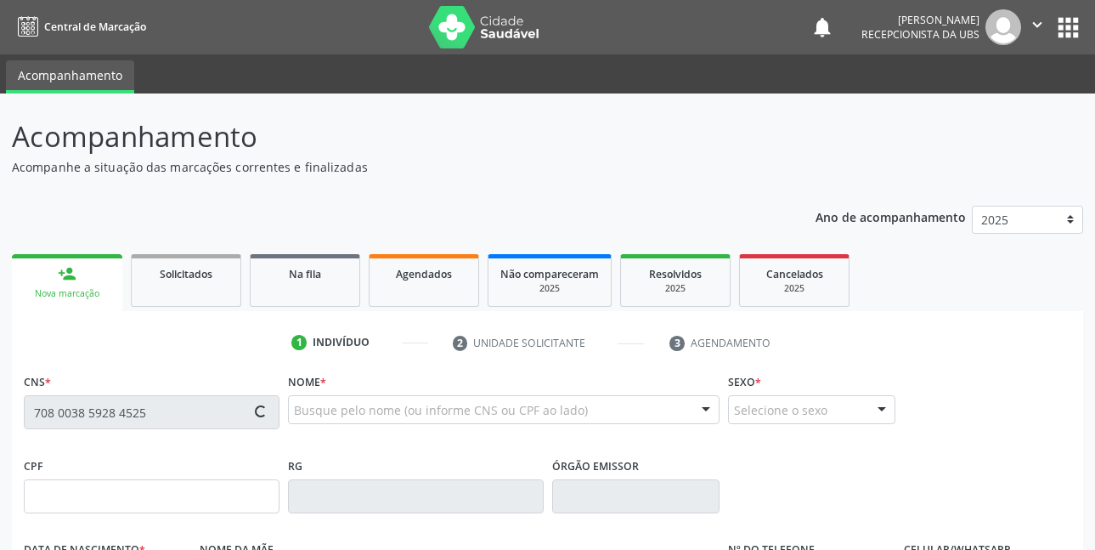
type input "Maria do Carmo Ferraz"
type input "(87) 99999-9999"
type input "(87) 99968-0410"
type input "292.545.404-63"
type input "444"
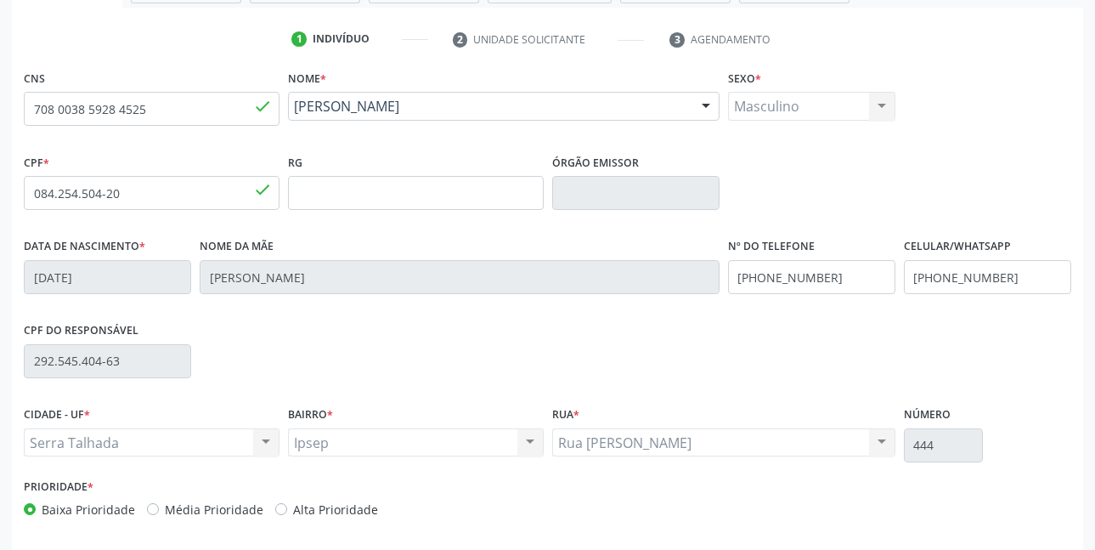
scroll to position [371, 0]
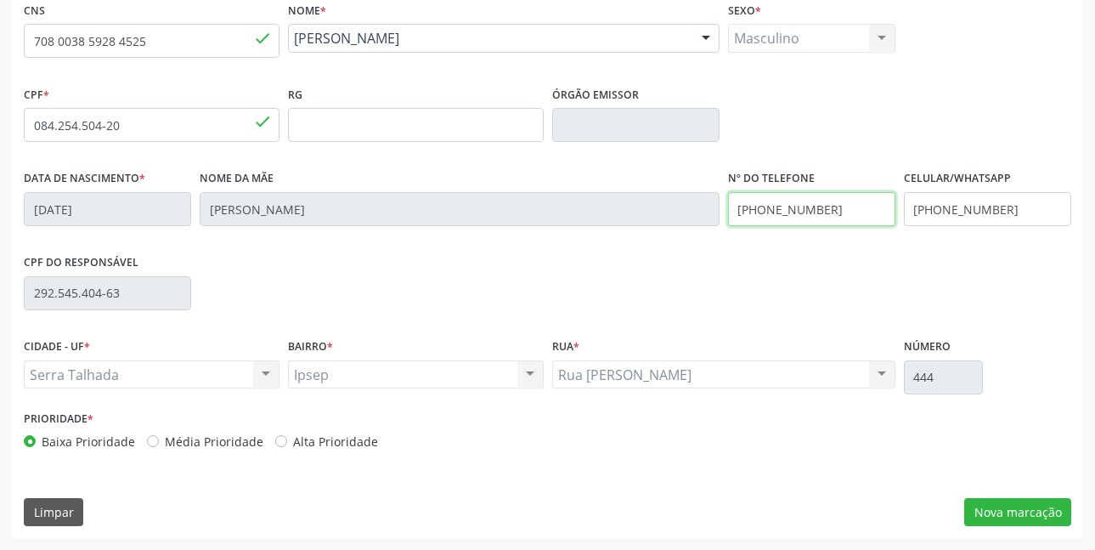
click at [868, 212] on input "(87) 99999-9999" at bounding box center [811, 209] width 167 height 34
type input "(87) 99968-0410"
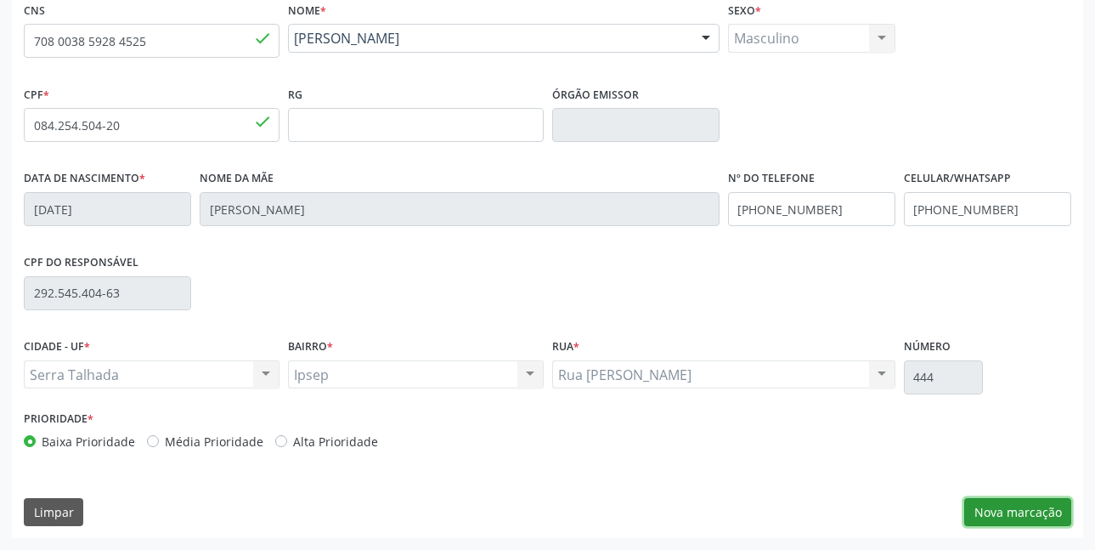
click at [1021, 511] on button "Nova marcação" at bounding box center [1017, 512] width 107 height 29
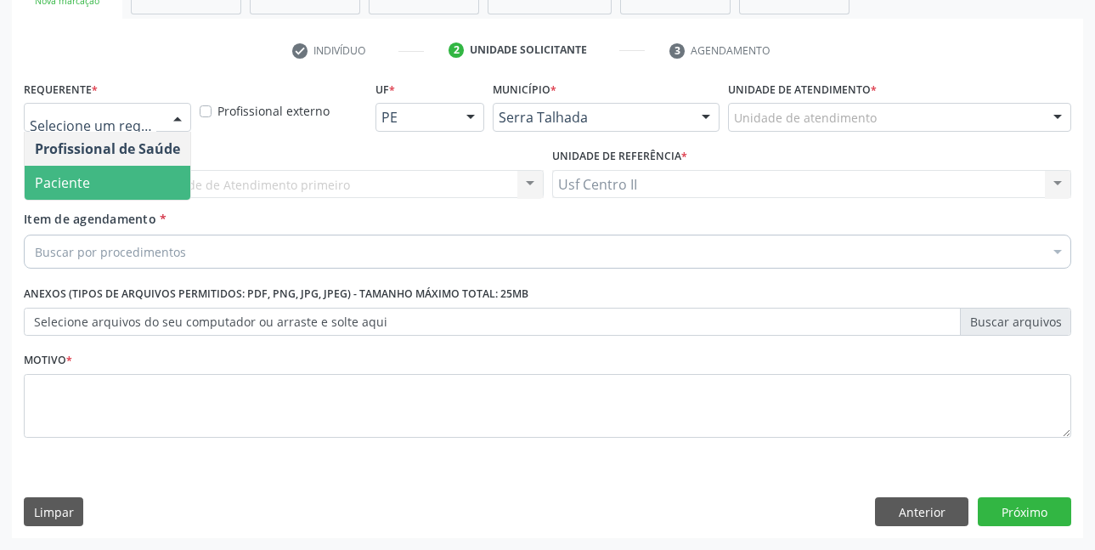
click at [129, 192] on span "Paciente" at bounding box center [108, 183] width 166 height 34
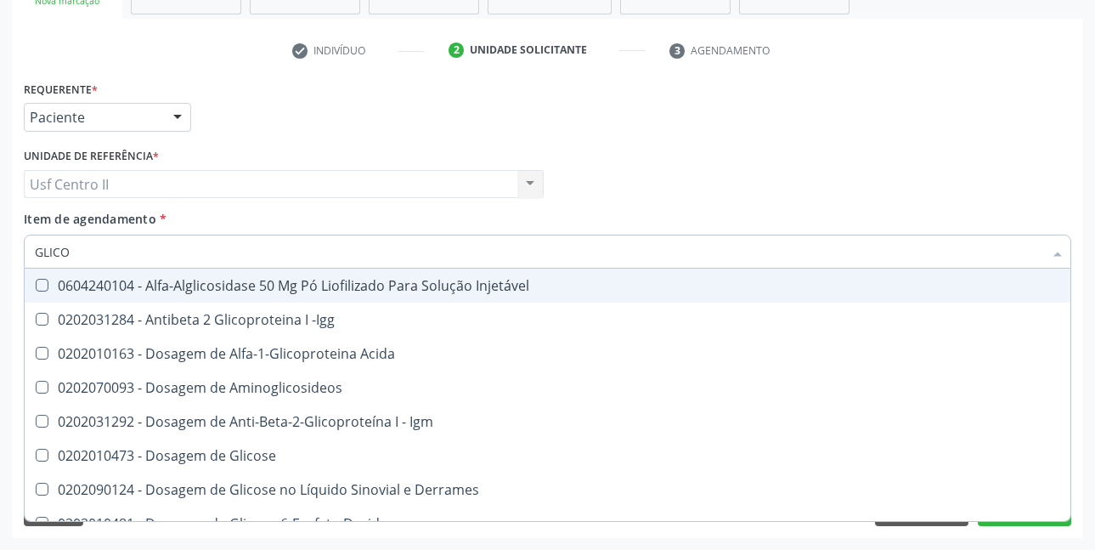
type input "GLICOS"
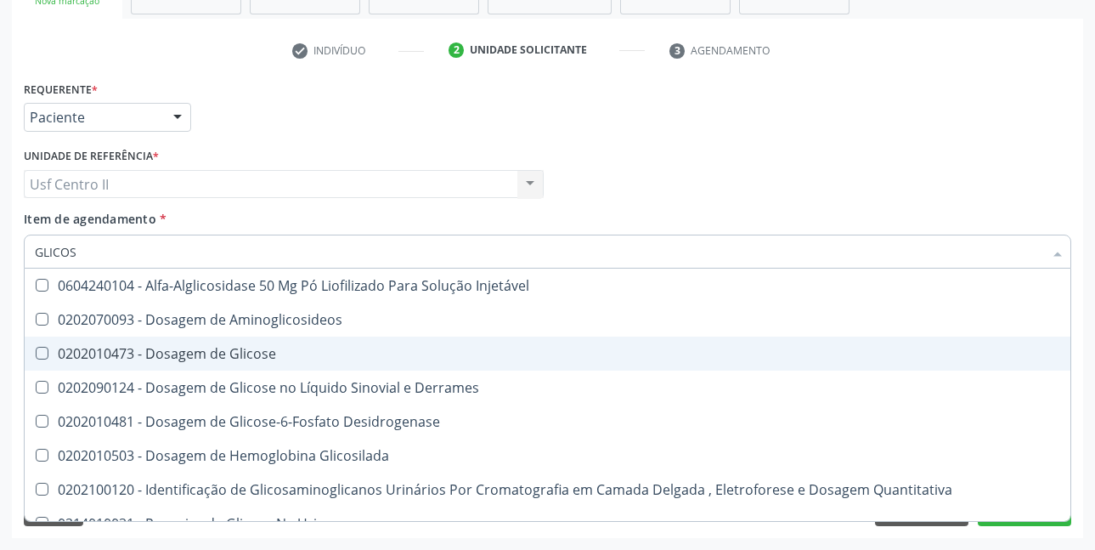
click at [267, 359] on div "0202010473 - Dosagem de Glicose" at bounding box center [548, 354] width 1026 height 14
checkbox Glicose "true"
type input "GLICOSI"
checkbox Glicose "false"
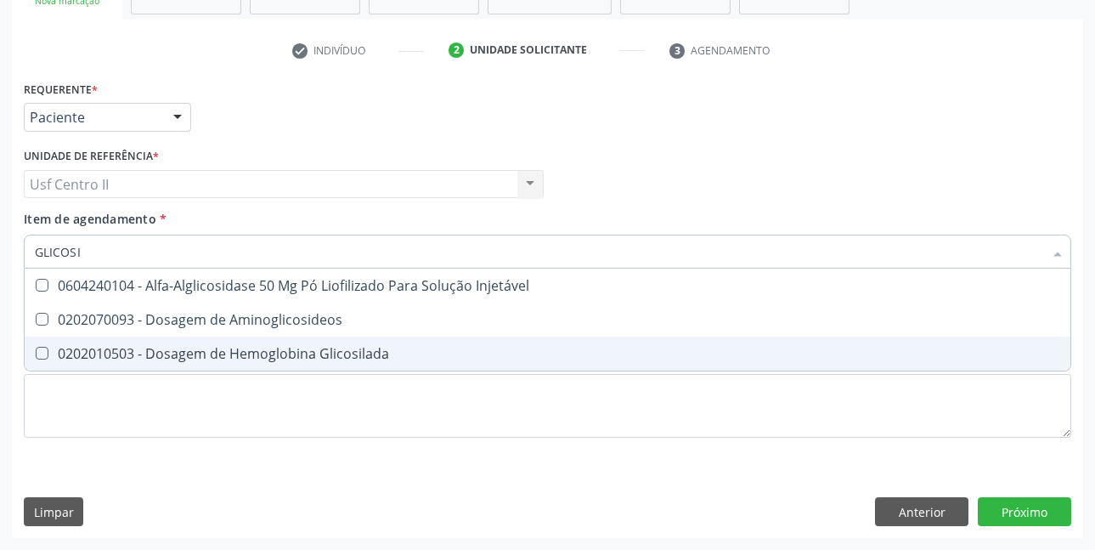
type input "GLICOSIL"
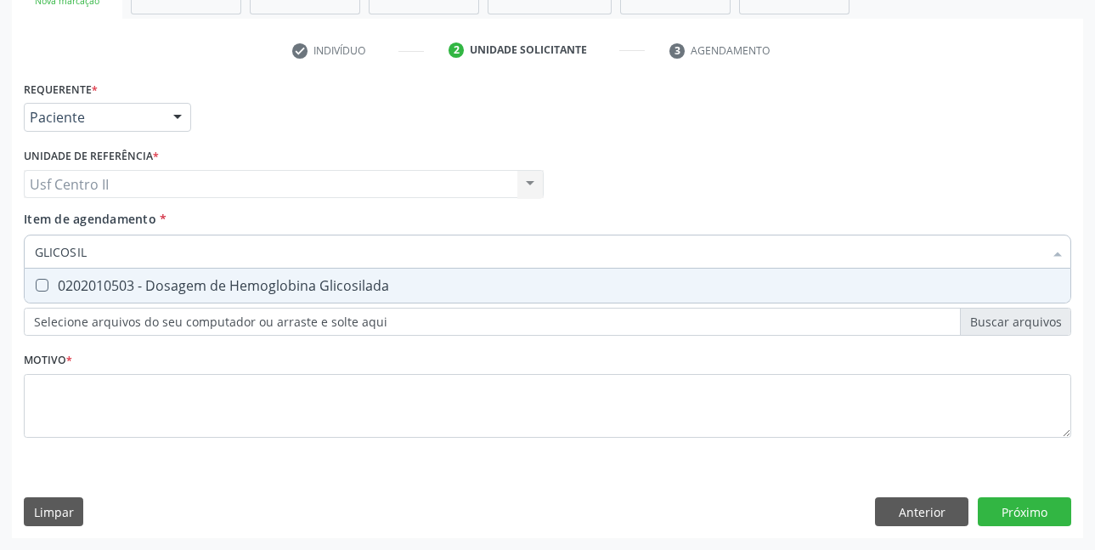
click at [285, 280] on div "0202010503 - Dosagem de Hemoglobina Glicosilada" at bounding box center [548, 286] width 1026 height 14
checkbox Glicosilada "true"
type input "GLICOSI"
checkbox Glicosilada "false"
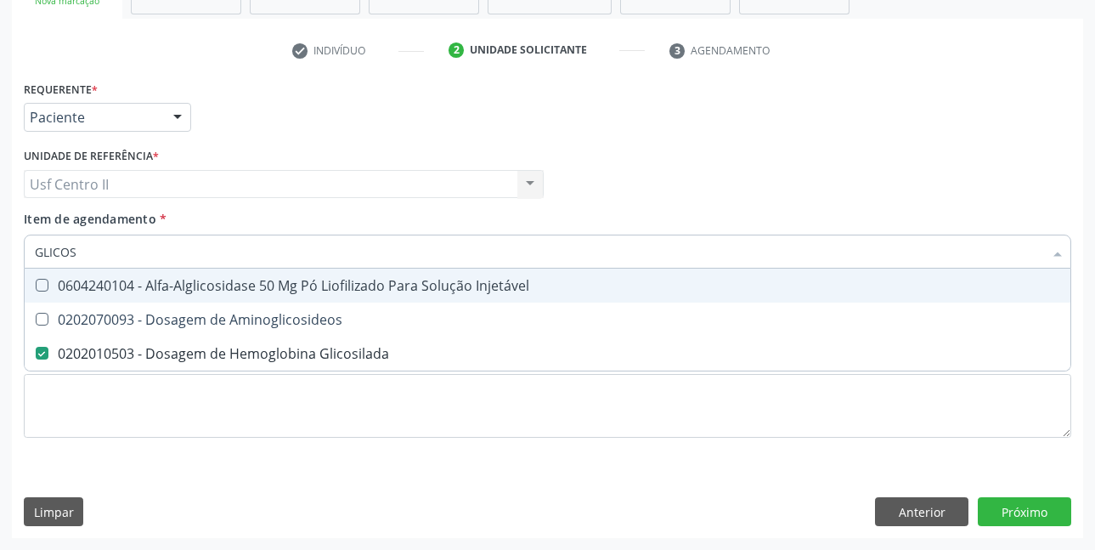
type input "GLICO"
checkbox Glicosilada "false"
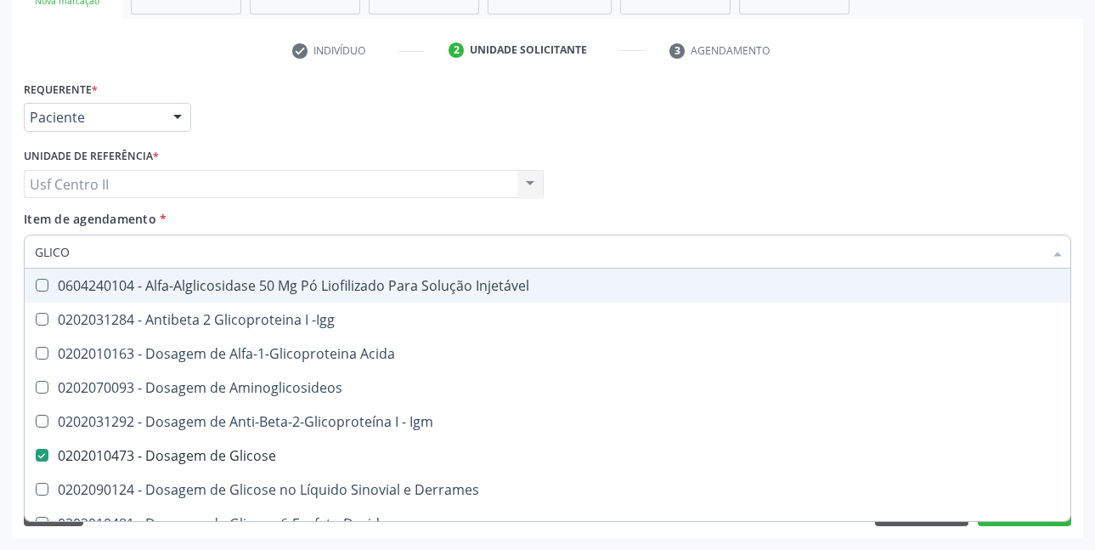
type input "GLIC"
checkbox Glicose "false"
checkbox Glicosilada "false"
checkbox Glicose "true"
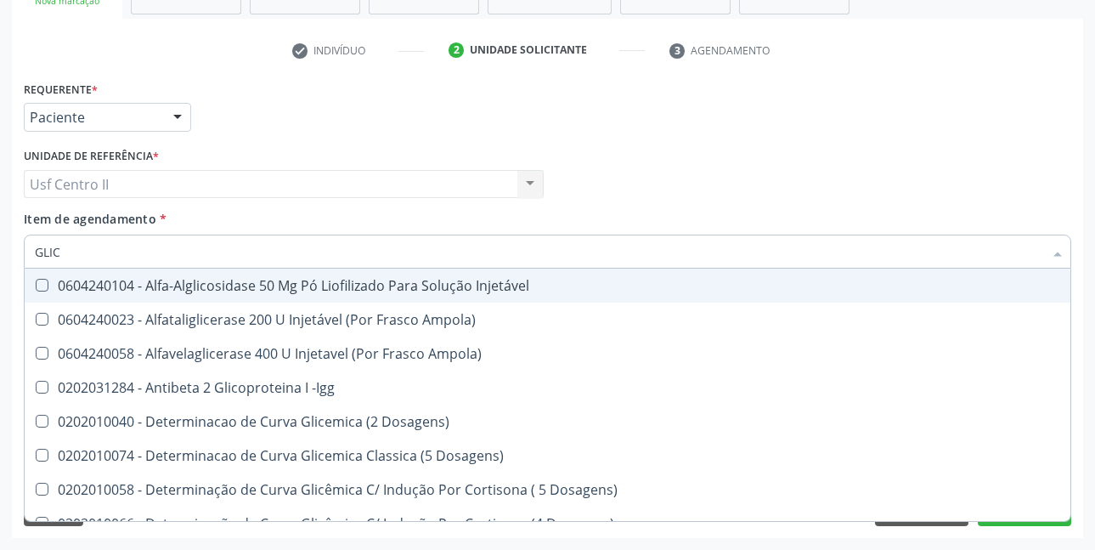
type input "GLI"
checkbox Glicose "false"
checkbox Quantitativa "true"
type input "GL"
checkbox Glicosilada "false"
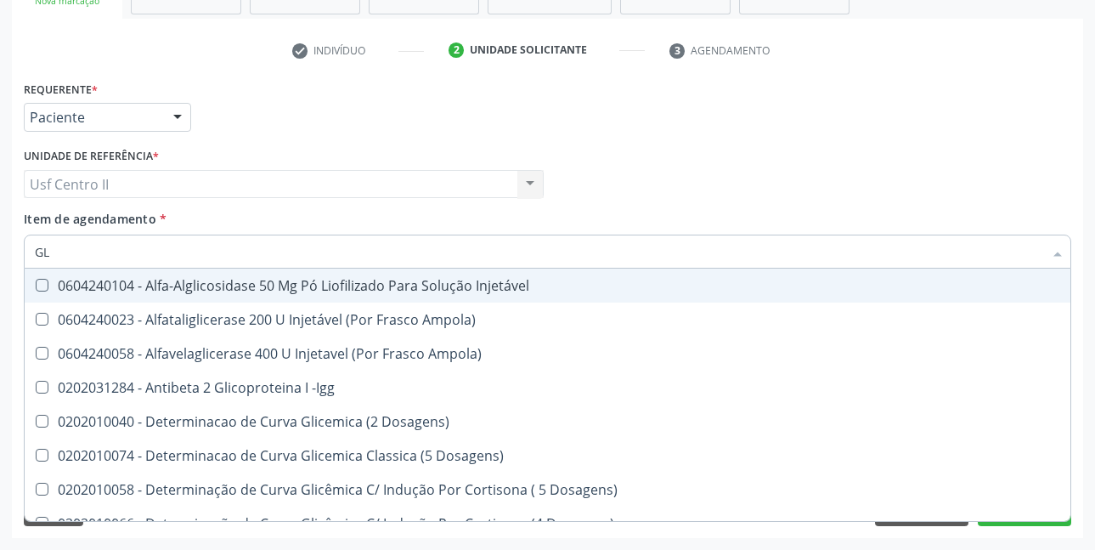
checkbox Quantitativa "false"
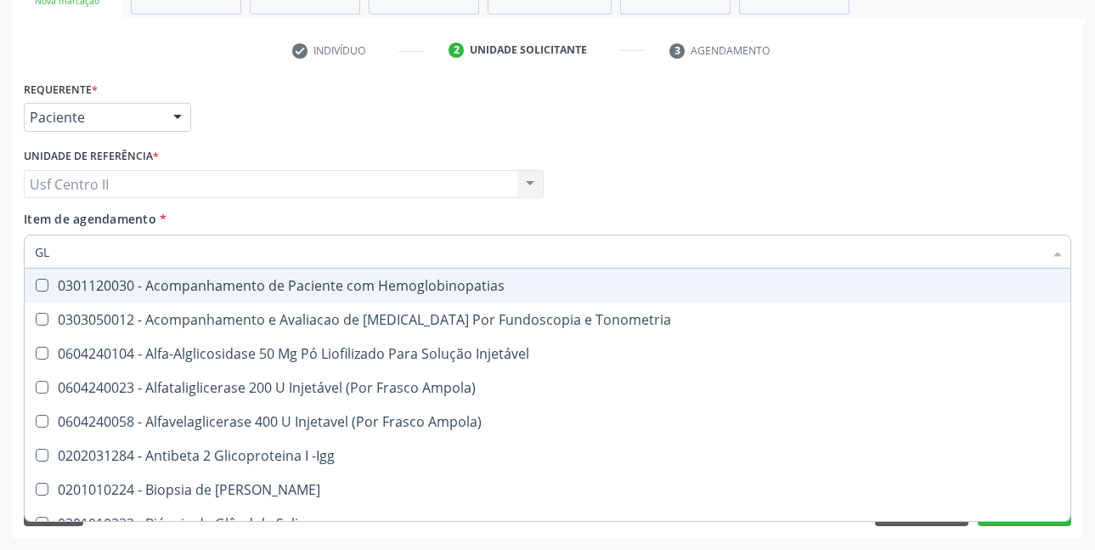
type input "G"
checkbox Glicose "false"
checkbox Glicosilada "false"
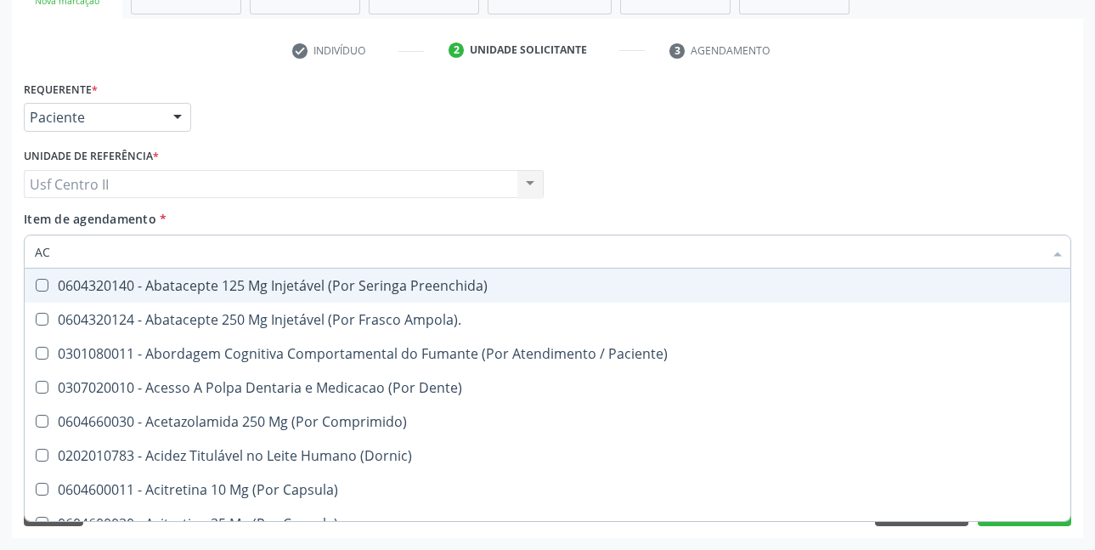
type input "ACI"
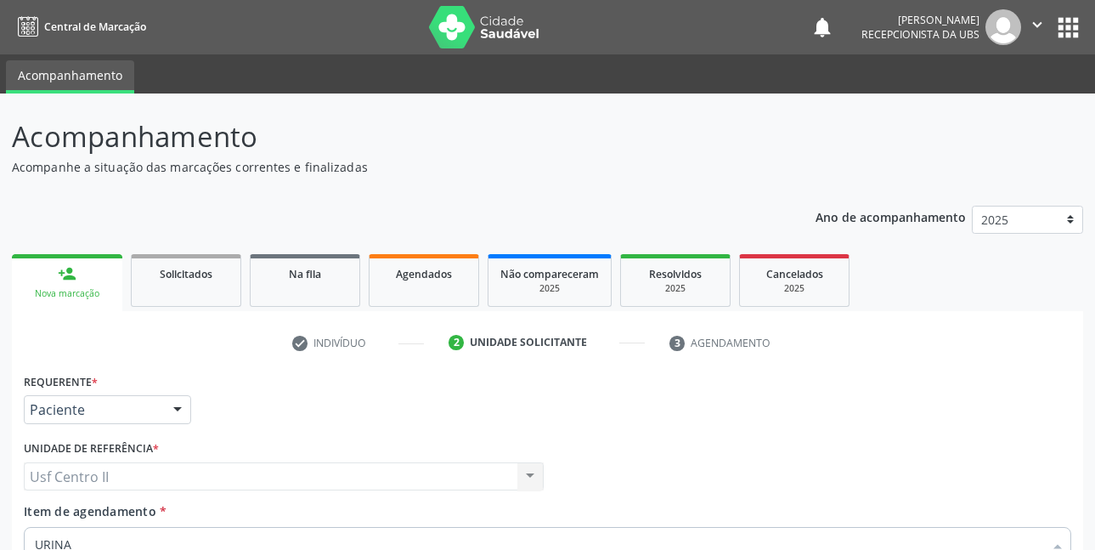
drag, startPoint x: 0, startPoint y: 0, endPoint x: 298, endPoint y: 286, distance: 413.5
checkbox Urina "false"
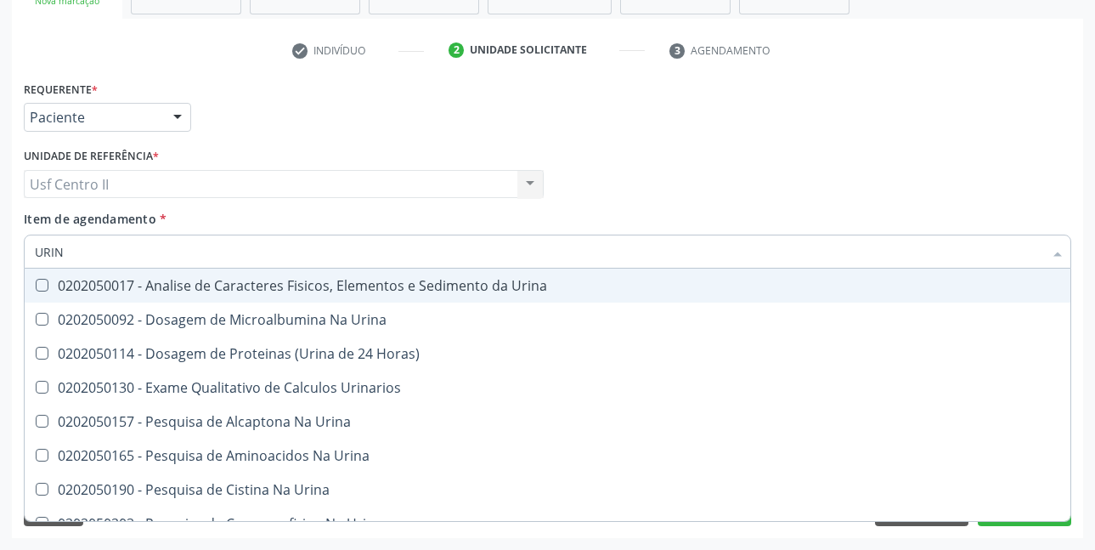
type input "URI"
checkbox Abdominal "true"
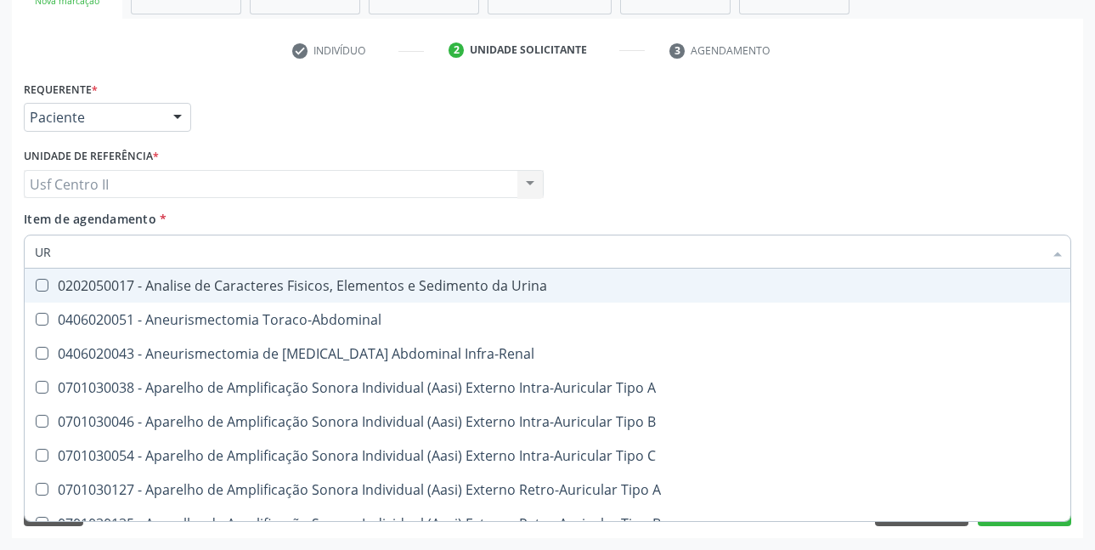
type input "U"
checkbox Urico "false"
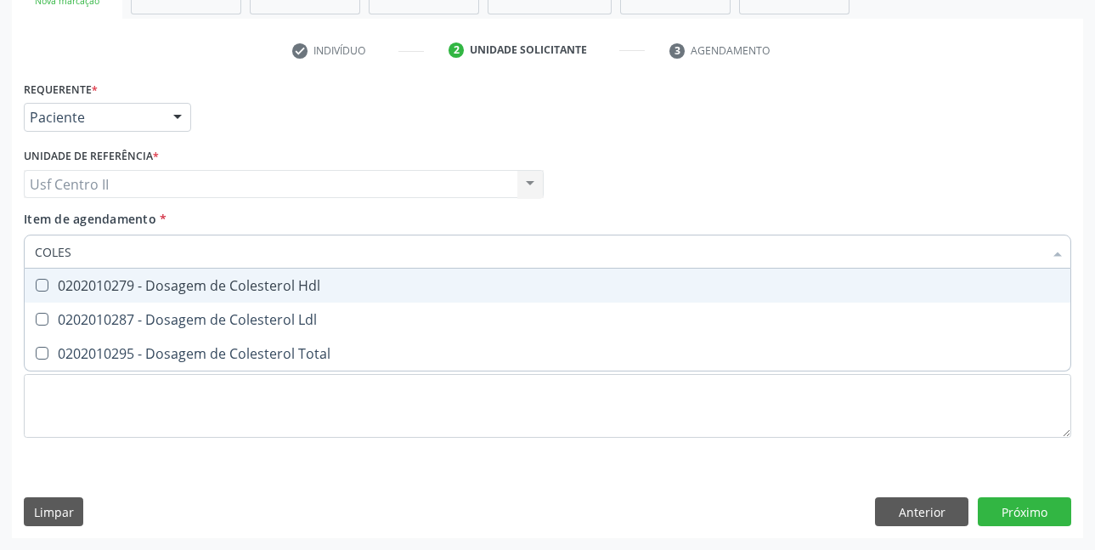
type input "COLEST"
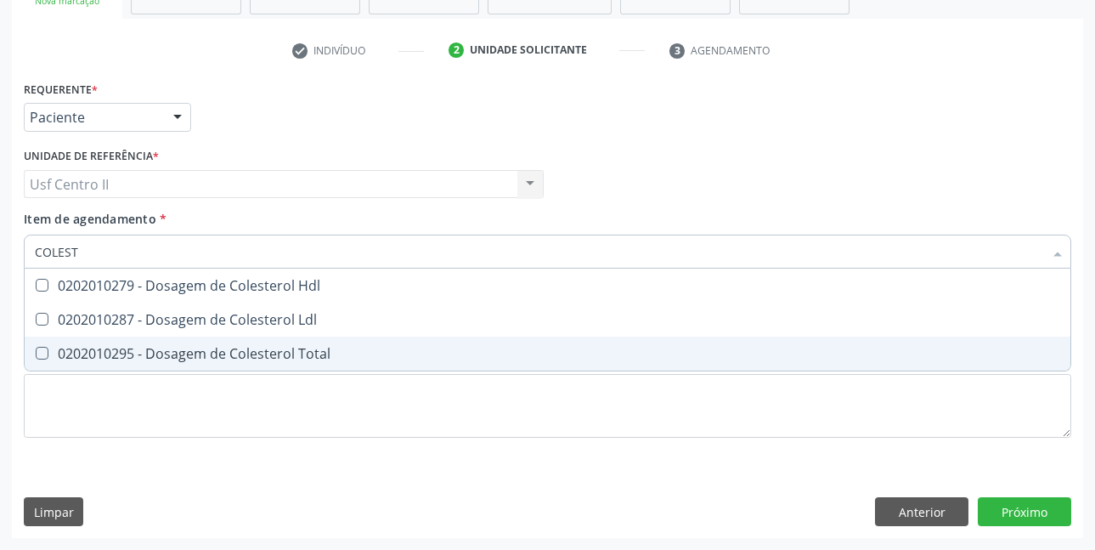
click at [286, 354] on div "0202010295 - Dosagem de Colesterol Total" at bounding box center [548, 354] width 1026 height 14
checkbox Total "true"
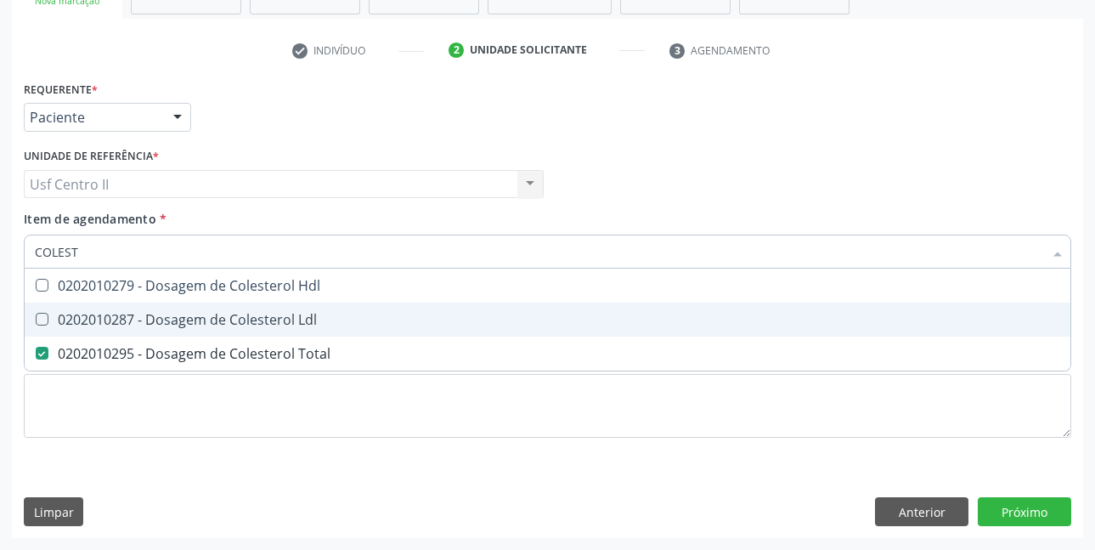
click at [291, 326] on div "0202010287 - Dosagem de Colesterol Ldl" at bounding box center [548, 320] width 1026 height 14
checkbox Ldl "true"
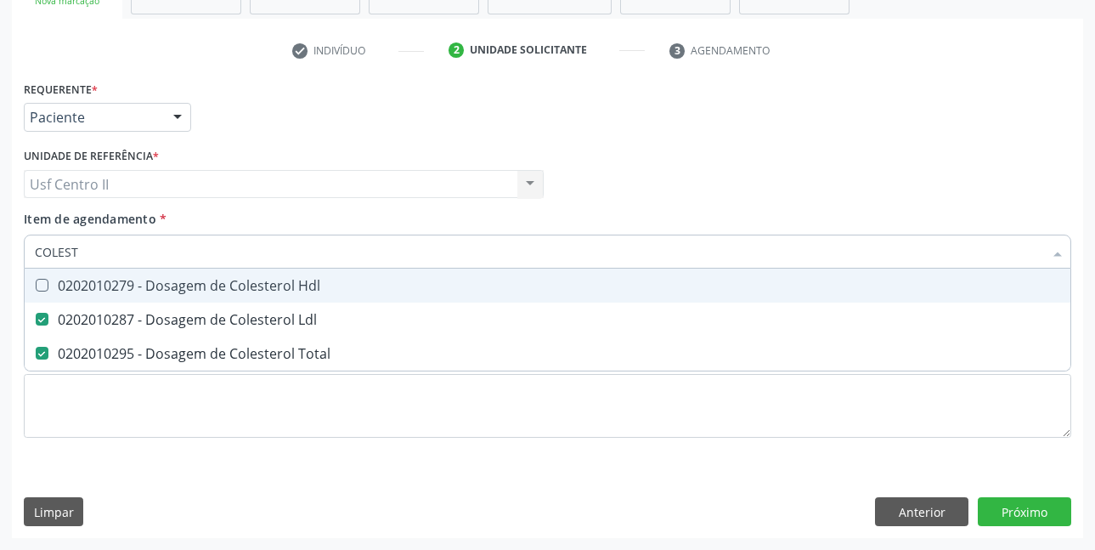
click at [308, 292] on div "0202010279 - Dosagem de Colesterol Hdl" at bounding box center [548, 286] width 1026 height 14
checkbox Hdl "true"
type input "COLE"
checkbox Hdl "false"
checkbox Ldl "false"
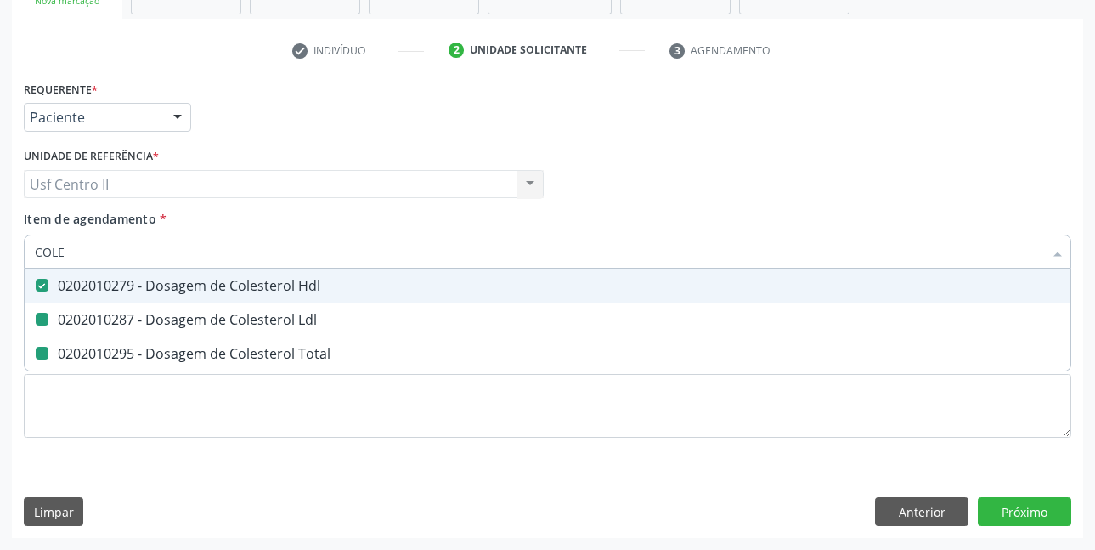
checkbox Total "false"
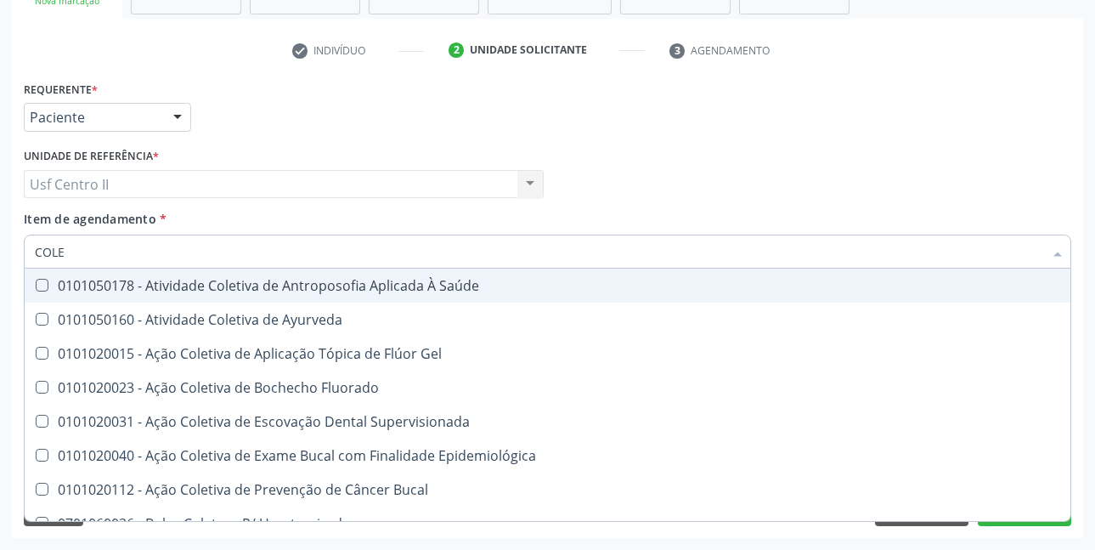
type input "COL"
checkbox Hdl "false"
checkbox Ldl "false"
checkbox Total "false"
type input "C"
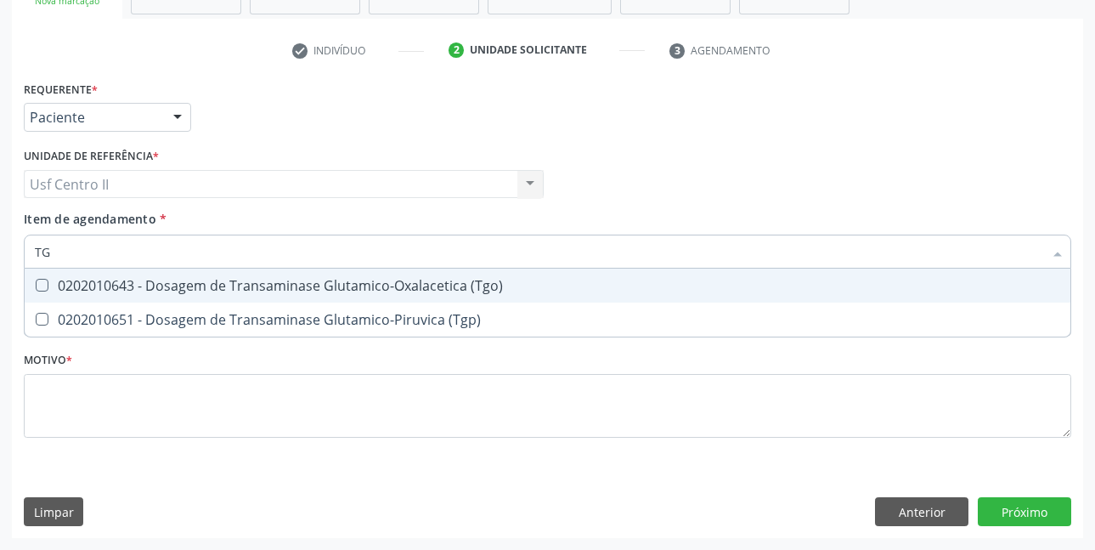
type input "TGO"
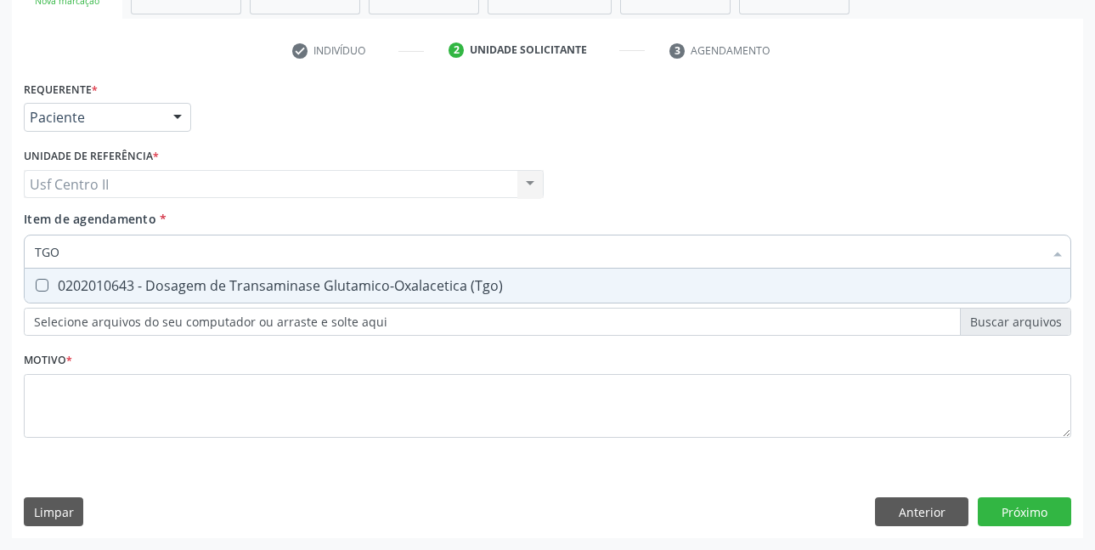
click at [308, 292] on div "0202010643 - Dosagem de Transaminase Glutamico-Oxalacetica (Tgo)" at bounding box center [548, 286] width 1026 height 14
checkbox \(Tgo\) "true"
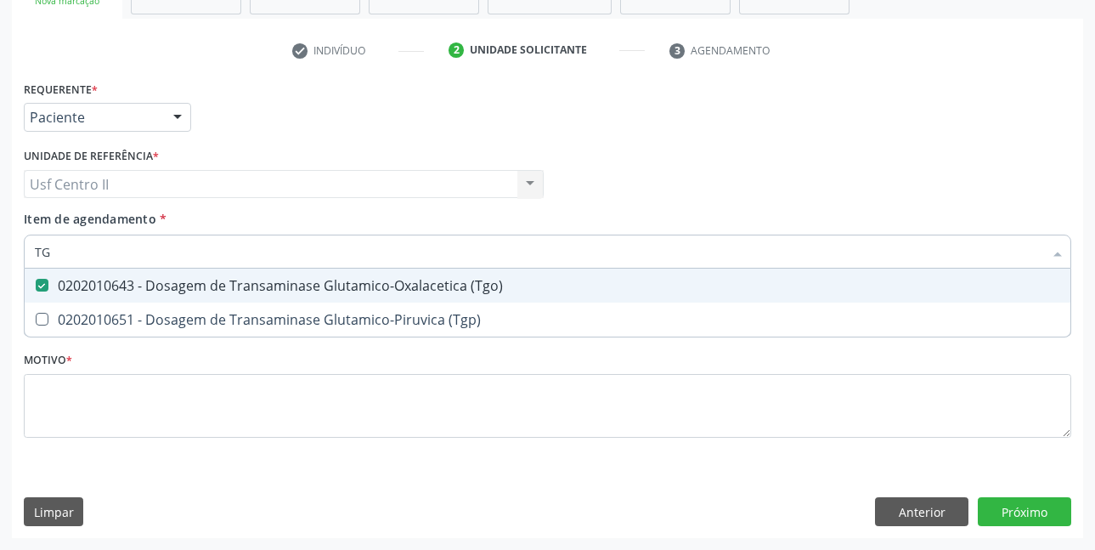
type input "TGP"
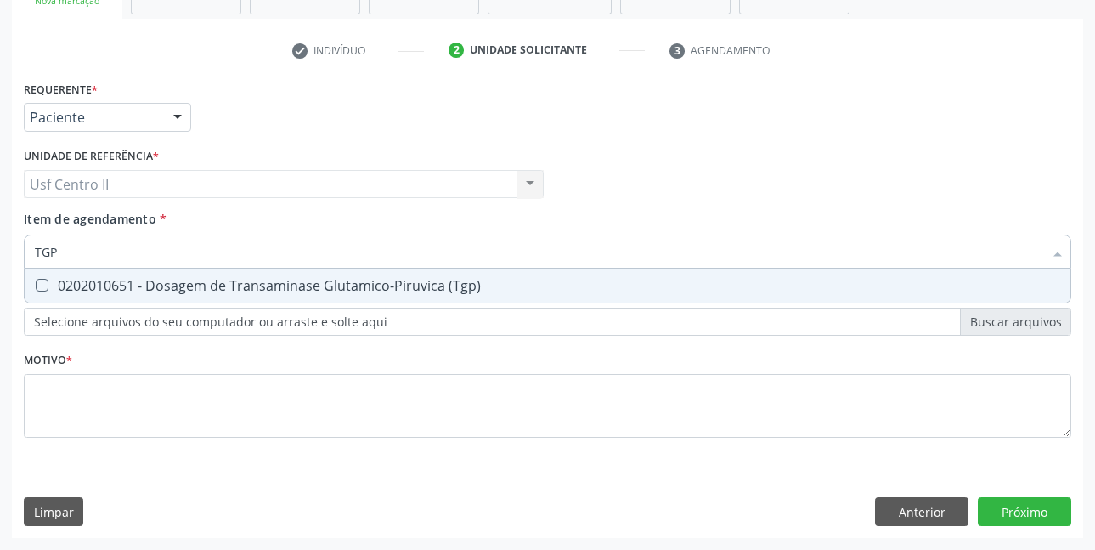
click at [308, 292] on div "0202010651 - Dosagem de Transaminase Glutamico-Piruvica (Tgp)" at bounding box center [548, 286] width 1026 height 14
checkbox \(Tgp\) "true"
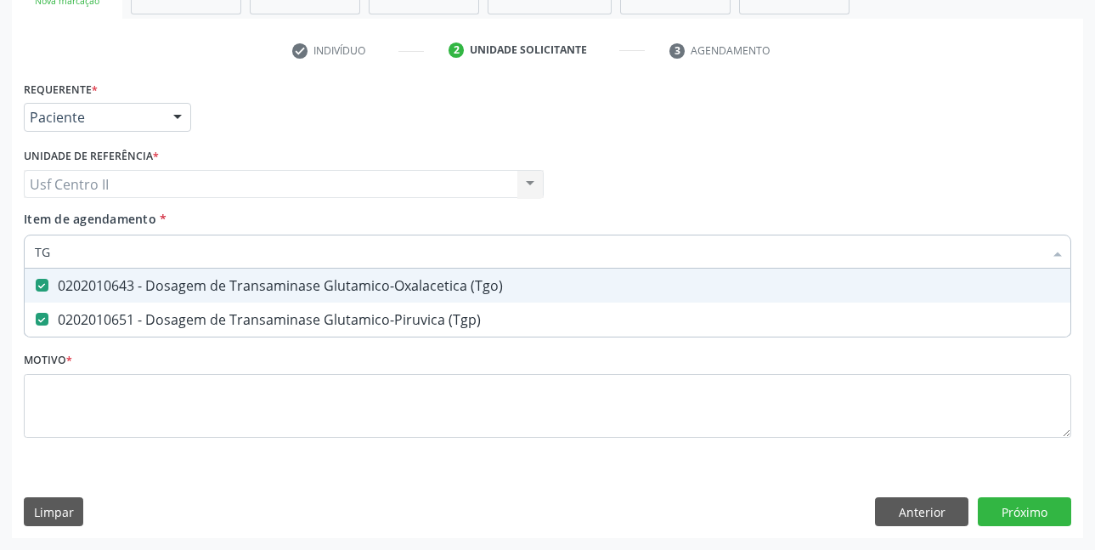
type input "T"
checkbox \(Tgo\) "false"
checkbox \(Tgp\) "false"
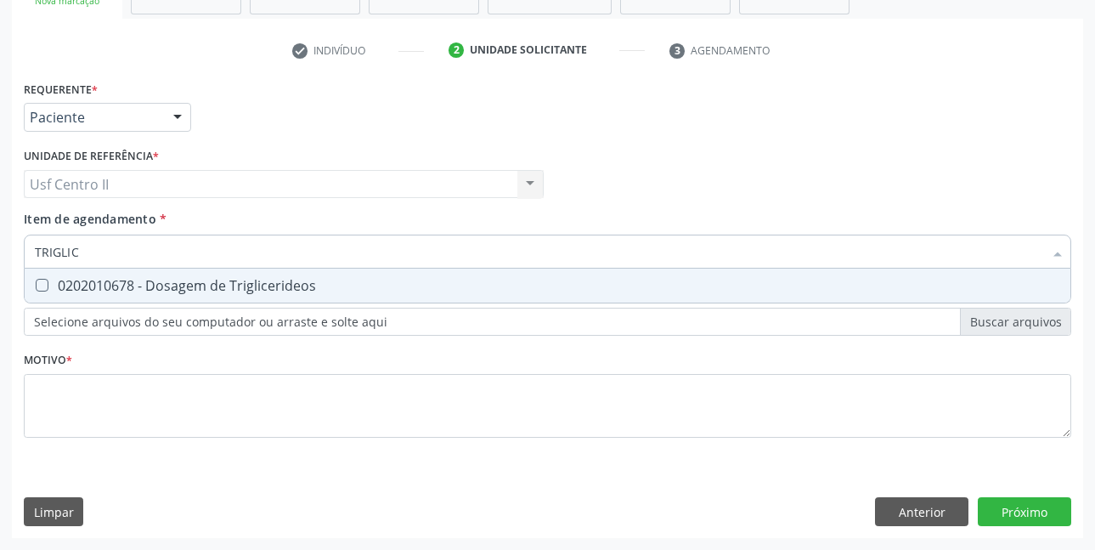
type input "TRIGLICE"
click at [308, 292] on div "0202010678 - Dosagem de Triglicerideos" at bounding box center [548, 286] width 1026 height 14
checkbox Triglicerideos "true"
type input "TRI"
checkbox Triglicerideos "false"
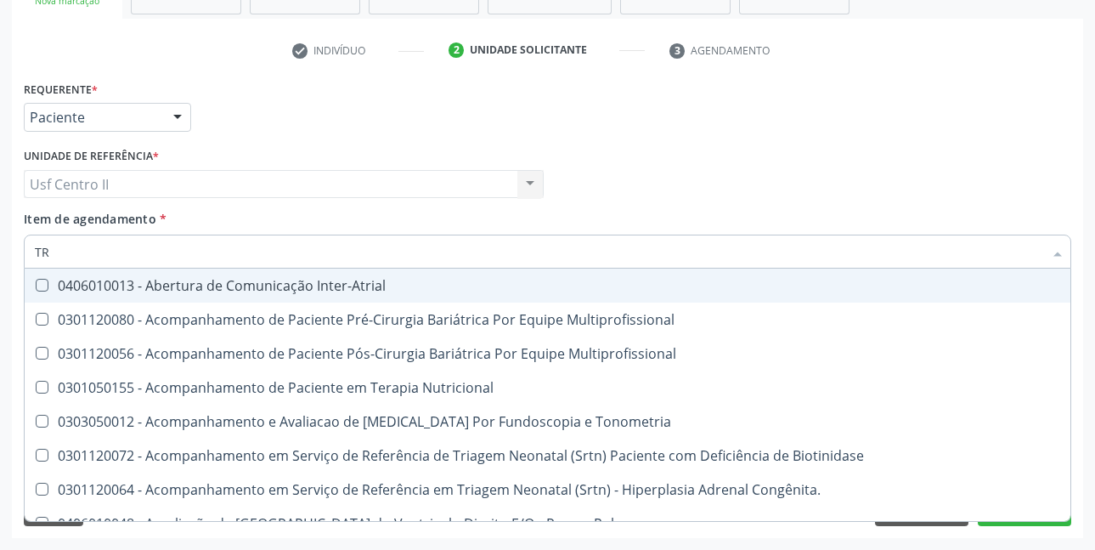
type input "T"
checkbox Triglicerideos "false"
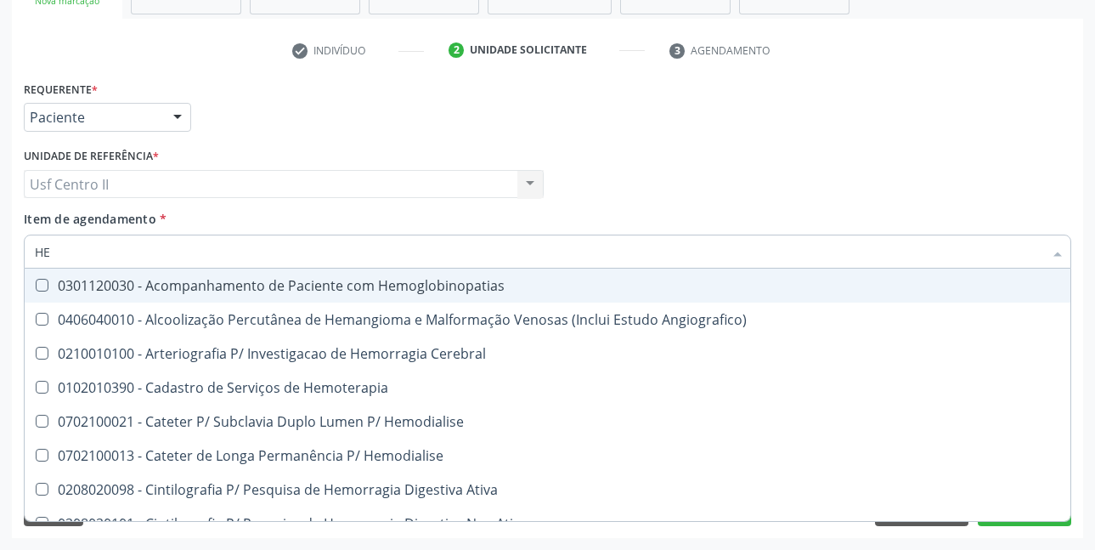
type input "HEM"
checkbox Glicosilada "true"
checkbox Hematocrito "false"
type input "HEMO"
checkbox Hemacias "true"
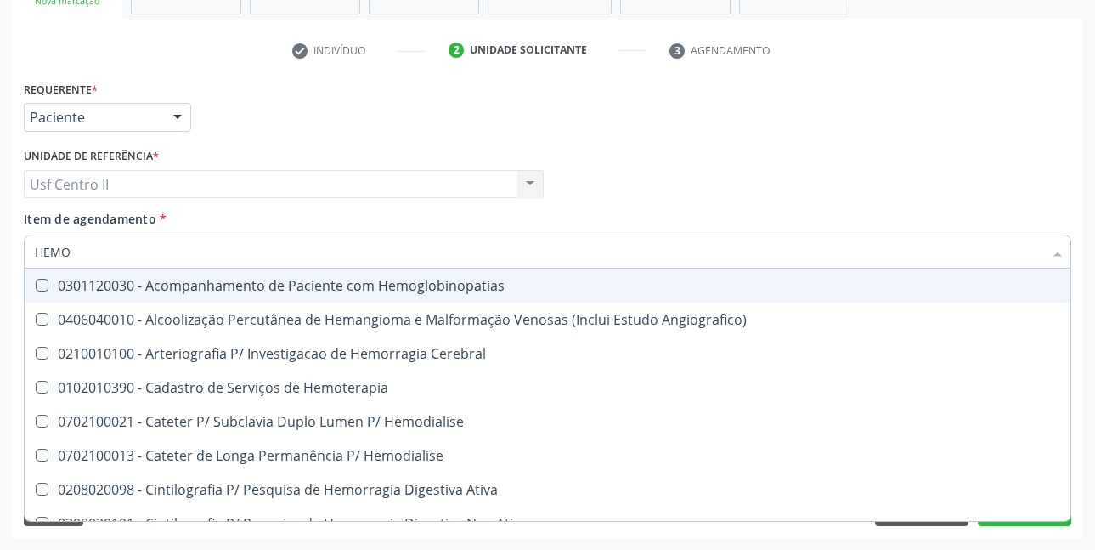
checkbox Glicosilada "false"
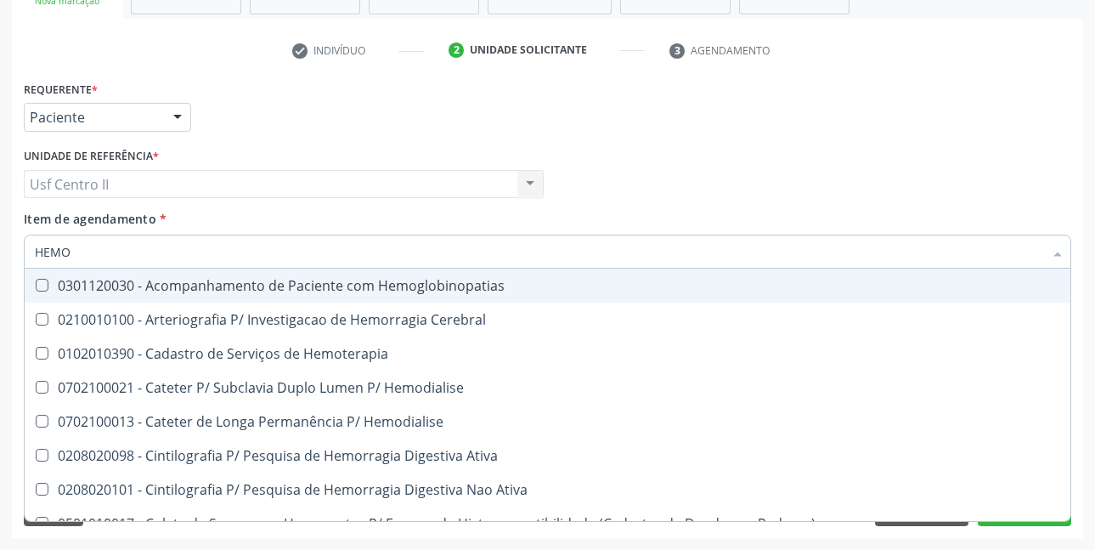
type input "HEMOG"
checkbox Tardio\) "true"
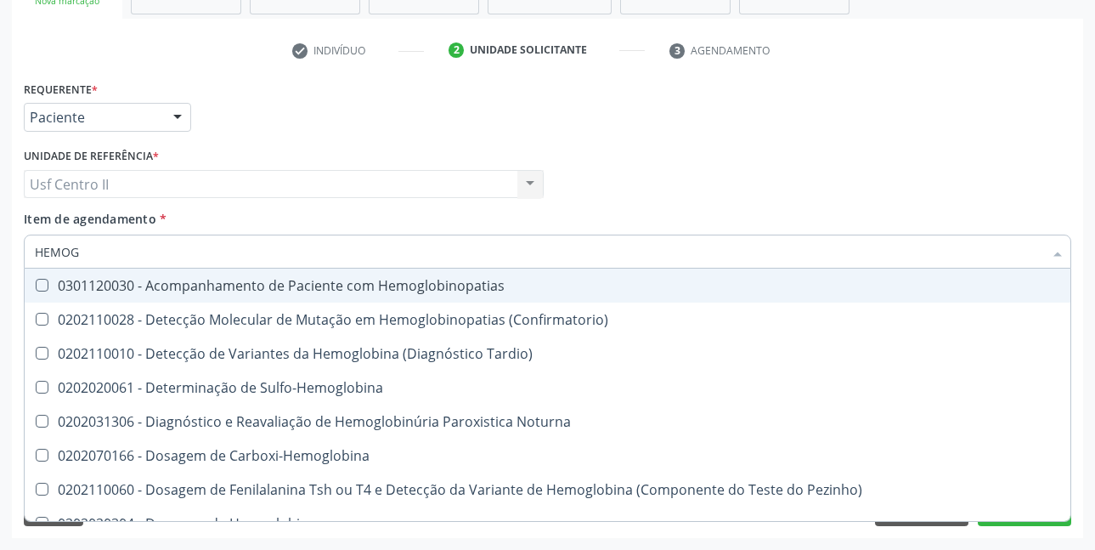
type input "HEMOGR"
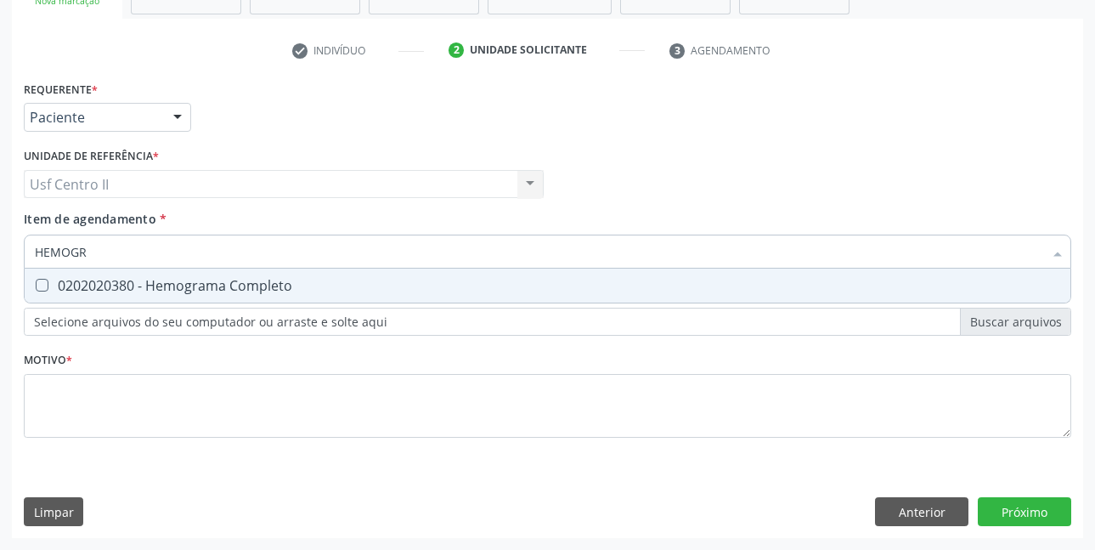
click at [308, 293] on span "0202020380 - Hemograma Completo" at bounding box center [548, 286] width 1046 height 34
checkbox Completo "true"
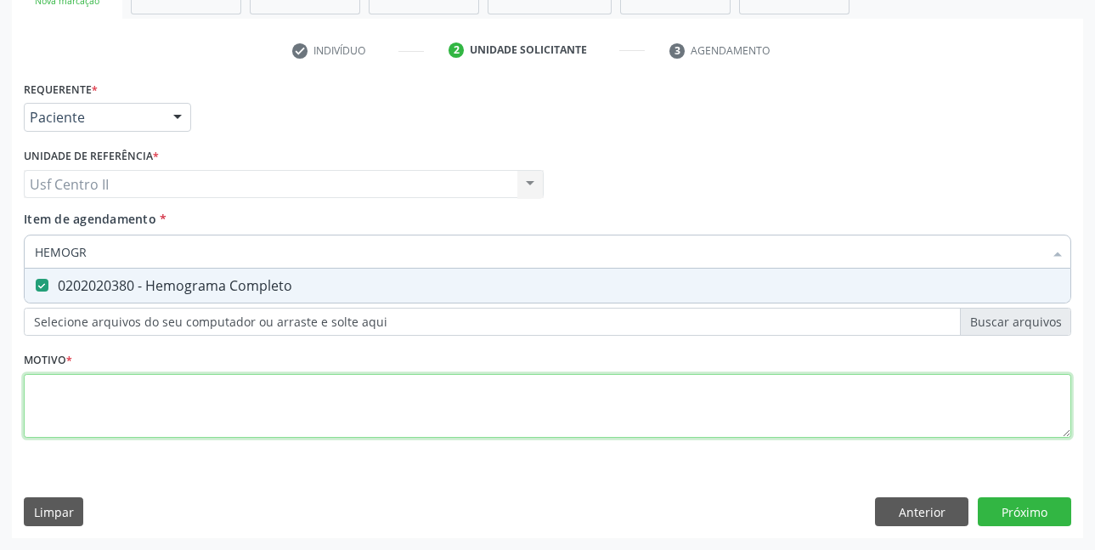
click at [300, 385] on div "Requerente * Paciente Profissional de Saúde Paciente Nenhum resultado encontrad…" at bounding box center [548, 268] width 1048 height 385
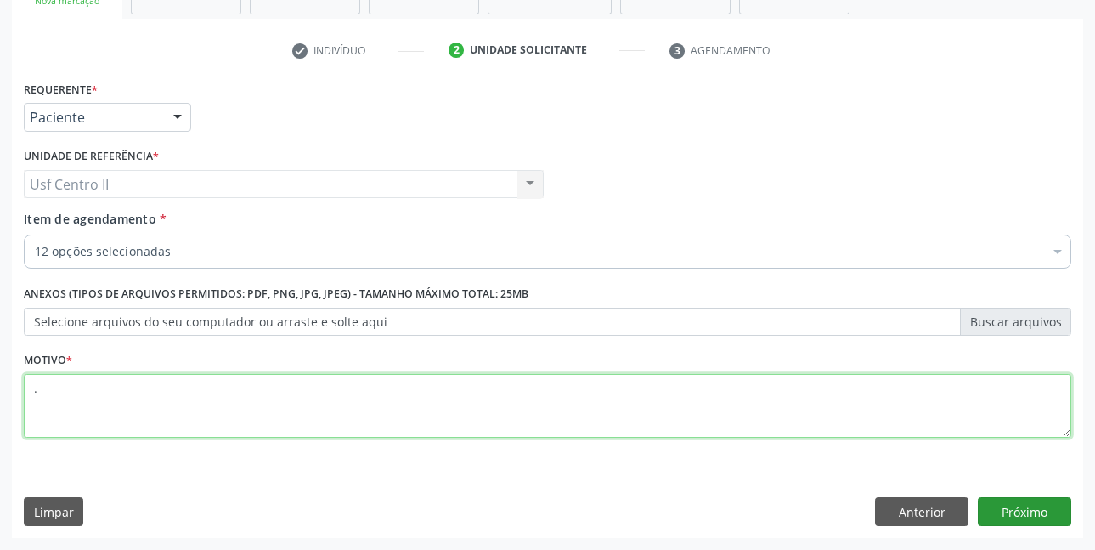
type textarea "."
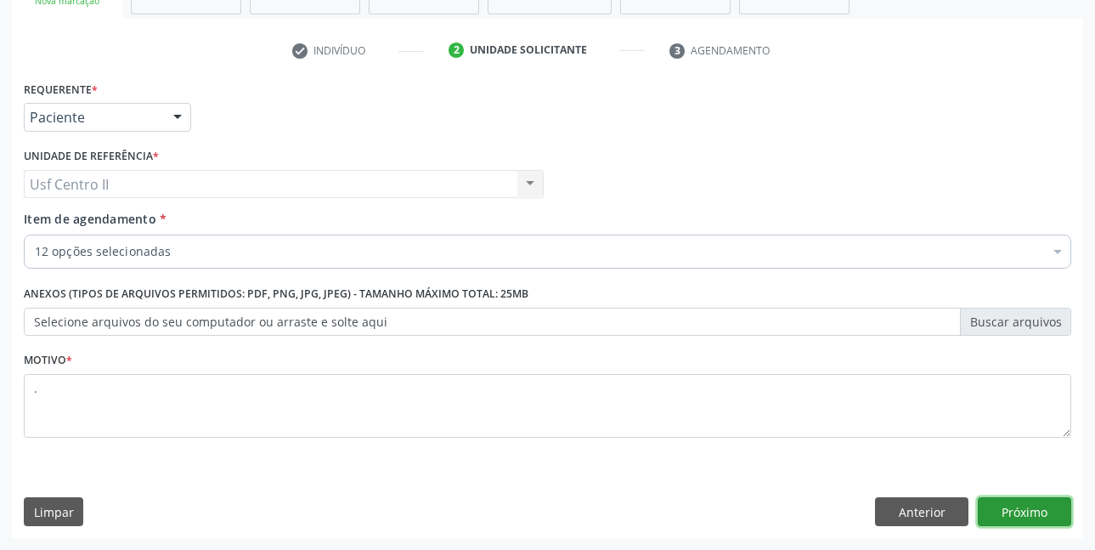
click at [1041, 512] on button "Próximo" at bounding box center [1024, 511] width 93 height 29
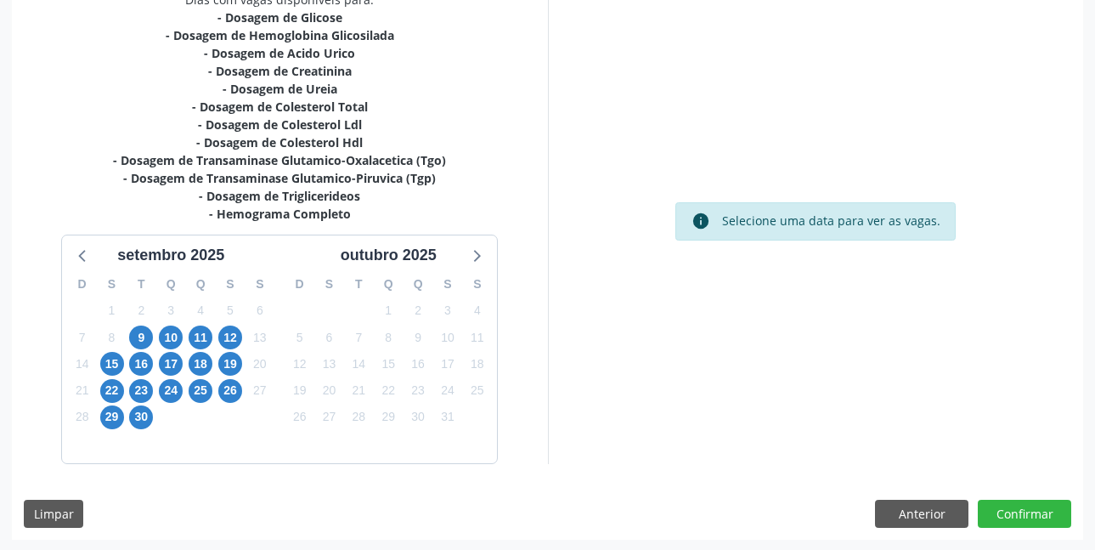
scroll to position [386, 0]
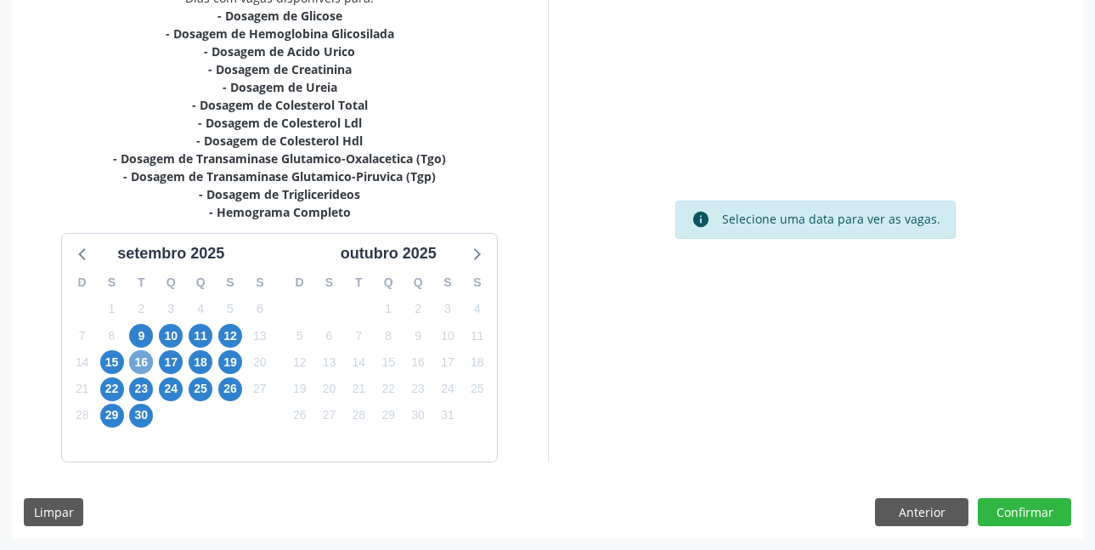
click at [142, 356] on span "16" at bounding box center [141, 362] width 24 height 24
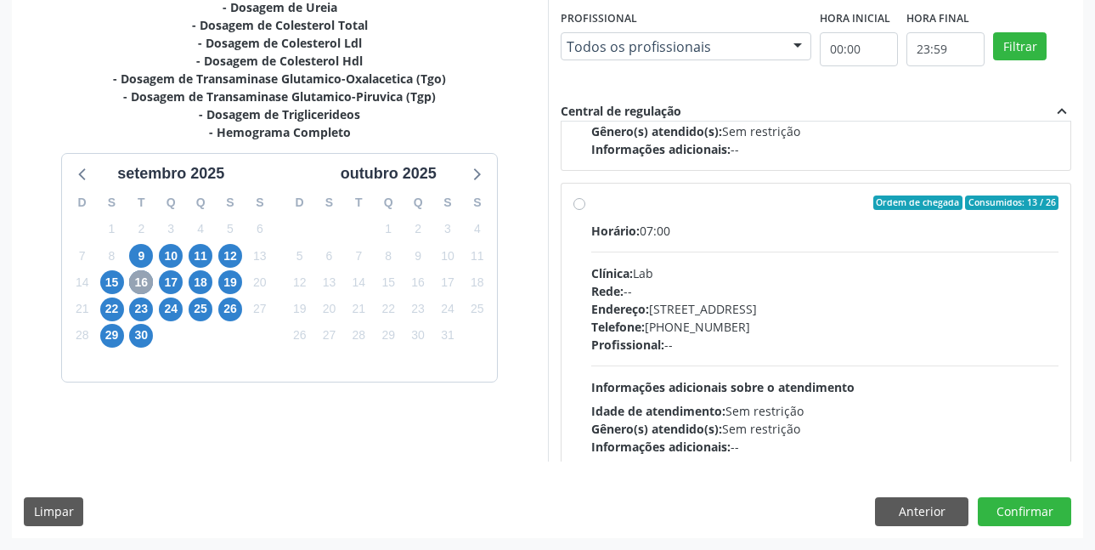
scroll to position [850, 0]
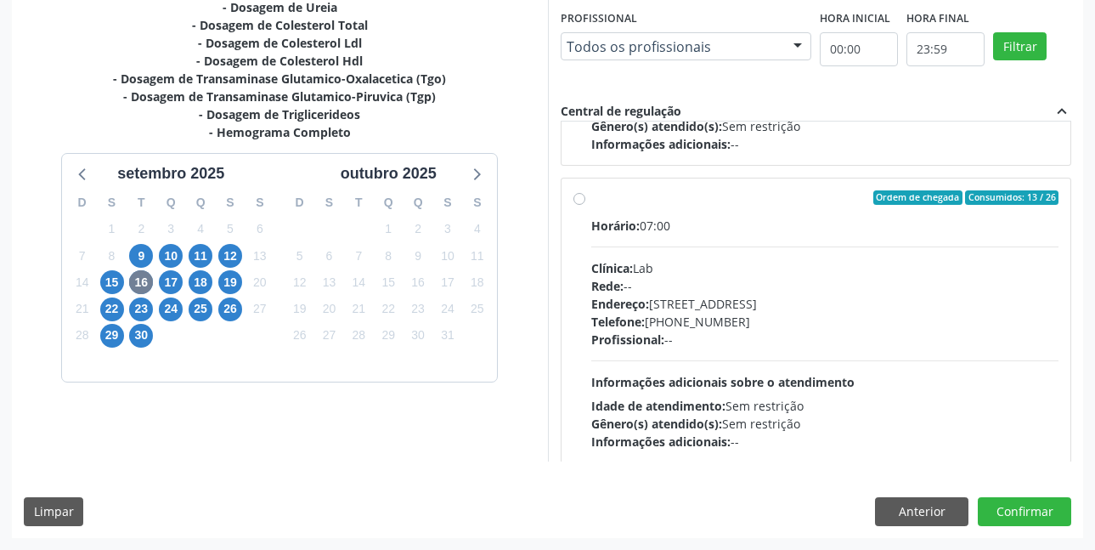
click at [591, 202] on label "Ordem de chegada Consumidos: 13 / 26 Horário: 07:00 Clínica: Lab Rede: -- Ender…" at bounding box center [825, 320] width 468 height 261
click at [580, 202] on input "Ordem de chegada Consumidos: 13 / 26 Horário: 07:00 Clínica: Lab Rede: -- Ender…" at bounding box center [580, 197] width 12 height 15
radio input "true"
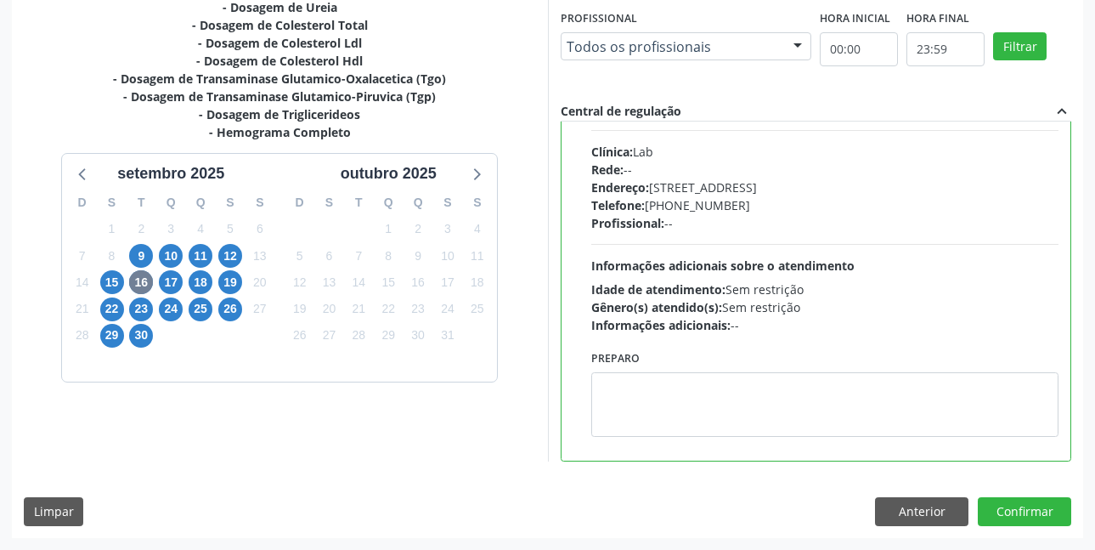
scroll to position [978, 0]
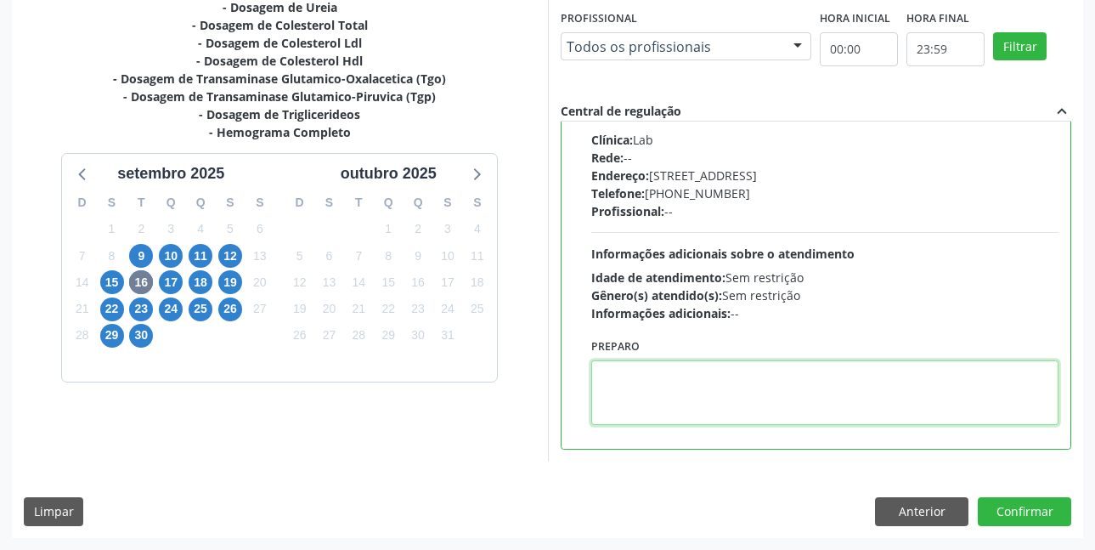
click at [744, 376] on textarea at bounding box center [825, 392] width 468 height 65
paste textarea "O EXAME SERÁ REALIZADO NO POSTINHO DE SAÚDE CENTRO 2 (POSTINHO DO RODEIO), POR …"
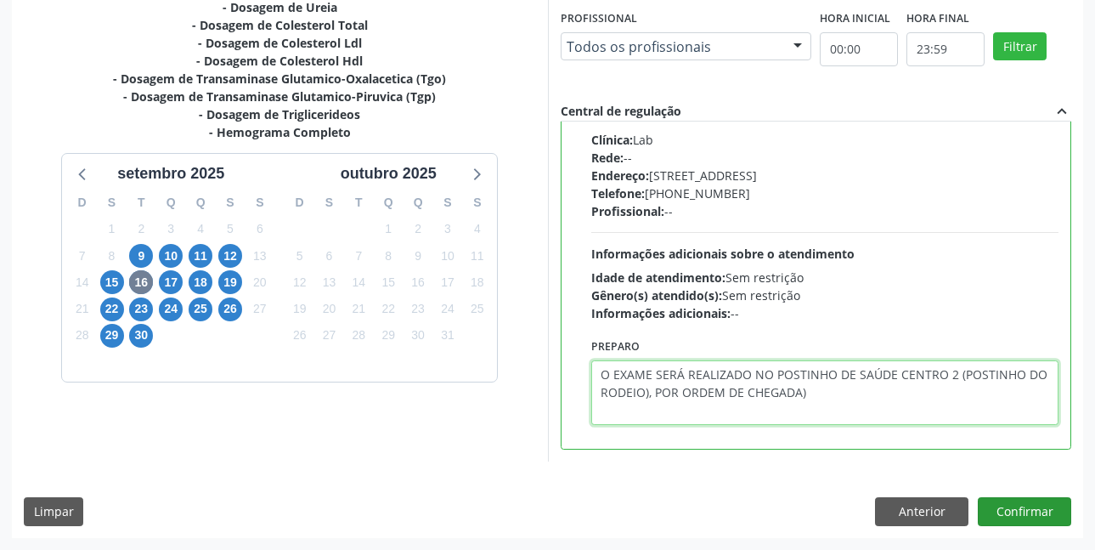
type textarea "O EXAME SERÁ REALIZADO NO POSTINHO DE SAÚDE CENTRO 2 (POSTINHO DO RODEIO), POR …"
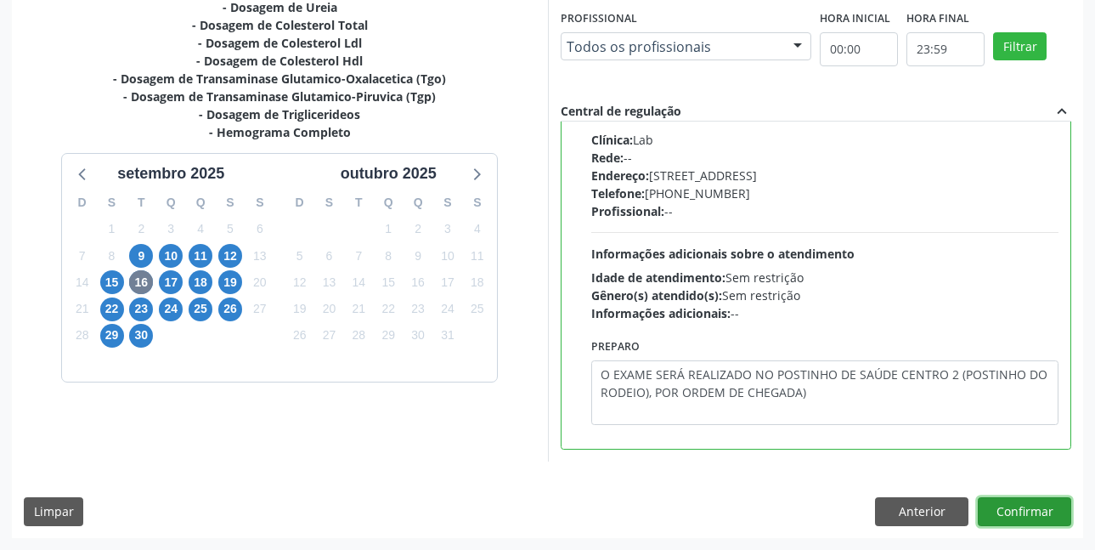
click at [1045, 512] on button "Confirmar" at bounding box center [1024, 511] width 93 height 29
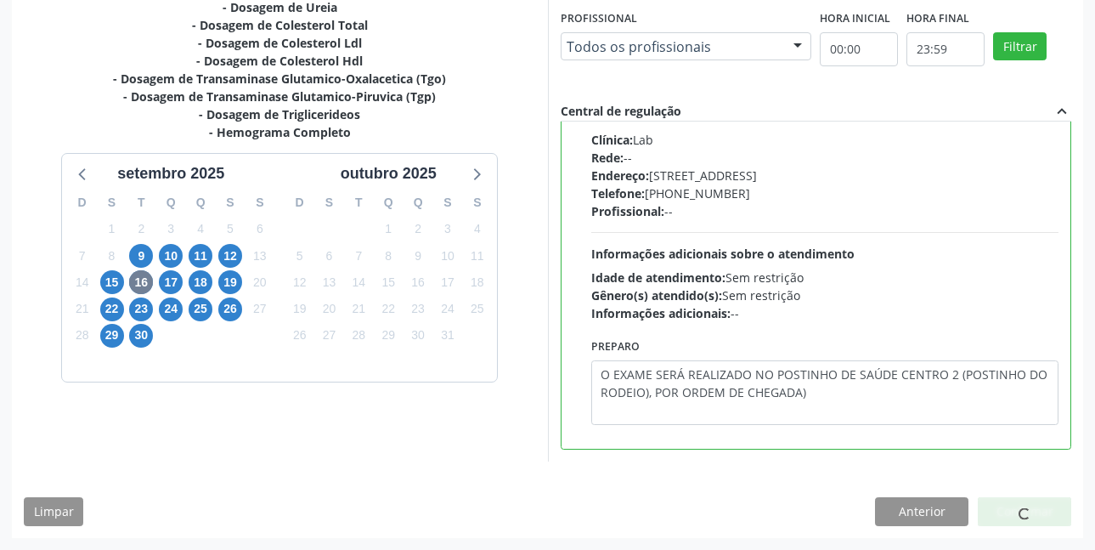
scroll to position [0, 0]
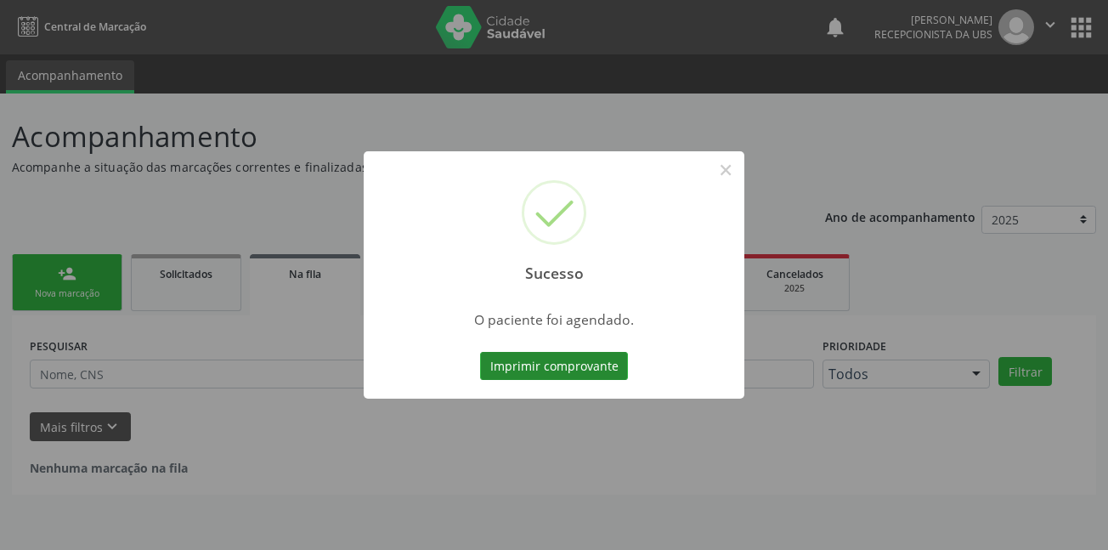
click at [538, 365] on button "Imprimir comprovante" at bounding box center [554, 366] width 148 height 29
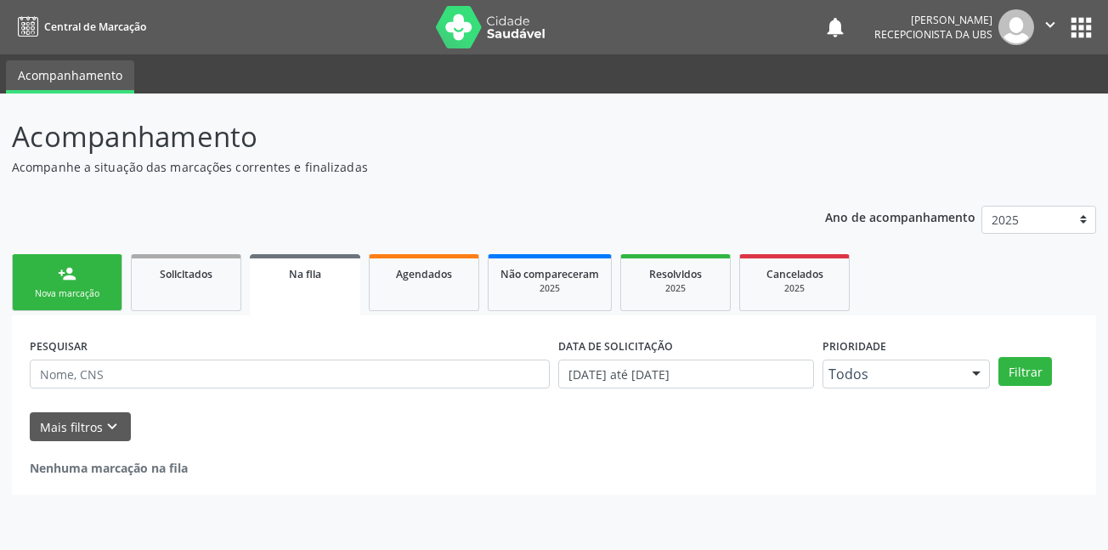
click at [54, 292] on div "Nova marcação" at bounding box center [67, 293] width 85 height 13
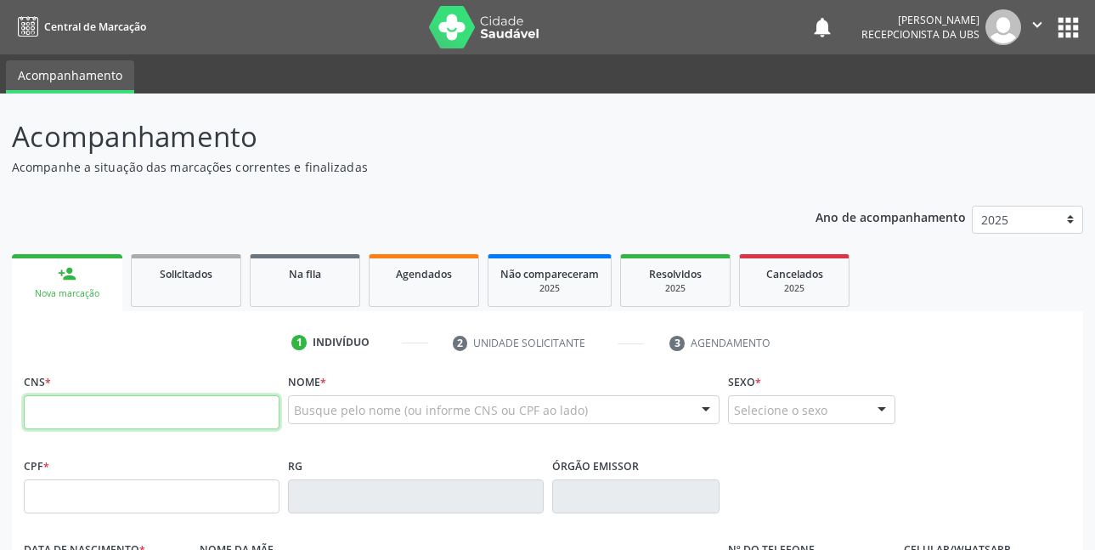
click at [117, 422] on input "text" at bounding box center [152, 412] width 256 height 34
type input "700 4059 2177 9548"
type input "[DATE]"
type input "[PERSON_NAME]"
type input "[PHONE_NUMBER]"
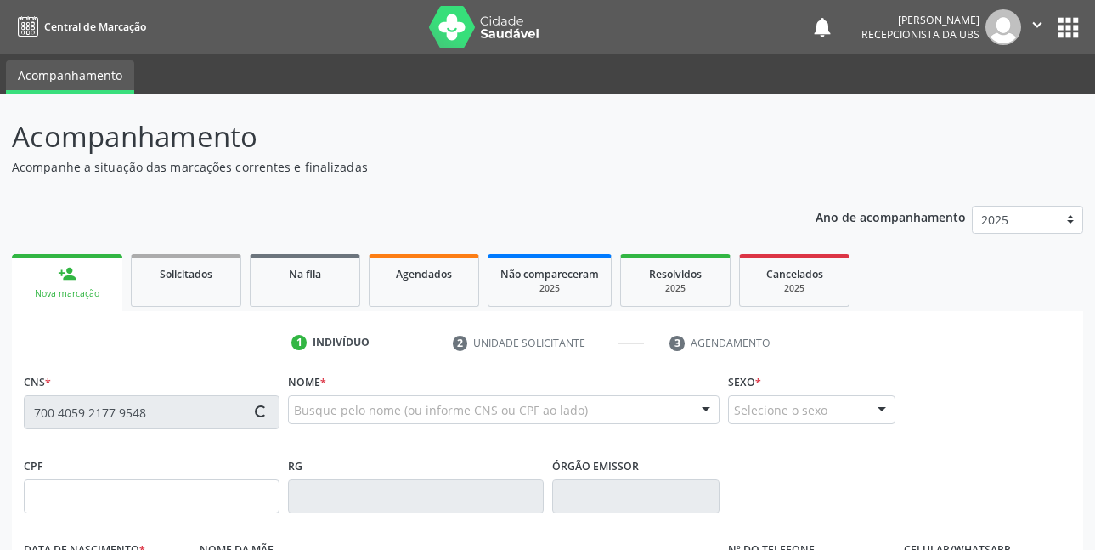
type input "[PHONE_NUMBER]"
type input "1151"
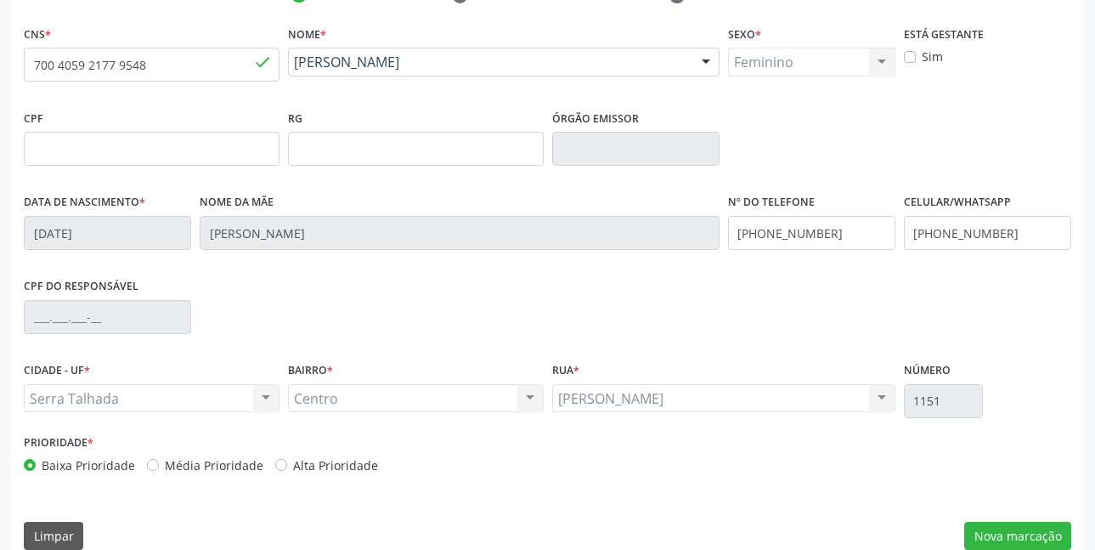
scroll to position [371, 0]
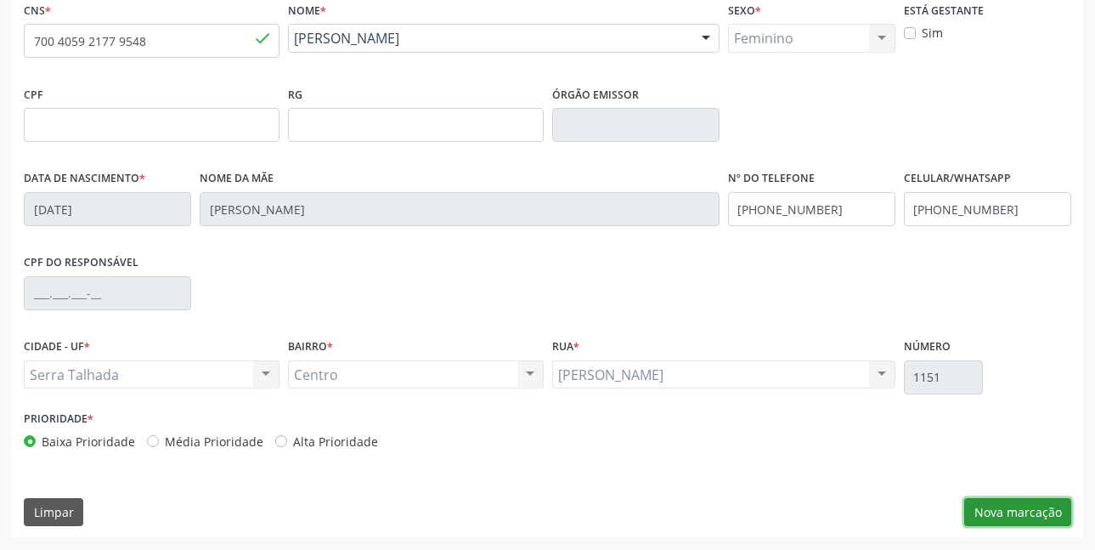
click at [1029, 508] on button "Nova marcação" at bounding box center [1017, 512] width 107 height 29
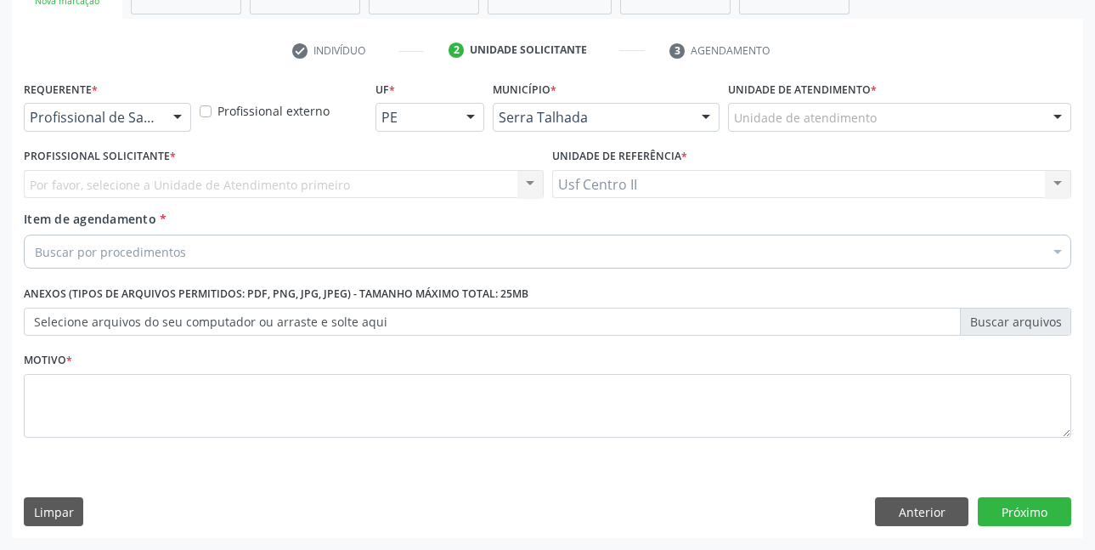
scroll to position [292, 0]
click at [108, 127] on div "Profissional de Saúde" at bounding box center [107, 117] width 167 height 29
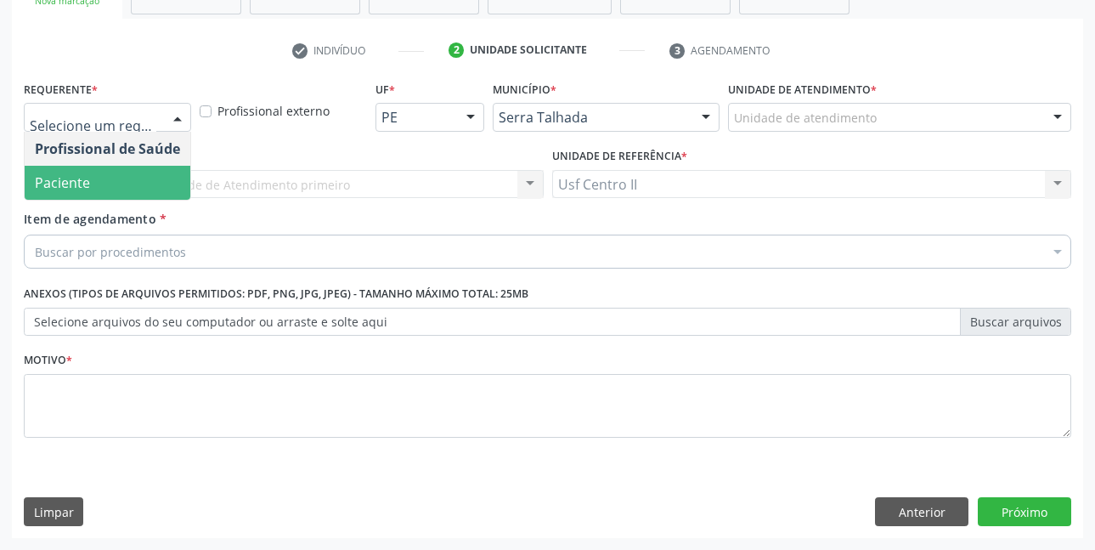
click at [133, 184] on span "Paciente" at bounding box center [108, 183] width 166 height 34
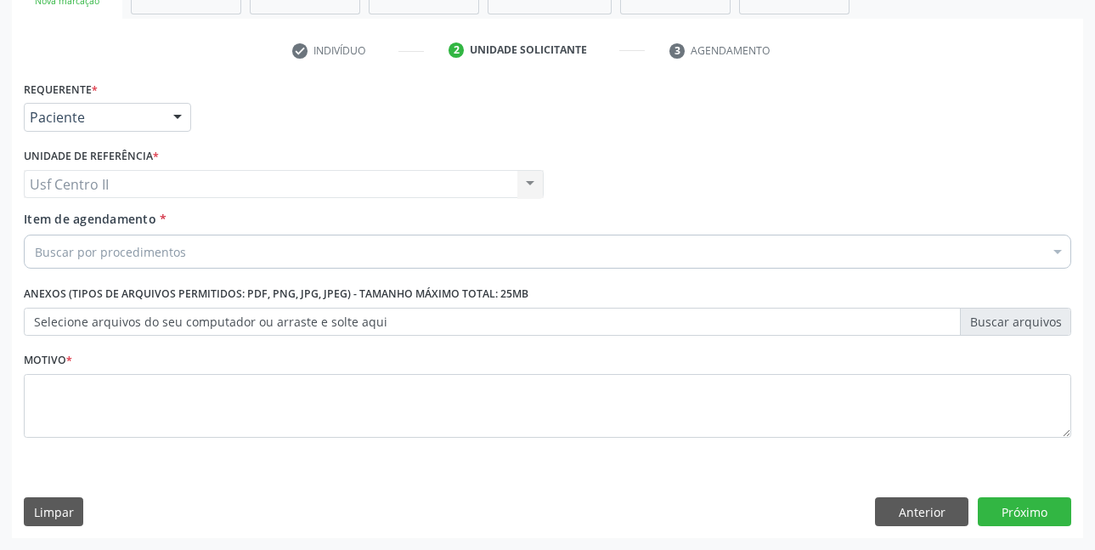
click at [594, 258] on div "Buscar por procedimentos" at bounding box center [548, 252] width 1048 height 34
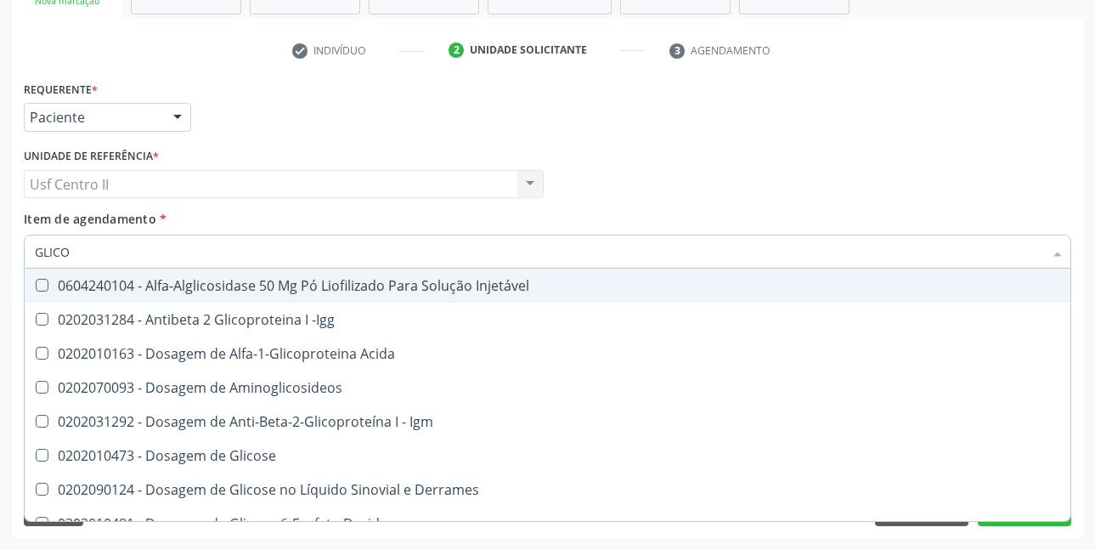
type input "GLICOS"
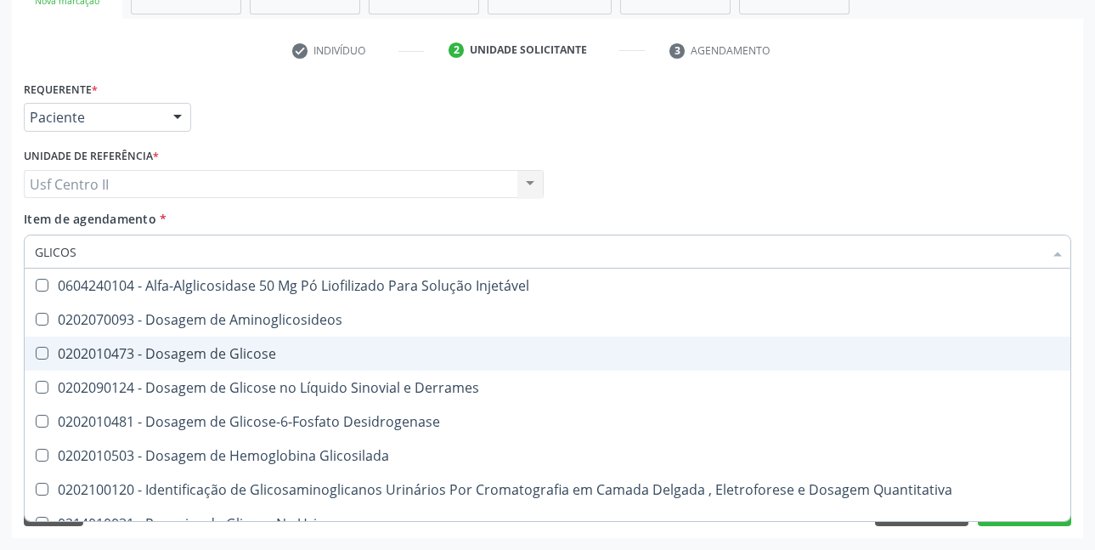
click at [348, 347] on div "0202010473 - Dosagem de Glicose" at bounding box center [548, 354] width 1026 height 14
checkbox Glicose "true"
type input "GLICO"
checkbox Glicose "false"
checkbox Glicosilada "true"
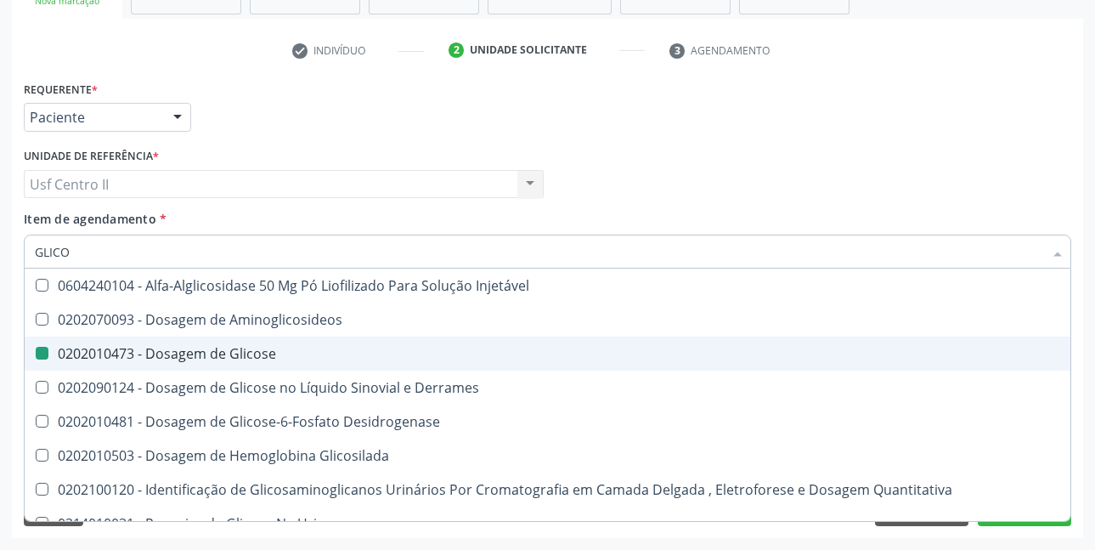
type input "GLIC"
checkbox Glicosilada "false"
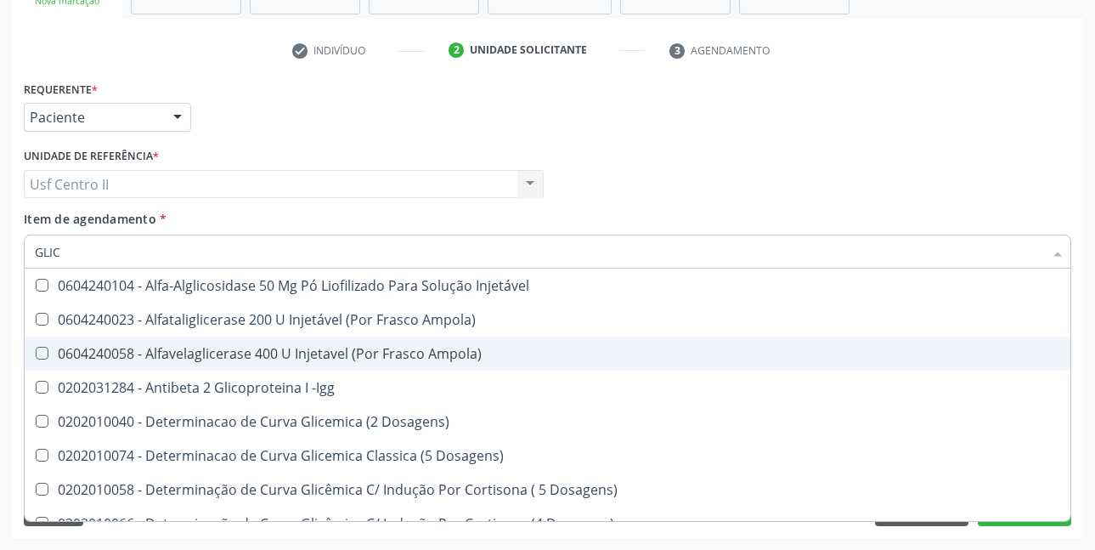
type input "GLI"
checkbox Glicose "false"
checkbox Glicosilada "true"
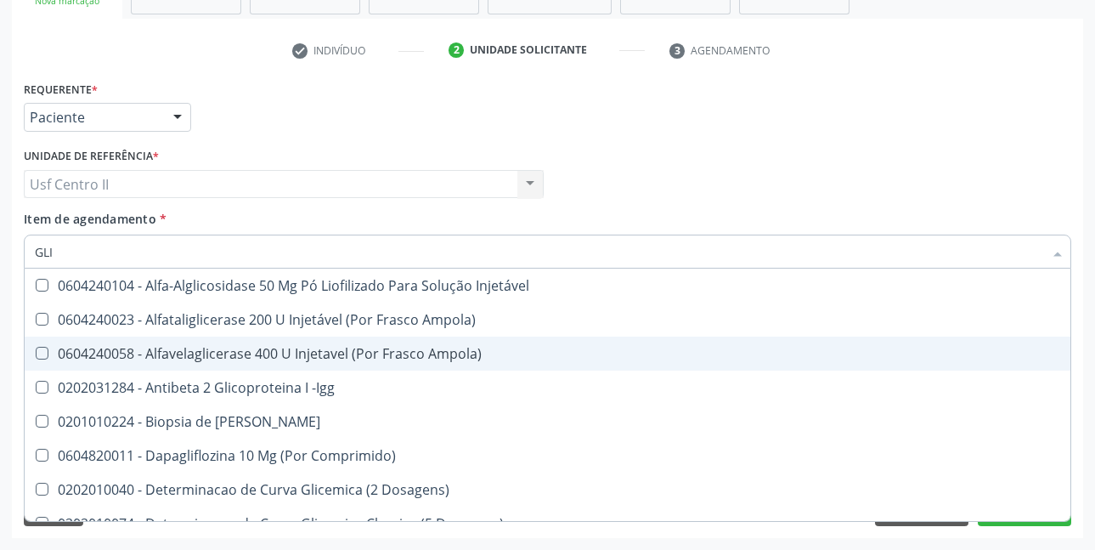
type input "GL"
checkbox Glicose "false"
type input "G"
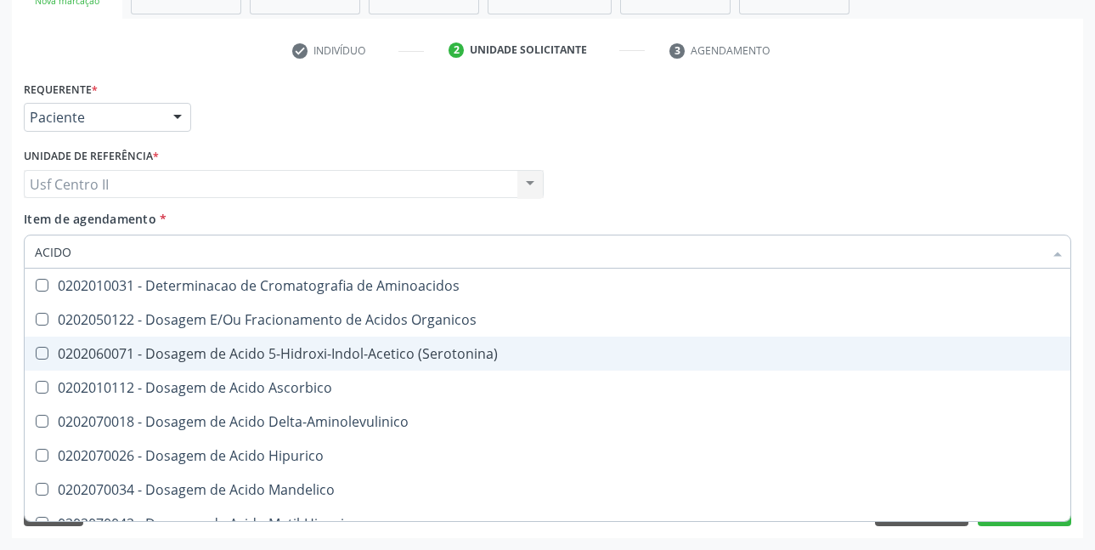
type input "ACIDO U"
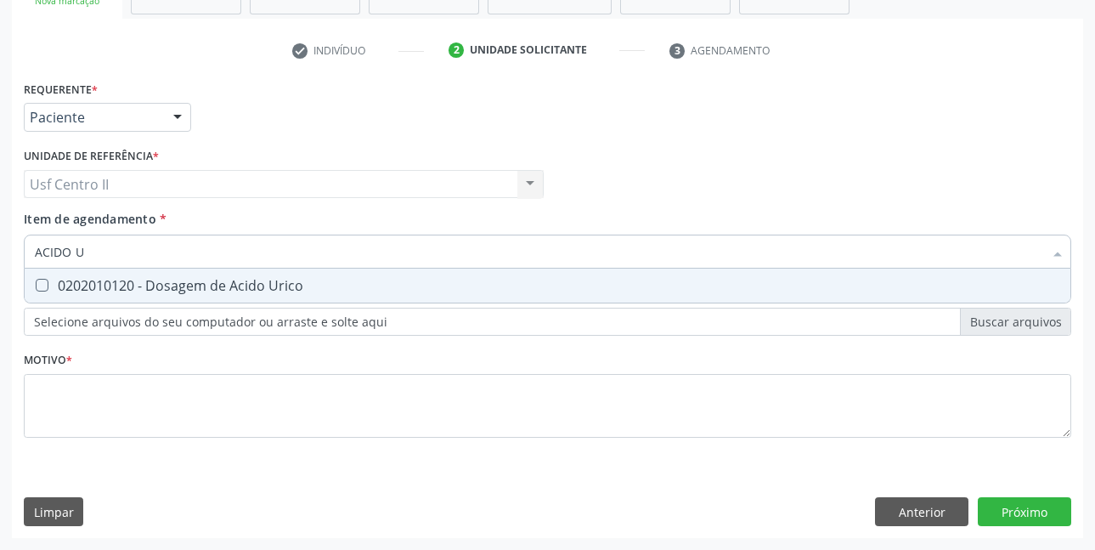
click at [308, 296] on span "0202010120 - Dosagem de Acido Urico" at bounding box center [548, 286] width 1046 height 34
checkbox Urico "true"
type input "ACIDO"
checkbox Urico "false"
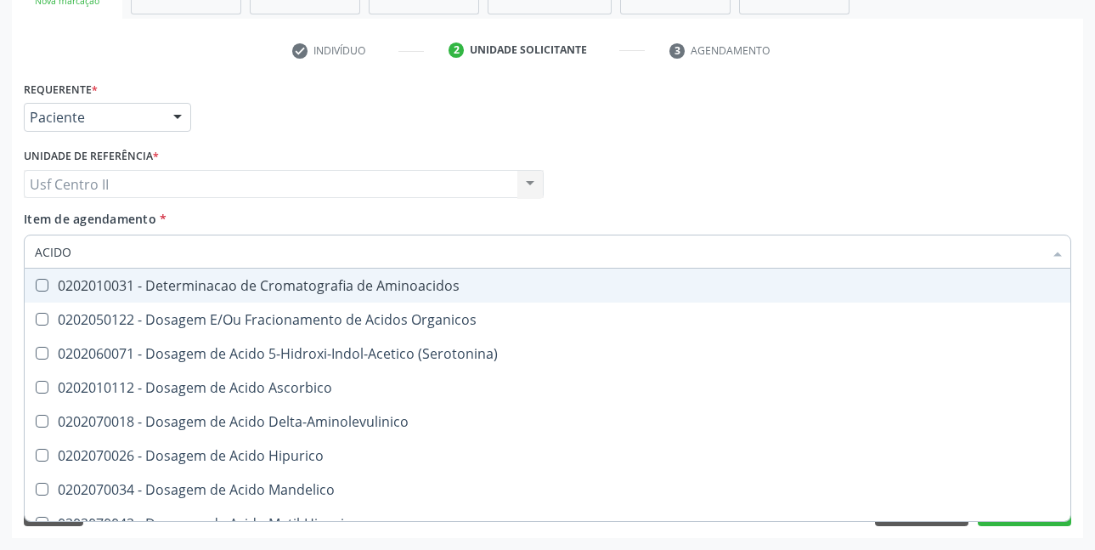
type input "ACID"
checkbox Urico "false"
checkbox Cromatografia\) "true"
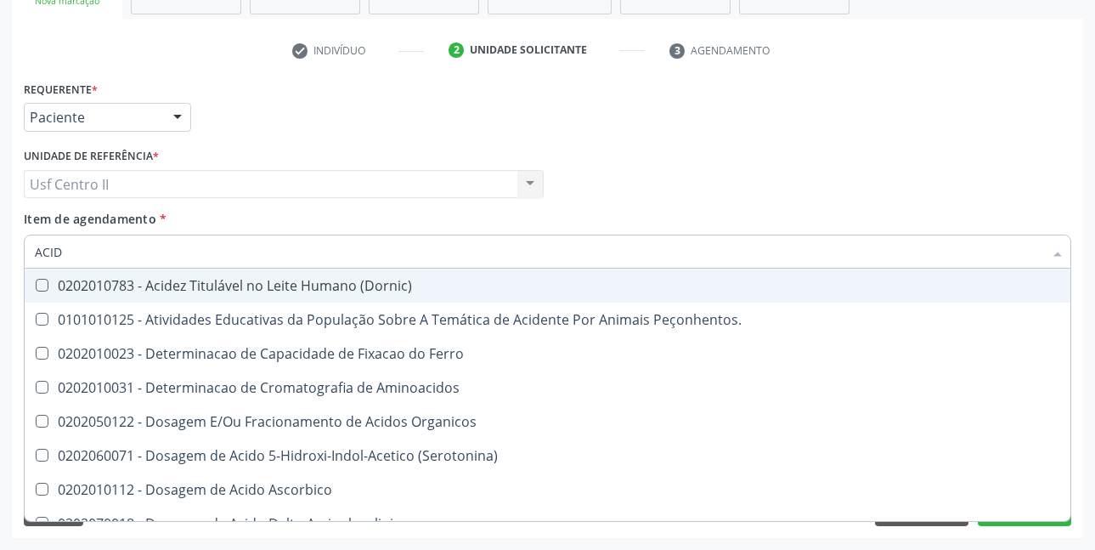
type input "ACI"
checkbox Urico "false"
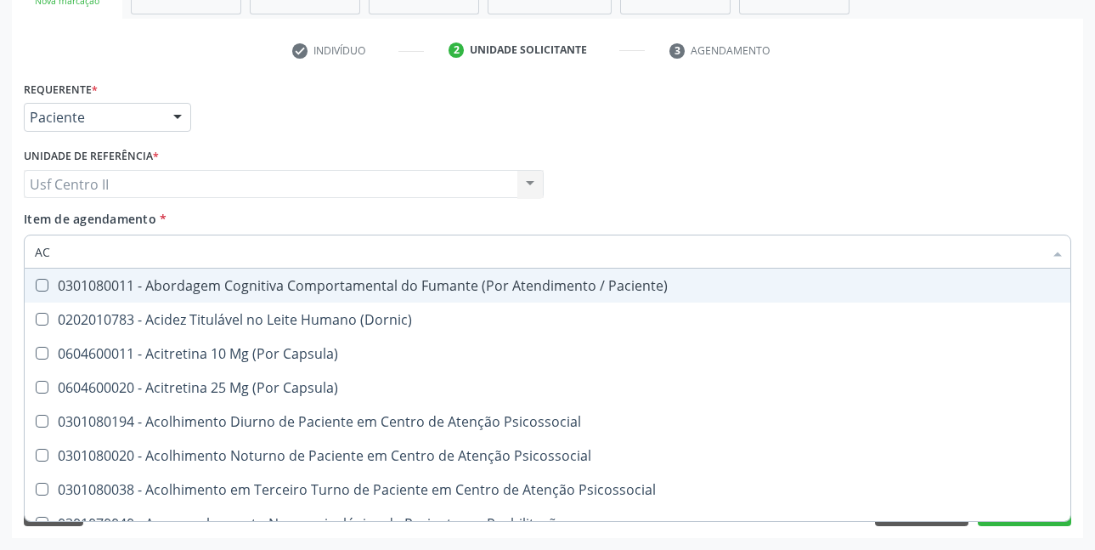
type input "A"
checkbox Urico "false"
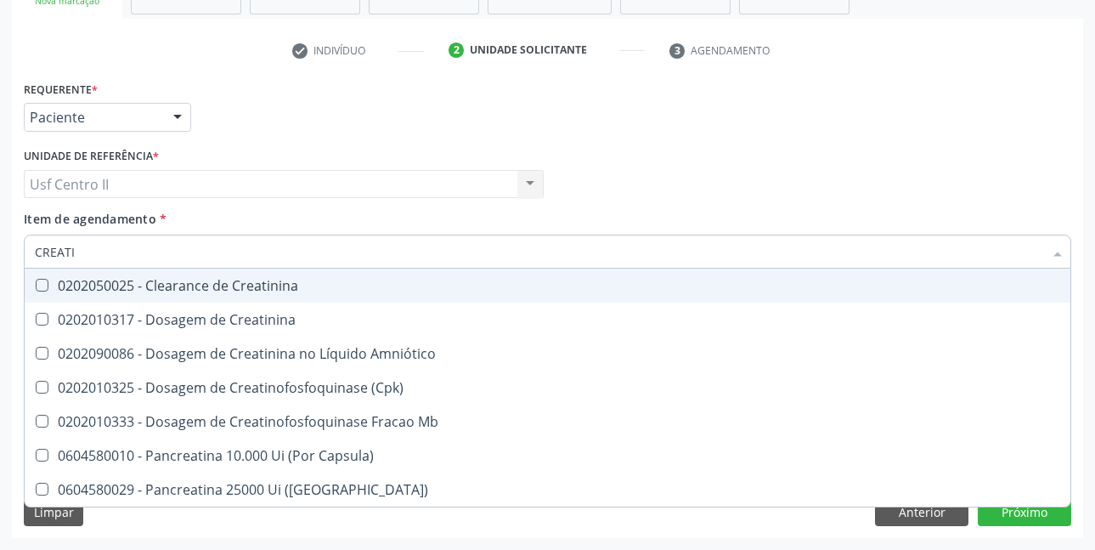
type input "CREATIN"
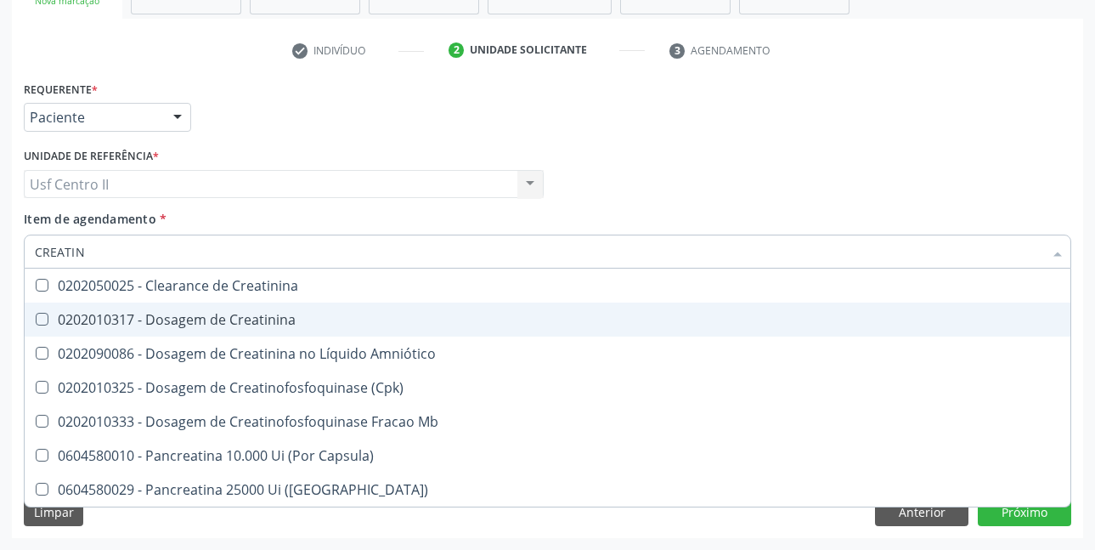
click at [305, 314] on div "0202010317 - Dosagem de Creatinina" at bounding box center [548, 320] width 1026 height 14
checkbox Creatinina "true"
type input "CREAT"
checkbox Creatinina "false"
checkbox \(Cpk\) "true"
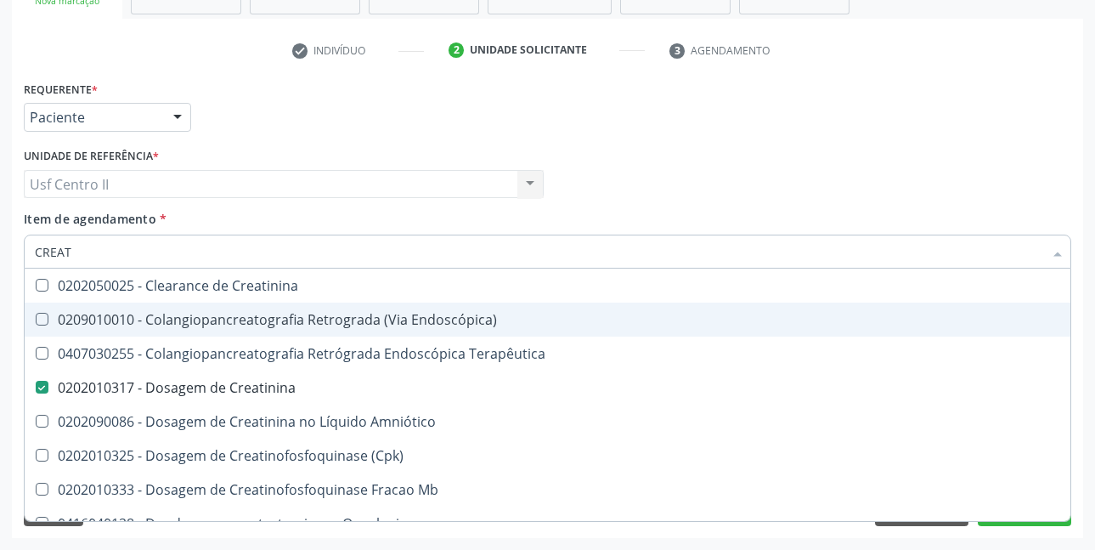
type input "CREA"
checkbox Creatinina "false"
checkbox Mb "true"
type input "CRE"
checkbox Mb "false"
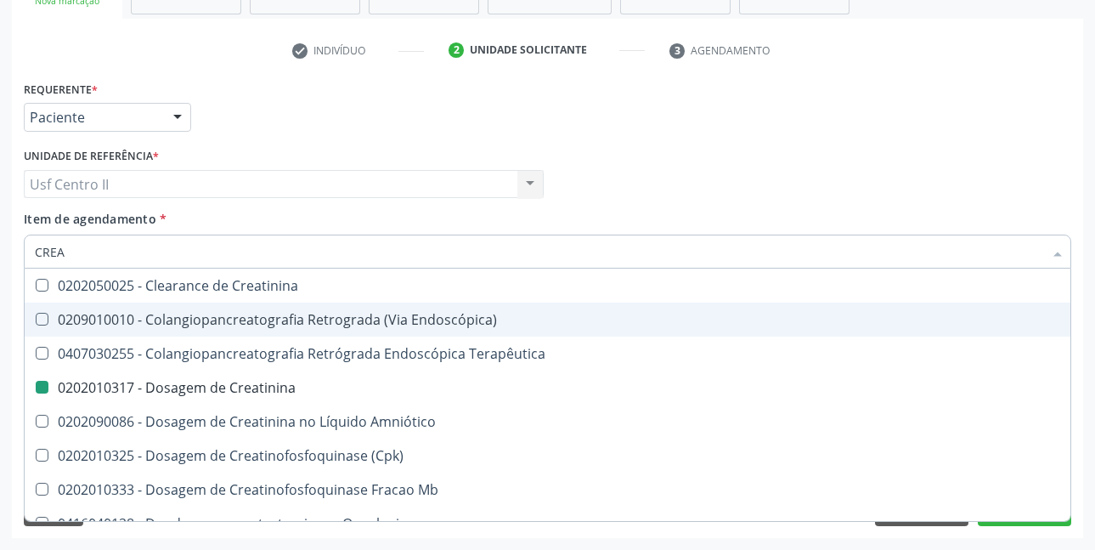
checkbox Oncologia "true"
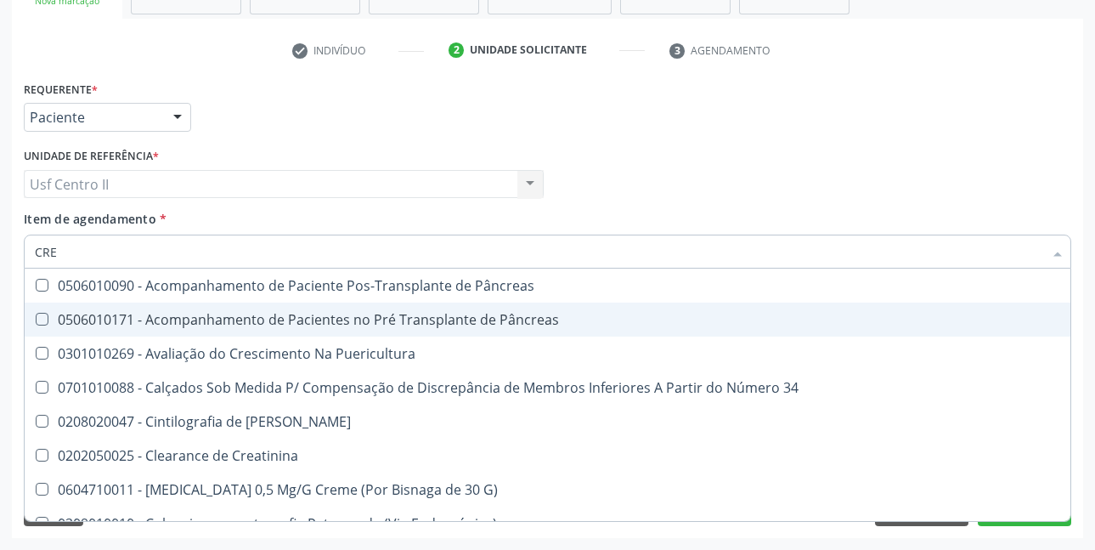
type input "CR"
checkbox Creatinina "false"
type input "C"
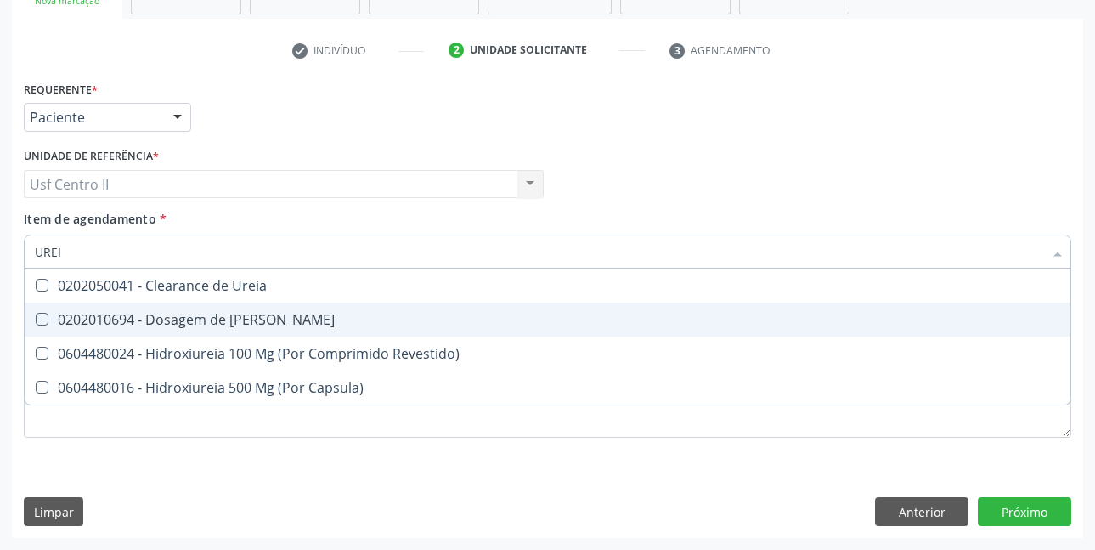
type input "UREIA"
click at [305, 314] on div "0202010694 - Dosagem de [PERSON_NAME]" at bounding box center [548, 320] width 1026 height 14
checkbox Ureia "true"
type input "URE"
checkbox Ureia "false"
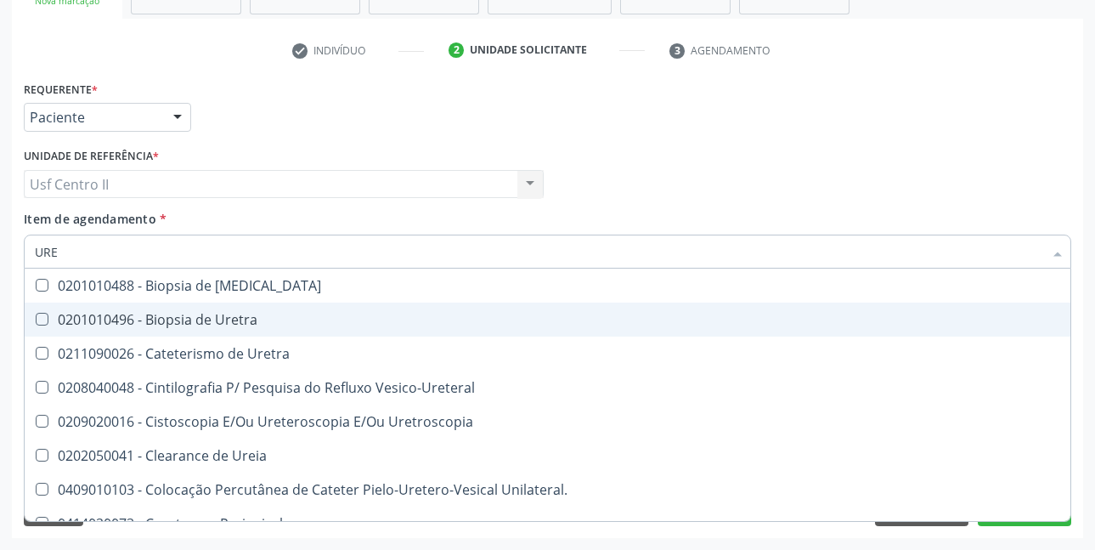
type input "UR"
checkbox Ureia "false"
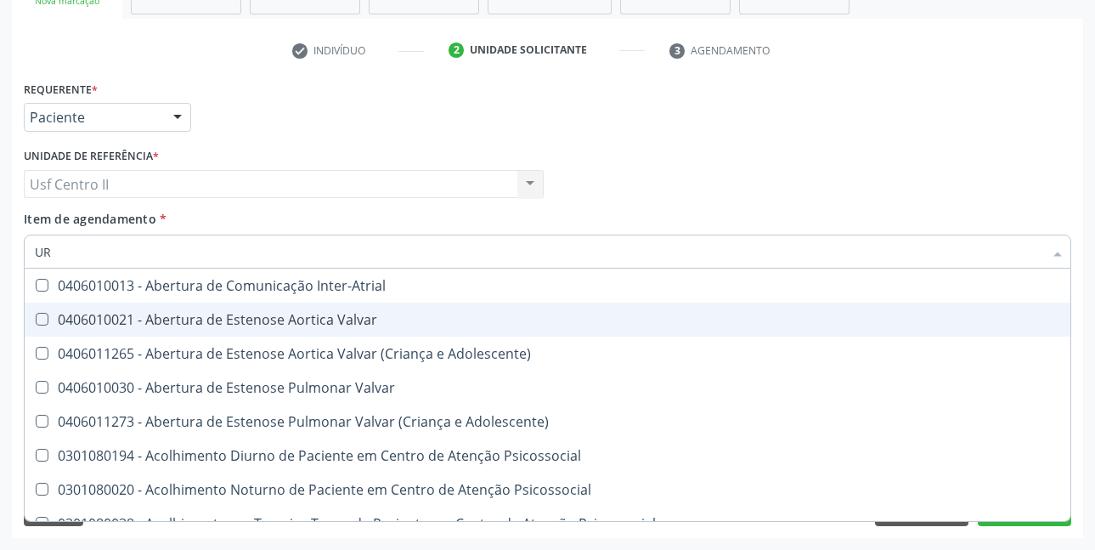
type input "URI"
checkbox B "true"
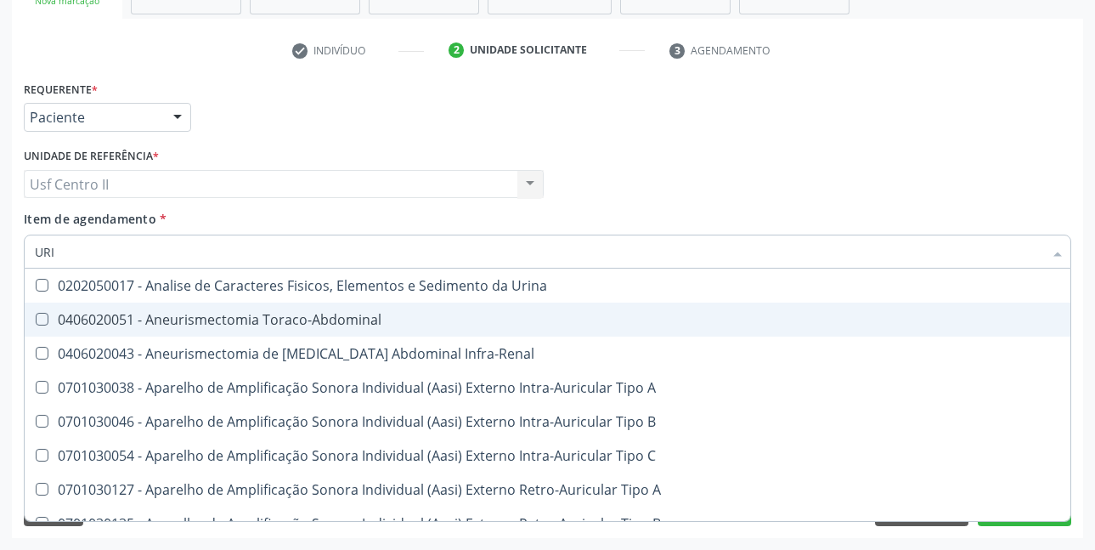
type input "URIN"
checkbox Urico "false"
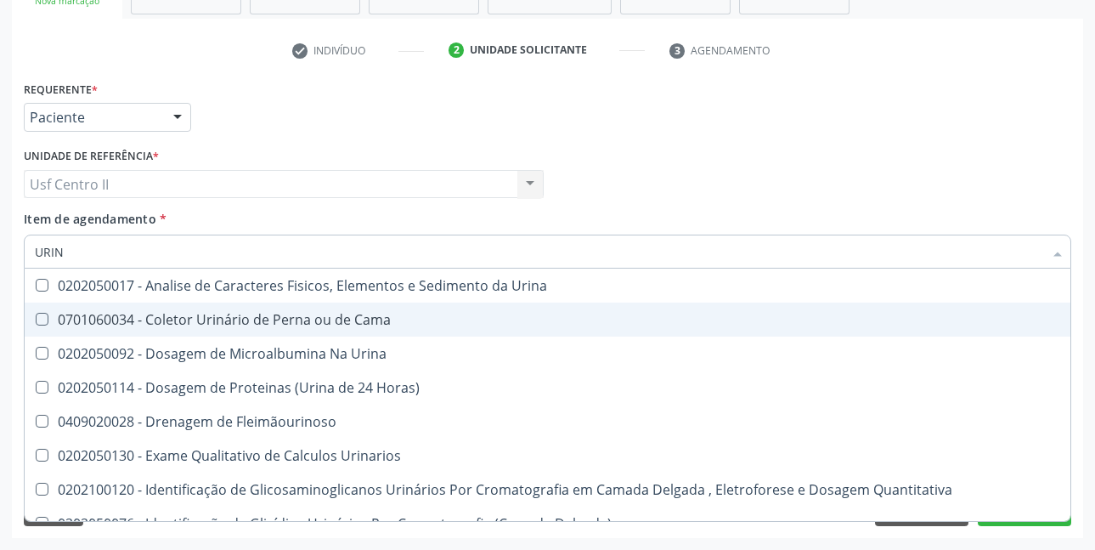
type input "URINA"
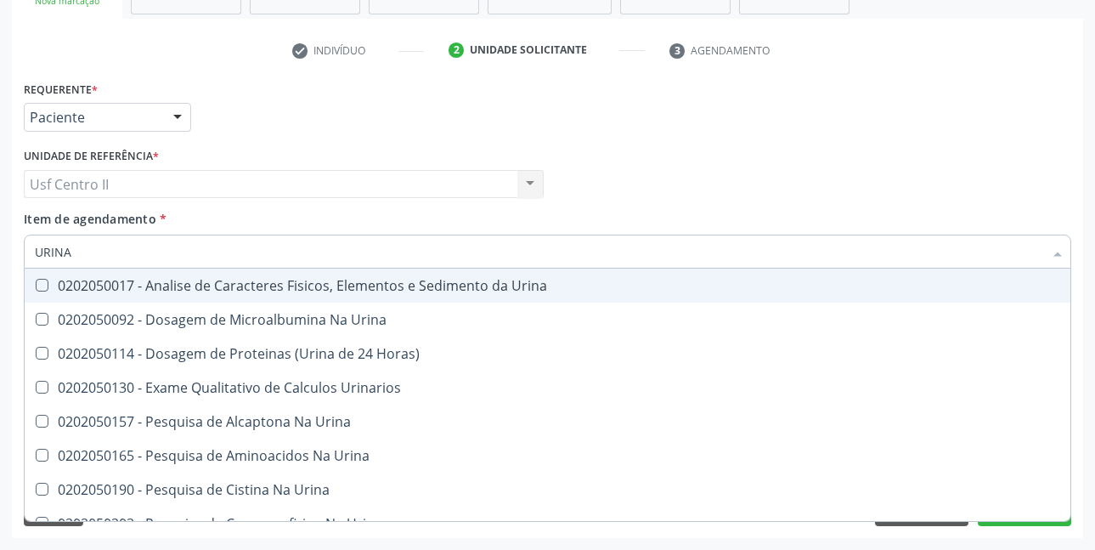
click at [464, 279] on div "0202050017 - Analise de Caracteres Fisicos, Elementos e Sedimento da Urina" at bounding box center [548, 286] width 1026 height 14
checkbox Urina "true"
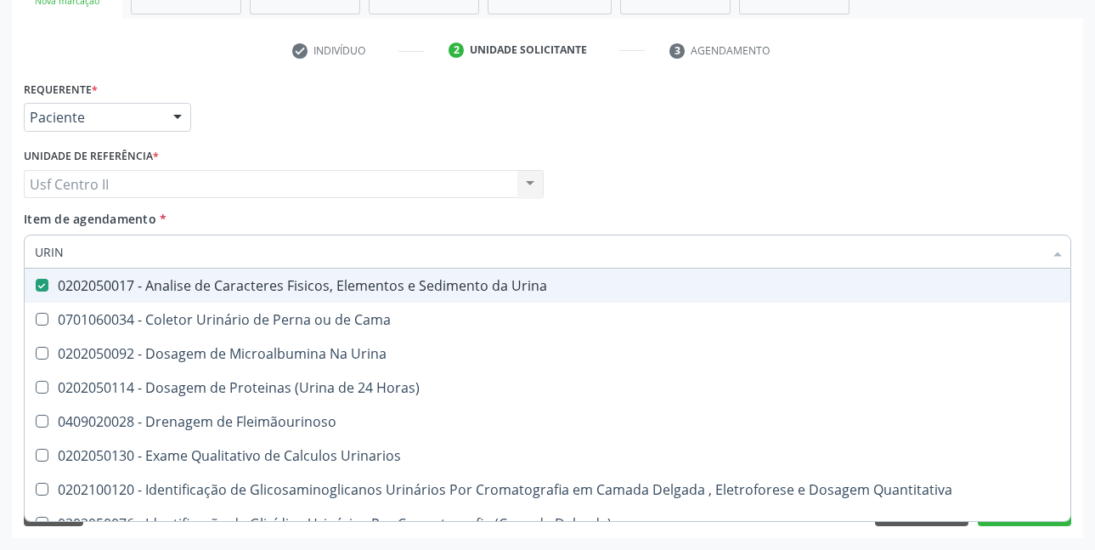
type input "URI"
checkbox Eletroforese\) "true"
type input "U"
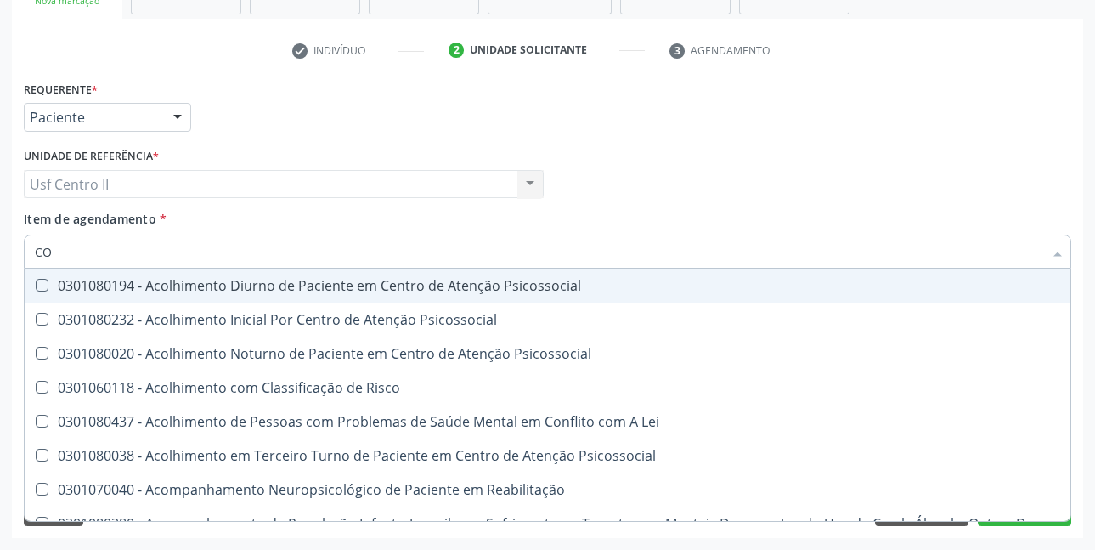
type input "COL"
checkbox Psicossocial "false"
checkbox Oncologia "false"
checkbox Oncológica "false"
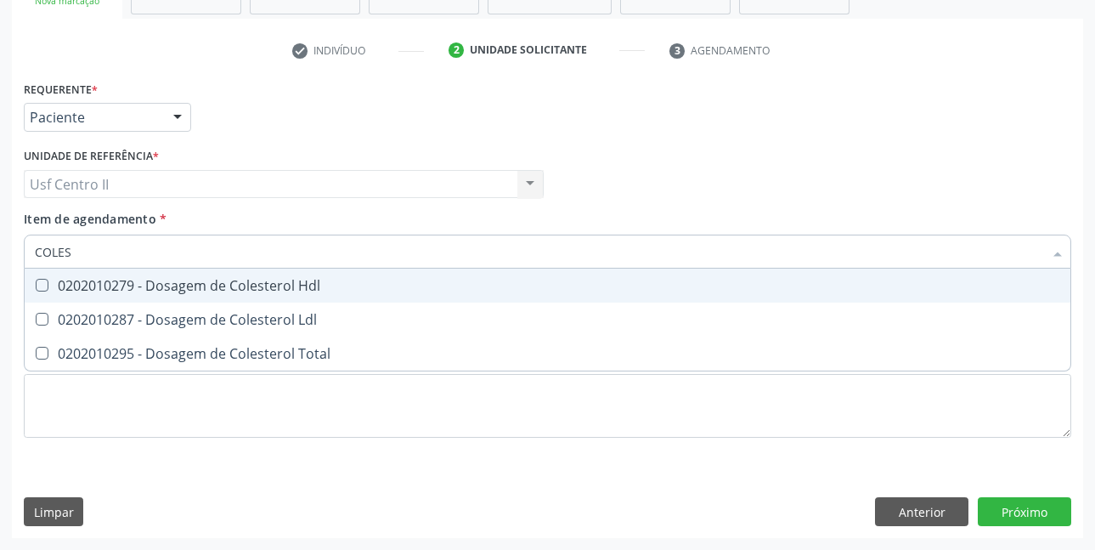
type input "COLEST"
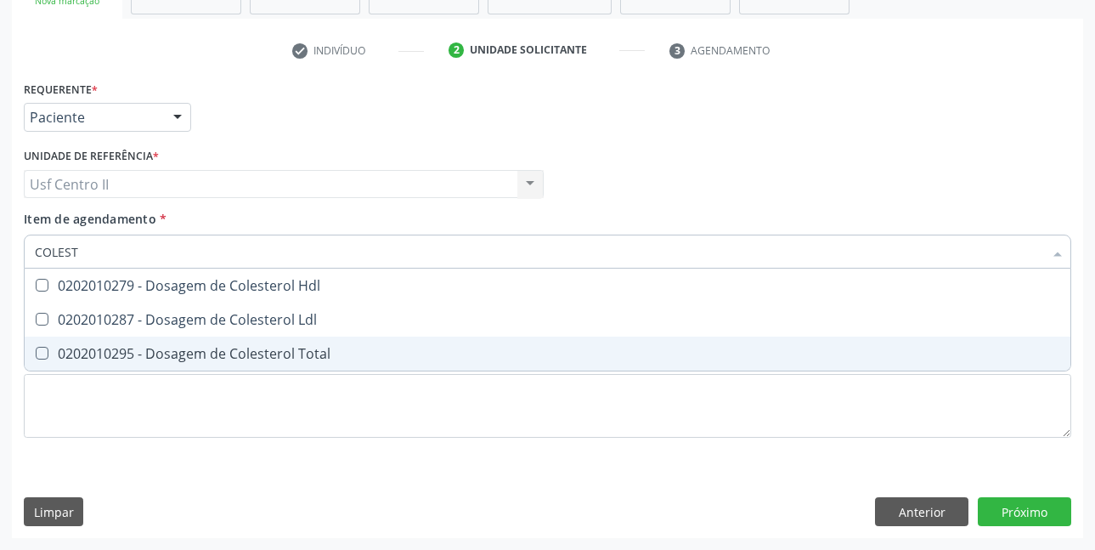
click at [316, 358] on div "0202010295 - Dosagem de Colesterol Total" at bounding box center [548, 354] width 1026 height 14
checkbox Total "true"
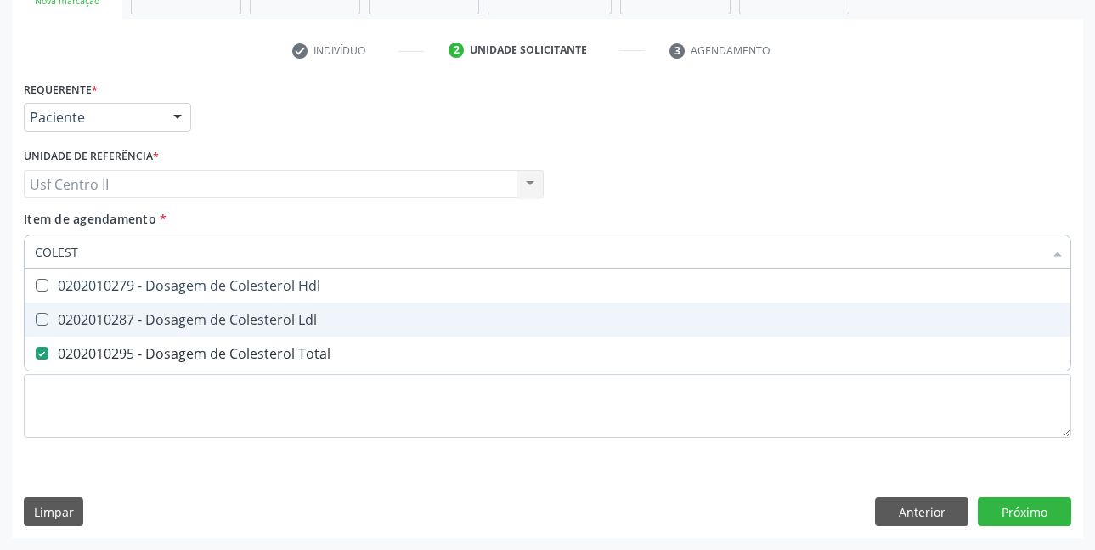
click at [330, 323] on div "0202010287 - Dosagem de Colesterol Ldl" at bounding box center [548, 320] width 1026 height 14
checkbox Ldl "true"
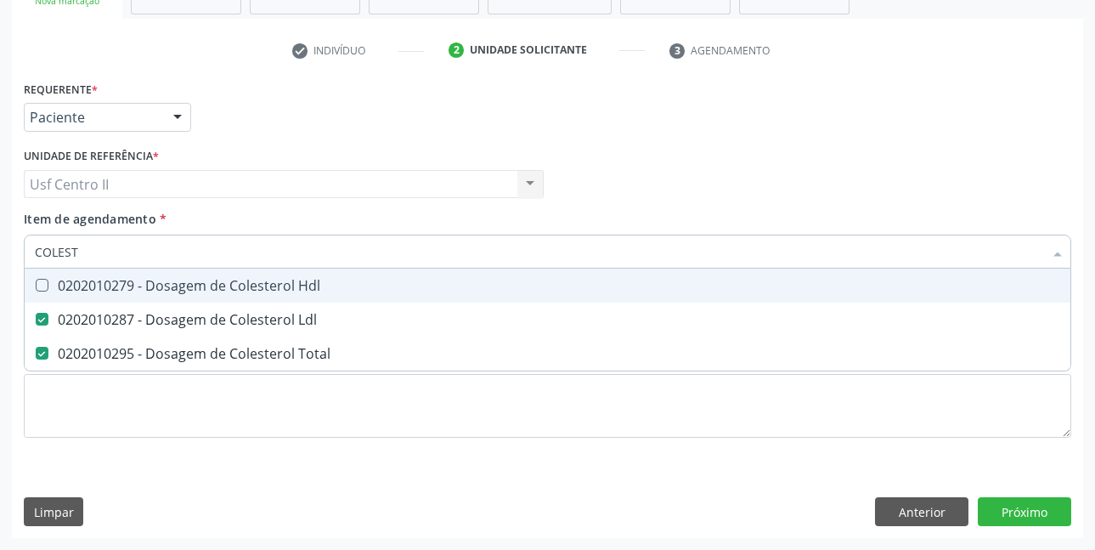
click at [345, 290] on div "0202010279 - Dosagem de Colesterol Hdl" at bounding box center [548, 286] width 1026 height 14
checkbox Hdl "true"
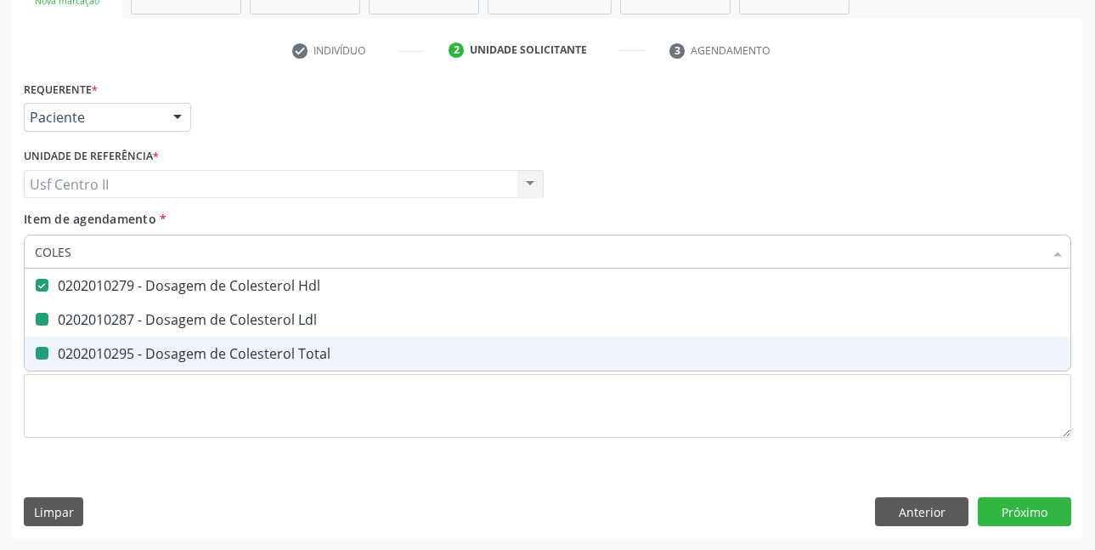
type input "COLE"
checkbox Hdl "false"
checkbox Ldl "false"
checkbox Total "false"
type input "C"
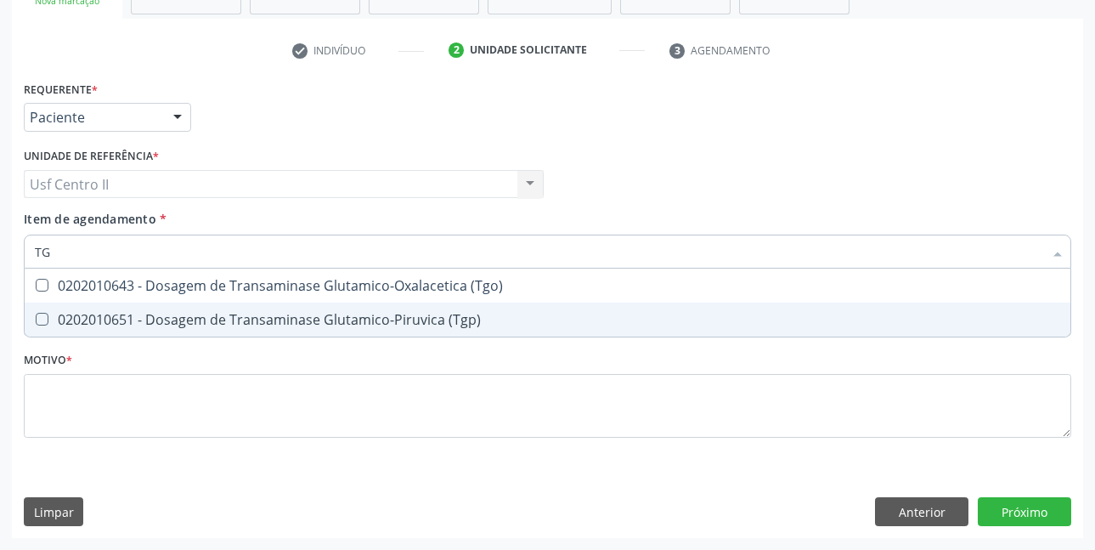
type input "TGO"
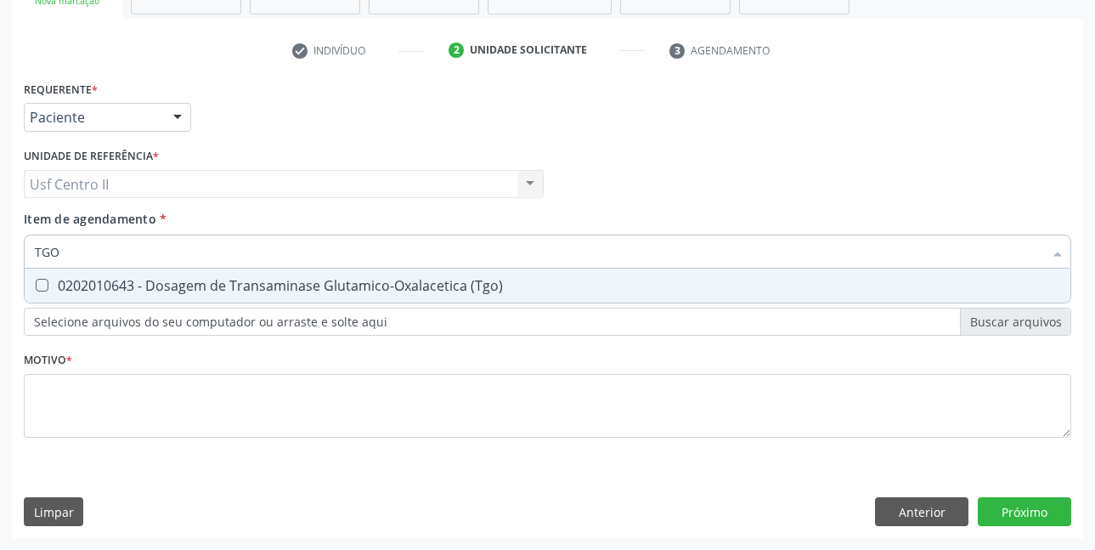
click at [42, 288] on \(Tgo\) at bounding box center [42, 285] width 13 height 13
click at [36, 288] on \(Tgo\) "checkbox" at bounding box center [30, 285] width 11 height 11
checkbox \(Tgo\) "true"
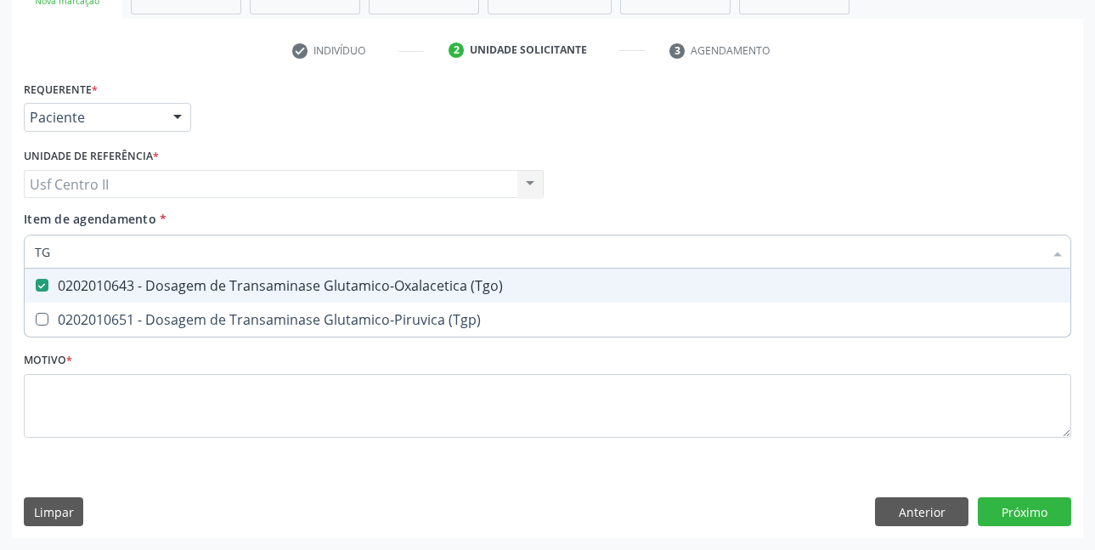
type input "TGP"
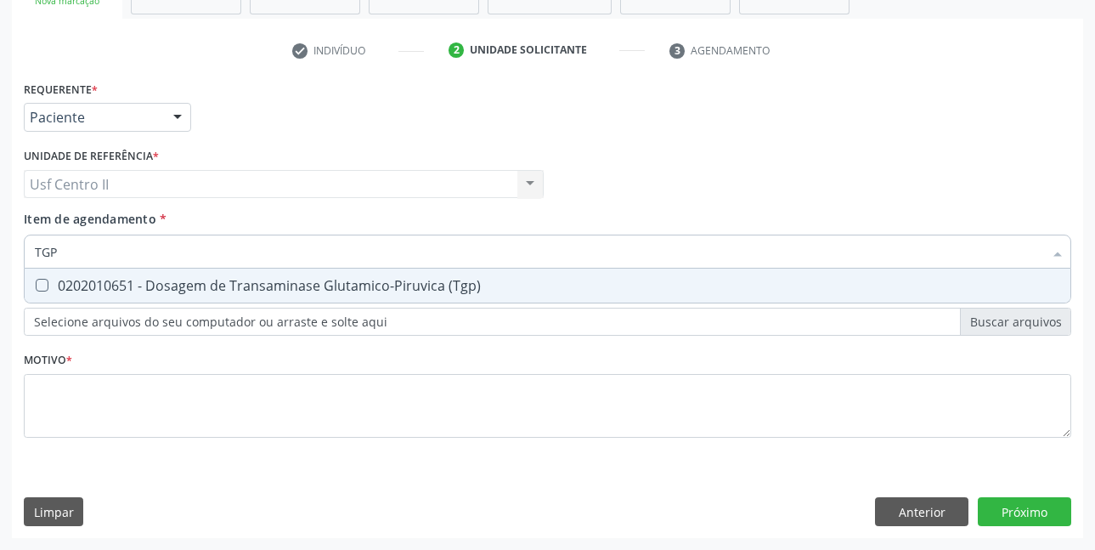
click at [128, 279] on div "0202010651 - Dosagem de Transaminase Glutamico-Piruvica (Tgp)" at bounding box center [548, 286] width 1026 height 14
click at [40, 286] on \(Tgp\) at bounding box center [42, 285] width 13 height 13
click at [36, 286] on \(Tgp\) "checkbox" at bounding box center [30, 285] width 11 height 11
checkbox \(Tgp\) "true"
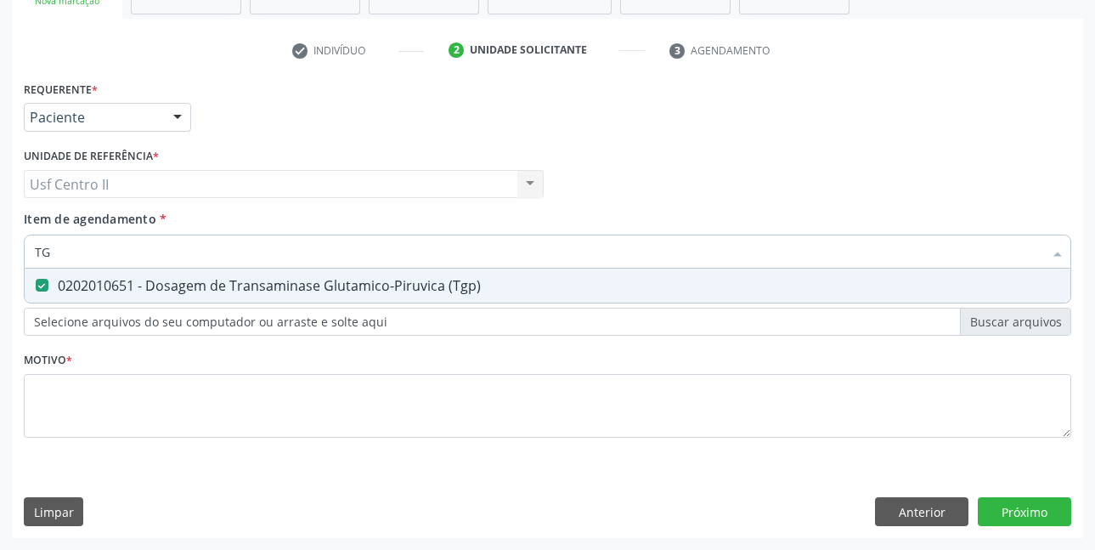
type input "T"
checkbox \(Tgp\) "false"
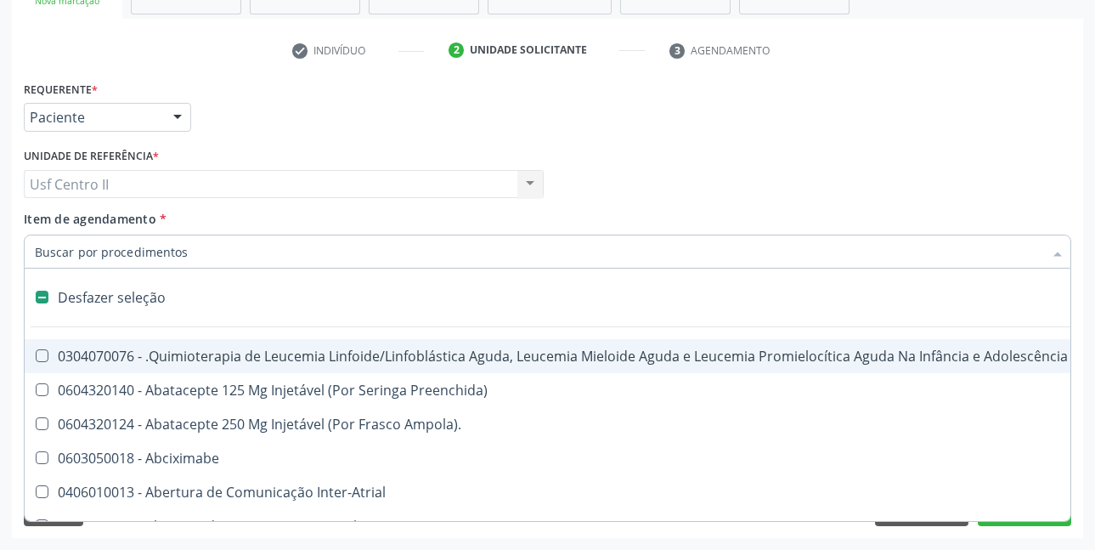
type input "T"
checkbox Reto "true"
checkbox Urina "false"
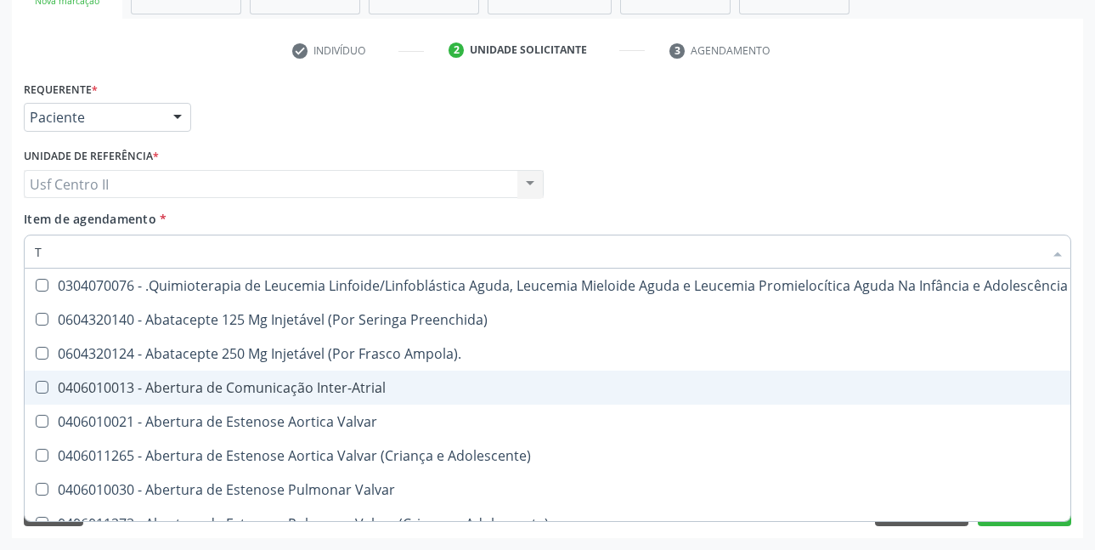
type input "TR"
checkbox Urina "false"
checkbox Ii\) "true"
checkbox Grupo "true"
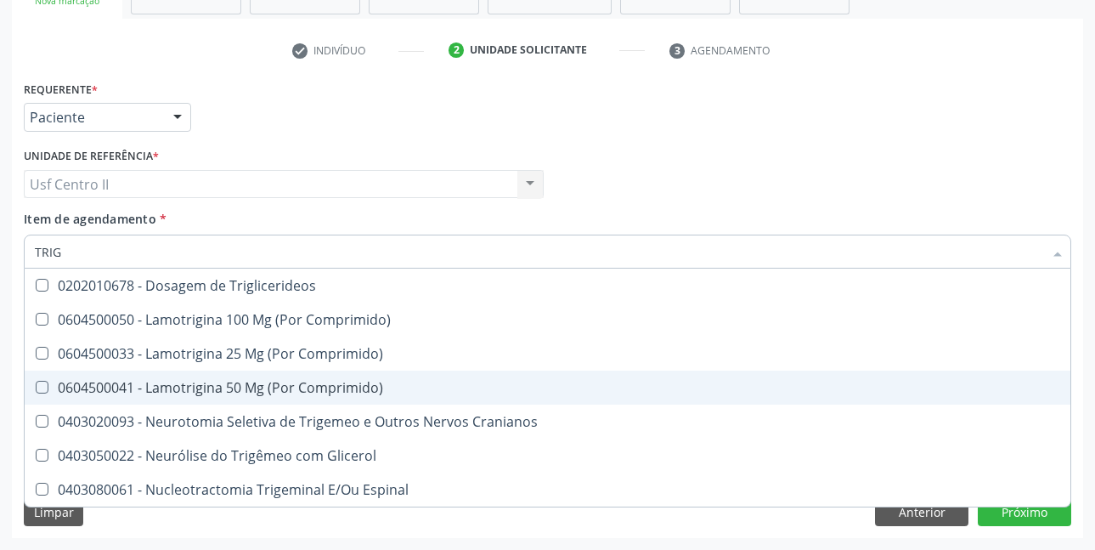
type input "TRIGL"
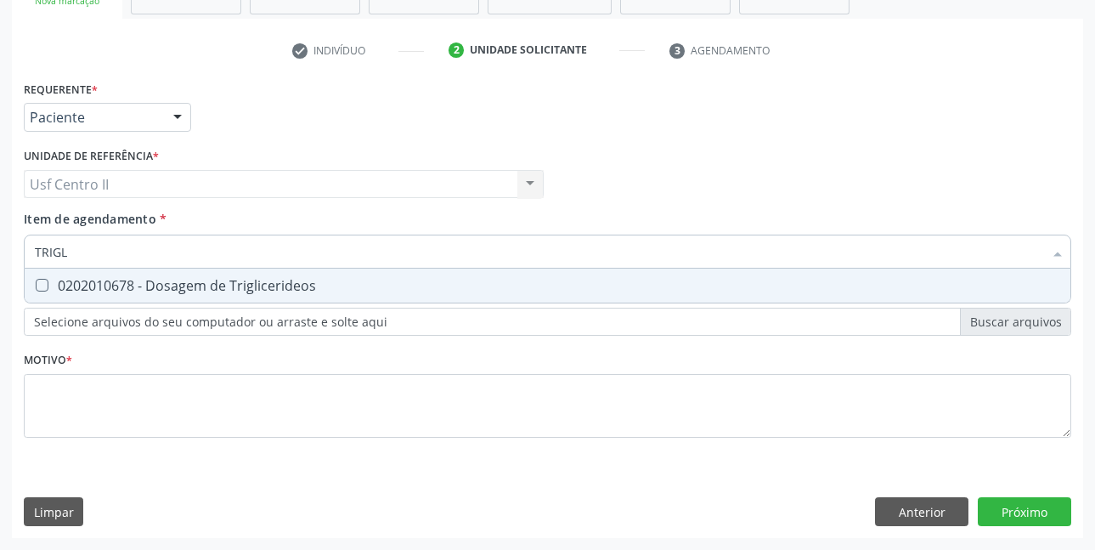
click at [179, 290] on div "0202010678 - Dosagem de Triglicerideos" at bounding box center [548, 286] width 1026 height 14
checkbox Triglicerideos "true"
type input "TRI"
checkbox Triglicerideos "false"
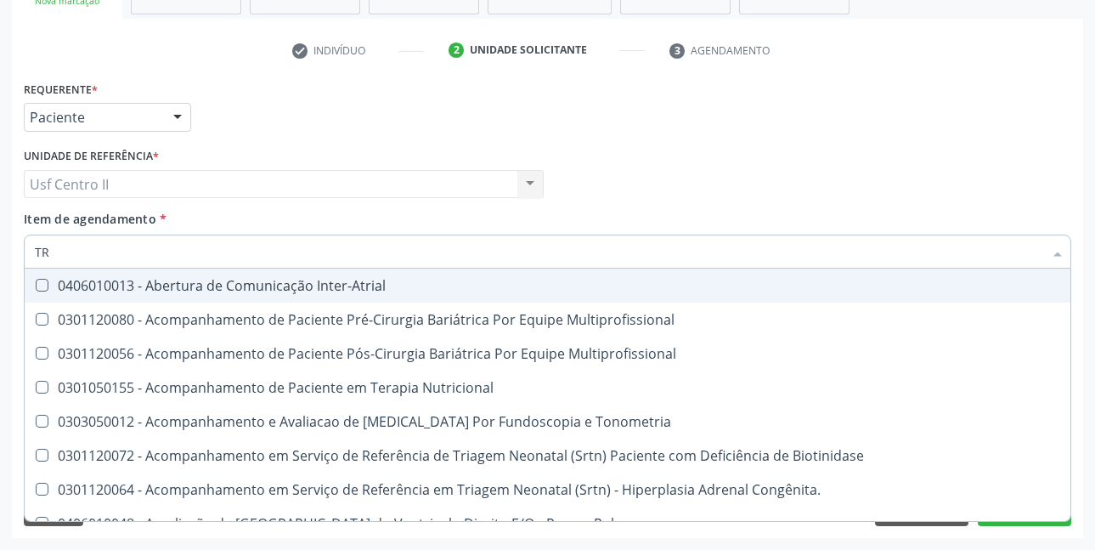
type input "T"
checkbox Triglicerideos "false"
checkbox Orelhinha\) "true"
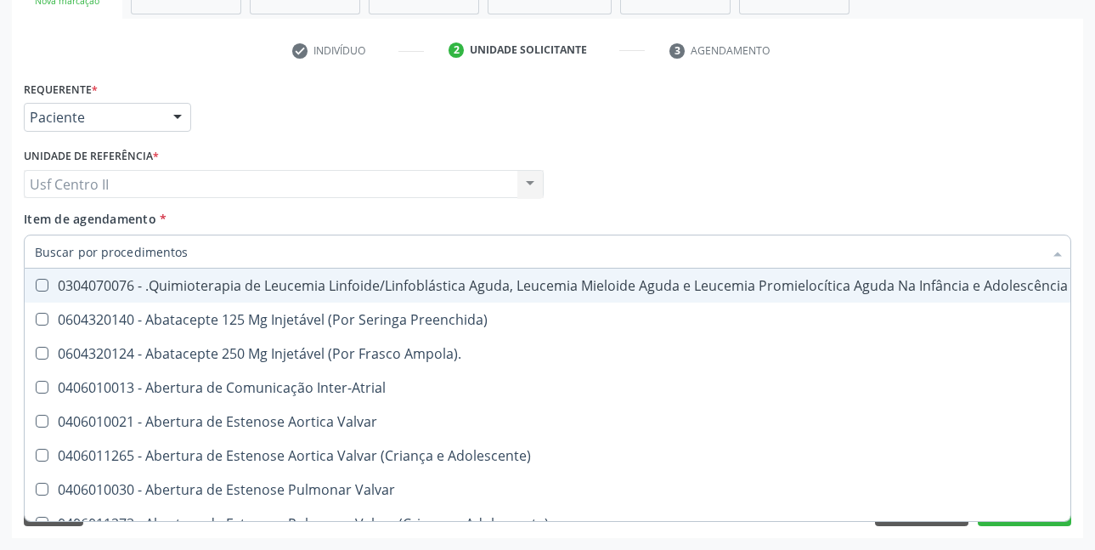
checkbox Urina "false"
checkbox Central "true"
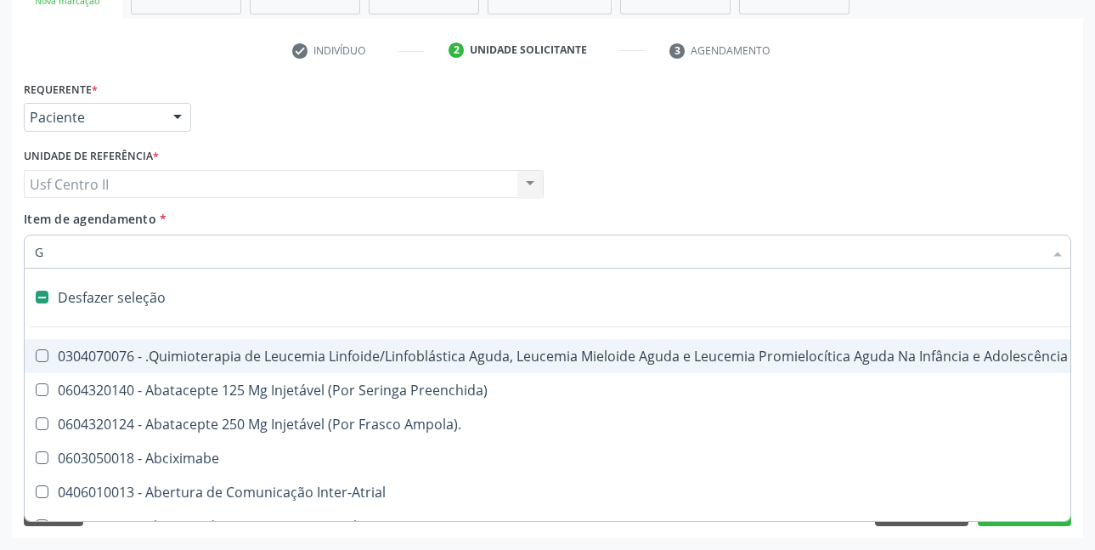
type input "GL"
checkbox Aparentado "true"
checkbox Terapeutica\) "true"
checkbox Nutricional "true"
checkbox Bloco "true"
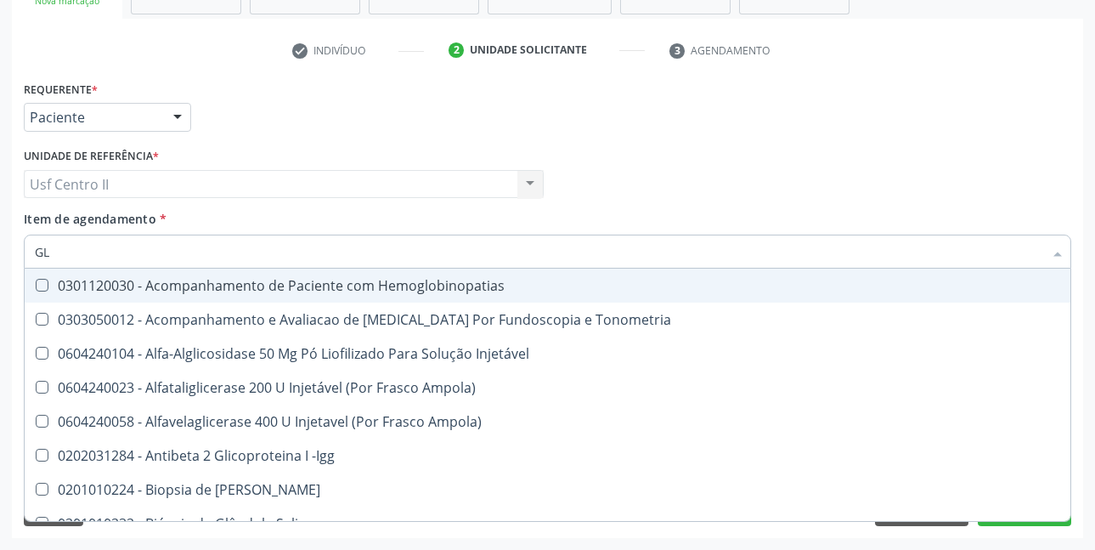
type input "GLI"
checkbox \(Confirmatorio\) "true"
checkbox Glomerular "true"
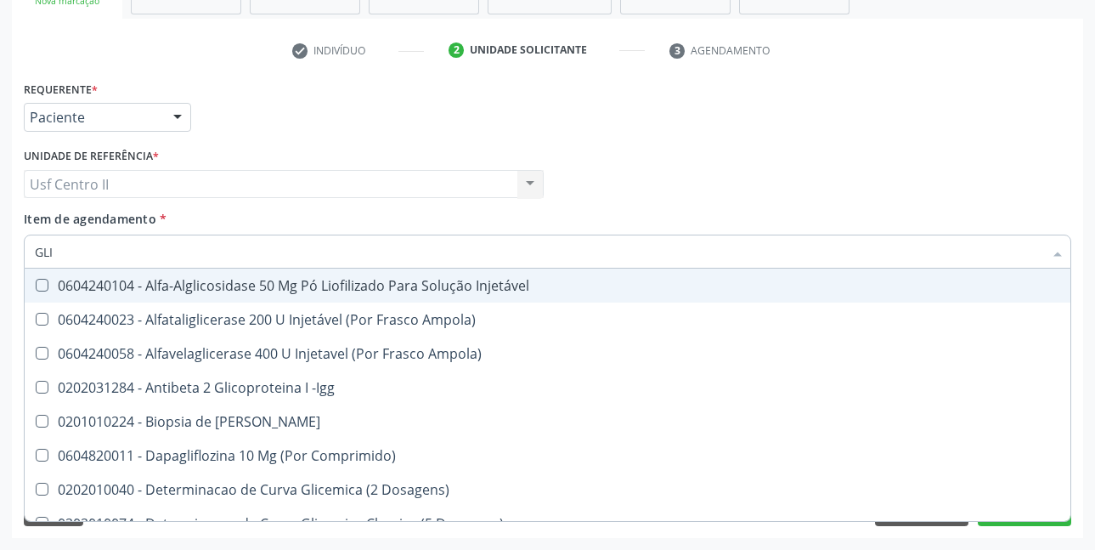
type input "GLIC"
checkbox Aminoglicosideos "true"
checkbox Glicose "false"
checkbox Derrames "true"
checkbox Triglicerideos "false"
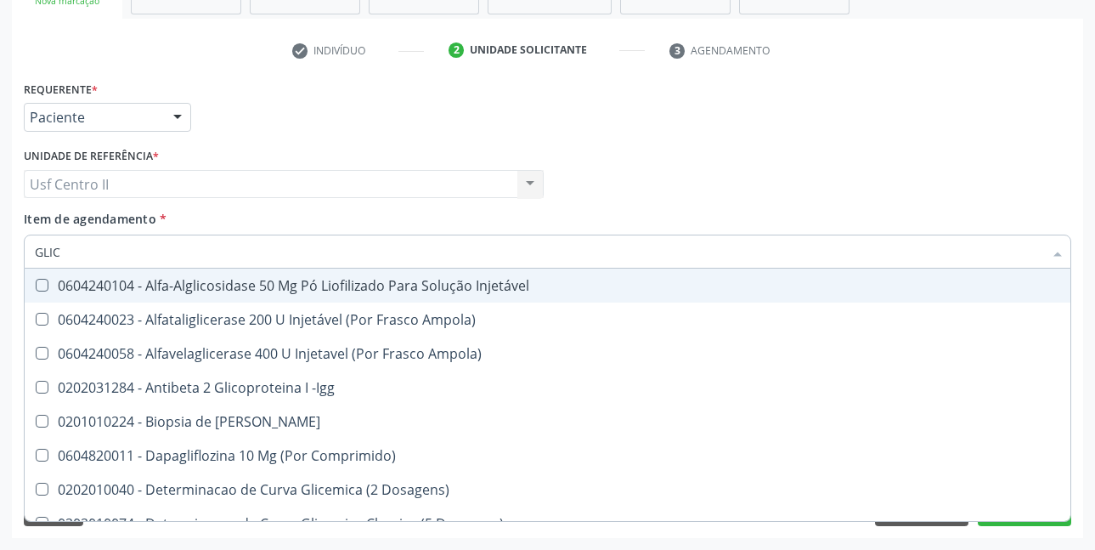
type input "GLICO"
checkbox Comprimido\) "true"
checkbox Aminoglicosideos "false"
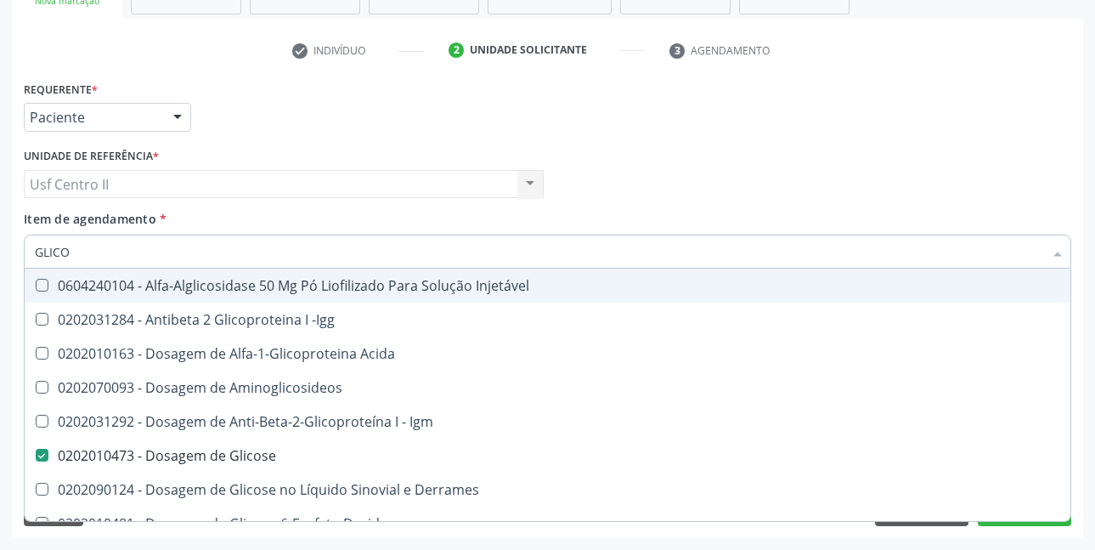
type input "GLICOS"
checkbox Acida "true"
checkbox Glicose "false"
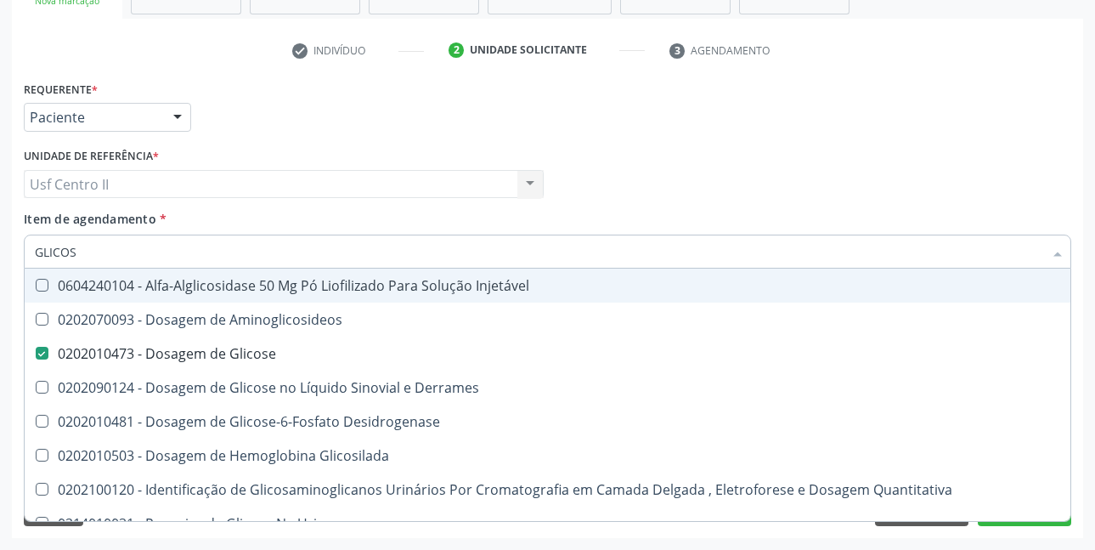
type input "GLICOSI"
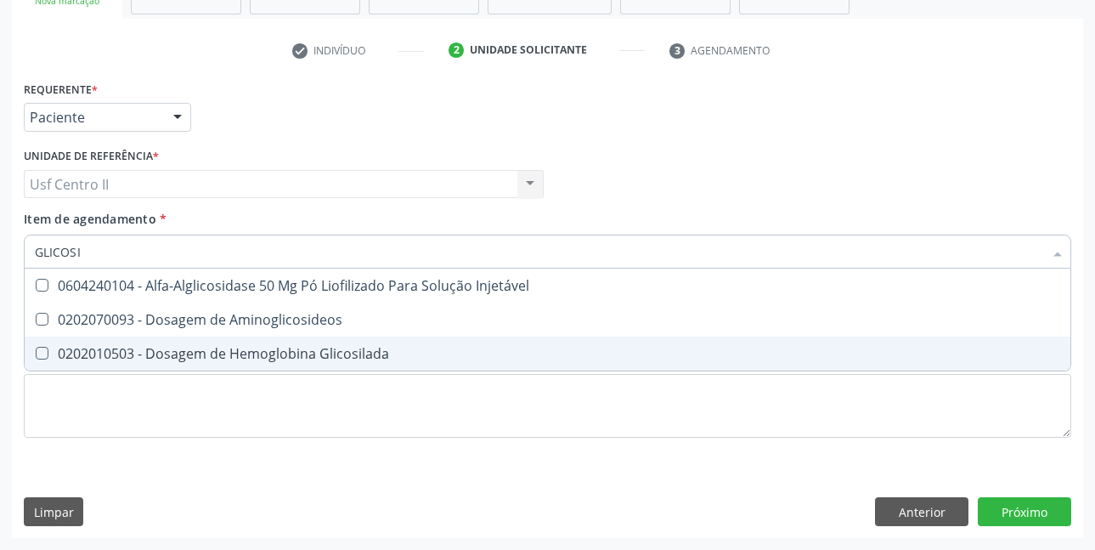
click at [344, 353] on div "0202010503 - Dosagem de Hemoglobina Glicosilada" at bounding box center [548, 354] width 1026 height 14
checkbox Glicosilada "true"
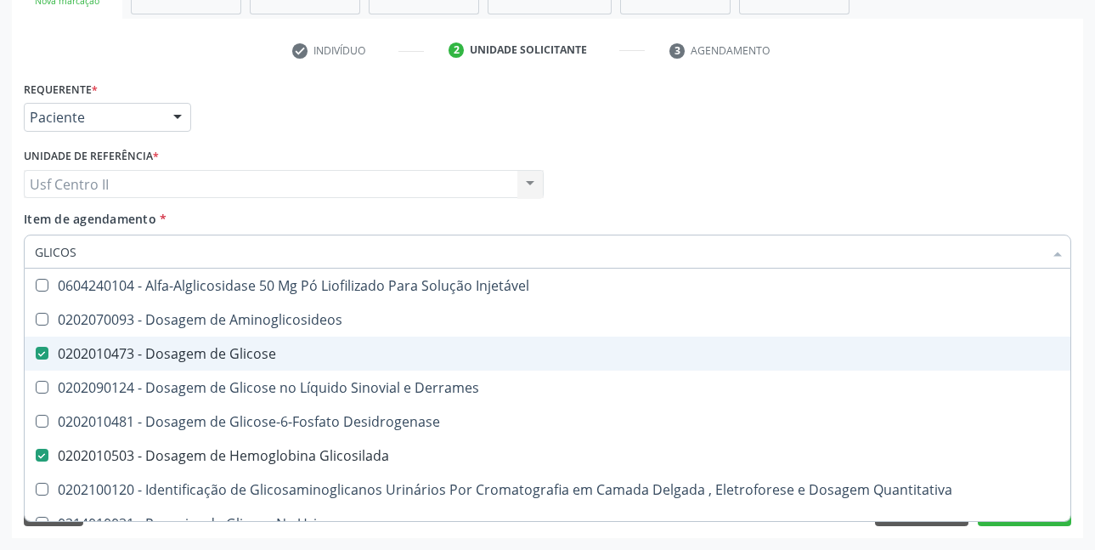
type input "GLICO"
checkbox Glicose "false"
checkbox Glicose "true"
type input "GLIC"
checkbox Glicosilada "false"
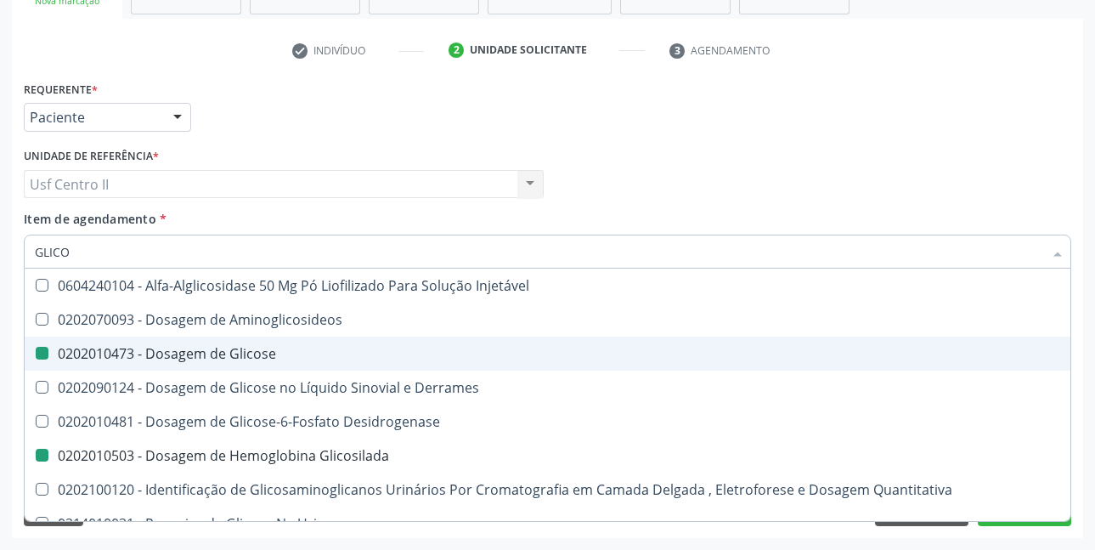
checkbox Glicose "false"
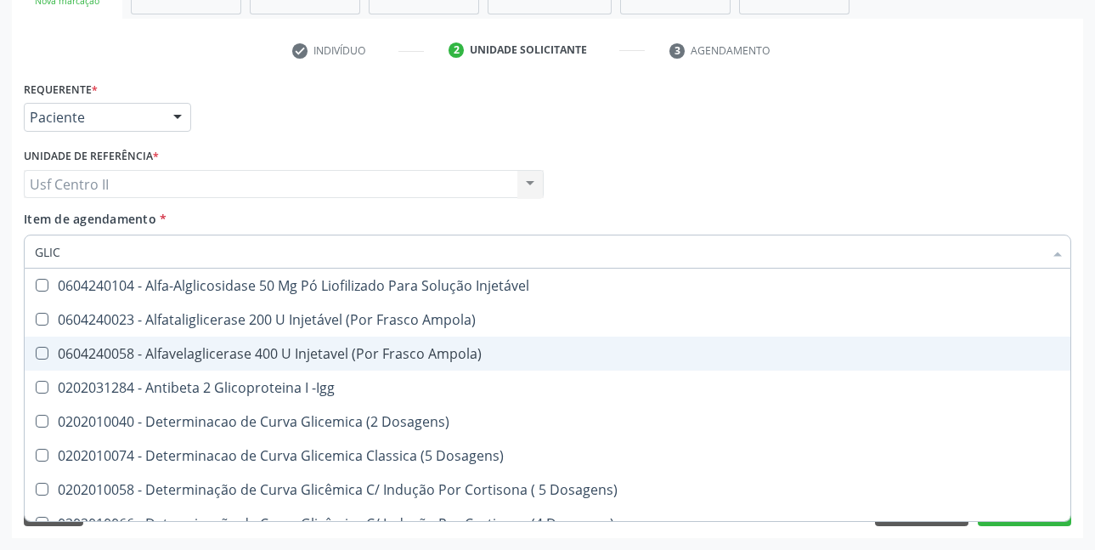
type input "GLI"
checkbox Glicose "false"
checkbox Triglicerideos "false"
checkbox Quantitativa "true"
checkbox Delgada\) "true"
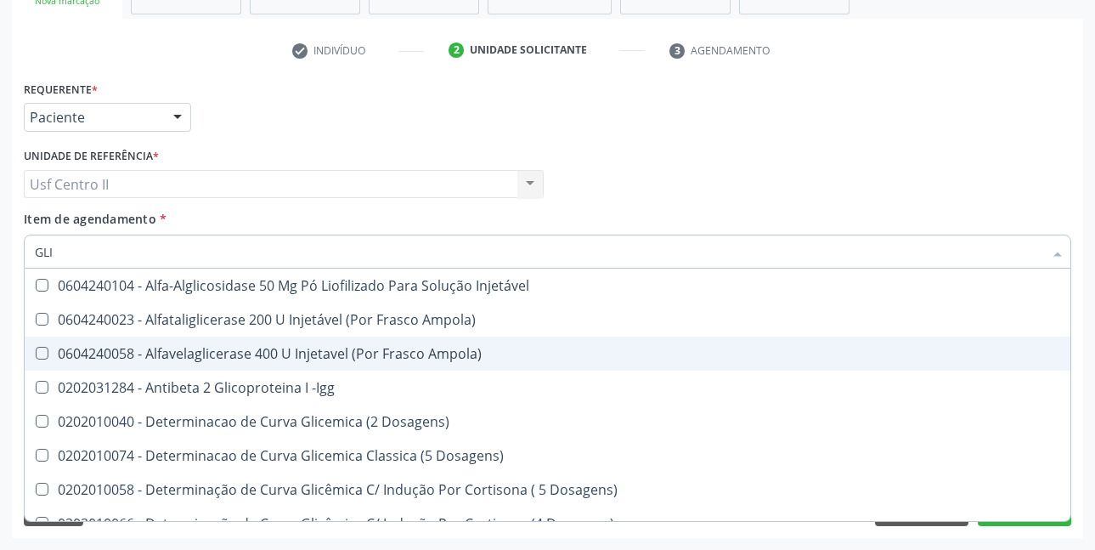
type input "GL"
checkbox Glicosilada "false"
checkbox Quantitativa "false"
checkbox Delgada\) "false"
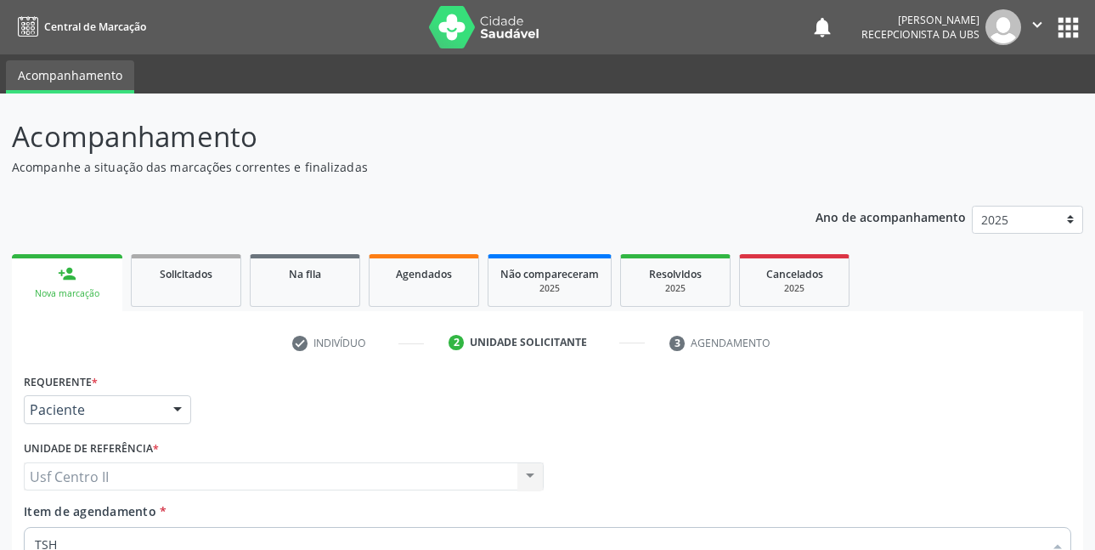
scroll to position [292, 0]
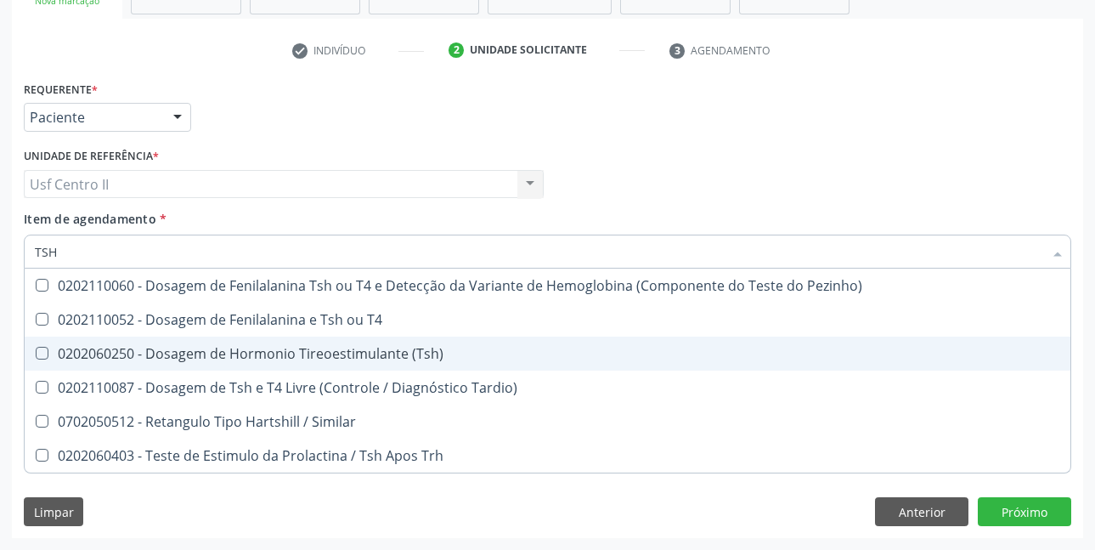
click at [397, 351] on div "0202060250 - Dosagem de Hormonio Tireoestimulante (Tsh)" at bounding box center [548, 354] width 1026 height 14
click at [397, 352] on div "0202060250 - Dosagem de Hormonio Tireoestimulante (Tsh)" at bounding box center [548, 354] width 1026 height 14
checkbox \(Tsh\) "true"
type input "TS"
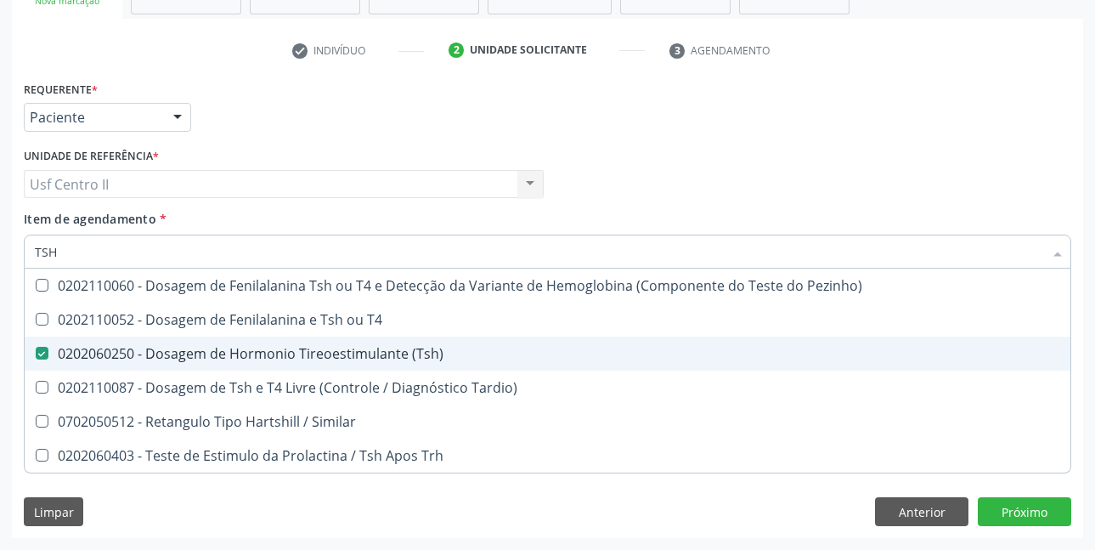
checkbox \(Tsh\) "false"
checkbox Tardio\) "true"
type input "T"
checkbox Tardio\) "false"
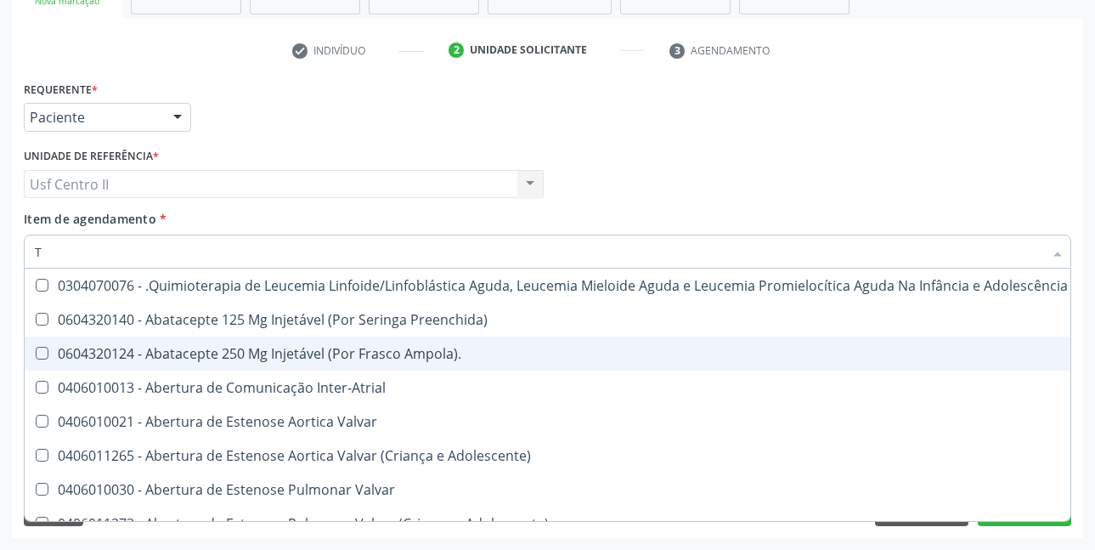
type input "T4"
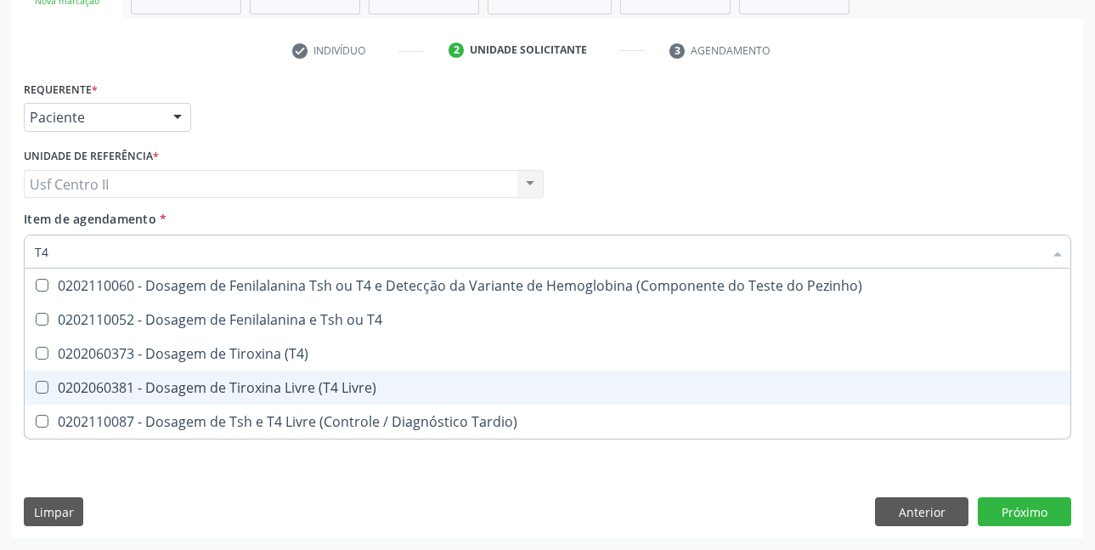
click at [340, 387] on div "0202060381 - Dosagem de Tiroxina Livre (T4 Livre)" at bounding box center [548, 388] width 1026 height 14
checkbox Livre\) "false"
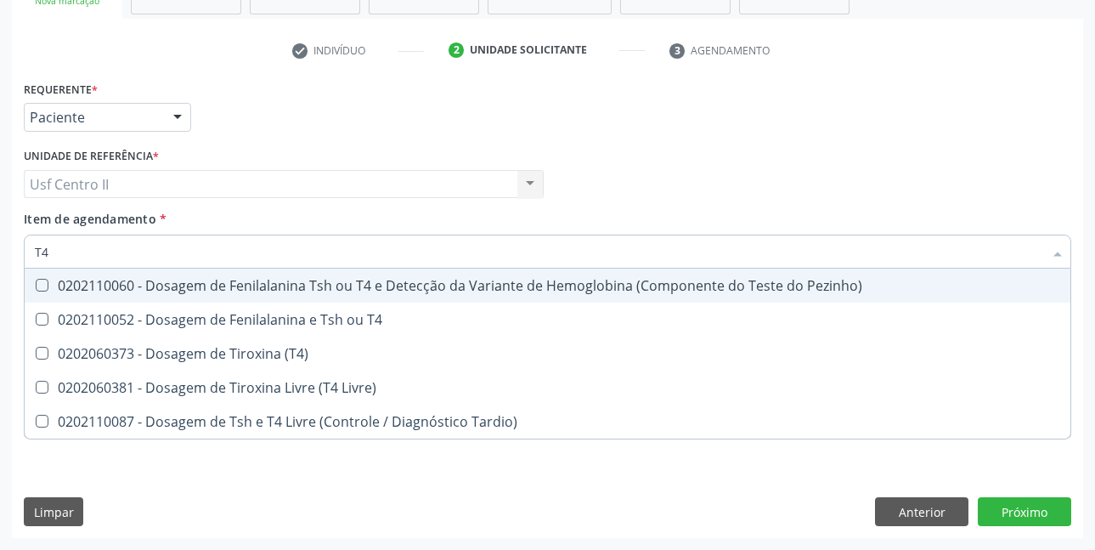
click at [705, 167] on div "Profissional Solicitante Por favor, selecione a Unidade de Atendimento primeiro…" at bounding box center [548, 177] width 1056 height 66
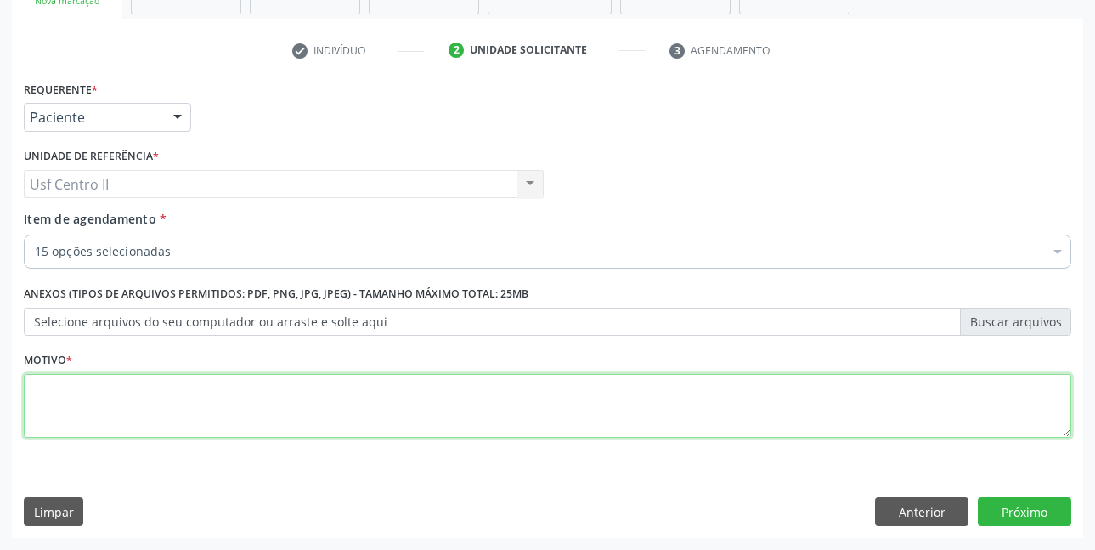
click at [161, 408] on textarea at bounding box center [548, 406] width 1048 height 65
type textarea "."
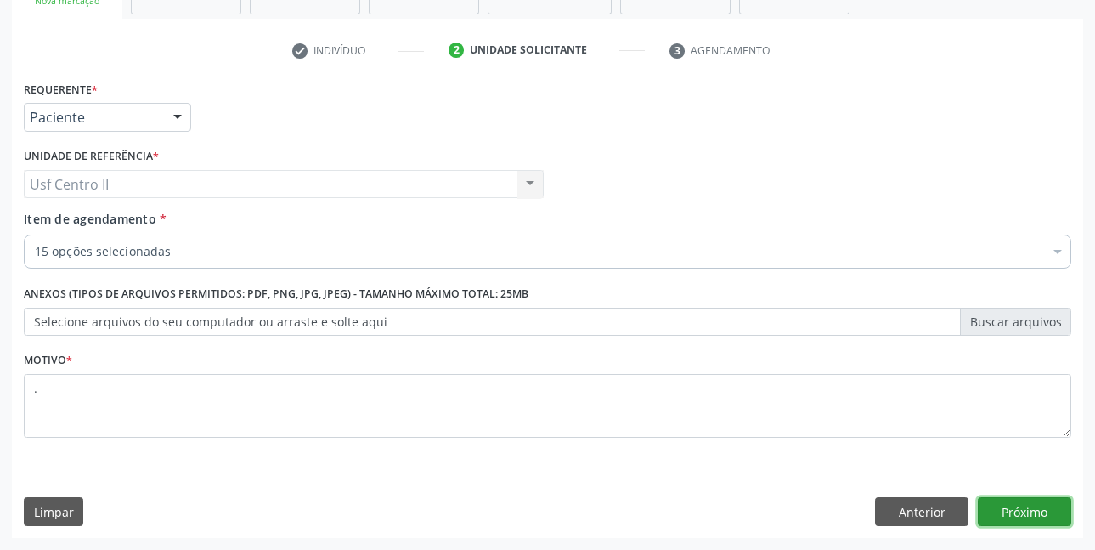
click at [1056, 503] on button "Próximo" at bounding box center [1024, 511] width 93 height 29
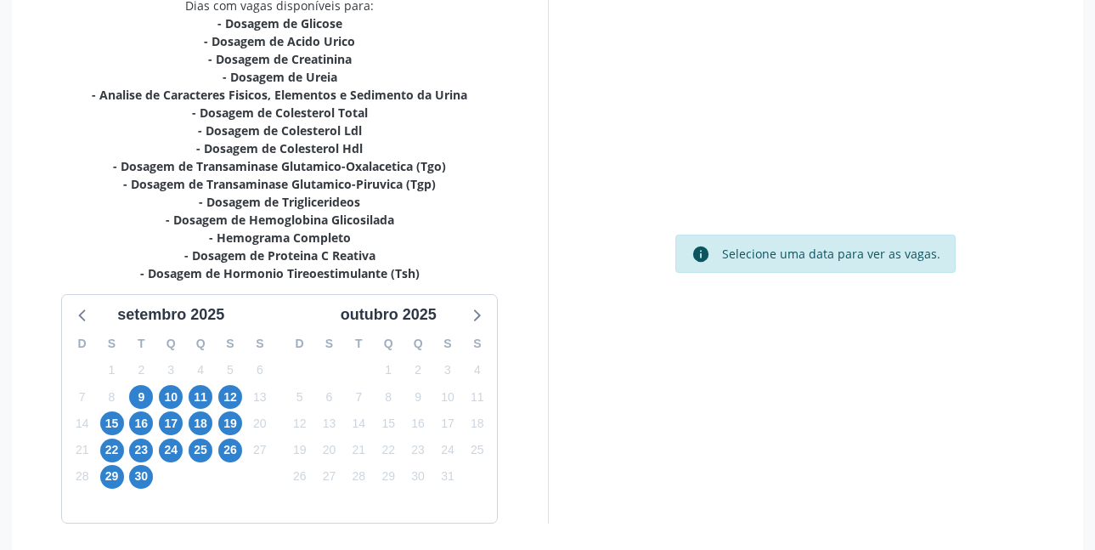
scroll to position [439, 0]
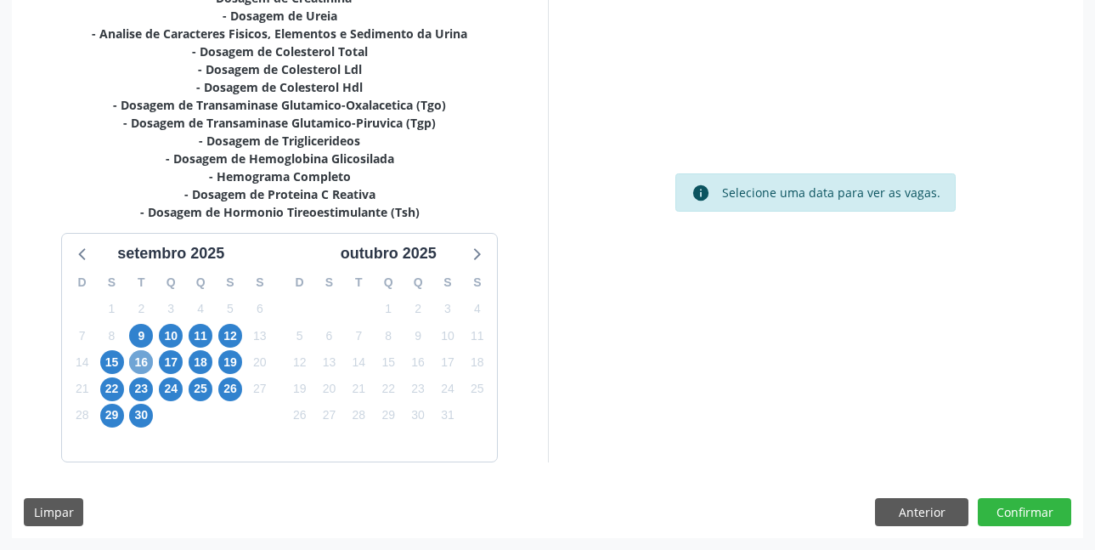
click at [146, 360] on span "16" at bounding box center [141, 362] width 24 height 24
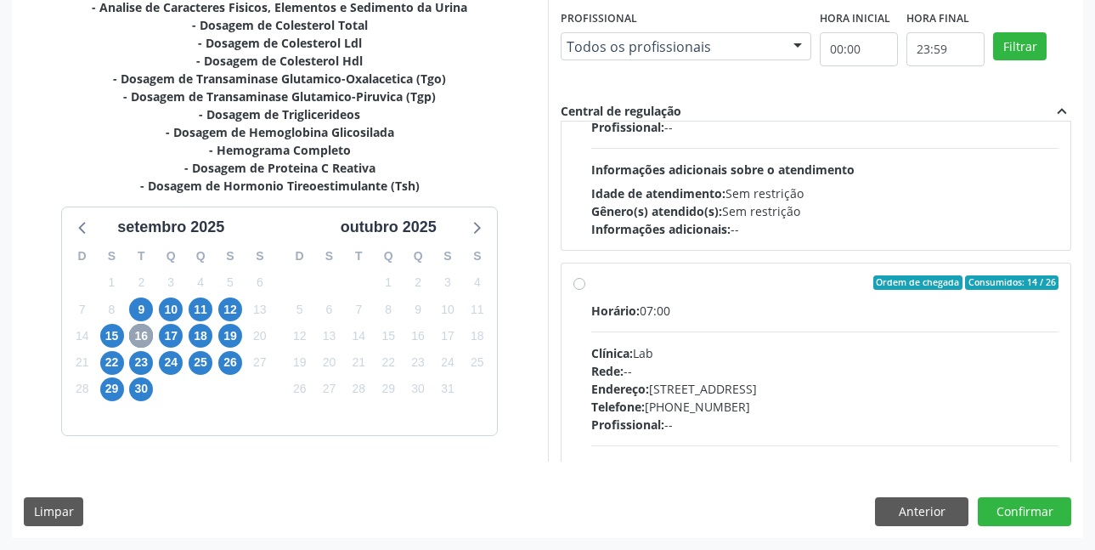
scroll to position [850, 0]
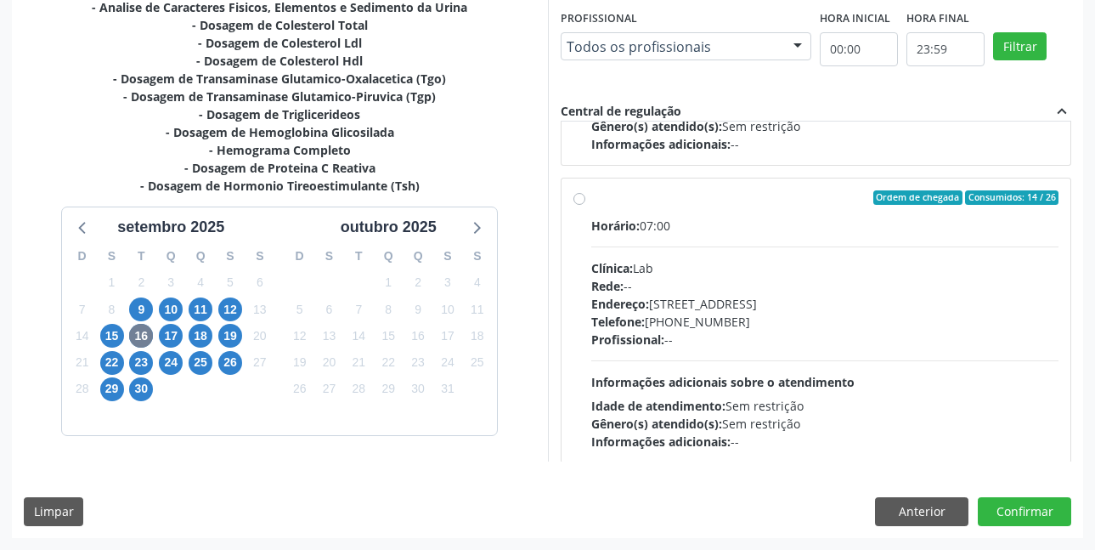
click at [591, 201] on label "Ordem de chegada Consumidos: 14 / 26 Horário: 07:00 Clínica: Lab Rede: -- Ender…" at bounding box center [825, 320] width 468 height 261
click at [579, 201] on input "Ordem de chegada Consumidos: 14 / 26 Horário: 07:00 Clínica: Lab Rede: -- Ender…" at bounding box center [580, 197] width 12 height 15
radio input "true"
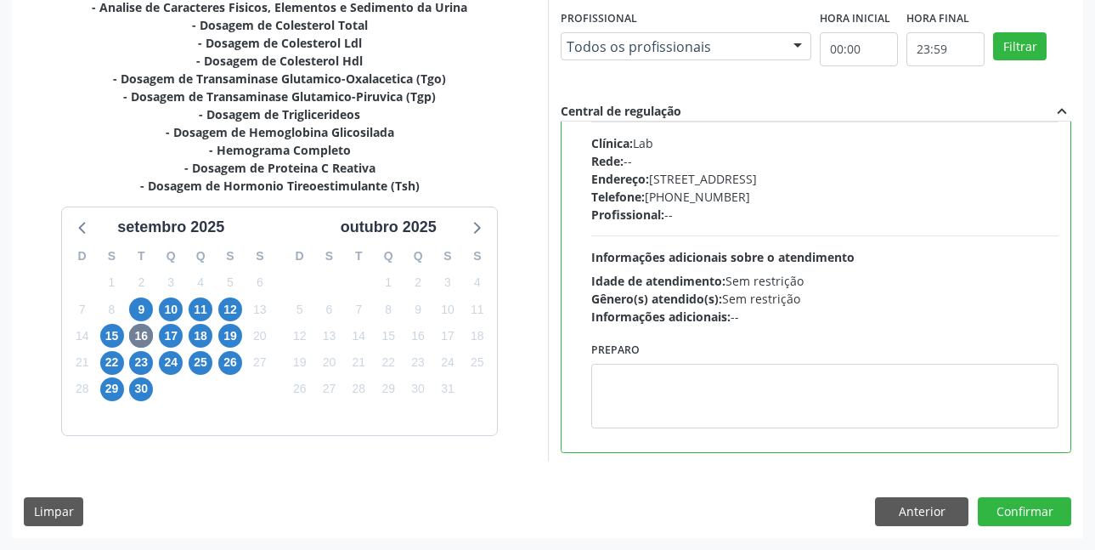
scroll to position [978, 0]
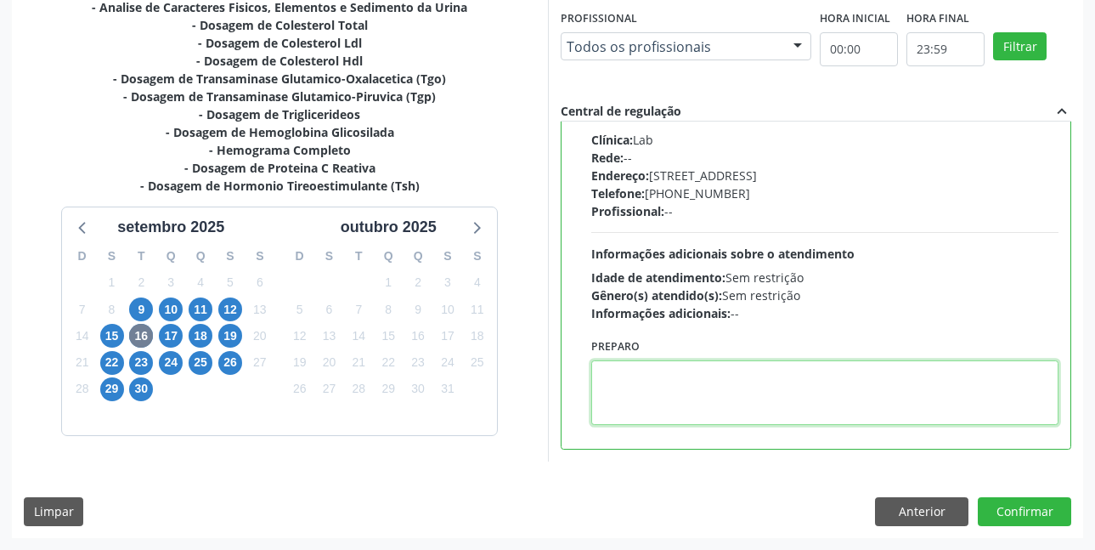
click at [711, 372] on textarea at bounding box center [825, 392] width 468 height 65
paste textarea "O EXAME SERÁ REALIZADO NO POSTINHO DE SAÚDE CENTRO 2 (POSTINHO DO RODEIO), POR …"
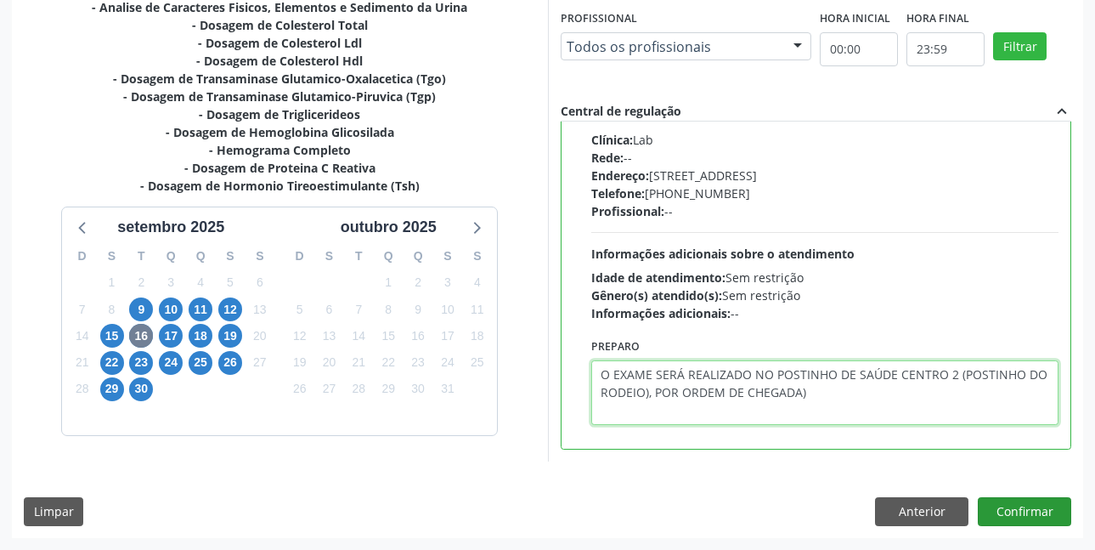
type textarea "O EXAME SERÁ REALIZADO NO POSTINHO DE SAÚDE CENTRO 2 (POSTINHO DO RODEIO), POR …"
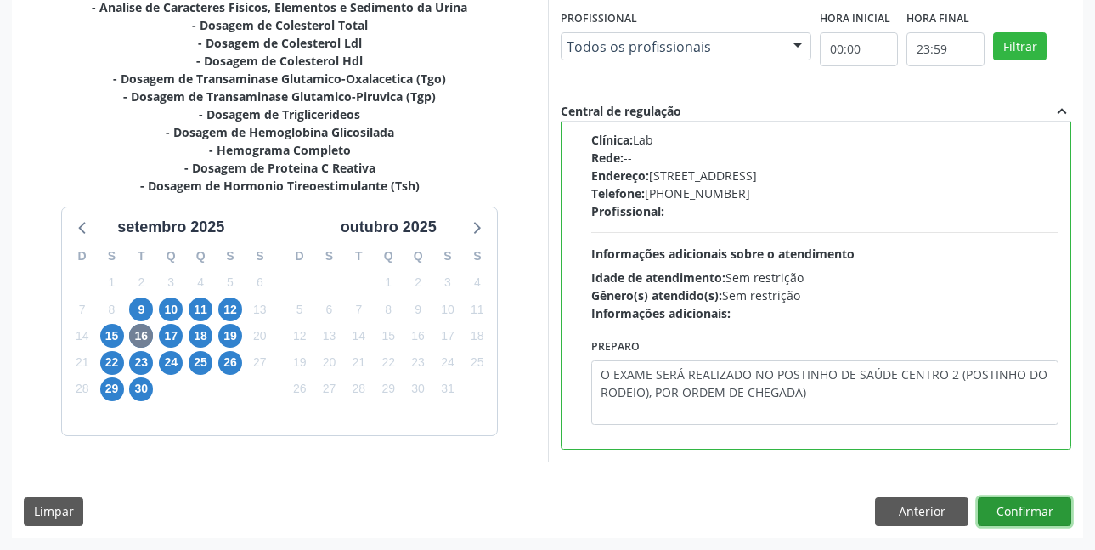
click at [1027, 505] on button "Confirmar" at bounding box center [1024, 511] width 93 height 29
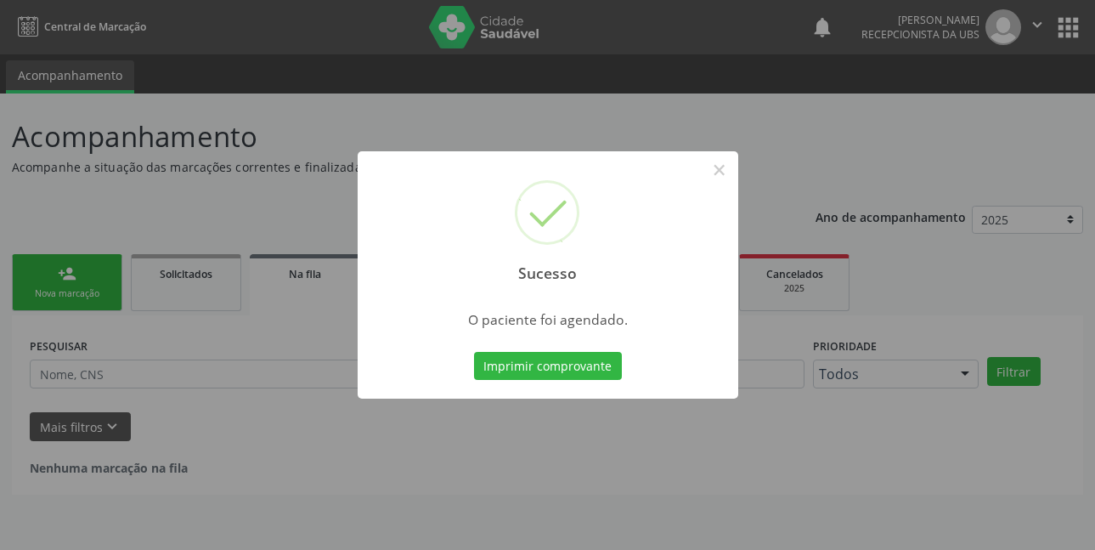
scroll to position [0, 0]
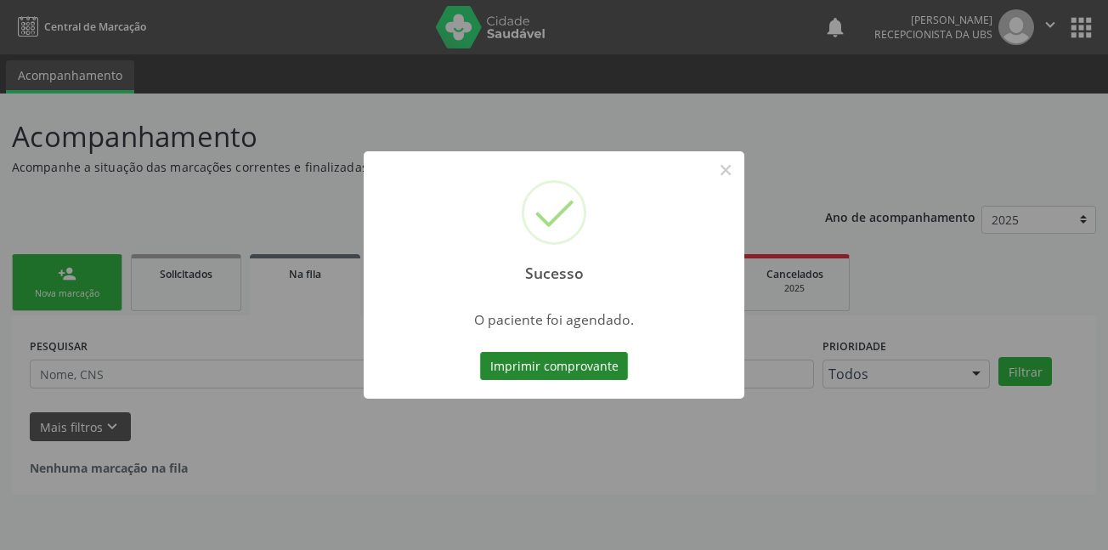
click at [598, 370] on button "Imprimir comprovante" at bounding box center [554, 366] width 148 height 29
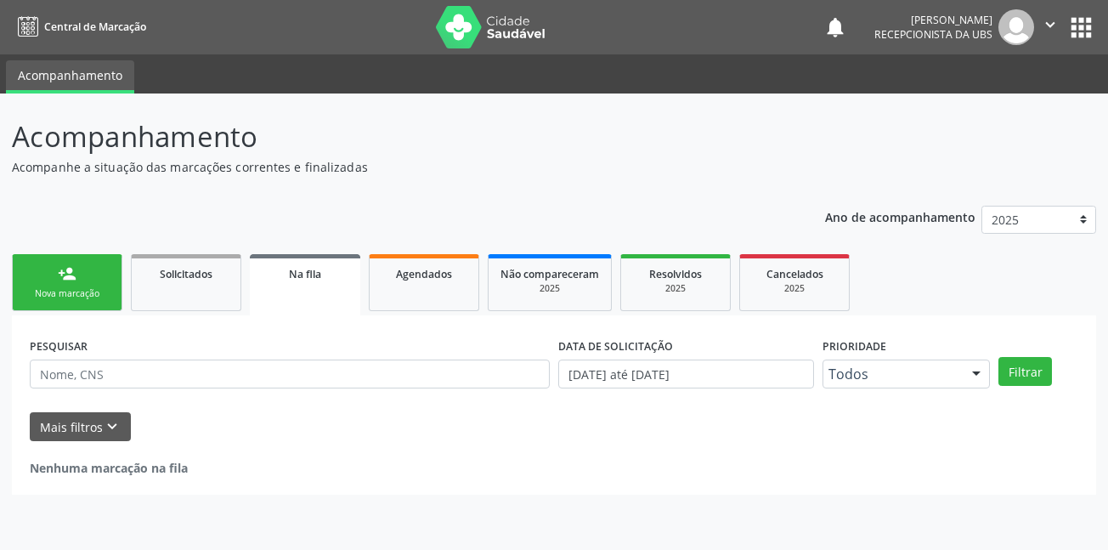
click at [87, 291] on div "Nova marcação" at bounding box center [67, 293] width 85 height 13
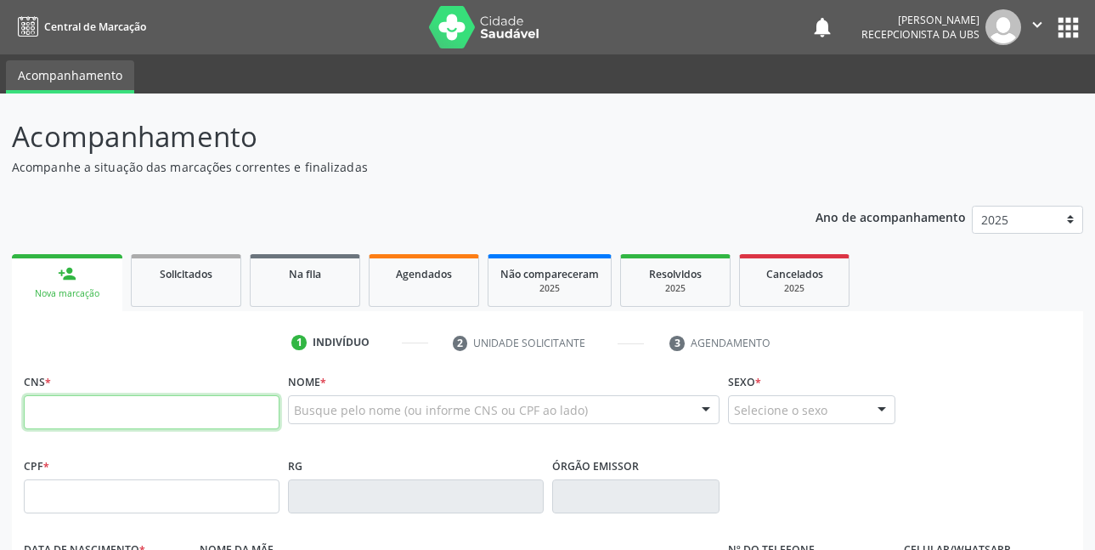
click at [127, 412] on input "text" at bounding box center [152, 412] width 256 height 34
type input "705 0040 7376 2953"
type input "0[DATE]"
type input "Rosinede de [PERSON_NAME]"
type input "[PHONE_NUMBER]"
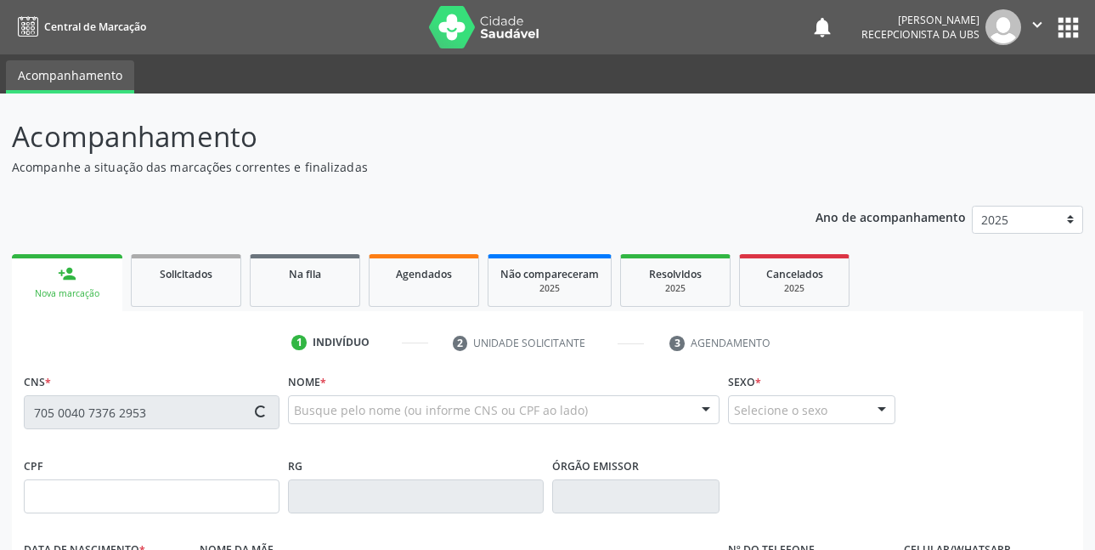
type input "[PHONE_NUMBER]"
type input "1176"
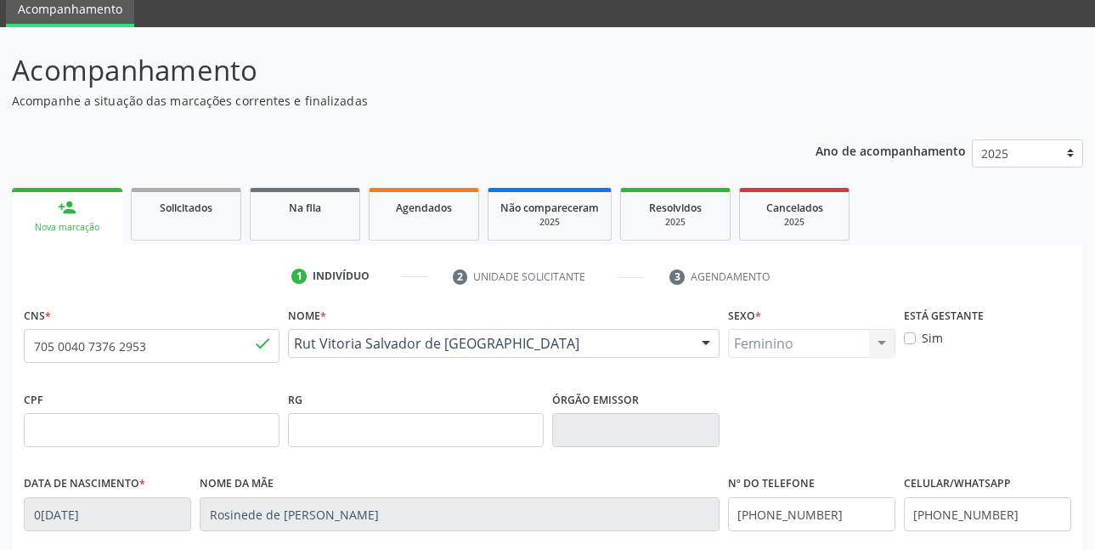
scroll to position [255, 0]
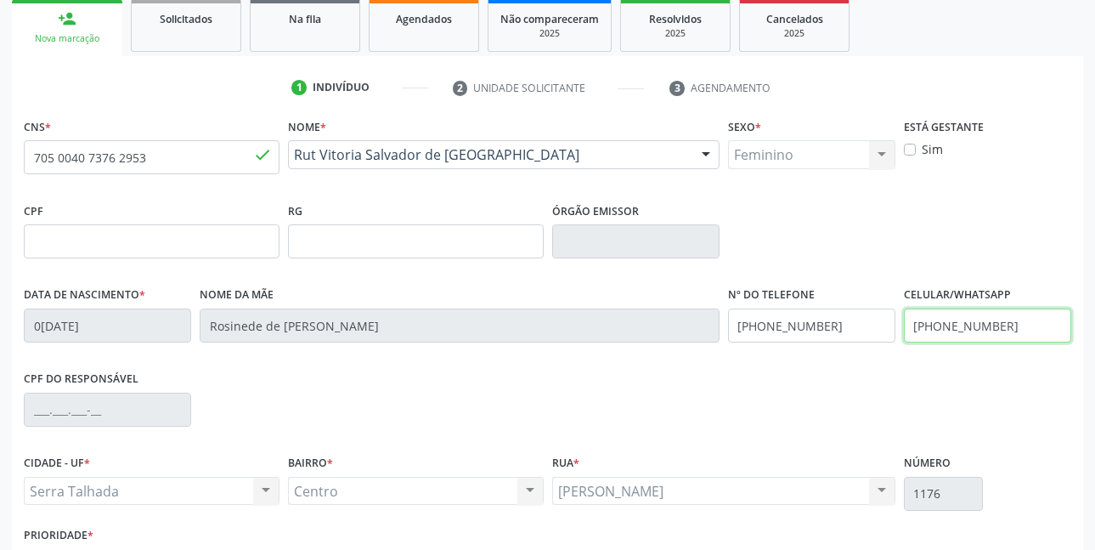
click at [1038, 337] on input "[PHONE_NUMBER]" at bounding box center [987, 325] width 167 height 34
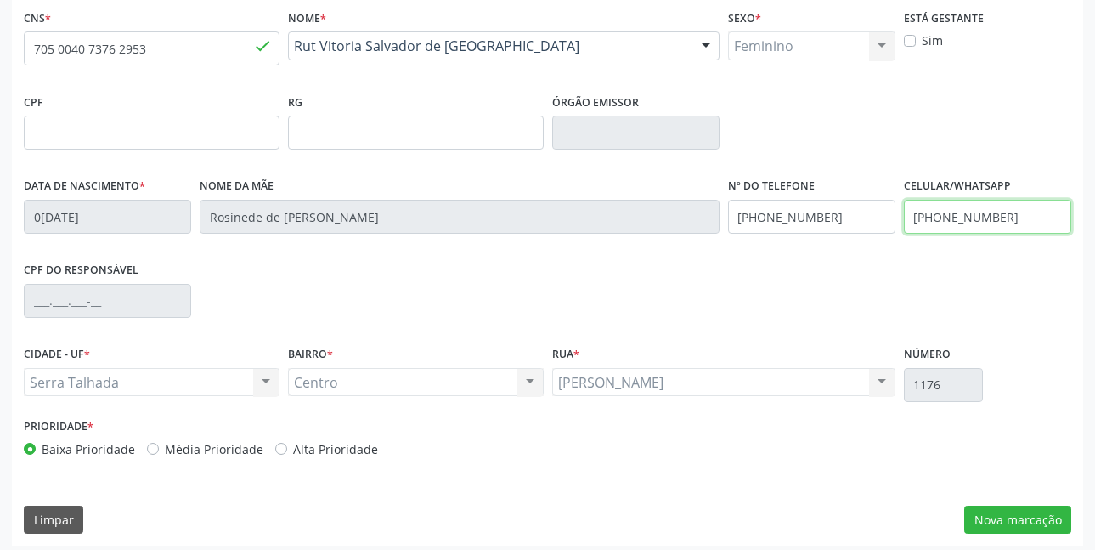
scroll to position [371, 0]
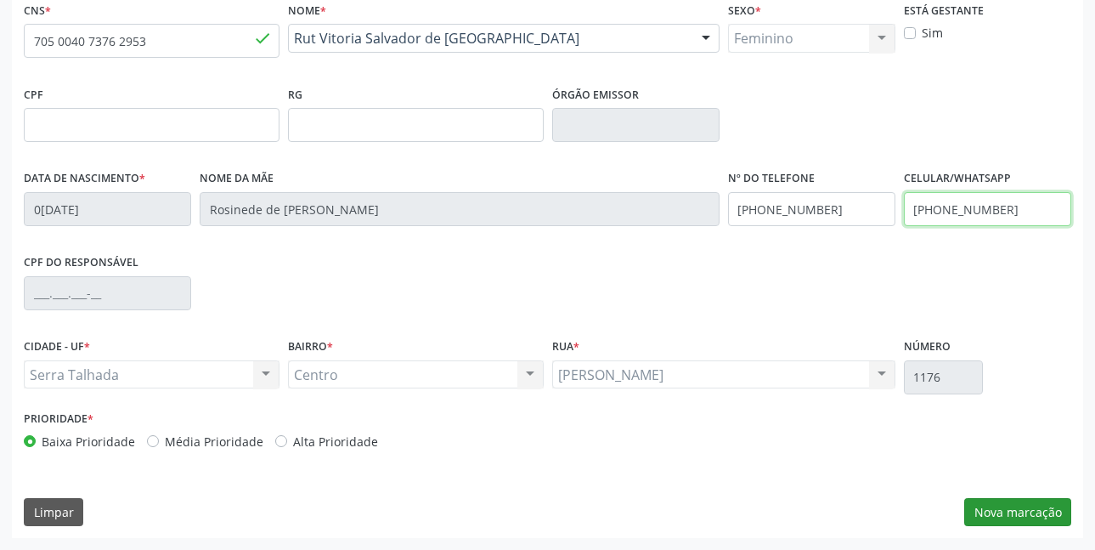
type input "[PHONE_NUMBER]"
click at [1017, 510] on button "Nova marcação" at bounding box center [1017, 512] width 107 height 29
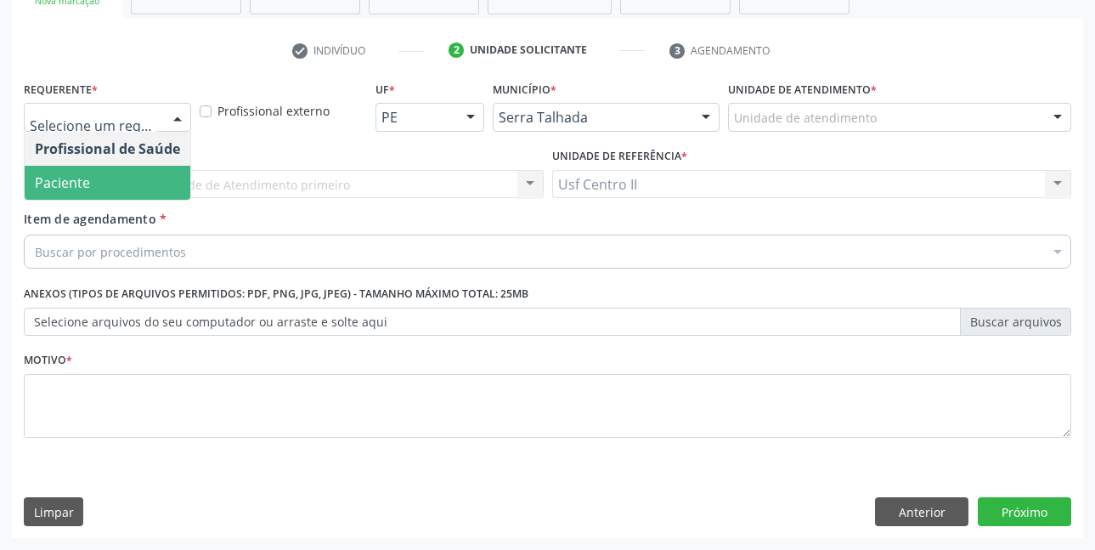
click at [93, 173] on span "Paciente" at bounding box center [108, 183] width 166 height 34
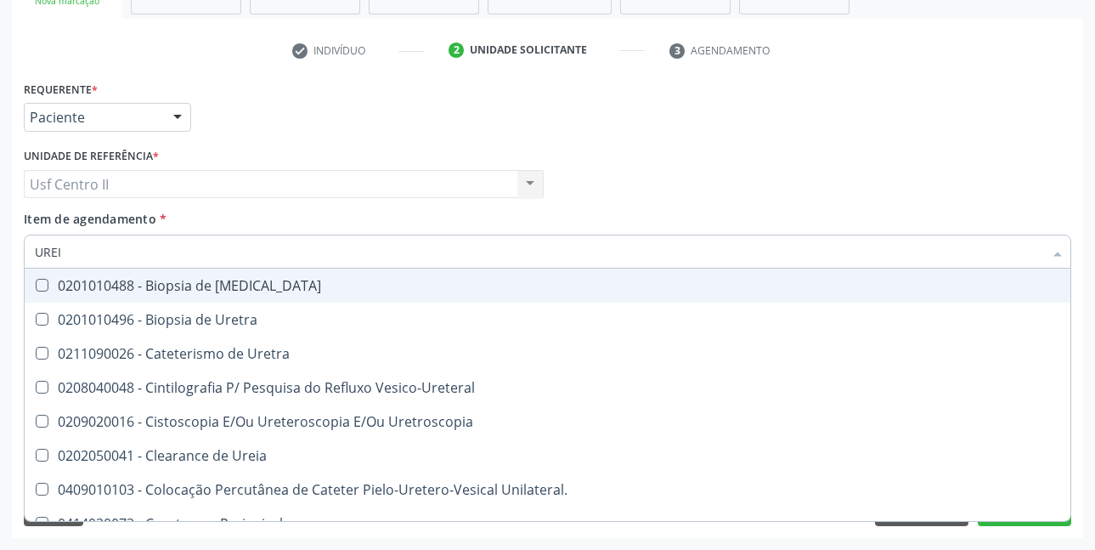
type input "UREIA"
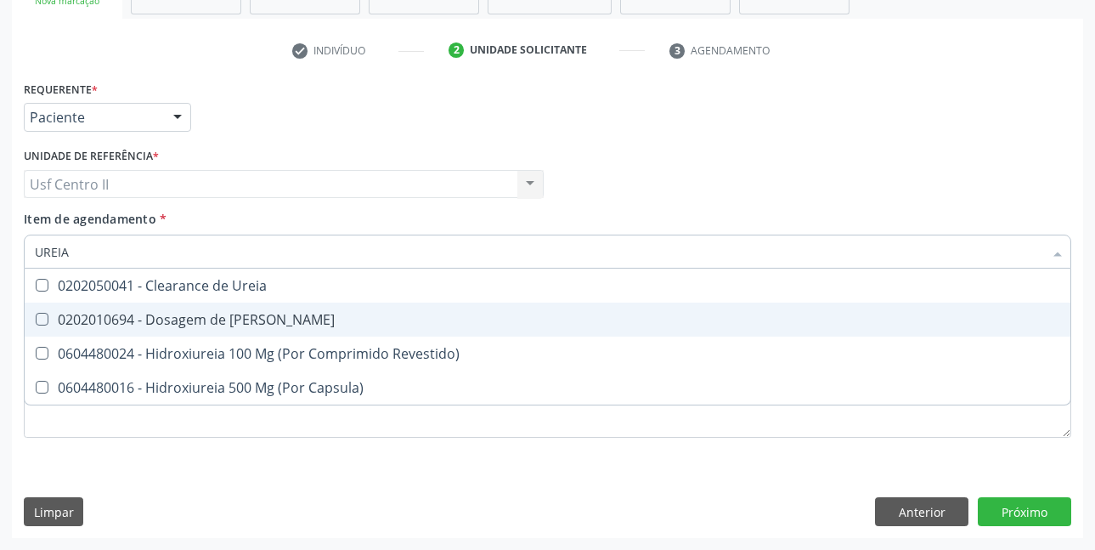
click at [99, 320] on div "0202010694 - Dosagem de [PERSON_NAME]" at bounding box center [548, 320] width 1026 height 14
checkbox Ureia "true"
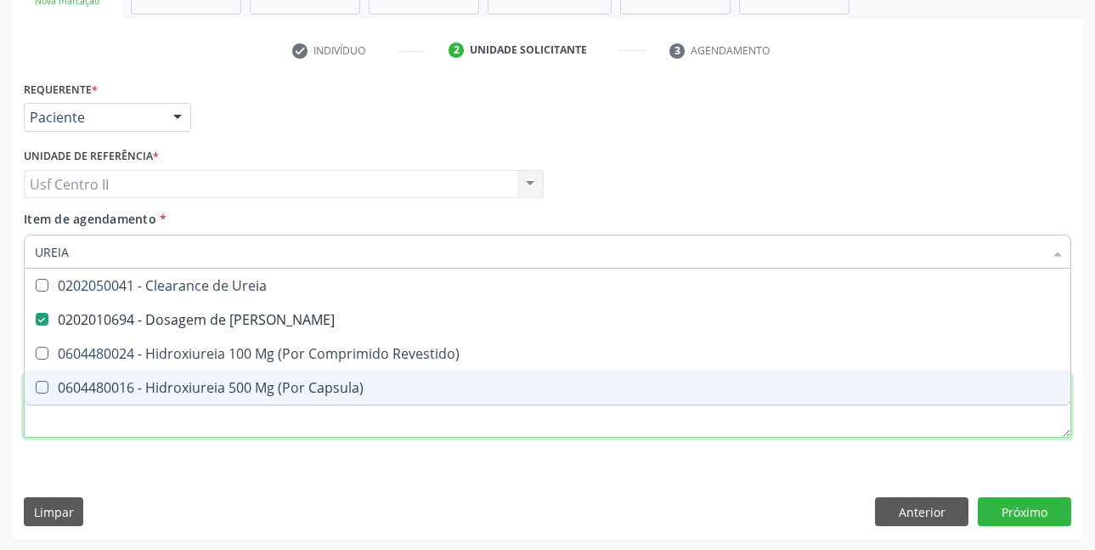
click at [523, 431] on div "Requerente * Paciente Profissional de Saúde Paciente Nenhum resultado encontrad…" at bounding box center [548, 268] width 1048 height 385
click at [523, 370] on li "0604480024 - Hidroxiureia 100 Mg (Por Comprimido Revestido)" at bounding box center [548, 353] width 1046 height 34
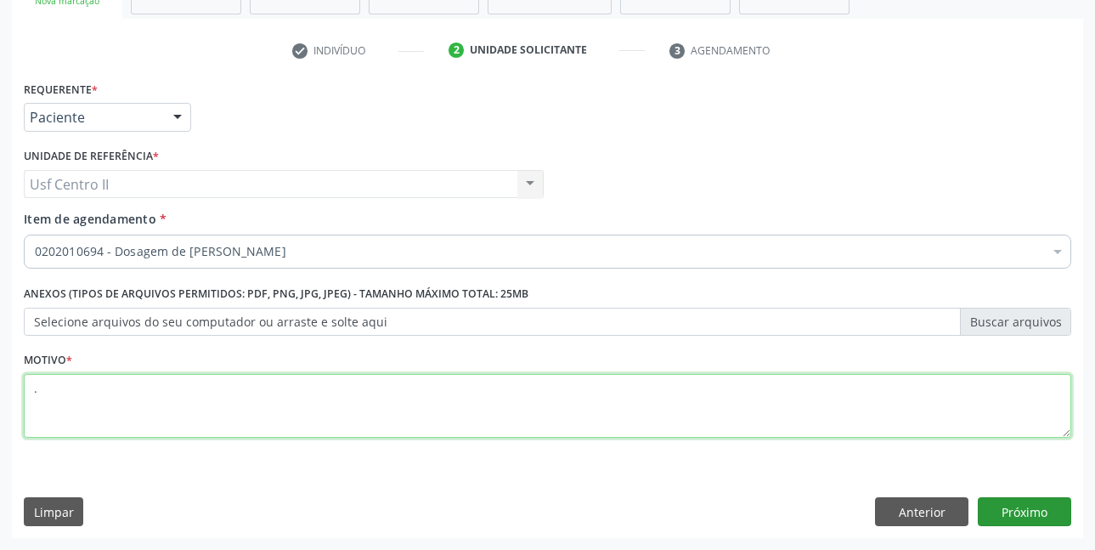
type textarea "."
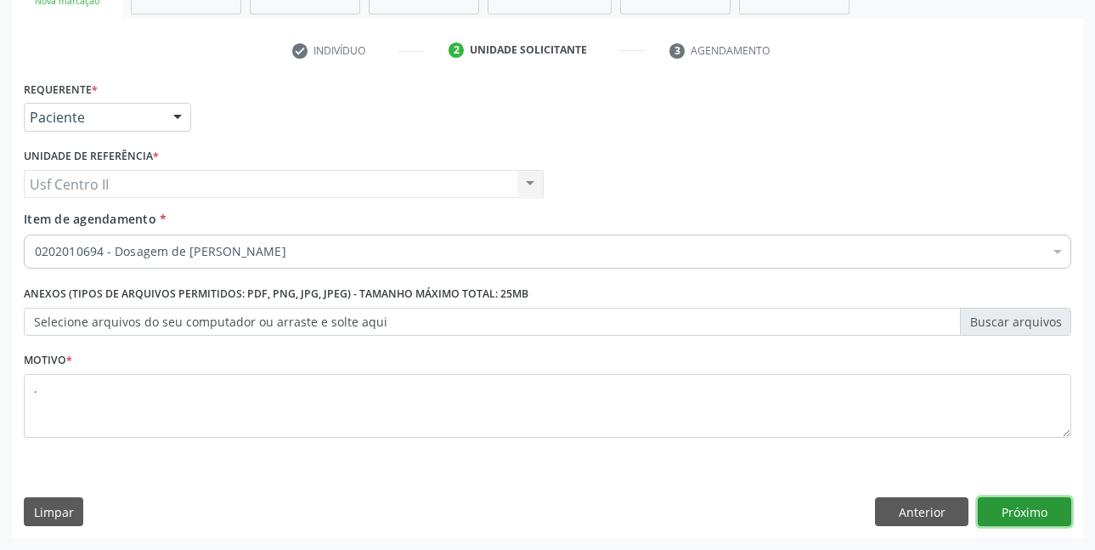
click at [1037, 506] on button "Próximo" at bounding box center [1024, 511] width 93 height 29
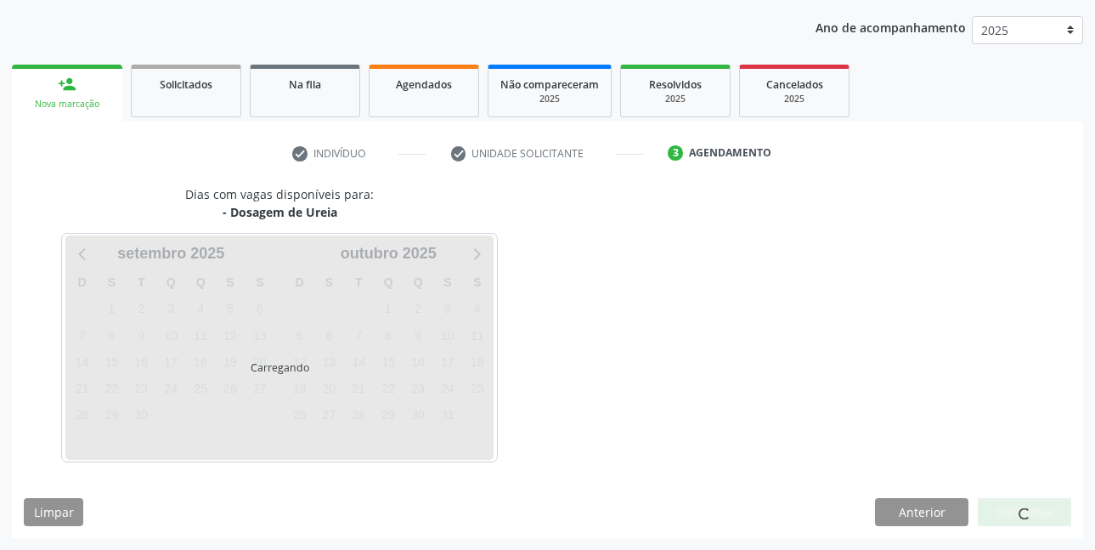
scroll to position [189, 0]
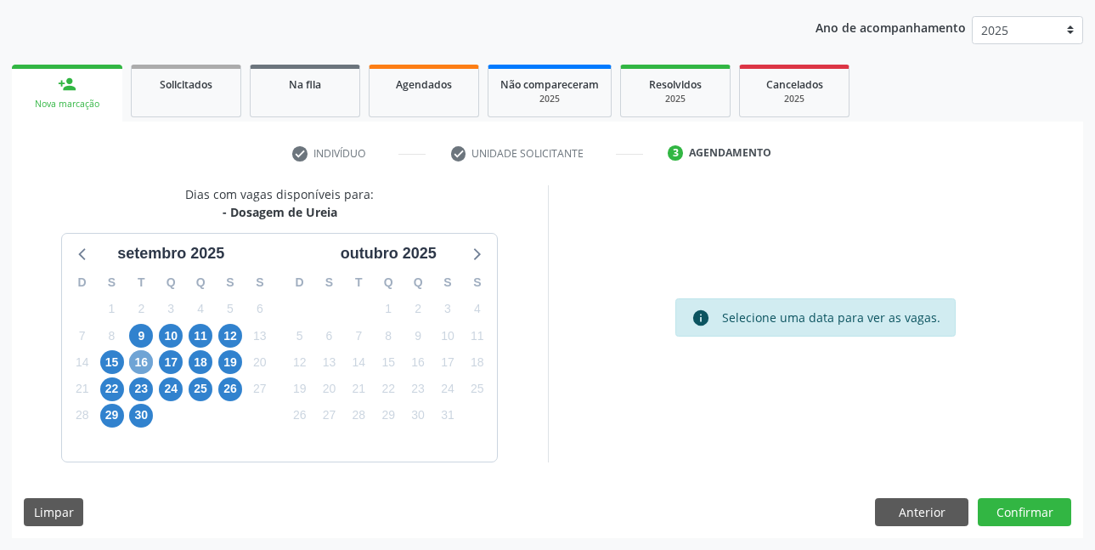
click at [143, 360] on span "16" at bounding box center [141, 362] width 24 height 24
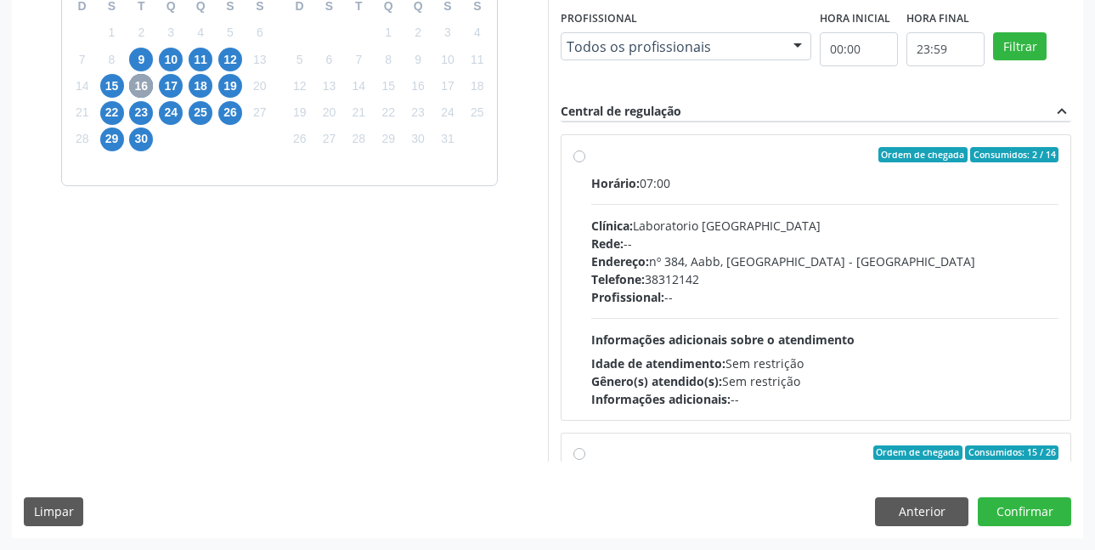
scroll to position [765, 0]
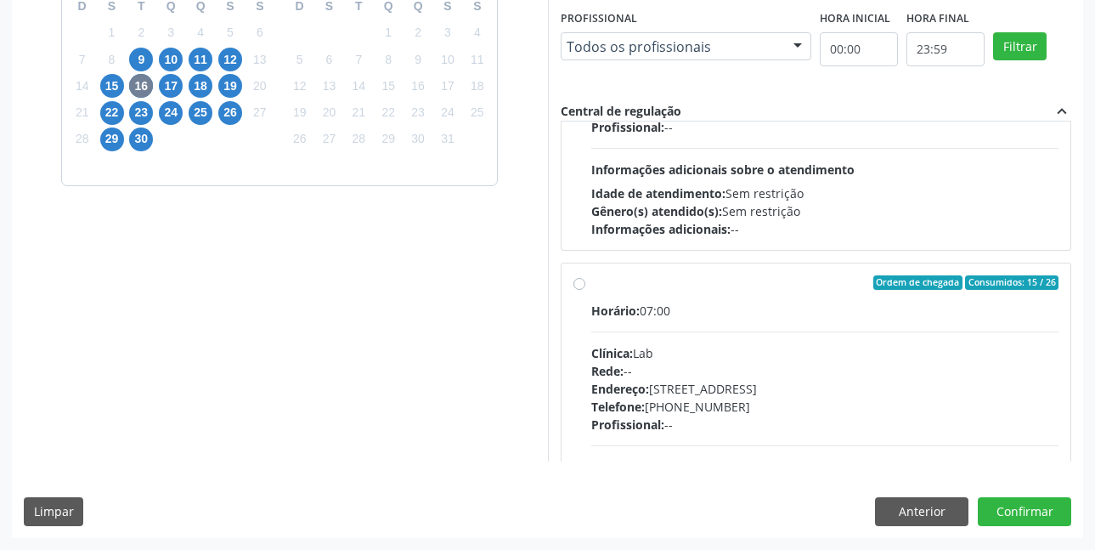
click at [591, 288] on label "Ordem de chegada Consumidos: 15 / 26 Horário: 07:00 Clínica: Lab Rede: -- Ender…" at bounding box center [825, 405] width 468 height 261
click at [579, 288] on input "Ordem de chegada Consumidos: 15 / 26 Horário: 07:00 Clínica: Lab Rede: -- Ender…" at bounding box center [580, 282] width 12 height 15
radio input "true"
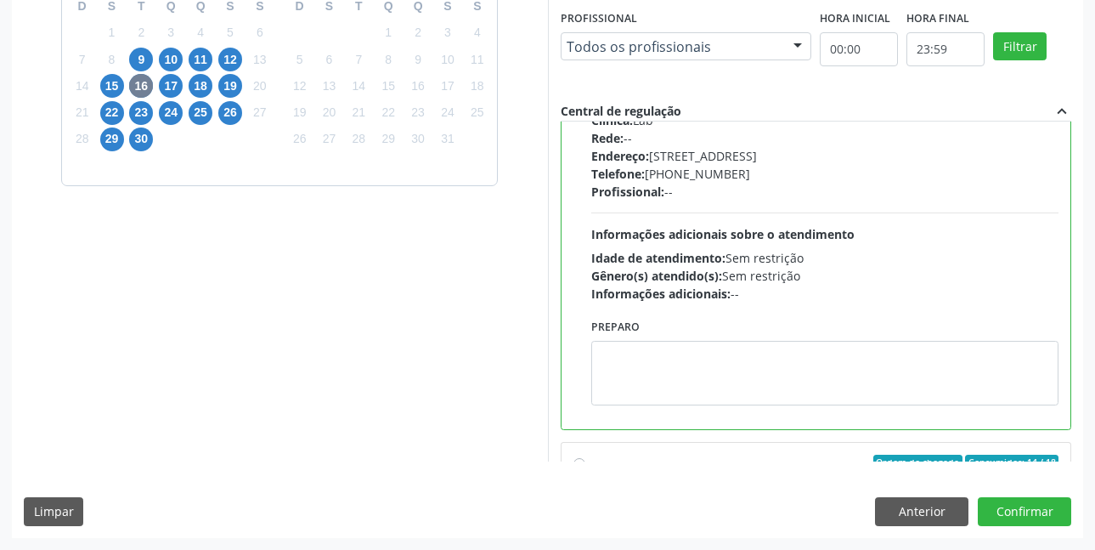
scroll to position [1020, 0]
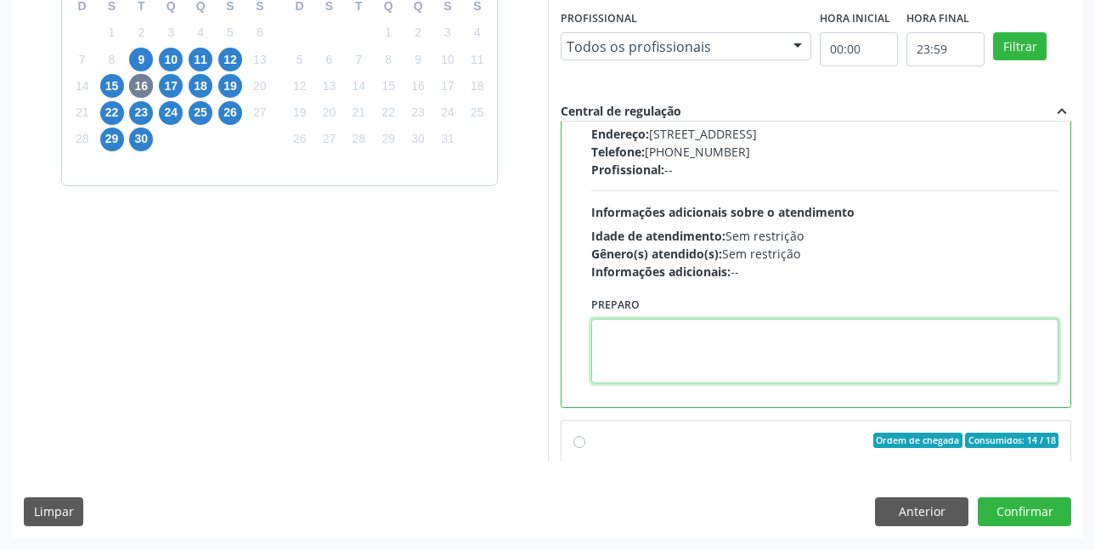
click at [773, 332] on textarea at bounding box center [825, 351] width 468 height 65
paste textarea "O EXAME SERÁ REALIZADO NO POSTINHO DE SAÚDE CENTRO 2 (POSTINHO DO RODEIO), POR …"
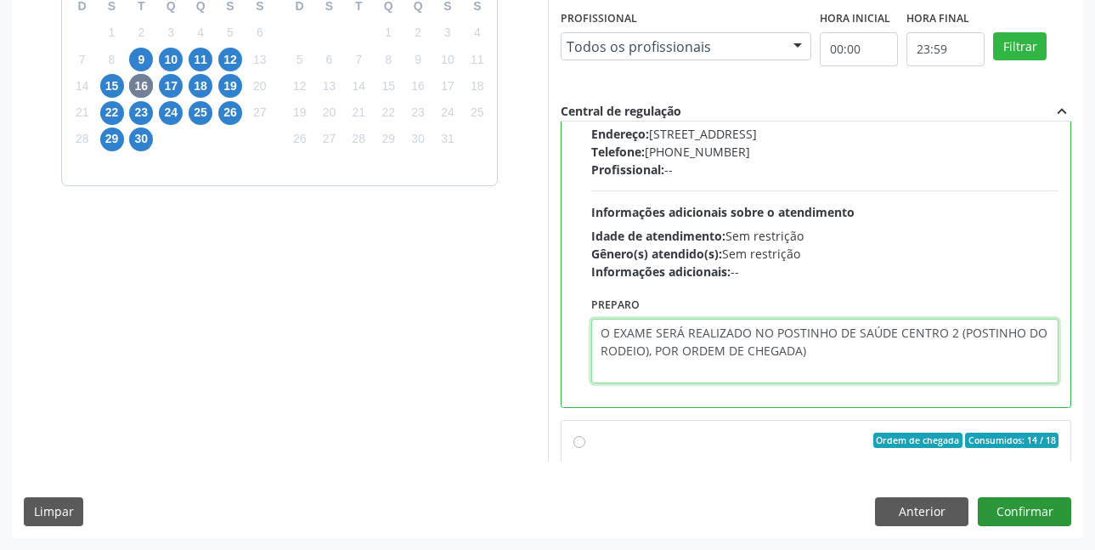
type textarea "O EXAME SERÁ REALIZADO NO POSTINHO DE SAÚDE CENTRO 2 (POSTINHO DO RODEIO), POR …"
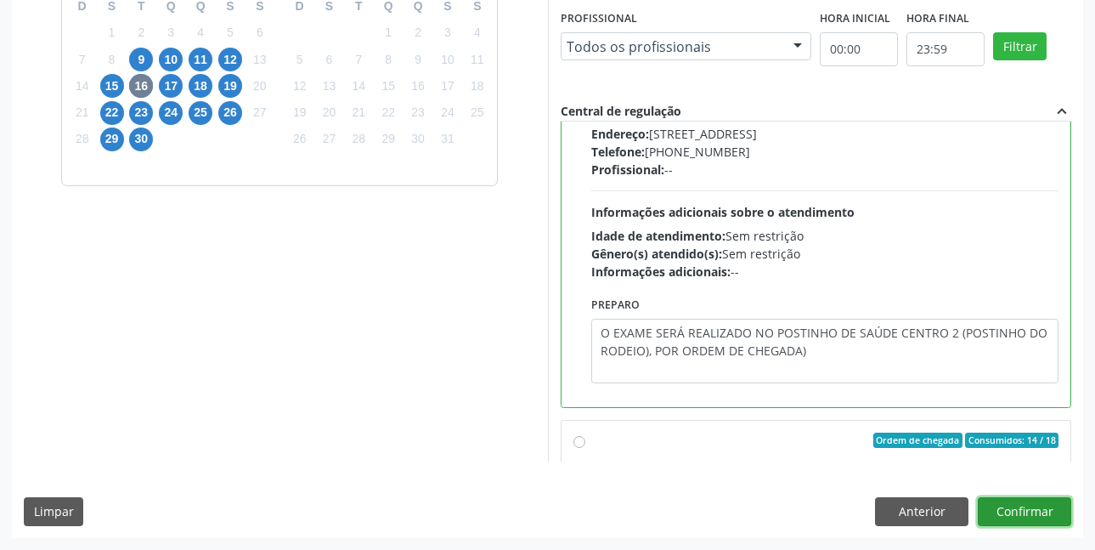
click at [1034, 509] on button "Confirmar" at bounding box center [1024, 511] width 93 height 29
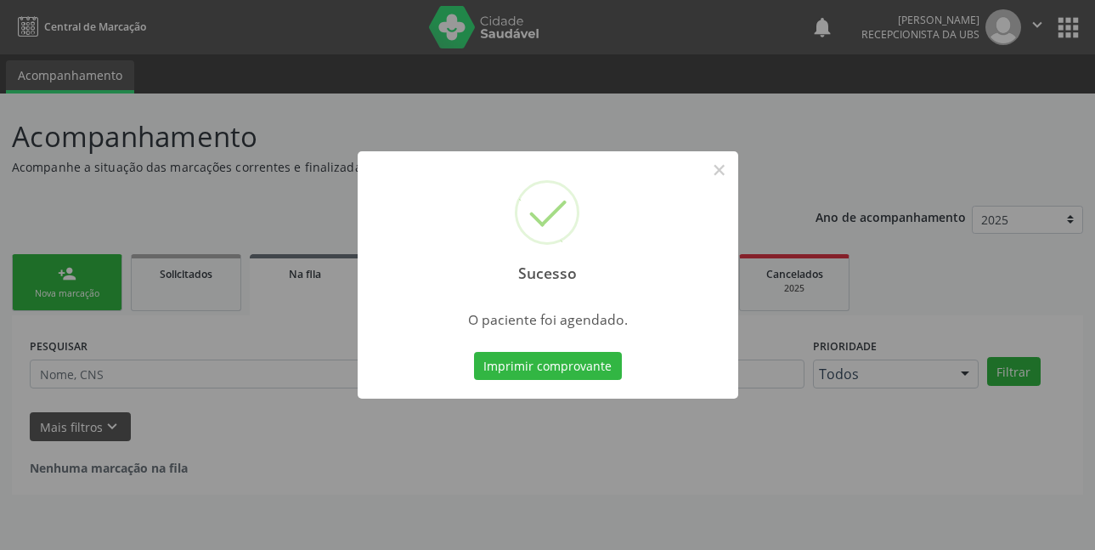
scroll to position [0, 0]
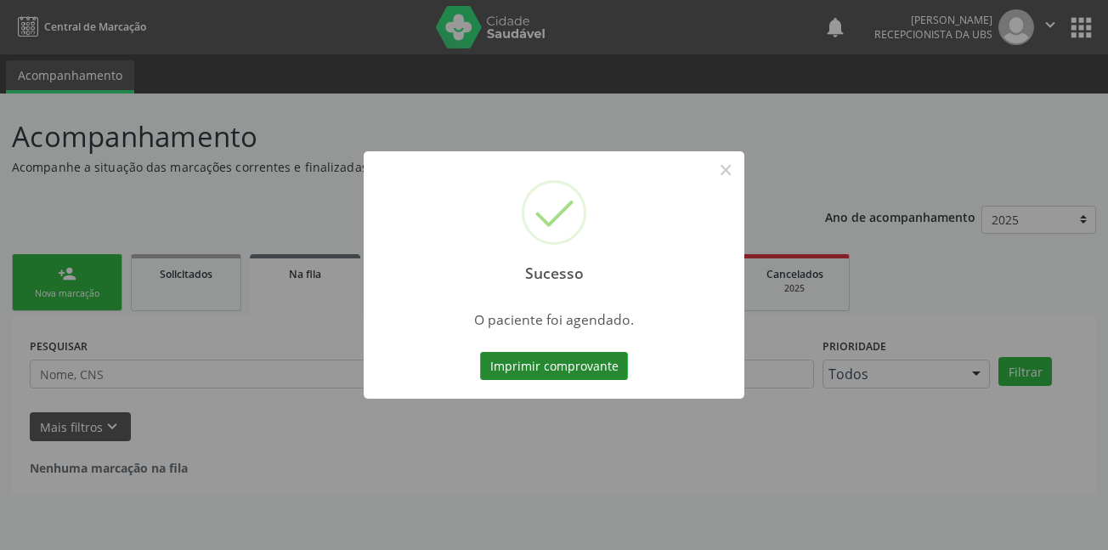
click at [545, 361] on button "Imprimir comprovante" at bounding box center [554, 366] width 148 height 29
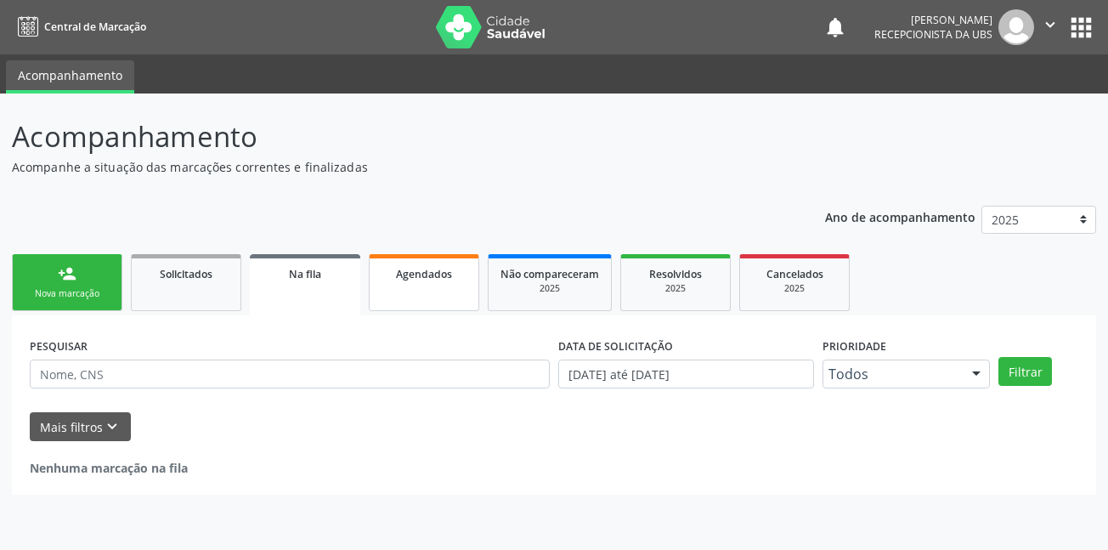
click at [425, 276] on span "Agendados" at bounding box center [424, 274] width 56 height 14
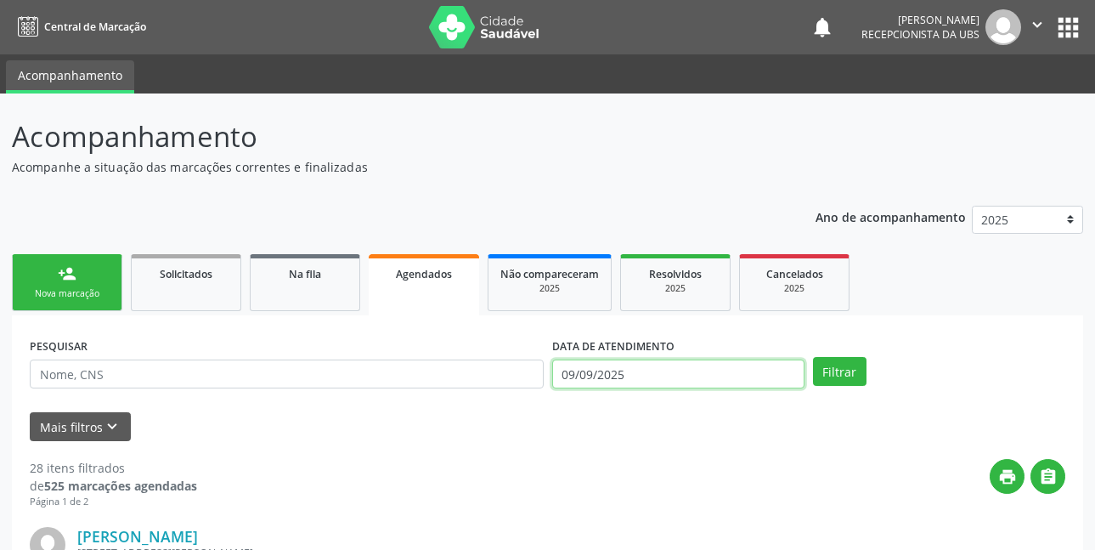
click at [660, 372] on input "09/09/2025" at bounding box center [678, 373] width 252 height 29
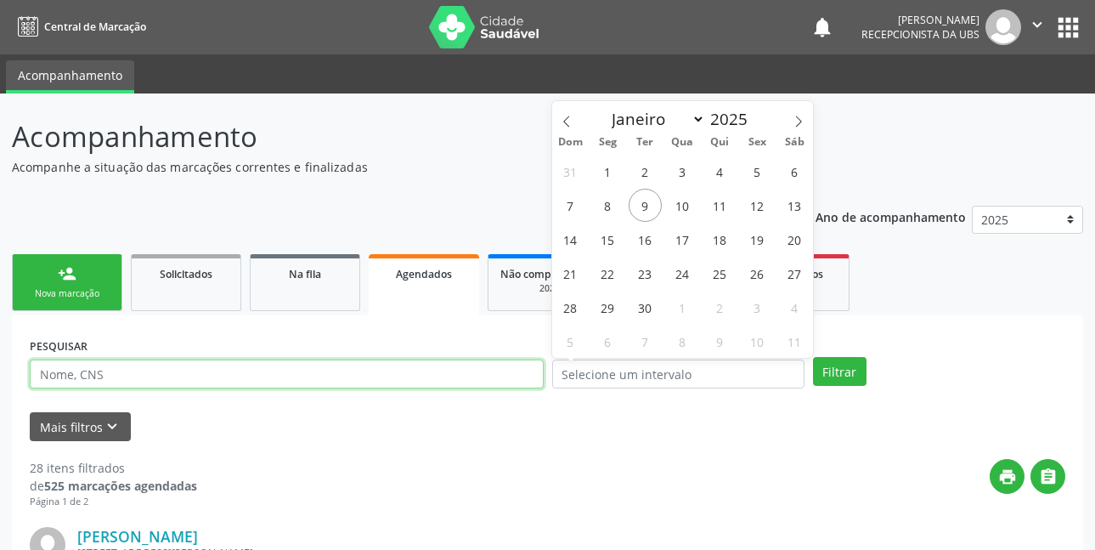
click at [218, 376] on input "text" at bounding box center [287, 373] width 514 height 29
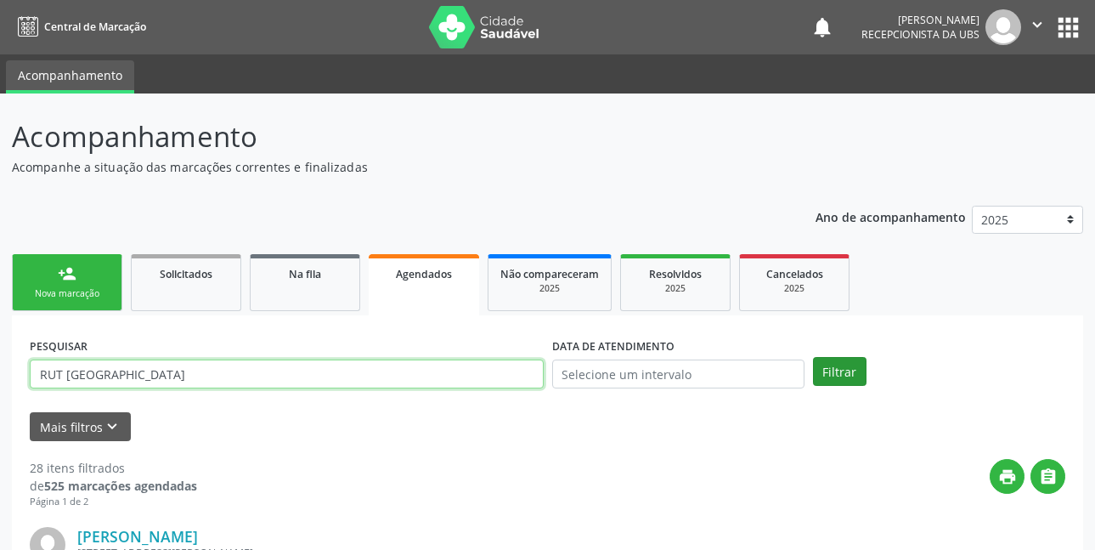
type input "RUT [GEOGRAPHIC_DATA]"
click at [851, 372] on button "Filtrar" at bounding box center [840, 371] width 54 height 29
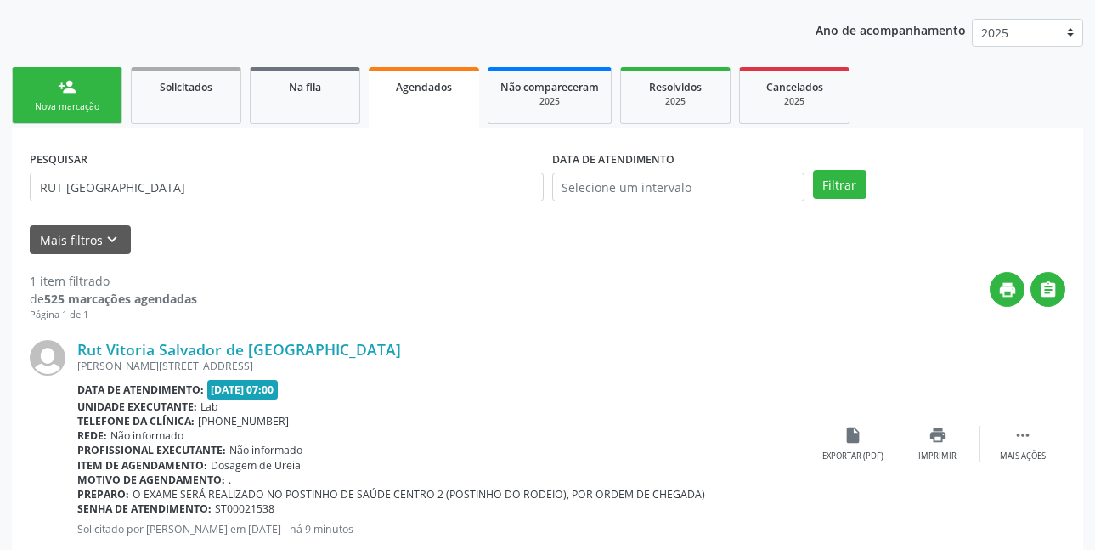
scroll to position [233, 0]
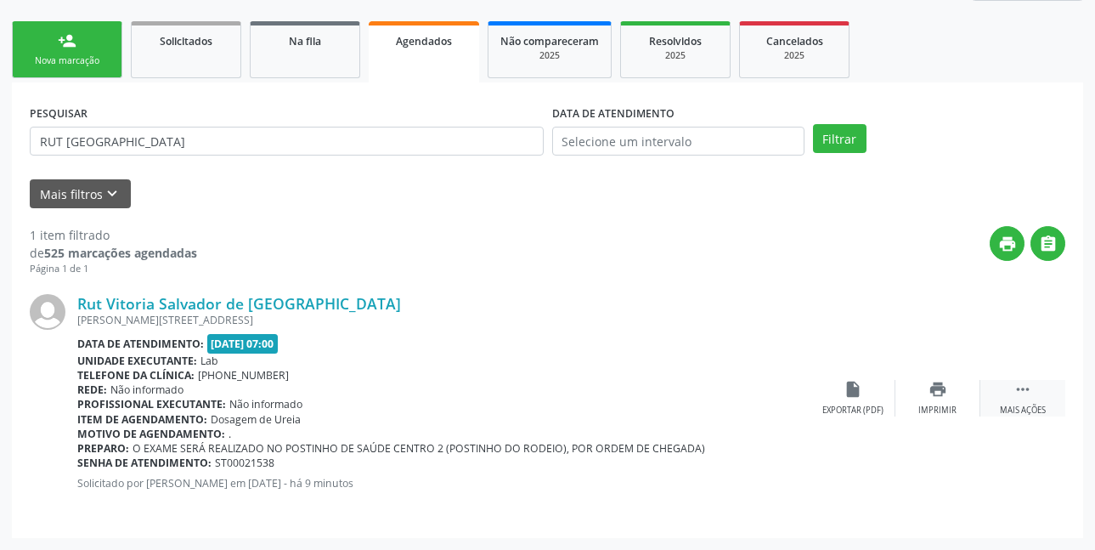
click at [1022, 395] on icon "" at bounding box center [1023, 389] width 19 height 19
click at [925, 399] on div "edit Editar" at bounding box center [938, 398] width 85 height 37
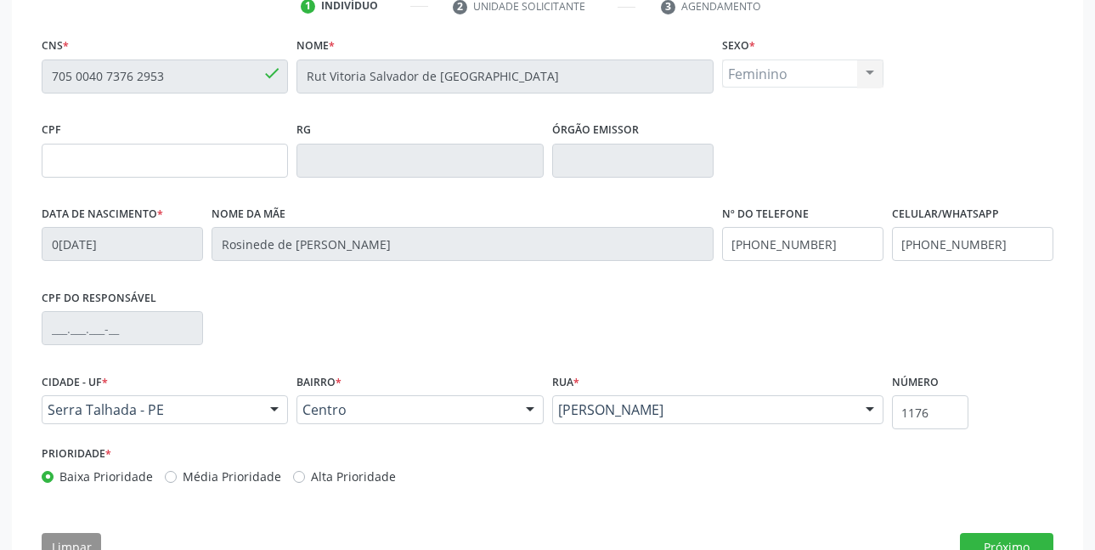
scroll to position [394, 0]
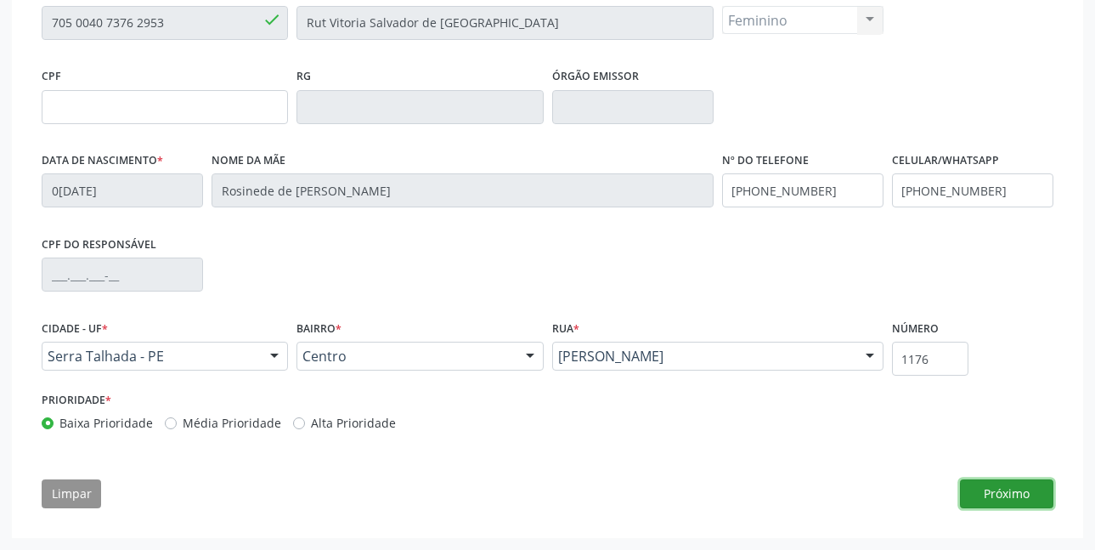
click at [997, 497] on button "Próximo" at bounding box center [1006, 493] width 93 height 29
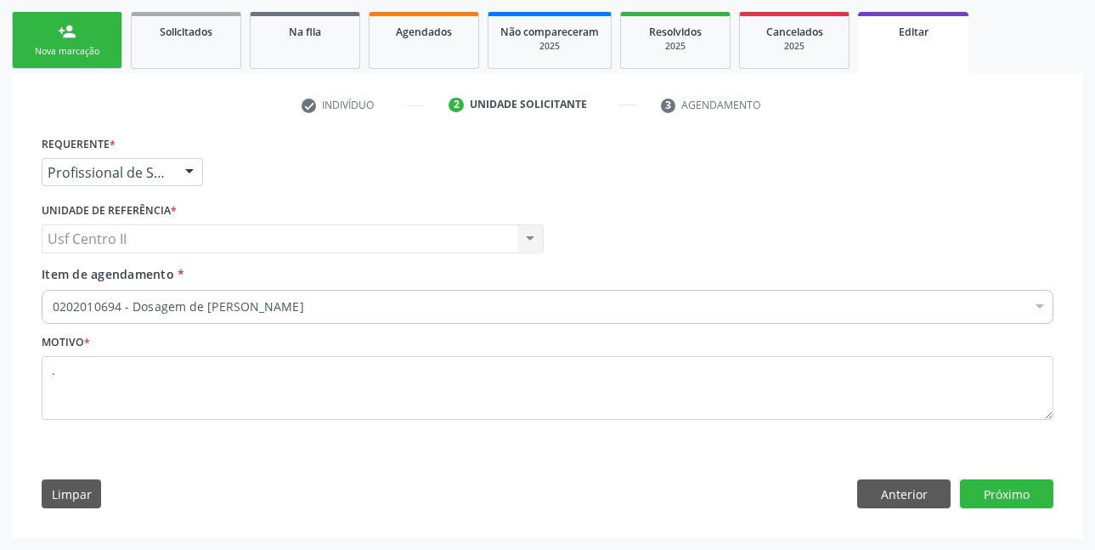
scroll to position [242, 0]
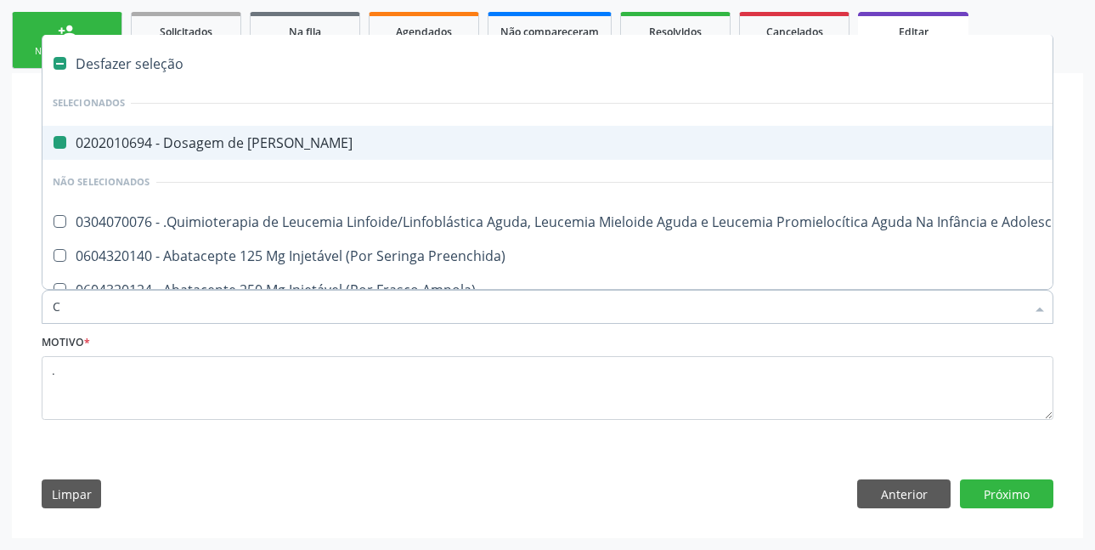
type input "CO"
checkbox Ureia "false"
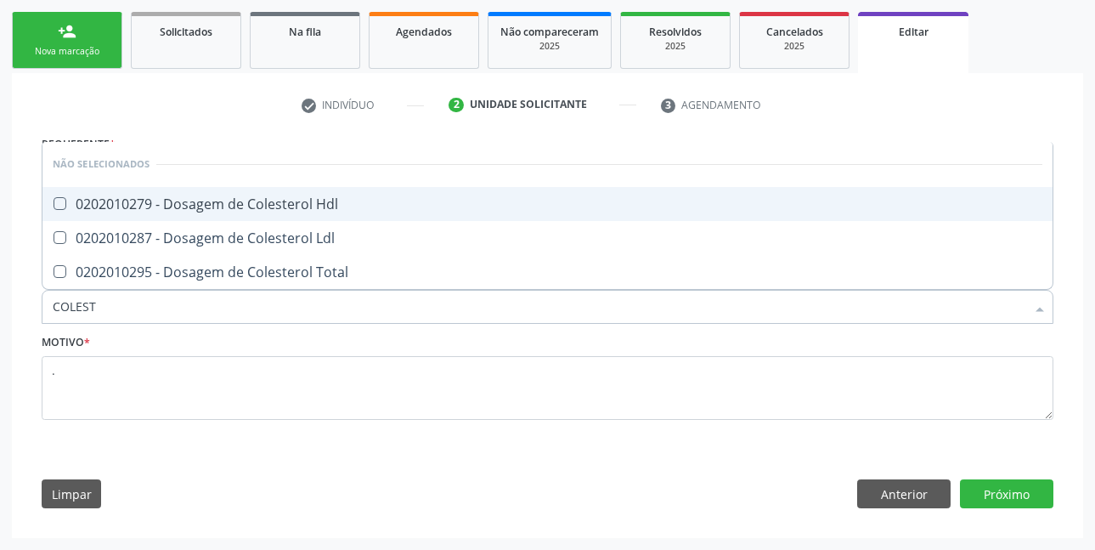
type input "COLESTE"
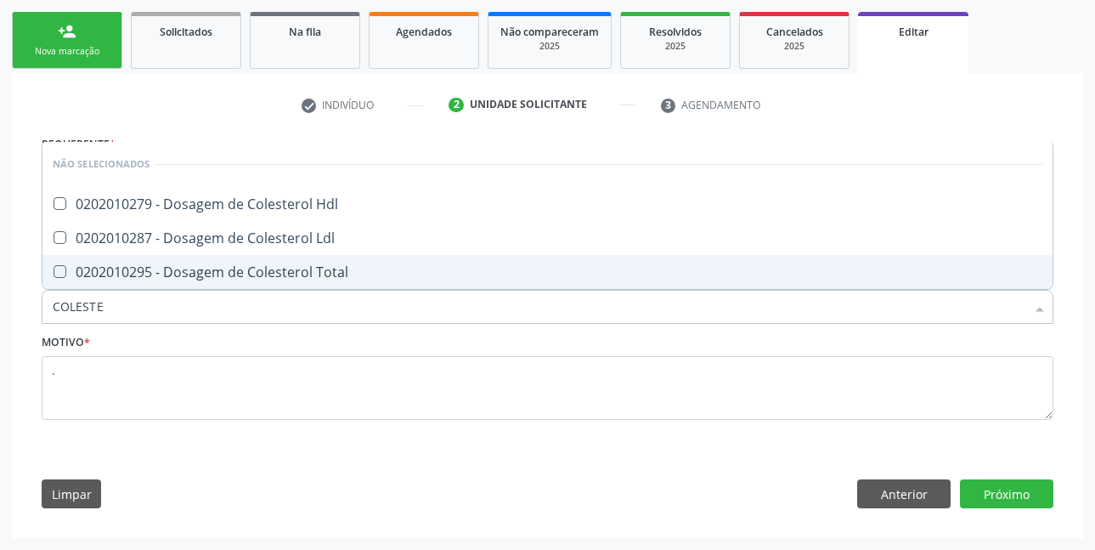
click at [204, 277] on div "0202010295 - Dosagem de Colesterol Total" at bounding box center [548, 272] width 990 height 14
checkbox Total "true"
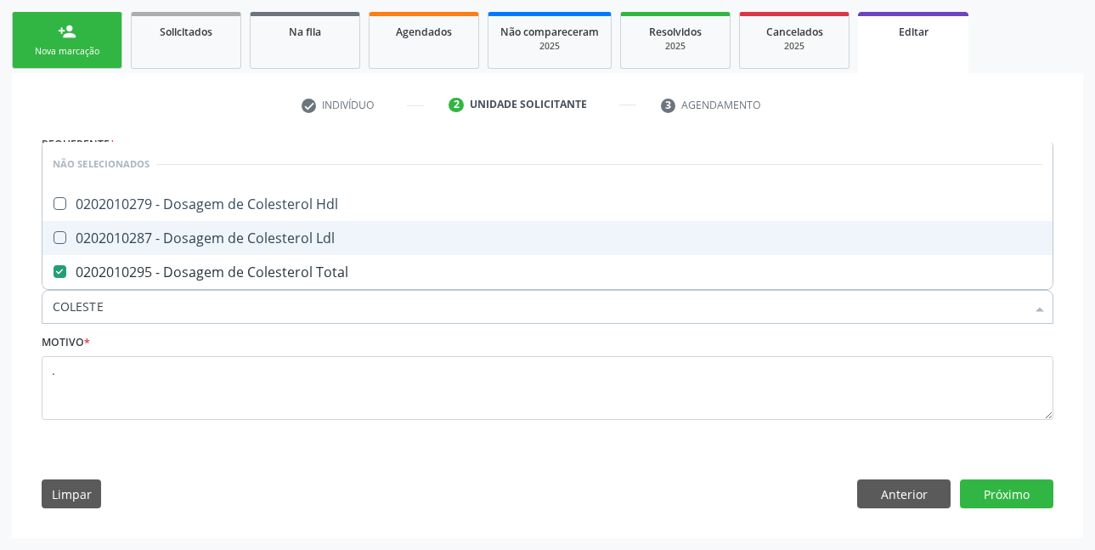
click at [217, 237] on div "0202010287 - Dosagem de Colesterol Ldl" at bounding box center [548, 238] width 990 height 14
checkbox Ldl "true"
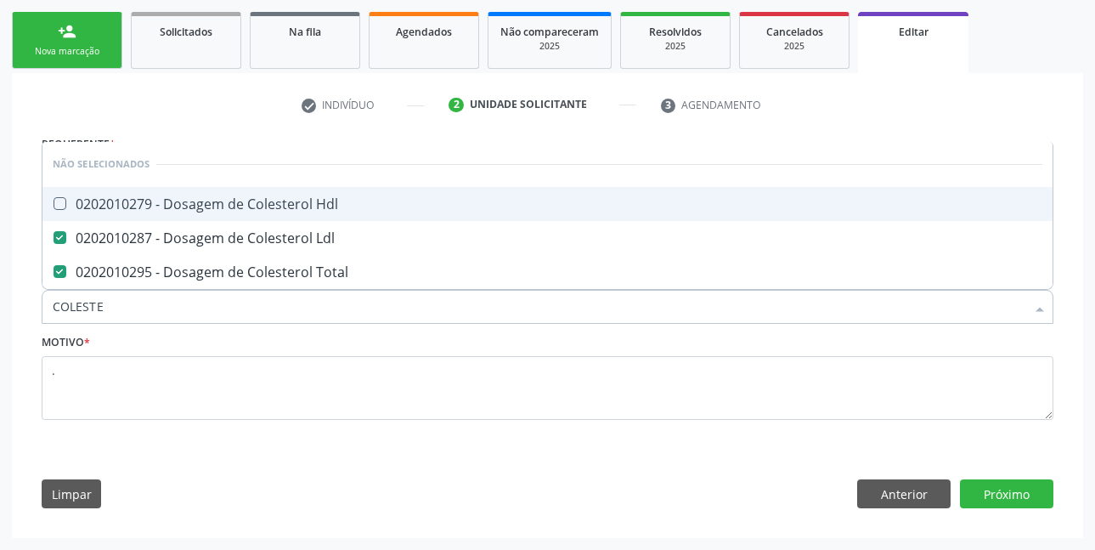
click at [238, 204] on div "0202010279 - Dosagem de Colesterol Hdl" at bounding box center [548, 204] width 990 height 14
checkbox Hdl "true"
type input "COLE"
checkbox Hdl "false"
checkbox Total "false"
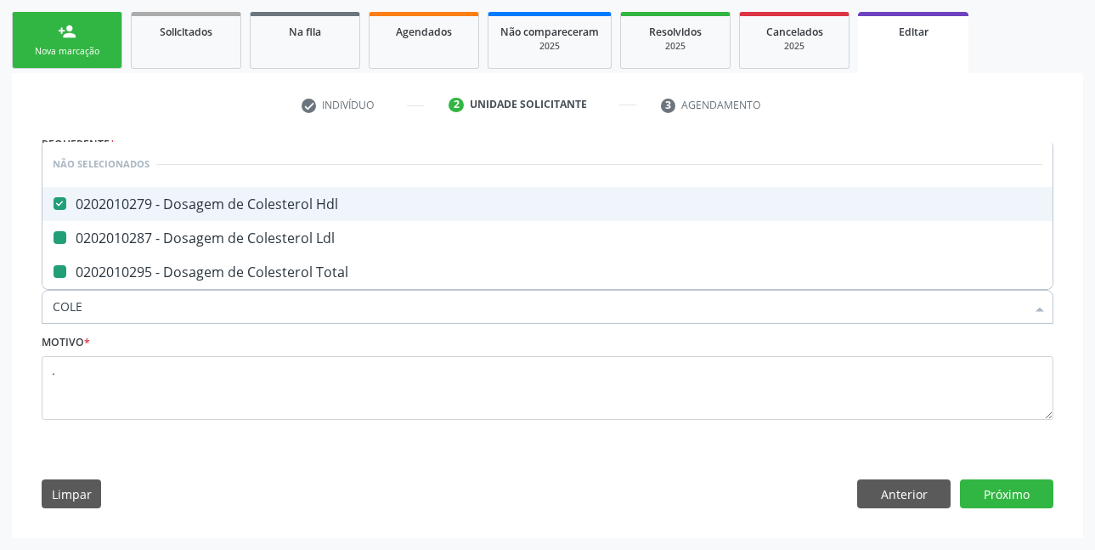
checkbox Ldl "false"
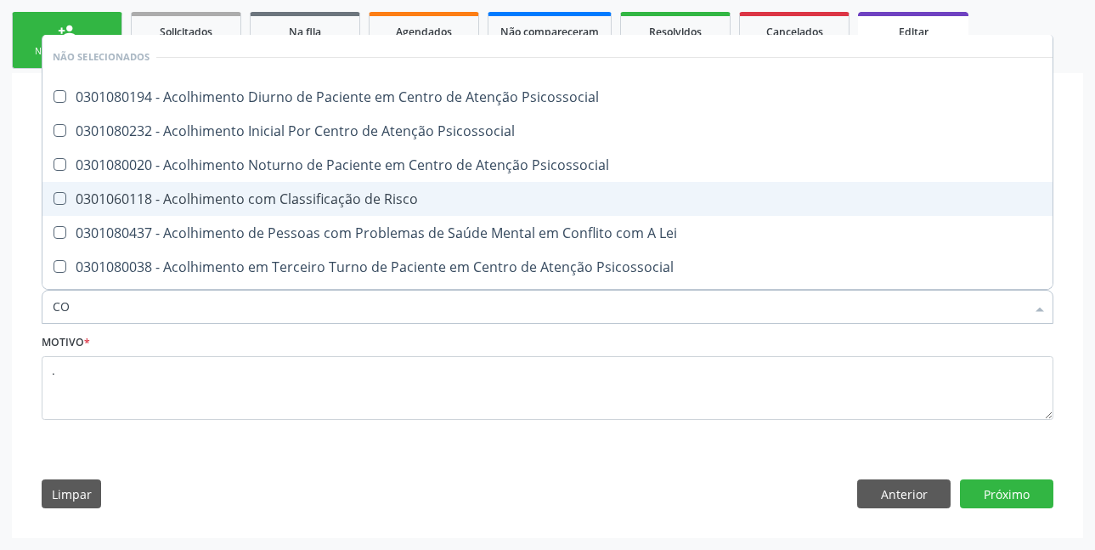
type input "C"
type input "TS"
checkbox Psicossocial "false"
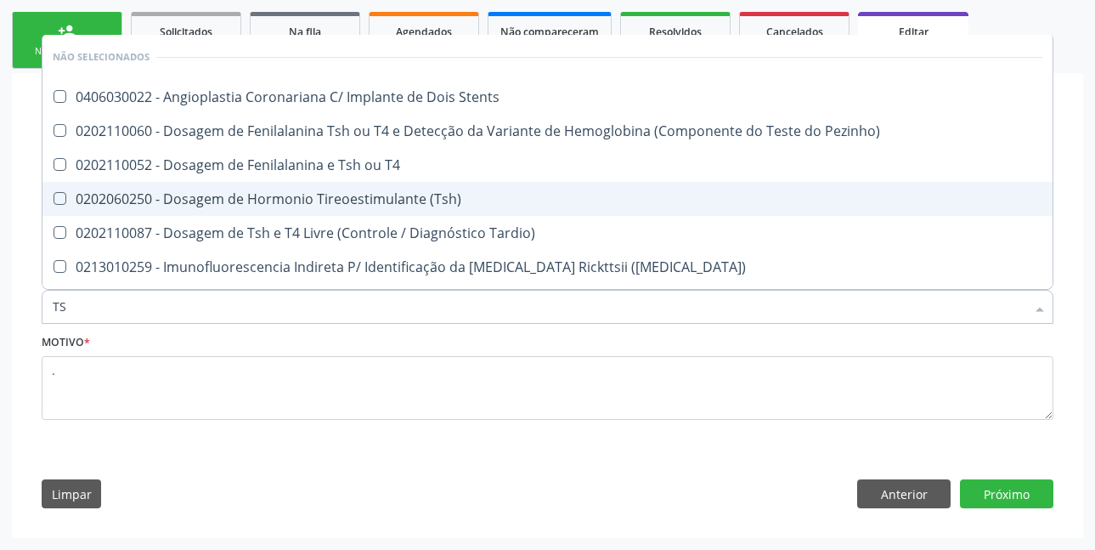
type input "TSH"
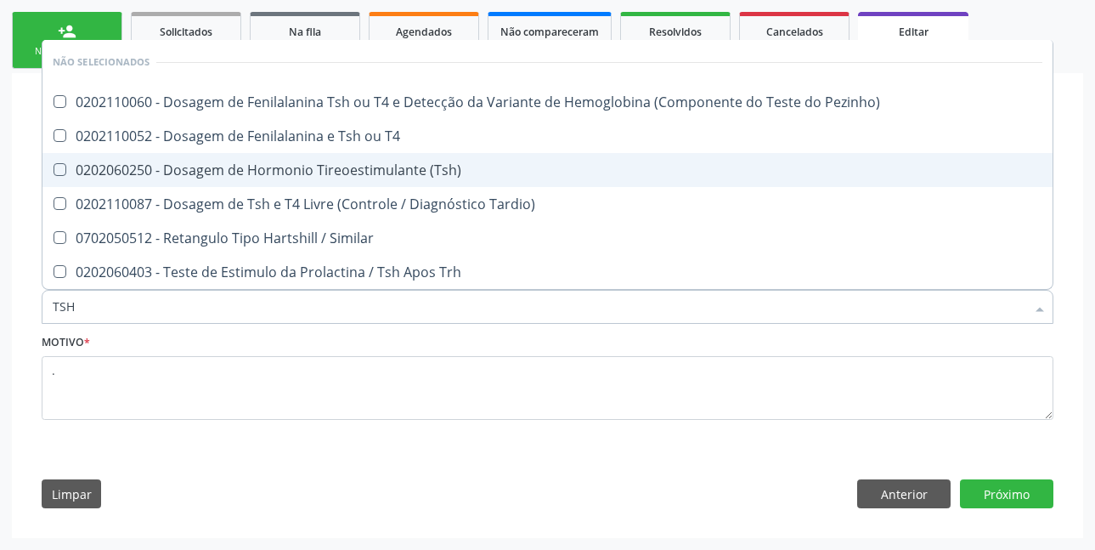
click at [323, 168] on div "0202060250 - Dosagem de Hormonio Tireoestimulante (Tsh)" at bounding box center [548, 170] width 990 height 14
checkbox \(Tsh\) "true"
type input "TS"
checkbox \(Tsh\) "false"
checkbox Tardio\) "true"
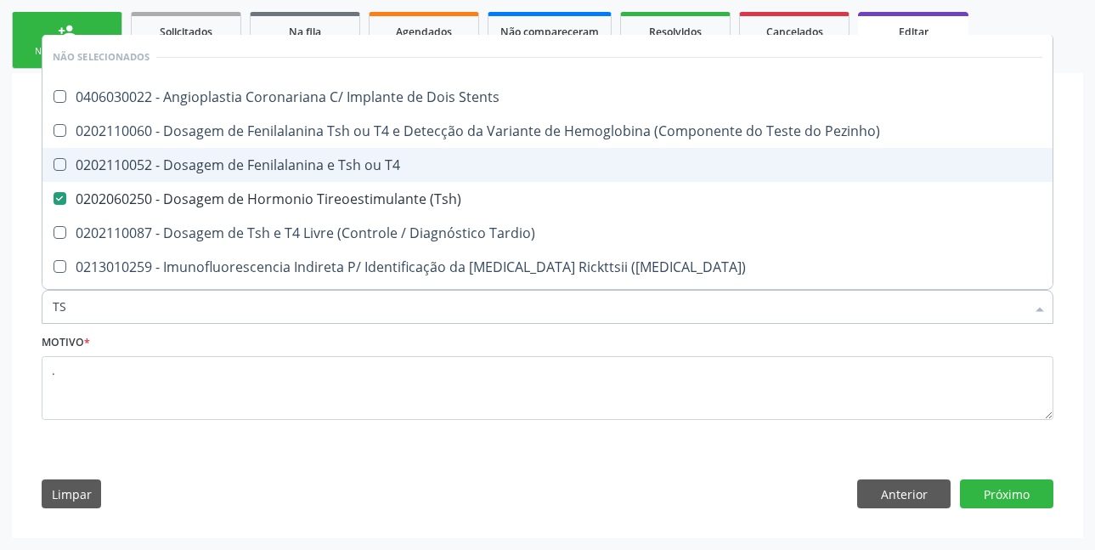
type input "T"
checkbox \(Tsh\) "false"
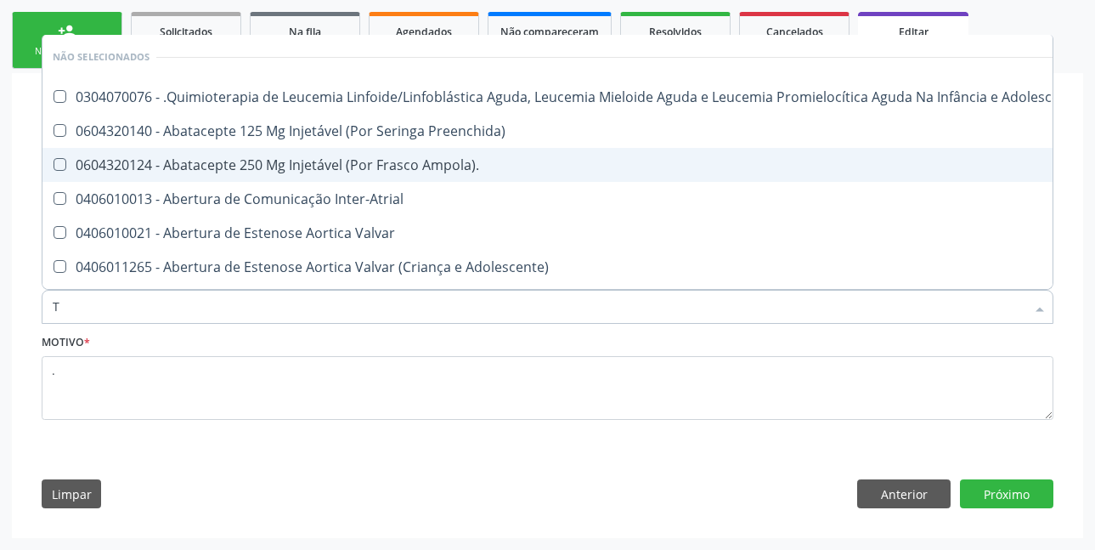
type input "T4"
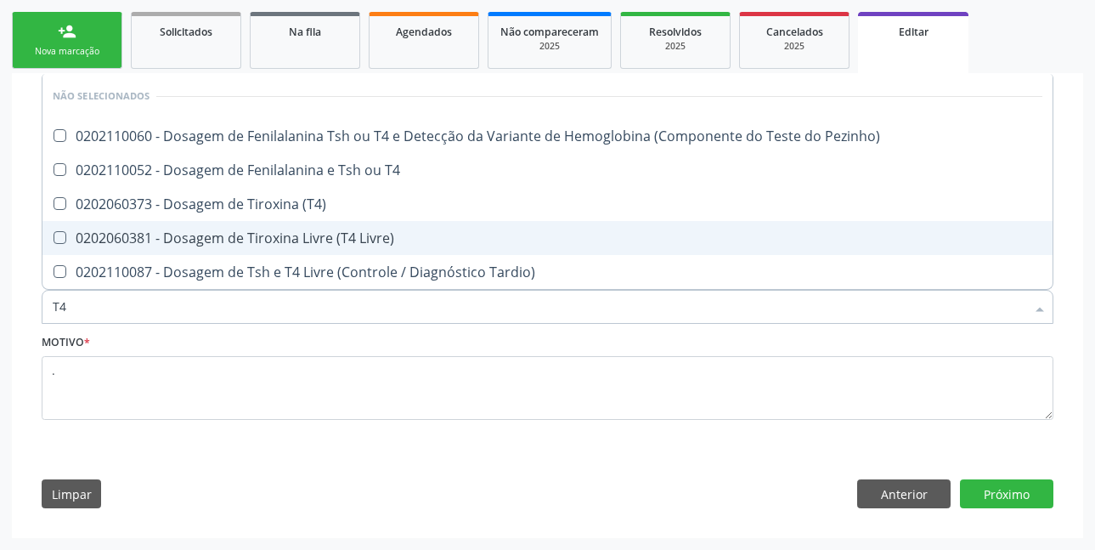
click at [352, 237] on div "0202060381 - Dosagem de Tiroxina Livre (T4 Livre)" at bounding box center [548, 238] width 990 height 14
checkbox Livre\) "true"
type input "T"
checkbox Livre\) "false"
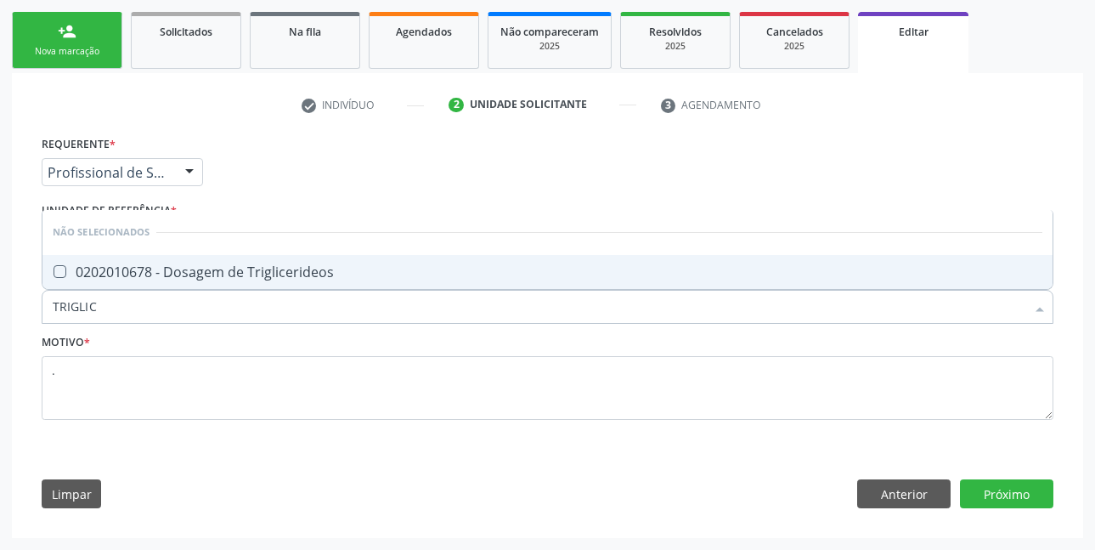
type input "TRIGLICE"
click at [308, 275] on div "0202010678 - Dosagem de Triglicerideos" at bounding box center [548, 272] width 990 height 14
checkbox Triglicerideos "true"
type input "TRI"
checkbox Triglicerideos "false"
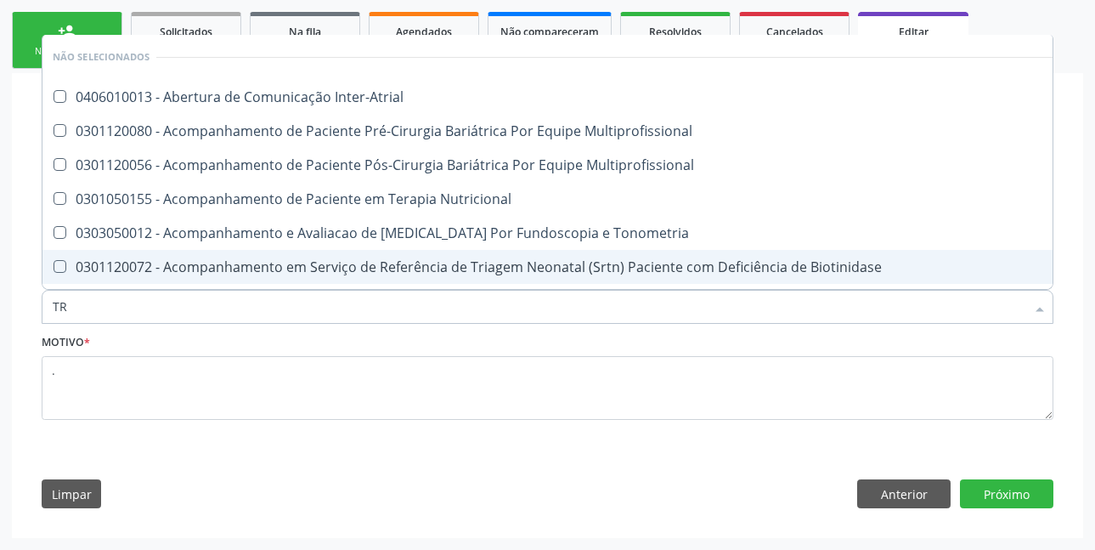
type input "T"
checkbox Inter-Atrial "true"
checkbox Triglicerideos "false"
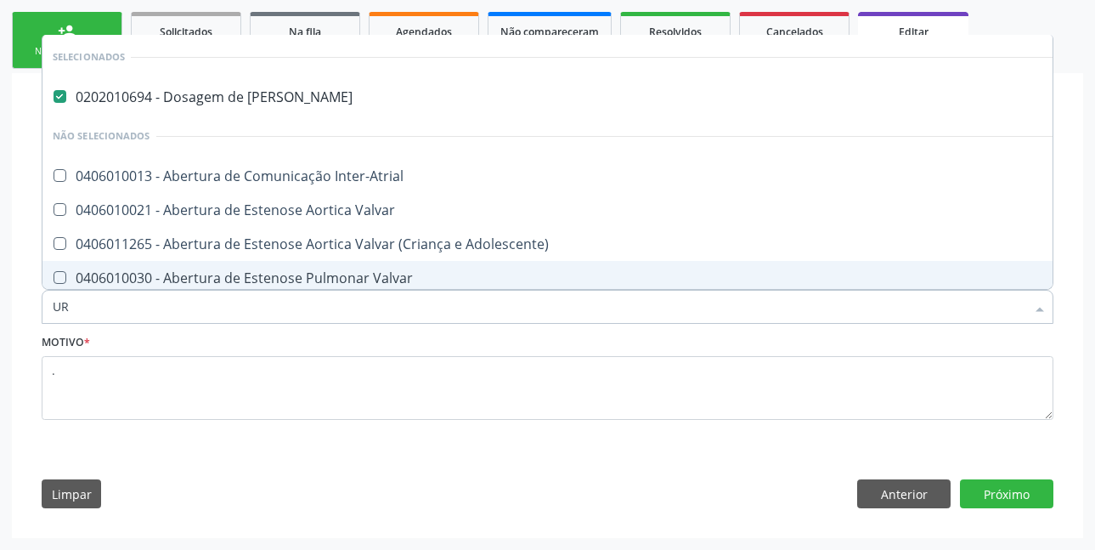
type input "URI"
checkbox Ureia "false"
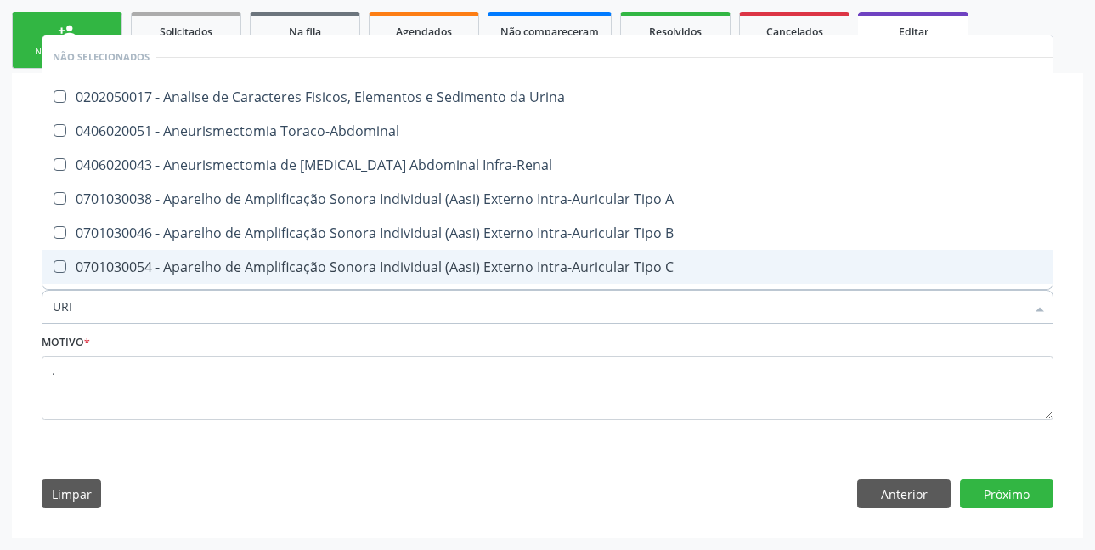
type input "URIN"
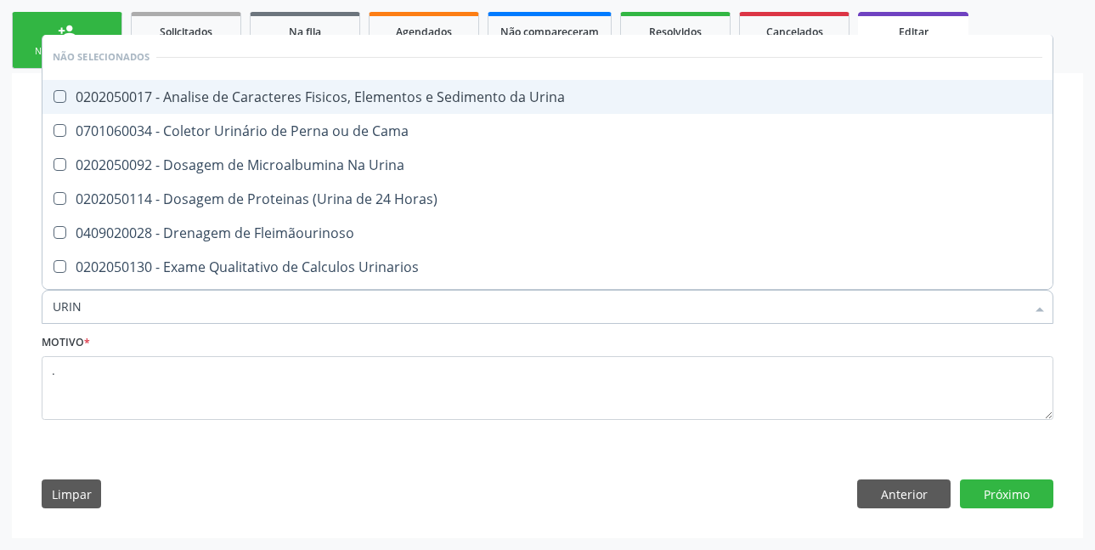
click at [472, 101] on div "0202050017 - Analise de Caracteres Fisicos, Elementos e Sedimento da Urina" at bounding box center [548, 97] width 990 height 14
checkbox Urina "true"
type input "U"
checkbox Urina "false"
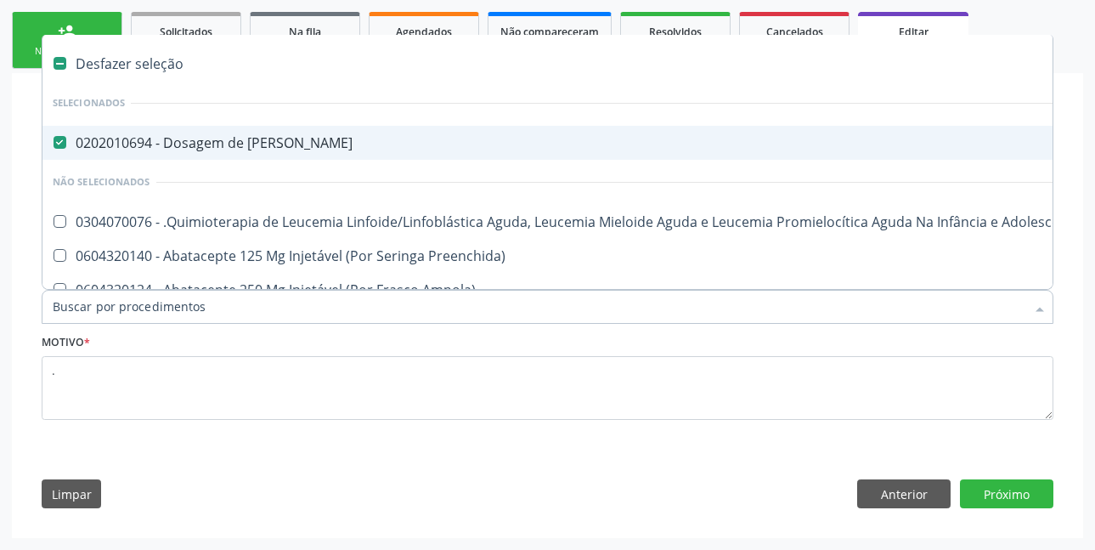
type input "G"
checkbox Urina "false"
checkbox Linha "true"
checkbox Infusão "true"
checkbox Urostomizados "true"
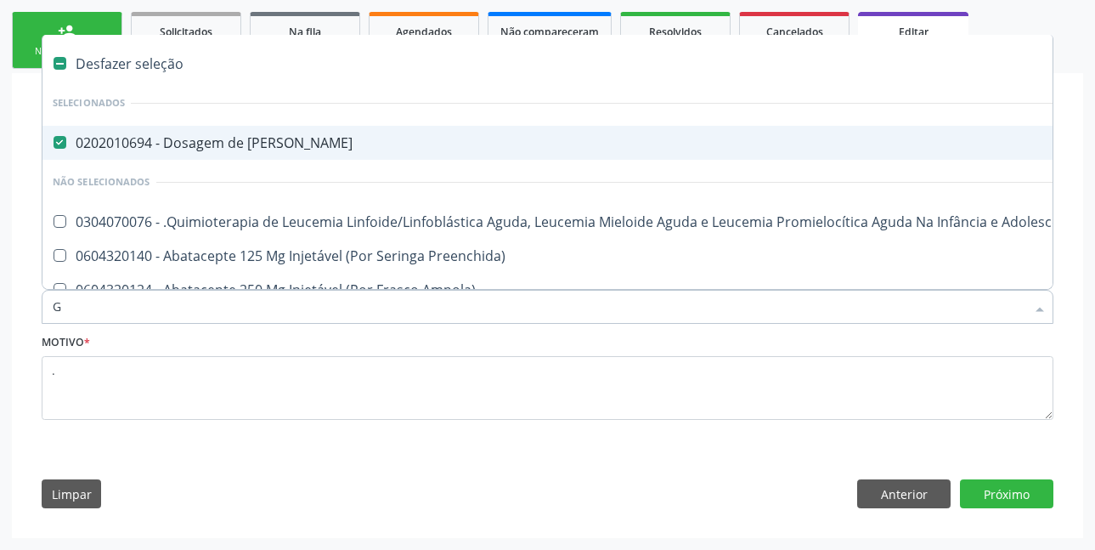
checkbox Transplantado "true"
checkbox Capsula\) "true"
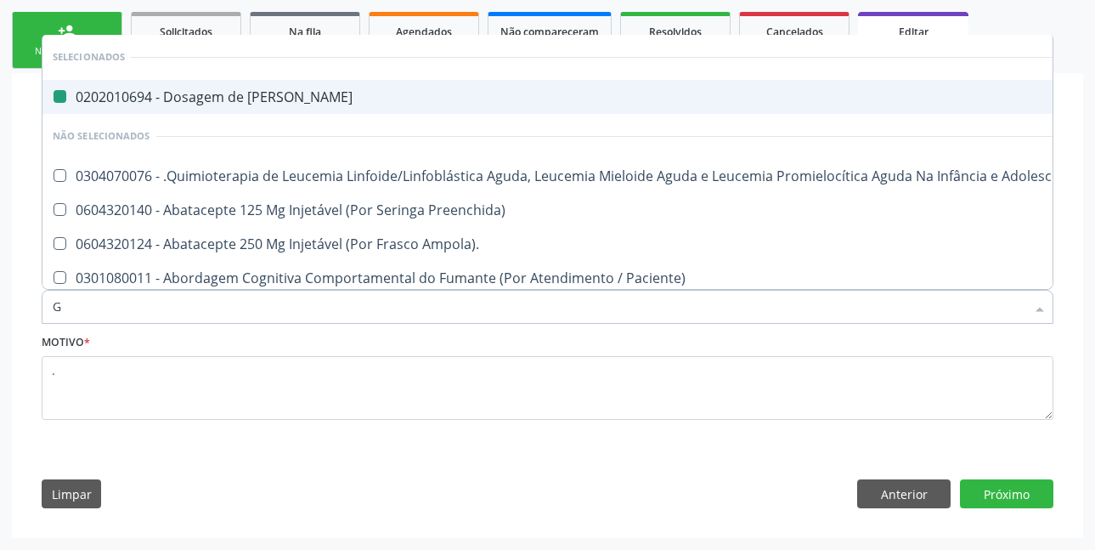
type input "GL"
checkbox Ureia "false"
checkbox 5Ml\) "true"
type input "GLI"
checkbox Aparentado "true"
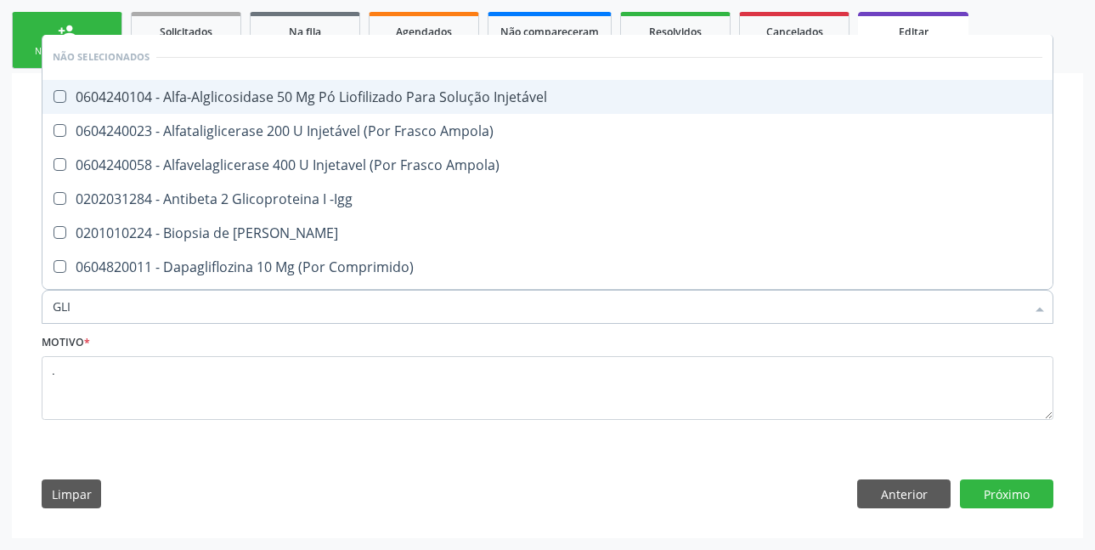
type input "GLIC"
checkbox Derrames "true"
checkbox Triglicerideos "false"
type input "GLICO"
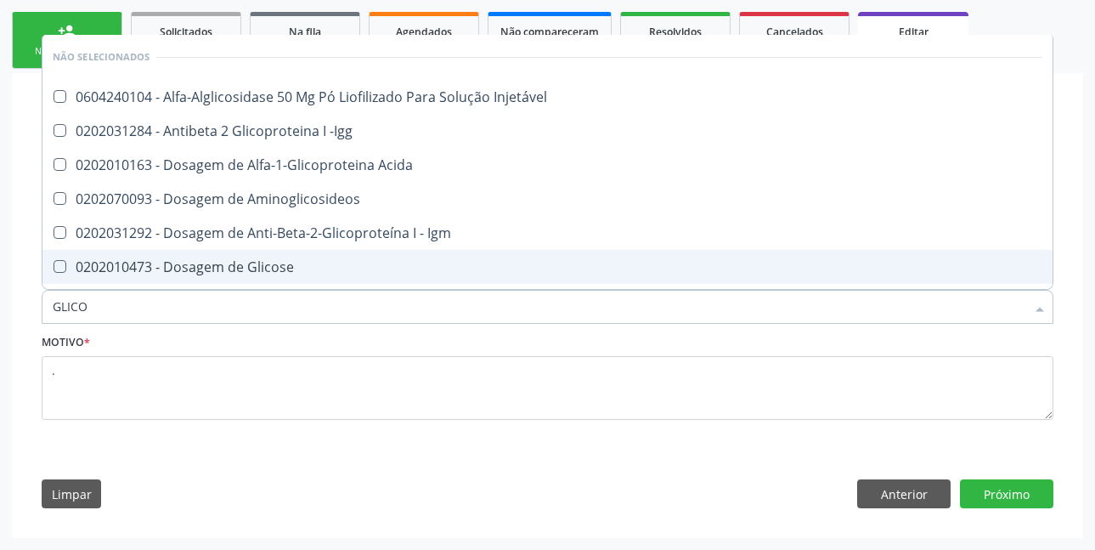
click at [313, 269] on div "0202010473 - Dosagem de Glicose" at bounding box center [548, 267] width 990 height 14
checkbox Glicose "true"
type input "GLIC"
checkbox Glicose "false"
checkbox Glicose "true"
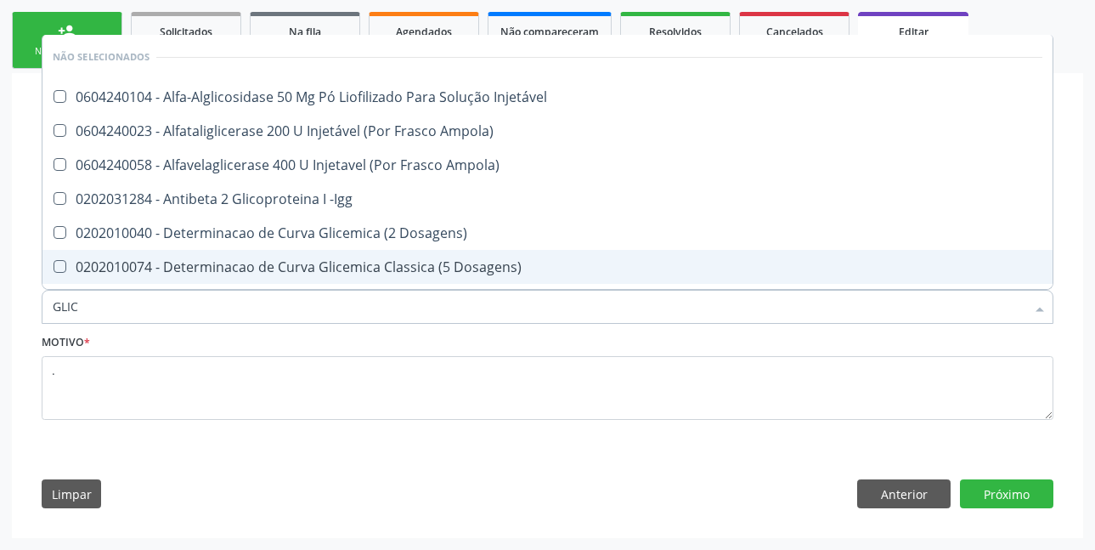
type input "GLI"
checkbox Glicose "false"
checkbox Glicosilada "true"
checkbox Triglicerideos "false"
checkbox Delgada\) "true"
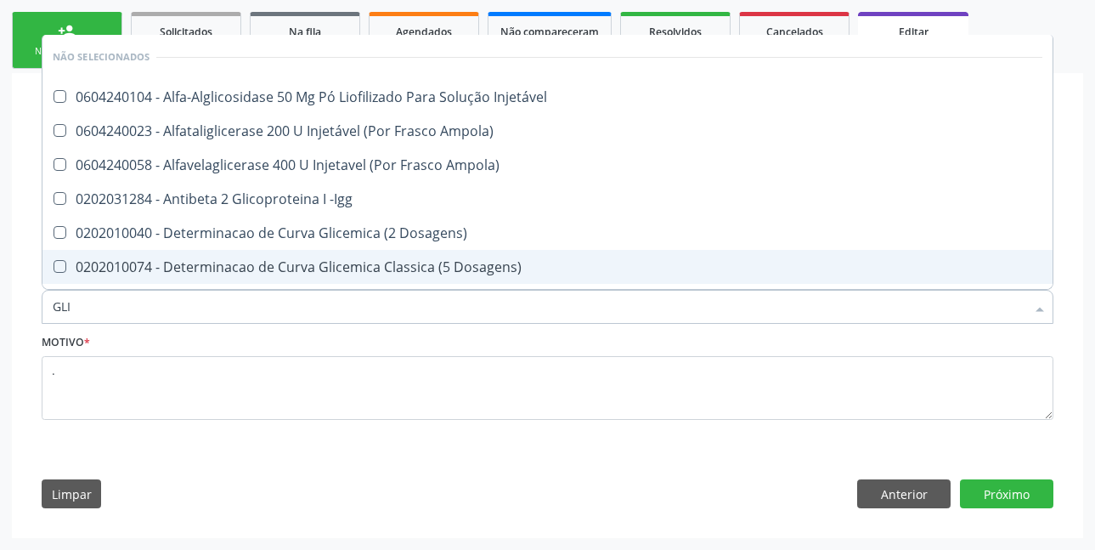
type input "GL"
checkbox Glicosilada "false"
checkbox Delgada\) "false"
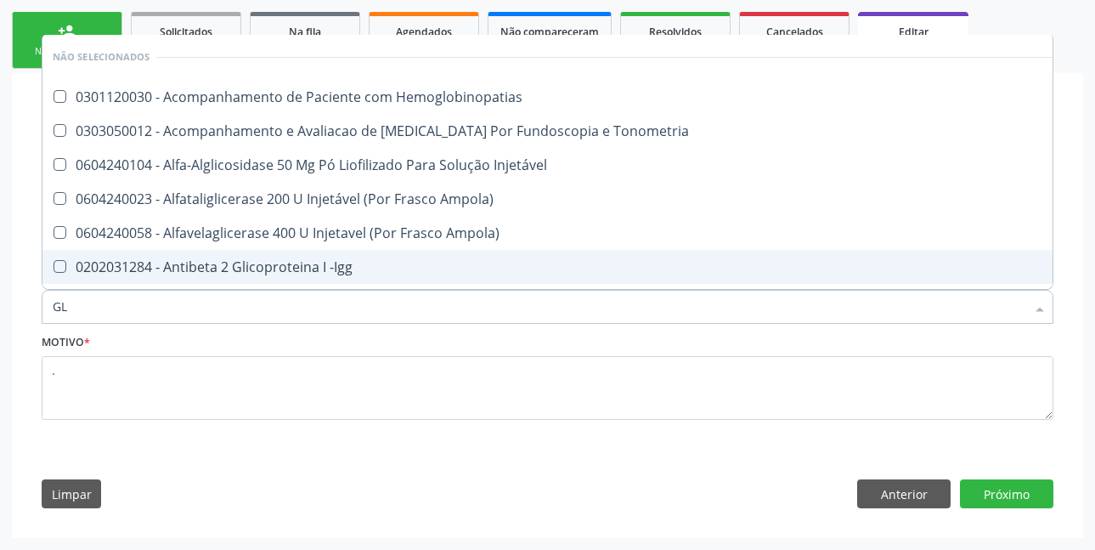
type input "G"
checkbox Hemoglobinopatias "true"
checkbox Glicose "false"
checkbox Triglicerideos "false"
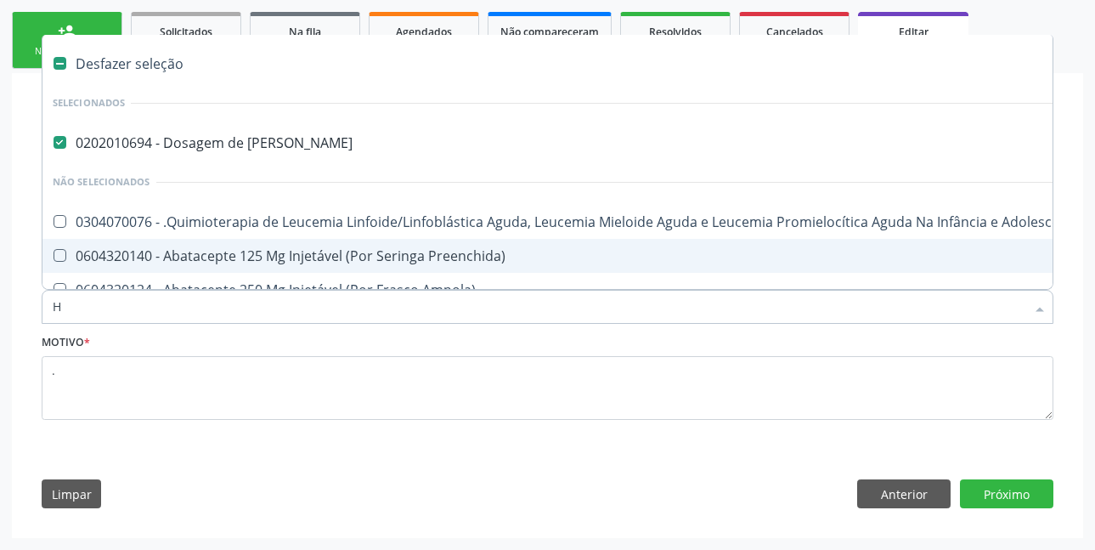
type input "HE"
checkbox Ureia "false"
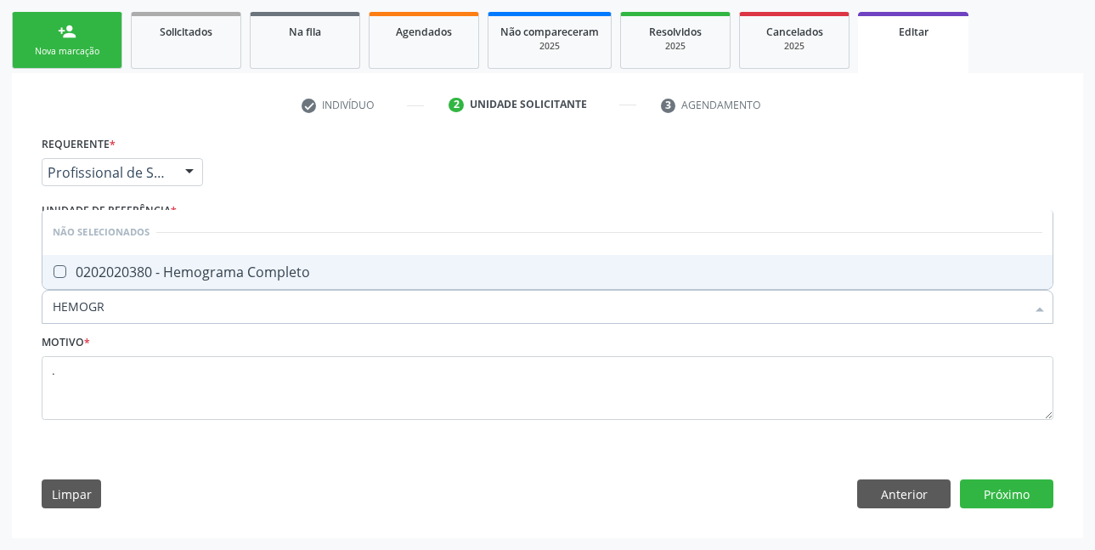
type input "HEMOGRA"
click at [313, 269] on div "0202020380 - Hemograma Completo" at bounding box center [548, 272] width 990 height 14
checkbox Completo "true"
type input "HEMOG"
checkbox Completo "false"
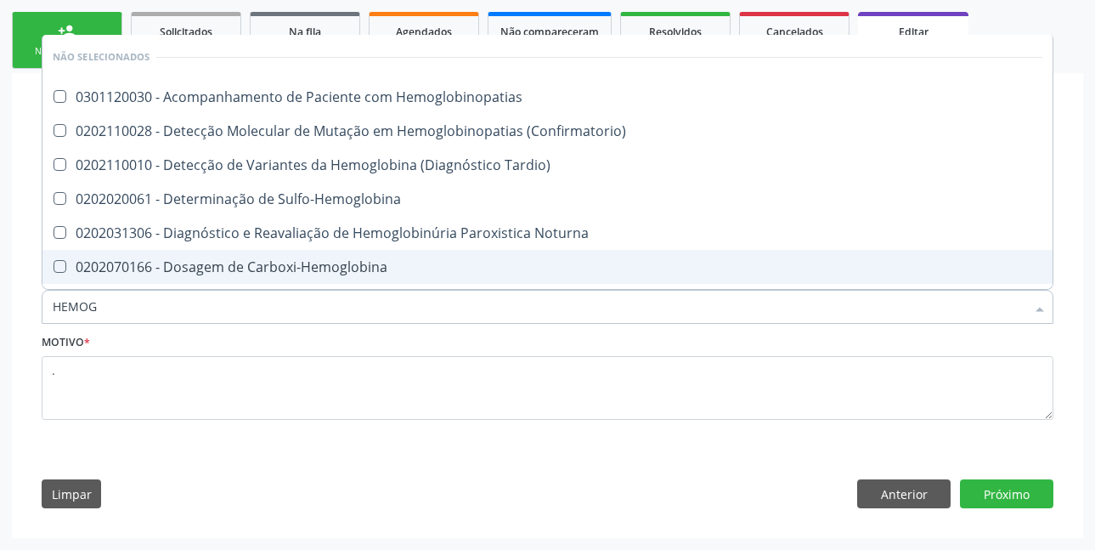
type input "HEMO"
checkbox Completo "false"
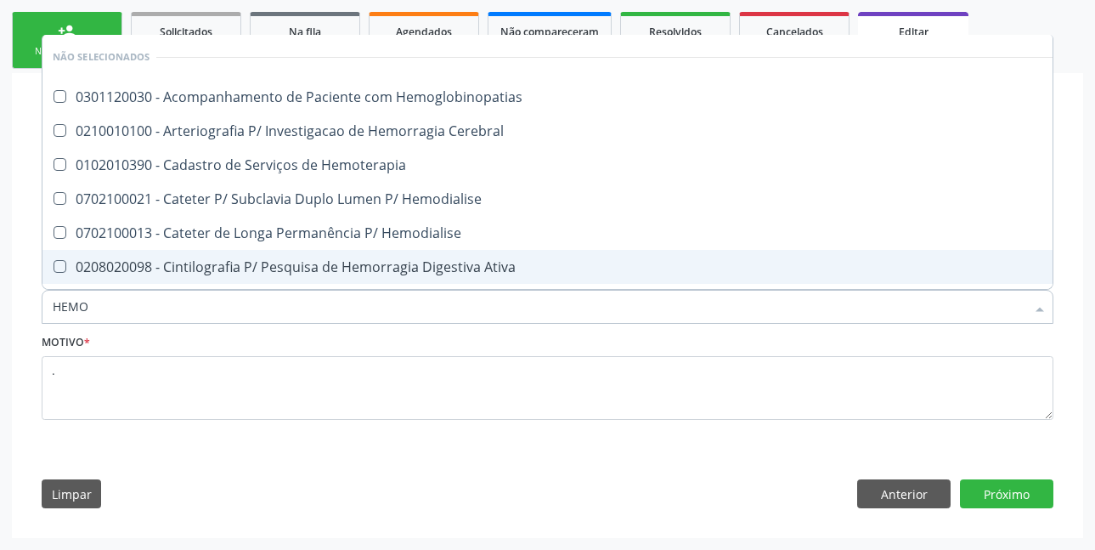
type input "HEM"
checkbox Completo "false"
checkbox Elástica "true"
type input "HE"
checkbox Elástica "false"
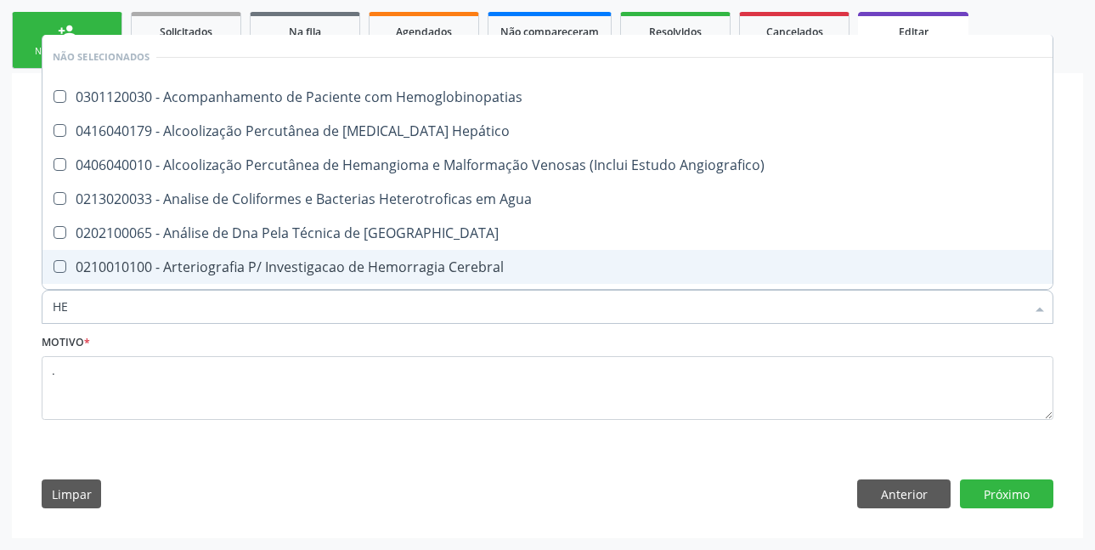
type input "H"
checkbox Hemoglobinopatias "true"
checkbox Completo "false"
checkbox Her-2 "true"
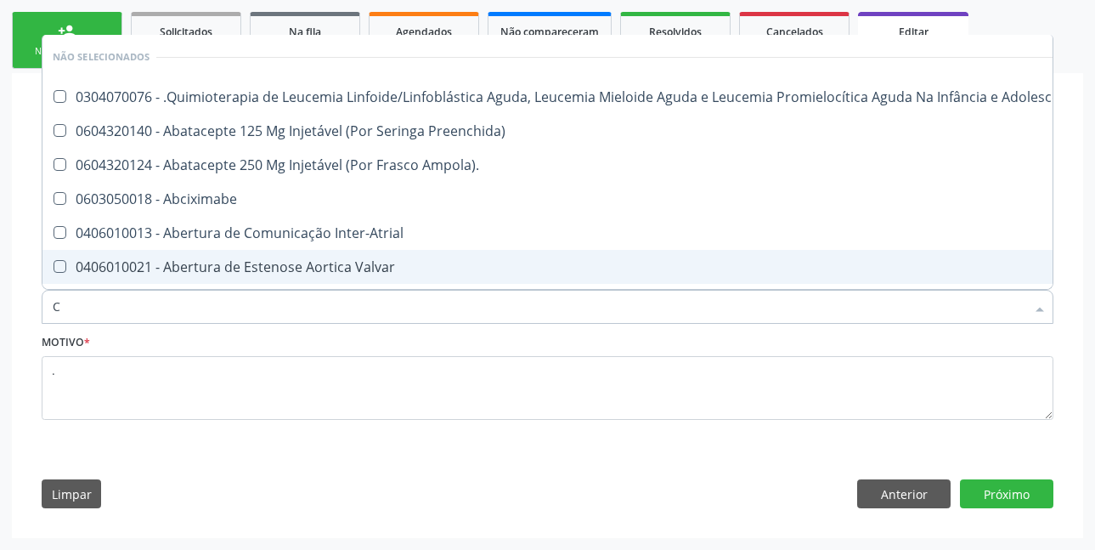
type input "CR"
checkbox Manutenção "false"
checkbox Urina "false"
checkbox Ancora "false"
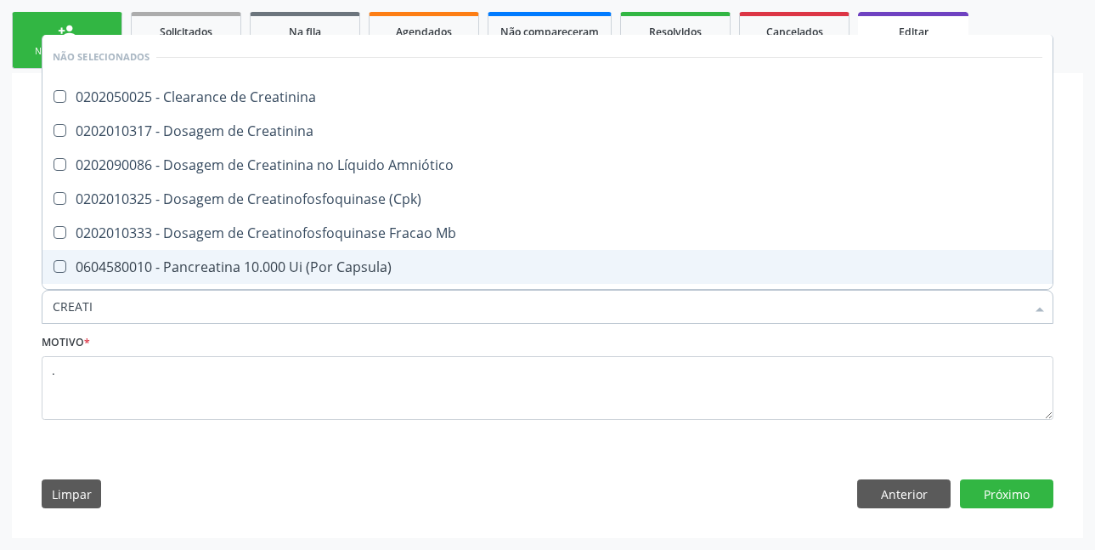
type input "CREATIN"
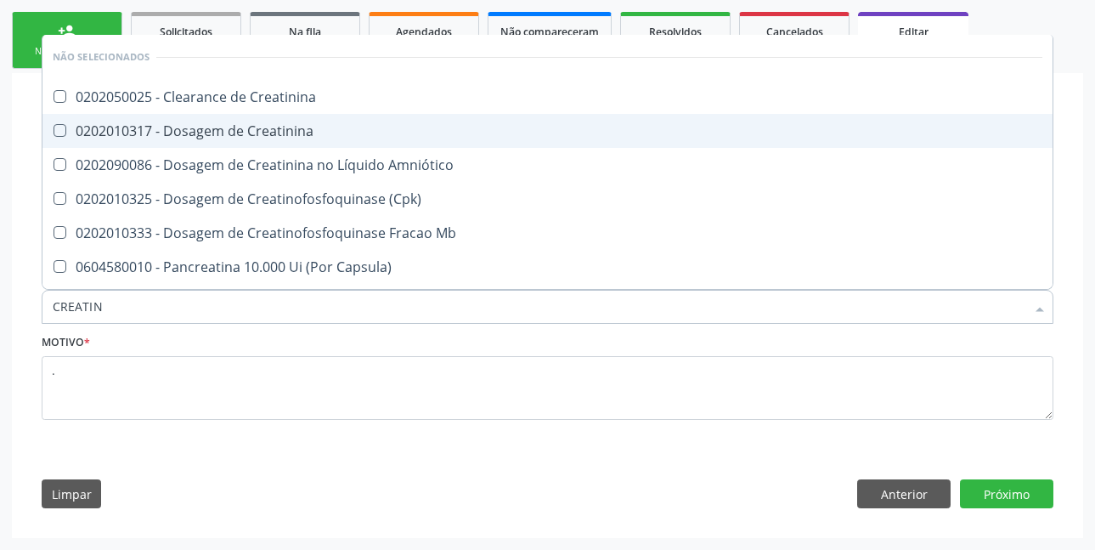
click at [297, 131] on div "0202010317 - Dosagem de Creatinina" at bounding box center [548, 131] width 990 height 14
checkbox Creatinina "true"
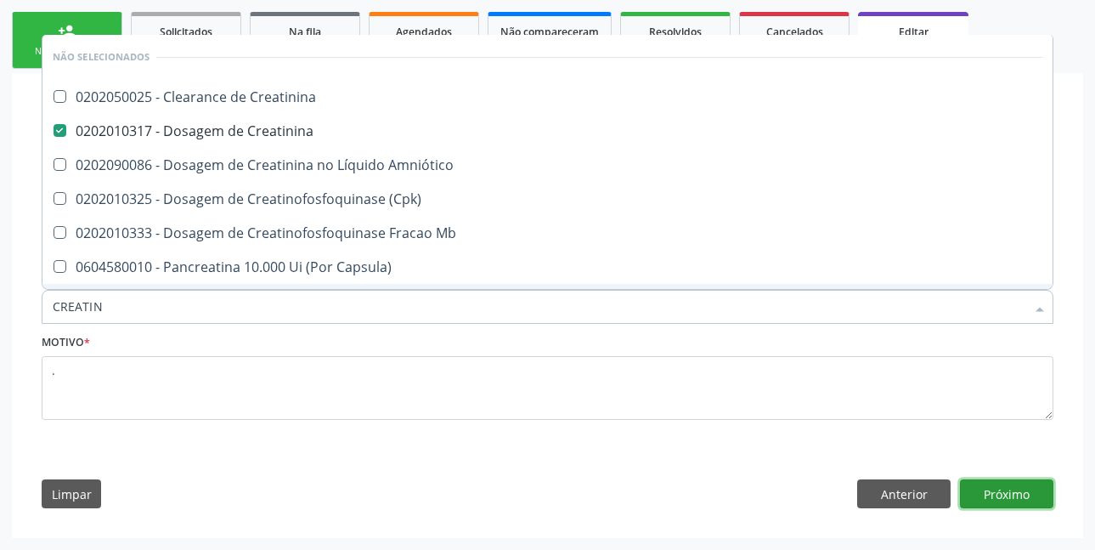
click at [1023, 492] on button "Próximo" at bounding box center [1006, 493] width 93 height 29
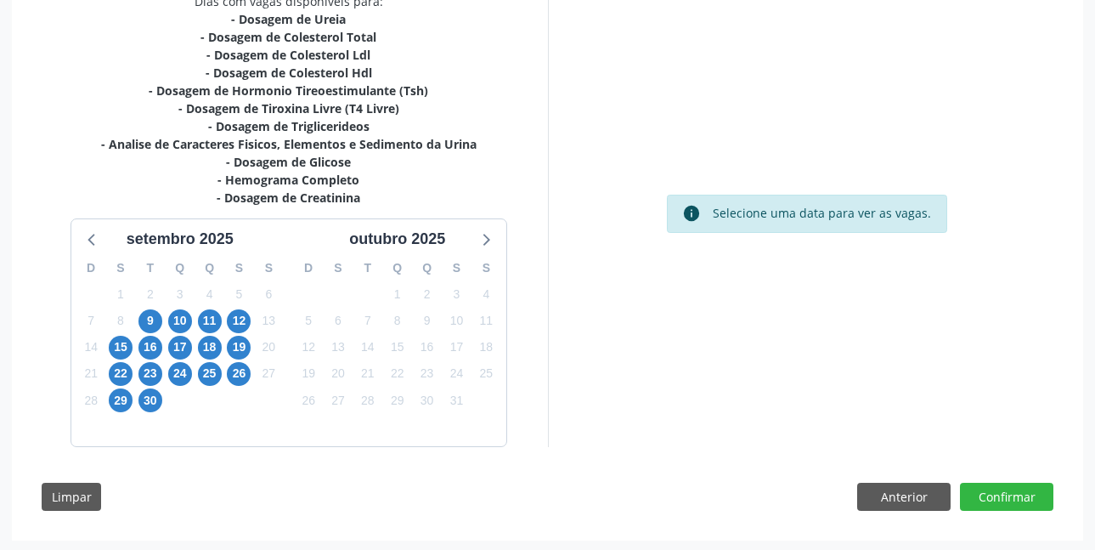
scroll to position [390, 0]
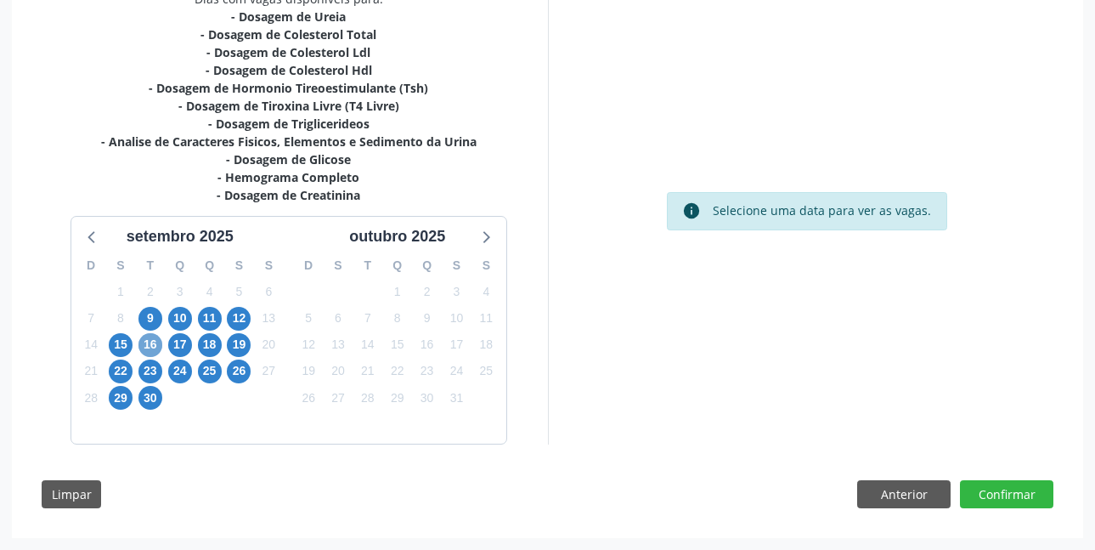
click at [148, 340] on span "16" at bounding box center [151, 345] width 24 height 24
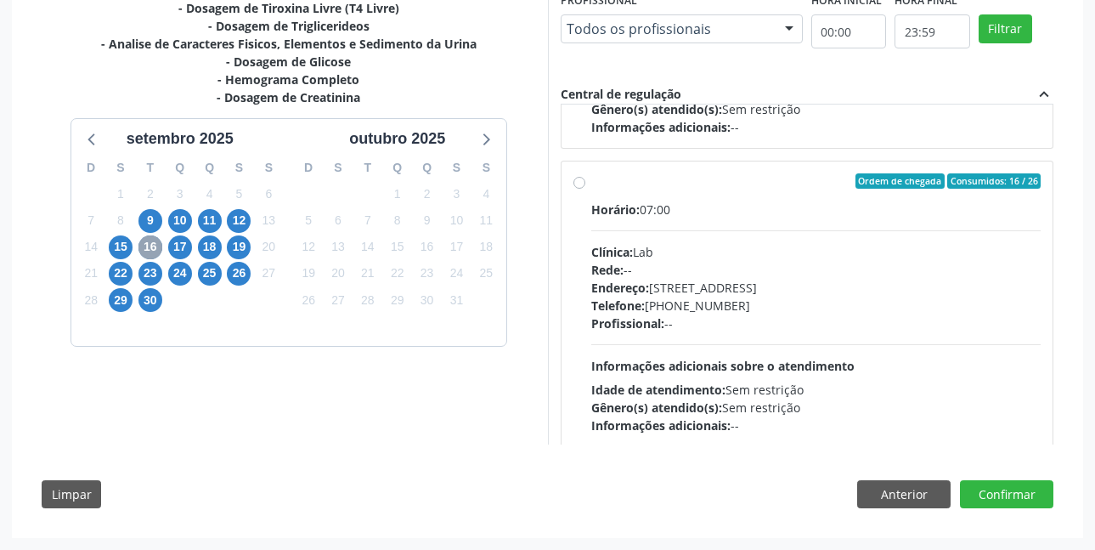
scroll to position [850, 0]
click at [591, 185] on label "Ordem de chegada Consumidos: 16 / 26 Horário: 07:00 Clínica: Lab Rede: -- Ender…" at bounding box center [816, 302] width 450 height 261
click at [580, 185] on input "Ordem de chegada Consumidos: 16 / 26 Horário: 07:00 Clínica: Lab Rede: -- Ender…" at bounding box center [580, 179] width 12 height 15
radio input "true"
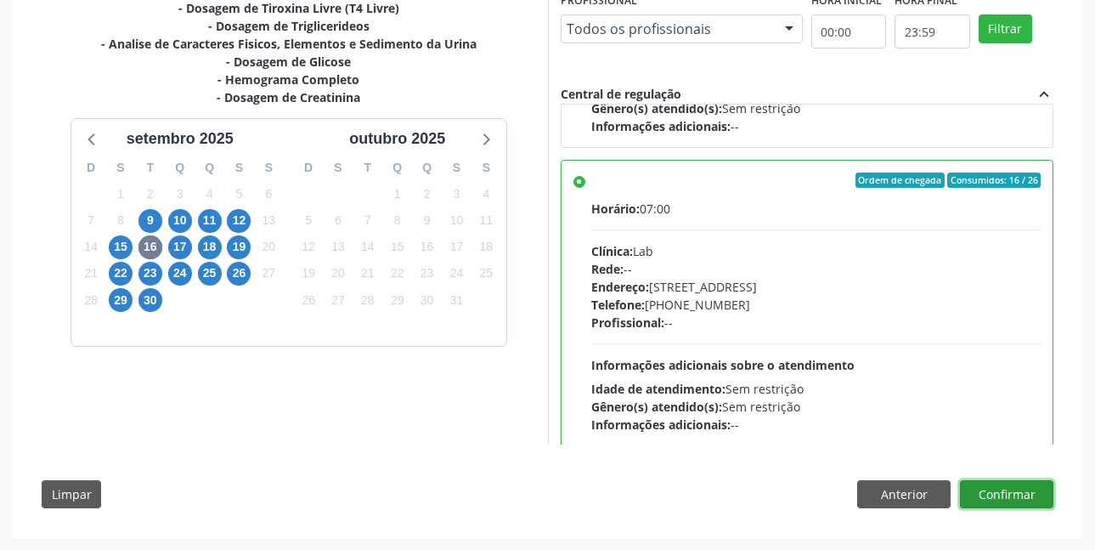
click at [1014, 500] on button "Confirmar" at bounding box center [1006, 494] width 93 height 29
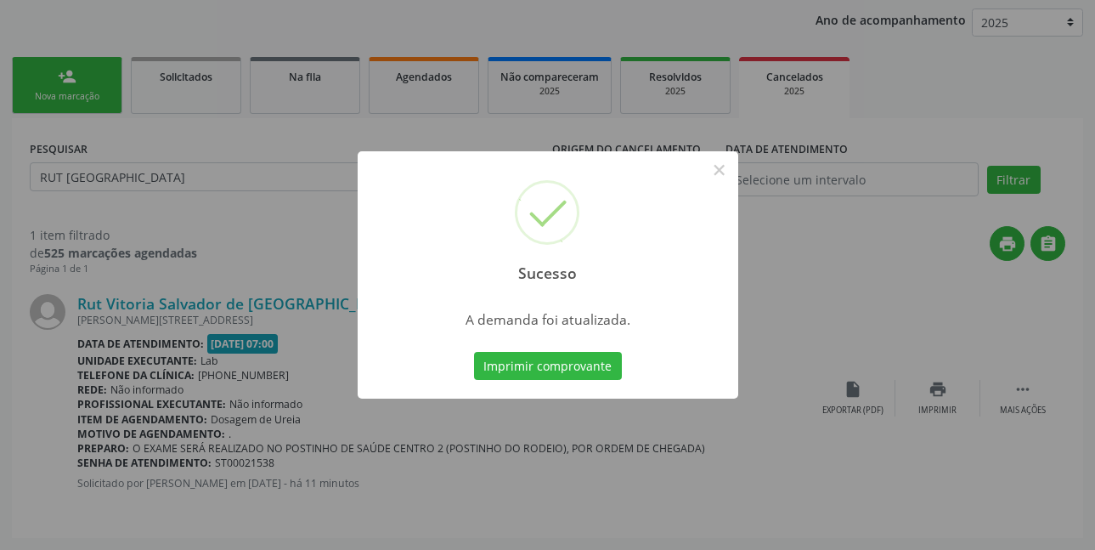
scroll to position [0, 0]
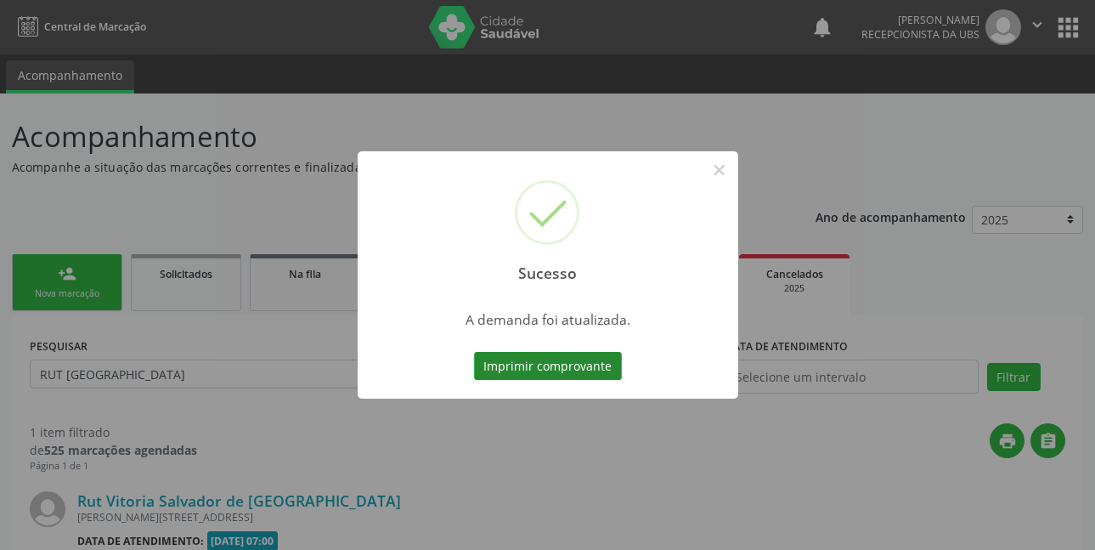
click at [581, 365] on button "Imprimir comprovante" at bounding box center [548, 366] width 148 height 29
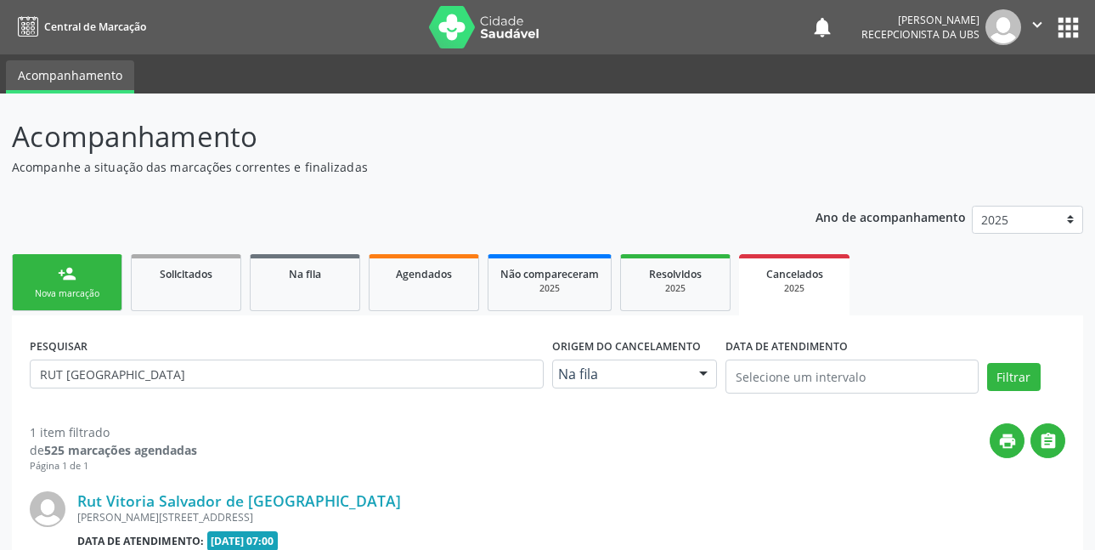
click at [104, 285] on link "person_add Nova marcação" at bounding box center [67, 282] width 110 height 57
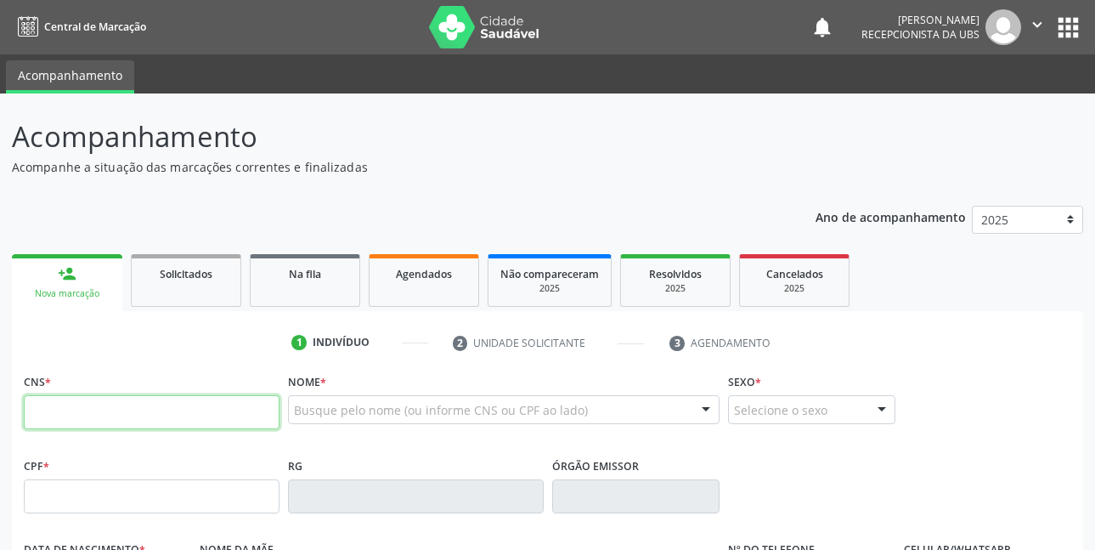
click at [82, 412] on input "text" at bounding box center [152, 412] width 256 height 34
type input "200 5315 6824 0005"
type input "119.506.804-28"
type input "23/12/2000"
type input "Ailda Alves do Nascimento"
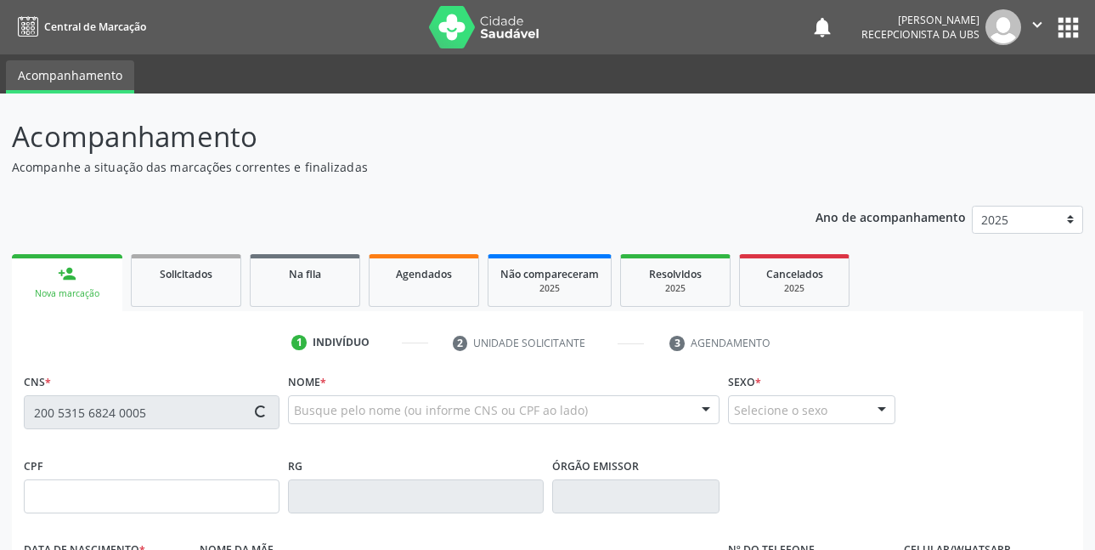
type input "(87) 98855-8671"
type input "921"
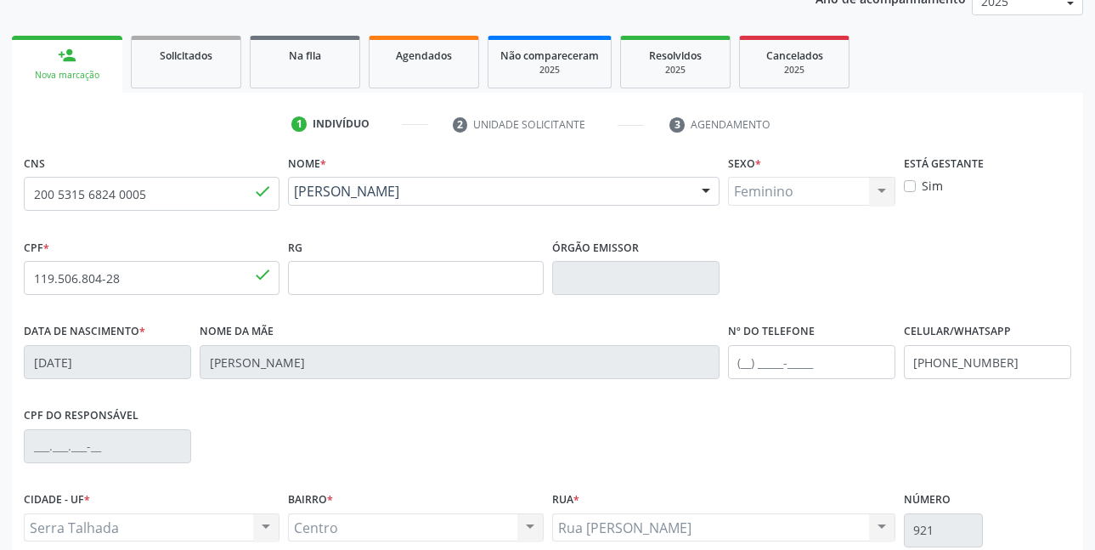
scroll to position [340, 0]
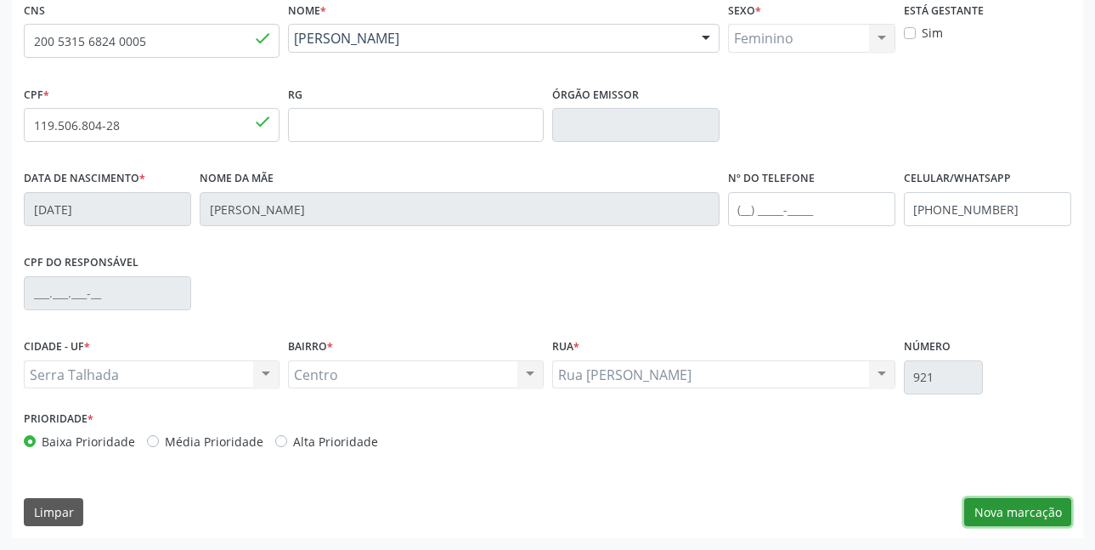
click at [1013, 507] on button "Nova marcação" at bounding box center [1017, 512] width 107 height 29
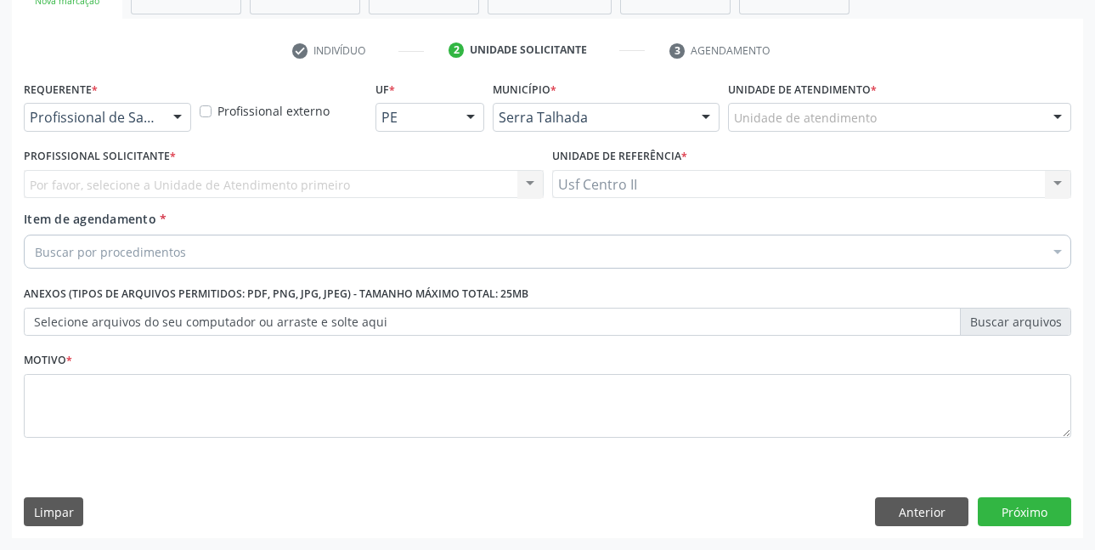
scroll to position [292, 0]
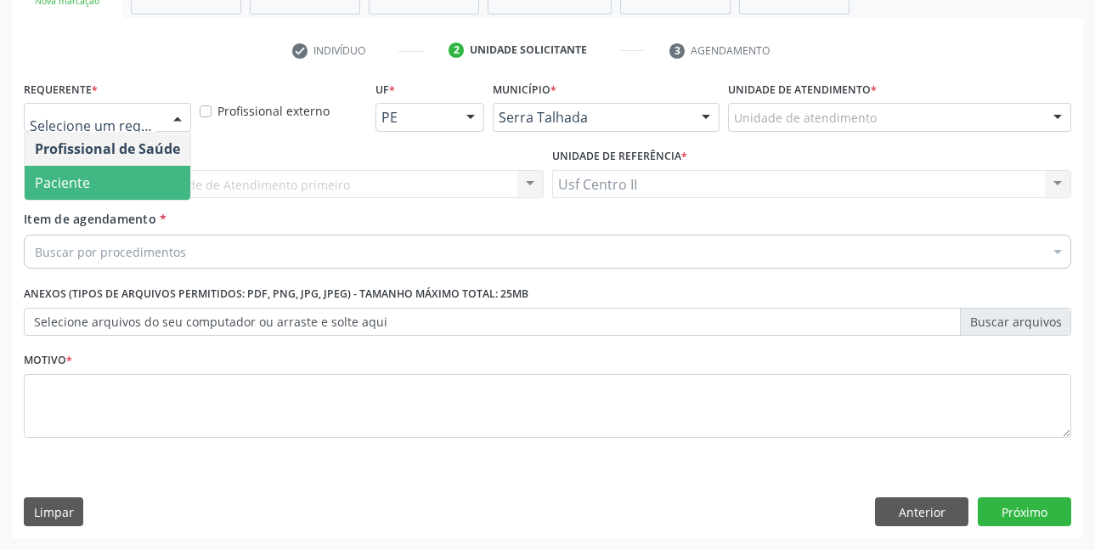
click at [73, 186] on span "Paciente" at bounding box center [62, 182] width 55 height 19
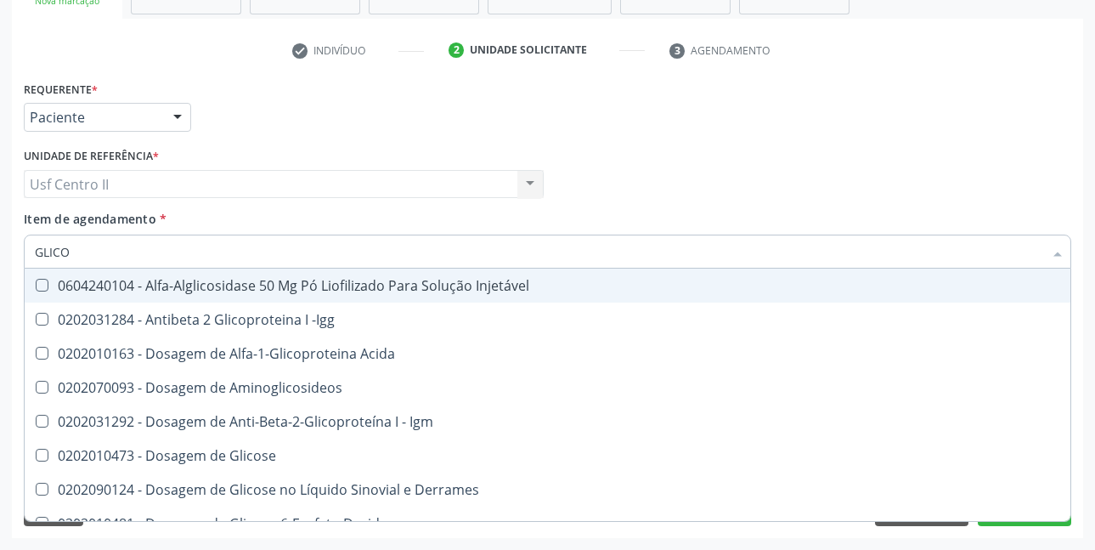
type input "GLICOS"
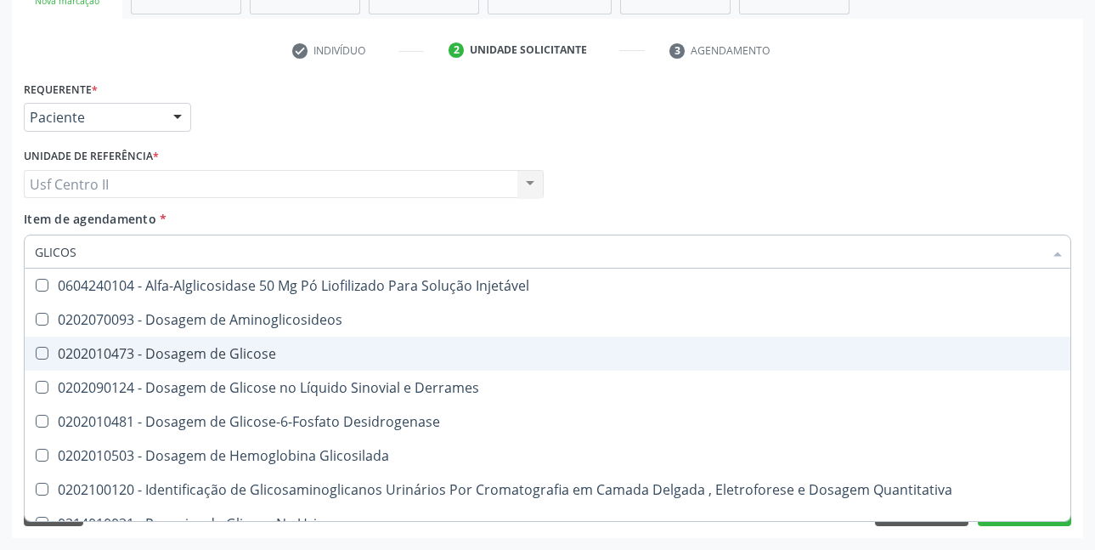
click at [128, 347] on div "0202010473 - Dosagem de Glicose" at bounding box center [548, 354] width 1026 height 14
checkbox Glicose "true"
type input "GLICO"
checkbox Glicose "false"
checkbox Glicosilada "true"
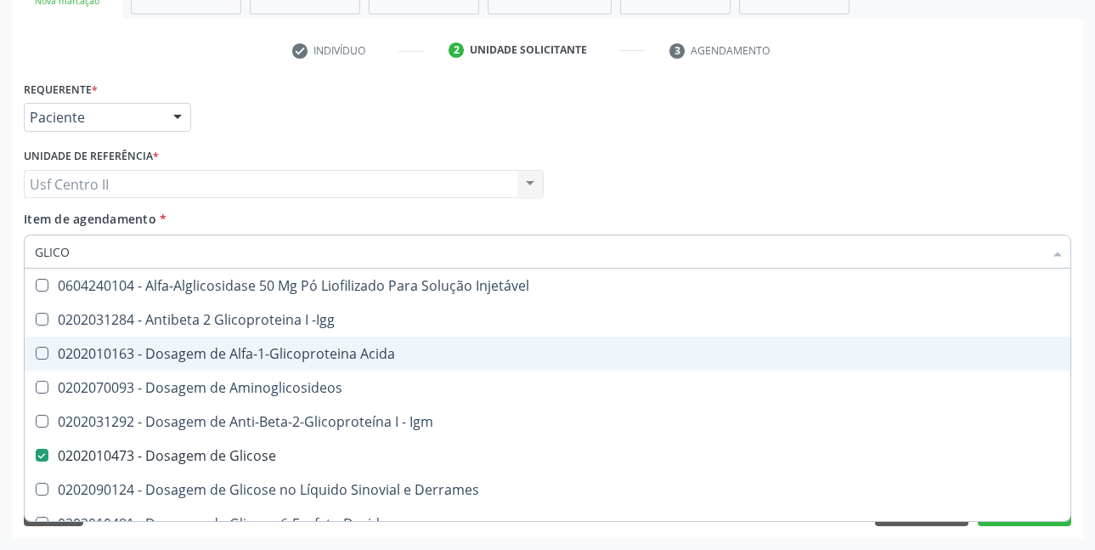
type input "GLIC"
checkbox Glicose "false"
checkbox Glicose "true"
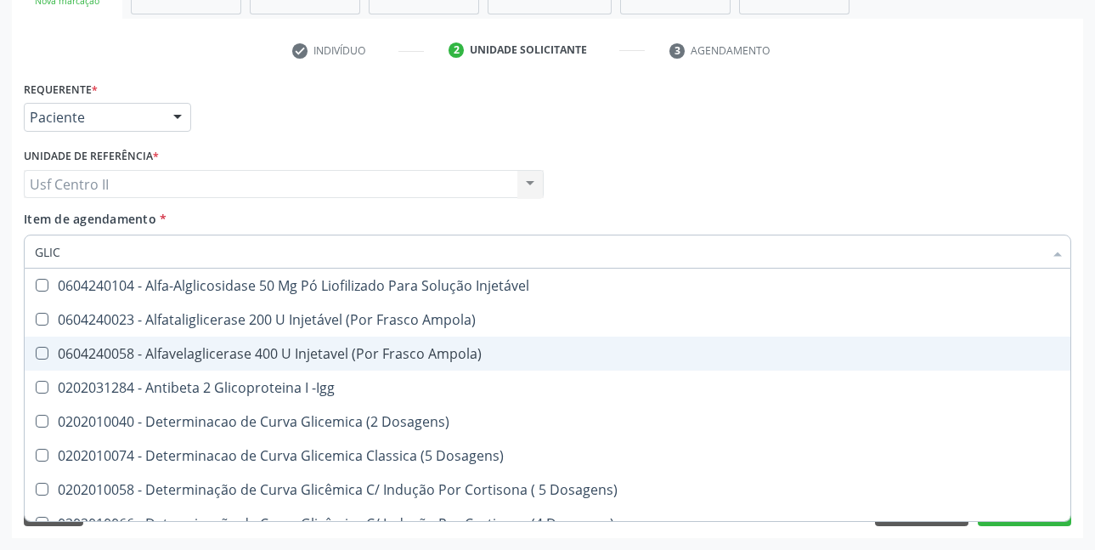
type input "GLI"
checkbox Glicose "false"
checkbox Glicosilada "true"
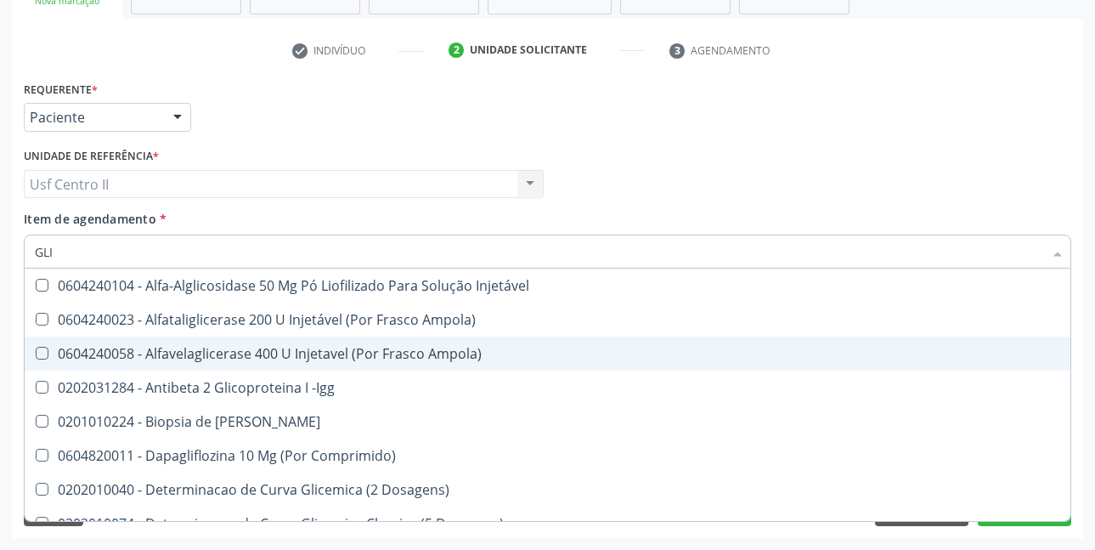
type input "GL"
checkbox Glicose "false"
type input "G"
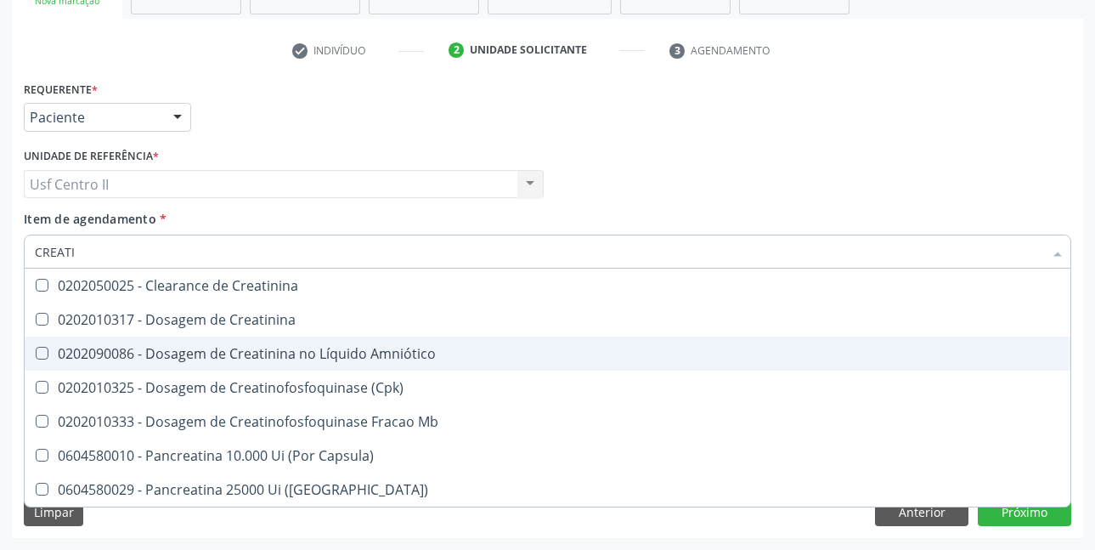
type input "CREATIN"
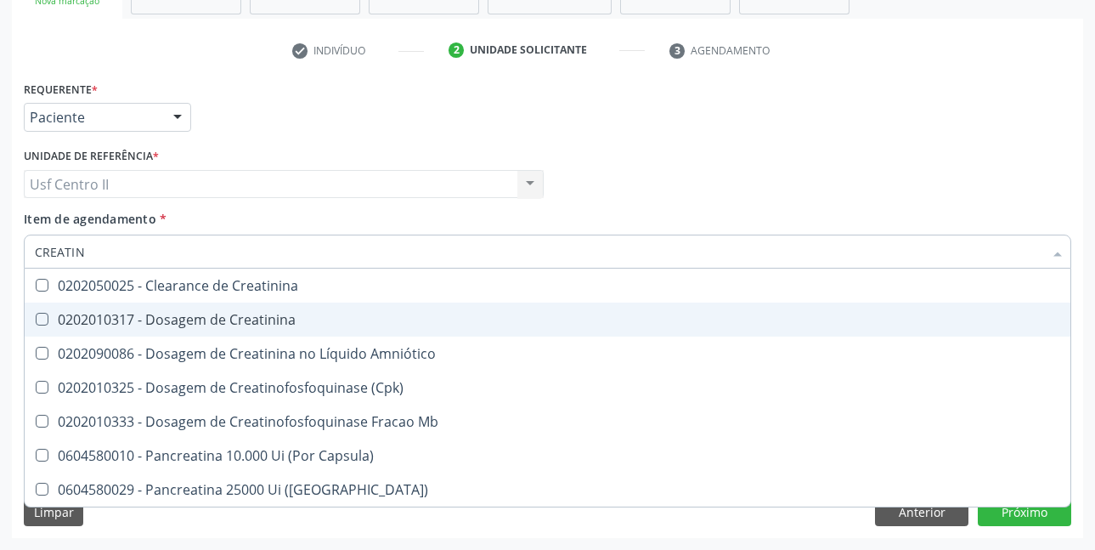
click at [177, 314] on div "0202010317 - Dosagem de Creatinina" at bounding box center [548, 320] width 1026 height 14
checkbox Creatinina "true"
type input "CREAT"
checkbox Creatinina "false"
checkbox \(Cpk\) "true"
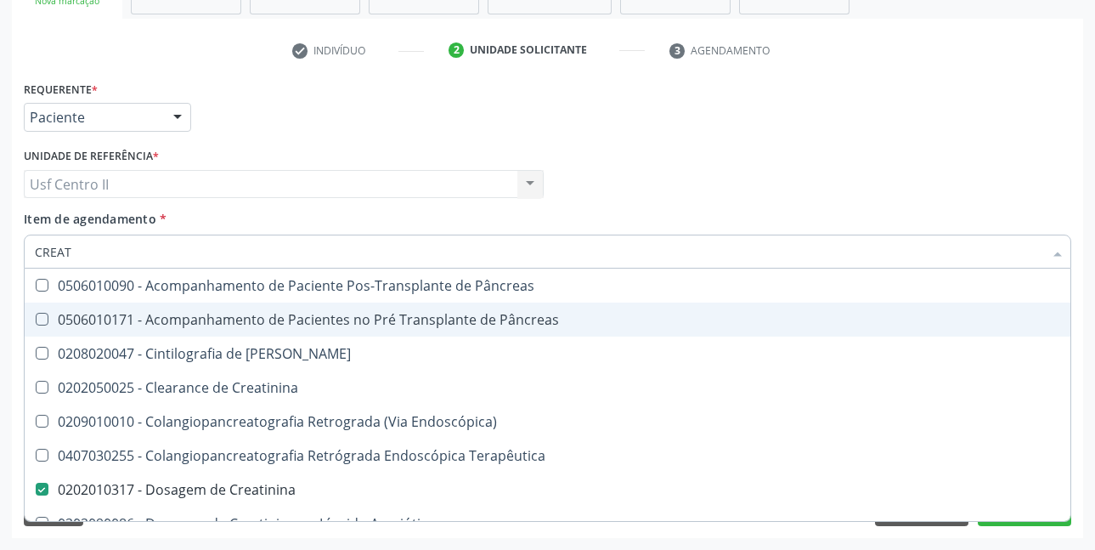
type input "CREA"
checkbox Creatinina "false"
checkbox Creatinina "true"
type input "CRE"
checkbox Creatinina "false"
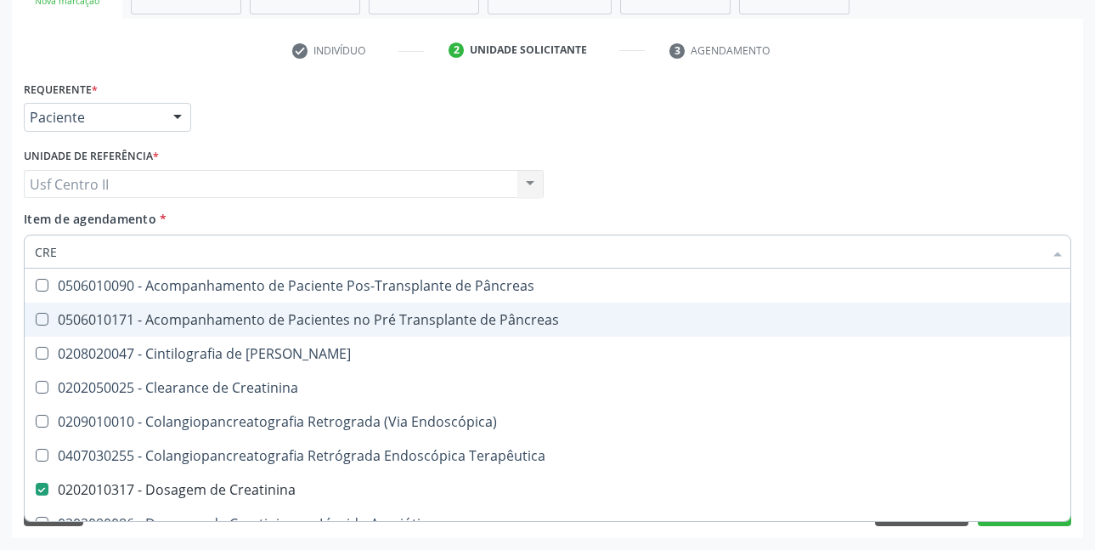
checkbox Oncologia "true"
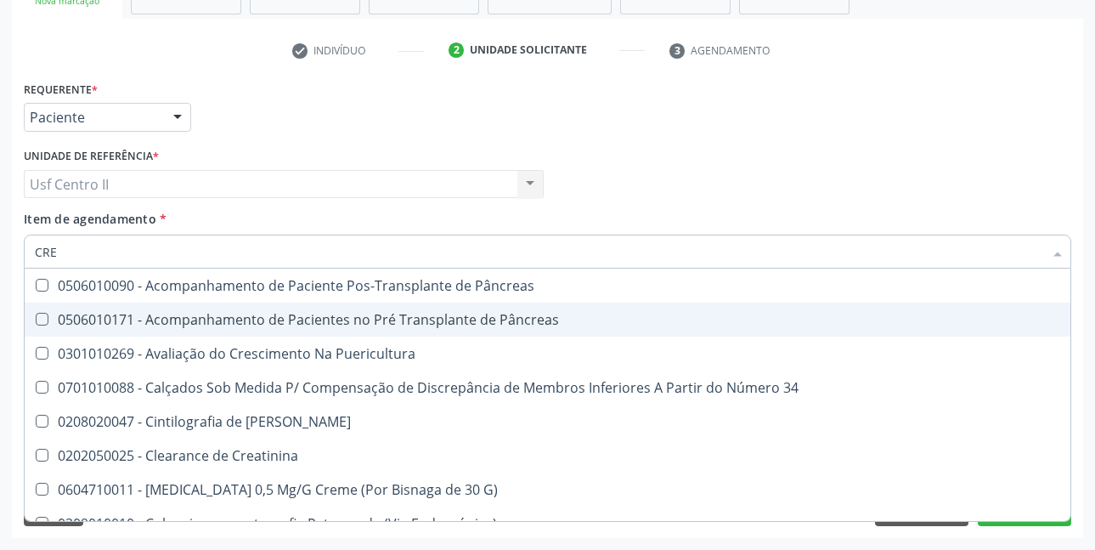
type input "CR"
checkbox Creatinina "false"
type input "C"
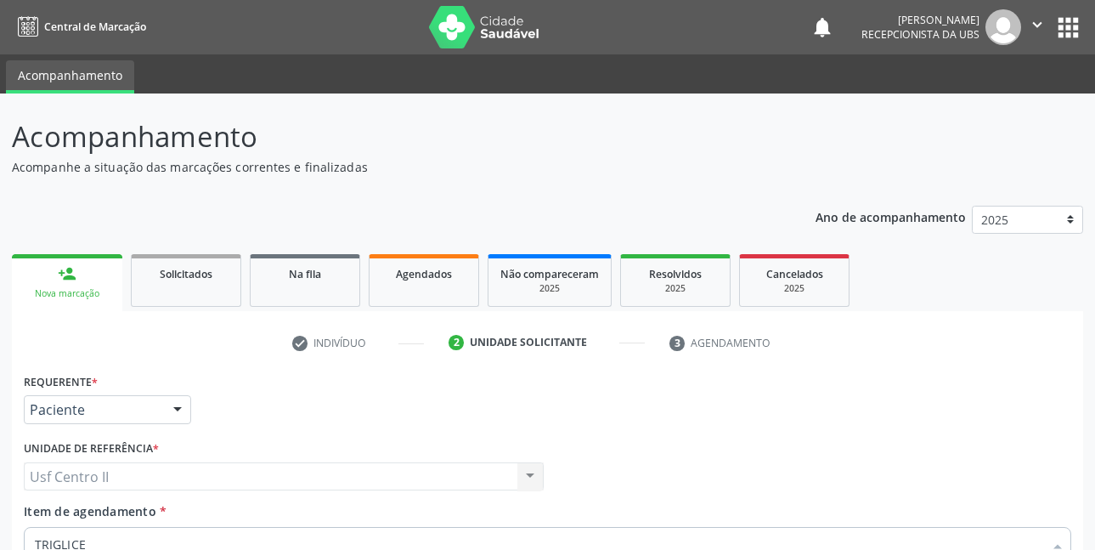
scroll to position [292, 0]
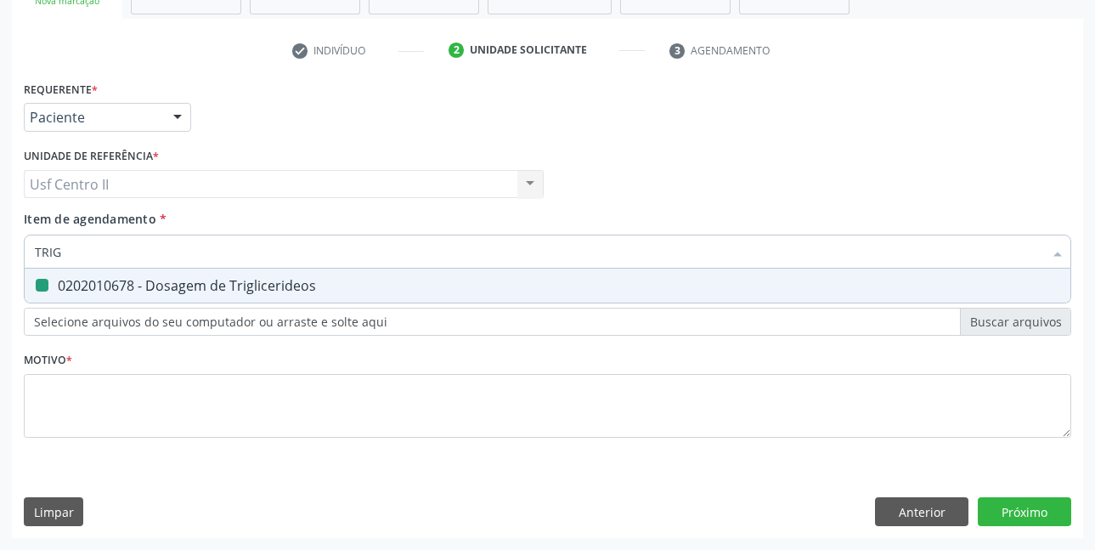
type input "TRI"
checkbox Triglicerideos "false"
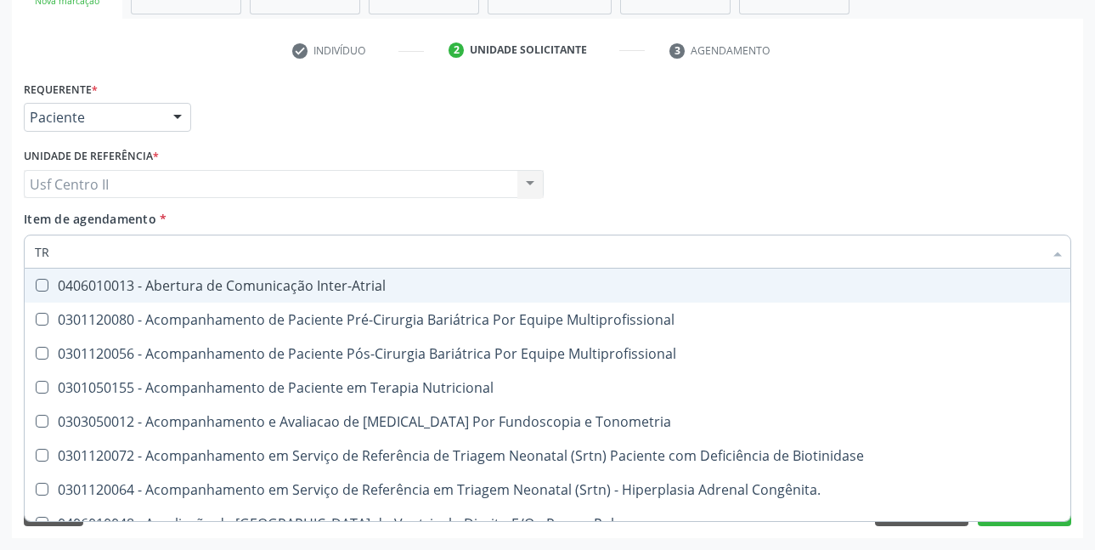
type input "T"
checkbox Triglicerideos "false"
checkbox Orelhinha\) "false"
checkbox Femoral\/Umeral "true"
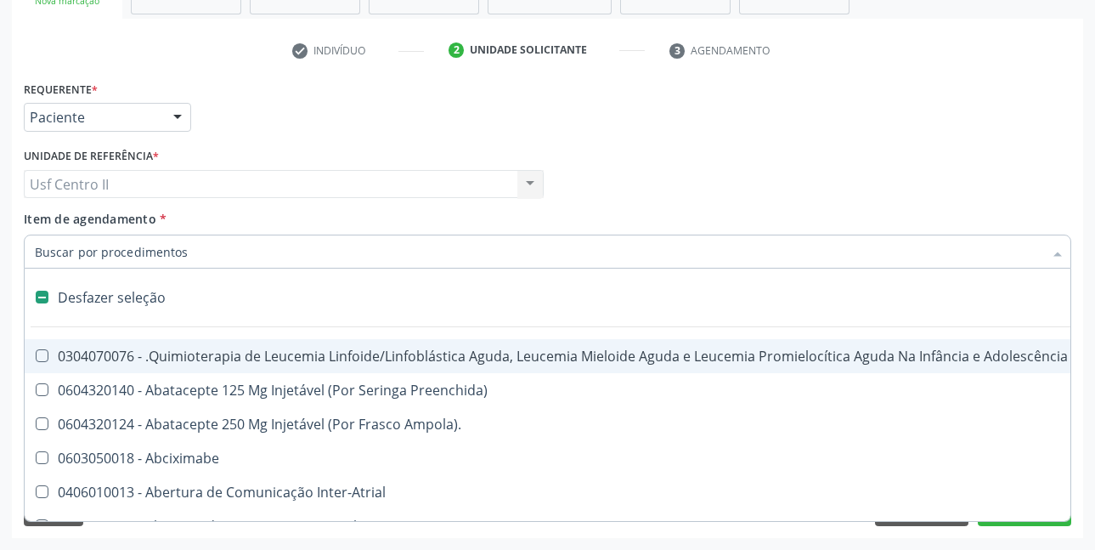
type input "H"
checkbox Urina "false"
checkbox B "true"
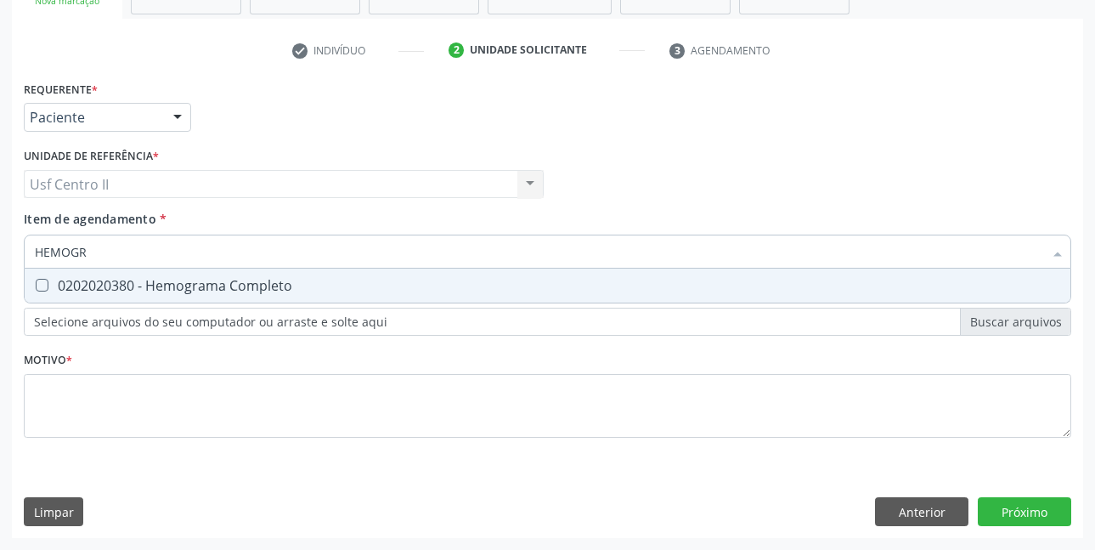
type input "HEMOGRA"
click at [263, 289] on div "0202020380 - Hemograma Completo" at bounding box center [548, 286] width 1026 height 14
checkbox Completo "true"
type input "HEMOG"
checkbox Completo "false"
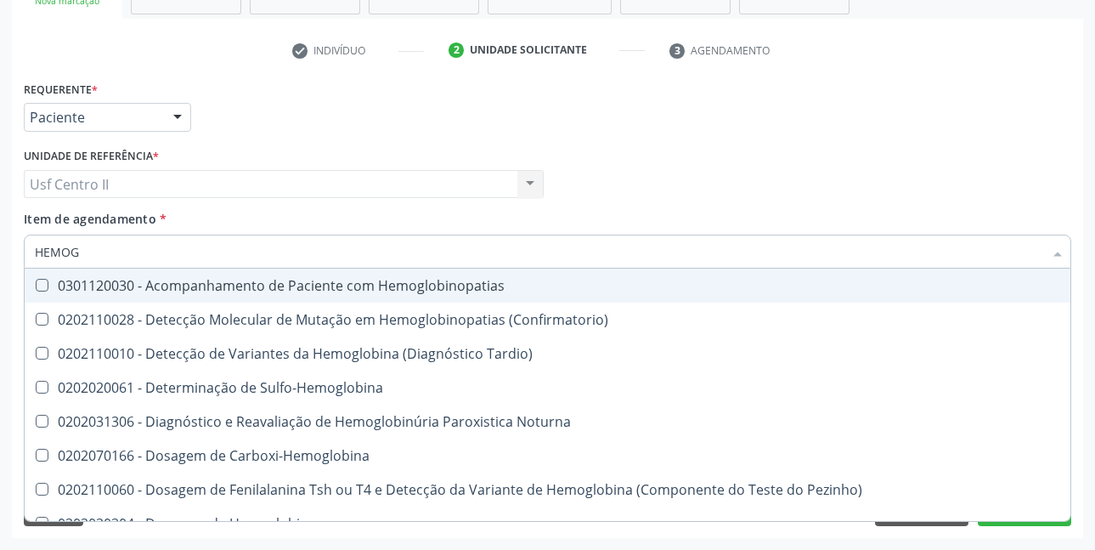
type input "HEMO"
checkbox Completo "false"
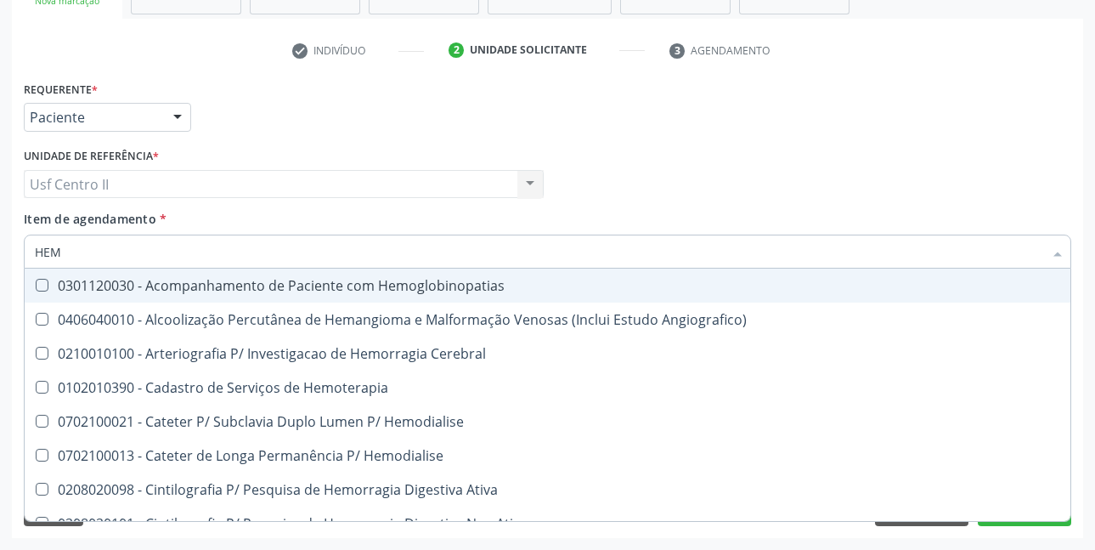
type input "HE"
checkbox Completo "false"
checkbox Orgaos "true"
type input "H"
checkbox Orgaos "false"
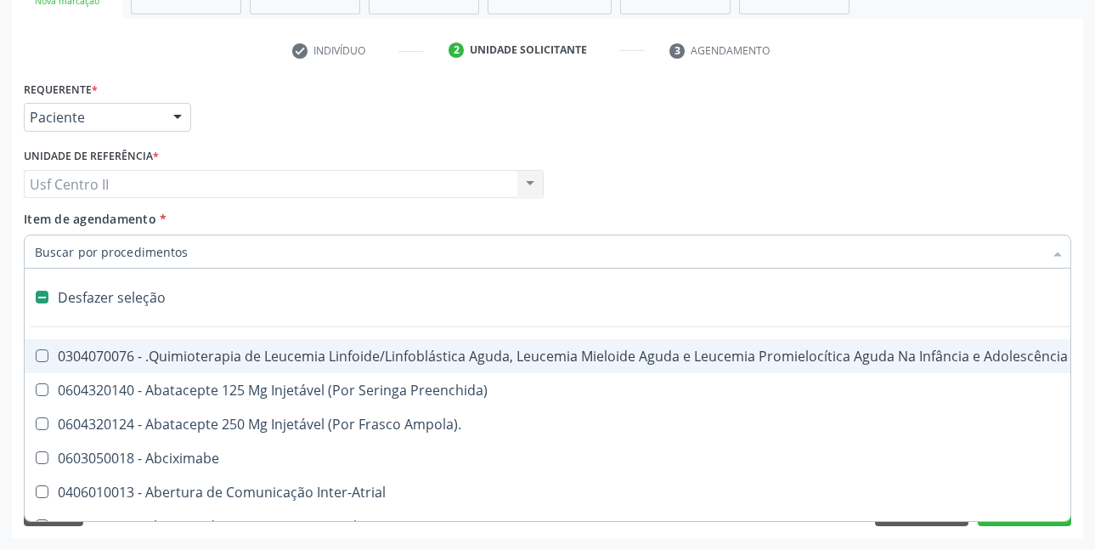
type input "T"
checkbox Reto "true"
checkbox Urina "false"
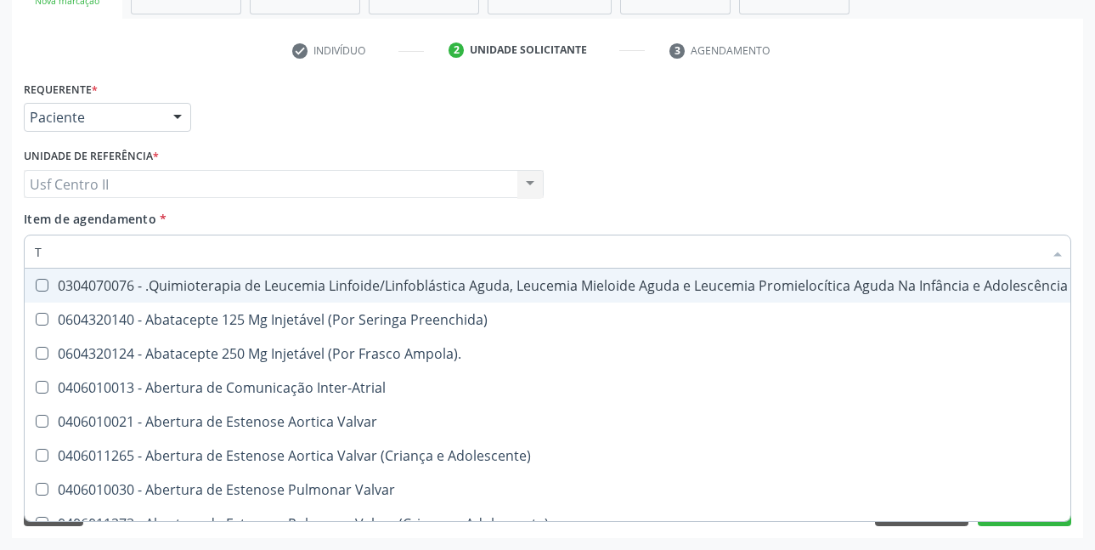
type input "[MEDICAL_DATA]"
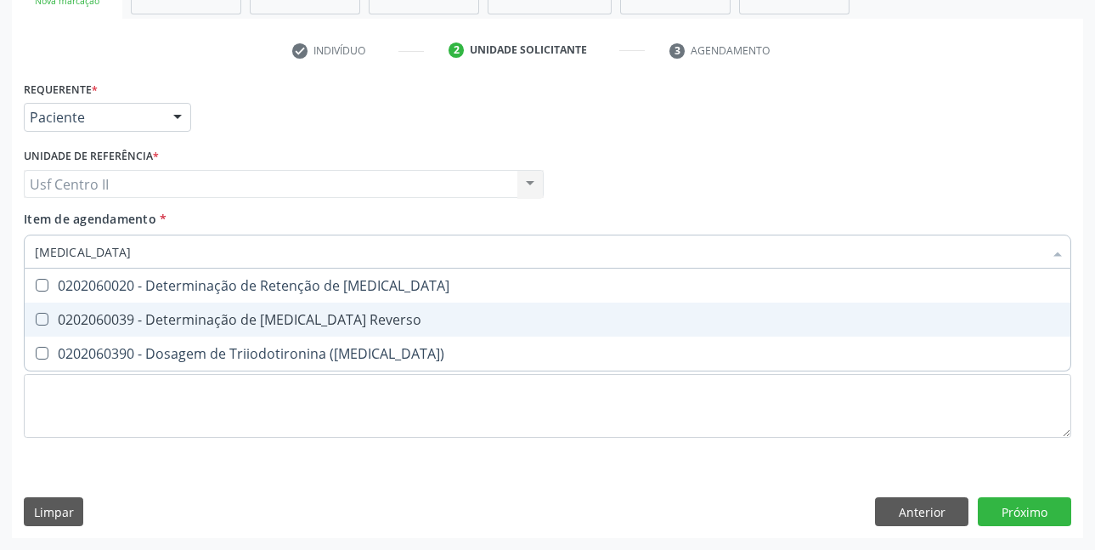
click at [276, 318] on div "0202060039 - Determinação de [MEDICAL_DATA] Reverso" at bounding box center [548, 320] width 1026 height 14
checkbox Reverso "true"
type input "T"
checkbox Reverso "false"
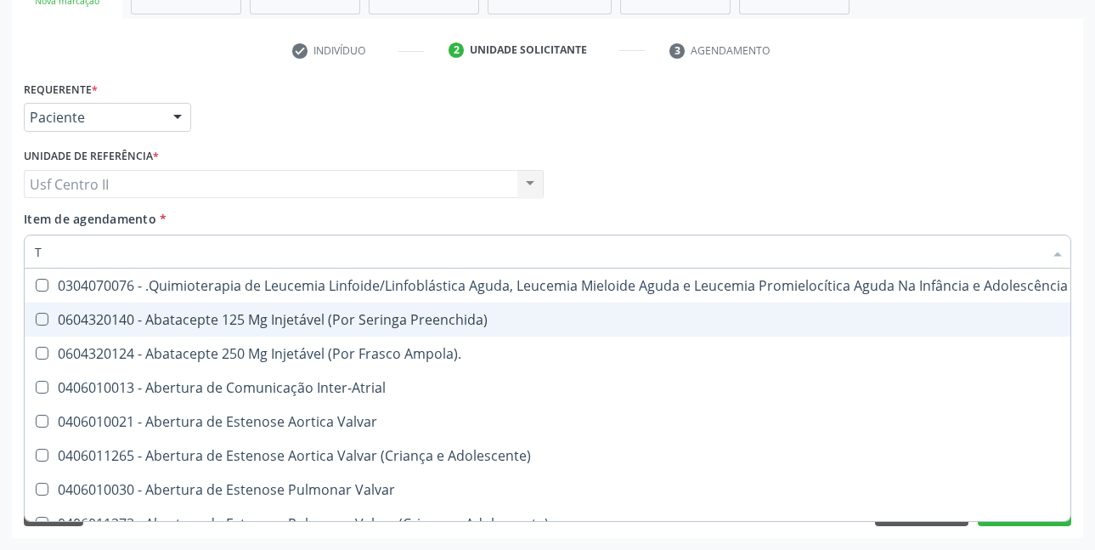
type input "T4"
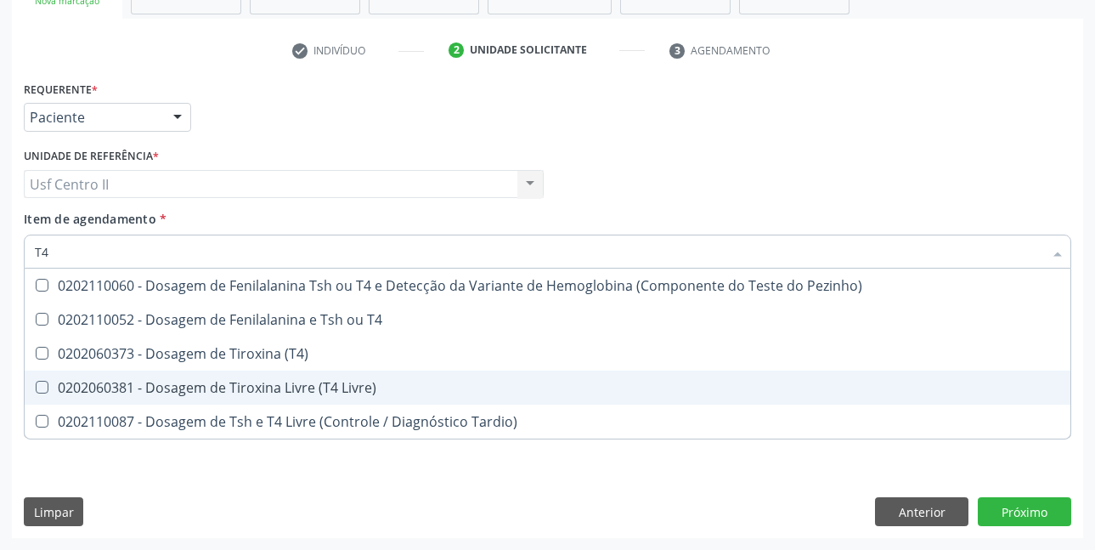
click at [300, 384] on div "0202060381 - Dosagem de Tiroxina Livre (T4 Livre)" at bounding box center [548, 388] width 1026 height 14
checkbox Livre\) "true"
type input "T"
checkbox Livre\) "false"
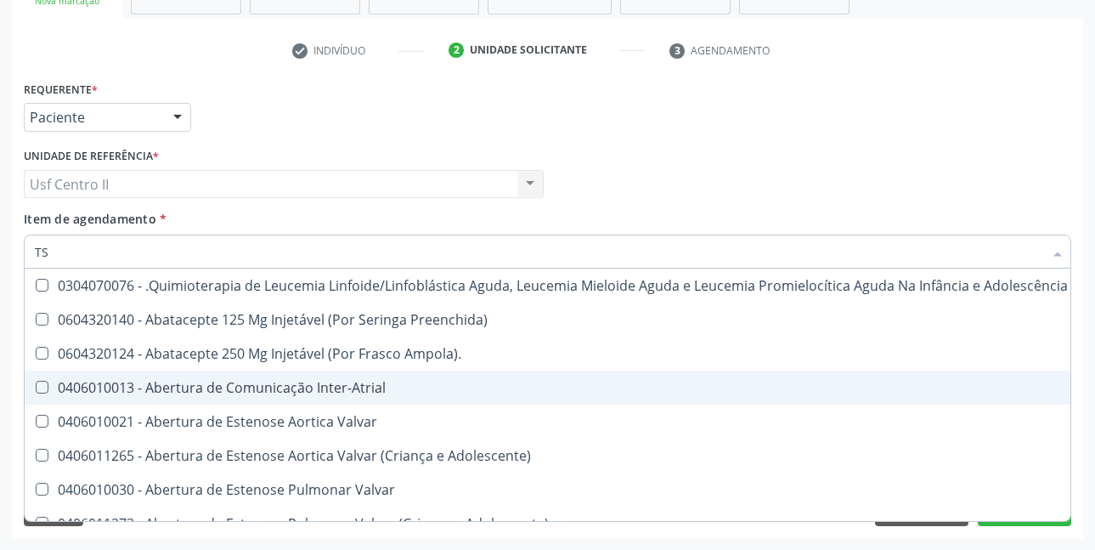
type input "TSH"
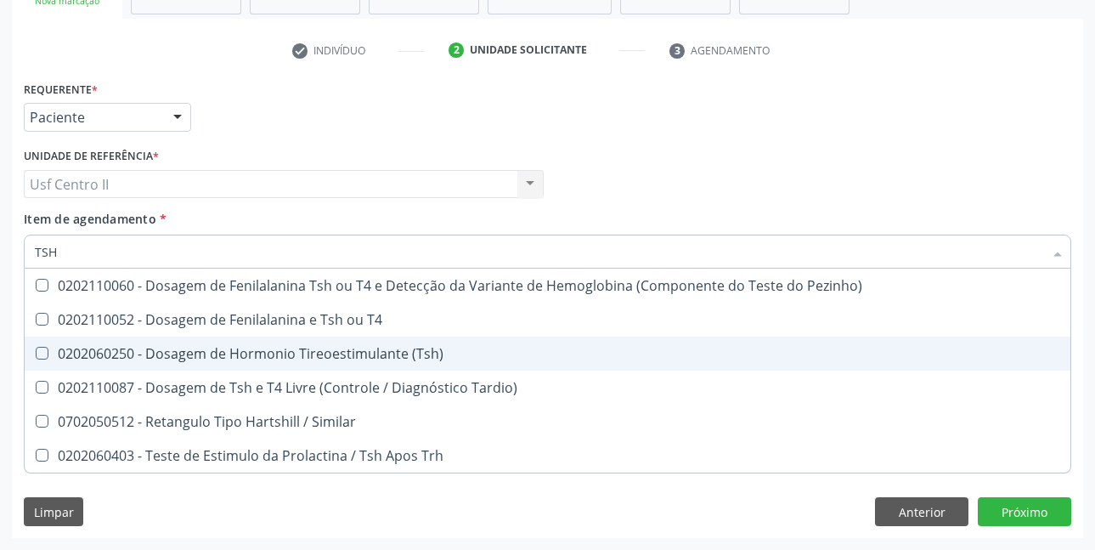
click at [323, 355] on div "0202060250 - Dosagem de Hormonio Tireoestimulante (Tsh)" at bounding box center [548, 354] width 1026 height 14
checkbox \(Tsh\) "true"
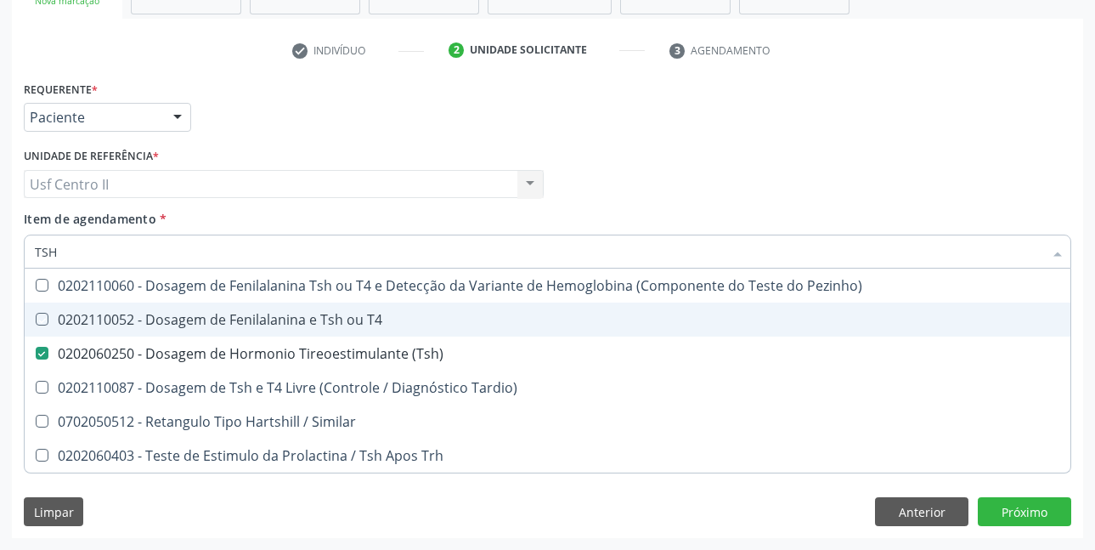
click at [655, 184] on div "Profissional Solicitante Por favor, selecione a Unidade de Atendimento primeiro…" at bounding box center [548, 177] width 1056 height 66
checkbox T4 "true"
checkbox Tardio\) "true"
checkbox Similar "true"
checkbox Trh "true"
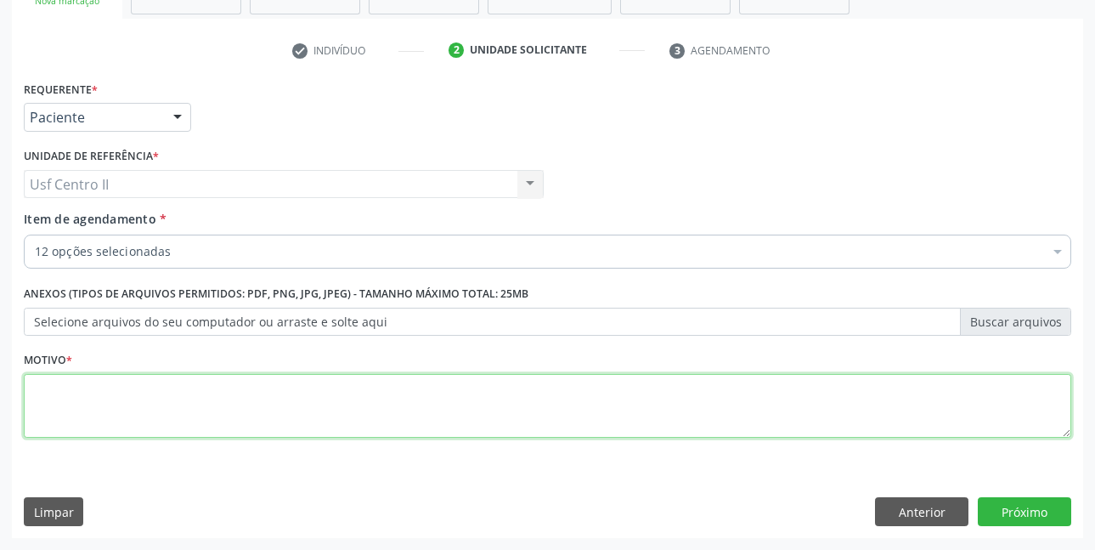
click at [162, 410] on textarea at bounding box center [548, 406] width 1048 height 65
type textarea "."
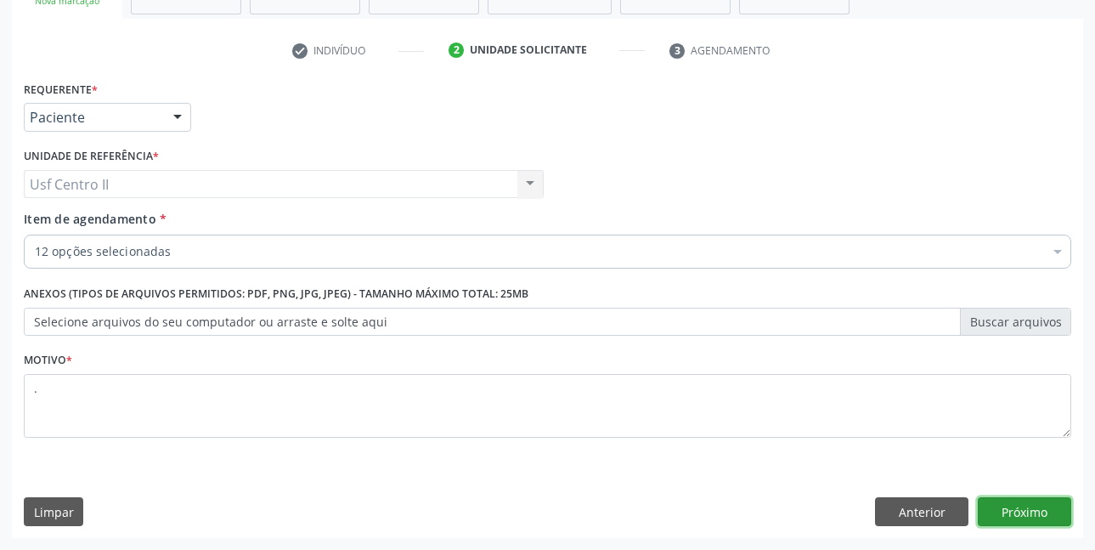
click at [1015, 505] on button "Próximo" at bounding box center [1024, 511] width 93 height 29
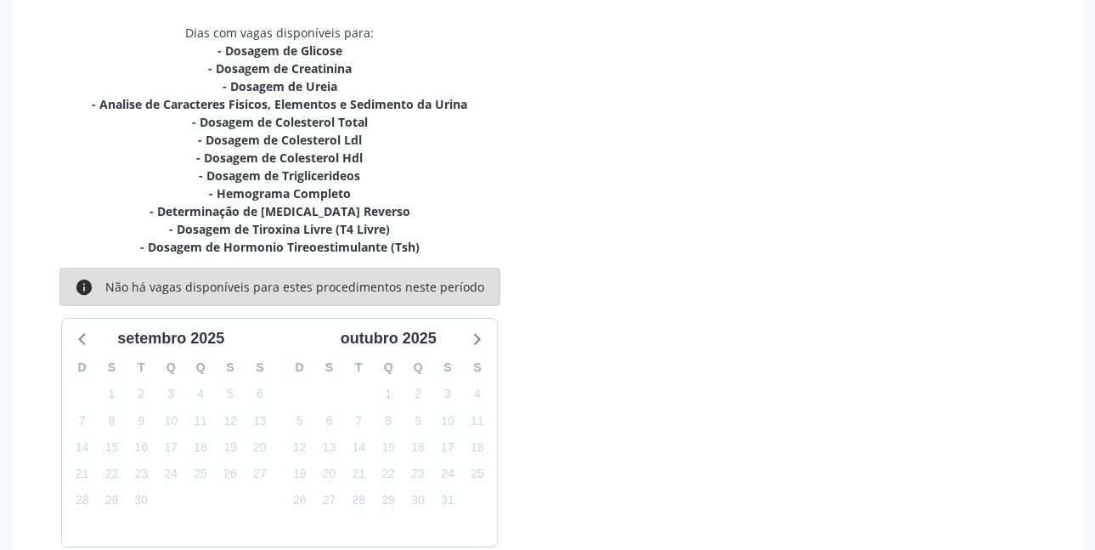
scroll to position [436, 0]
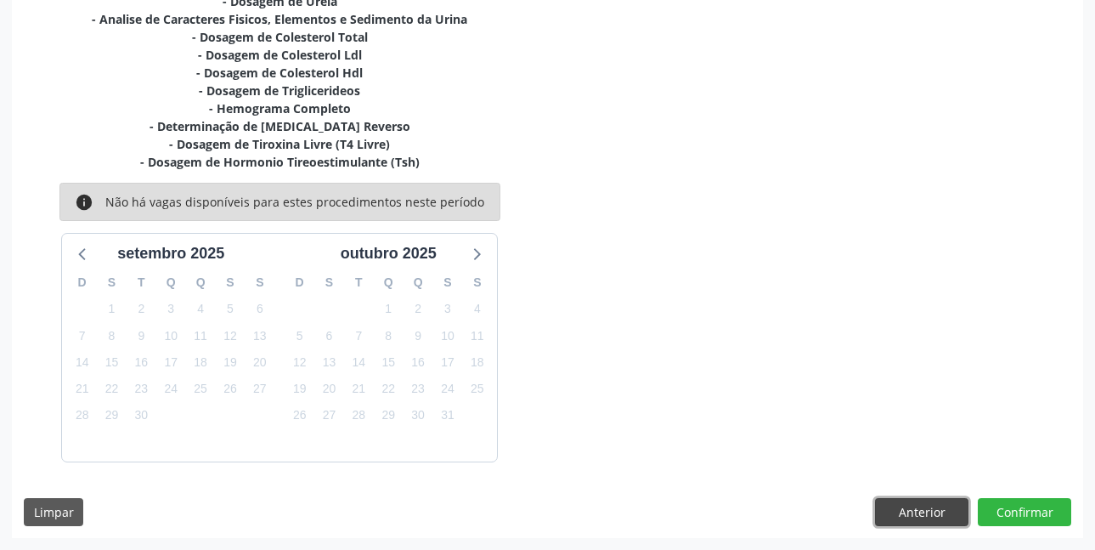
click at [915, 517] on button "Anterior" at bounding box center [921, 512] width 93 height 29
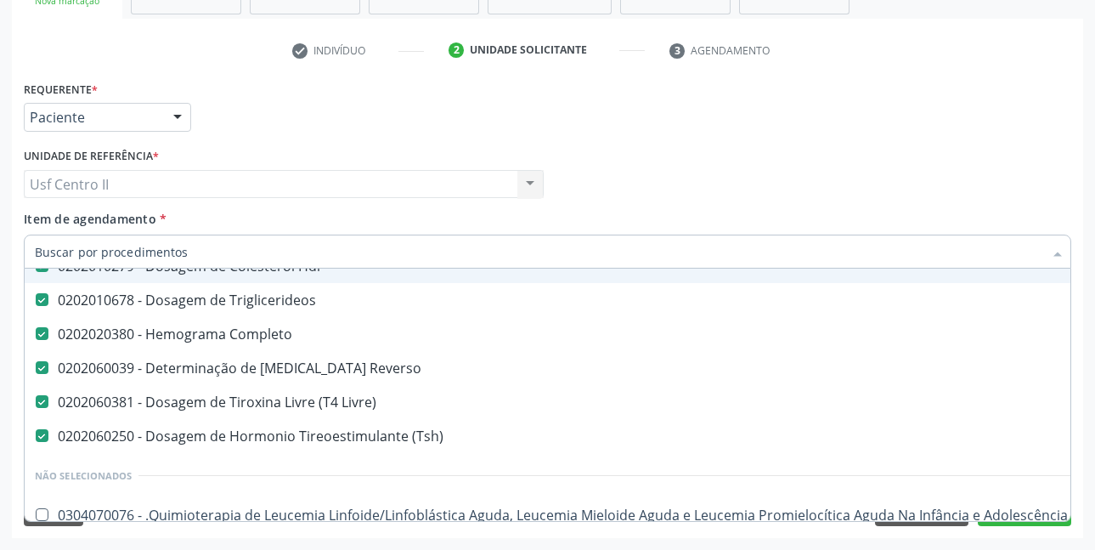
scroll to position [340, 0]
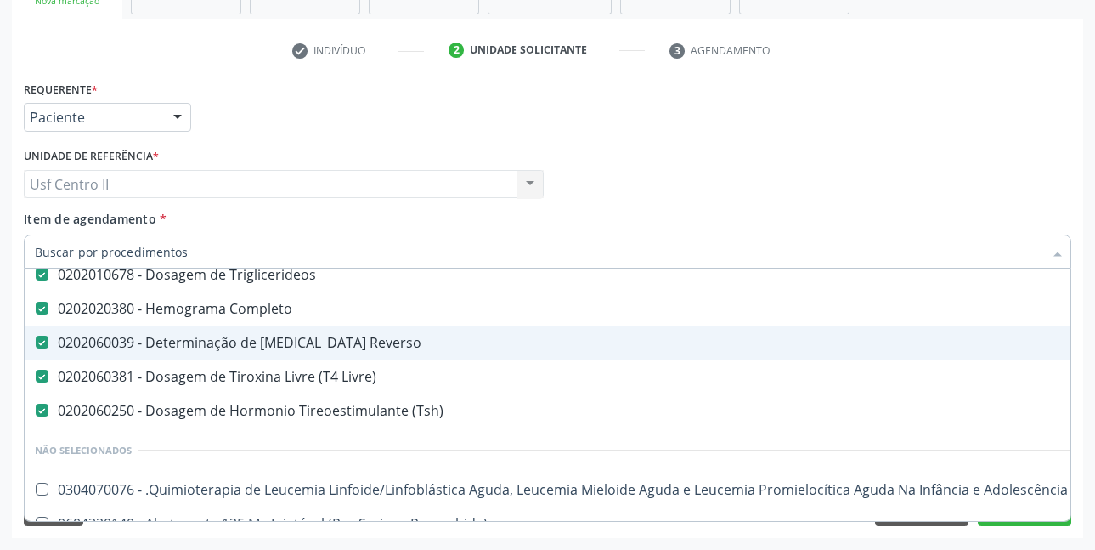
click at [47, 345] on Reverso at bounding box center [42, 342] width 13 height 13
click at [36, 345] on Reverso "checkbox" at bounding box center [30, 341] width 11 height 11
checkbox Reverso "false"
type input "T"
checkbox Triglicerideos "false"
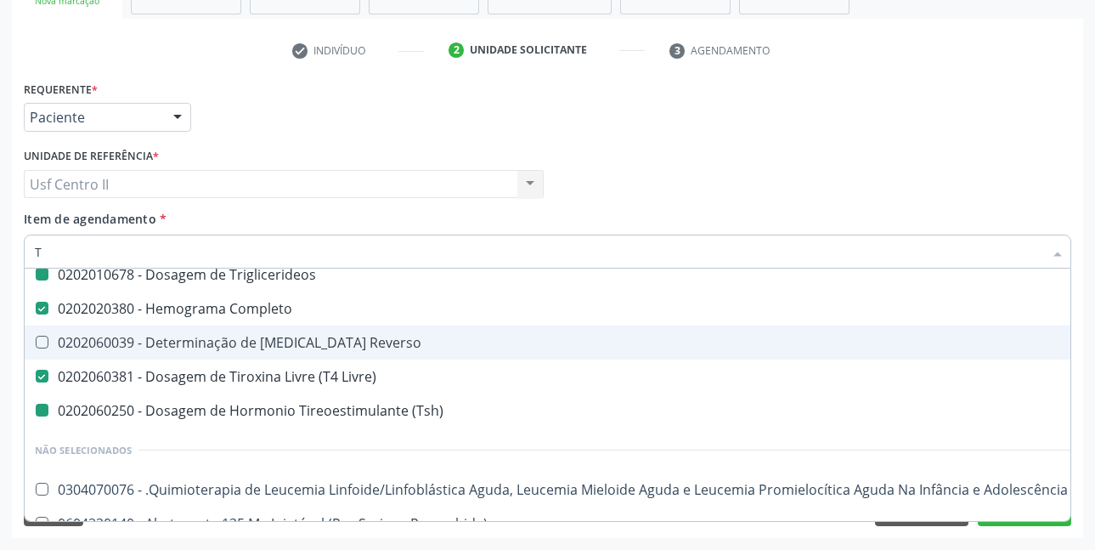
checkbox Reverso "true"
checkbox \(Tsh\) "false"
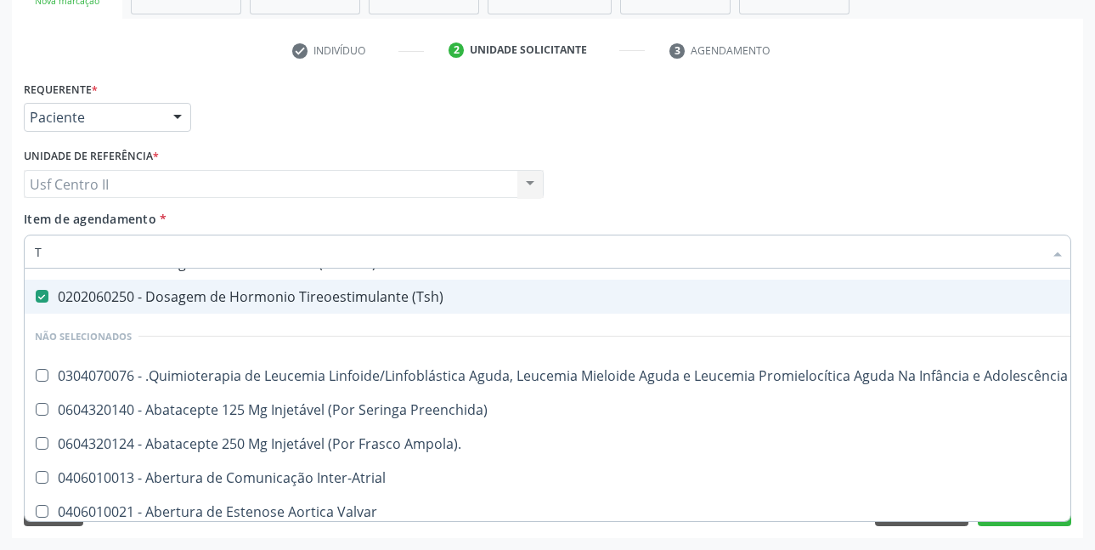
scroll to position [294, 0]
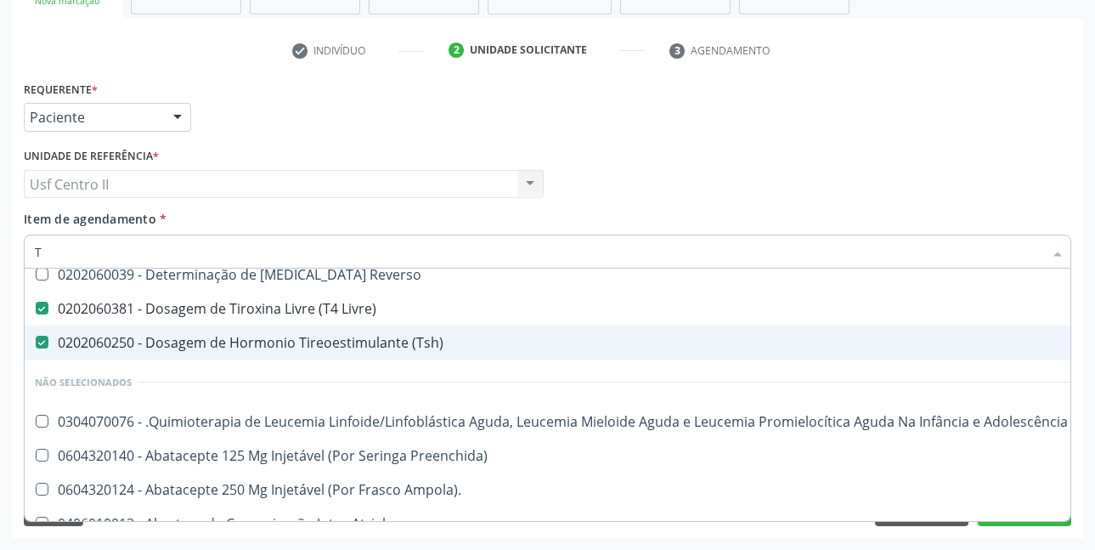
type input "[MEDICAL_DATA]"
checkbox Creatinina "false"
checkbox Total "false"
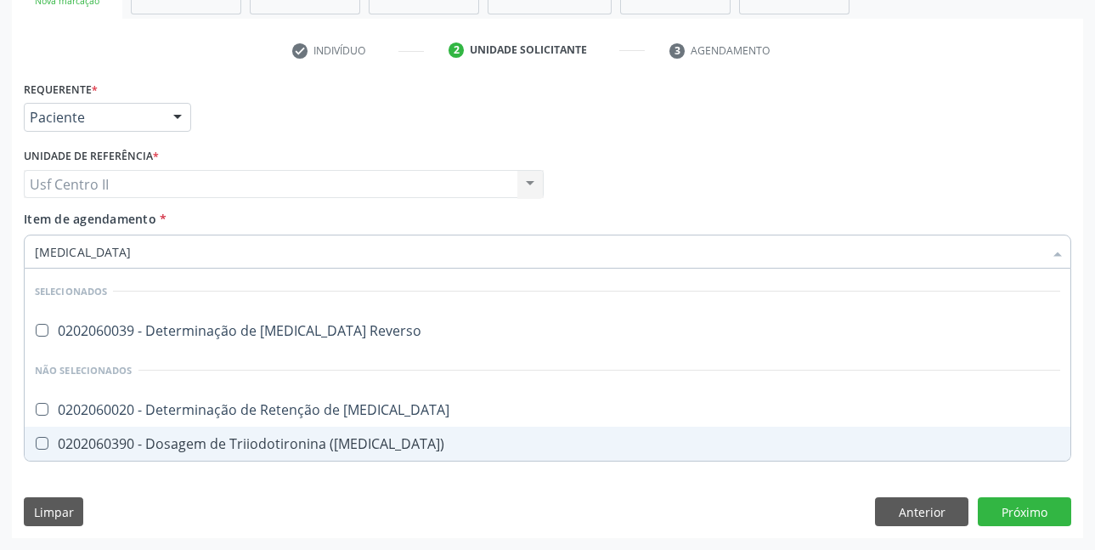
click at [218, 444] on div "0202060390 - Dosagem de Triiodotironina ([MEDICAL_DATA])" at bounding box center [548, 444] width 1026 height 14
checkbox \(T3\) "true"
click at [1018, 504] on div "Requerente * Paciente Profissional de Saúde Paciente Nenhum resultado encontrad…" at bounding box center [548, 306] width 1072 height 461
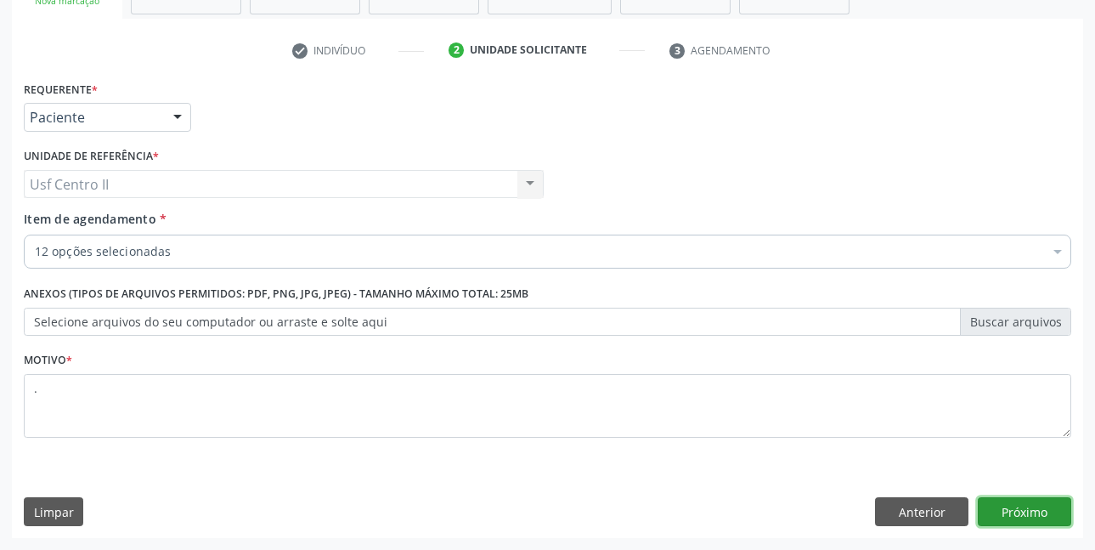
click at [1039, 514] on button "Próximo" at bounding box center [1024, 511] width 93 height 29
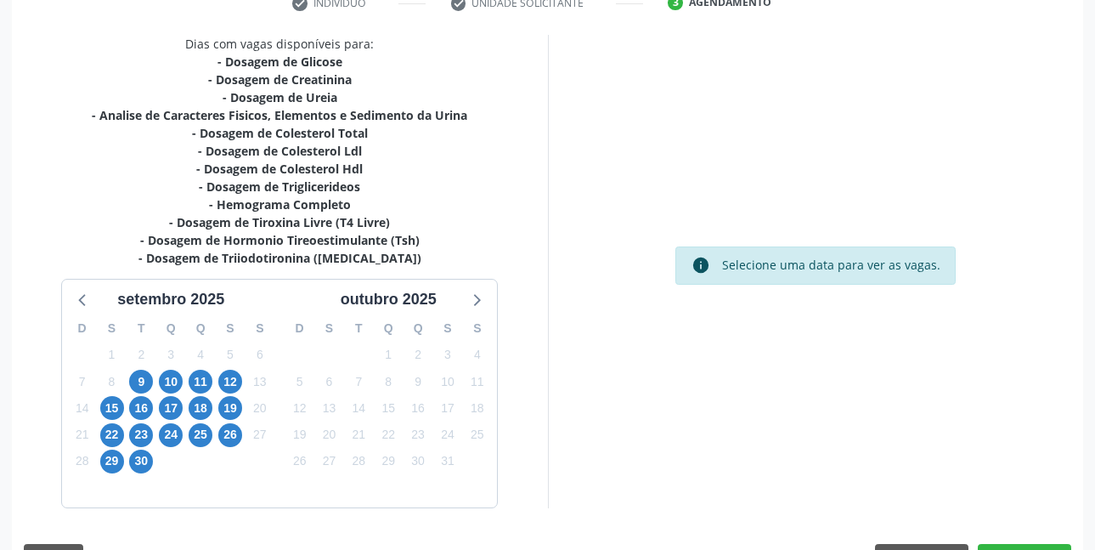
scroll to position [386, 0]
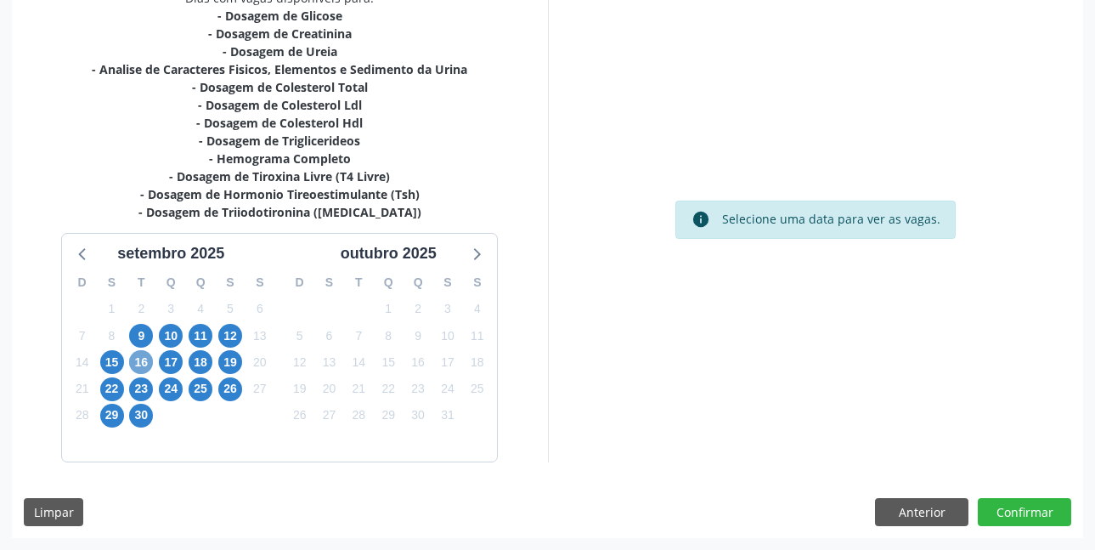
click at [140, 363] on span "16" at bounding box center [141, 362] width 24 height 24
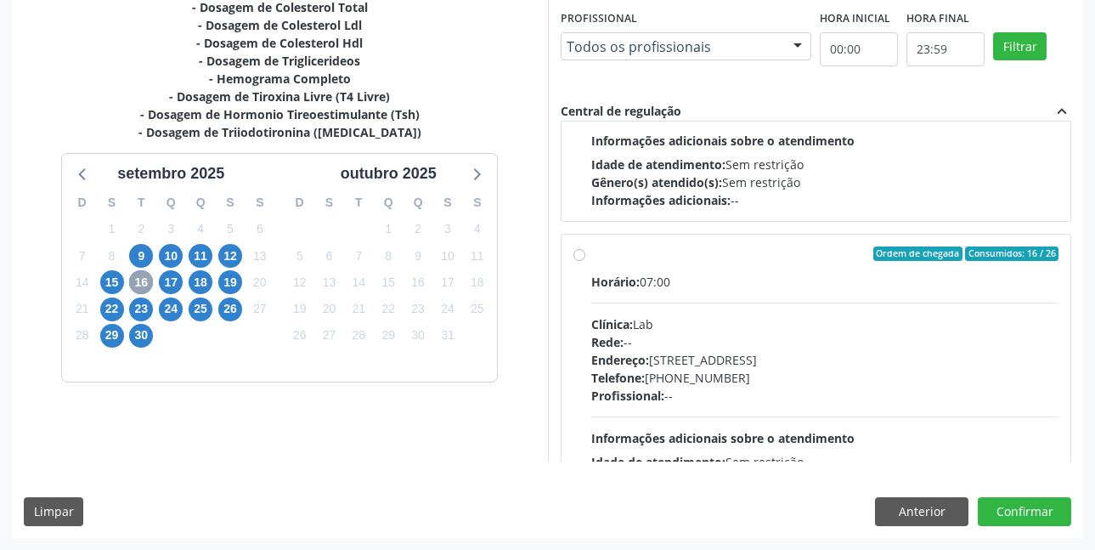
scroll to position [850, 0]
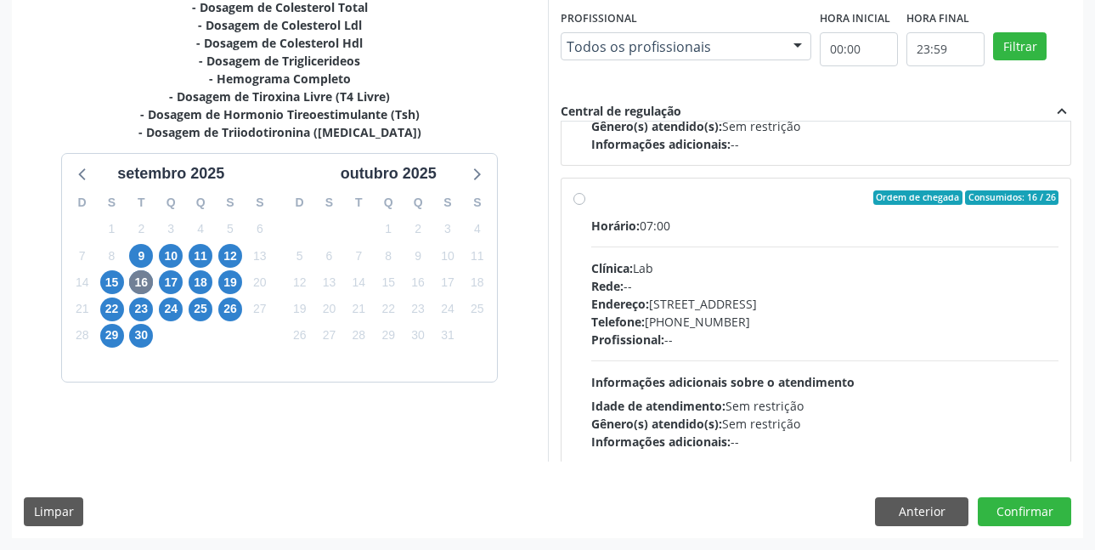
click at [591, 199] on label "Ordem de chegada Consumidos: 16 / 26 Horário: 07:00 Clínica: Lab Rede: -- Ender…" at bounding box center [825, 320] width 468 height 261
click at [576, 199] on input "Ordem de chegada Consumidos: 16 / 26 Horário: 07:00 Clínica: Lab Rede: -- Ender…" at bounding box center [580, 197] width 12 height 15
radio input "true"
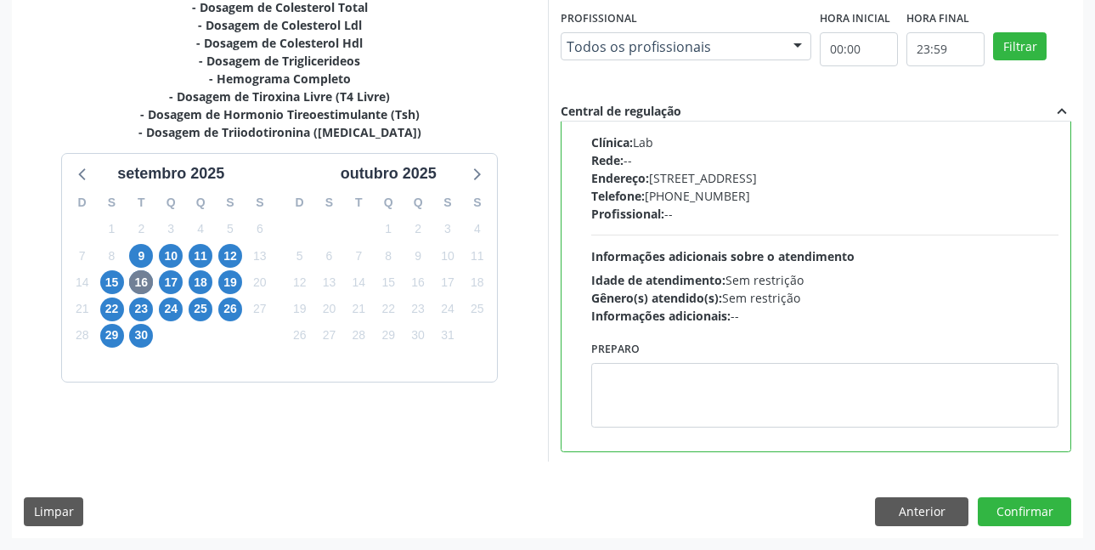
scroll to position [978, 0]
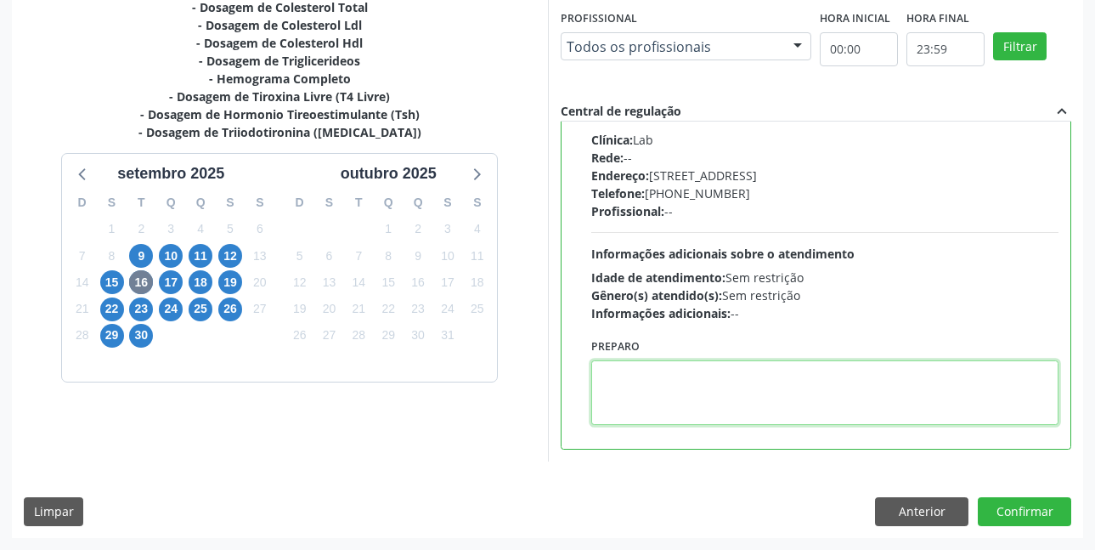
click at [642, 369] on textarea at bounding box center [825, 392] width 468 height 65
paste textarea "O EXAME SERÁ REALIZADO NO POSTINHO DE SAÚDE CENTRO 2 (POSTINHO DO RODEIO), POR …"
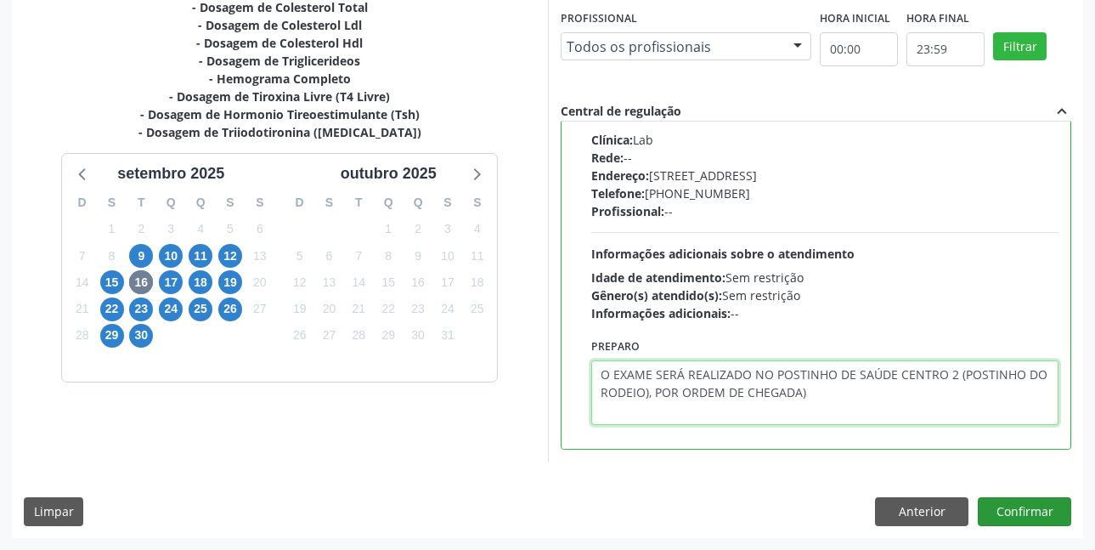
type textarea "O EXAME SERÁ REALIZADO NO POSTINHO DE SAÚDE CENTRO 2 (POSTINHO DO RODEIO), POR …"
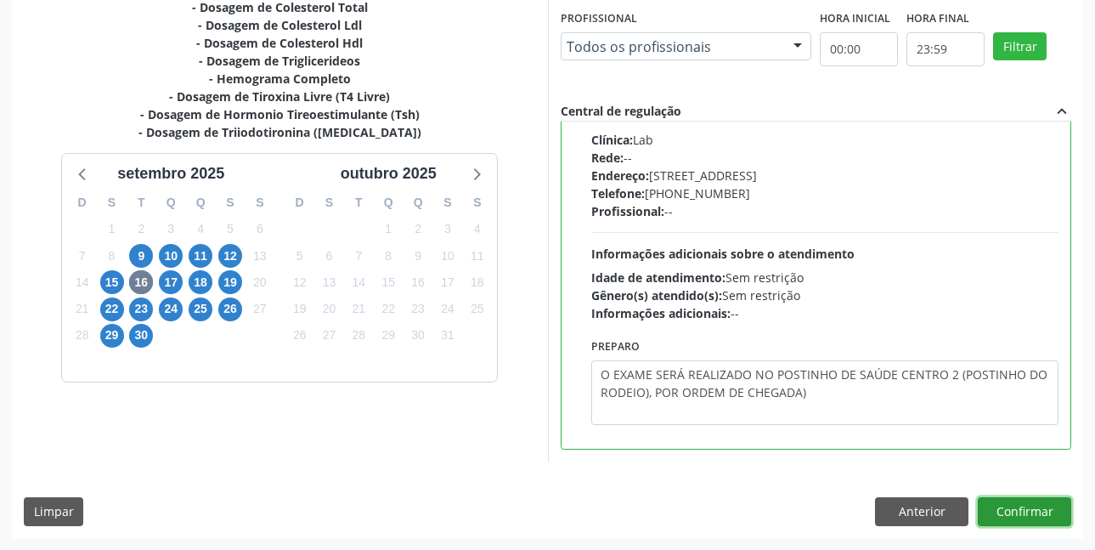
click at [1021, 507] on button "Confirmar" at bounding box center [1024, 511] width 93 height 29
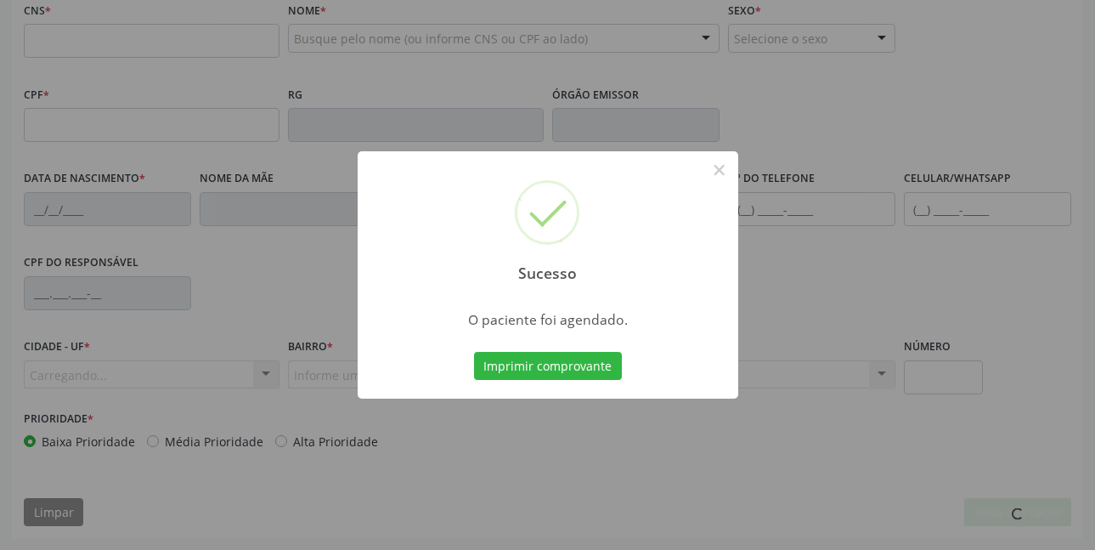
scroll to position [0, 0]
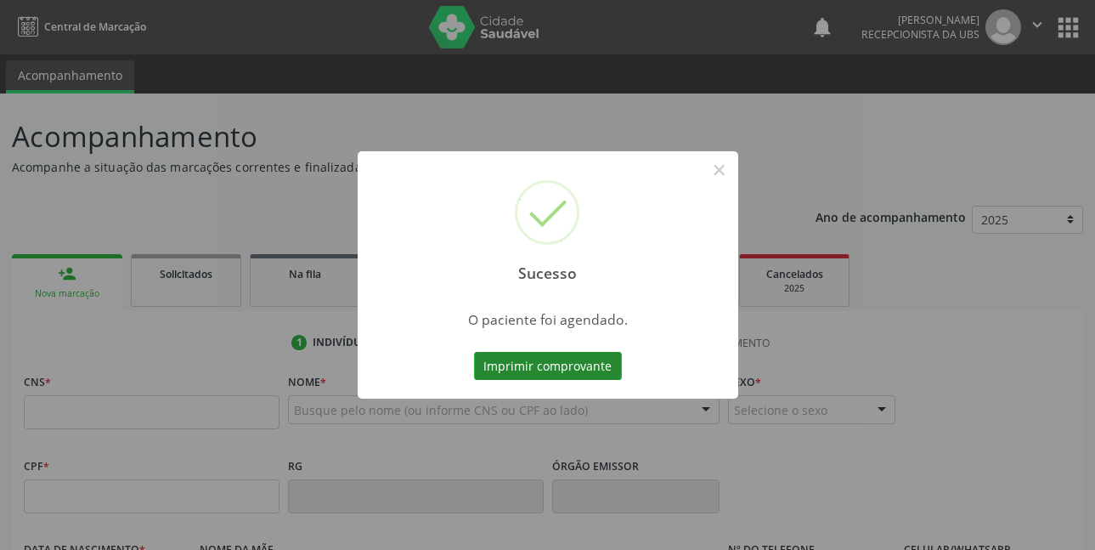
click at [586, 372] on button "Imprimir comprovante" at bounding box center [548, 366] width 148 height 29
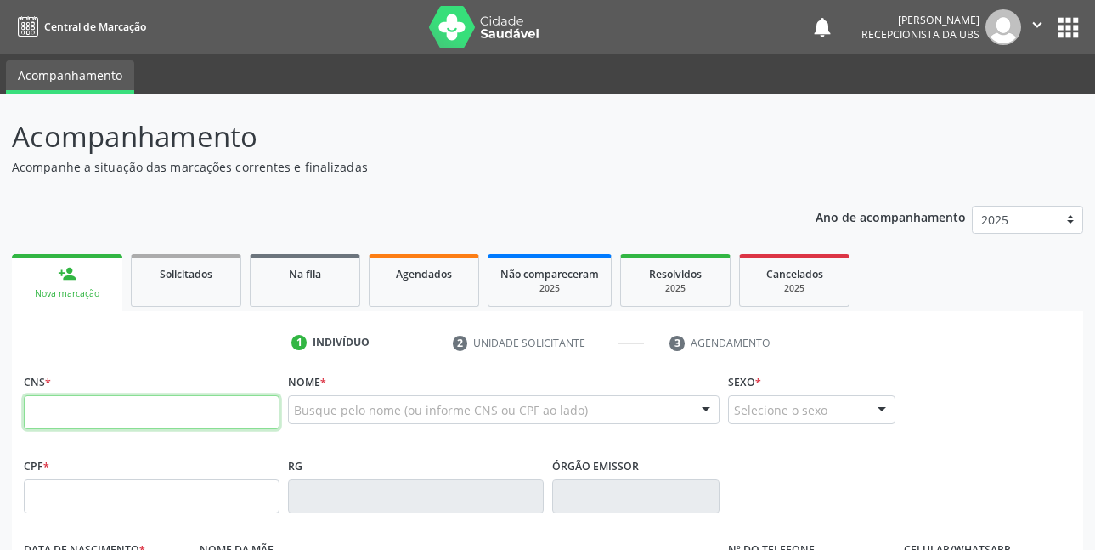
click at [160, 408] on input "text" at bounding box center [152, 412] width 256 height 34
type input "700 0023 6109 3507"
type input "085.193.575-39"
type input "22/12/1997"
type input "Maria Zuleide Tenorio de Lima"
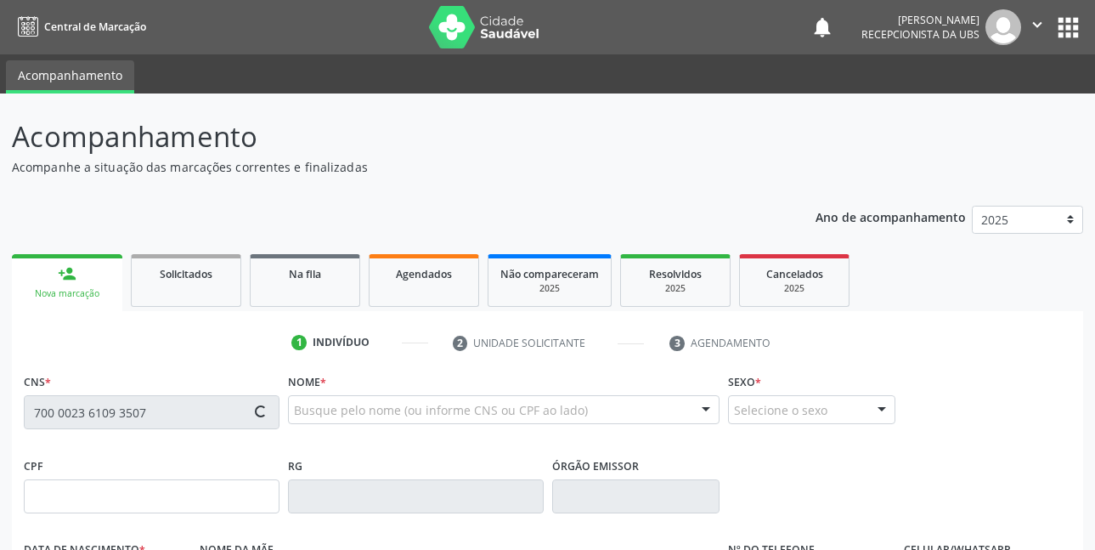
type input "(87) 99914-4430"
type input "(87) 99624-0289"
type input "106.071.194-03"
type input "180"
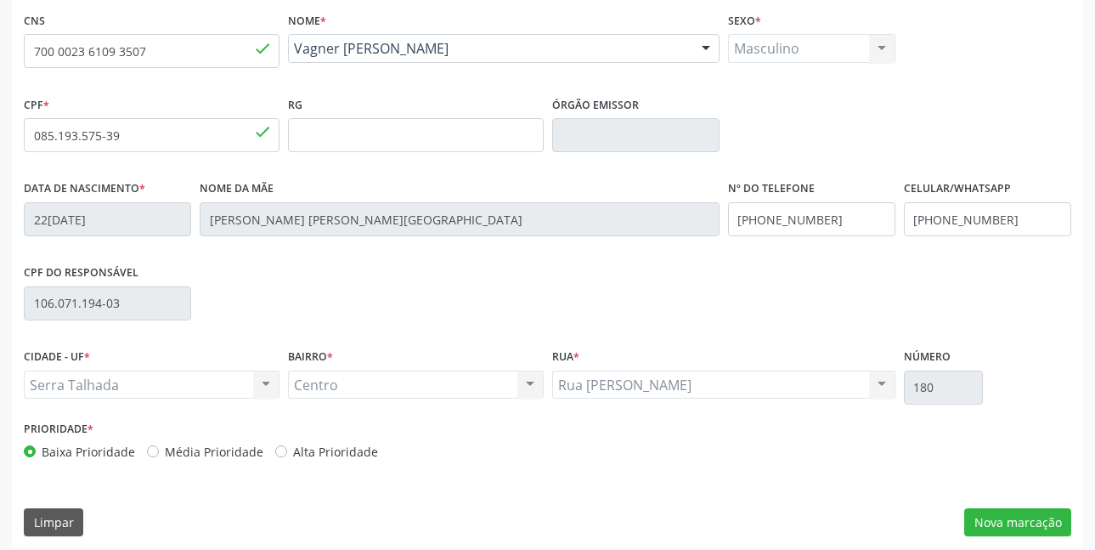
scroll to position [371, 0]
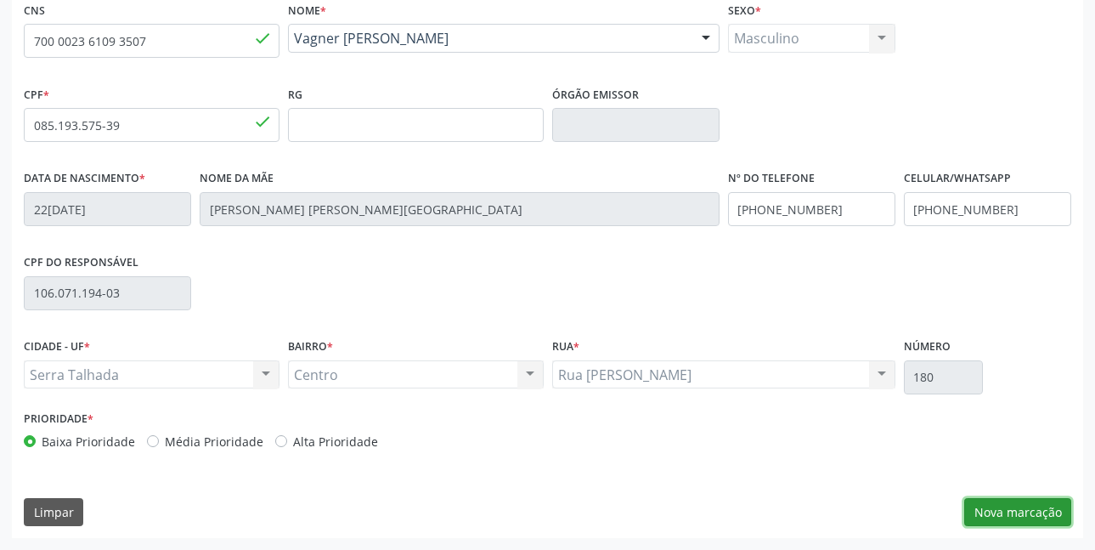
click at [998, 517] on button "Nova marcação" at bounding box center [1017, 512] width 107 height 29
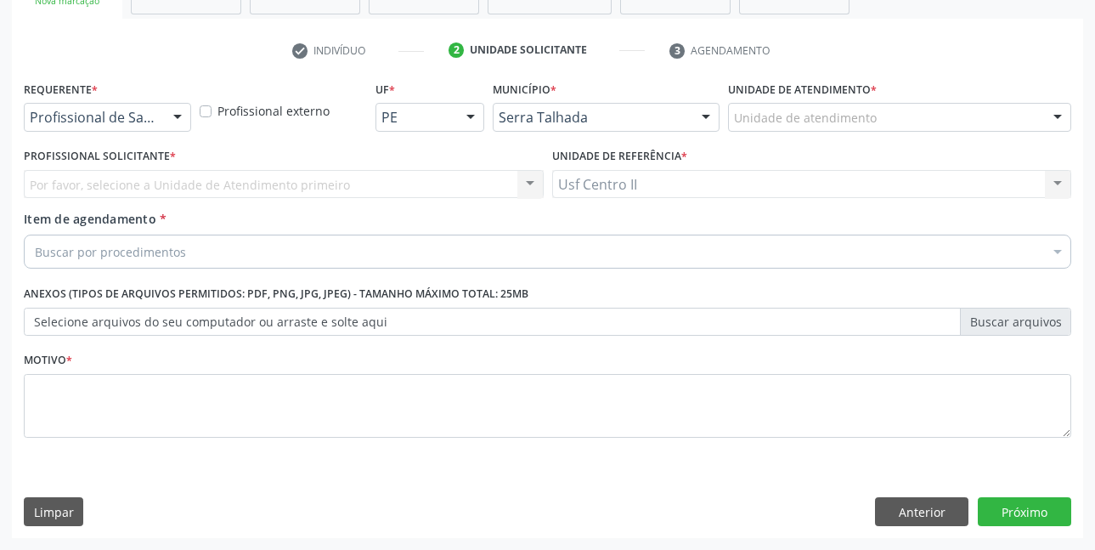
scroll to position [292, 0]
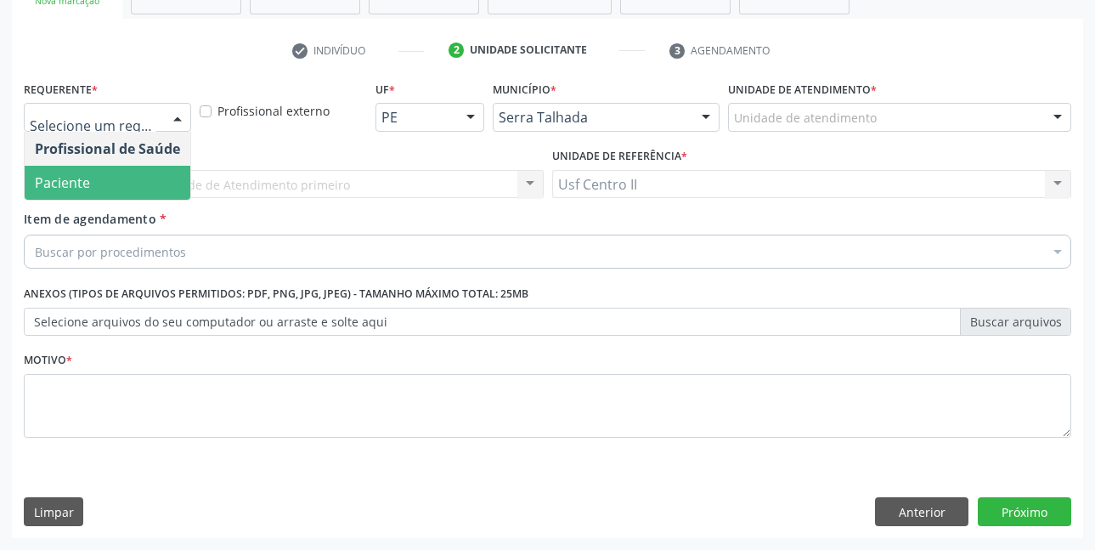
click at [79, 182] on span "Paciente" at bounding box center [62, 182] width 55 height 19
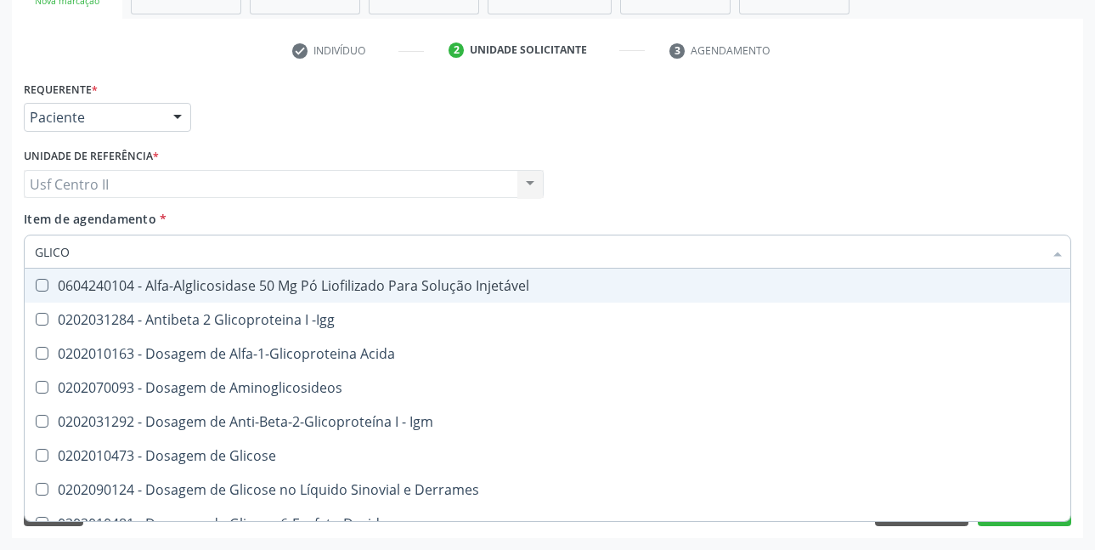
type input "GLICOS"
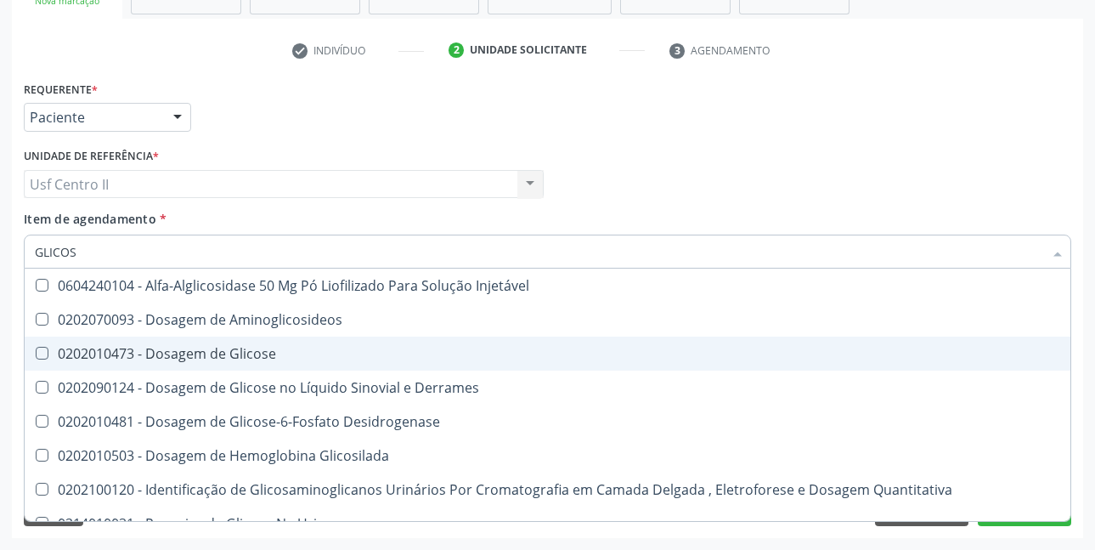
click at [187, 353] on div "0202010473 - Dosagem de Glicose" at bounding box center [548, 354] width 1026 height 14
checkbox Glicose "true"
type input "GLICO"
checkbox Glicose "false"
checkbox Glicosilada "true"
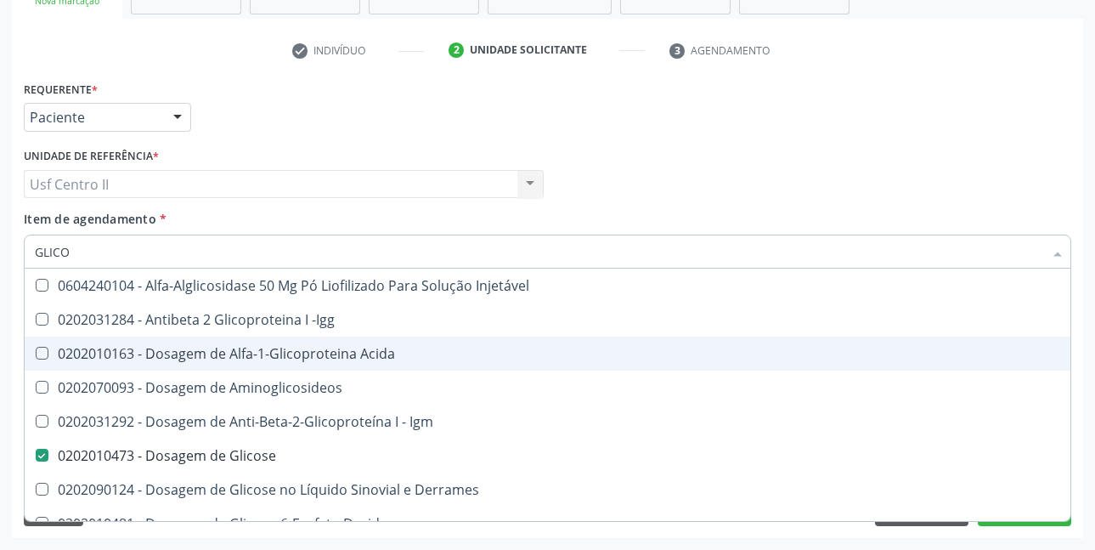
type input "GLIC"
checkbox Glicose "false"
checkbox Glicose "true"
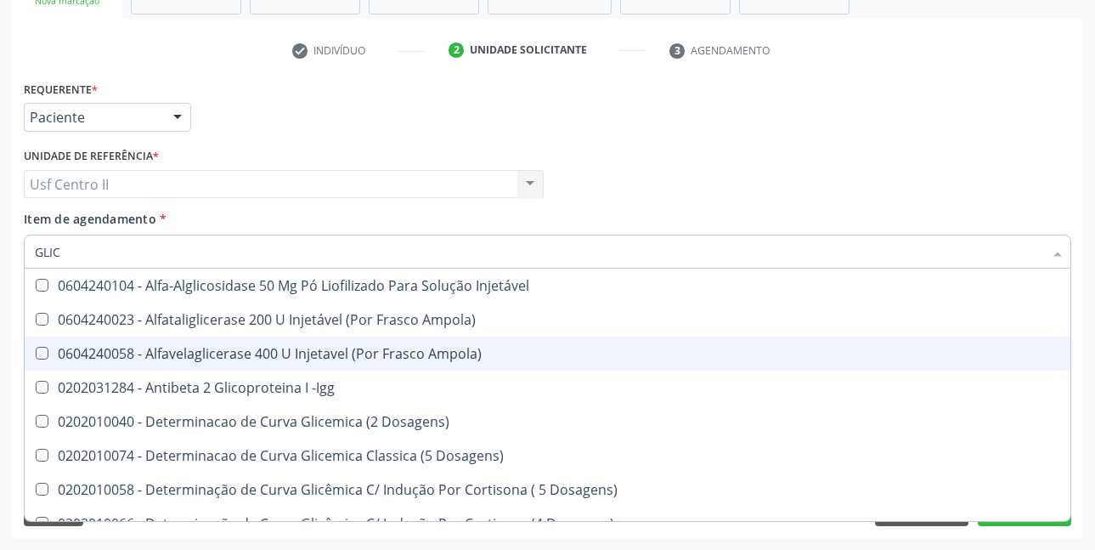
type input "GLI"
checkbox Glicose "false"
checkbox Glicosilada "true"
type input "GL"
checkbox Glicosilada "false"
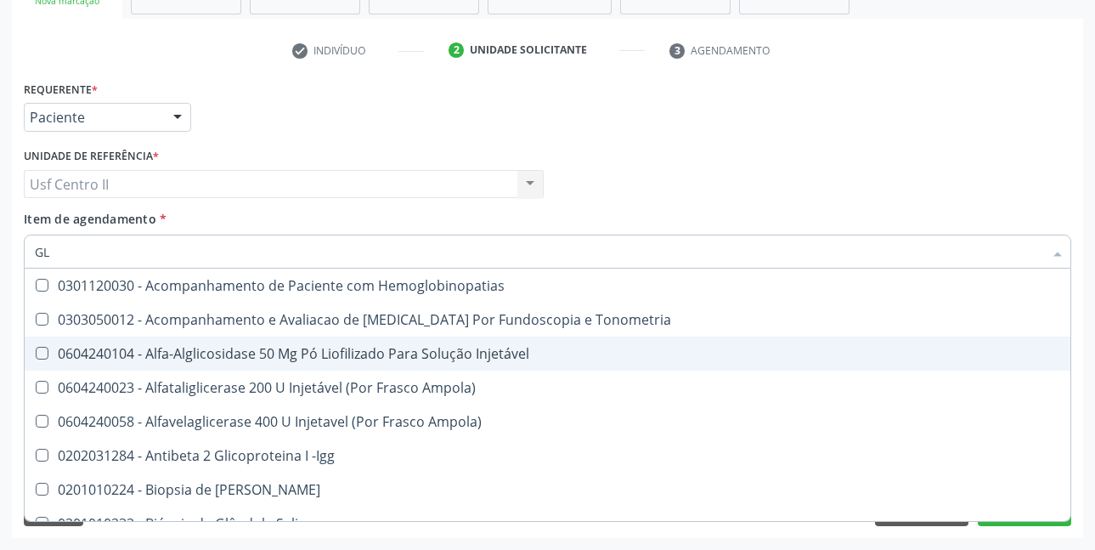
type input "G"
checkbox Glicose "false"
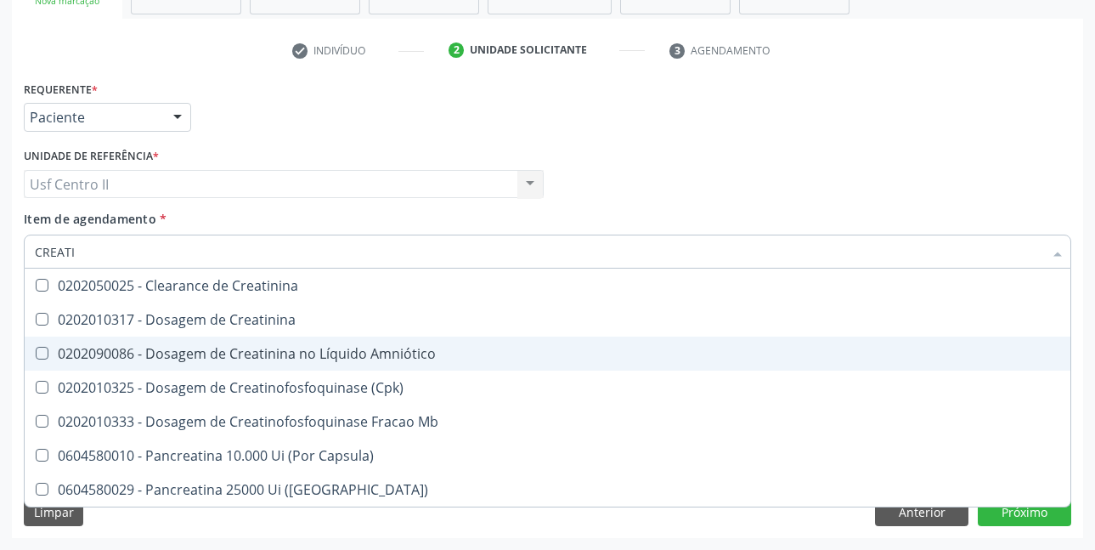
type input "CREATIN"
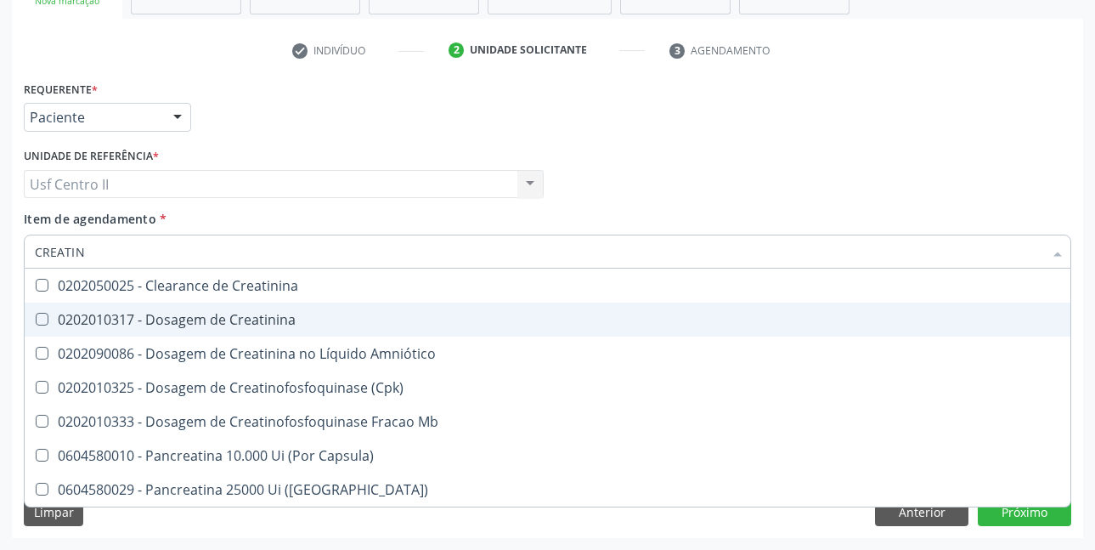
click at [234, 320] on div "0202010317 - Dosagem de Creatinina" at bounding box center [548, 320] width 1026 height 14
checkbox Creatinina "true"
type input "CREAT"
checkbox Creatinina "false"
checkbox \(Cpk\) "true"
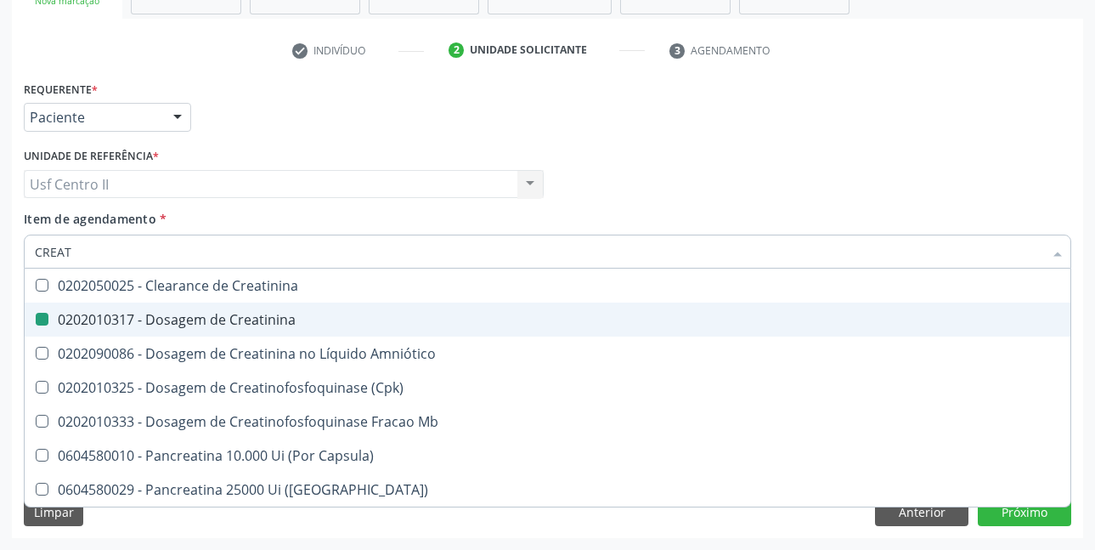
type input "CREA"
checkbox \(Cpk\) "false"
checkbox Capsula\) "true"
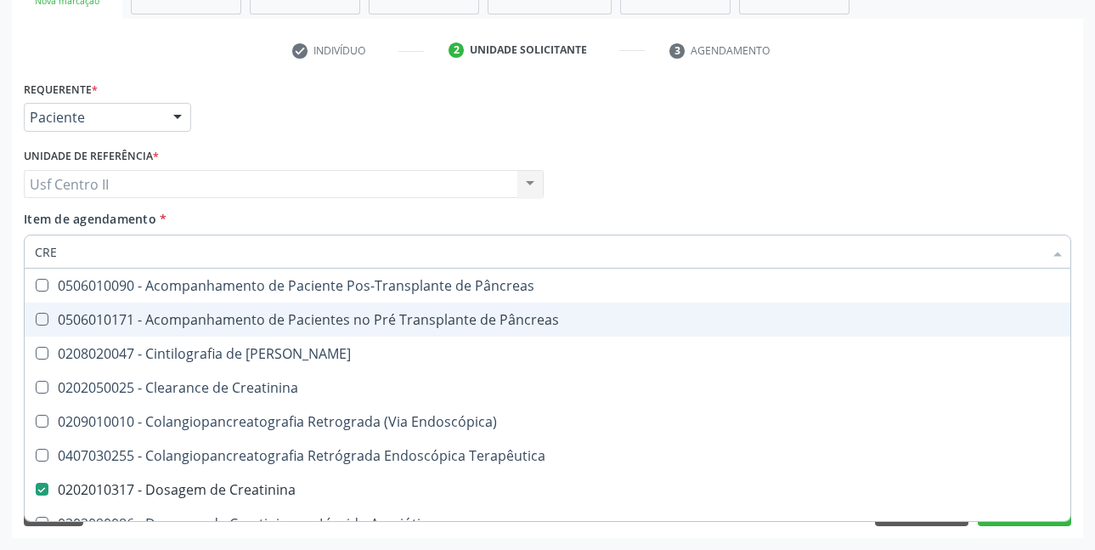
type input "CR"
checkbox Creatinina "false"
checkbox Oncologia "false"
type input "C"
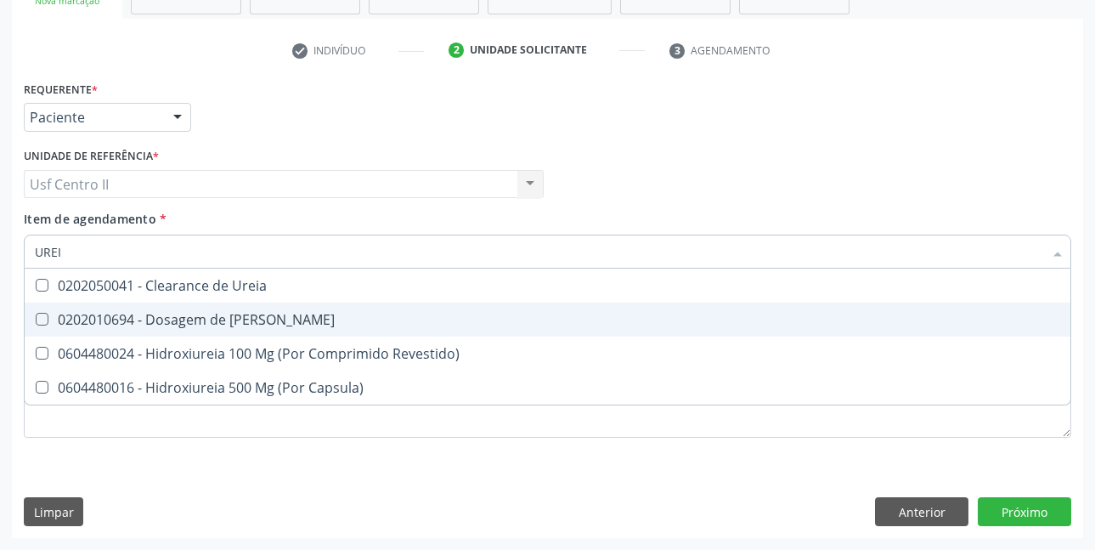
type input "UREIA"
click at [234, 320] on div "0202010694 - Dosagem de Ureia" at bounding box center [548, 320] width 1026 height 14
checkbox Ureia "true"
type input "URE"
checkbox Ureia "false"
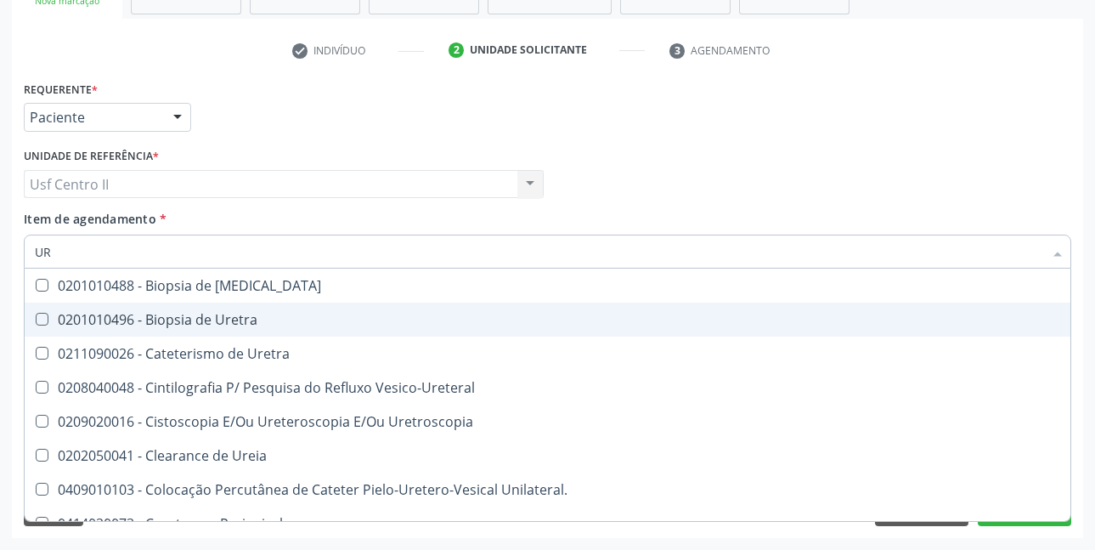
type input "U"
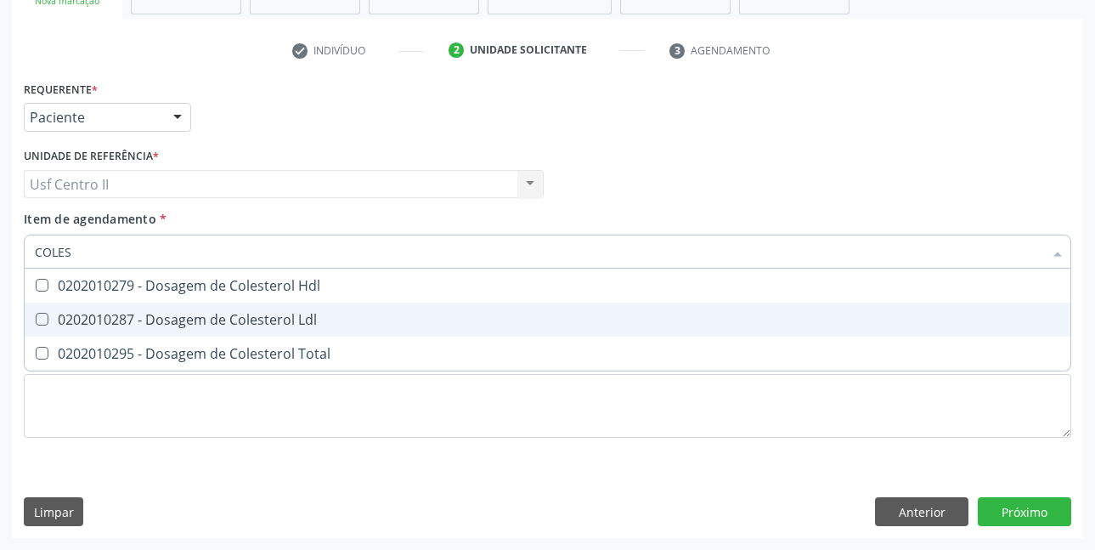
type input "COLEST"
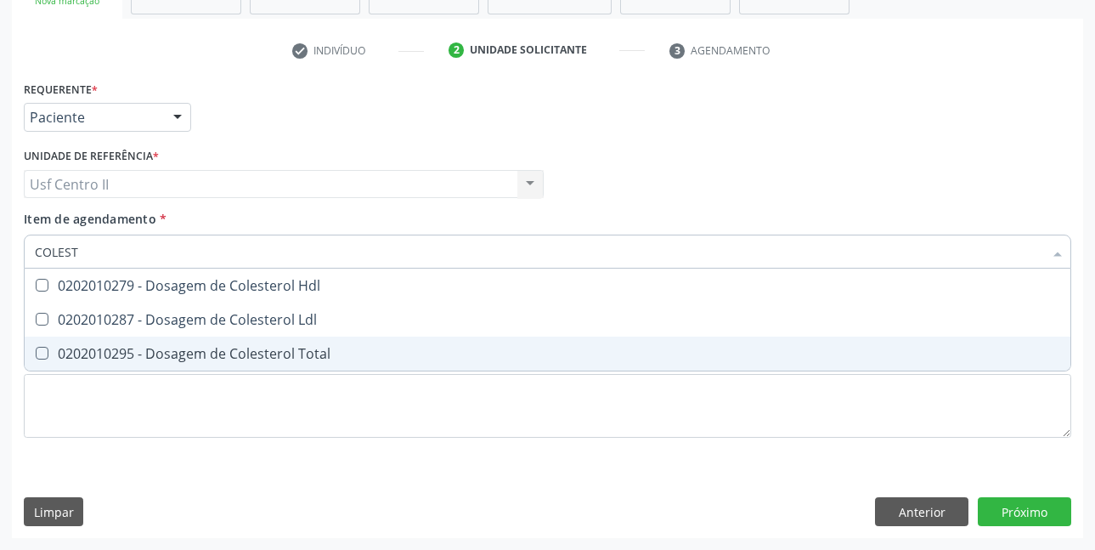
click at [286, 356] on div "0202010295 - Dosagem de Colesterol Total" at bounding box center [548, 354] width 1026 height 14
checkbox Total "true"
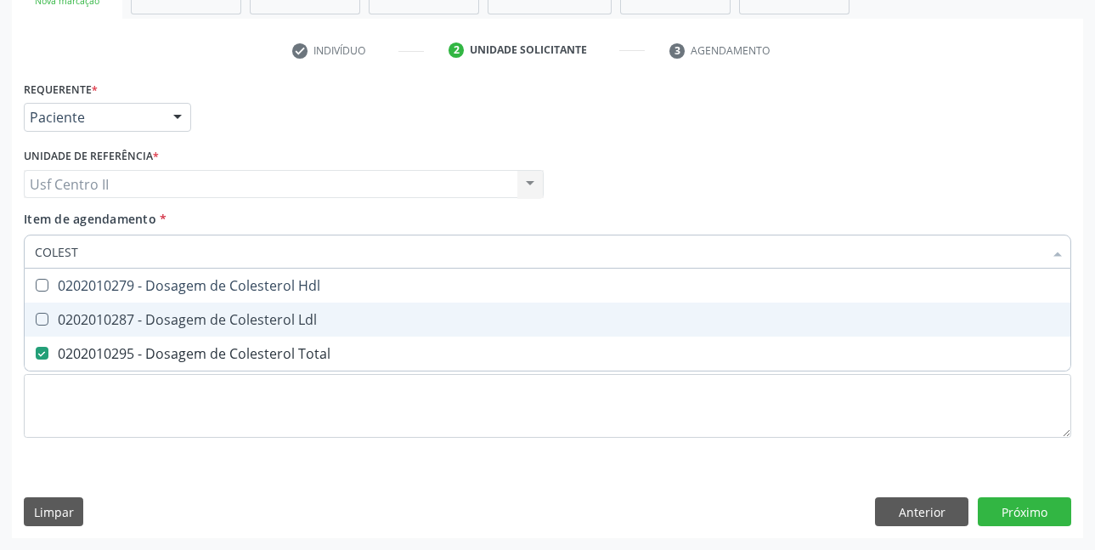
click at [284, 326] on div "0202010287 - Dosagem de Colesterol Ldl" at bounding box center [548, 320] width 1026 height 14
checkbox Ldl "true"
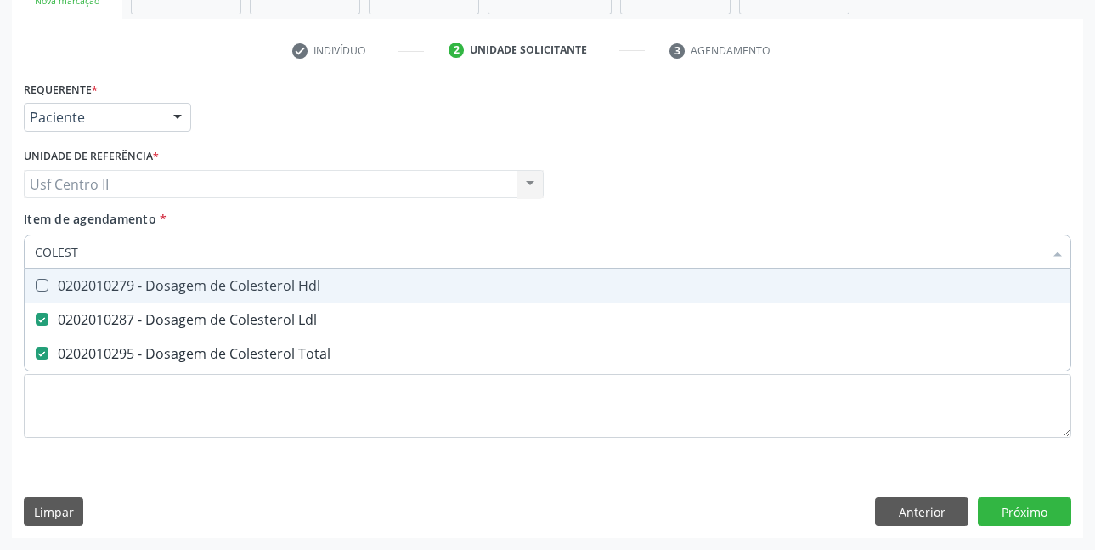
click at [301, 286] on div "0202010279 - Dosagem de Colesterol Hdl" at bounding box center [548, 286] width 1026 height 14
checkbox Hdl "true"
type input "COLE"
checkbox Hdl "false"
checkbox Ldl "false"
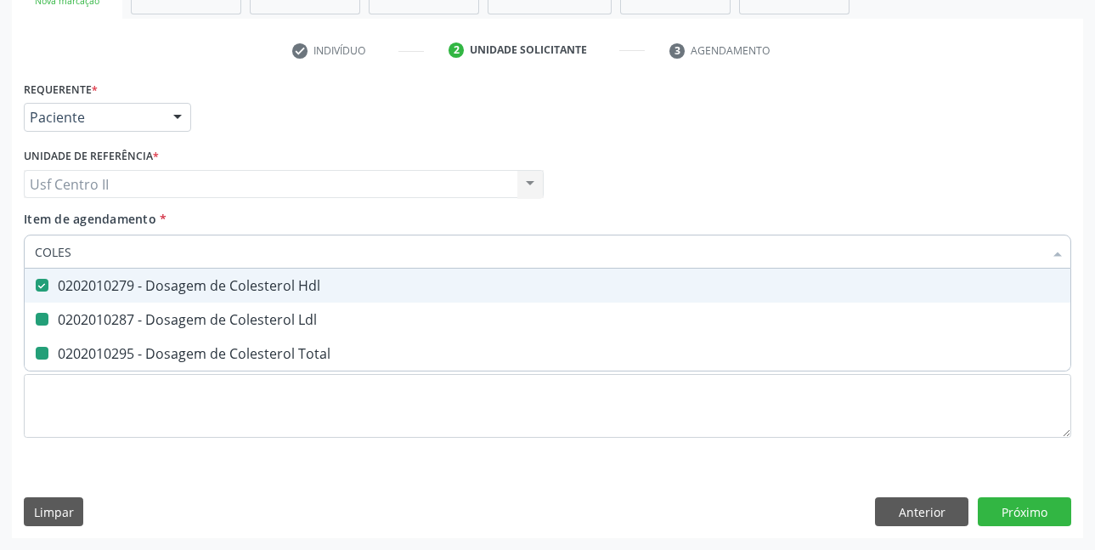
checkbox Total "false"
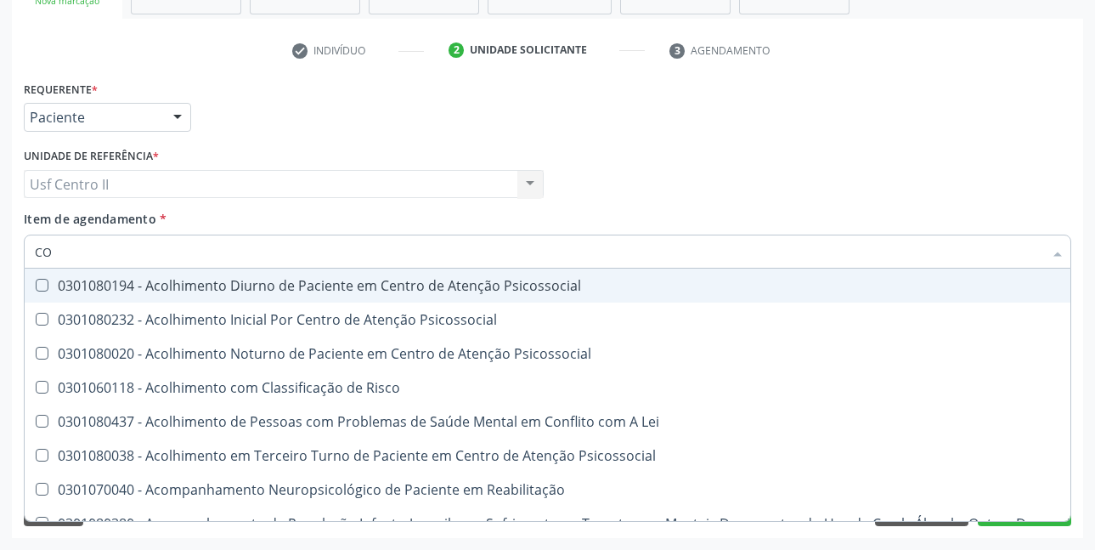
type input "C"
checkbox Hdl "false"
checkbox Ldl "false"
checkbox Total "false"
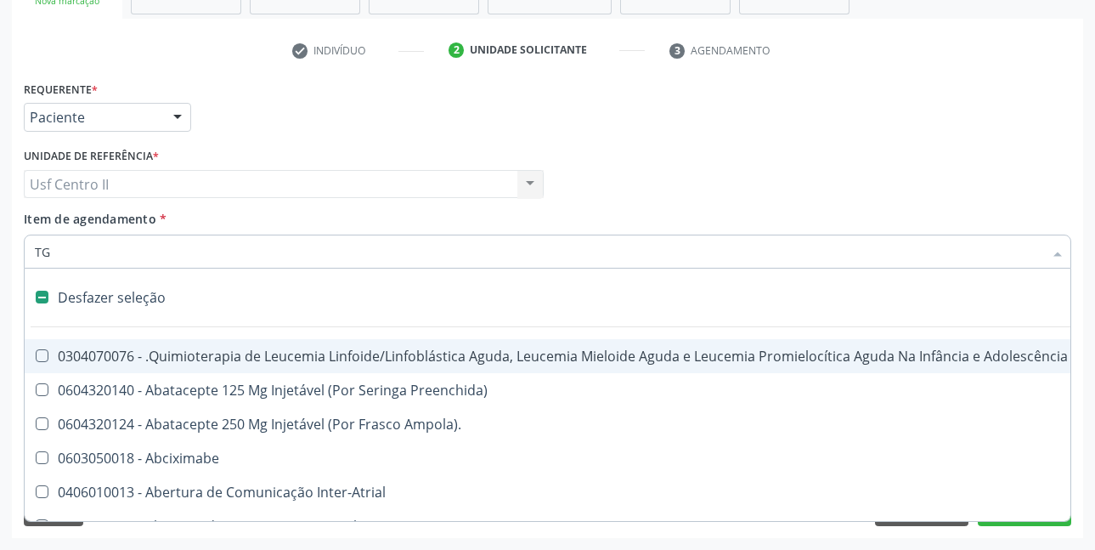
type input "TGO"
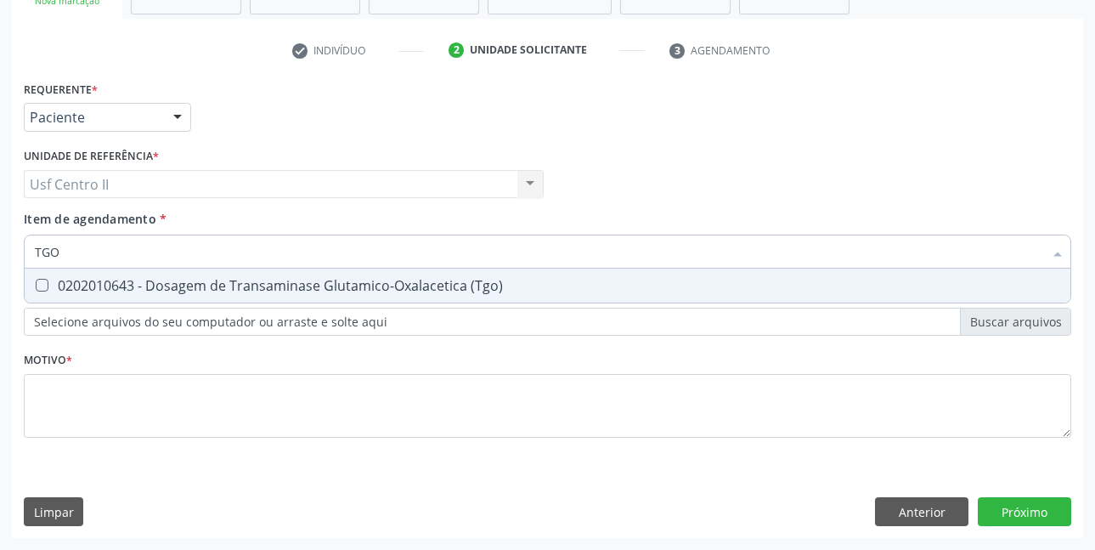
click at [216, 288] on div "0202010643 - Dosagem de Transaminase Glutamico-Oxalacetica (Tgo)" at bounding box center [548, 286] width 1026 height 14
checkbox \(Tgo\) "true"
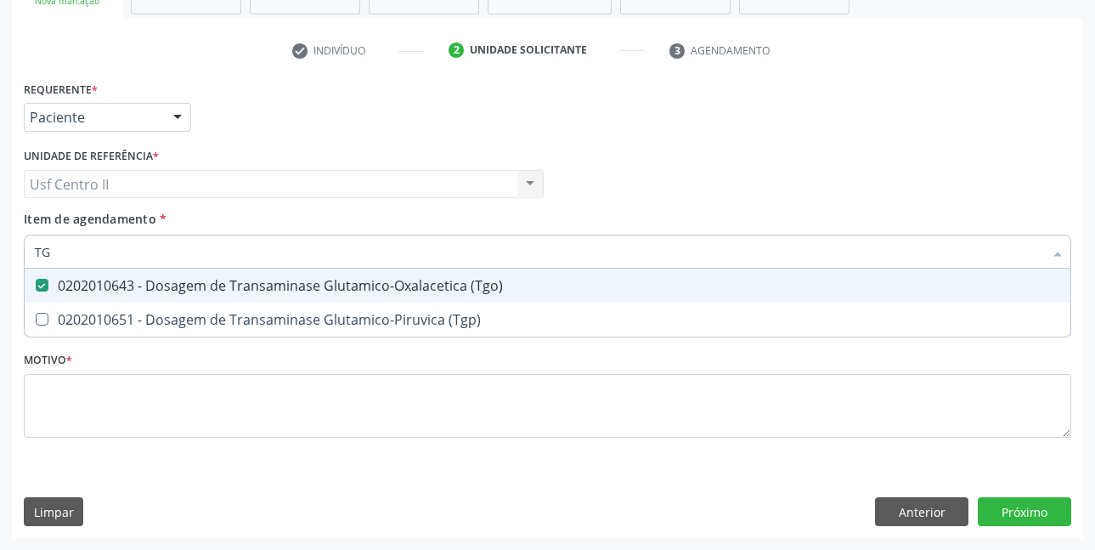
type input "TGP"
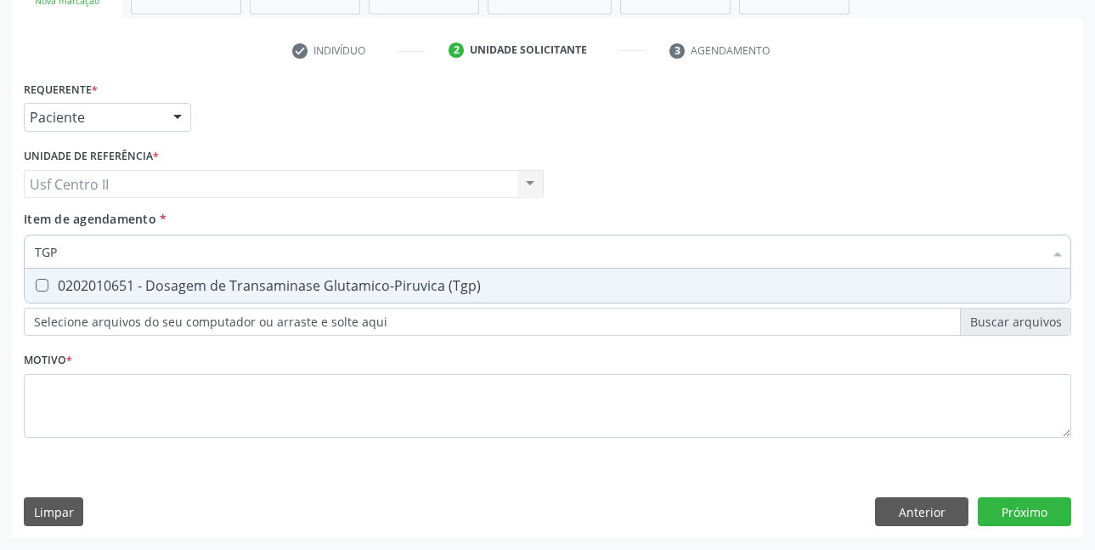
click at [217, 282] on div "0202010651 - Dosagem de Transaminase Glutamico-Piruvica (Tgp)" at bounding box center [548, 286] width 1026 height 14
checkbox \(Tgp\) "true"
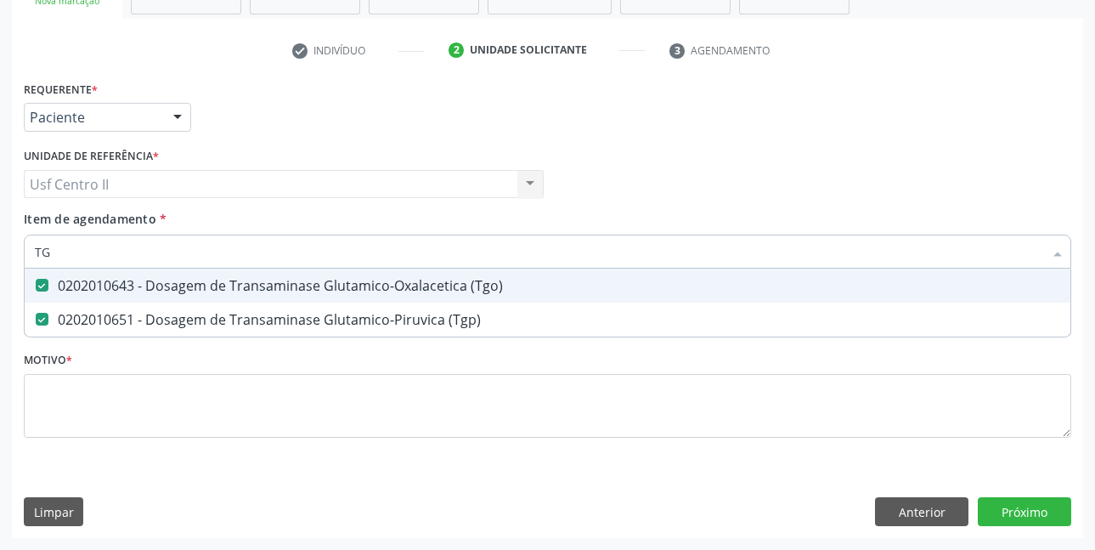
type input "T"
checkbox \(Tgo\) "false"
checkbox \(Tgp\) "false"
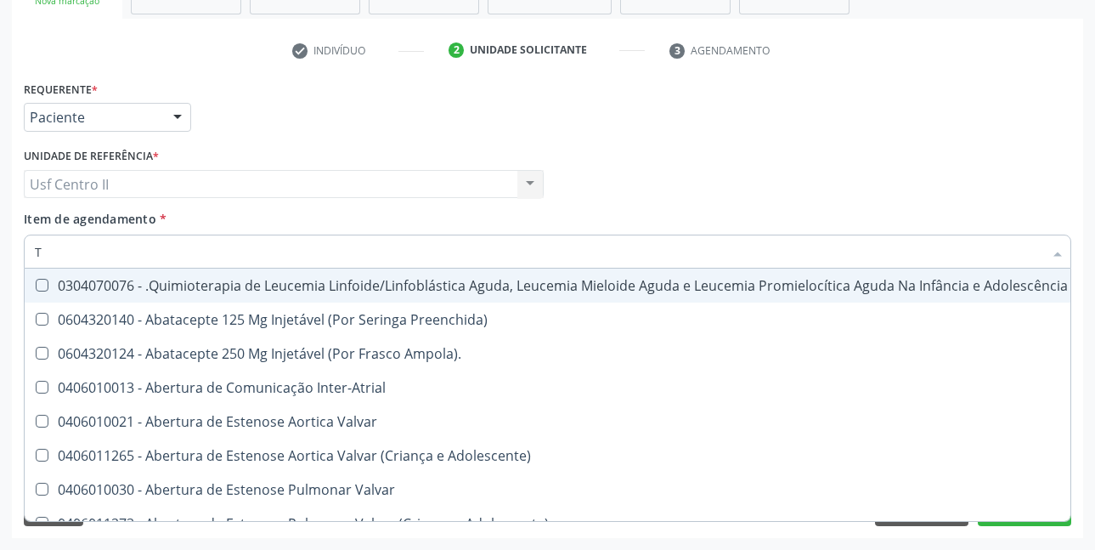
type input "TR"
checkbox Ii\) "true"
checkbox Grupo "true"
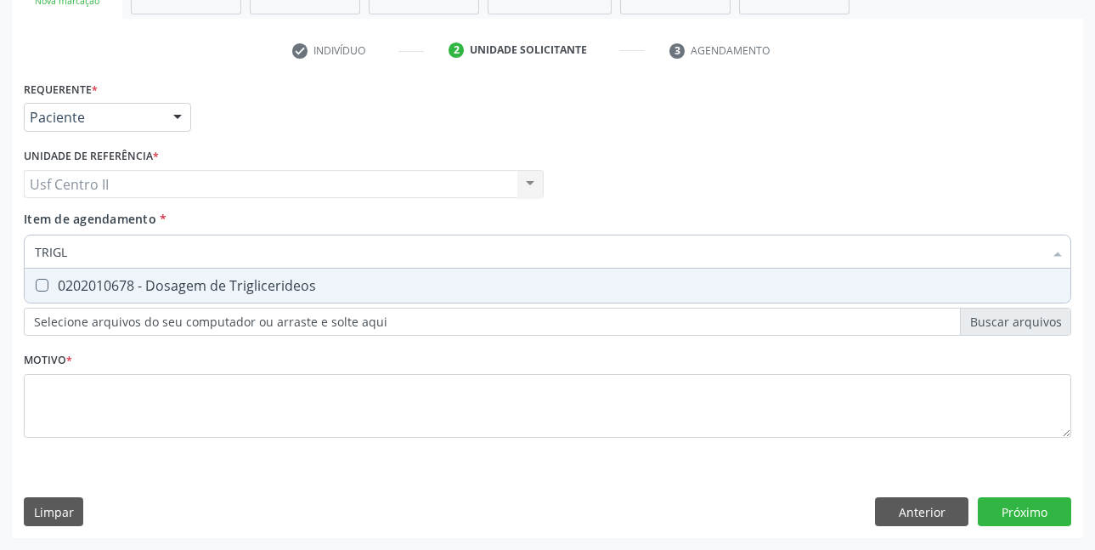
type input "TRIGLI"
click at [217, 282] on div "0202010678 - Dosagem de Triglicerideos" at bounding box center [548, 286] width 1026 height 14
checkbox Triglicerideos "true"
type input "T"
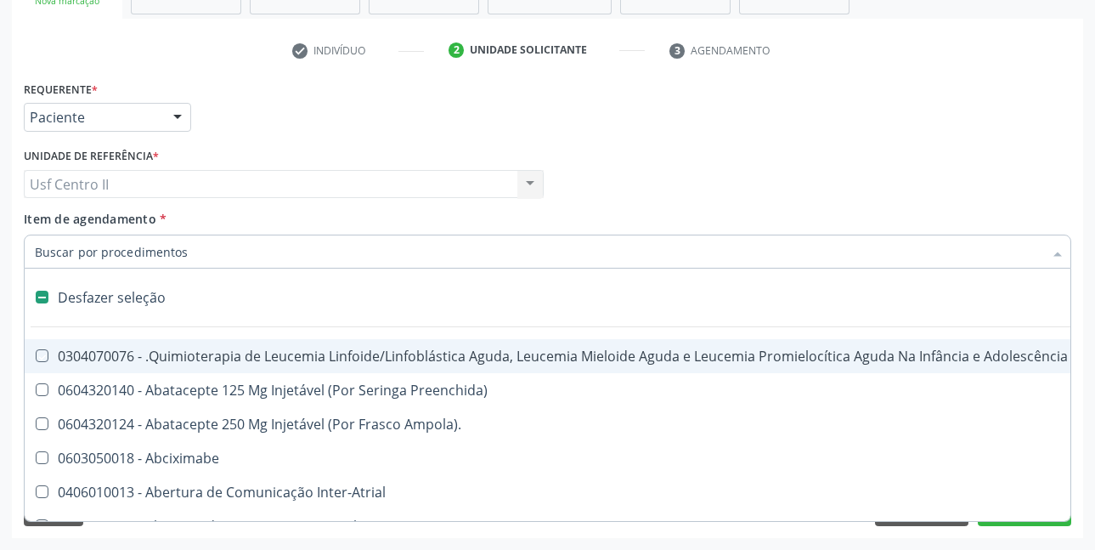
checkbox Manutenção "false"
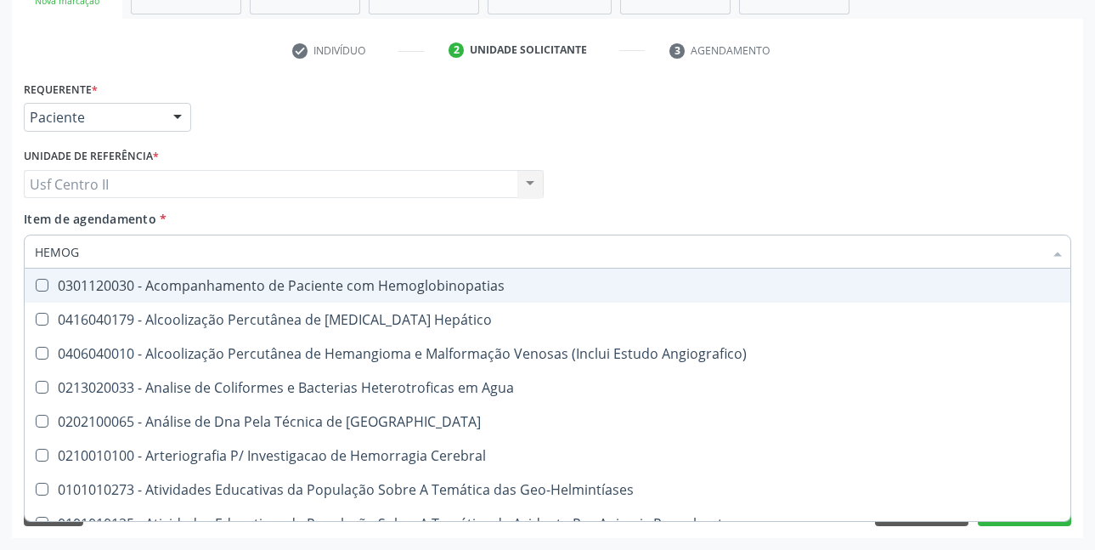
type input "HEMOGR"
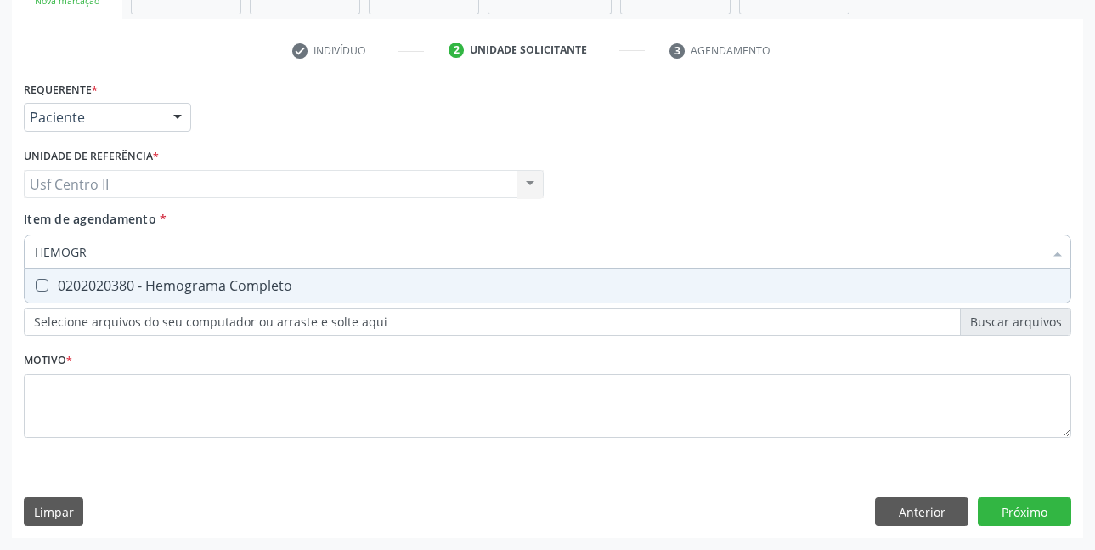
click at [217, 282] on div "0202020380 - Hemograma Completo" at bounding box center [548, 286] width 1026 height 14
checkbox Completo "true"
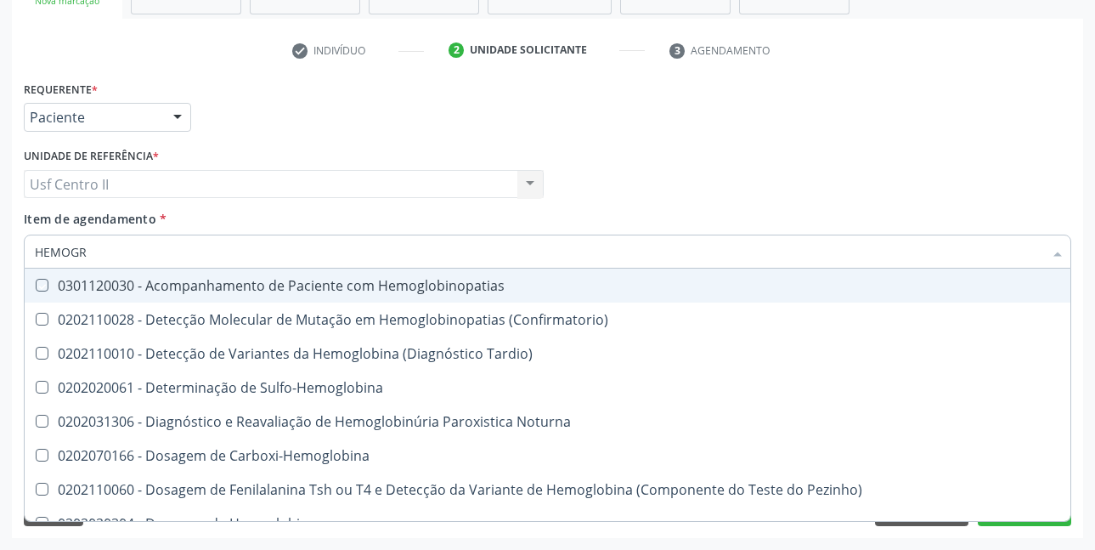
type input "HEMOG"
checkbox Hemoglobinopatias "false"
type input "HEMO"
checkbox Completo "false"
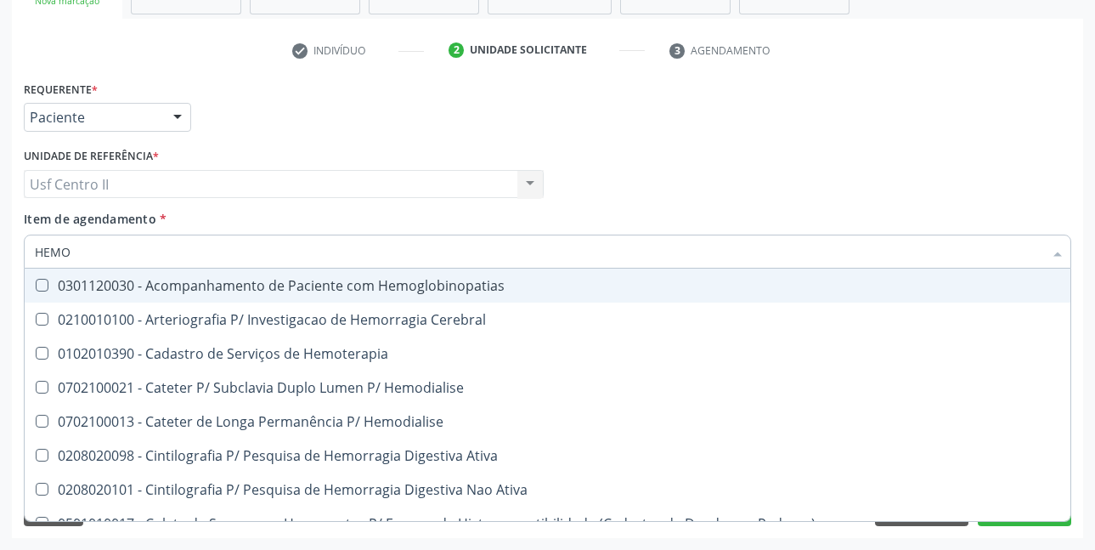
type input "HEM"
checkbox Completo "false"
checkbox Elástica "true"
type input "HE"
checkbox Elástica "false"
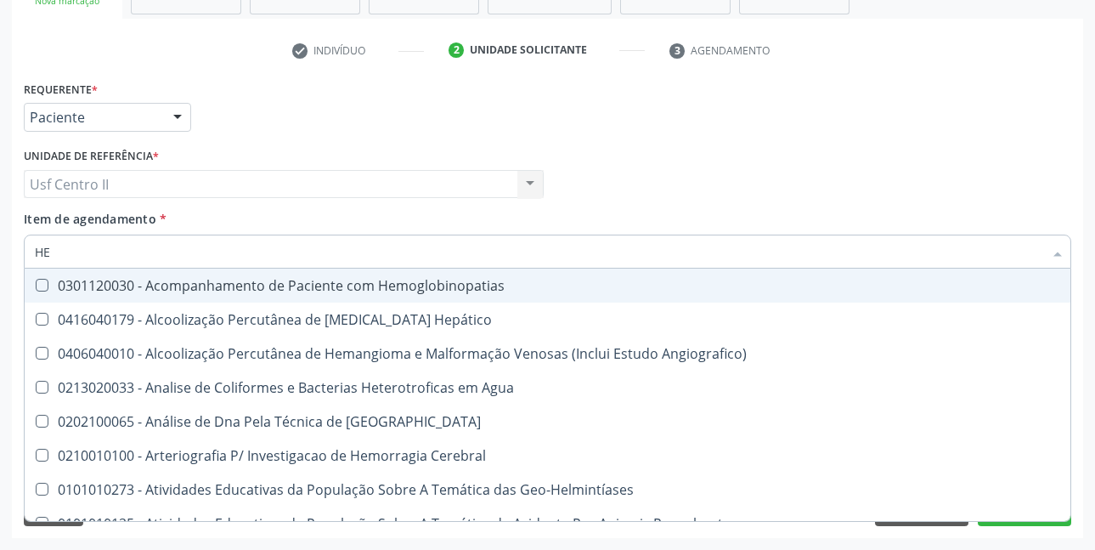
type input "H"
checkbox Completo "false"
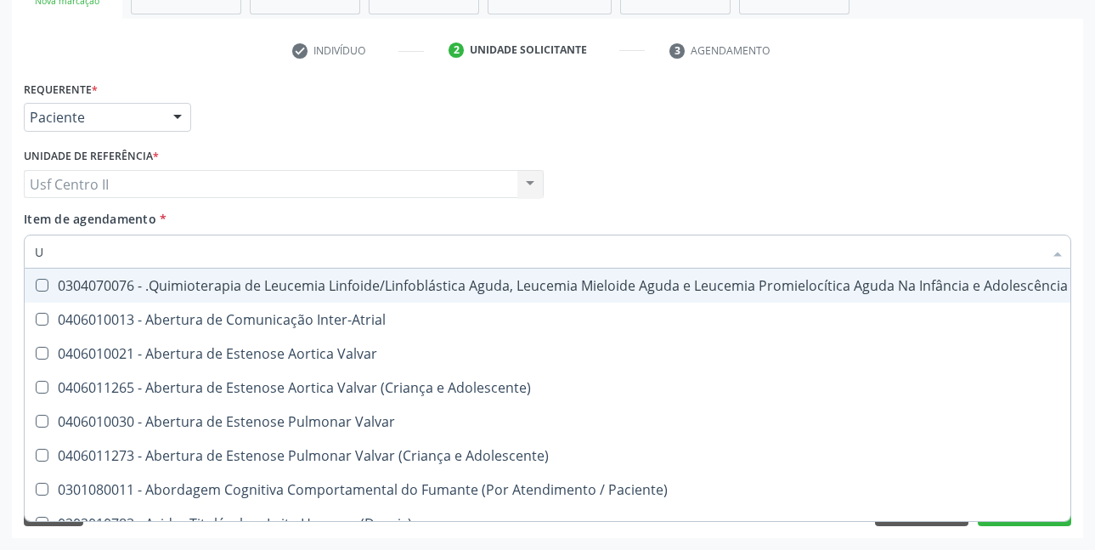
type input "UR"
checkbox Coagulação\ "true"
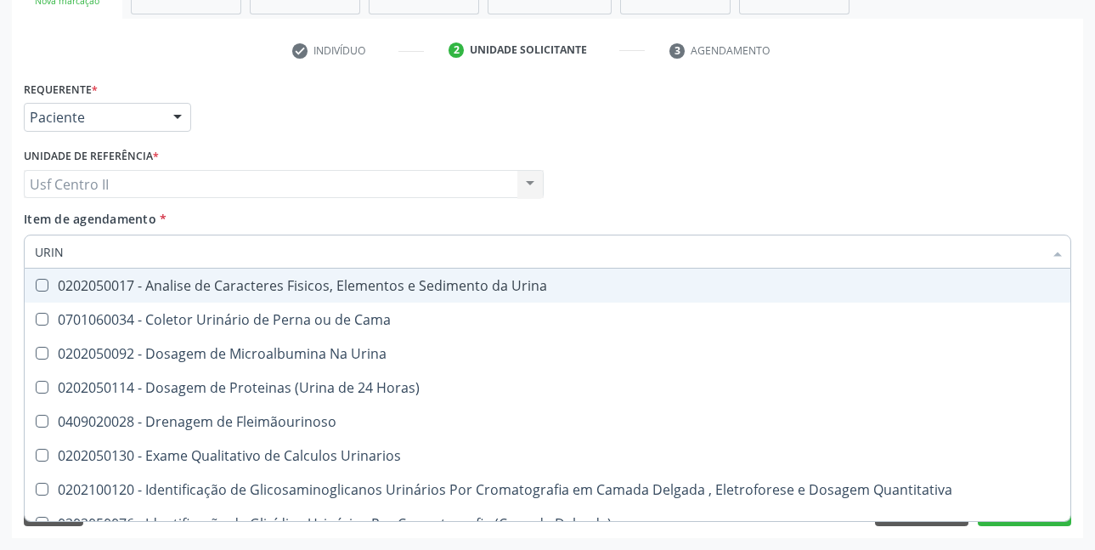
type input "URINA"
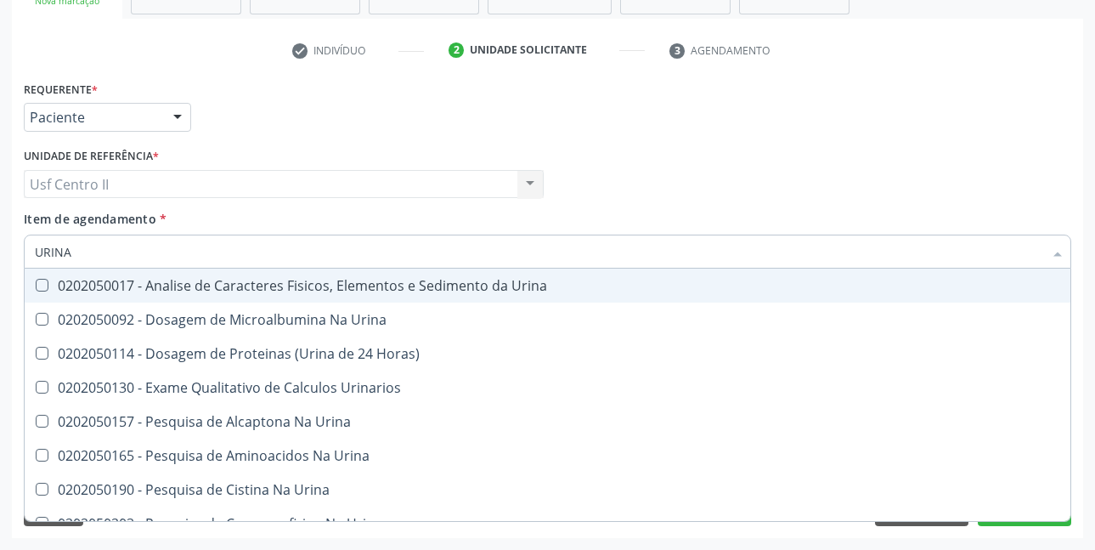
click at [232, 284] on div "0202050017 - Analise de Caracteres Fisicos, Elementos e Sedimento da Urina" at bounding box center [548, 286] width 1026 height 14
checkbox Urina "true"
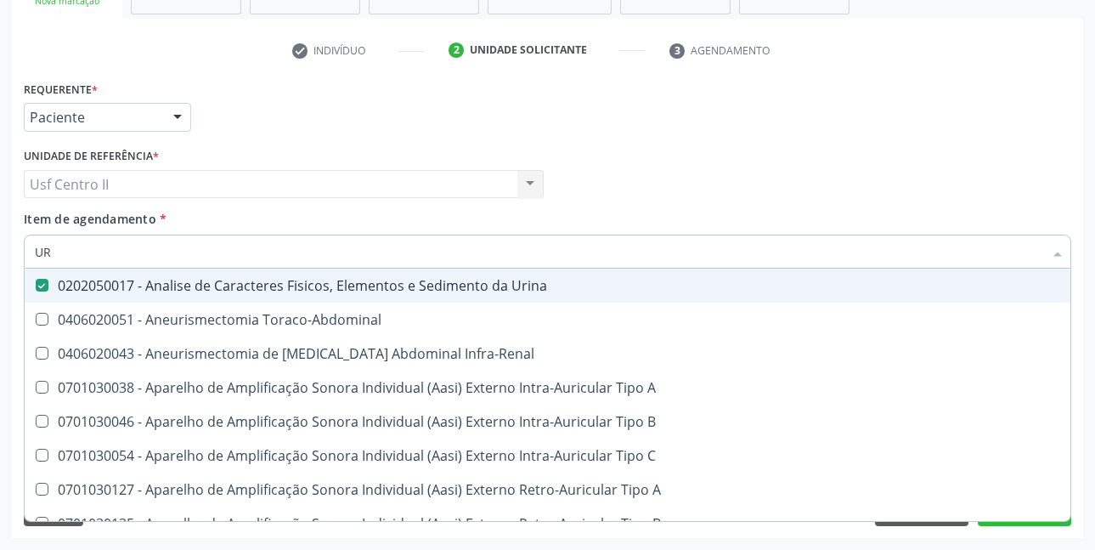
type input "U"
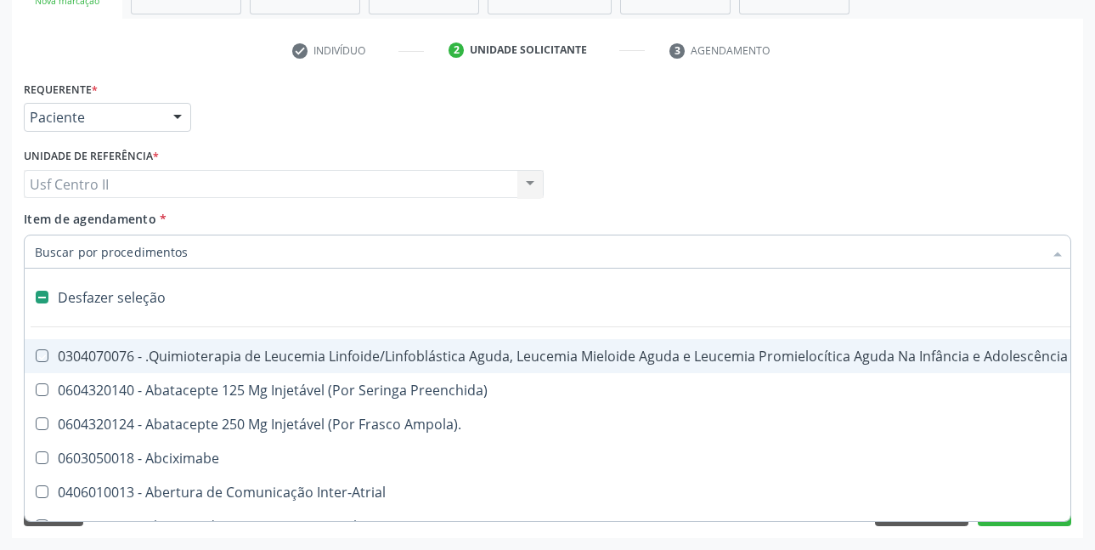
checkbox Manutenção "false"
checkbox Capsula\) "false"
type input "T"
checkbox Reto "true"
checkbox Urina "false"
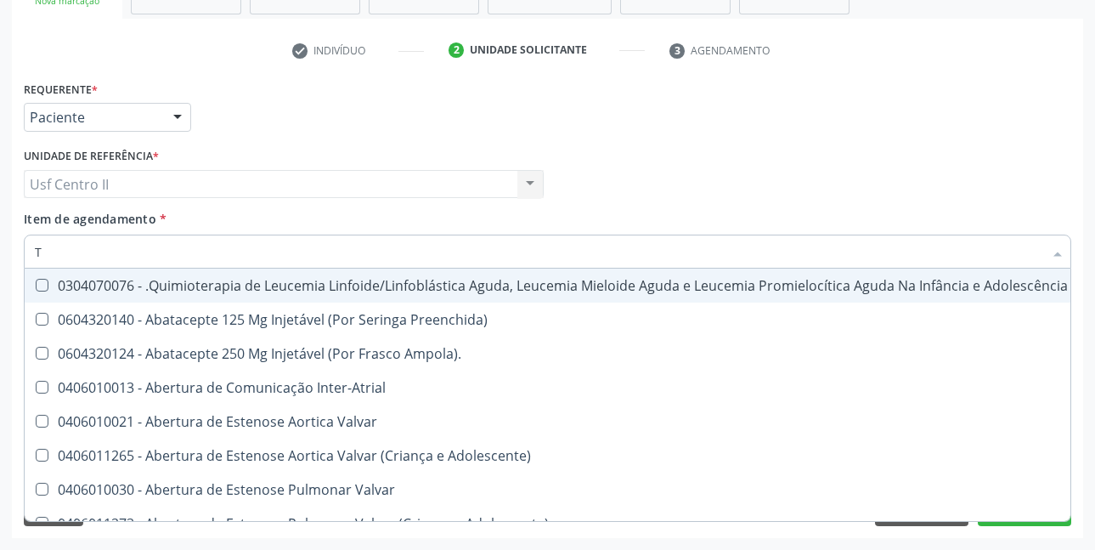
type input "T4"
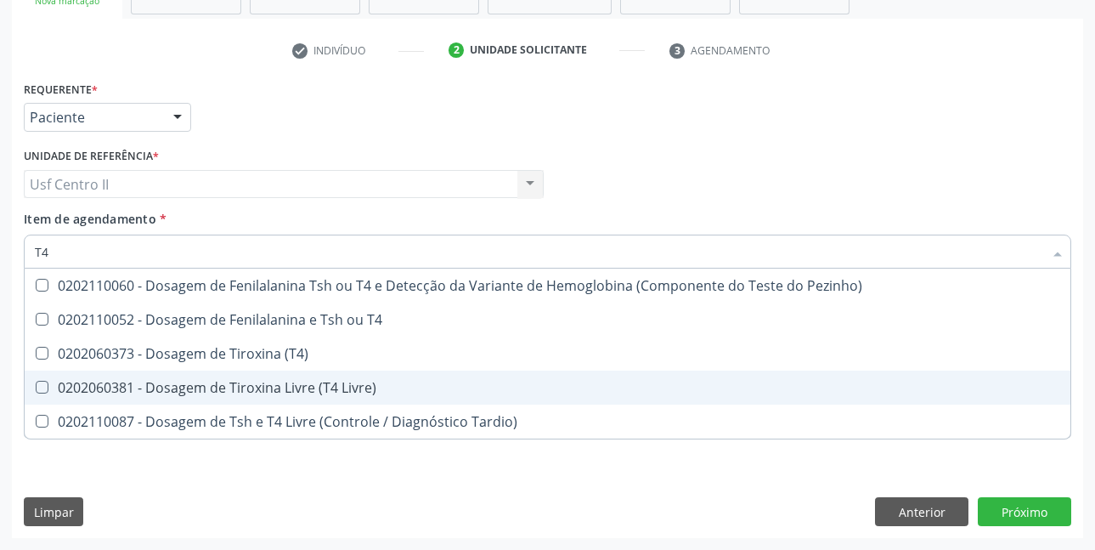
click at [331, 385] on div "0202060381 - Dosagem de Tiroxina Livre (T4 Livre)" at bounding box center [548, 388] width 1026 height 14
checkbox Livre\) "true"
type input "TS"
checkbox Livre\) "false"
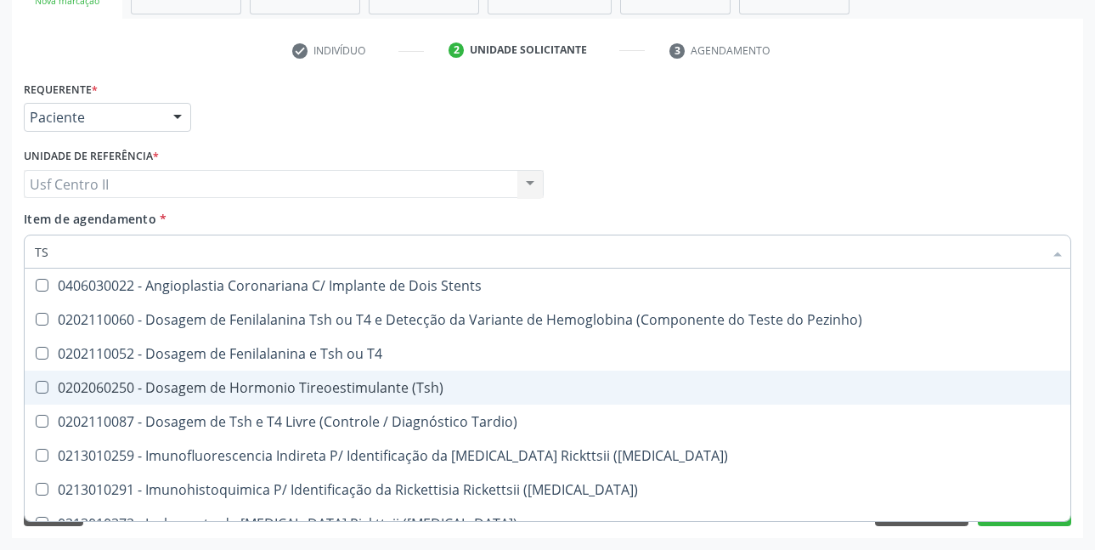
type input "TSH"
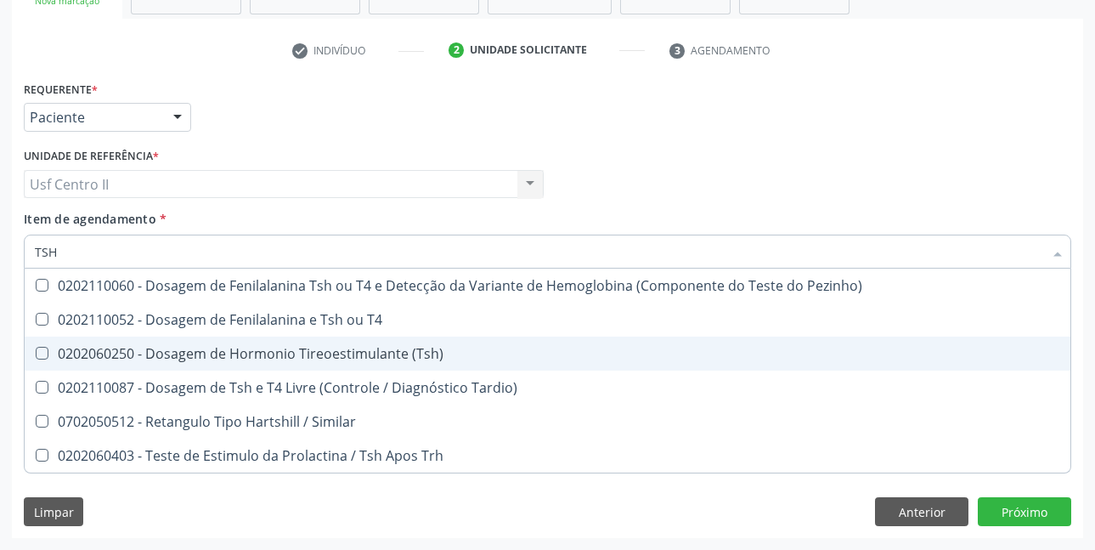
click at [356, 353] on div "0202060250 - Dosagem de Hormonio Tireoestimulante (Tsh)" at bounding box center [548, 354] width 1026 height 14
checkbox \(Tsh\) "true"
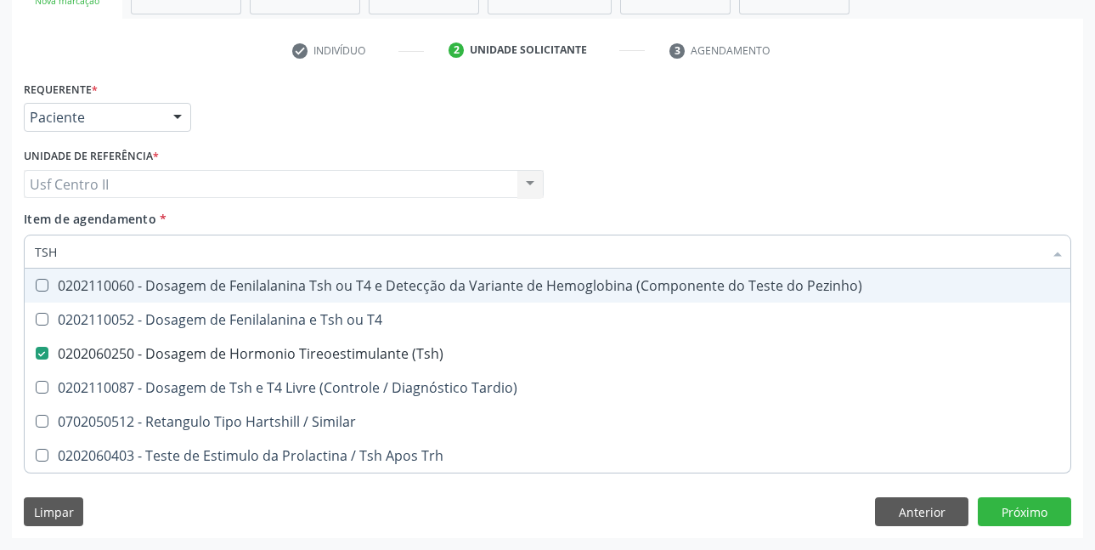
click at [683, 150] on div "Profissional Solicitante Por favor, selecione a Unidade de Atendimento primeiro…" at bounding box center [548, 177] width 1056 height 66
checkbox T4 "true"
checkbox Tardio\) "true"
checkbox Similar "true"
checkbox Trh "true"
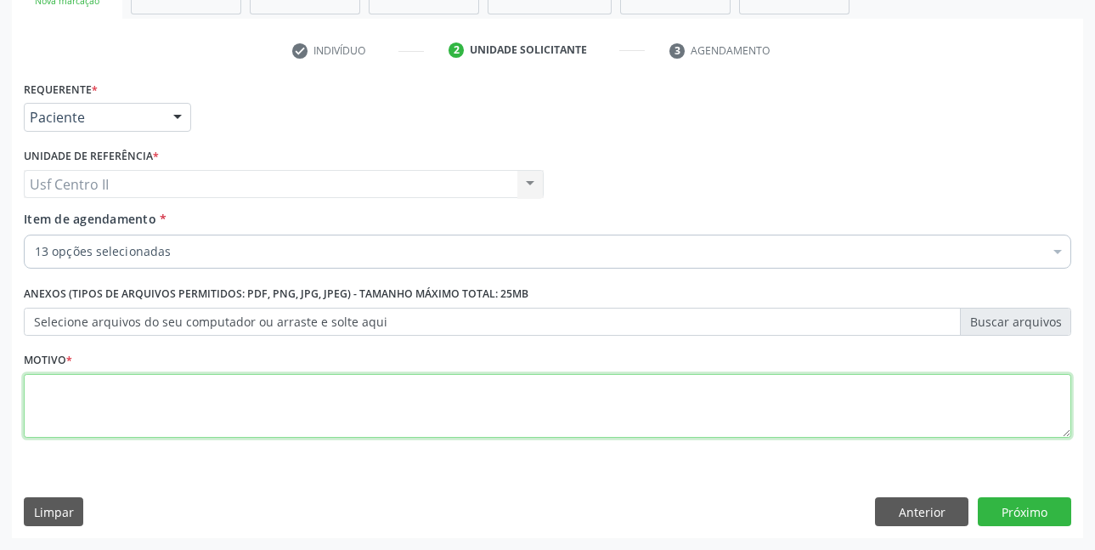
click at [255, 404] on textarea at bounding box center [548, 406] width 1048 height 65
type textarea "."
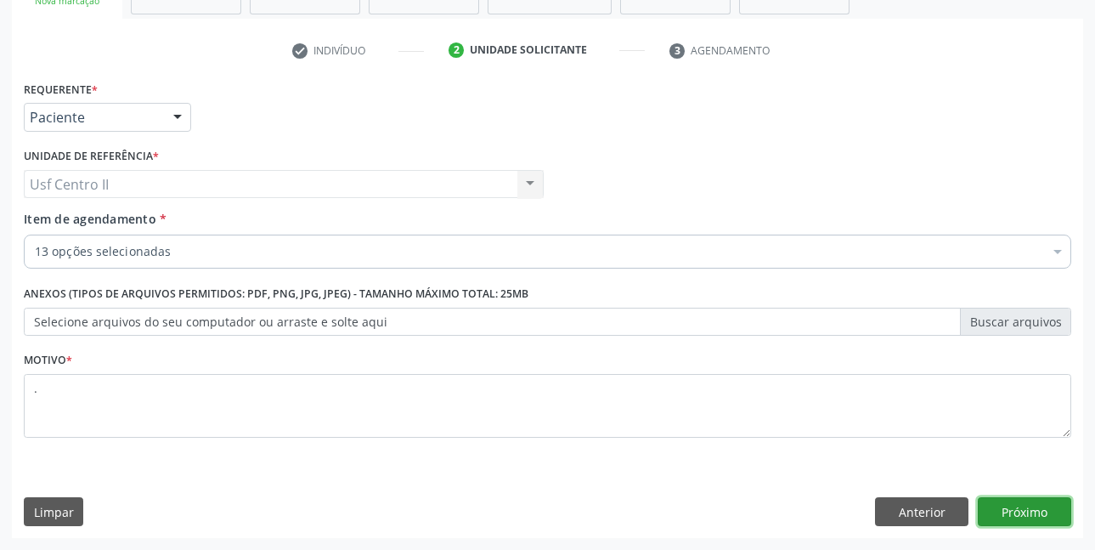
click at [1043, 506] on button "Próximo" at bounding box center [1024, 511] width 93 height 29
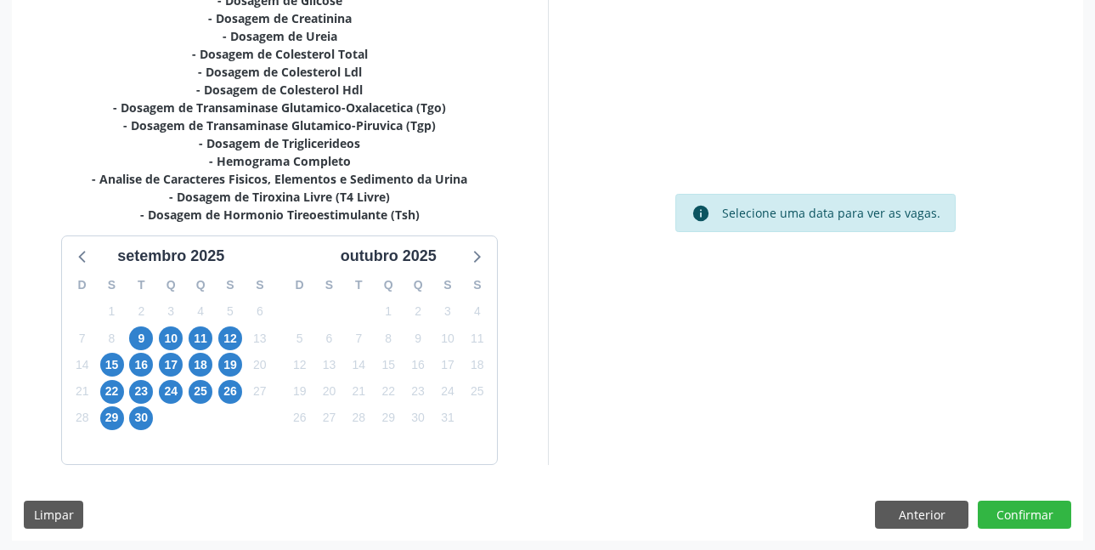
scroll to position [404, 0]
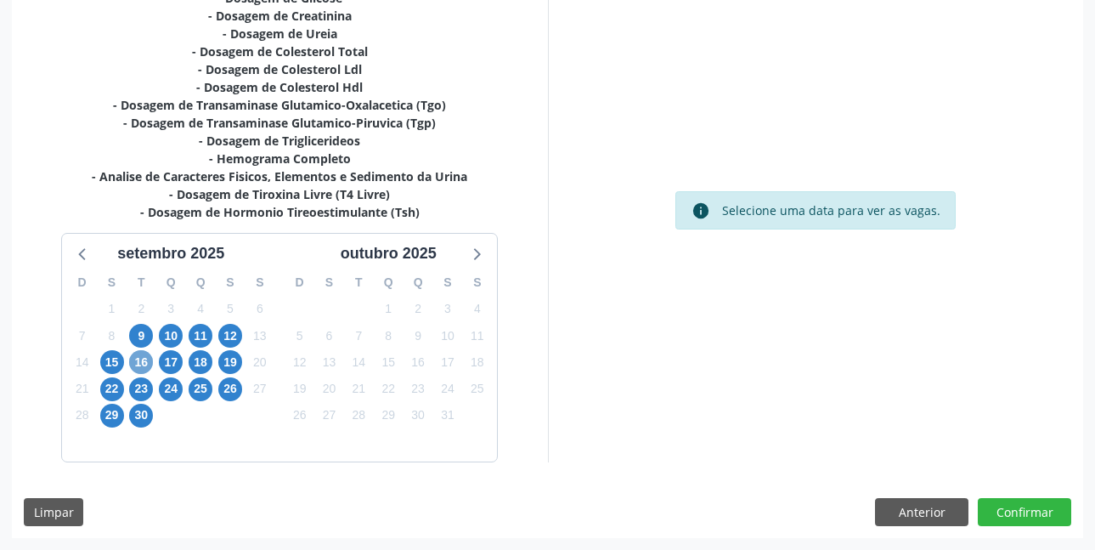
click at [144, 356] on span "16" at bounding box center [141, 362] width 24 height 24
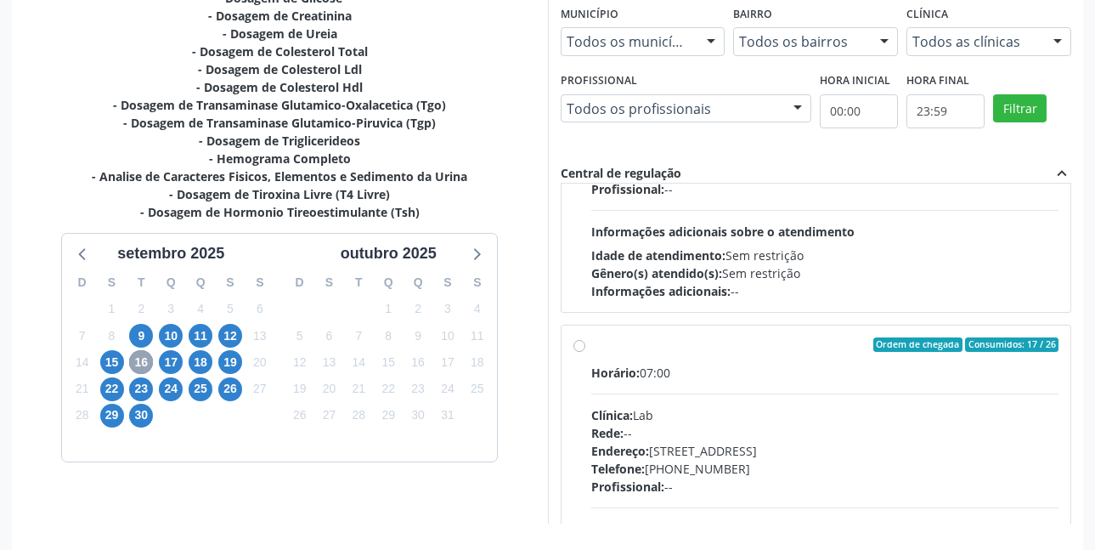
scroll to position [850, 0]
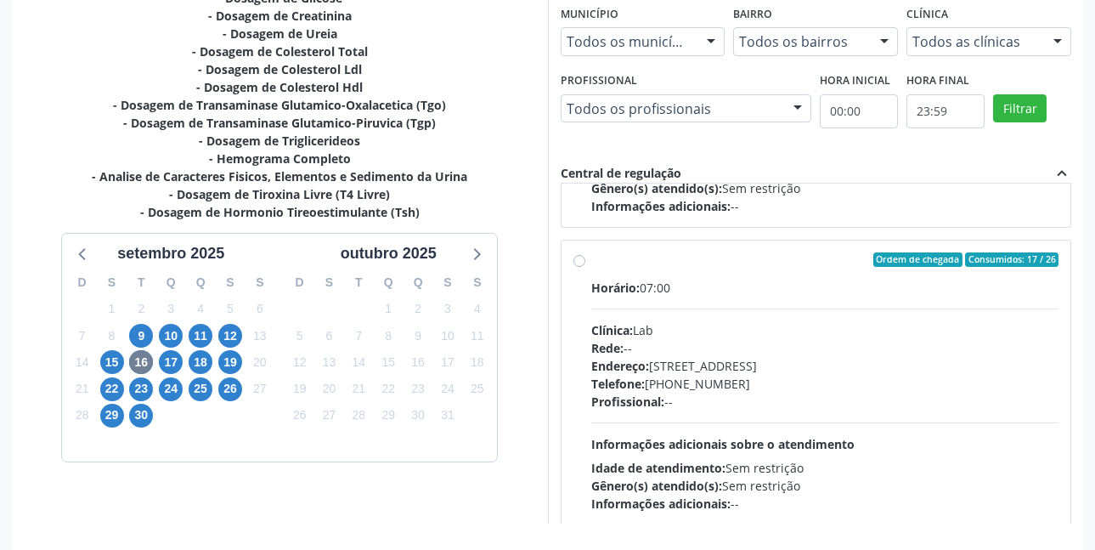
click at [591, 263] on label "Ordem de chegada Consumidos: 17 / 26 Horário: 07:00 Clínica: Lab Rede: -- Ender…" at bounding box center [825, 382] width 468 height 261
click at [581, 263] on input "Ordem de chegada Consumidos: 17 / 26 Horário: 07:00 Clínica: Lab Rede: -- Ender…" at bounding box center [580, 259] width 12 height 15
radio input "true"
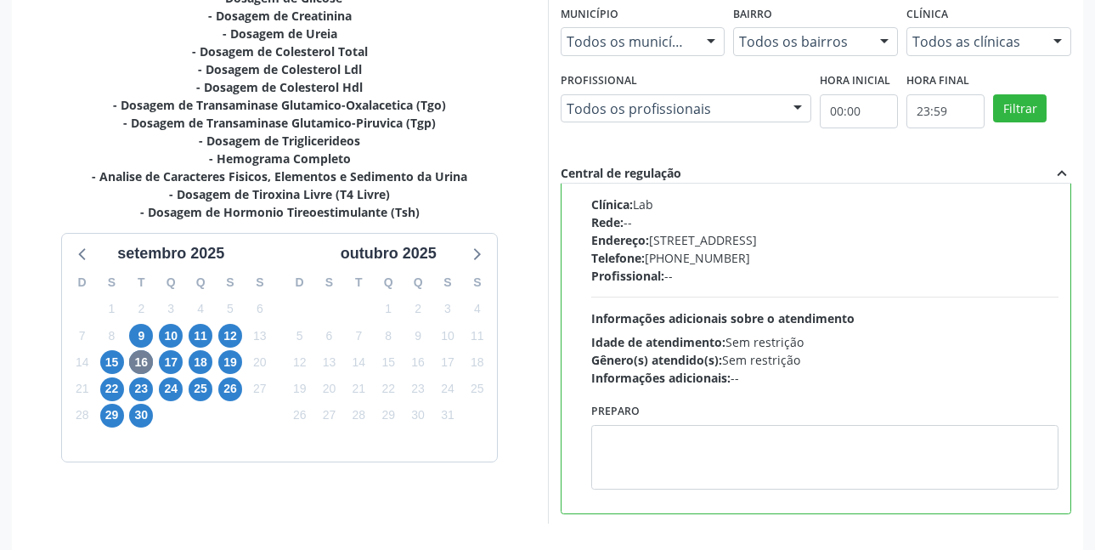
scroll to position [978, 0]
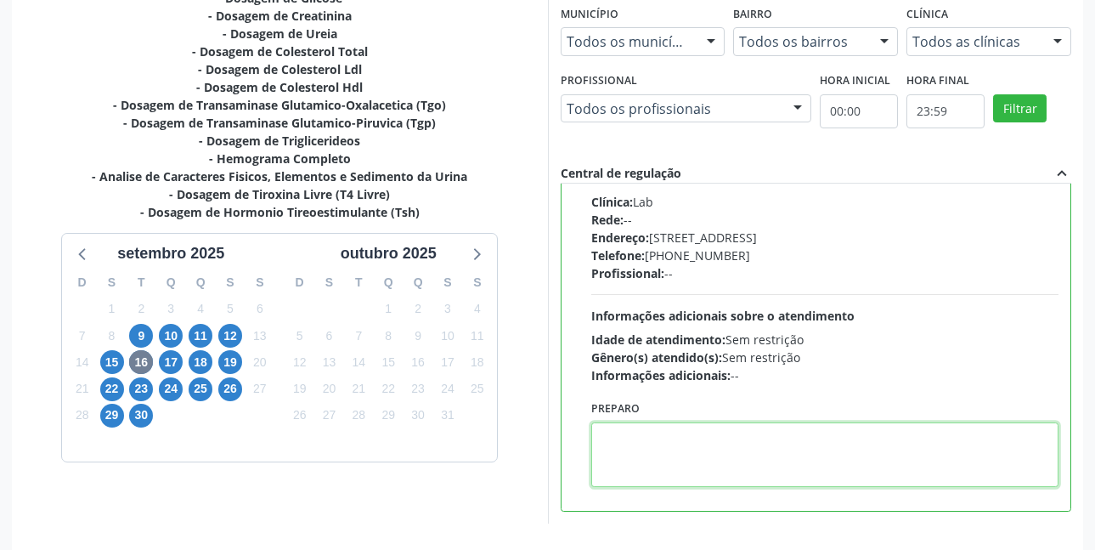
click at [831, 437] on textarea at bounding box center [825, 454] width 468 height 65
paste textarea "O EXAME SERÁ REALIZADO NO POSTINHO DE SAÚDE CENTRO 2 (POSTINHO DO RODEIO), POR …"
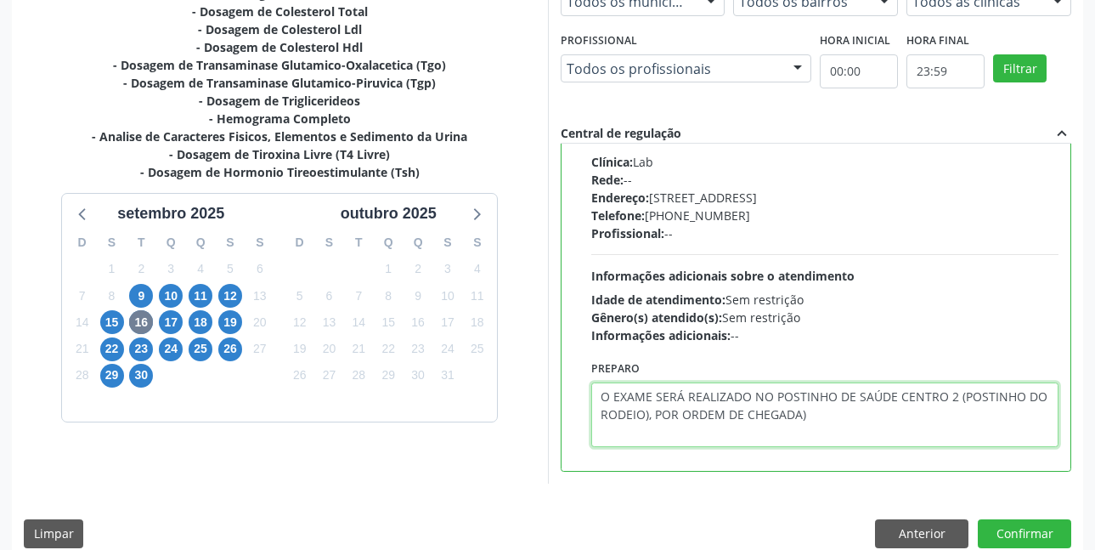
scroll to position [466, 0]
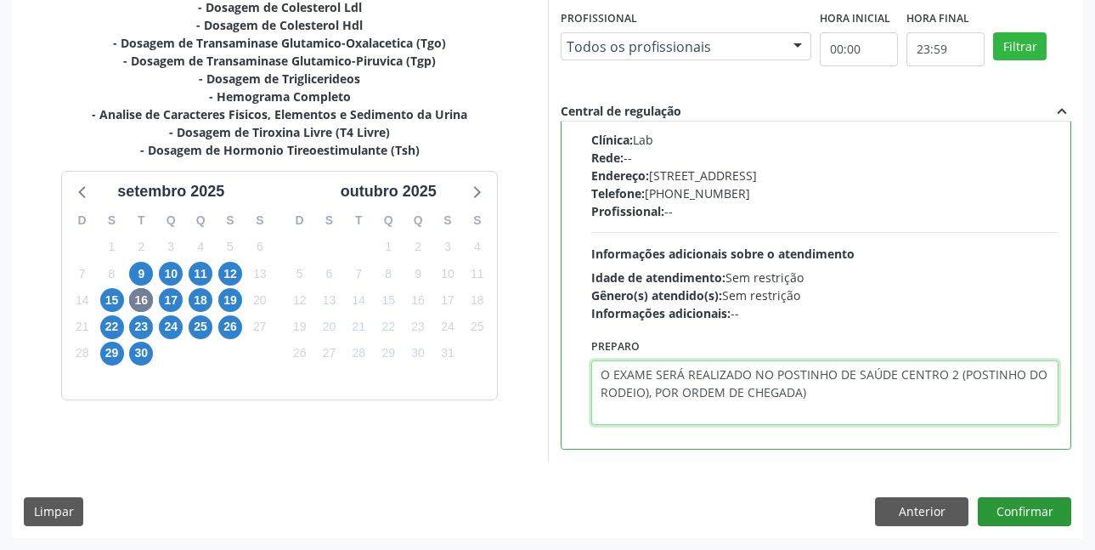
type textarea "O EXAME SERÁ REALIZADO NO POSTINHO DE SAÚDE CENTRO 2 (POSTINHO DO RODEIO), POR …"
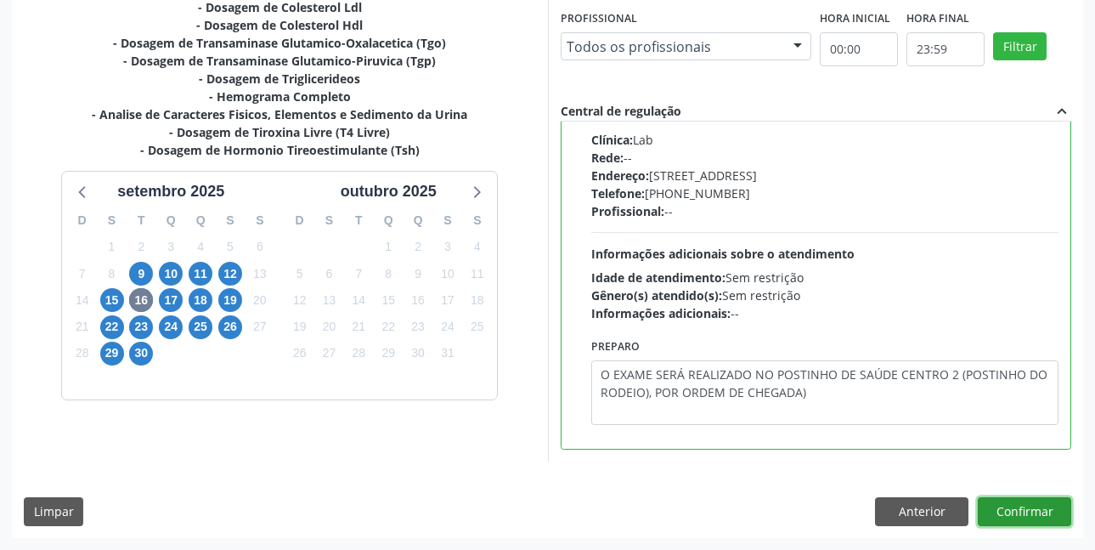
click at [1024, 509] on button "Confirmar" at bounding box center [1024, 511] width 93 height 29
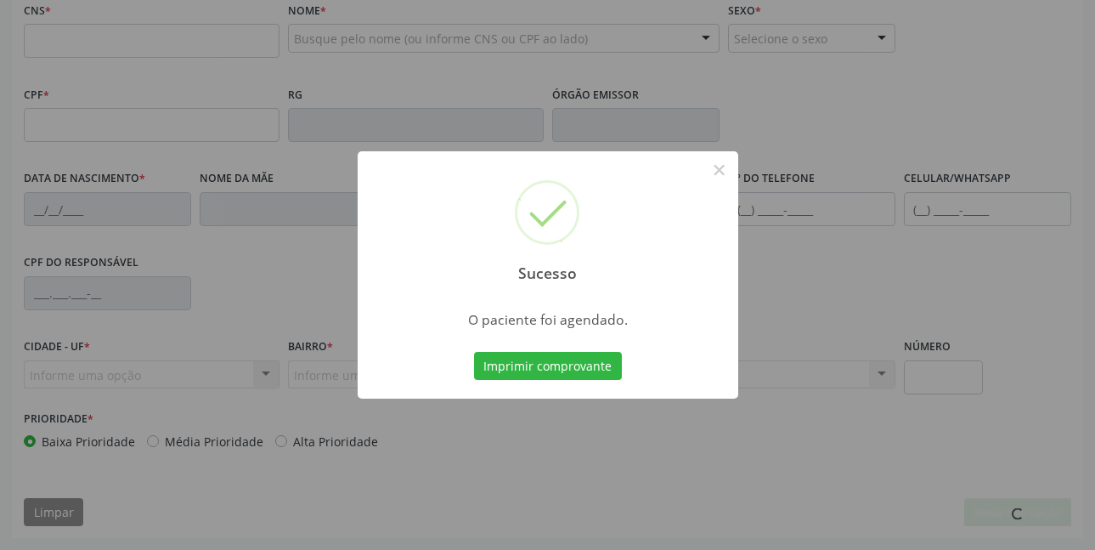
scroll to position [0, 0]
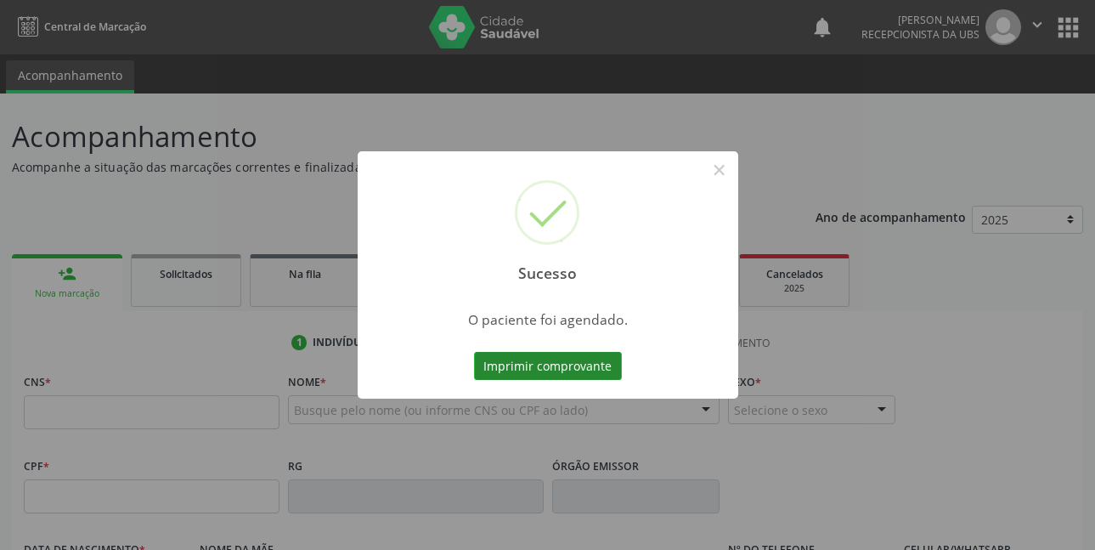
click at [534, 368] on button "Imprimir comprovante" at bounding box center [548, 366] width 148 height 29
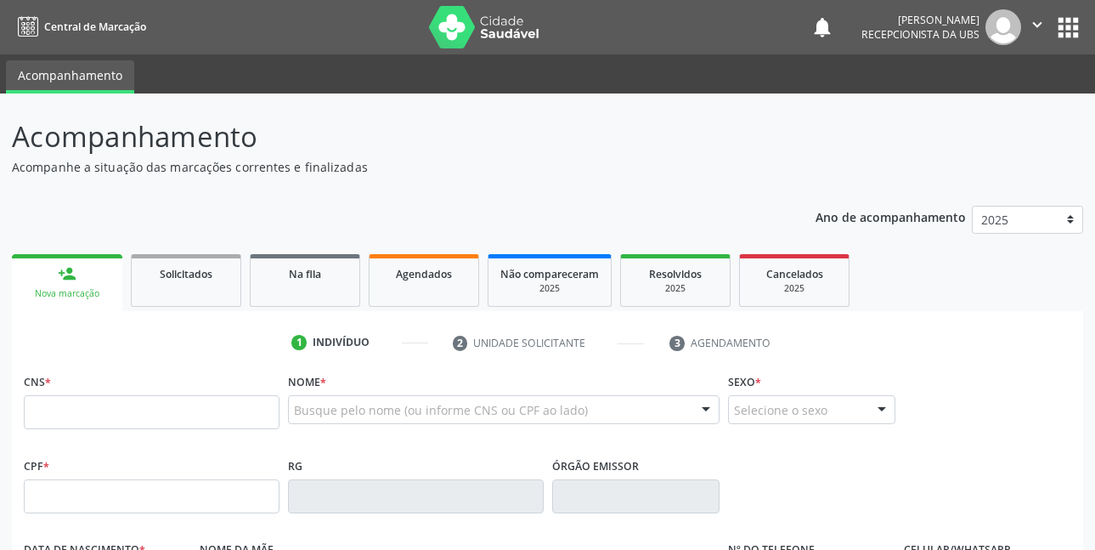
click at [1039, 24] on icon "" at bounding box center [1037, 24] width 19 height 19
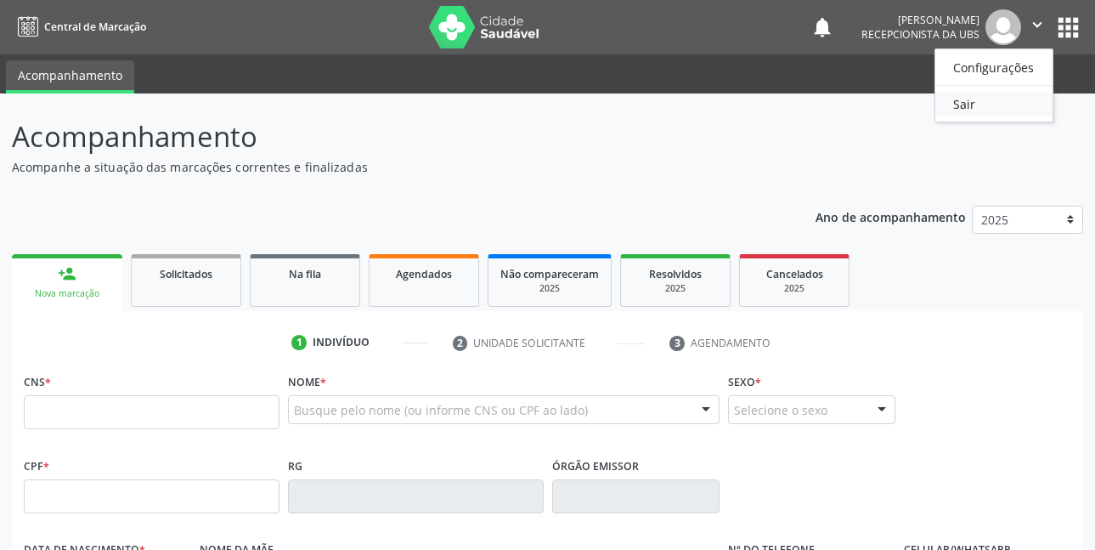
click at [964, 107] on link "Sair" at bounding box center [994, 104] width 117 height 24
